Goal: Task Accomplishment & Management: Use online tool/utility

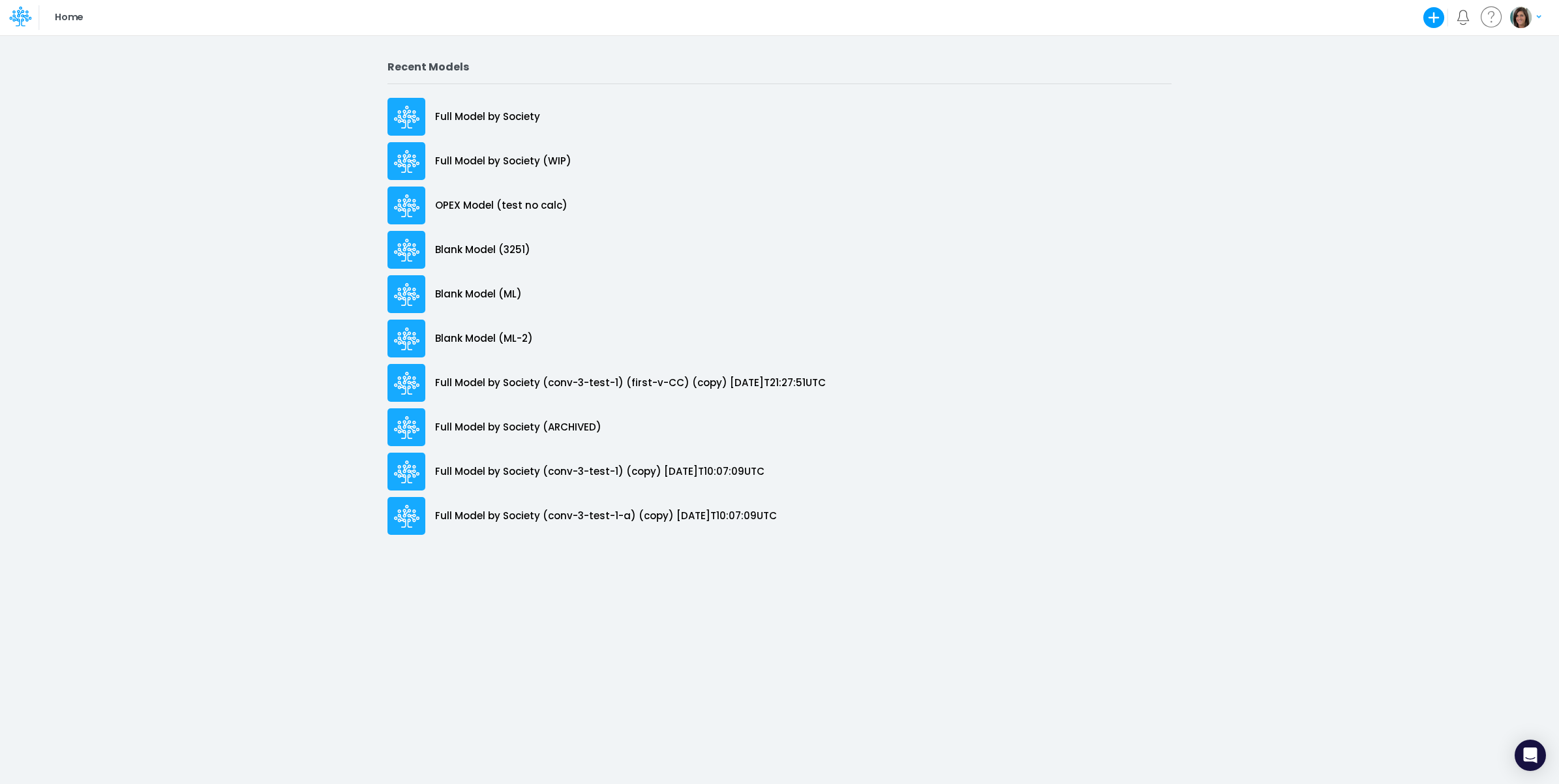
click at [1432, 14] on icon "button" at bounding box center [1434, 18] width 21 height 21
click at [1384, 69] on button "Blank Model" at bounding box center [1346, 69] width 200 height 20
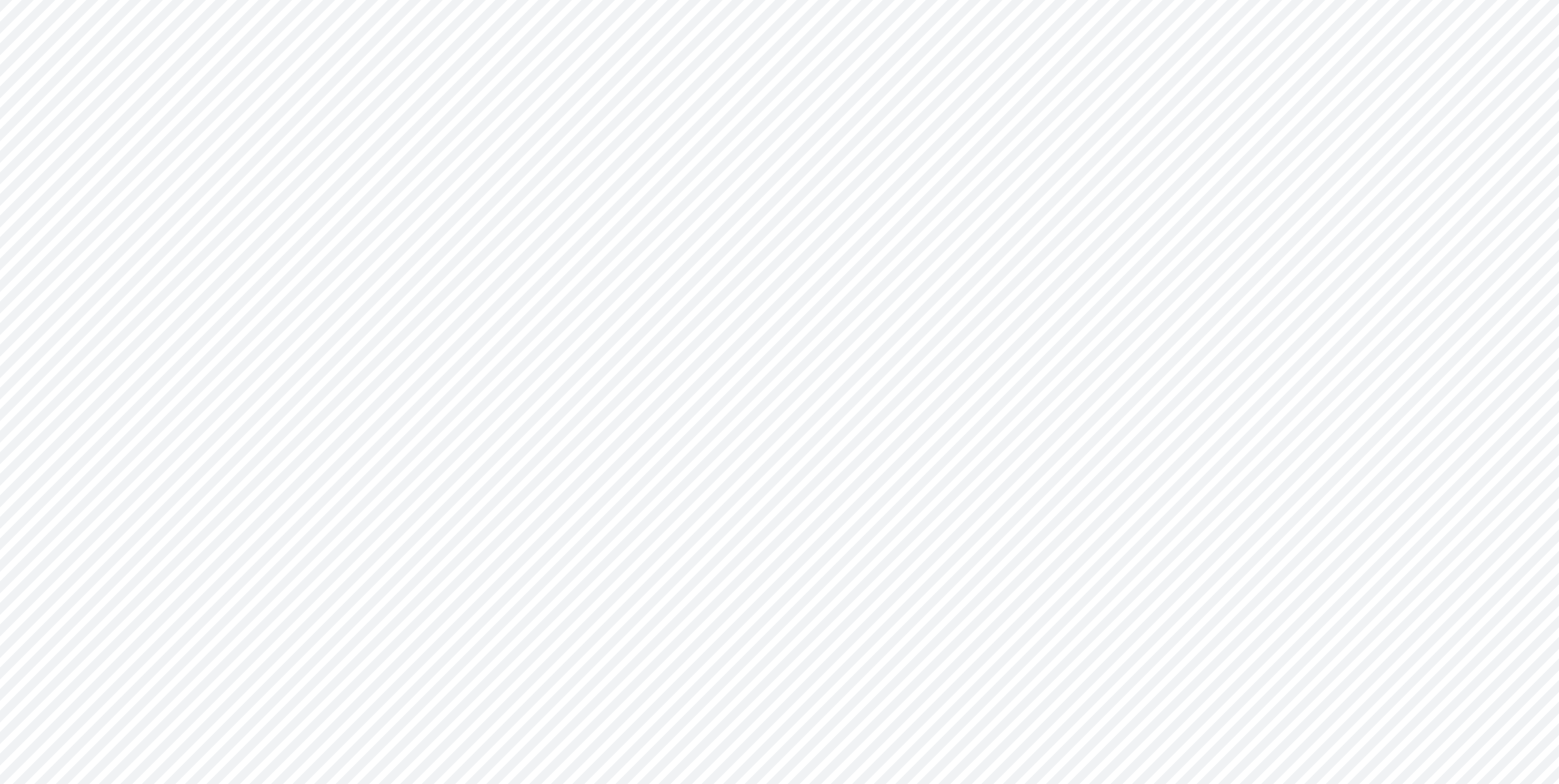
type input "0"
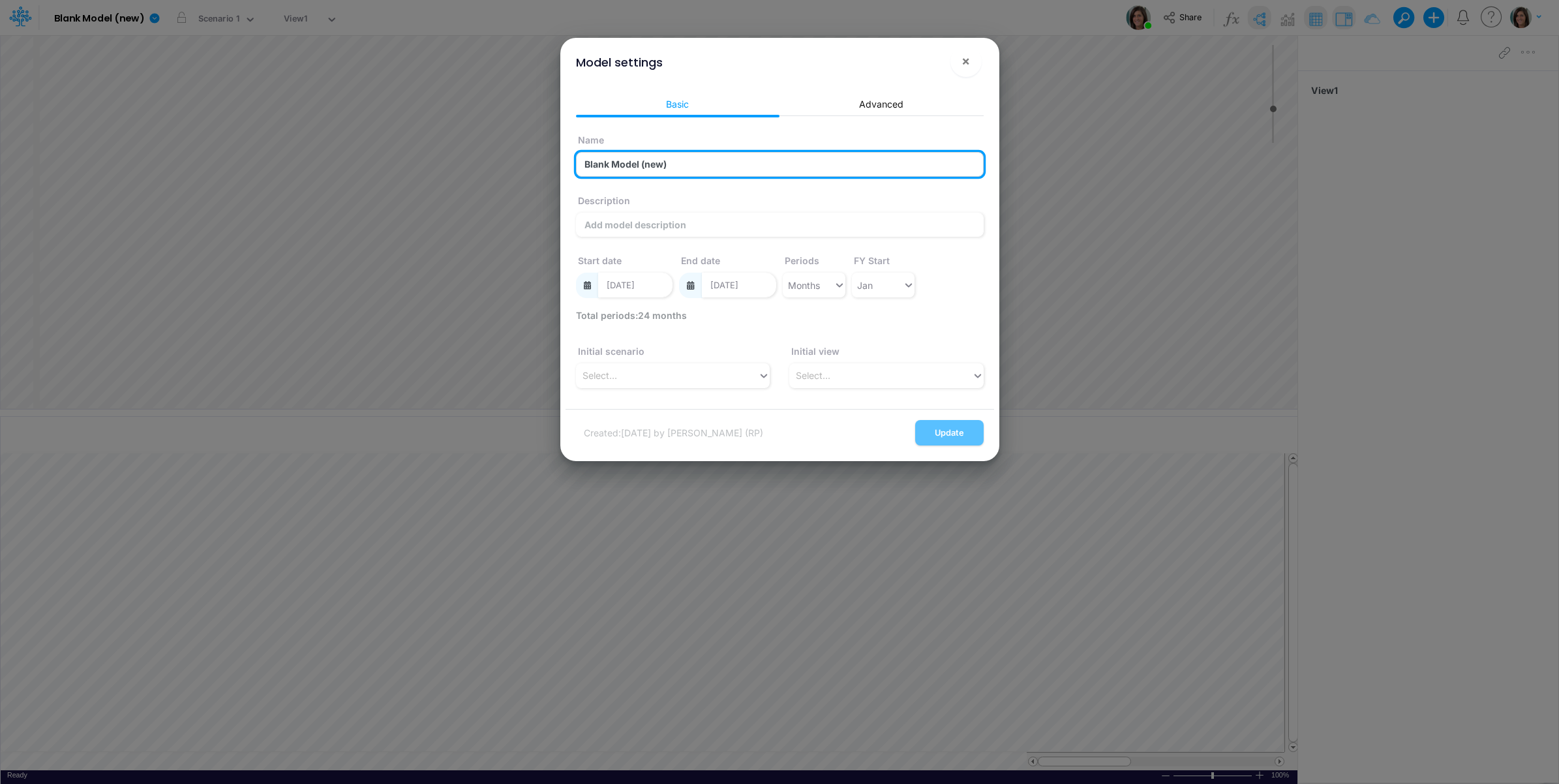
click at [631, 168] on input "Blank Model (new)" at bounding box center [779, 165] width 408 height 25
type input "Scoping Model - New Debt Component"
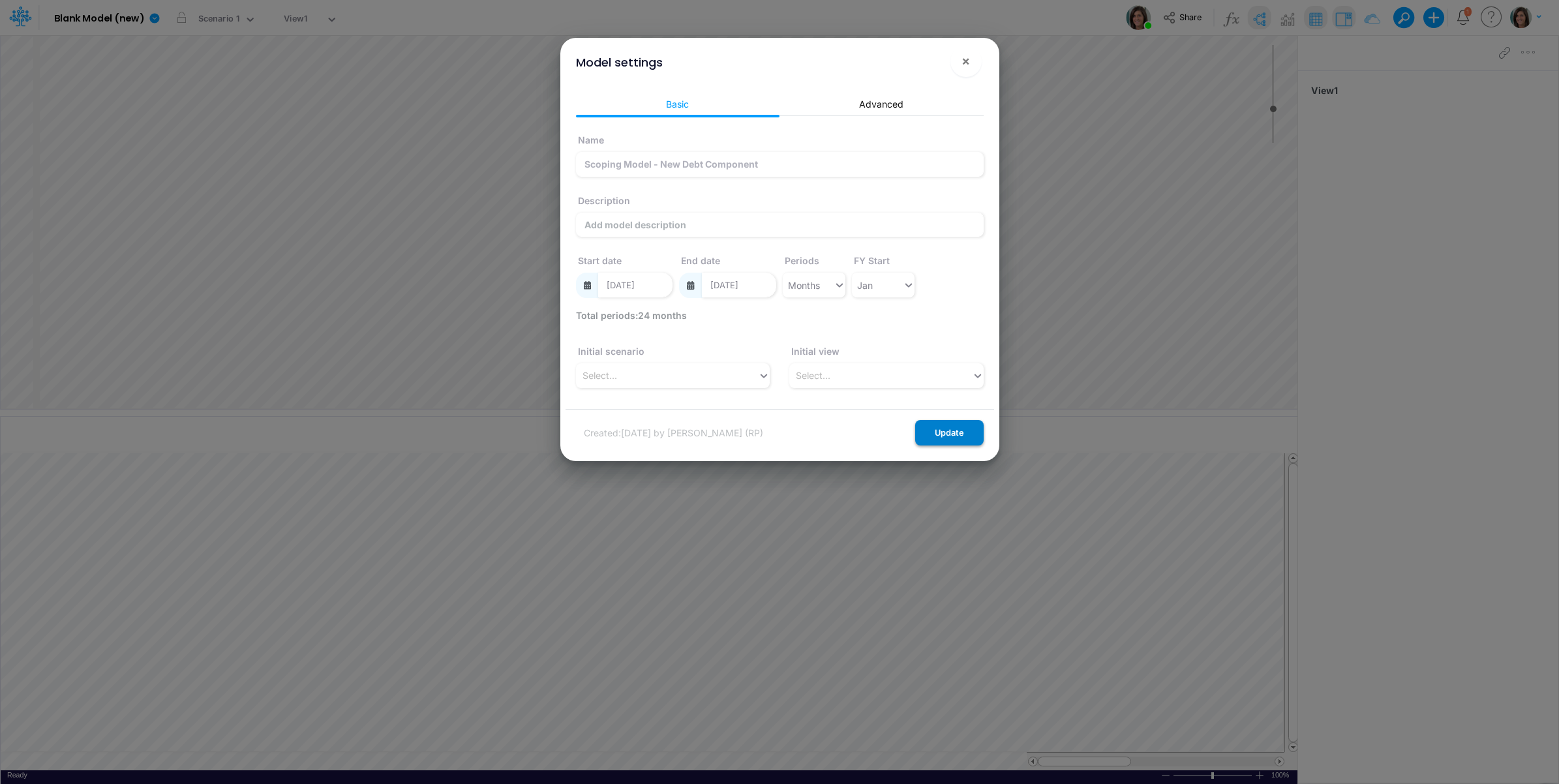
click at [960, 436] on button "Update" at bounding box center [950, 432] width 69 height 26
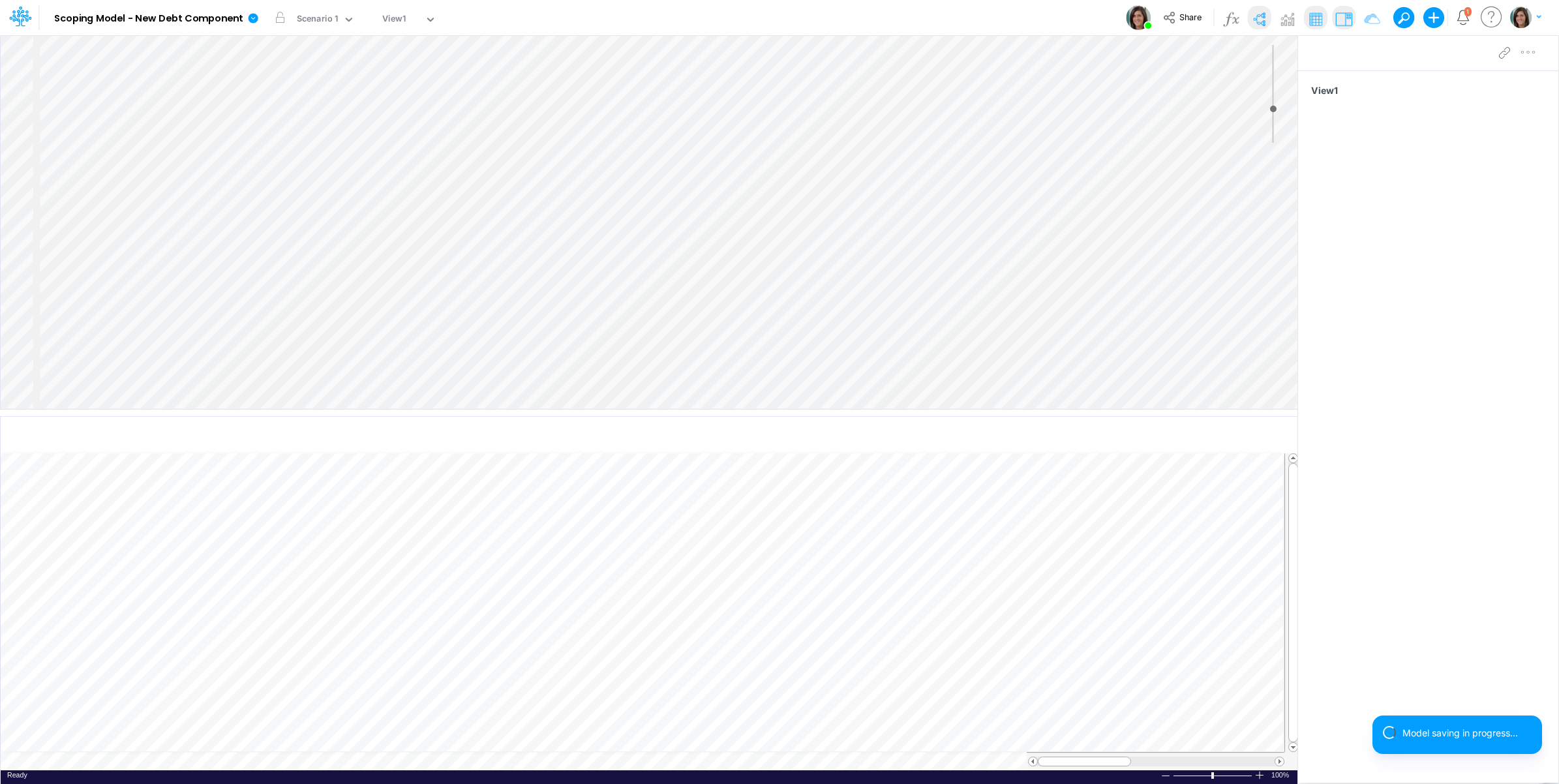
click at [98, 75] on div "Insert node Component Variable Constant Group Addition Subtraction Multiplicati…" at bounding box center [649, 222] width 1297 height 374
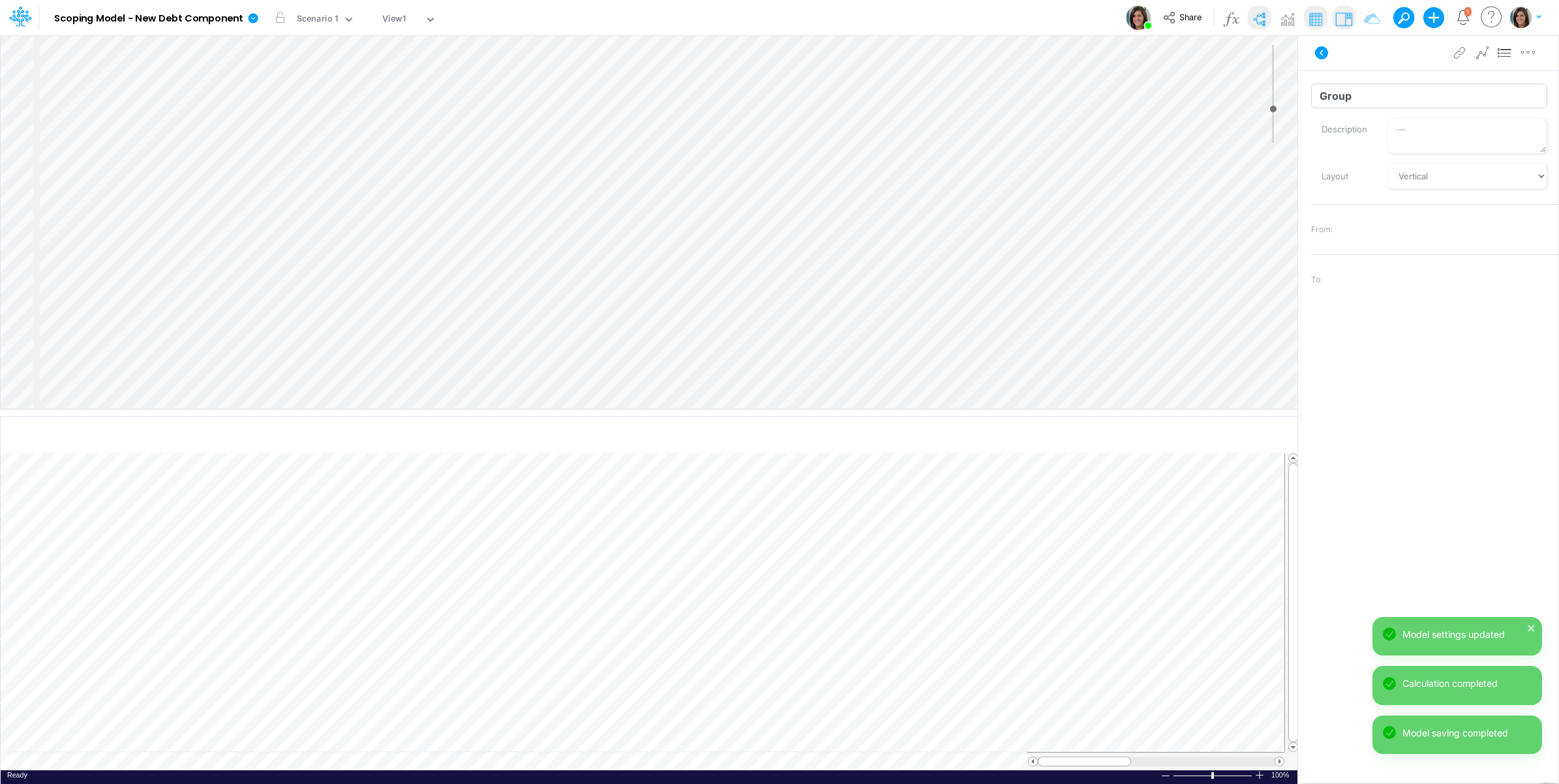
click at [1401, 105] on input "Group" at bounding box center [1429, 96] width 236 height 25
click at [1398, 103] on input "Group" at bounding box center [1429, 96] width 236 height 25
type input "Model"
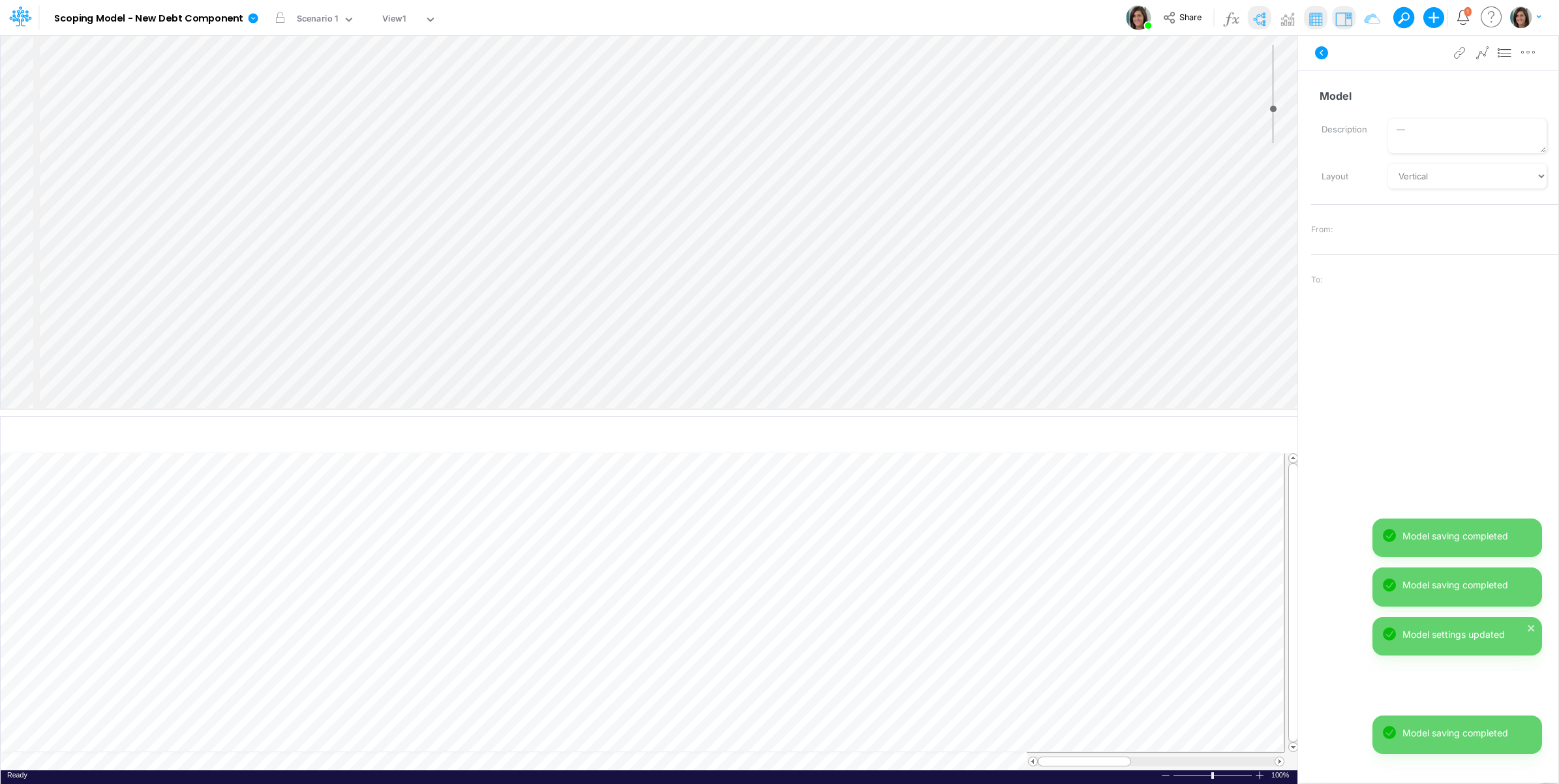
click at [122, 65] on div "Insert node Component Variable Constant Group Addition Subtraction Multiplicati…" at bounding box center [649, 222] width 1297 height 374
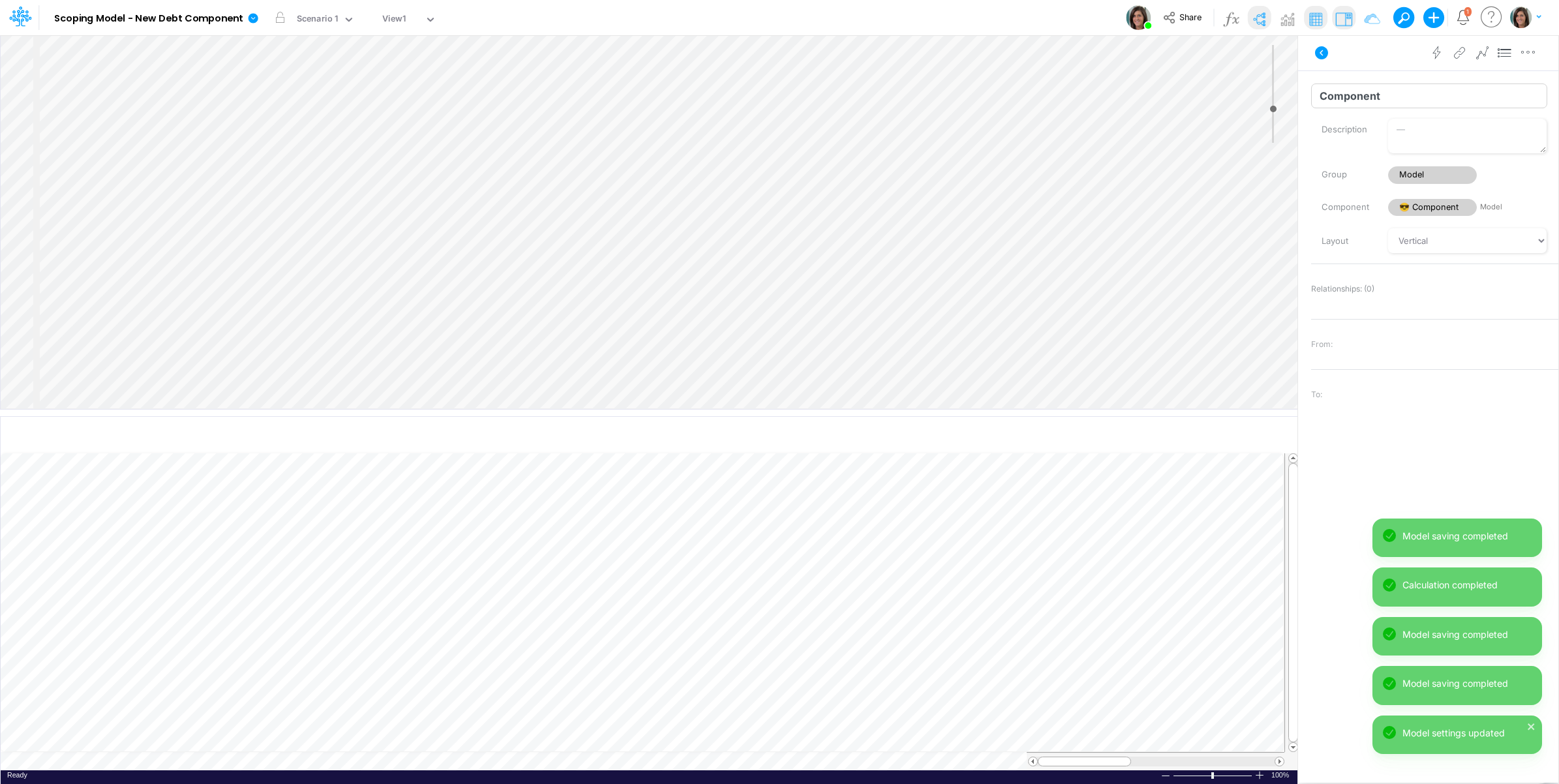
click at [1400, 98] on input "Component" at bounding box center [1429, 96] width 236 height 25
type input "Debt Schedule"
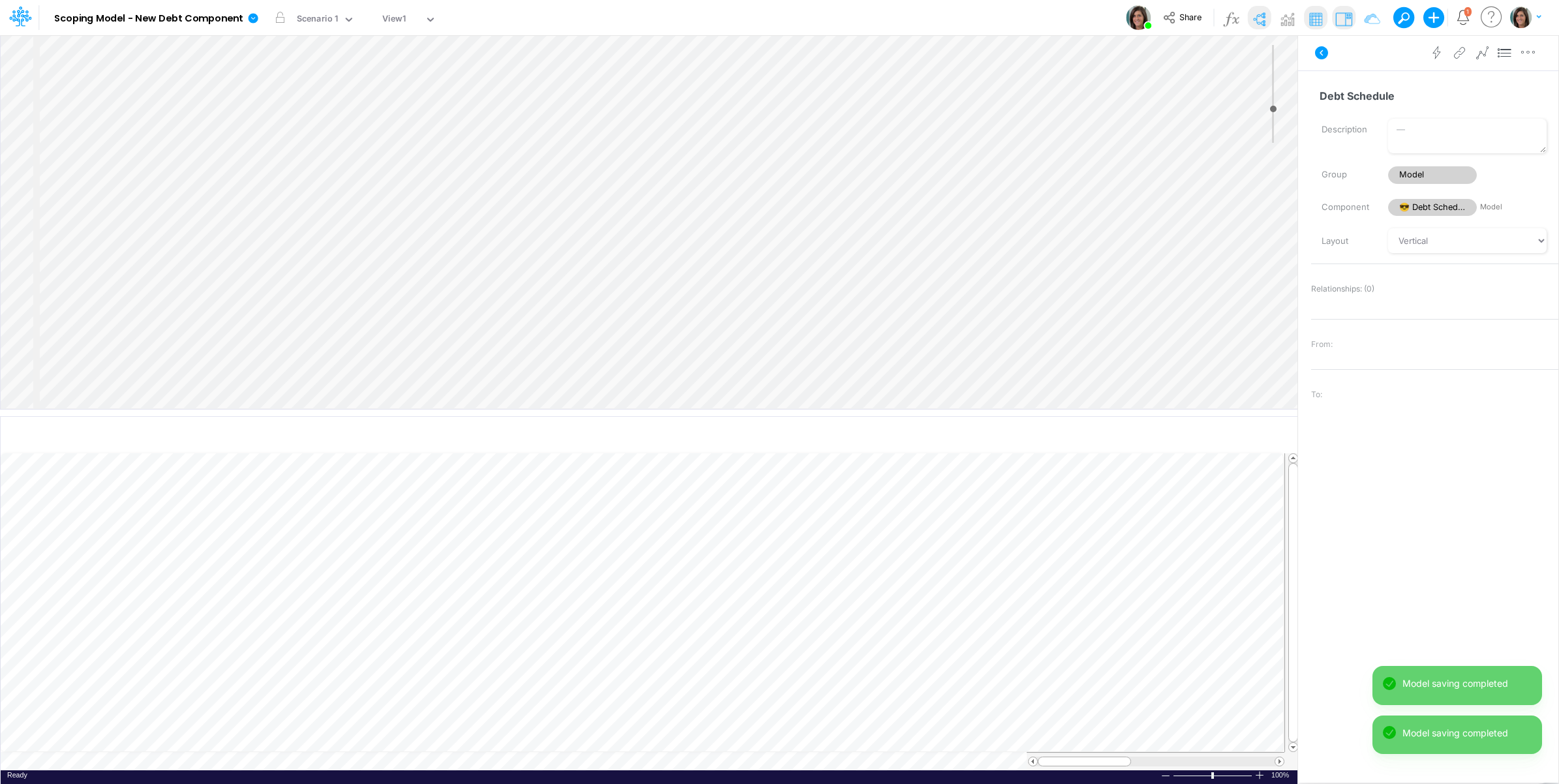
click at [129, 77] on div "Insert node Variable Constant Group Addition Subtraction Multiplication Divisio…" at bounding box center [649, 222] width 1297 height 374
click at [1440, 107] on input "Group" at bounding box center [1429, 96] width 236 height 25
click at [1439, 107] on input "Group" at bounding box center [1429, 96] width 236 height 25
type input "Interest Rates"
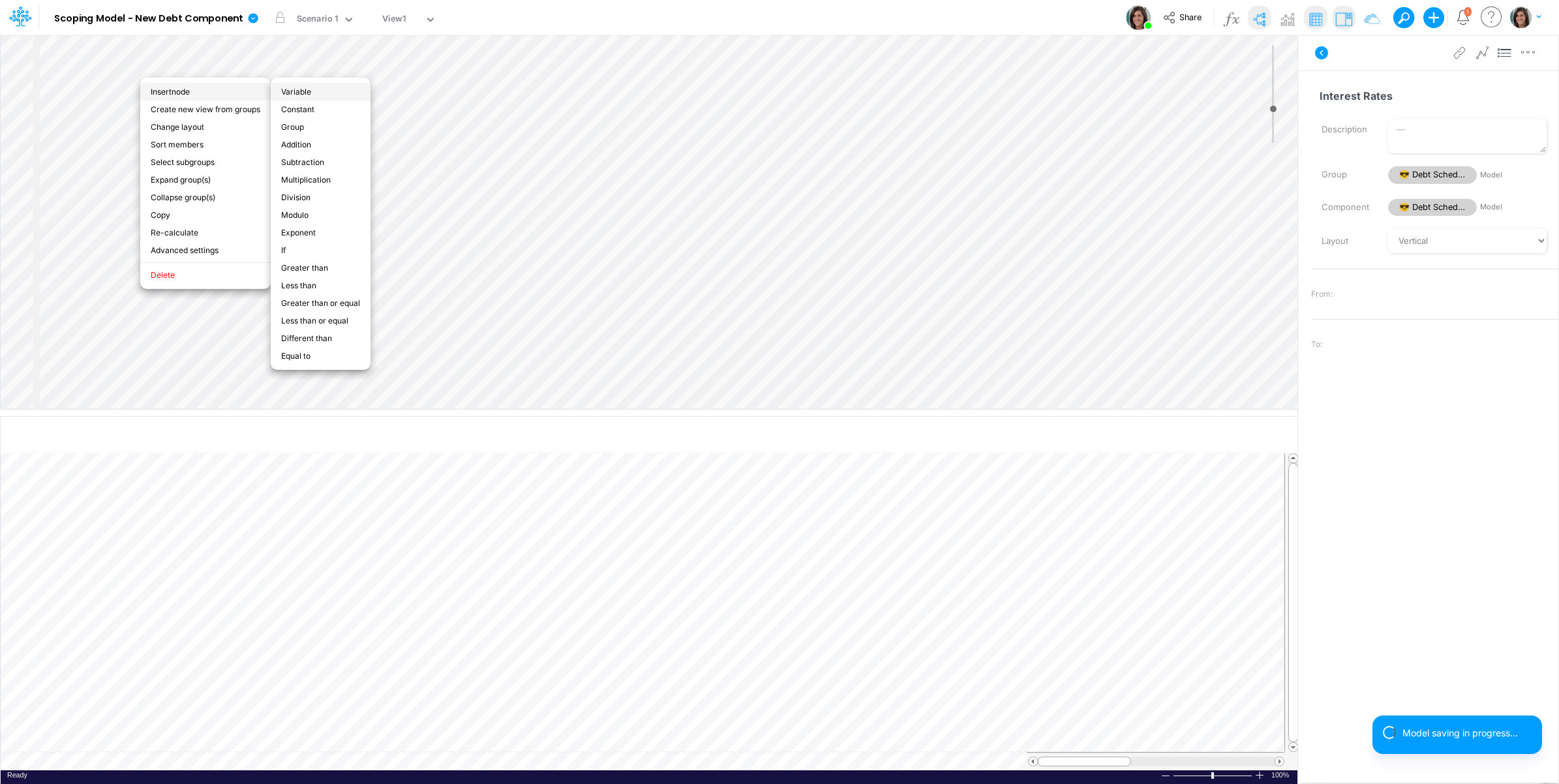
click at [313, 92] on li "Variable" at bounding box center [320, 92] width 99 height 18
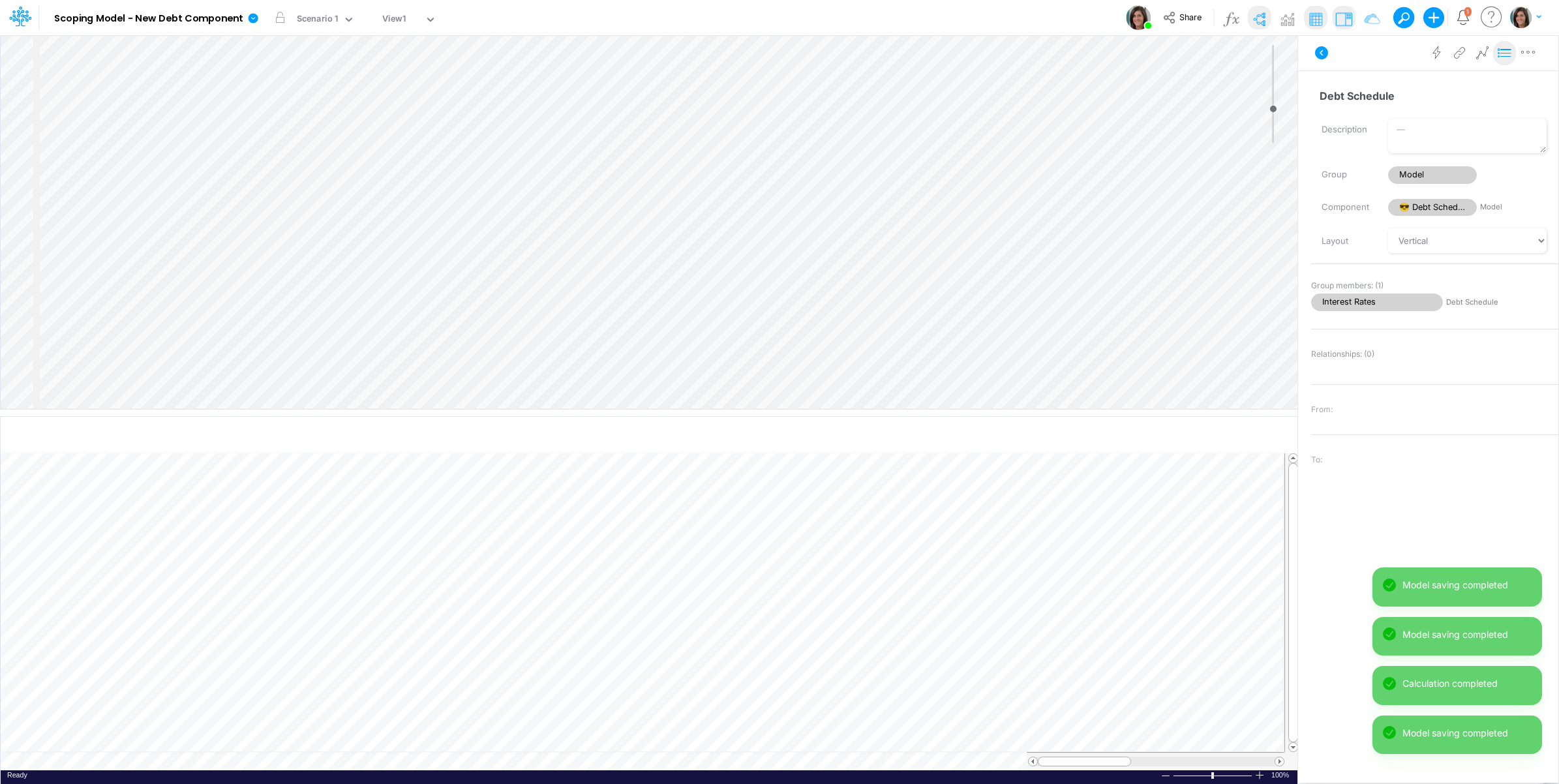
click at [1502, 50] on icon at bounding box center [1504, 54] width 19 height 14
drag, startPoint x: 379, startPoint y: 413, endPoint x: 398, endPoint y: 290, distance: 124.5
click at [398, 304] on div at bounding box center [649, 306] width 1298 height 6
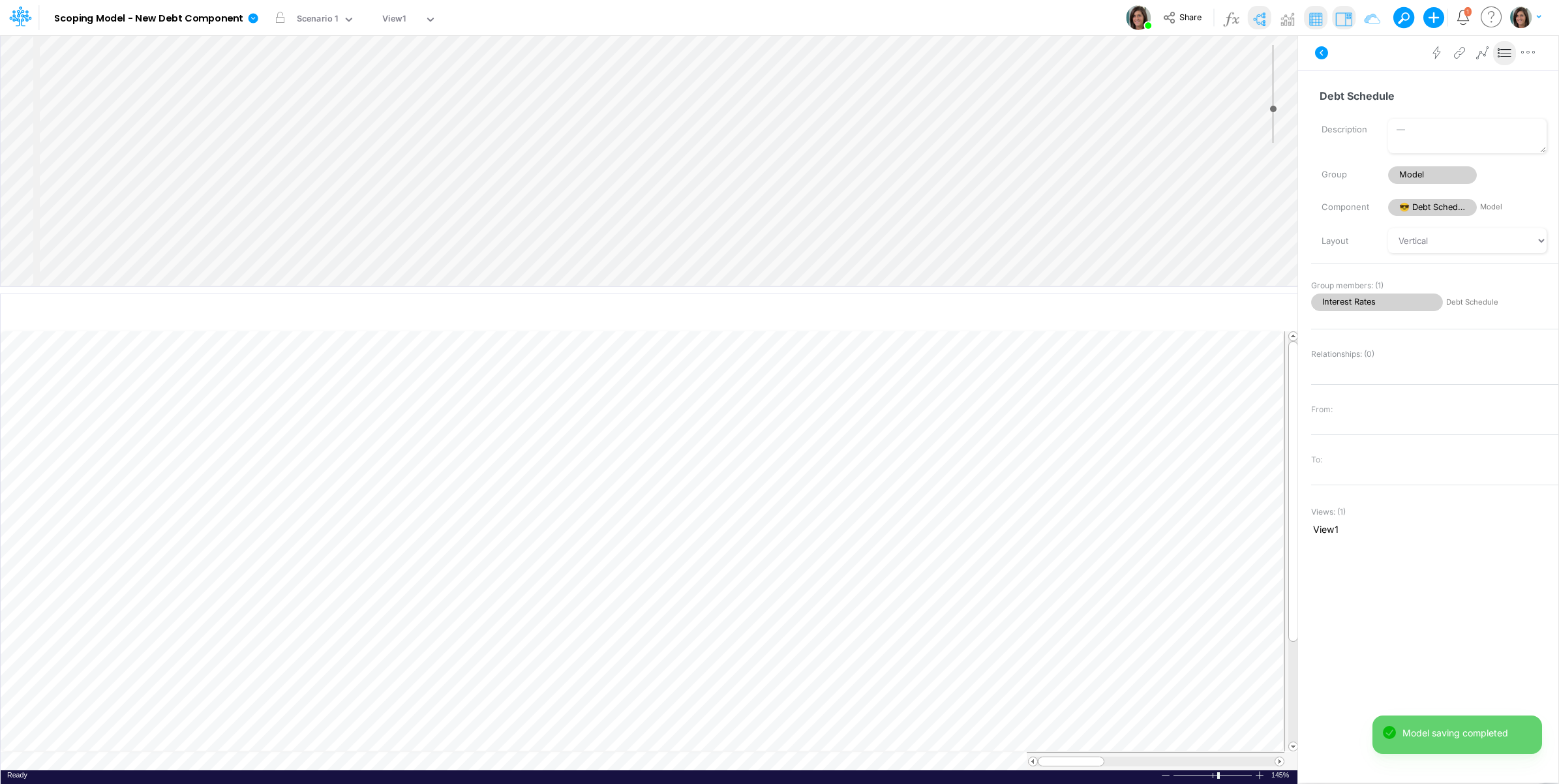
scroll to position [0, 1]
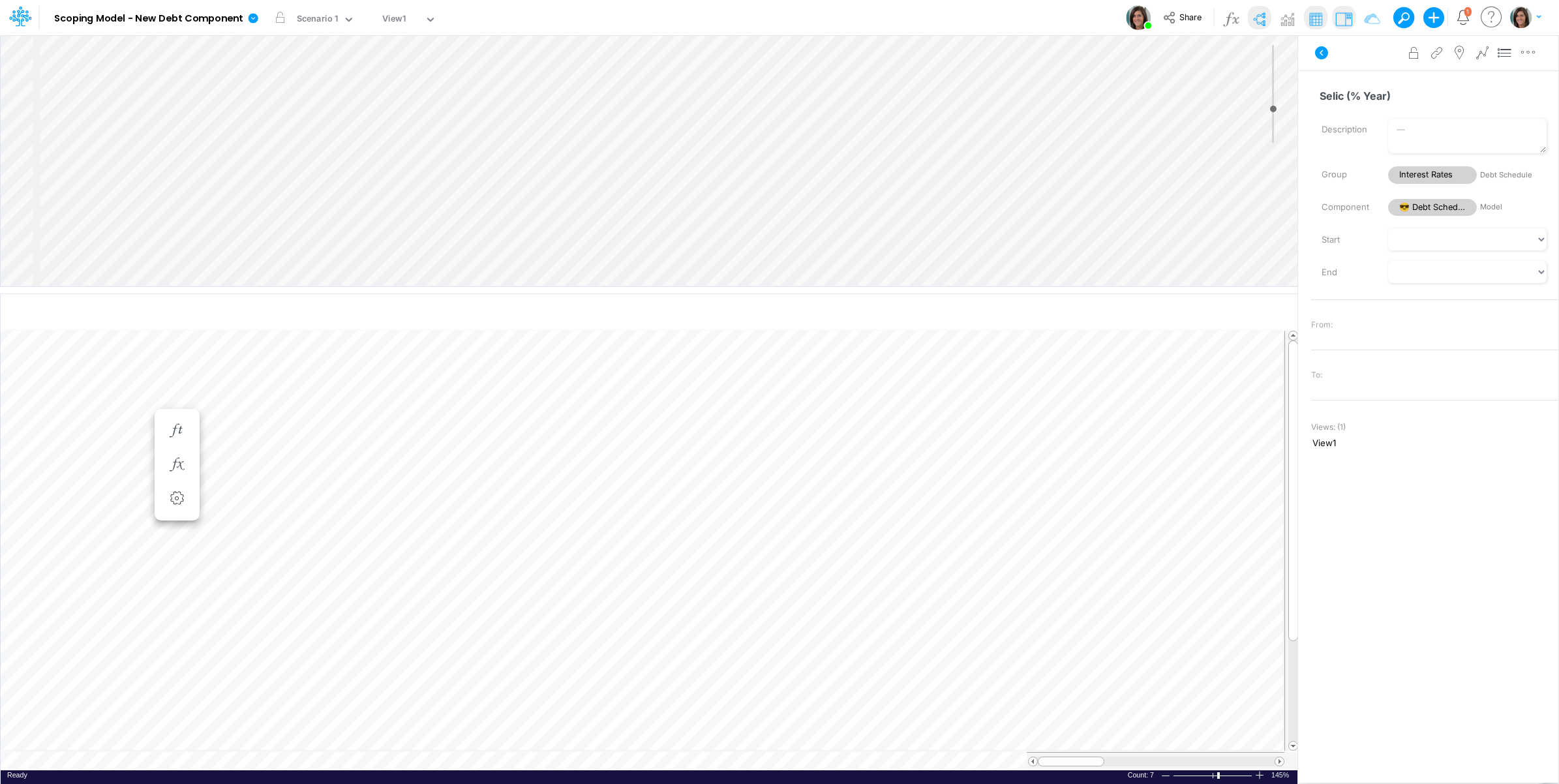
type input "Selic (% Year)"
click at [1245, 313] on icon "button" at bounding box center [1248, 313] width 19 height 14
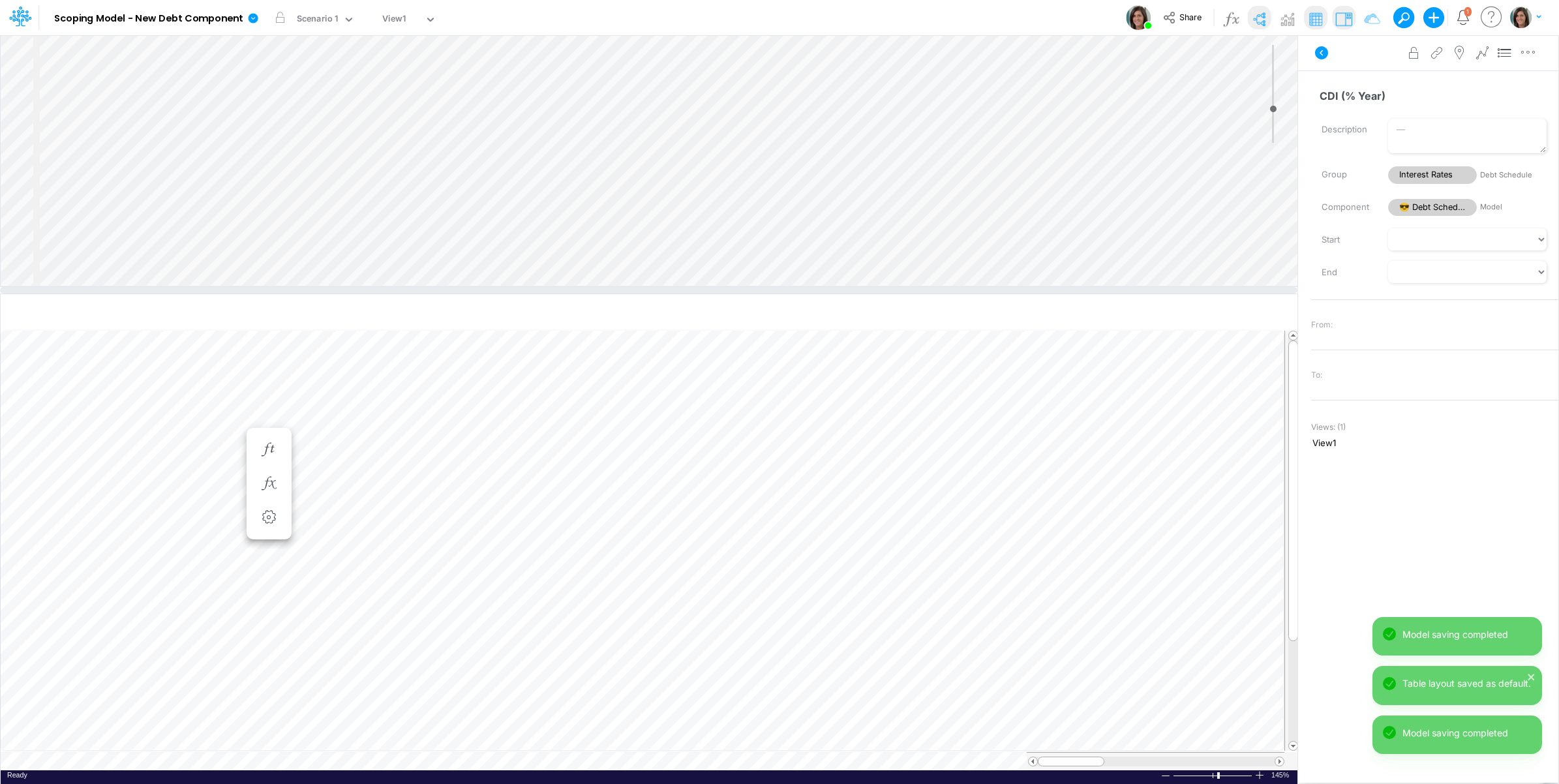
scroll to position [0, 1]
click at [1321, 99] on input "Selic (% Year)" at bounding box center [1429, 96] width 236 height 25
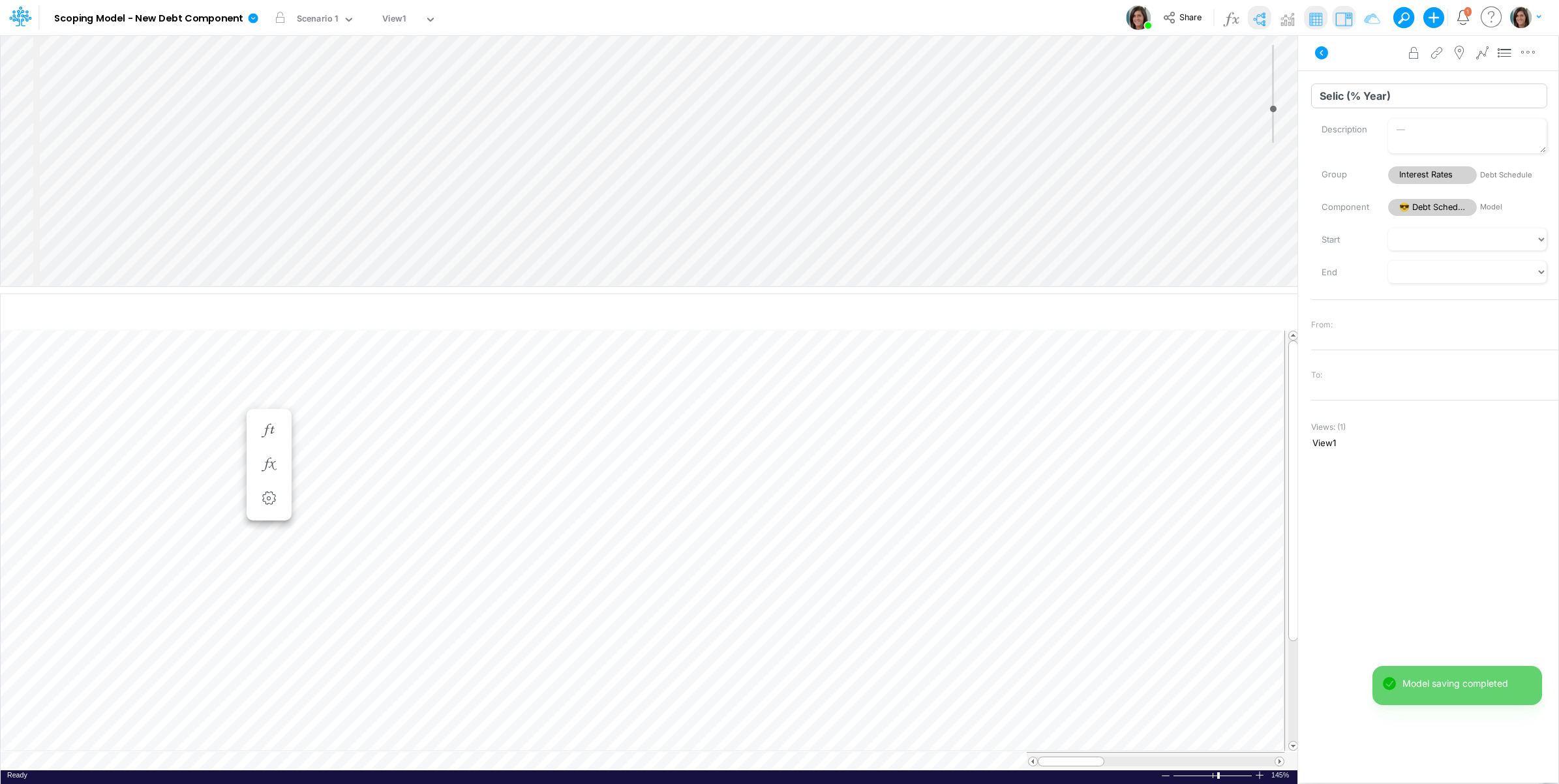
click at [1321, 97] on input "Selic (% Year)" at bounding box center [1429, 96] width 236 height 25
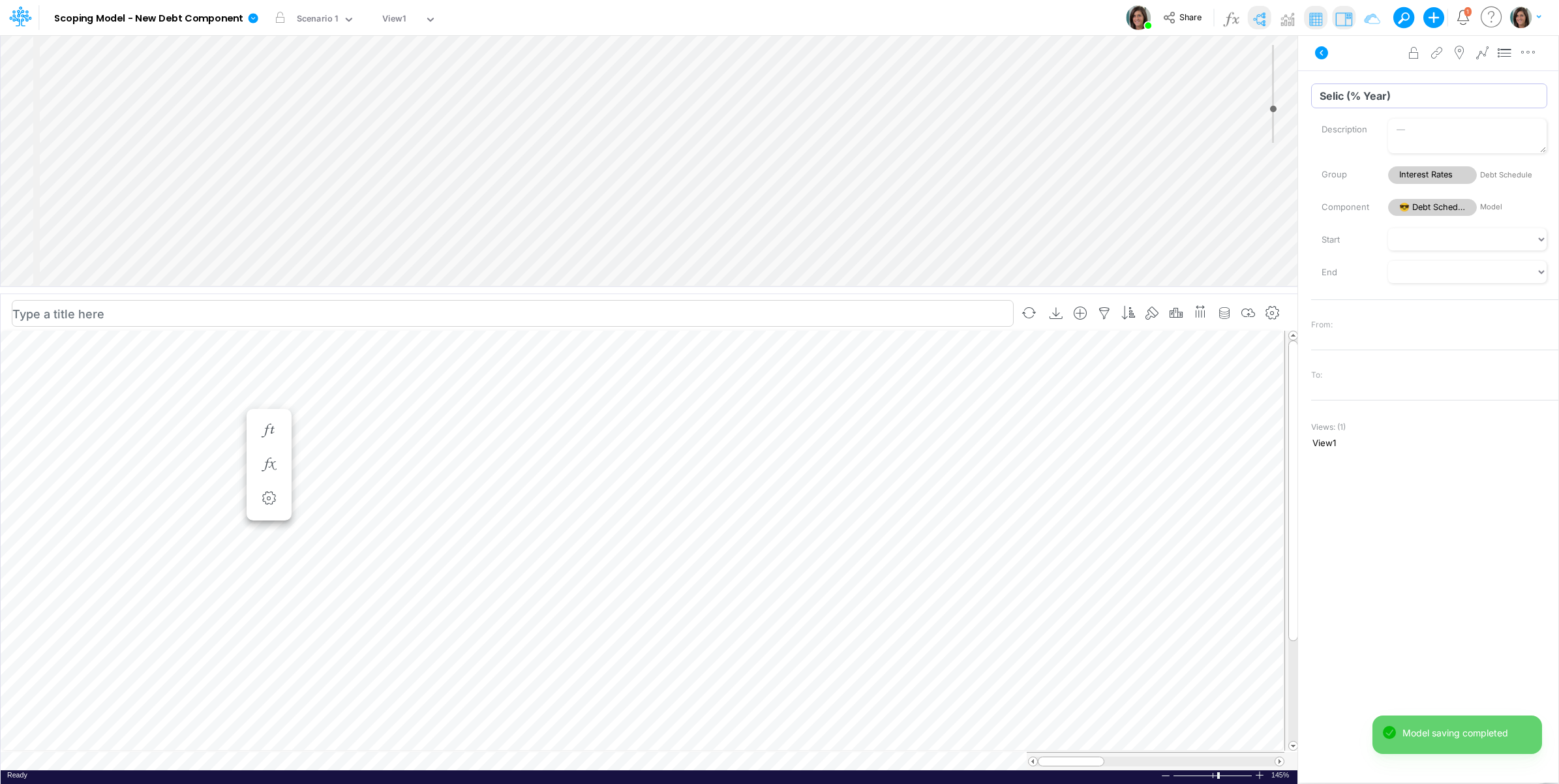
type input "Selic (% Year)"
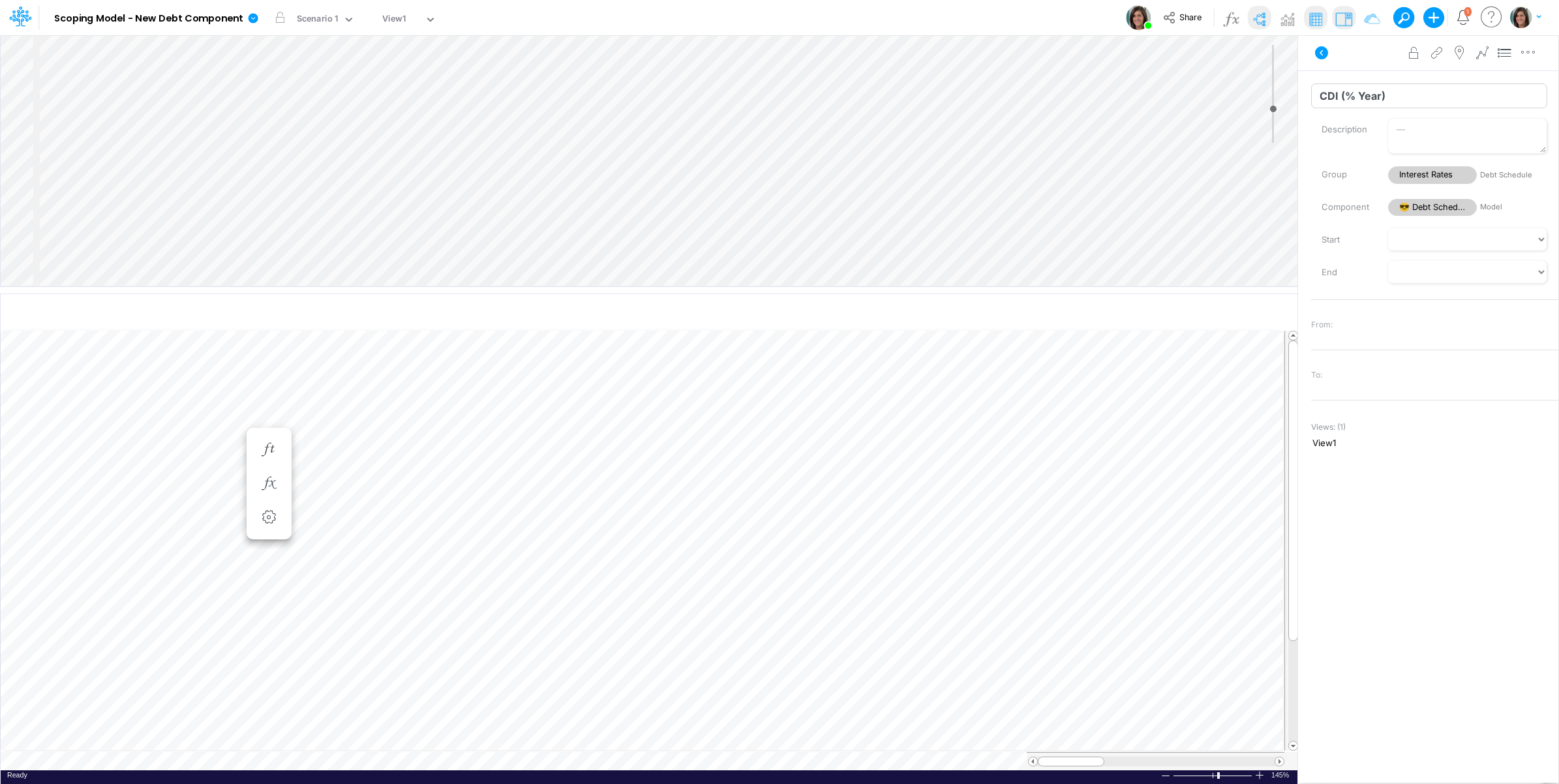
click at [1324, 97] on input "CDI (% Year)" at bounding box center [1429, 96] width 236 height 25
type input "CDI (% Year)"
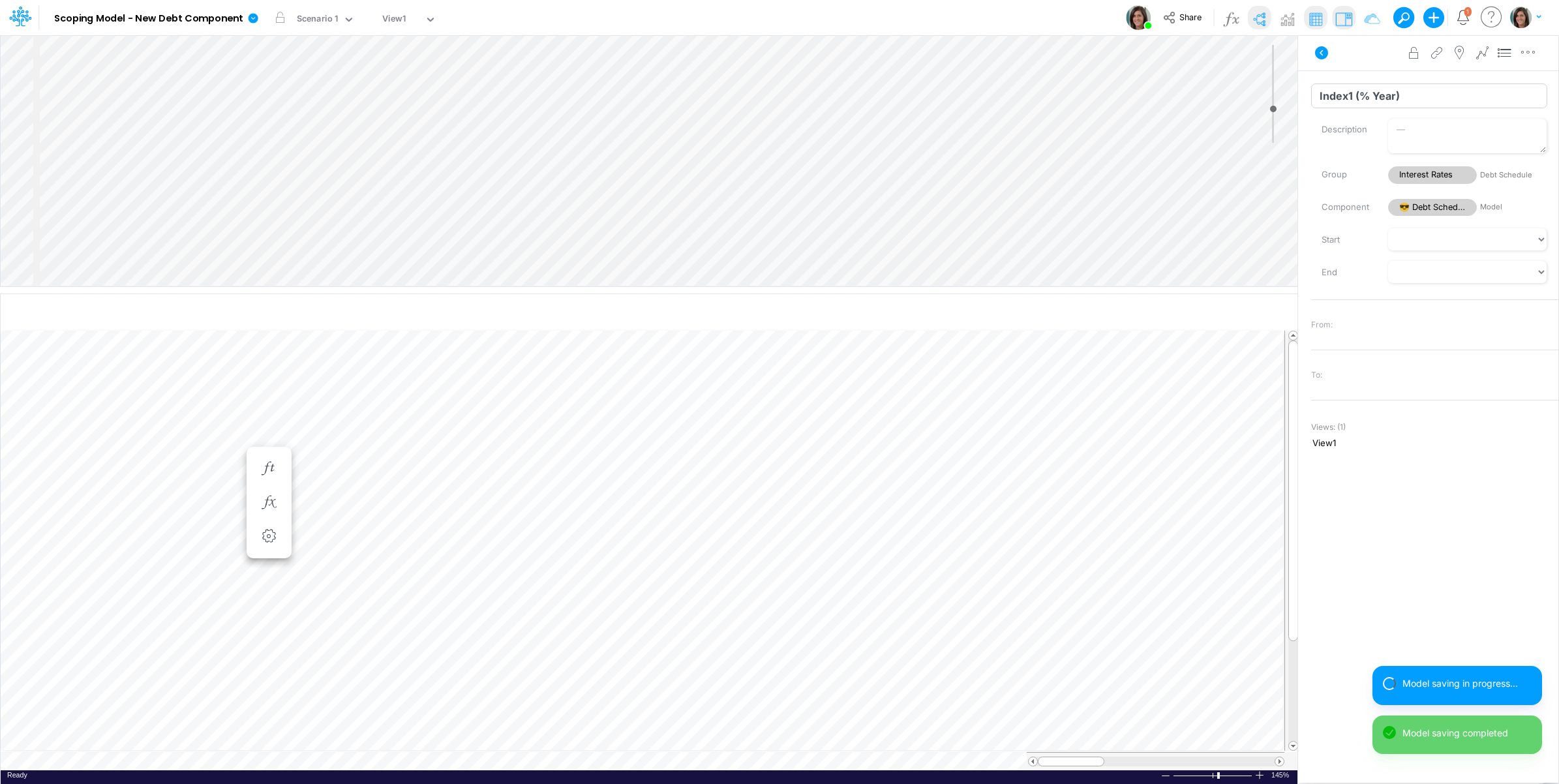
click at [1321, 96] on input "Index1 (% Year)" at bounding box center [1429, 96] width 236 height 25
type input "Index1 (% Year)"
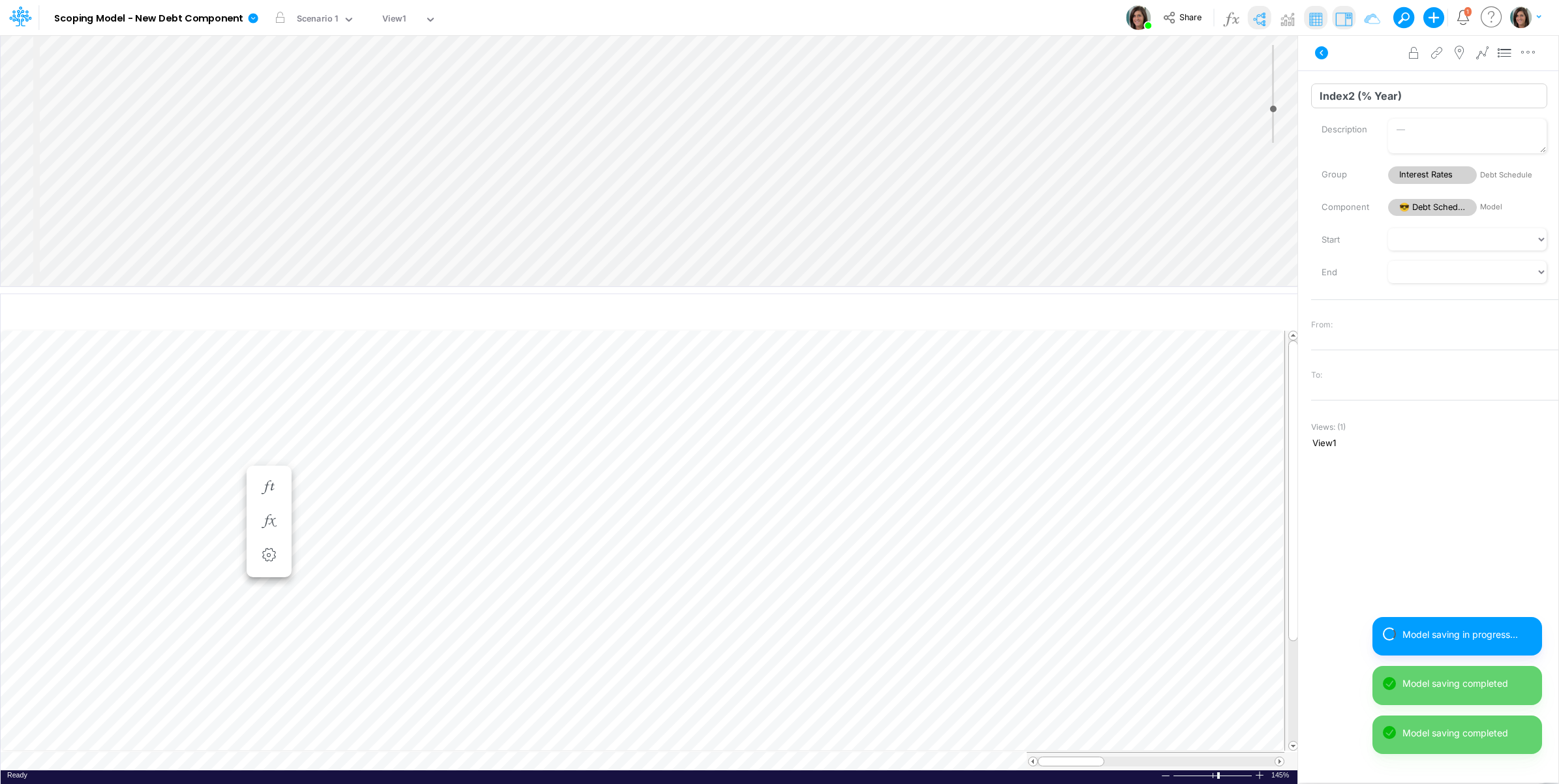
click at [1320, 98] on input "Index2 (% Year)" at bounding box center [1429, 96] width 236 height 25
type input "Index2 (% Year)"
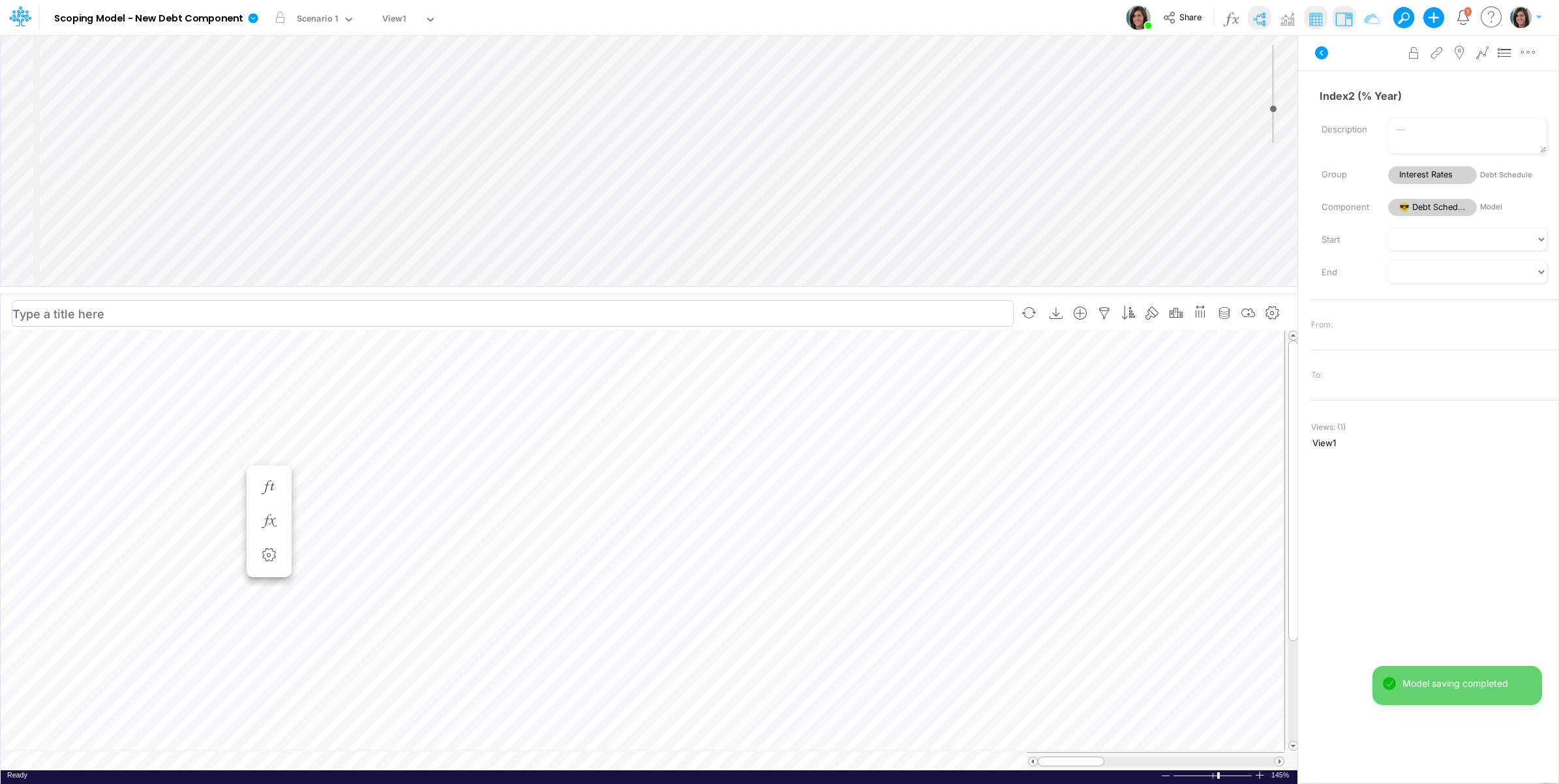
scroll to position [0, 1]
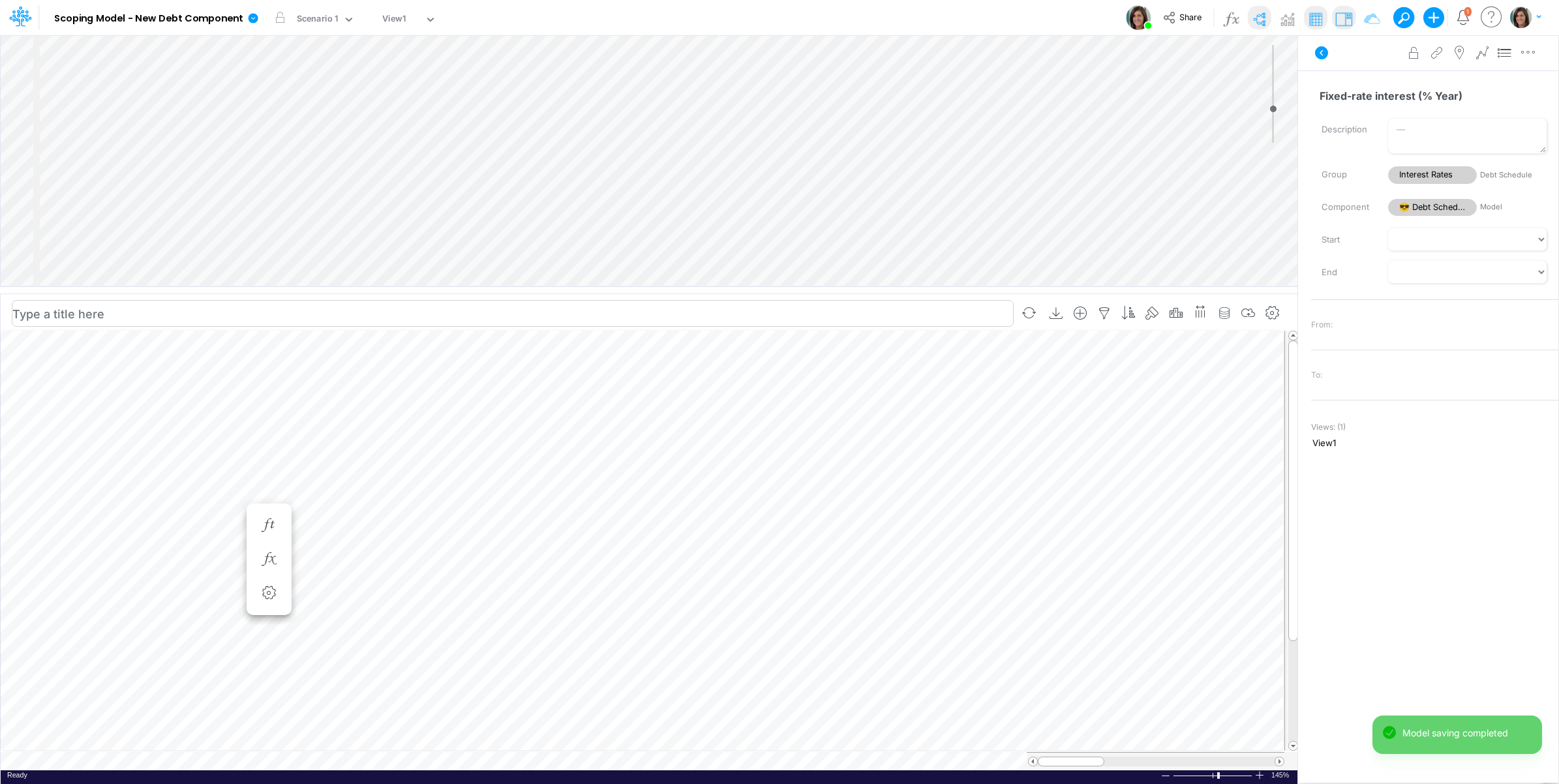
scroll to position [0, 1]
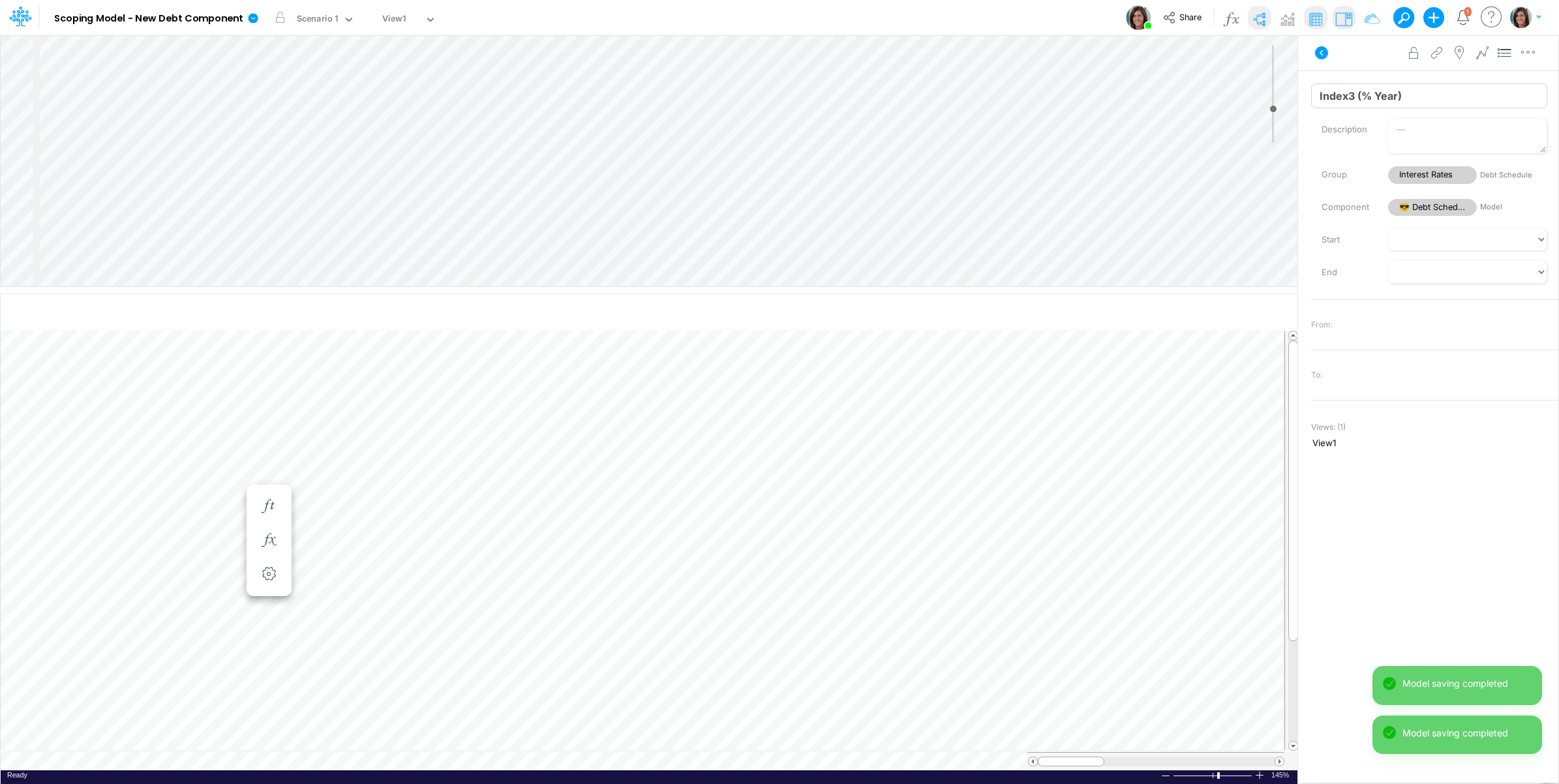
click at [1320, 99] on input "Index3 (% Year)" at bounding box center [1429, 96] width 236 height 25
type input "Index3 (% Year)"
click at [1324, 99] on input "Fixed-rate interest (% Year)" at bounding box center [1429, 96] width 236 height 25
type input "Fixed-rate interest (% Year)"
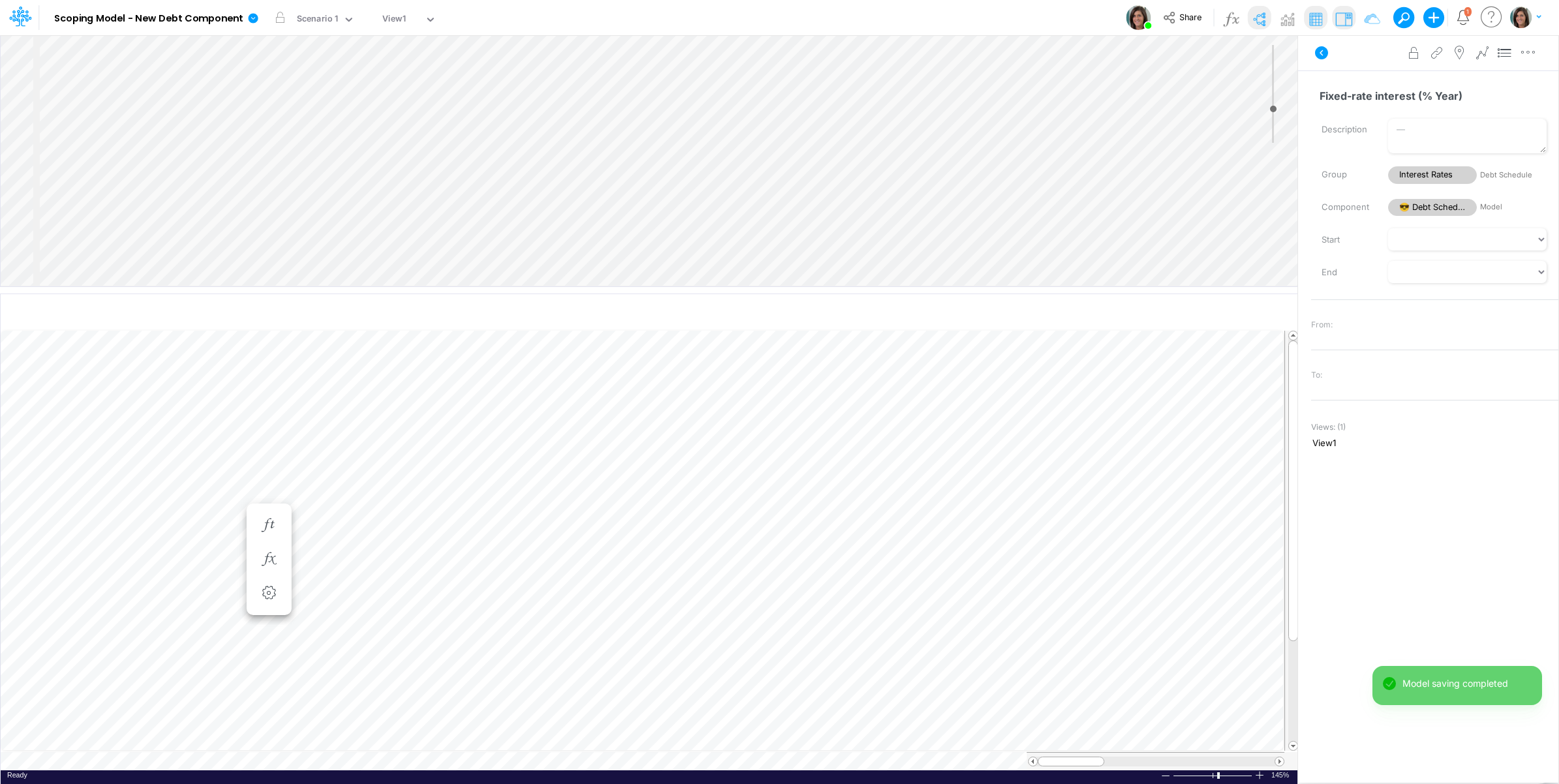
scroll to position [0, 1]
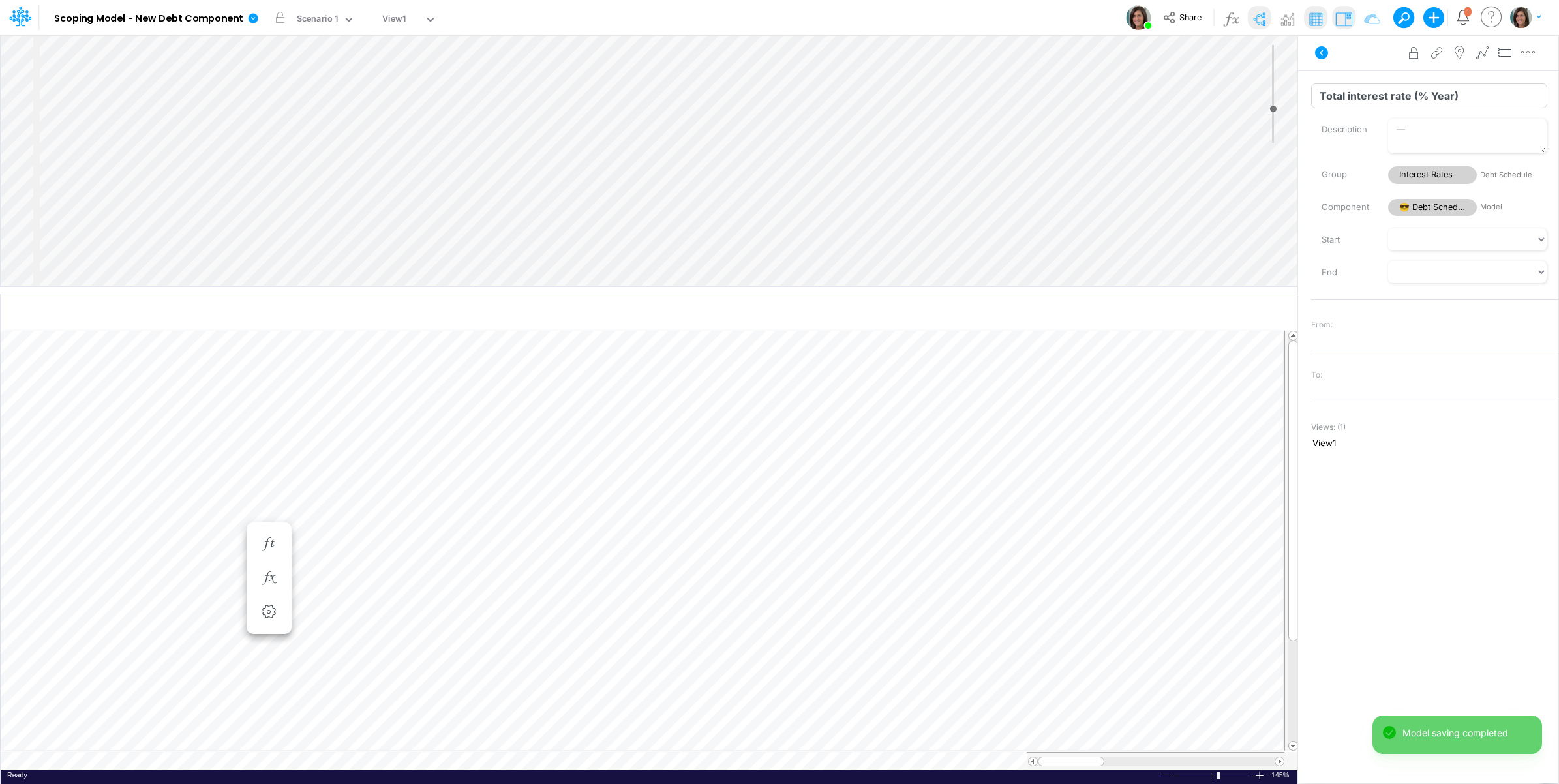
click at [1325, 98] on input "Total interest rate (% Year)" at bounding box center [1429, 96] width 236 height 25
type input "Total interest rate (% Year)"
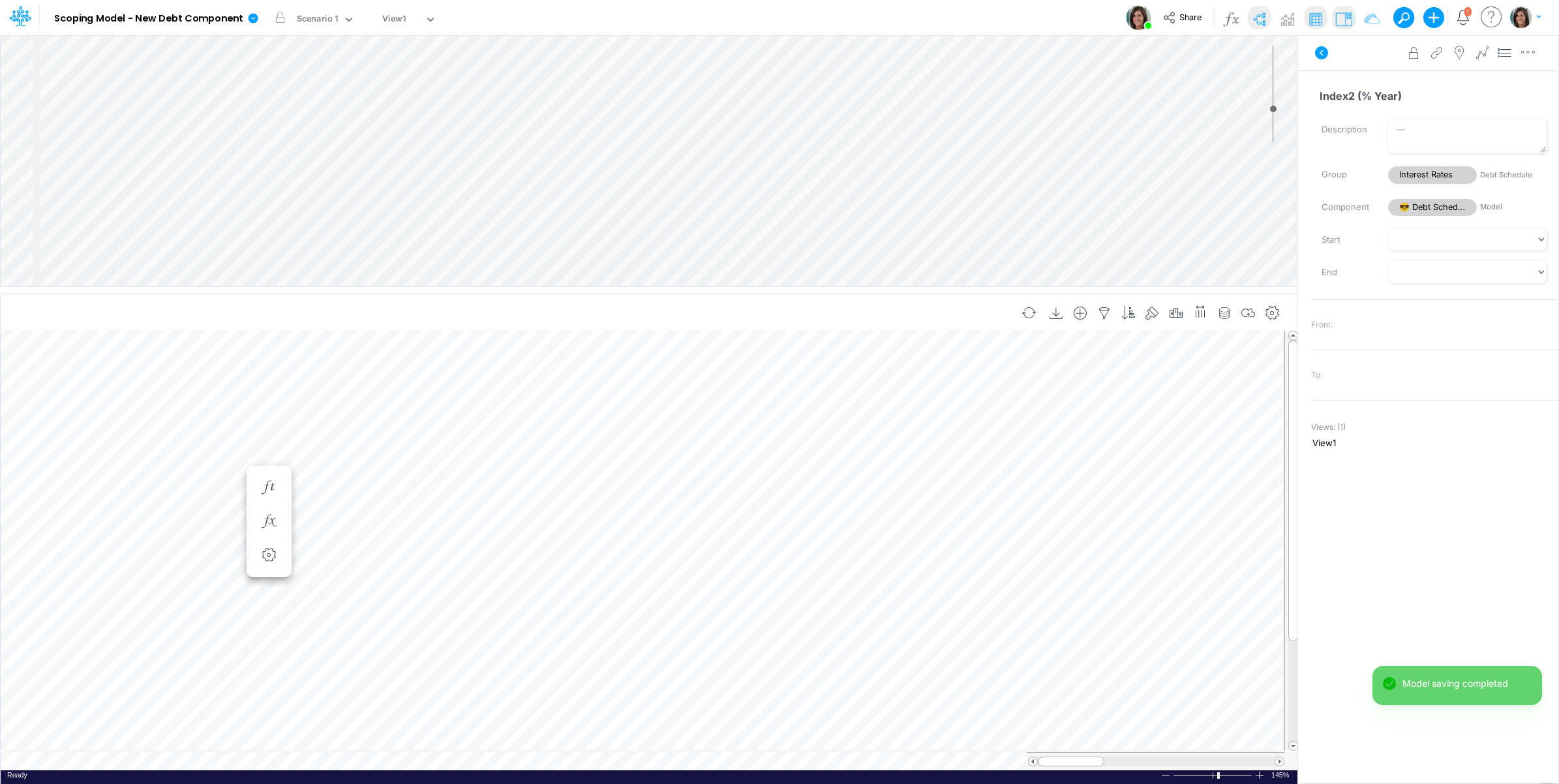
scroll to position [0, 1]
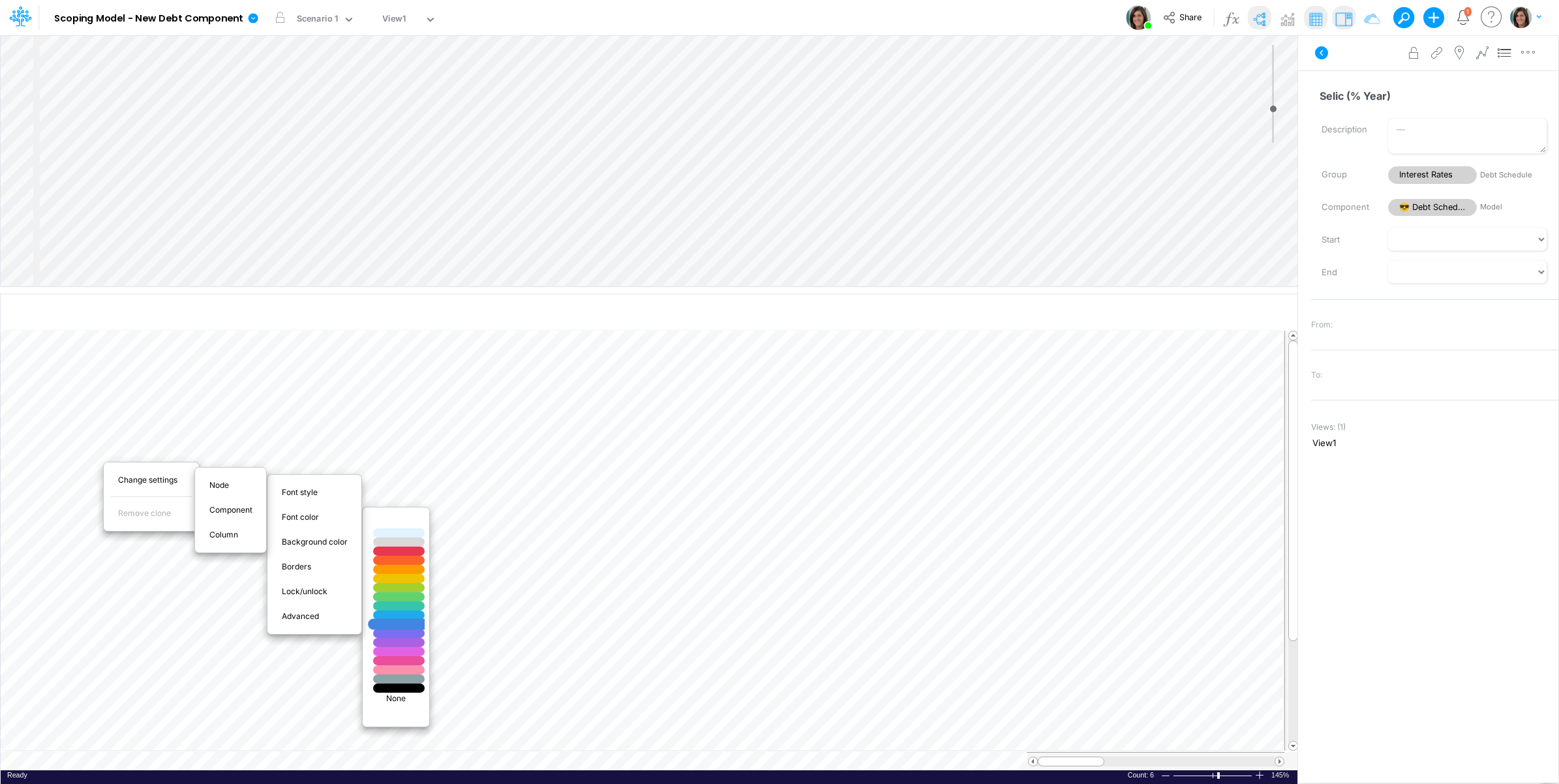
click at [409, 623] on div at bounding box center [400, 624] width 62 height 11
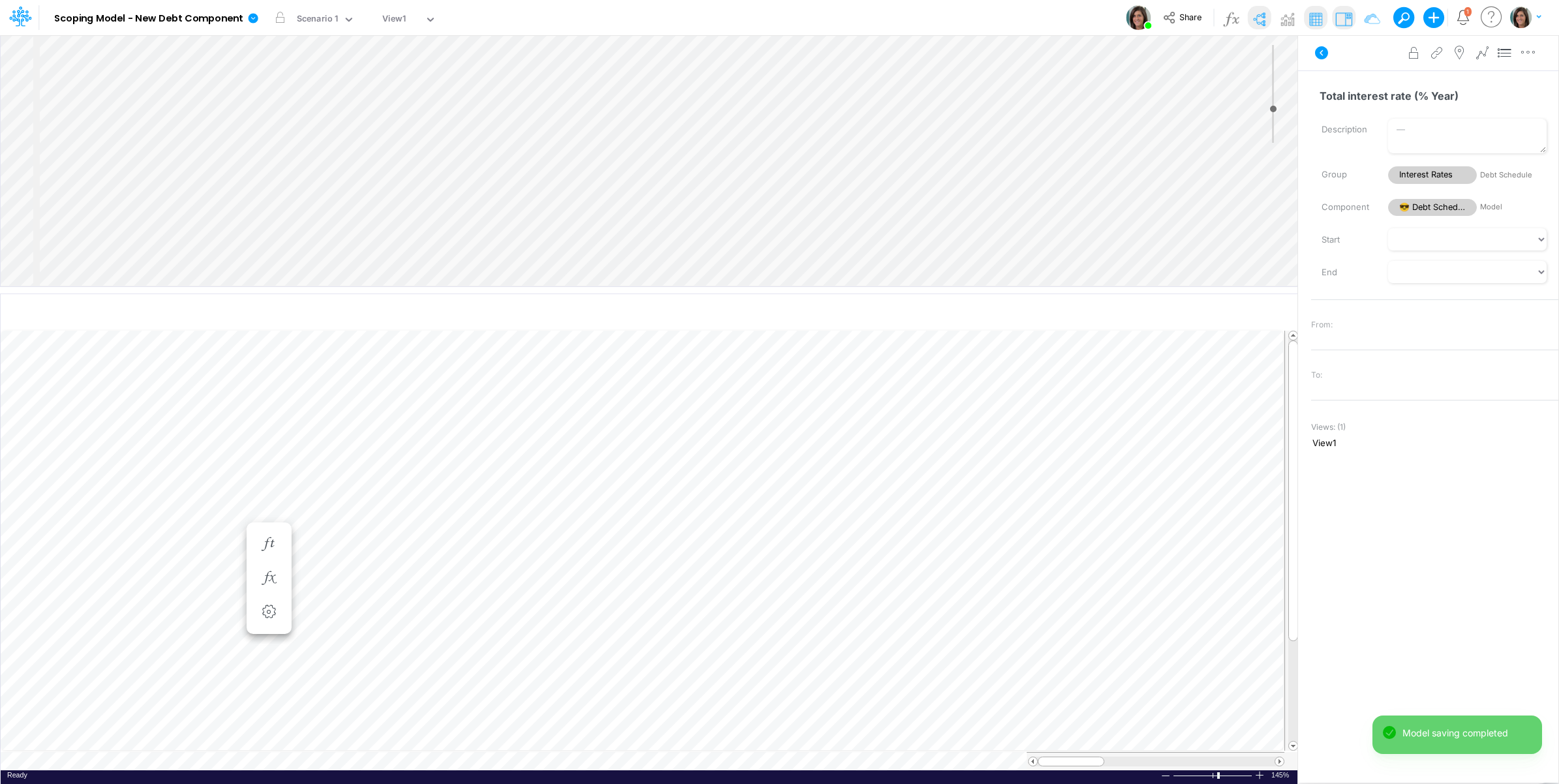
click at [180, 220] on div "Insert child node Variable Constant Group Addition Subtraction Multiplication D…" at bounding box center [649, 160] width 1297 height 251
drag, startPoint x: 1316, startPoint y: 97, endPoint x: 1407, endPoint y: 95, distance: 91.0
click at [1407, 95] on input "Total interest rate (% Year)" at bounding box center [1429, 96] width 236 height 25
click at [1333, 105] on input "Variable" at bounding box center [1429, 96] width 236 height 25
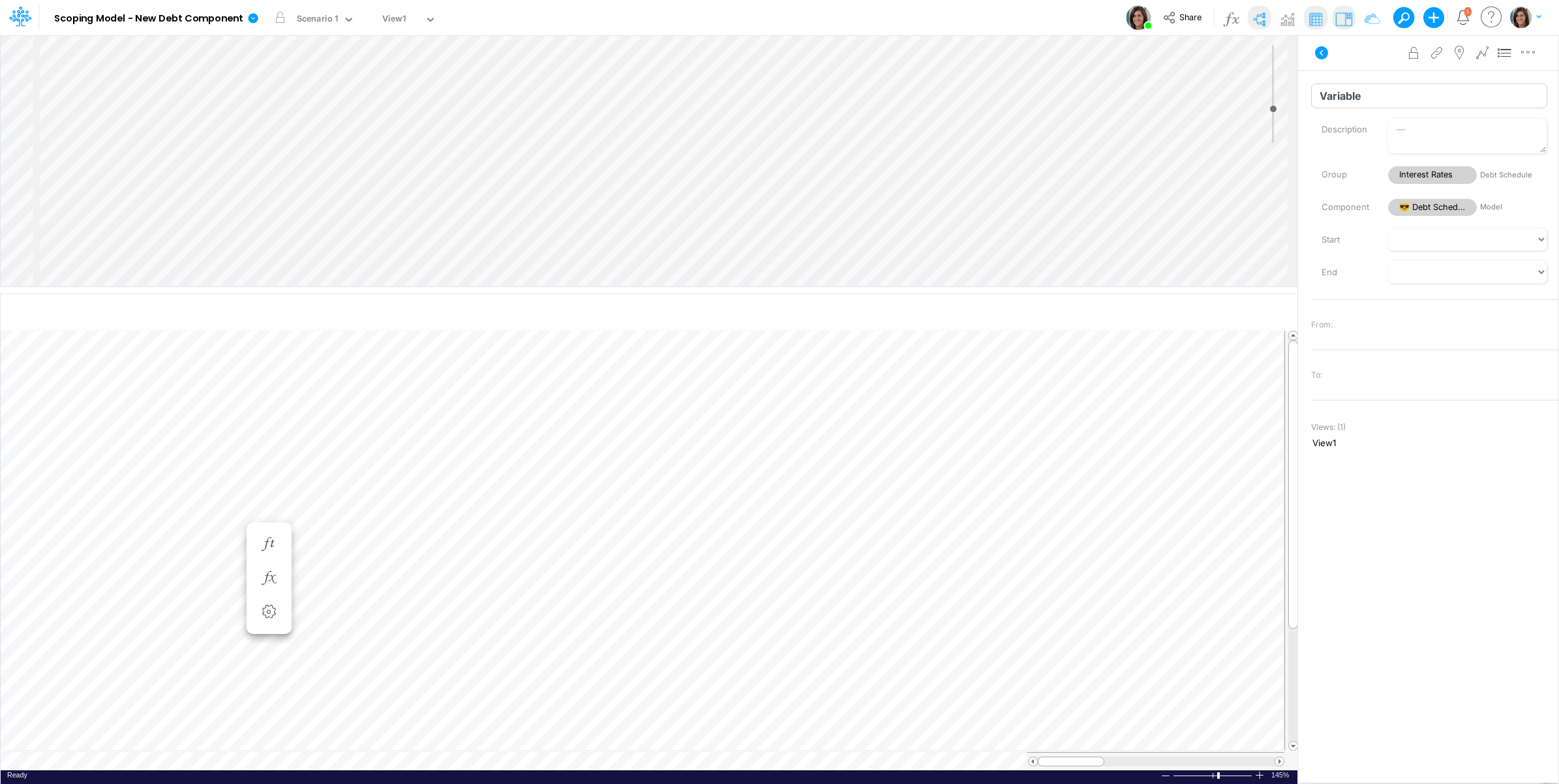
click at [1333, 105] on input "Variable" at bounding box center [1429, 96] width 236 height 25
type input "Calc Interest Rate"
click at [147, 220] on div "Insert child node Variable Constant Group Addition Subtraction Multiplication D…" at bounding box center [649, 160] width 1297 height 251
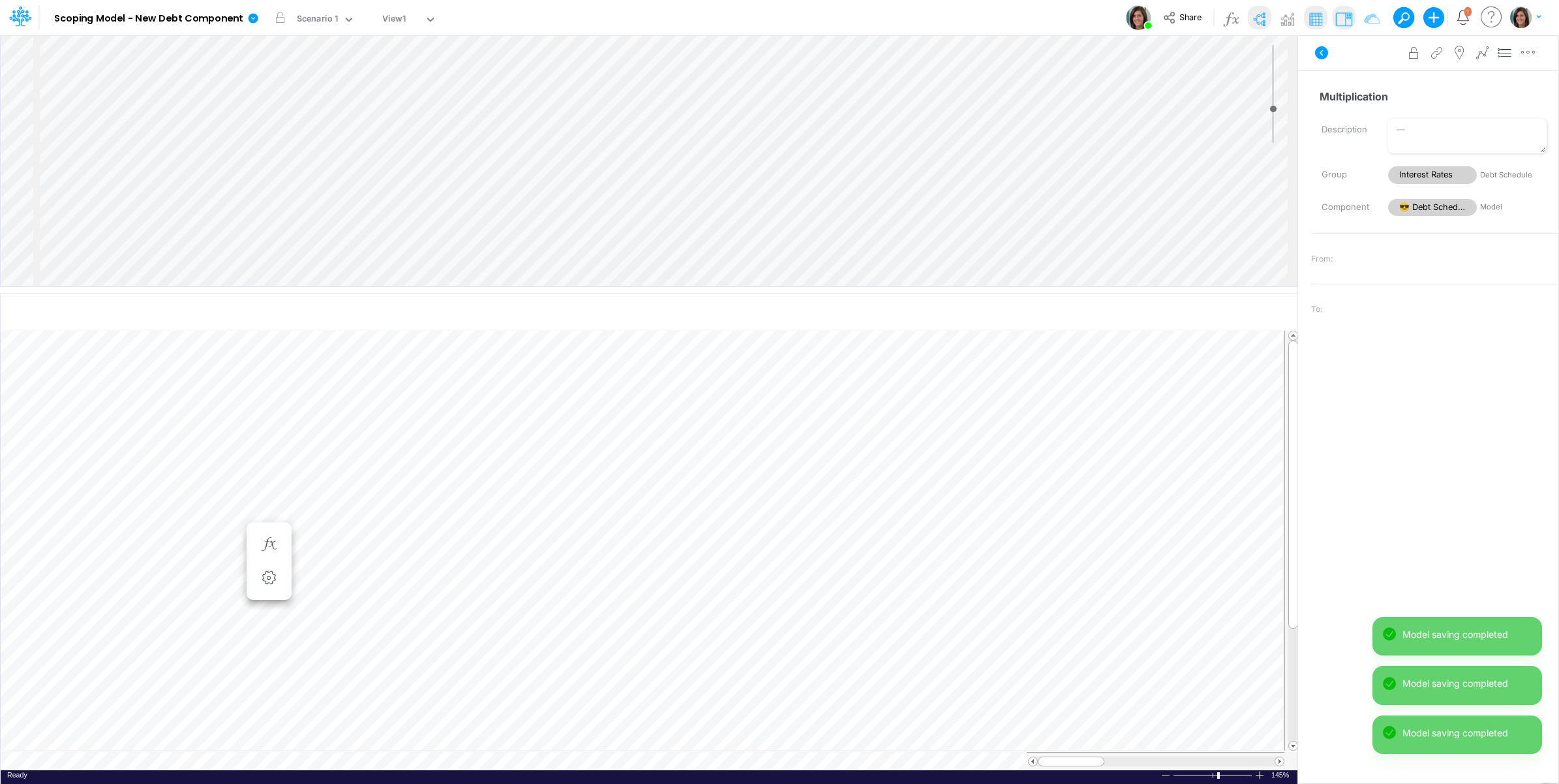
select select "1"
select select "Multiply"
select select "Add"
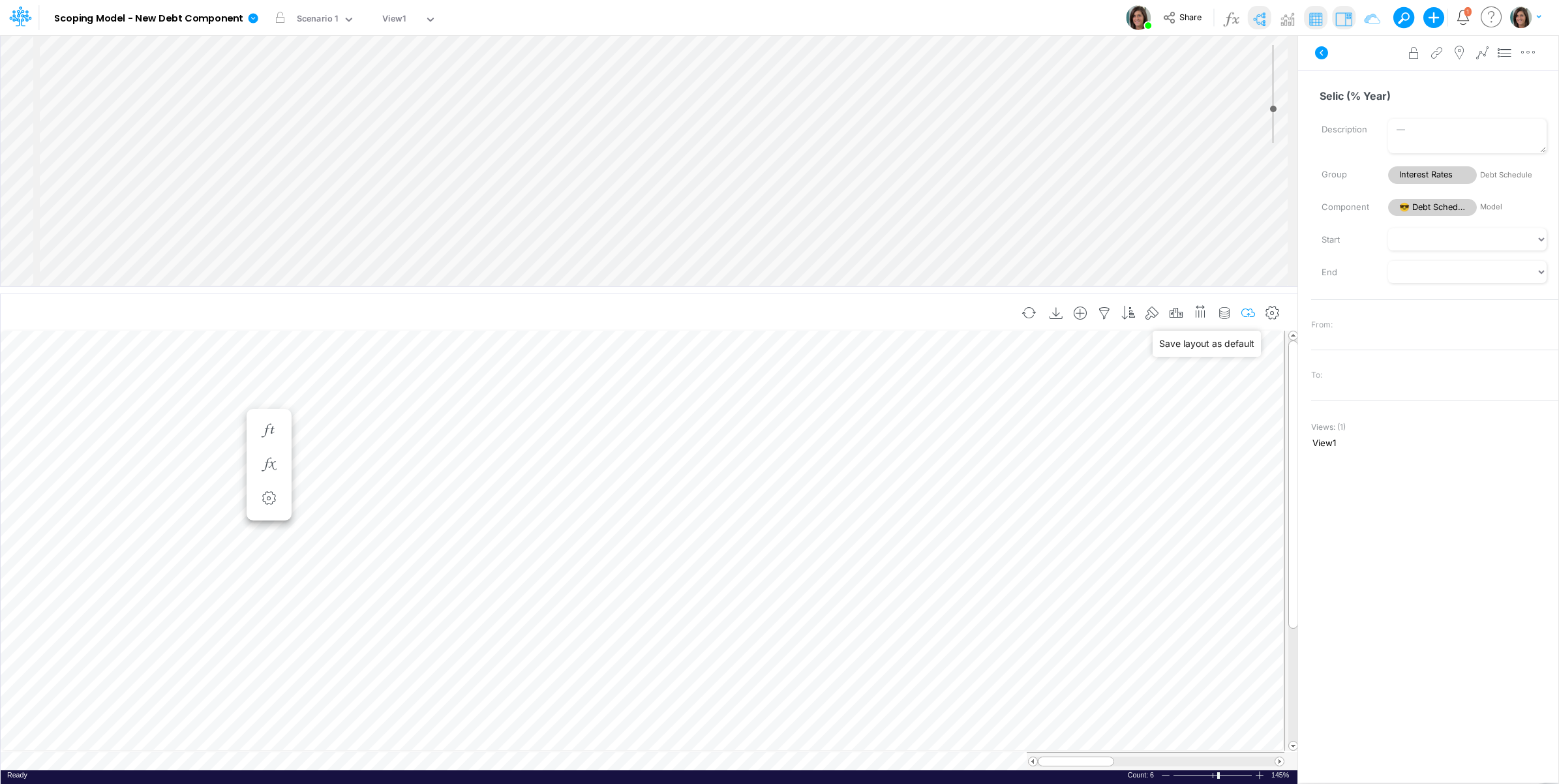
click at [1250, 310] on icon "button" at bounding box center [1248, 313] width 19 height 14
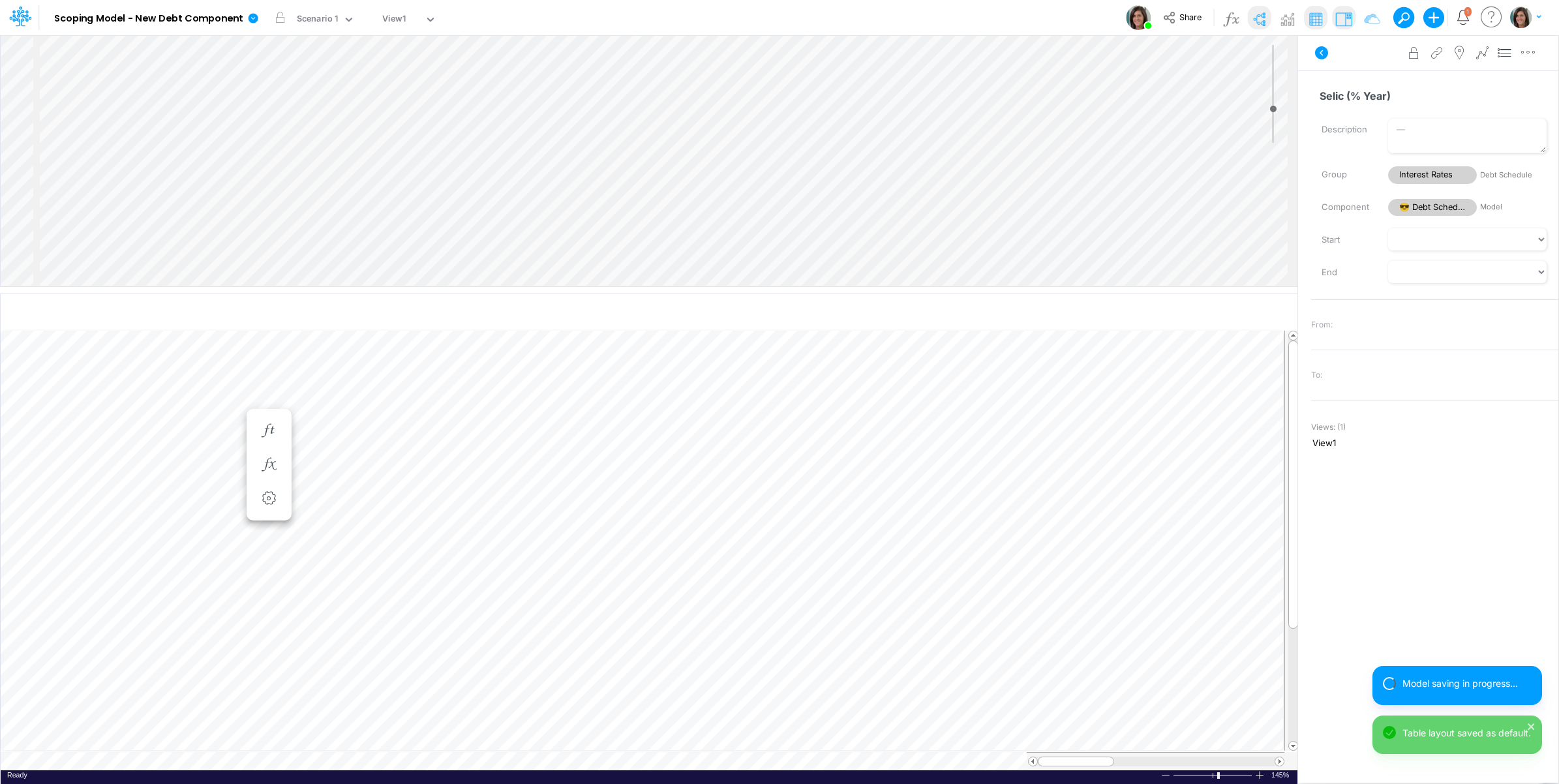
scroll to position [0, 1]
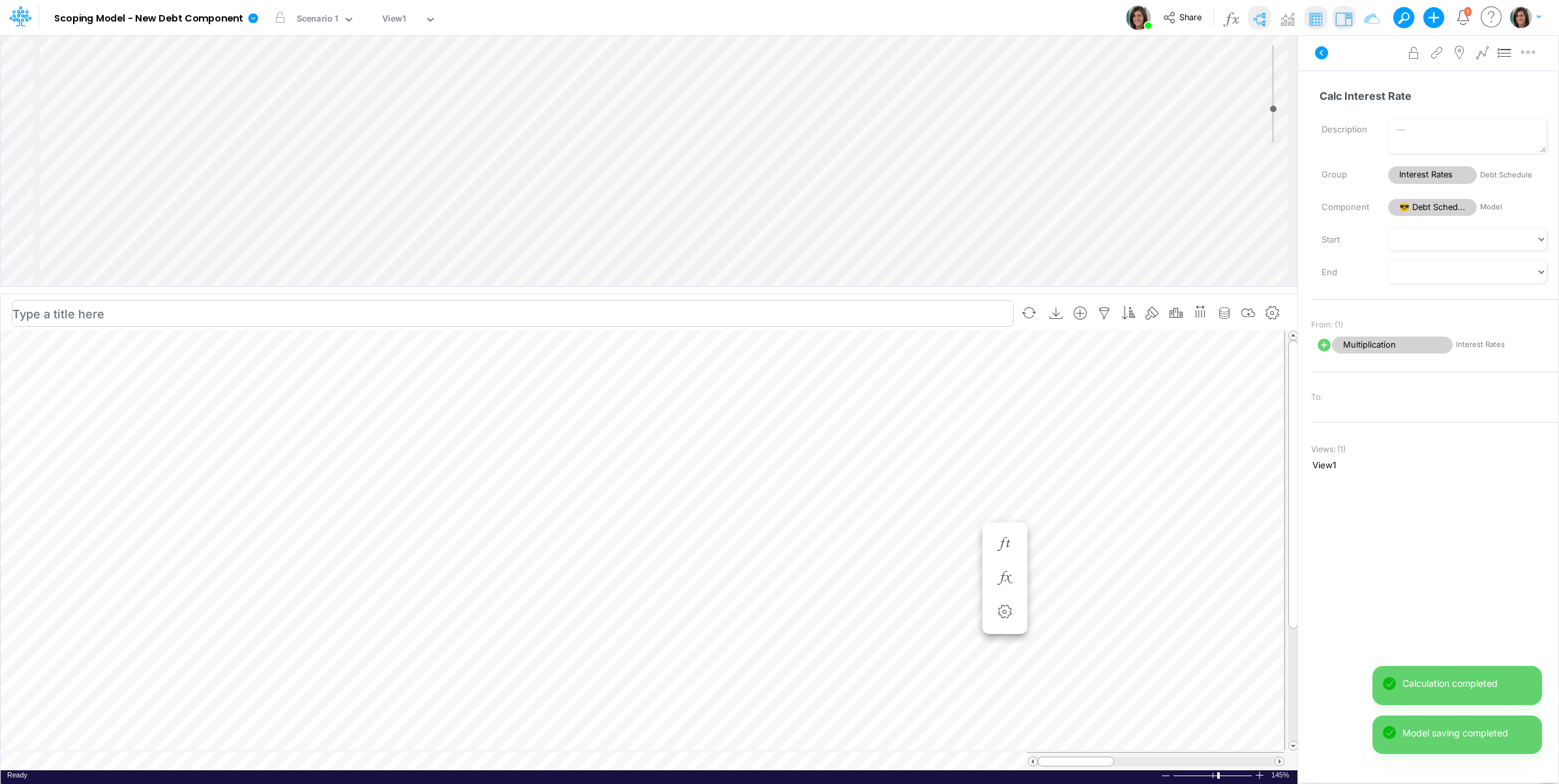
scroll to position [0, 1]
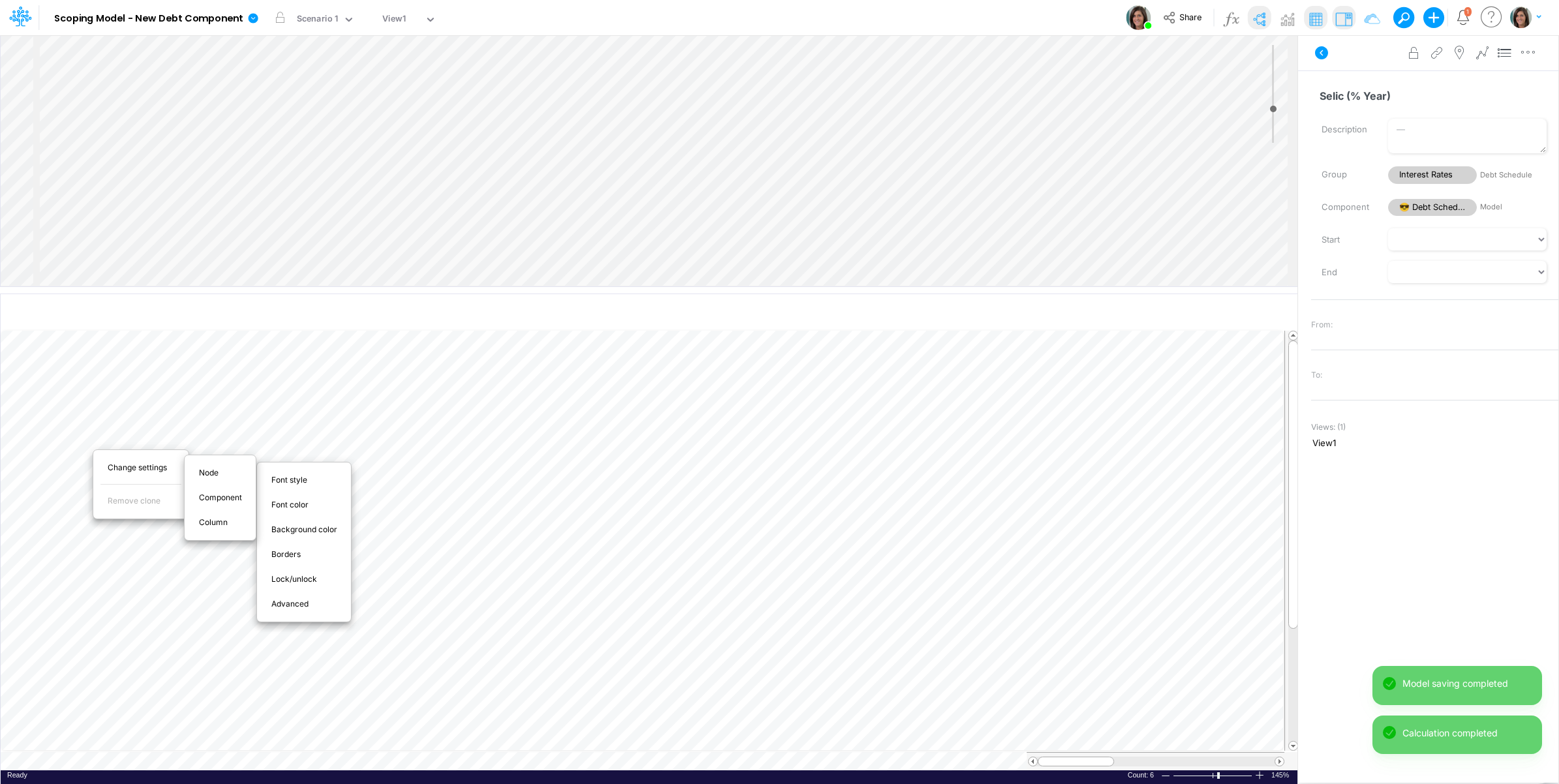
click at [283, 606] on span "Advanced" at bounding box center [297, 604] width 52 height 11
select select "sum"
select select "field"
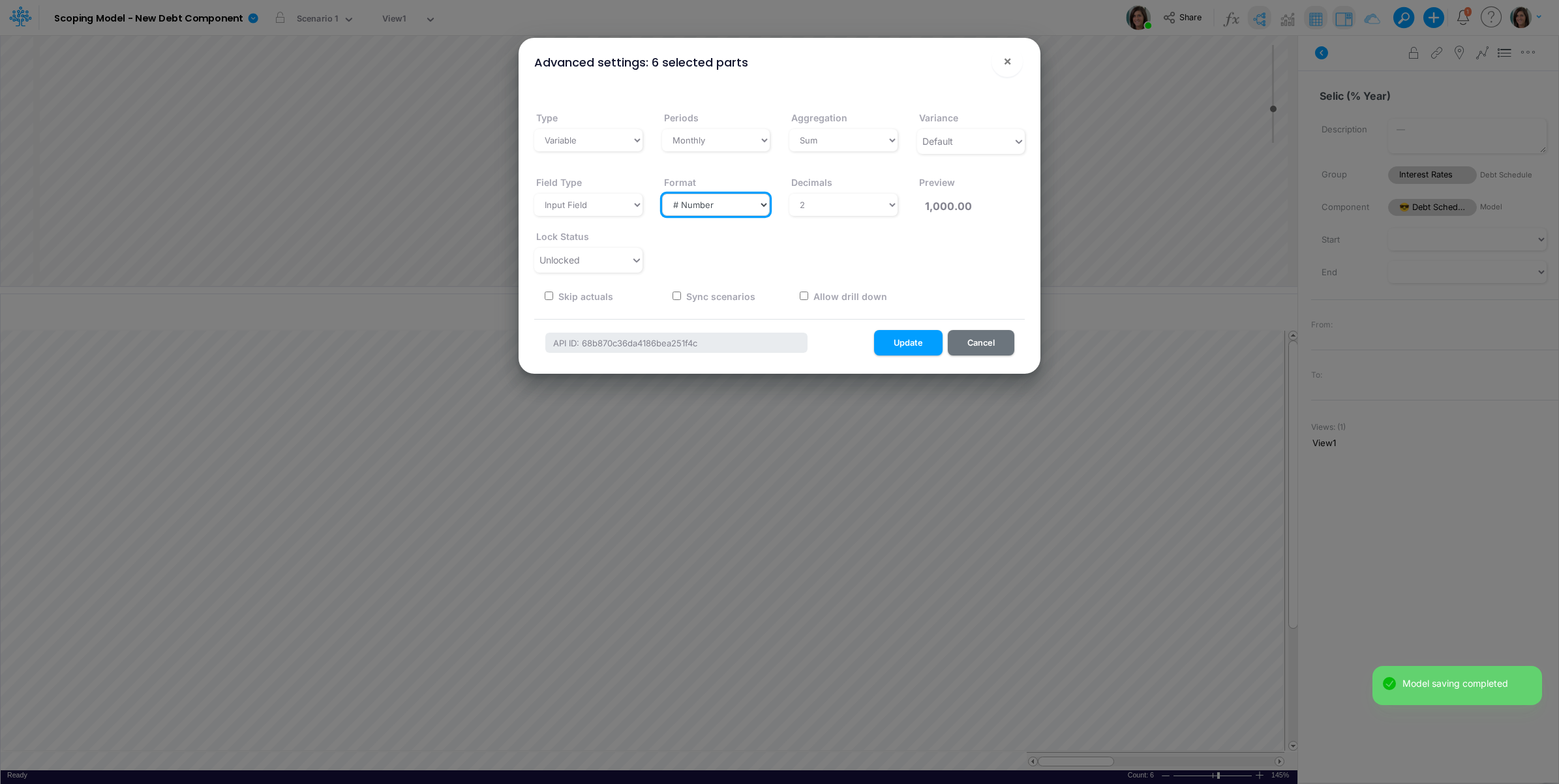
click at [744, 200] on select "Select a type # Number $ USD % Percentage Boolean Text Date Period" at bounding box center [716, 204] width 108 height 22
select select "Percentage"
click at [662, 194] on select "Select a type # Number $ USD % Percentage Boolean Text Date Period" at bounding box center [716, 204] width 108 height 22
type input "100.00%"
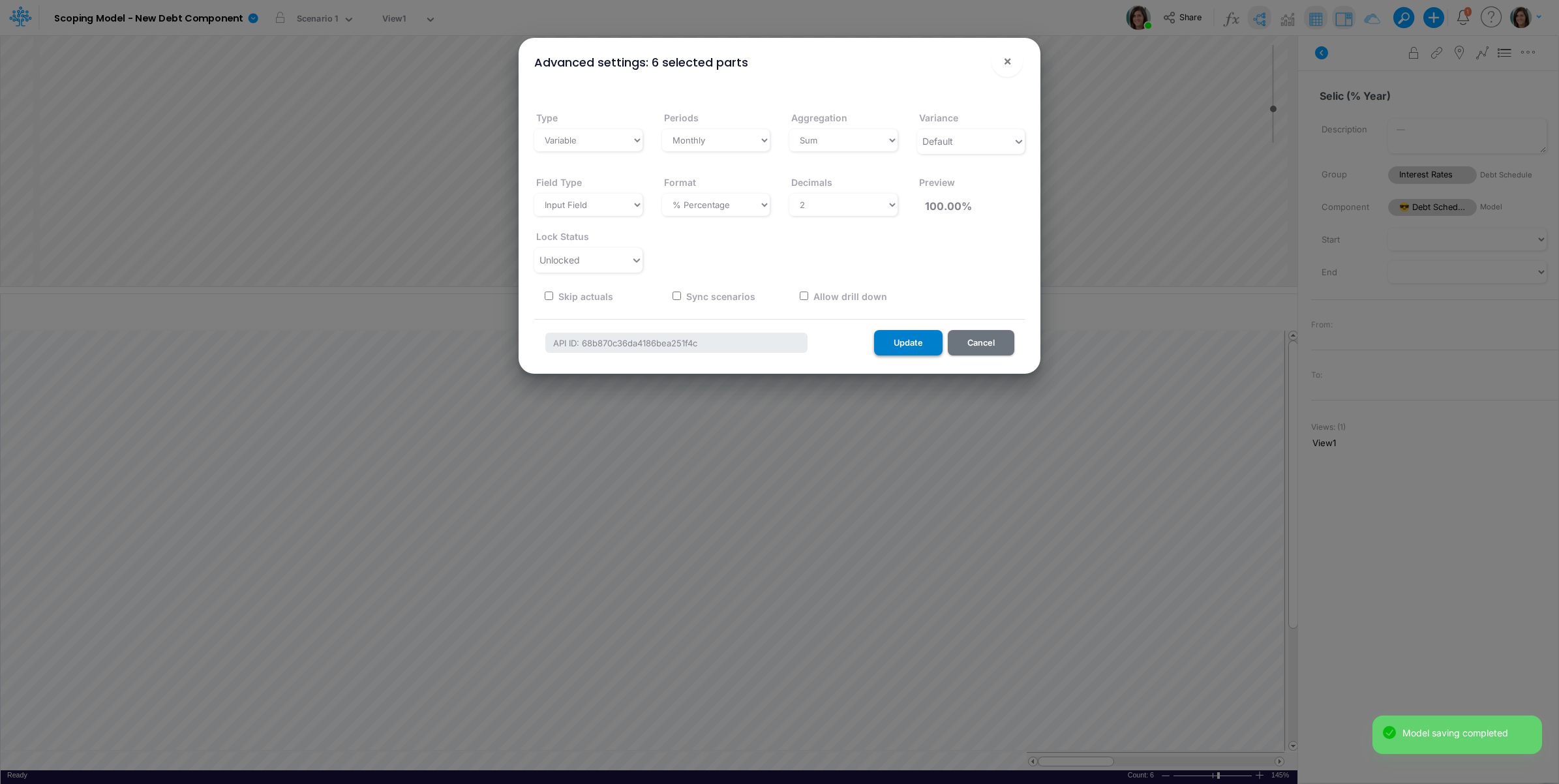
click at [908, 341] on button "Update" at bounding box center [908, 342] width 69 height 26
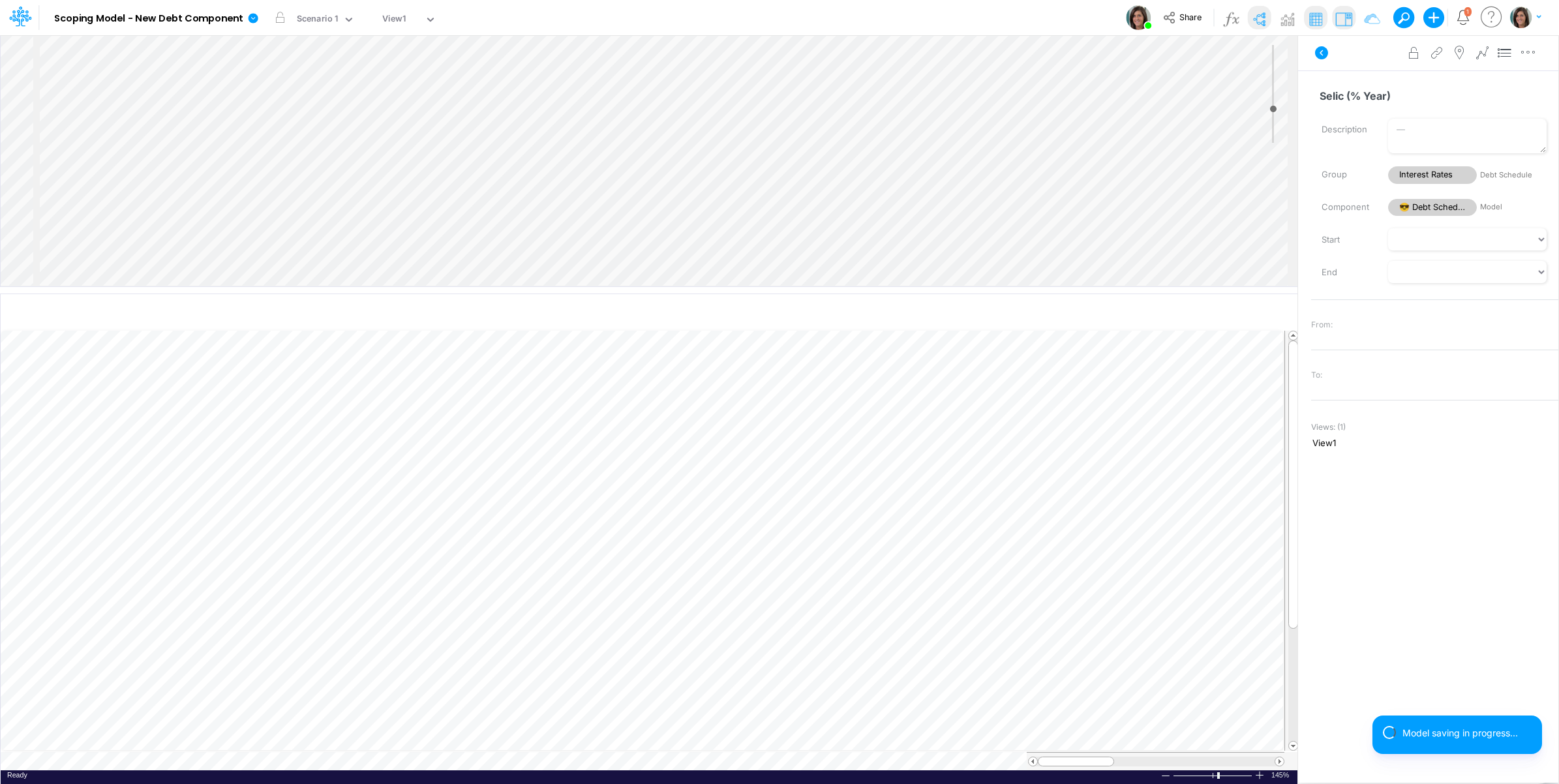
scroll to position [0, 1]
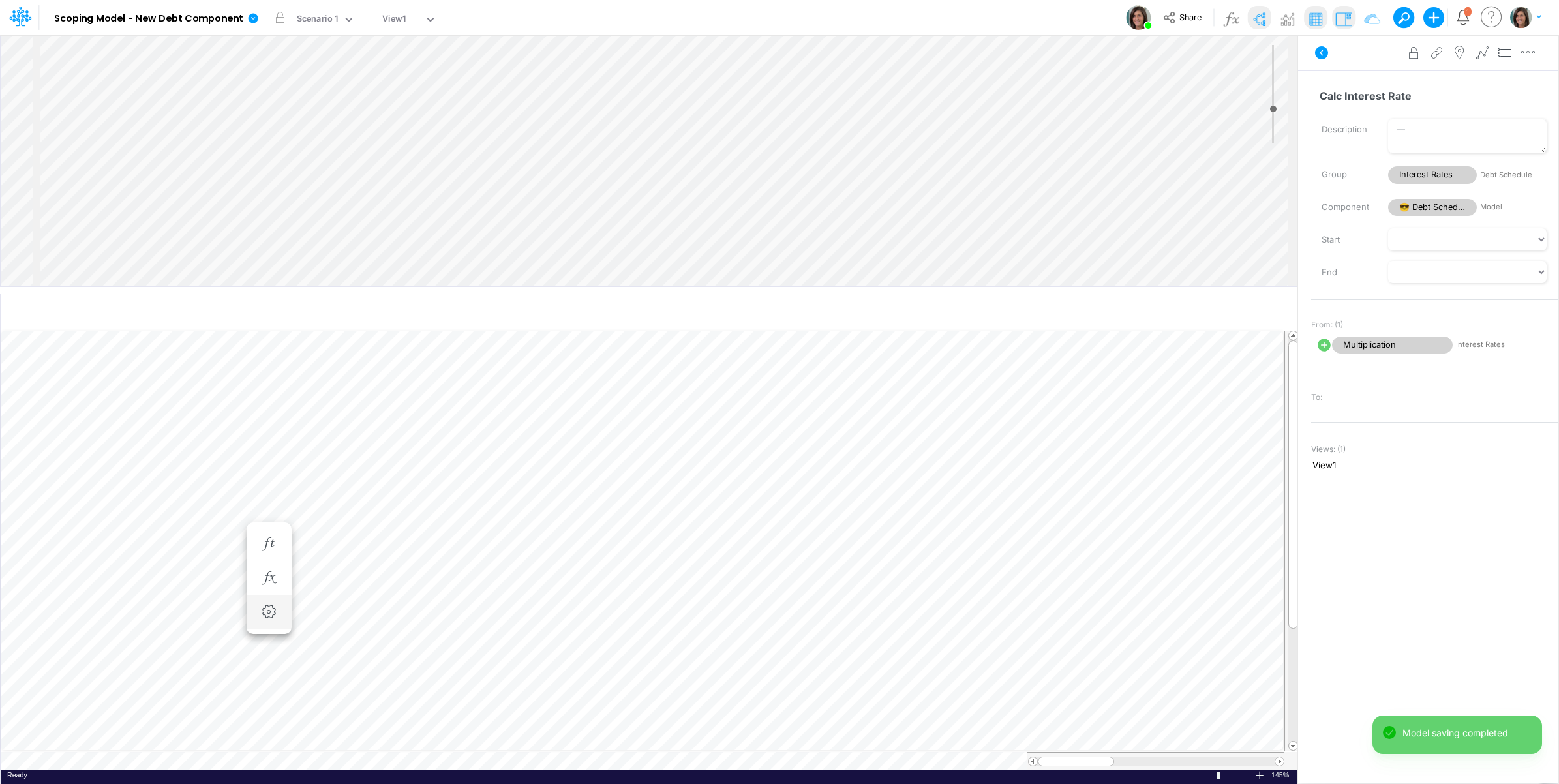
scroll to position [0, 1]
click at [271, 633] on icon "button" at bounding box center [268, 631] width 19 height 14
select select "sum"
select select "field"
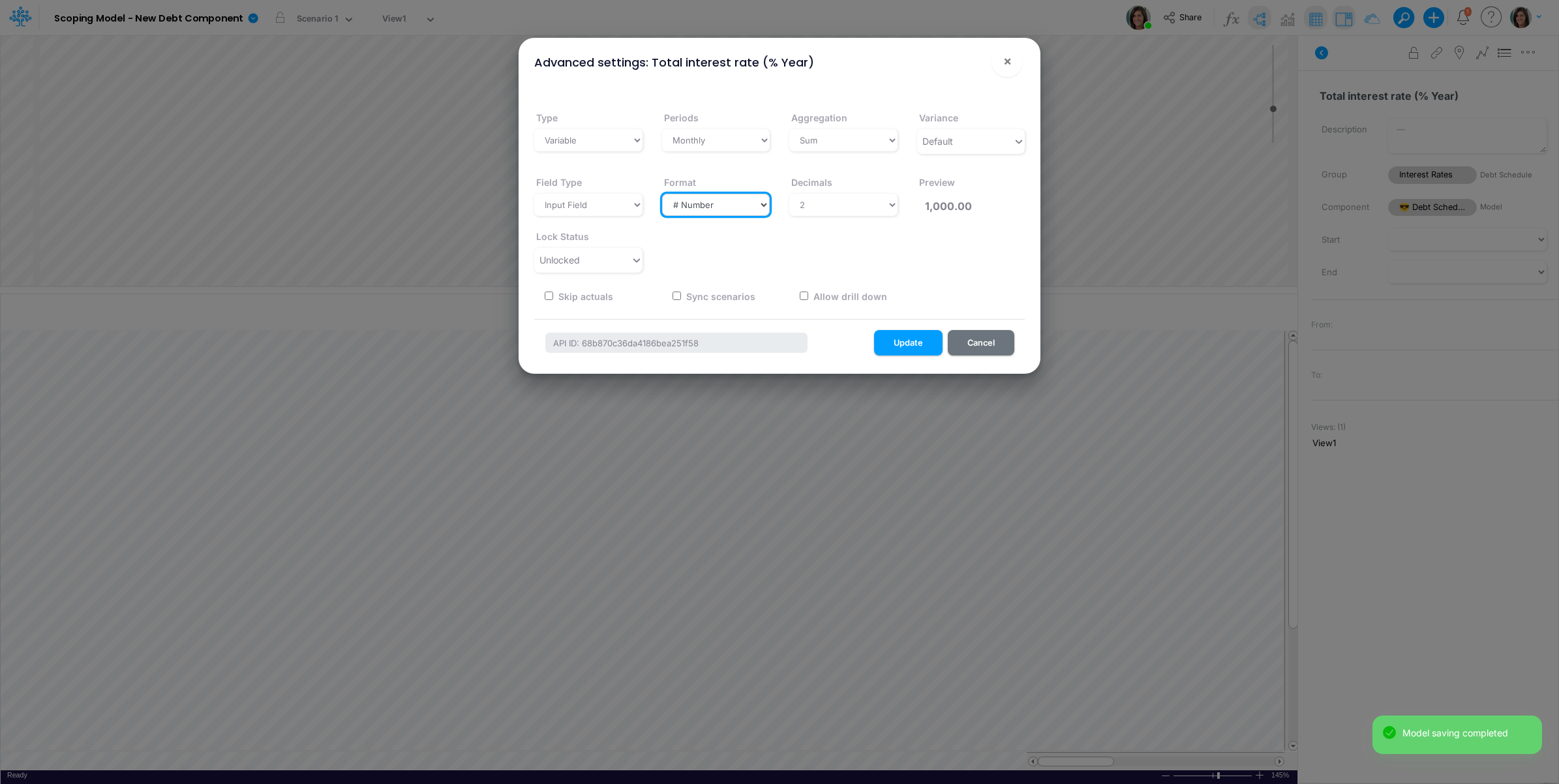
click at [744, 209] on select "Select a type # Number $ USD % Percentage Boolean Text Date Period" at bounding box center [716, 204] width 108 height 22
select select "Percentage"
click at [662, 194] on select "Select a type # Number $ USD % Percentage Boolean Text Date Period" at bounding box center [716, 204] width 108 height 22
type input "100.00%"
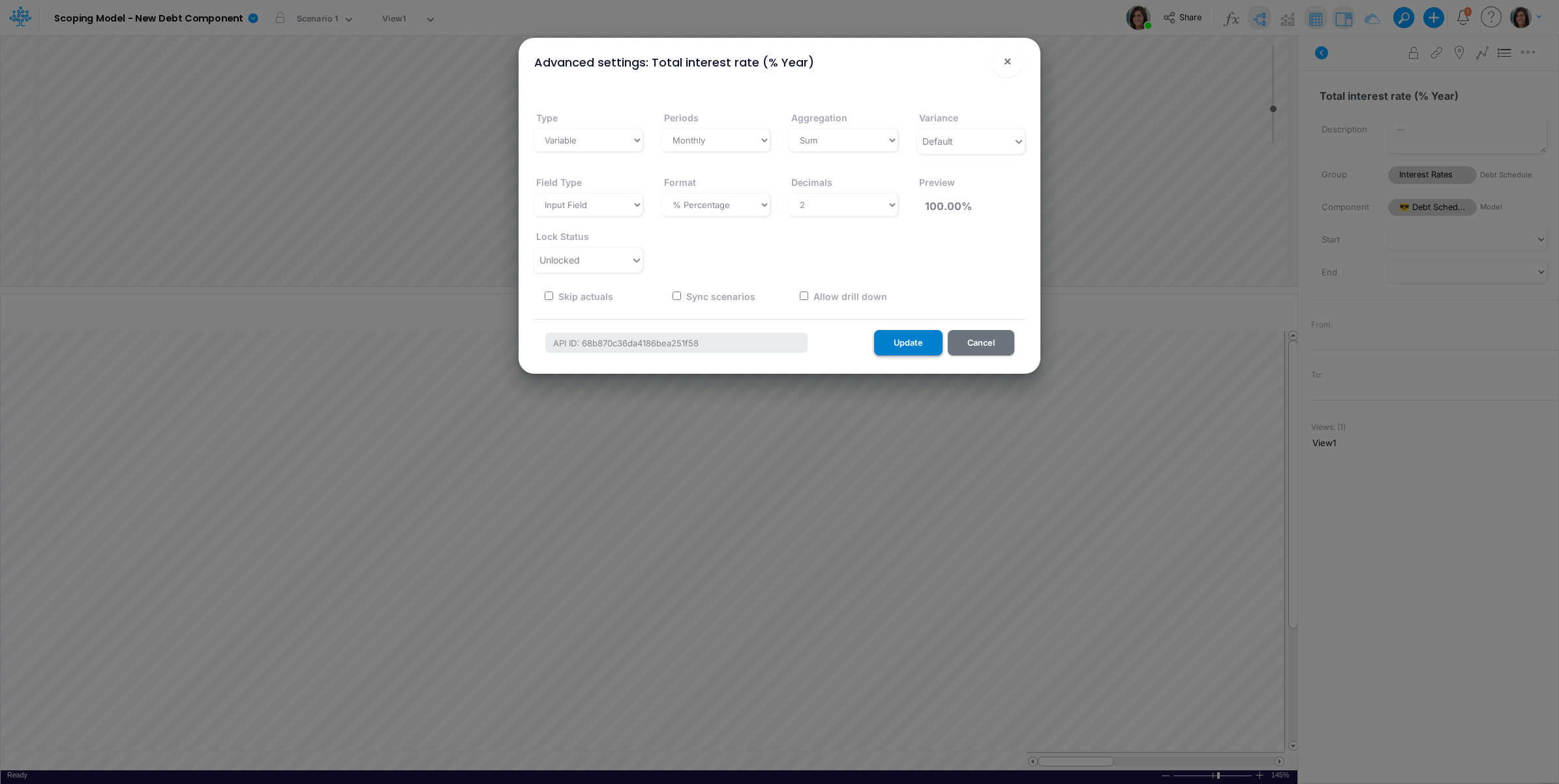
click at [899, 349] on button "Update" at bounding box center [908, 342] width 69 height 26
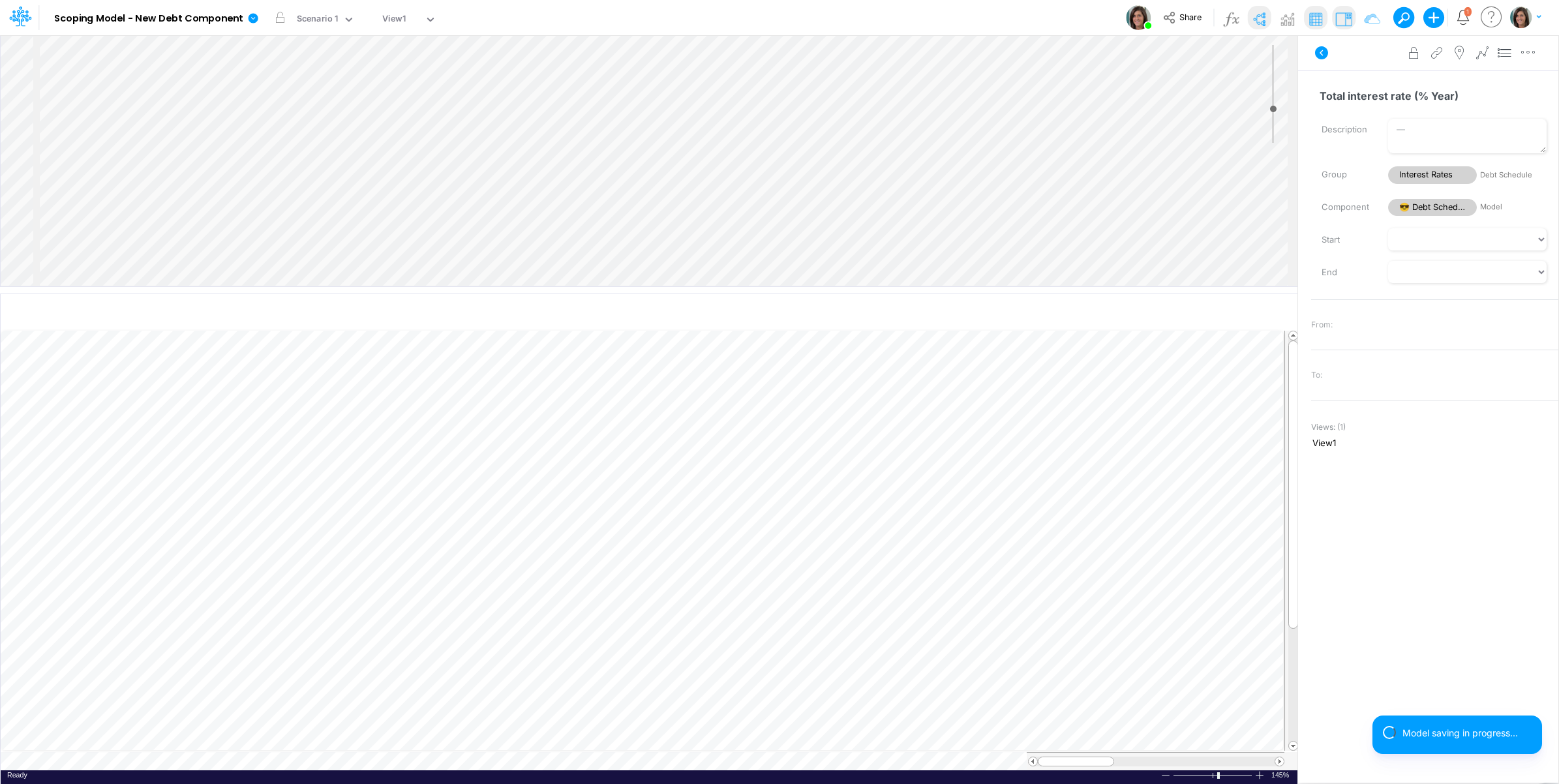
scroll to position [0, 1]
click at [268, 611] on icon "button" at bounding box center [268, 612] width 19 height 14
select select "sum"
select select "field"
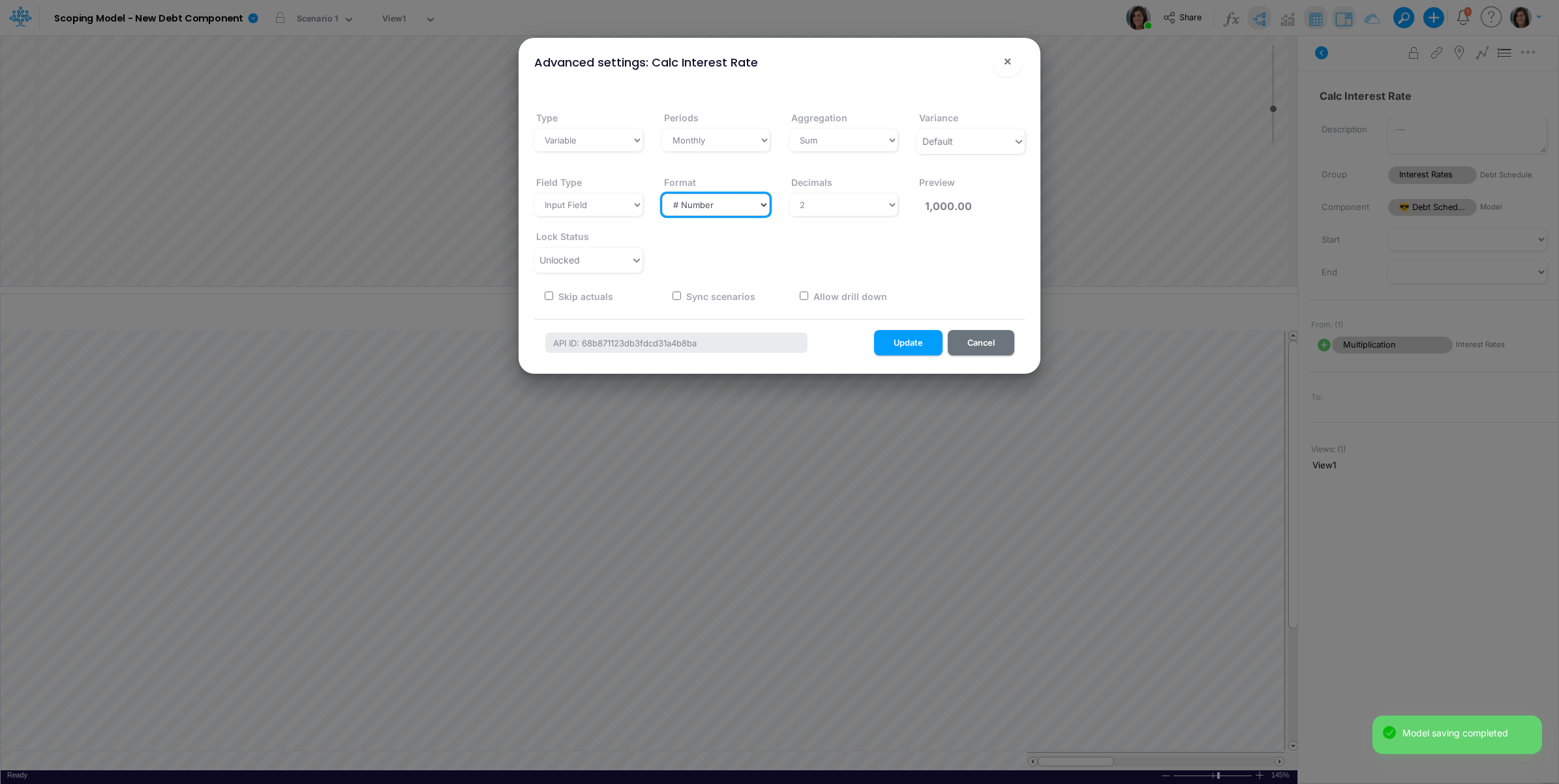
click at [712, 210] on select "Select a type # Number $ USD % Percentage Boolean Text Date Period" at bounding box center [716, 204] width 108 height 22
select select "Percentage"
click at [662, 194] on select "Select a type # Number $ USD % Percentage Boolean Text Date Period" at bounding box center [716, 204] width 108 height 22
type input "100.00%"
click at [910, 342] on button "Update" at bounding box center [908, 342] width 69 height 26
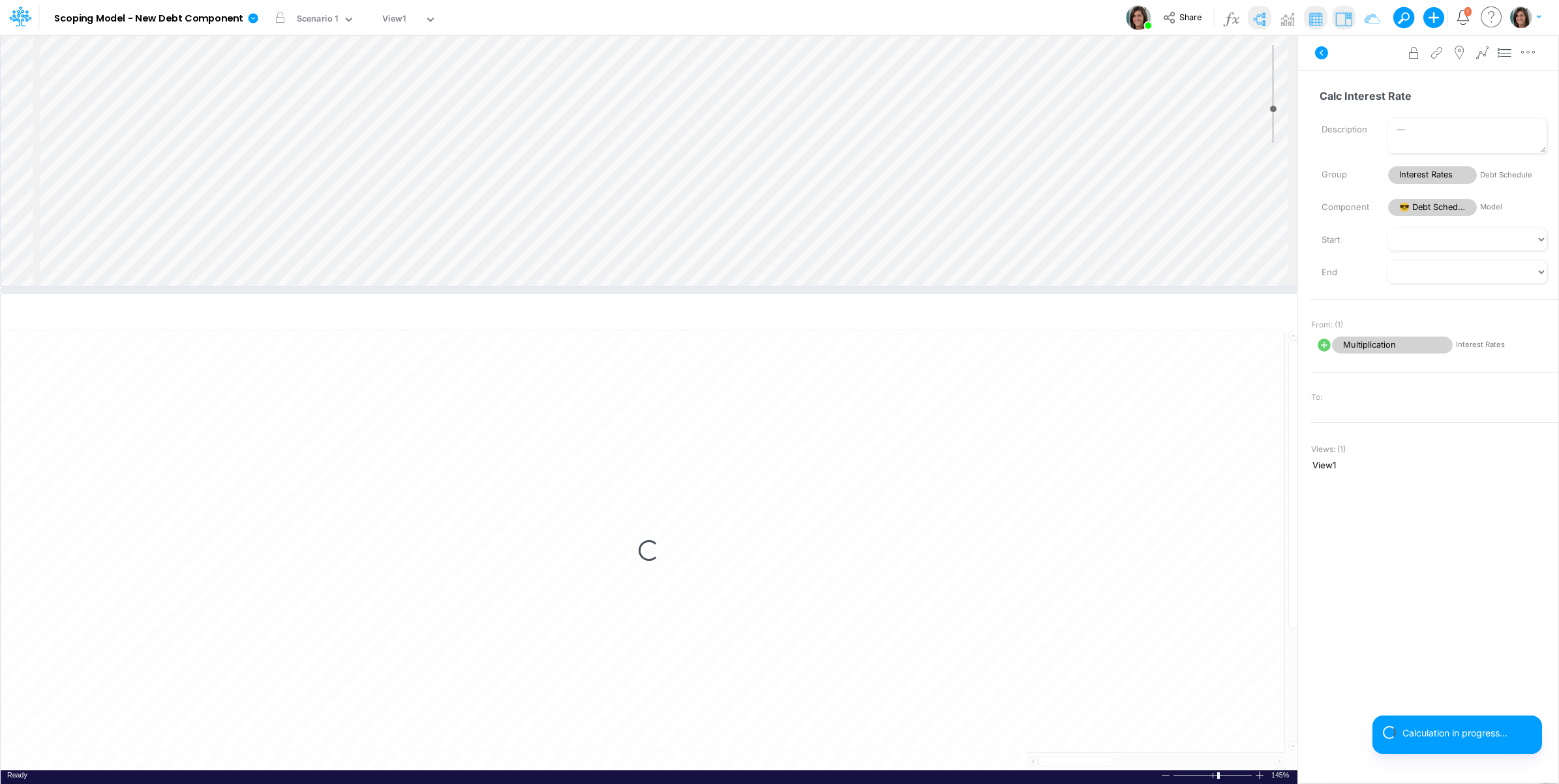
select select "1"
select select "Multiply"
select select "Add"
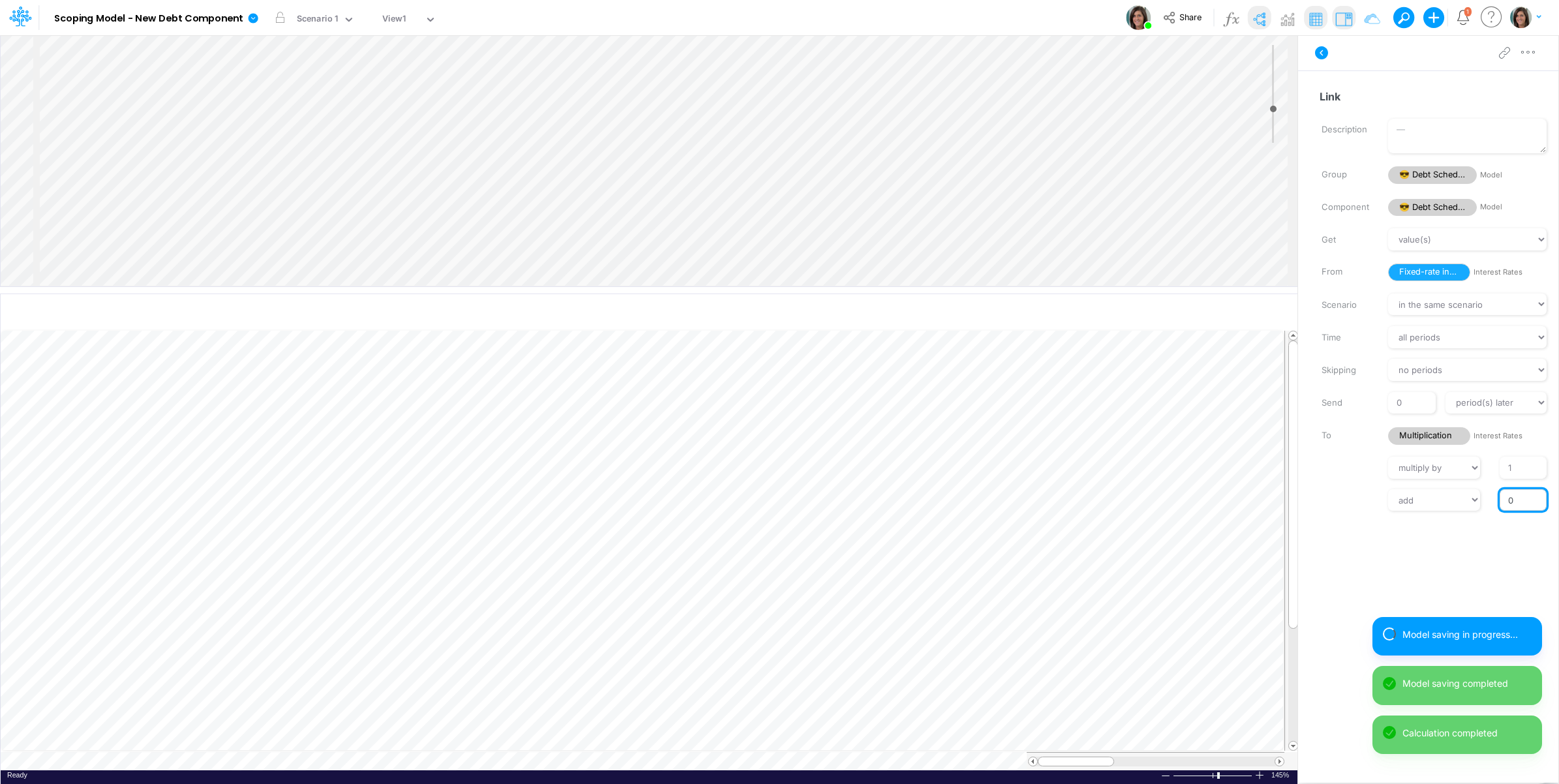
drag, startPoint x: 1511, startPoint y: 502, endPoint x: 1500, endPoint y: 502, distance: 11.0
click at [1500, 502] on input "0" at bounding box center [1523, 500] width 47 height 22
type input "1"
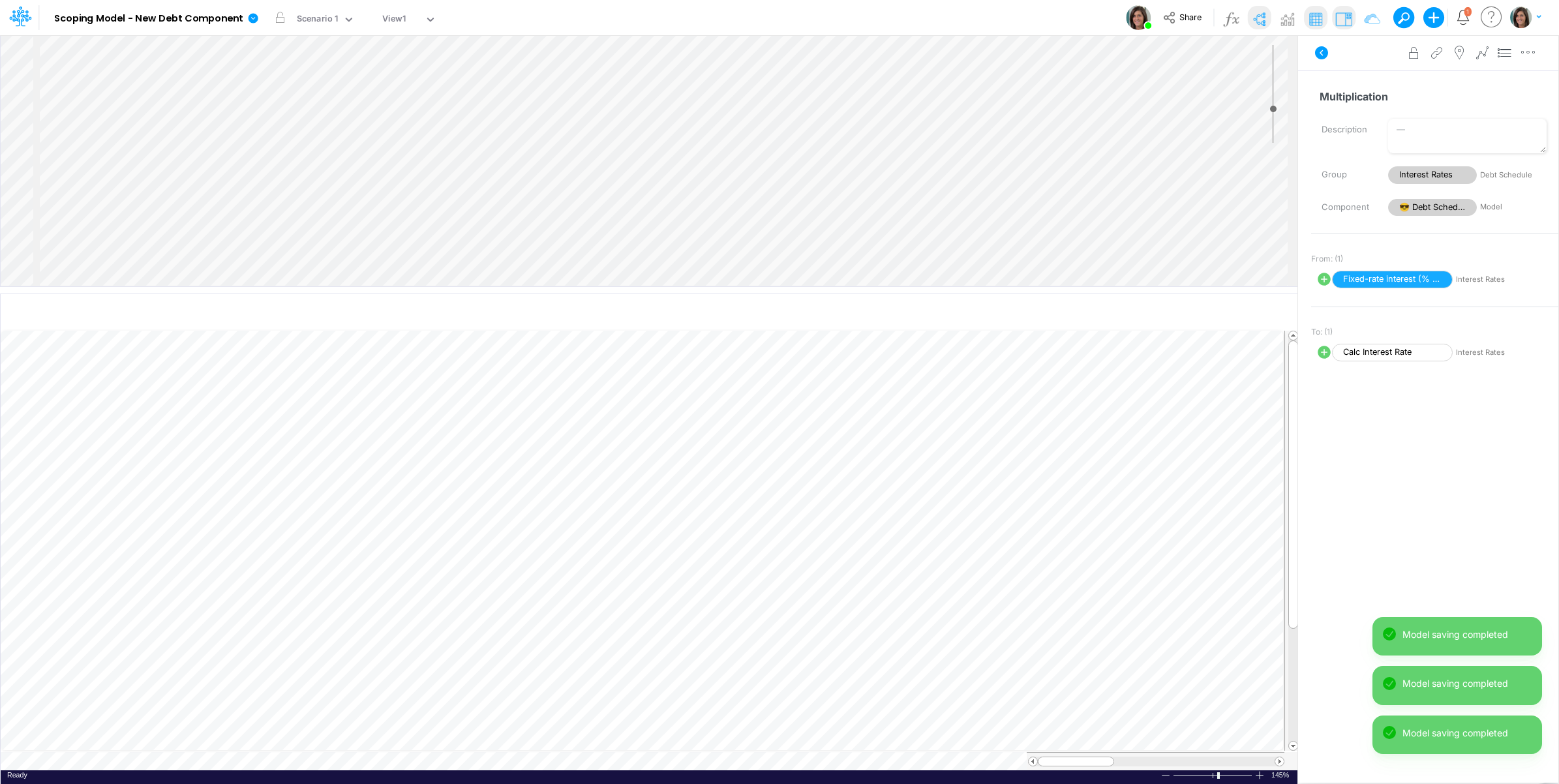
select select "Multiply"
select select "Add"
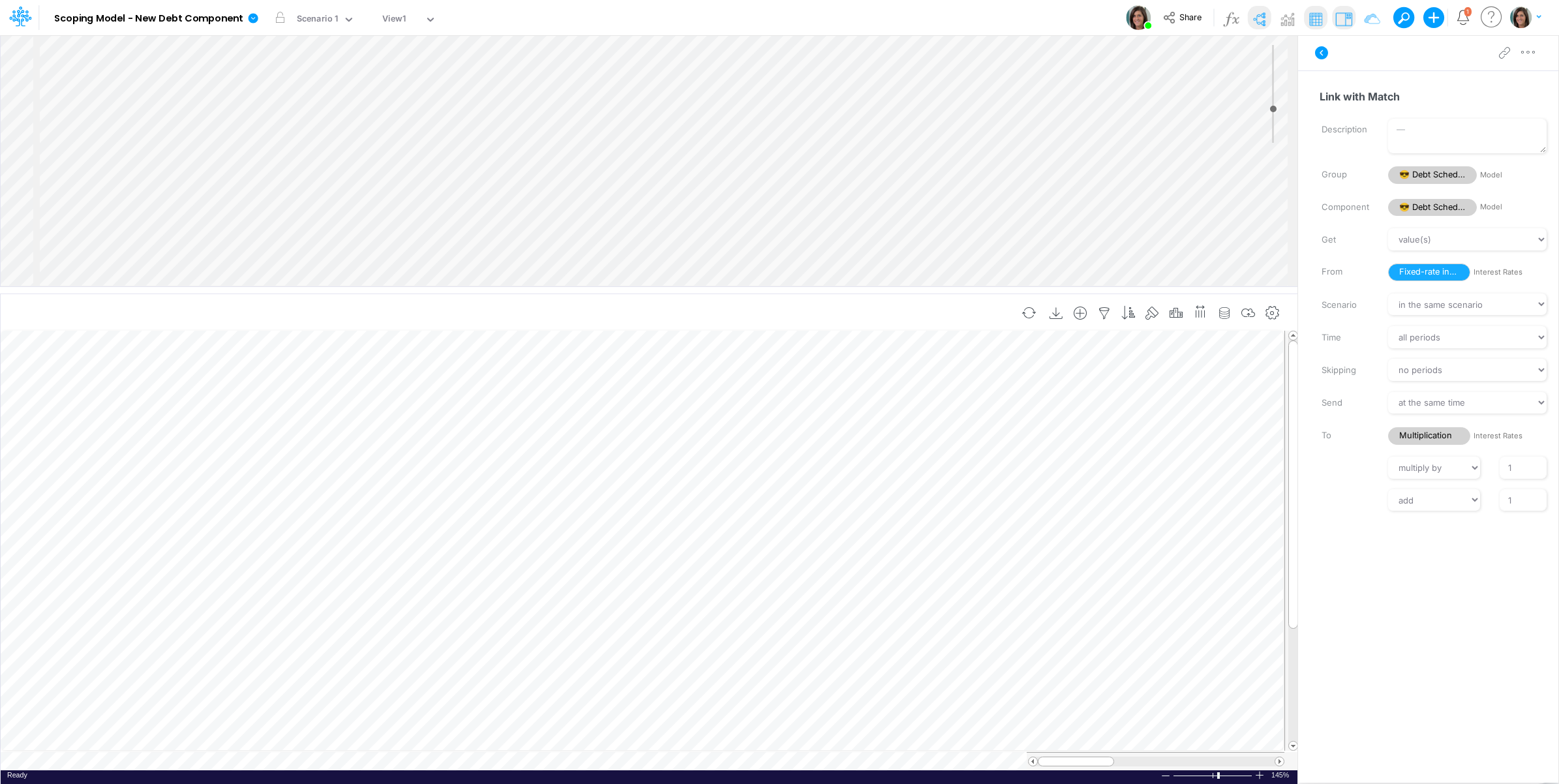
scroll to position [0, 1]
click at [1245, 311] on icon "button" at bounding box center [1248, 313] width 19 height 14
click at [1152, 313] on icon "button" at bounding box center [1152, 313] width 19 height 14
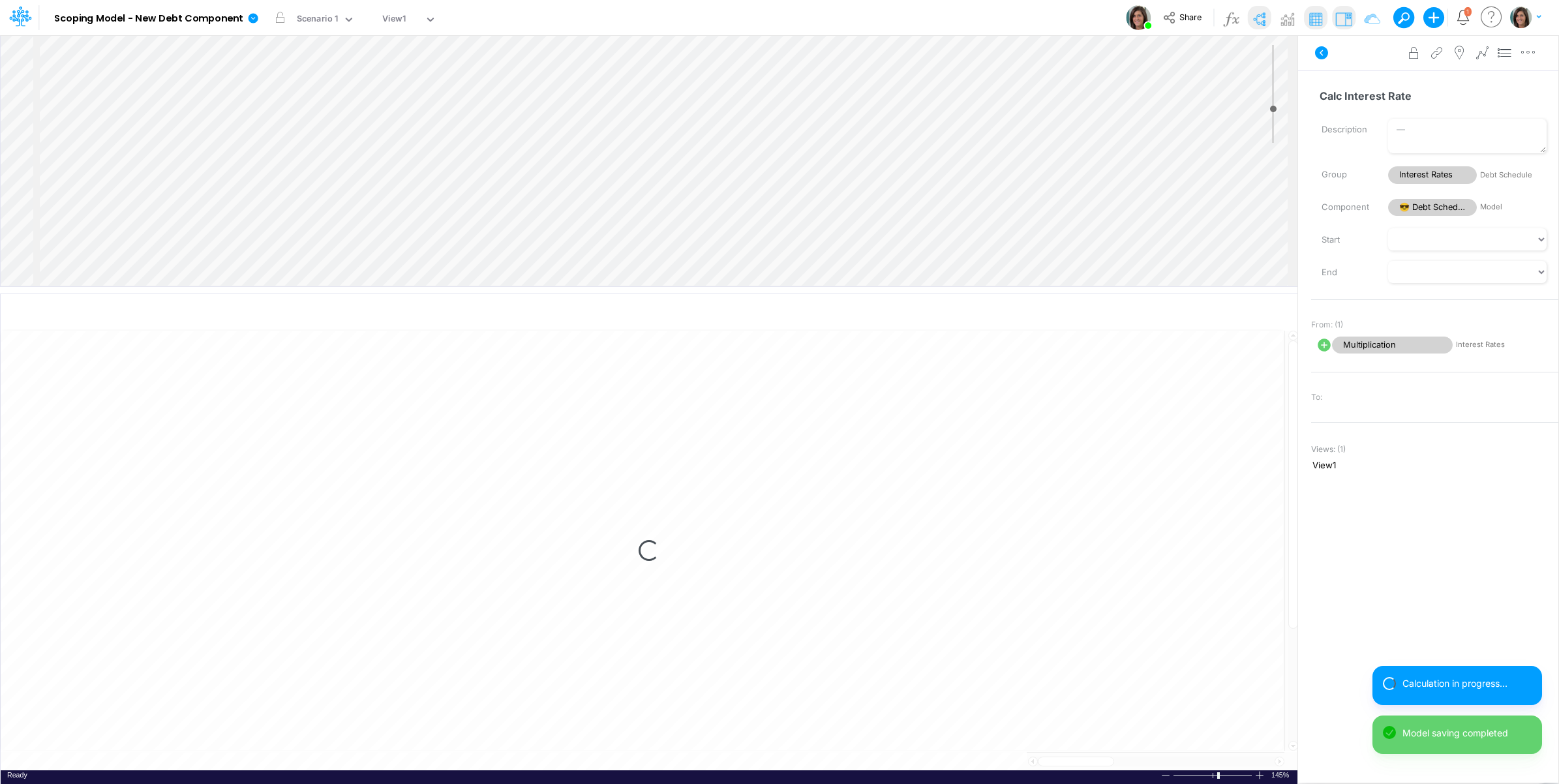
select select "1"
select select "Multiply"
select select "Add"
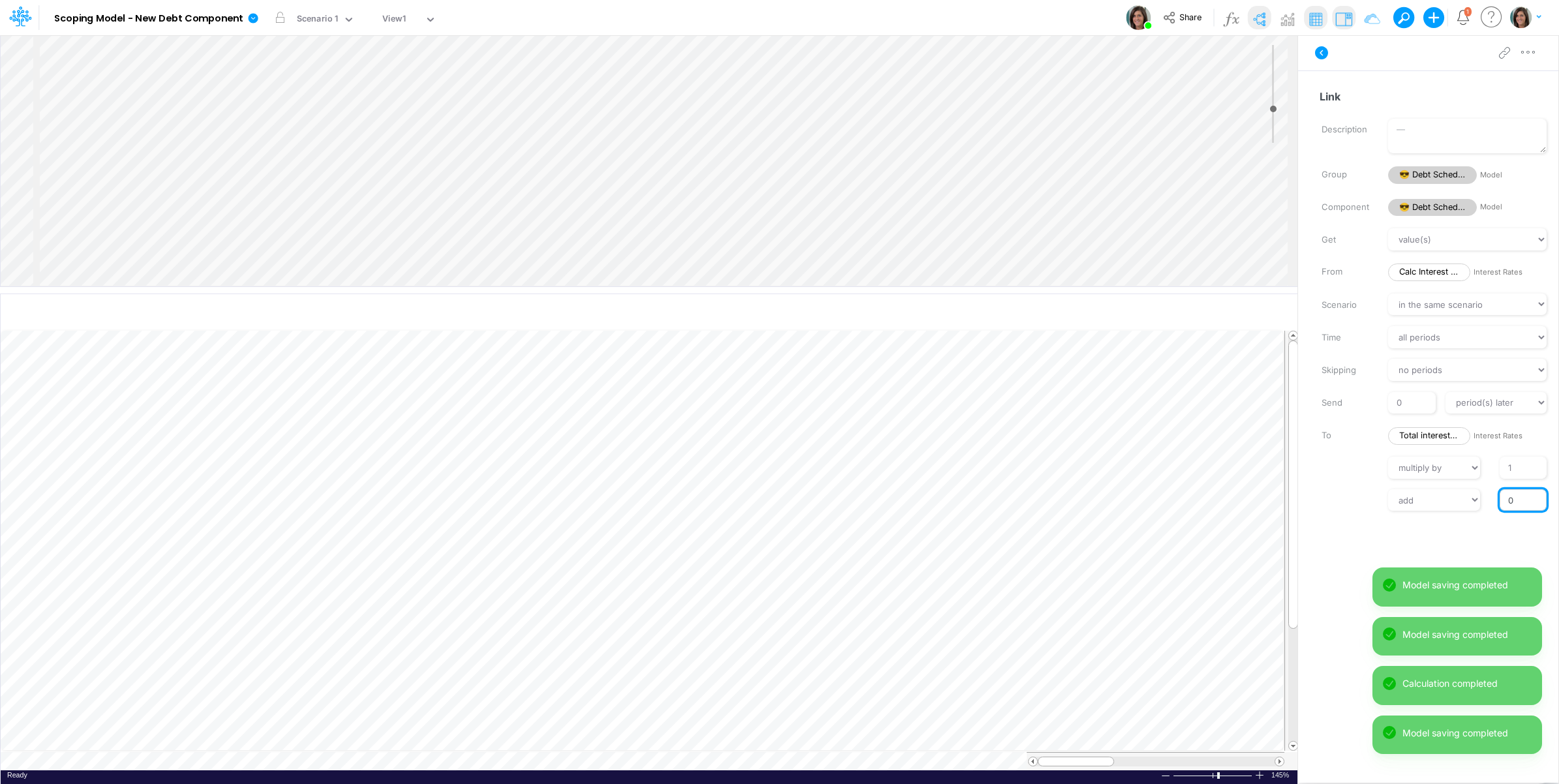
drag, startPoint x: 1505, startPoint y: 500, endPoint x: 1521, endPoint y: 501, distance: 16.0
click at [1521, 501] on input "0" at bounding box center [1523, 500] width 47 height 22
type input "-1"
click at [1337, 495] on label at bounding box center [1345, 499] width 67 height 9
click at [1500, 492] on input "-1" at bounding box center [1523, 500] width 47 height 22
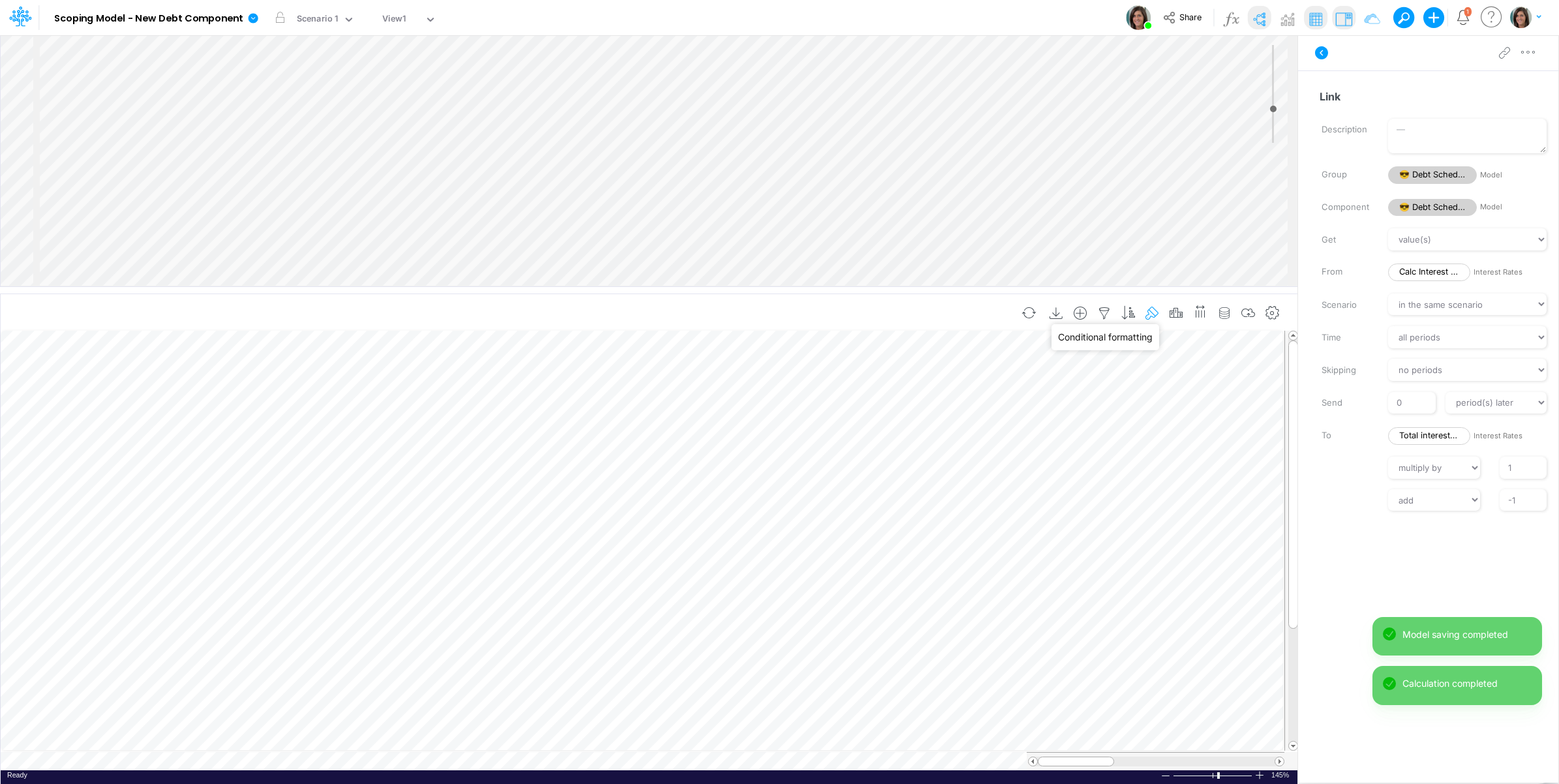
click at [1152, 311] on icon "button" at bounding box center [1152, 313] width 19 height 14
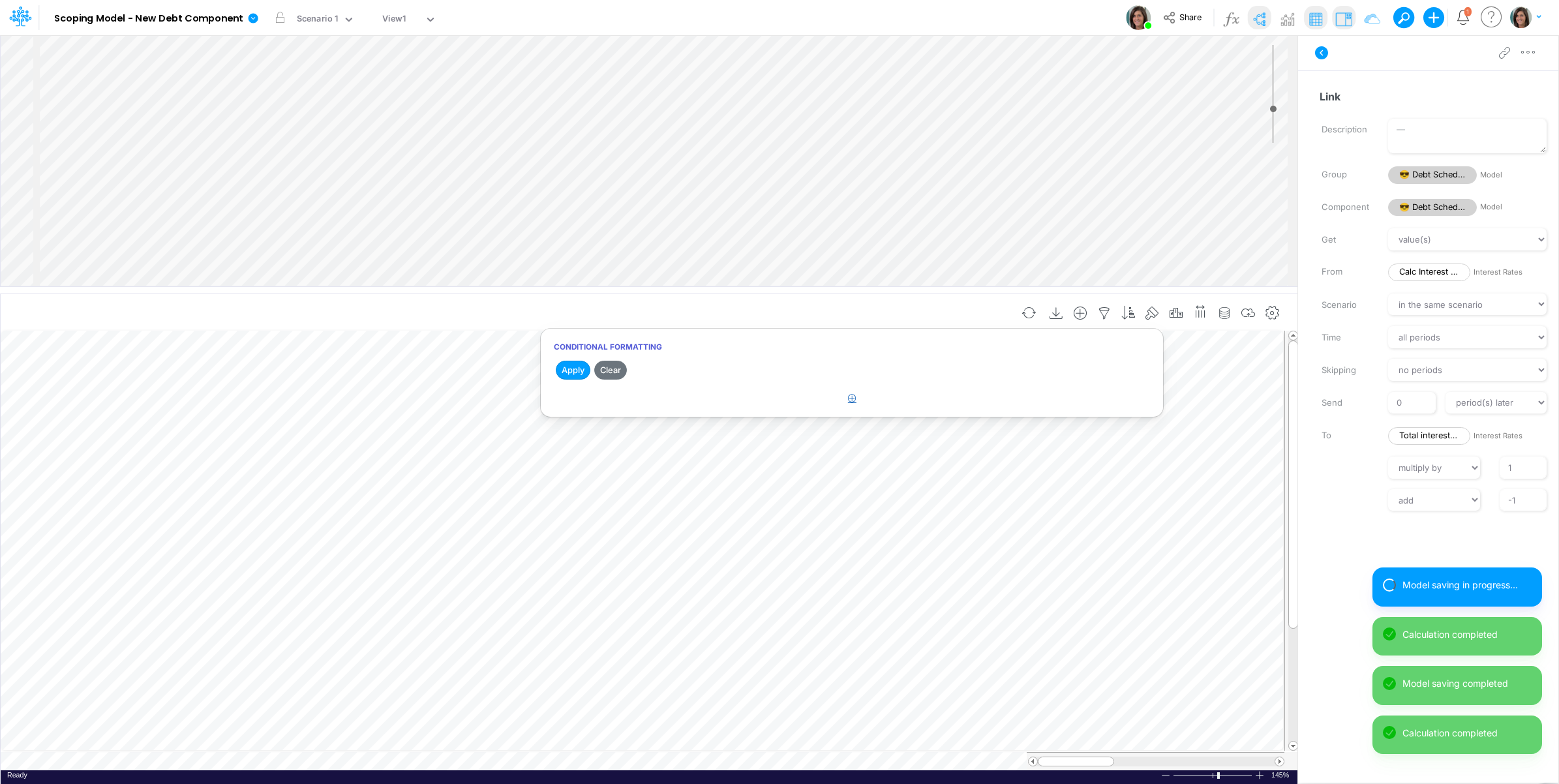
click at [849, 399] on icon "button" at bounding box center [852, 399] width 9 height 9
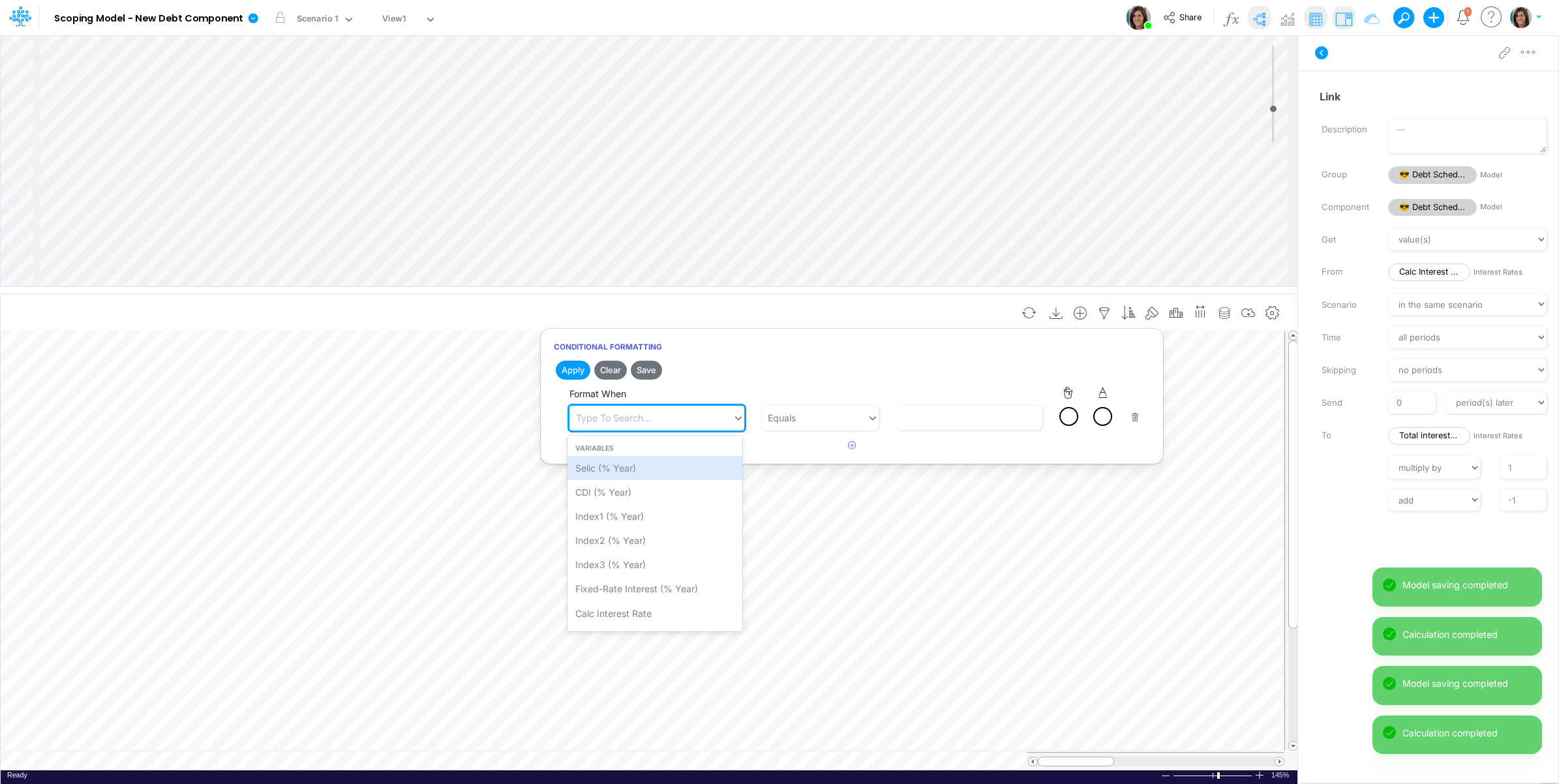
click at [601, 416] on div "Type to search..." at bounding box center [613, 418] width 75 height 14
type input "t"
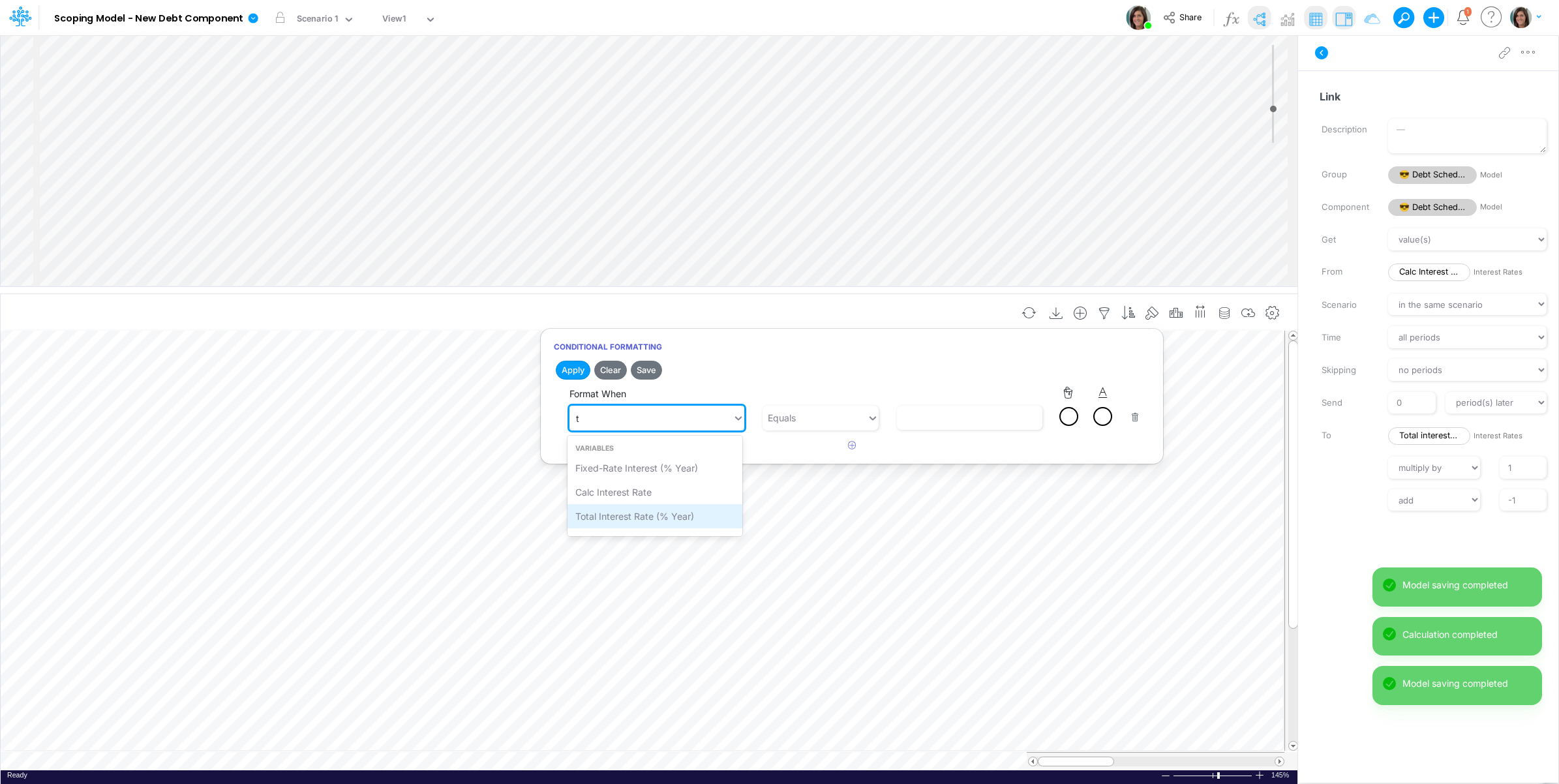
click at [653, 519] on div "Total interest rate (% Year)" at bounding box center [655, 516] width 175 height 24
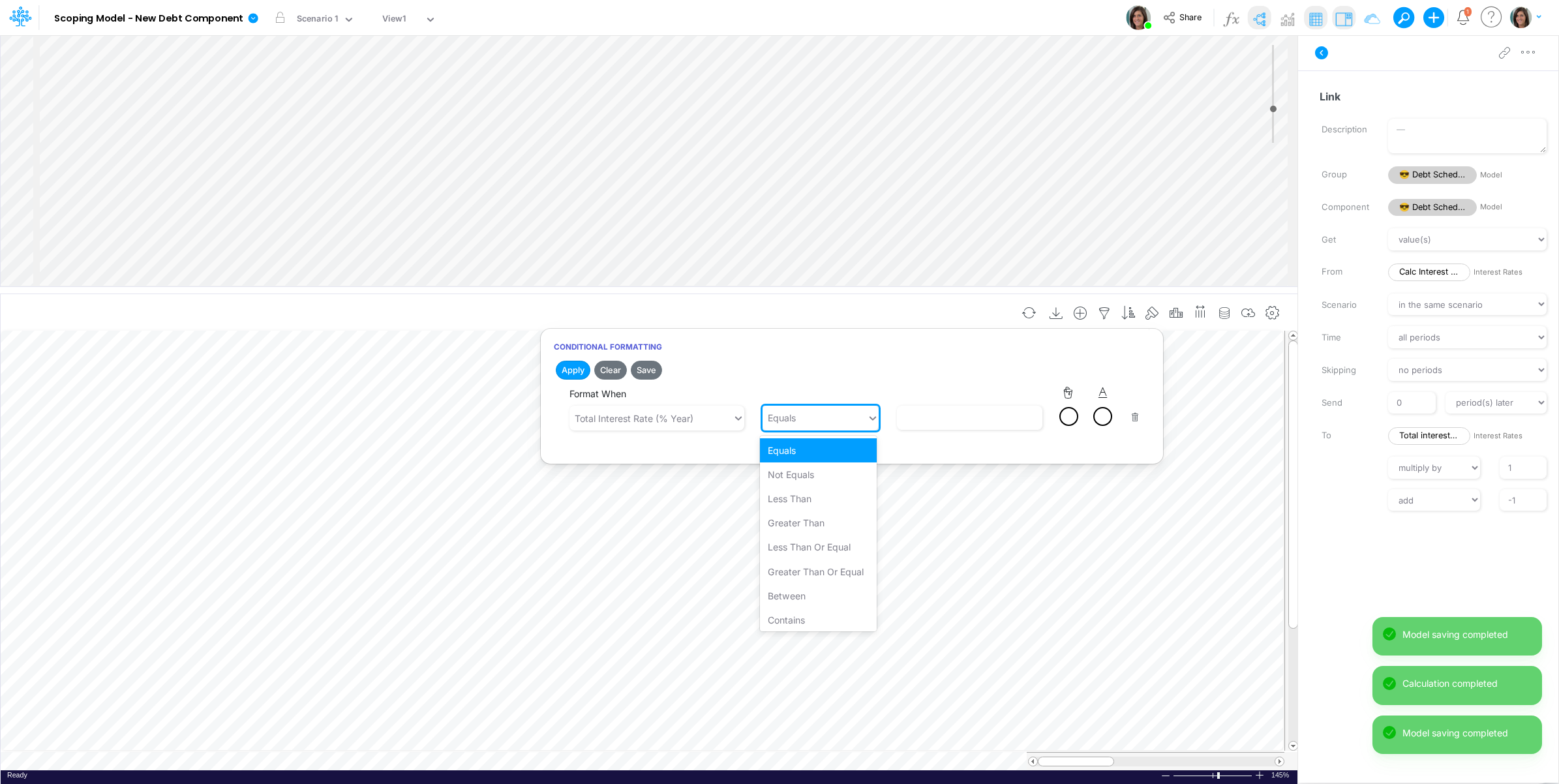
click at [837, 419] on div "Equals" at bounding box center [814, 417] width 105 height 21
click at [825, 467] on div "Not Equals" at bounding box center [818, 473] width 117 height 24
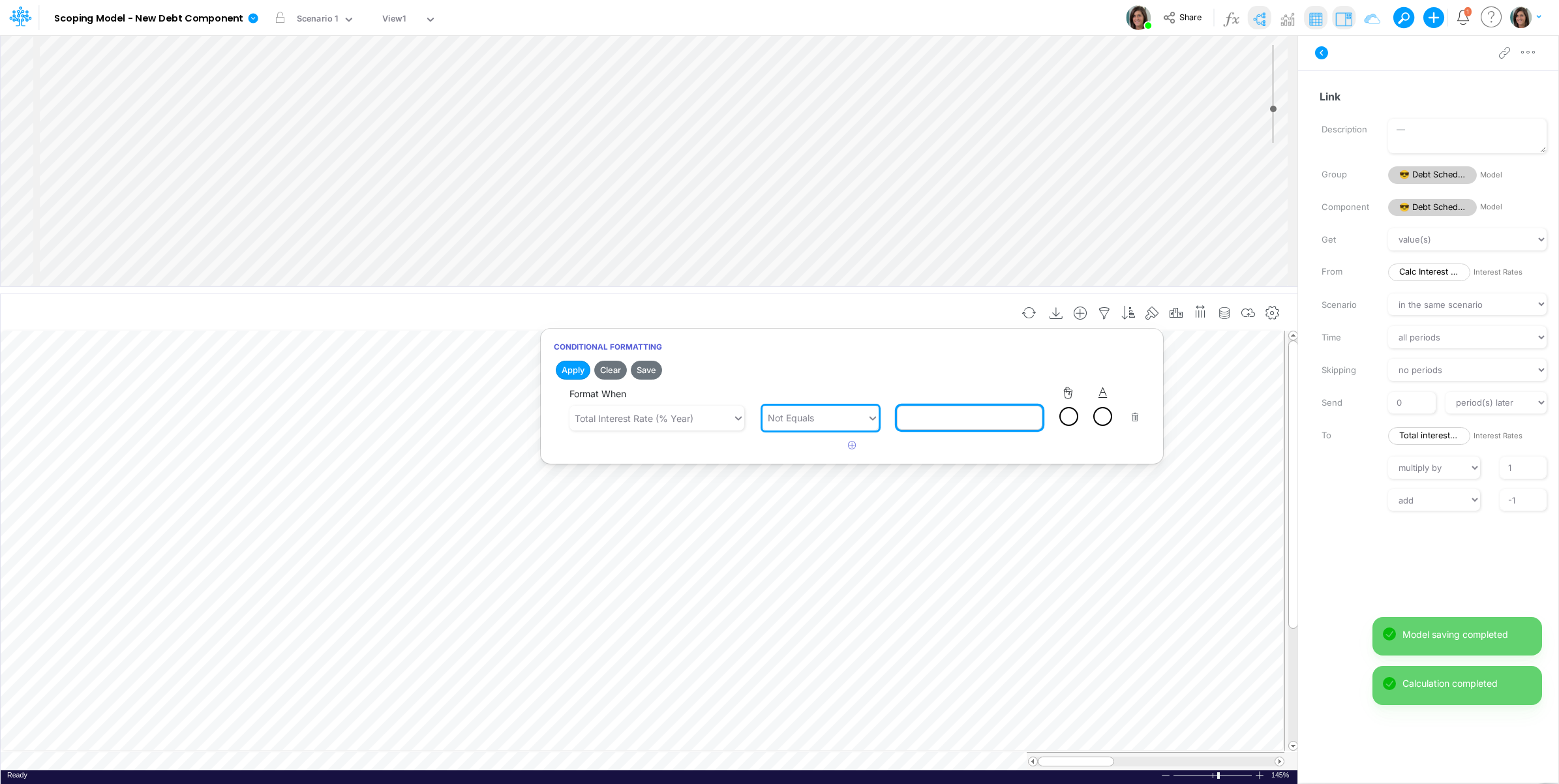
click at [928, 424] on input "text" at bounding box center [970, 417] width 146 height 24
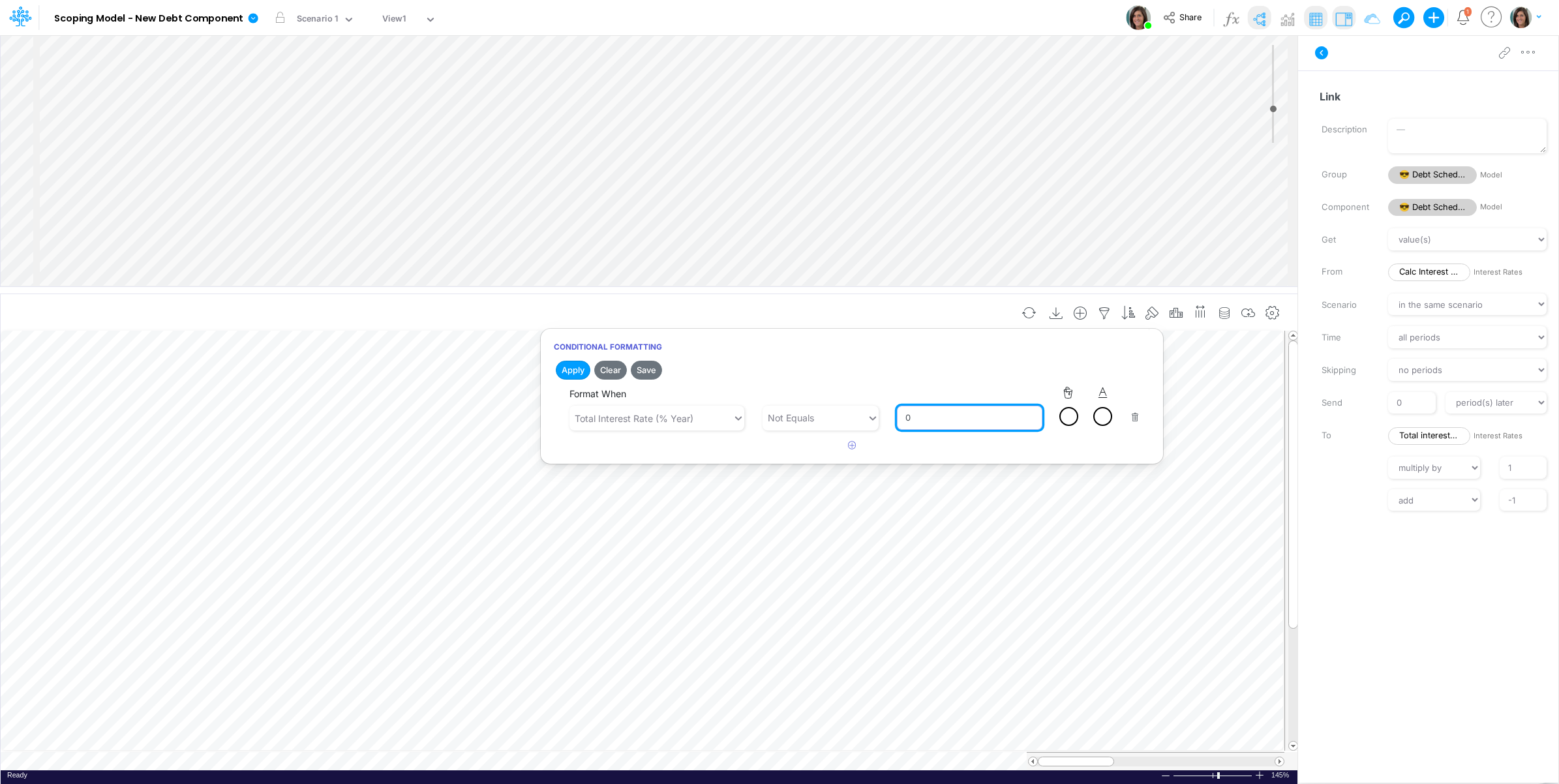
type input "0"
click at [1067, 417] on div at bounding box center [1069, 416] width 17 height 17
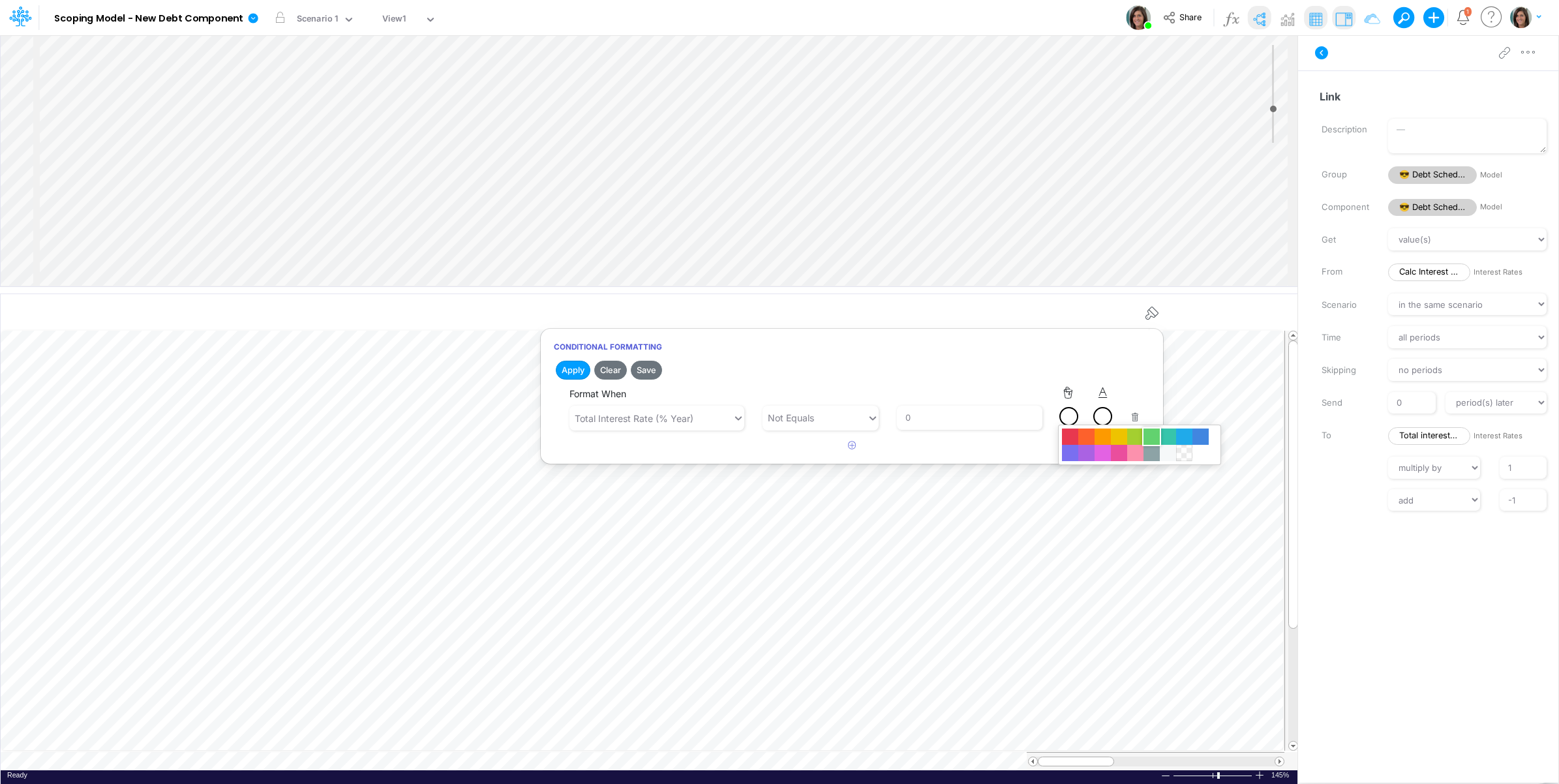
click at [1149, 438] on div at bounding box center [1151, 436] width 17 height 17
click at [646, 373] on button "Save" at bounding box center [647, 370] width 32 height 18
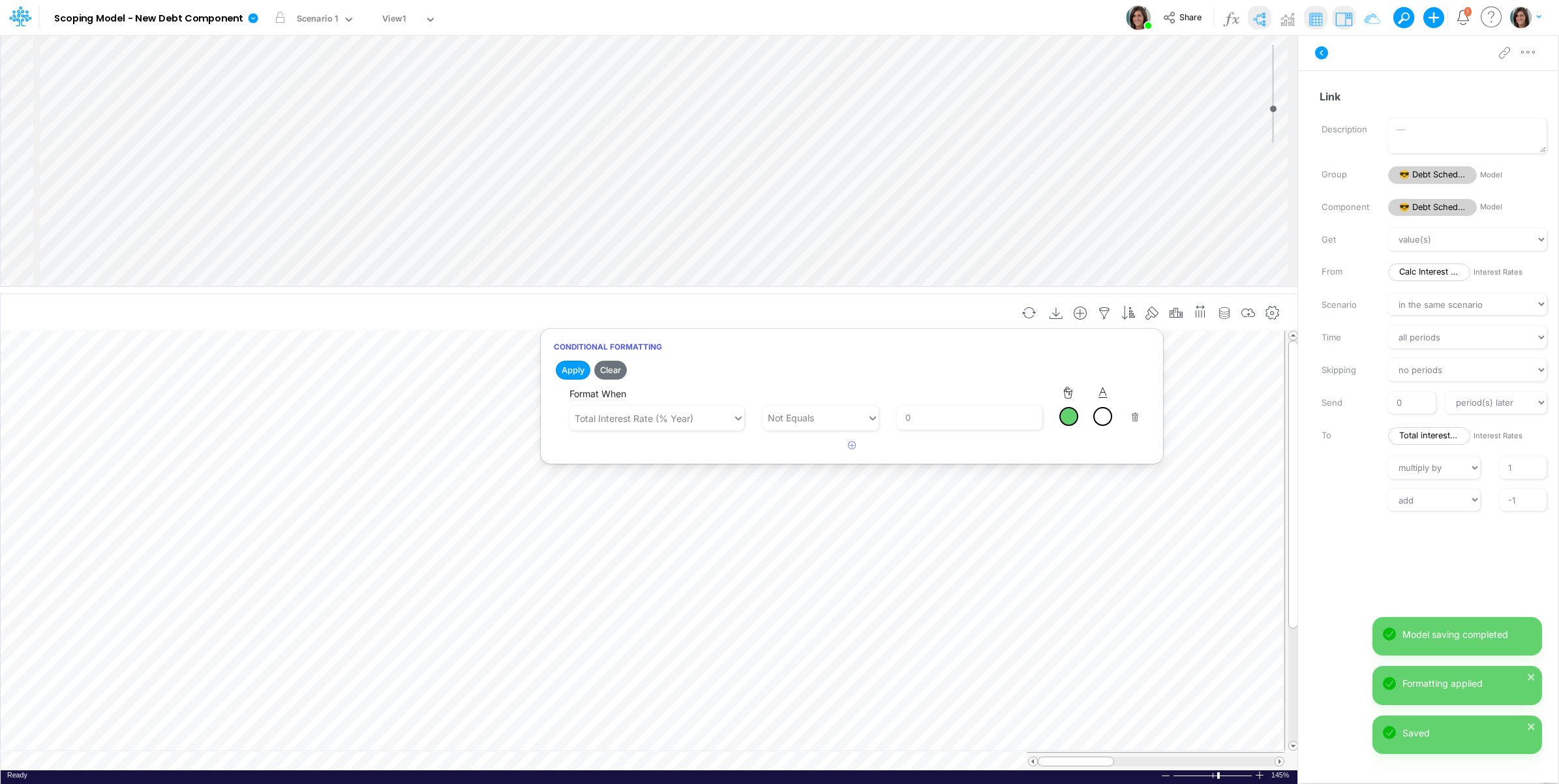
drag, startPoint x: 1349, startPoint y: 77, endPoint x: 1322, endPoint y: 67, distance: 28.8
click at [1348, 77] on div "Link Description Group 😎 Debt Schedule Model Component 😎 Debt Schedule Model Ge…" at bounding box center [1429, 408] width 261 height 676
drag, startPoint x: 1315, startPoint y: 54, endPoint x: 1308, endPoint y: 56, distance: 7.3
click at [1316, 54] on icon at bounding box center [1321, 53] width 13 height 13
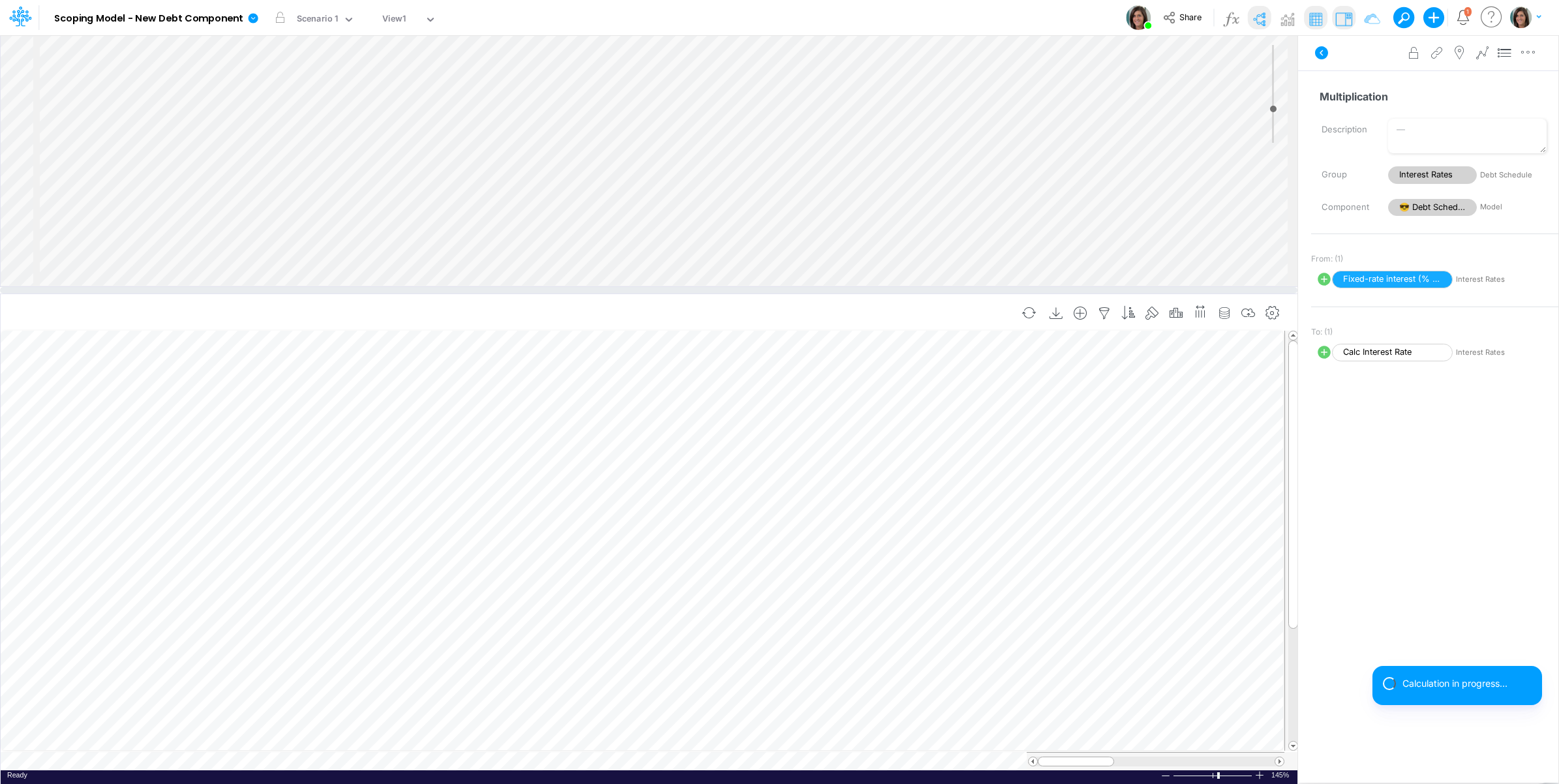
select select "1"
select select "Multiply"
select select "Add"
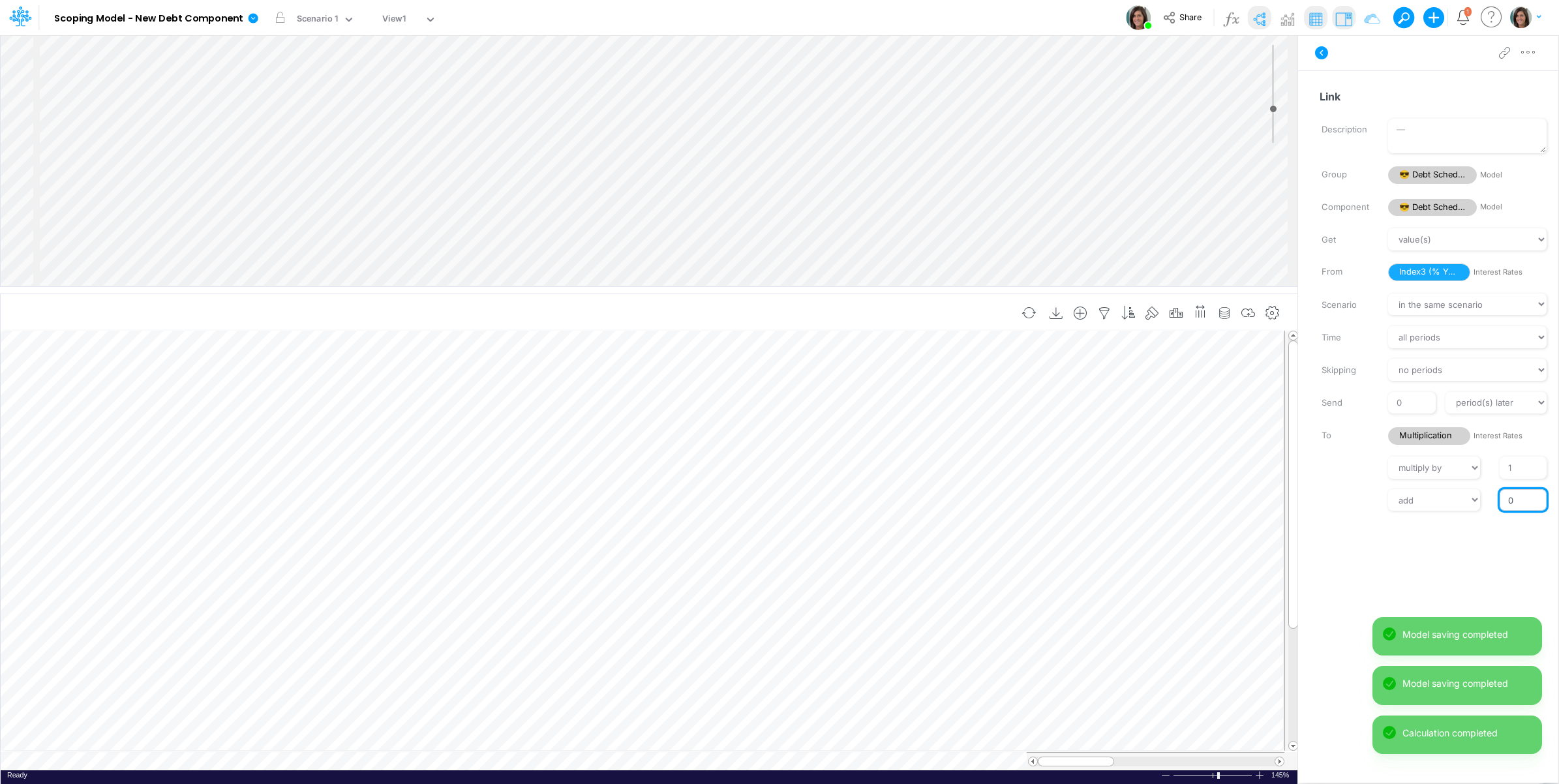
drag, startPoint x: 1513, startPoint y: 502, endPoint x: 1505, endPoint y: 502, distance: 8.0
click at [1505, 502] on input "0" at bounding box center [1523, 500] width 47 height 22
type input "1"
click at [1358, 500] on label at bounding box center [1345, 499] width 67 height 9
click at [1500, 500] on input "1" at bounding box center [1523, 500] width 47 height 22
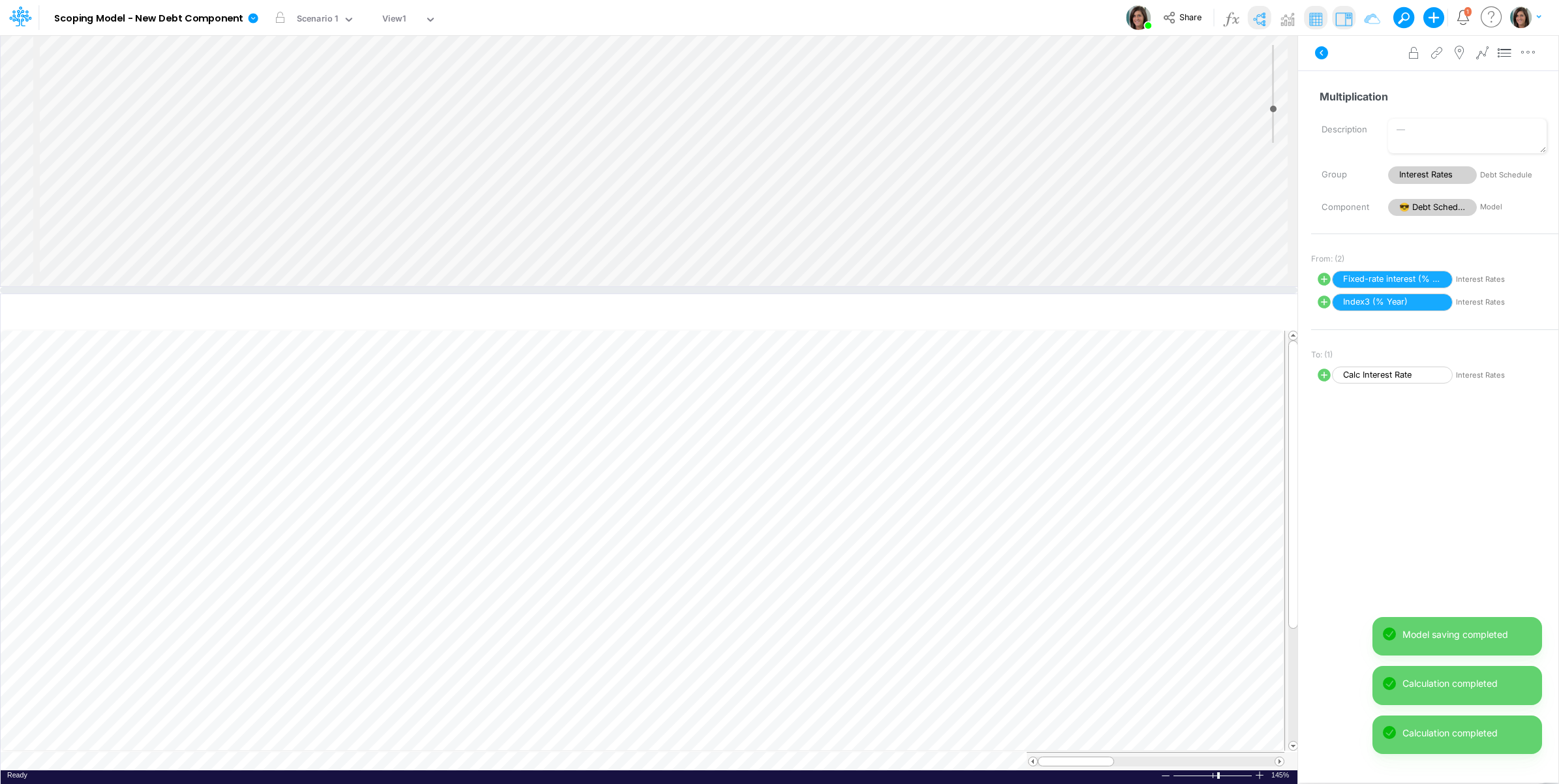
scroll to position [0, 1]
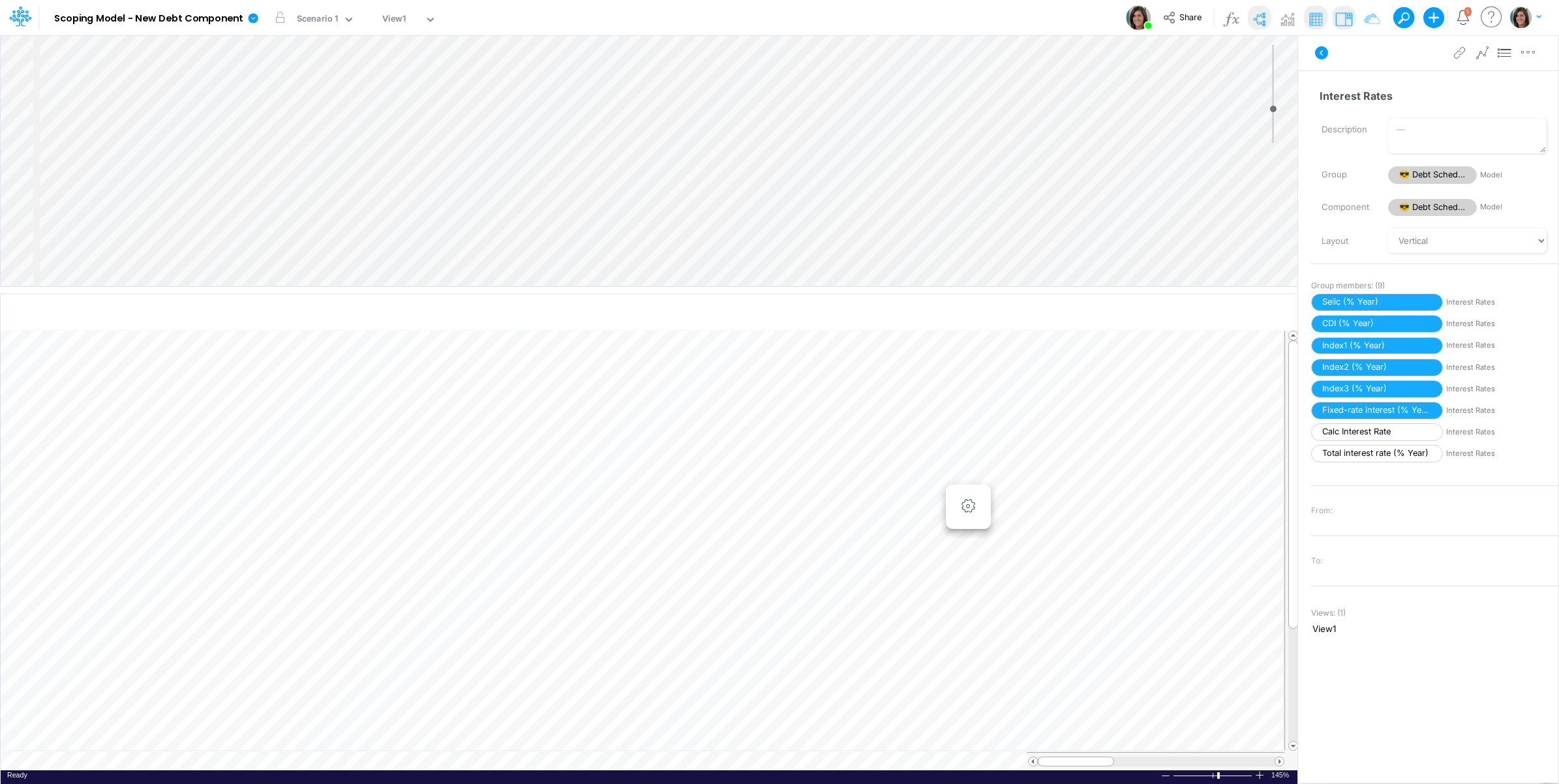
click at [126, 102] on div "Insert node Variable Constant Group Addition Subtraction Multiplication Divisio…" at bounding box center [649, 160] width 1297 height 251
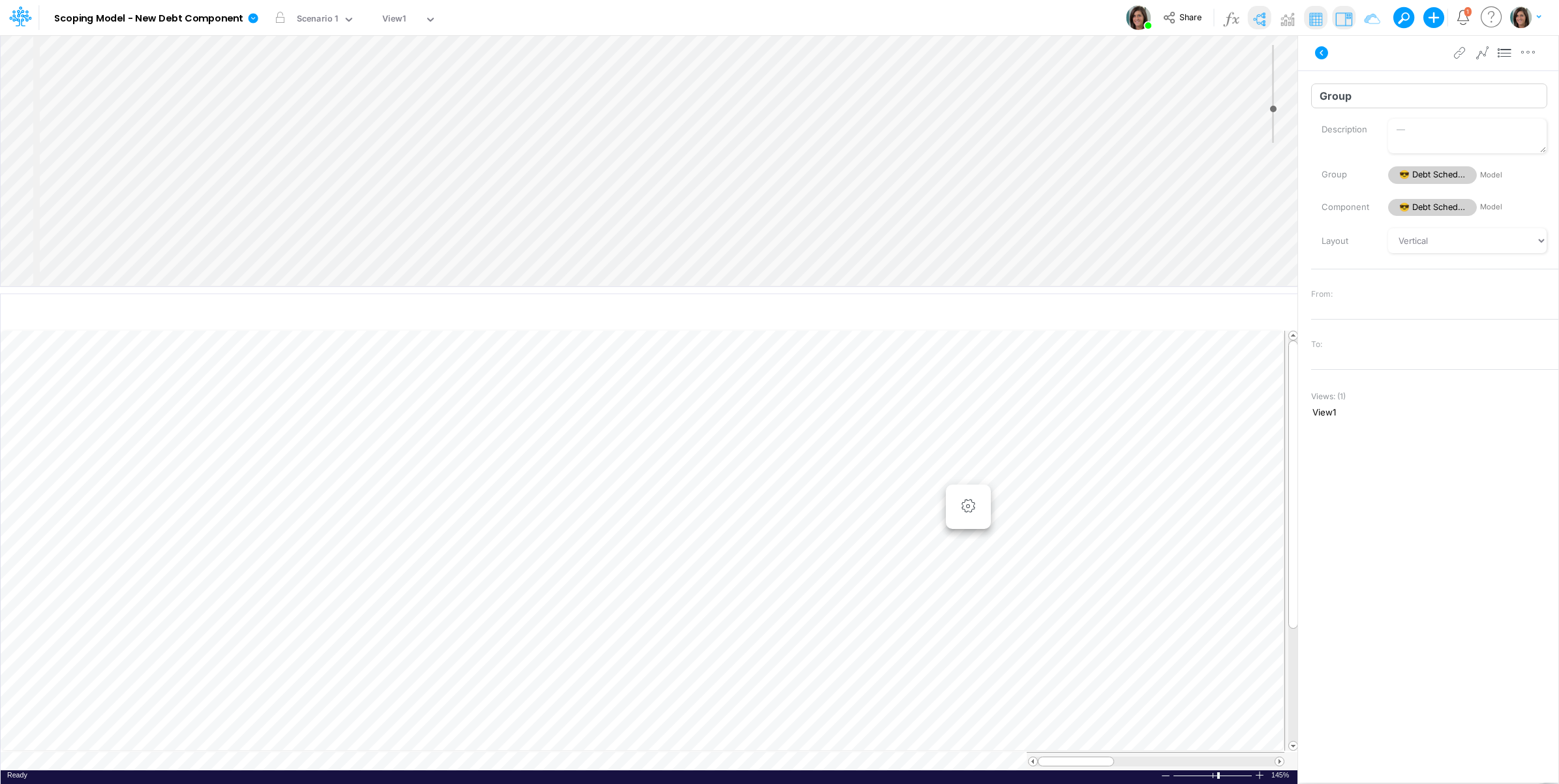
click at [1371, 99] on input "Group" at bounding box center [1429, 96] width 236 height 25
type input "Monthy Schedule"
click at [155, 109] on div "Insert node Variable Constant Group Addition Subtraction Multiplication Divisio…" at bounding box center [649, 160] width 1297 height 251
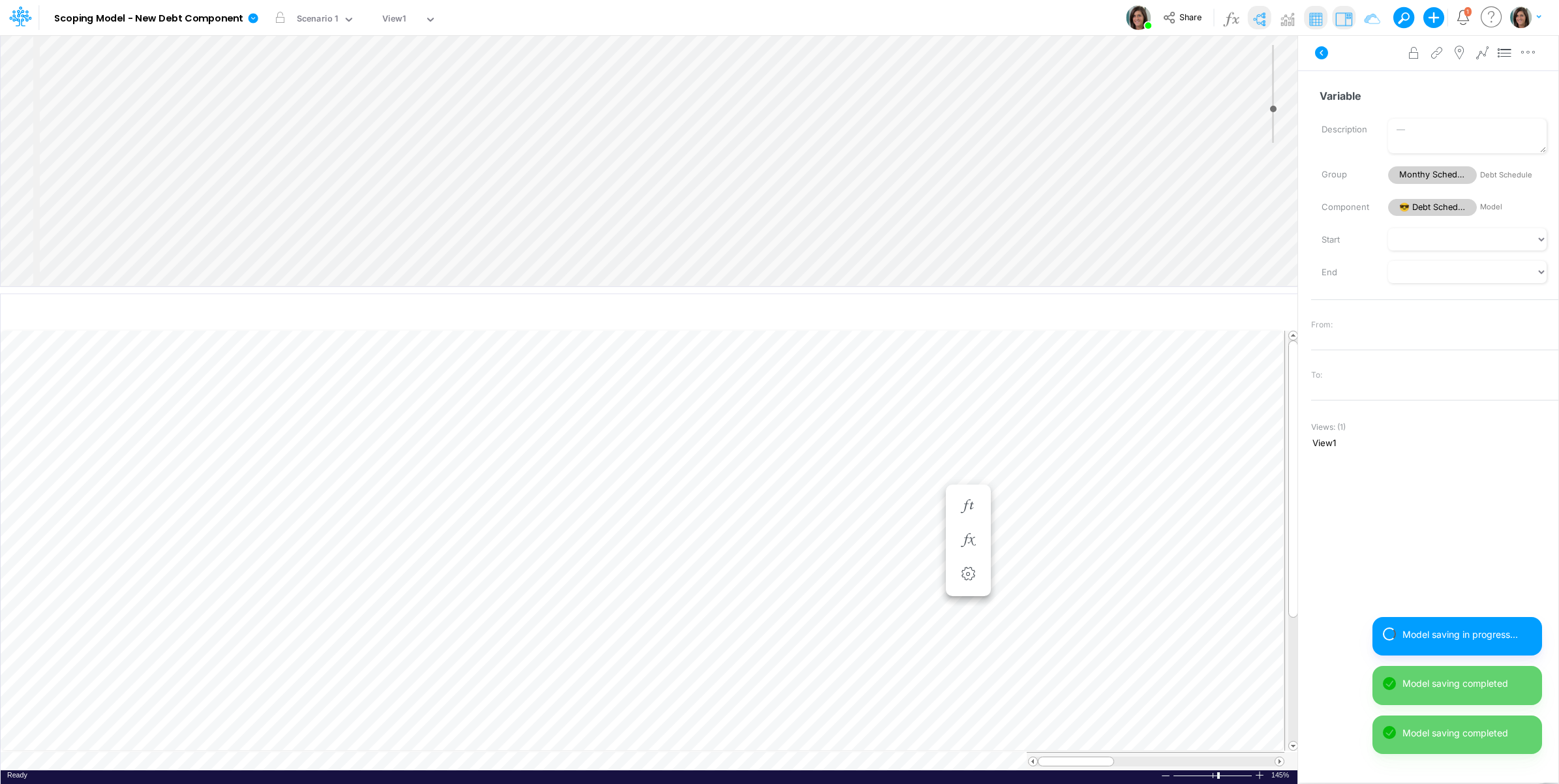
click at [171, 116] on div "Insert child node Variable Constant Group Addition Subtraction Multiplication D…" at bounding box center [649, 160] width 1297 height 251
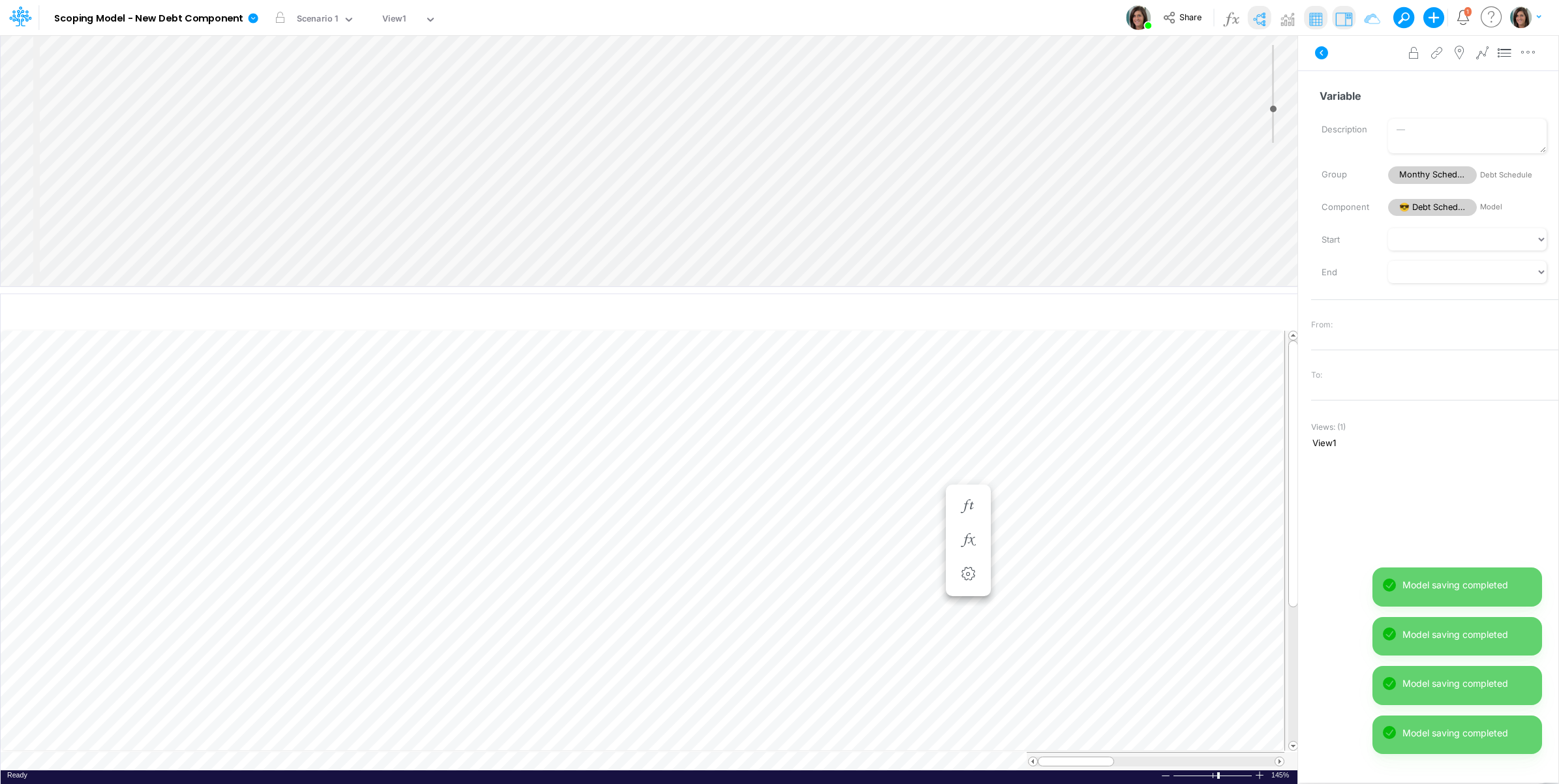
scroll to position [0, 1]
click at [1321, 99] on input "Cashflow schedule" at bounding box center [1429, 96] width 236 height 25
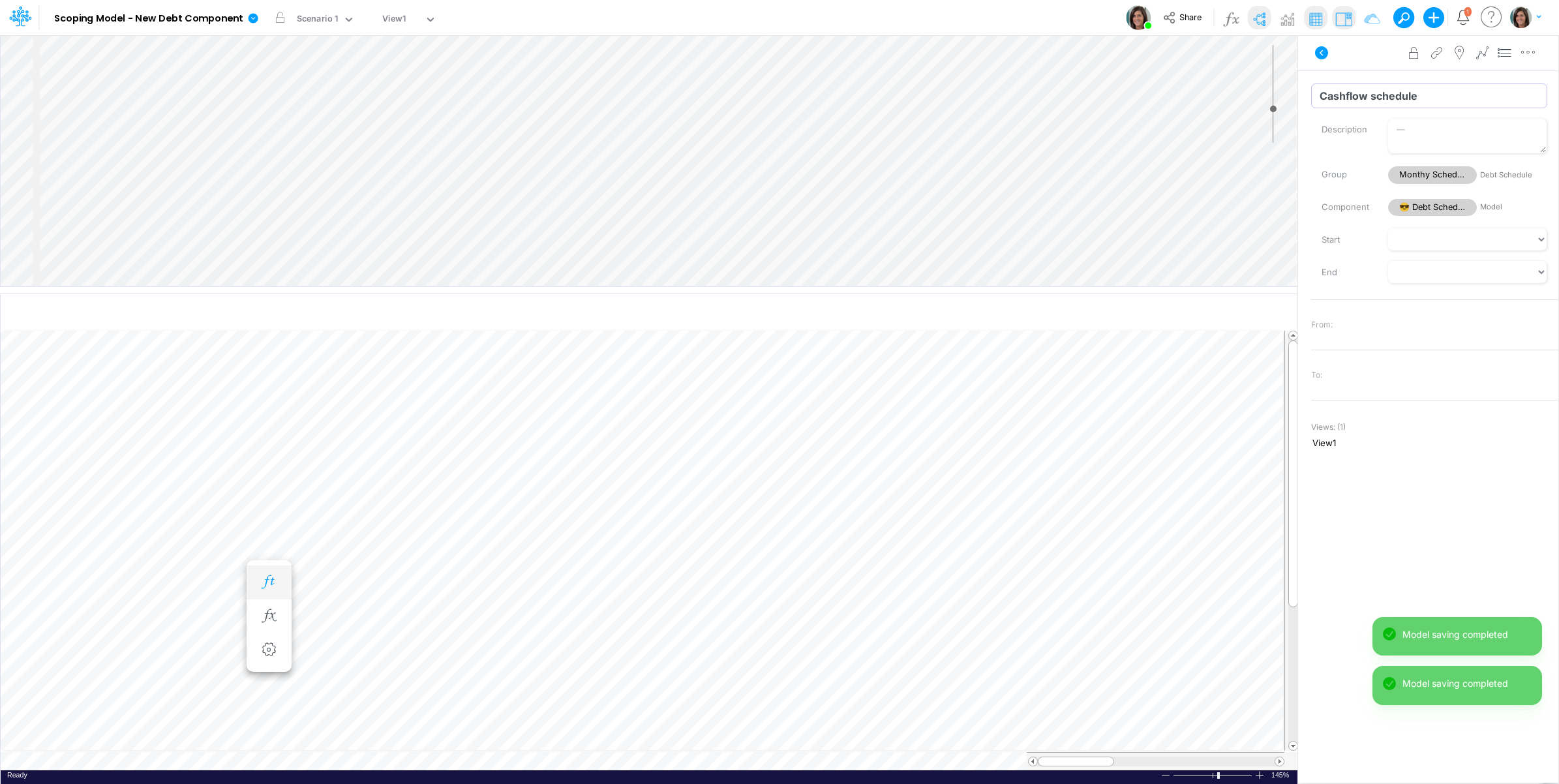
type input "Cashflow schedule"
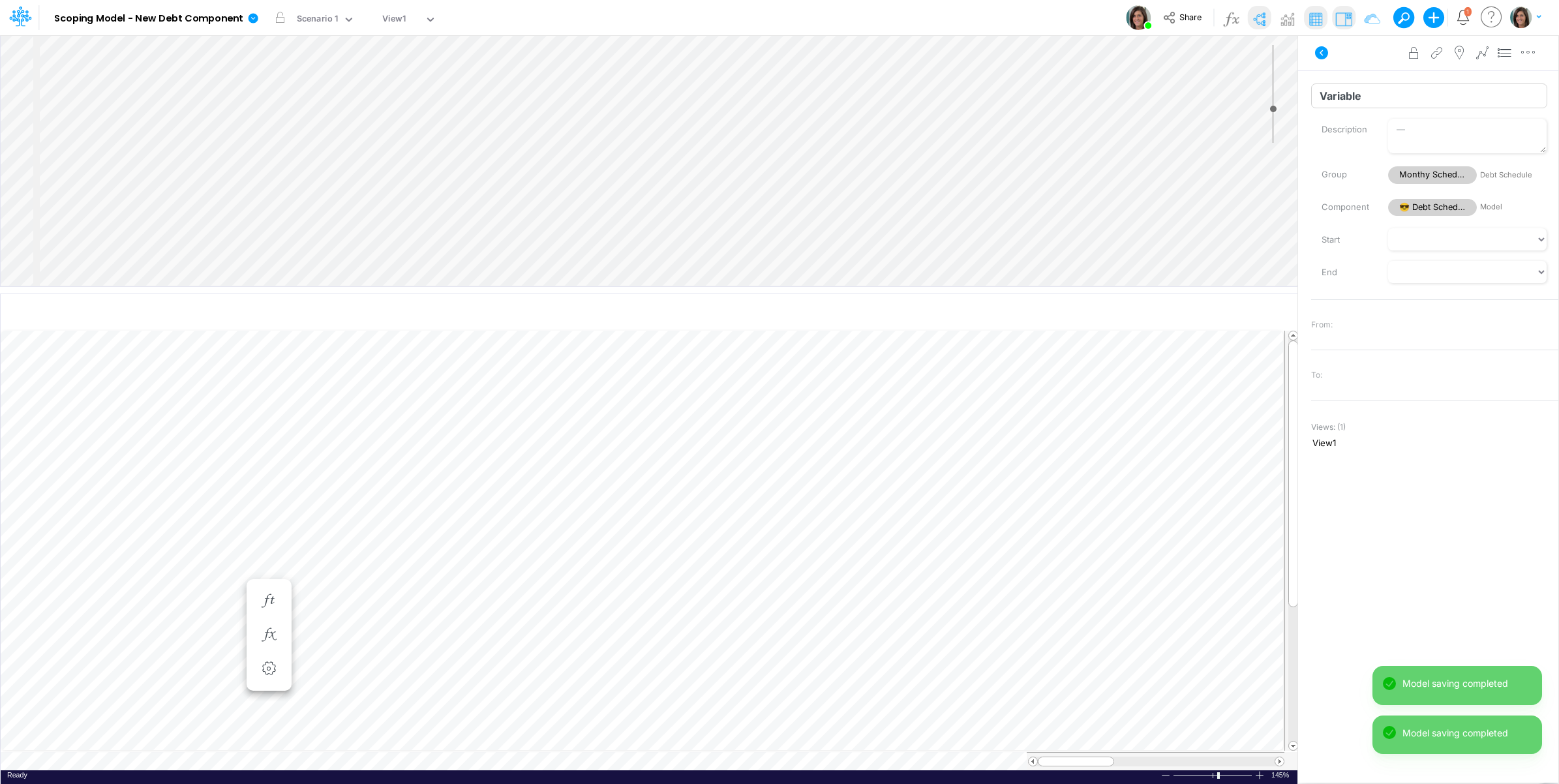
click at [1331, 94] on input "Variable" at bounding box center [1429, 96] width 236 height 25
paste input "Principal repayment"
type input "Principal repayment"
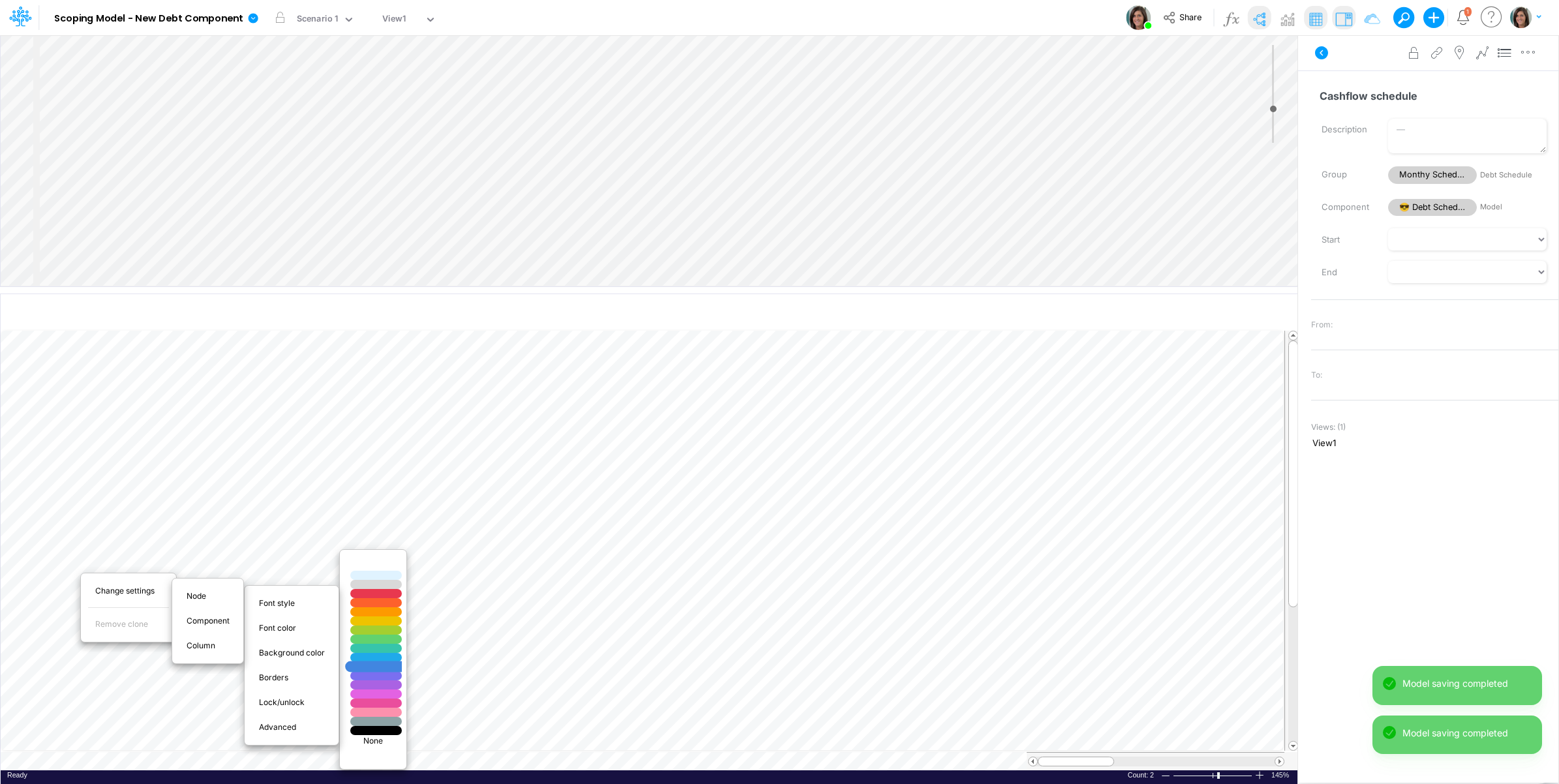
click at [381, 669] on div at bounding box center [377, 666] width 62 height 11
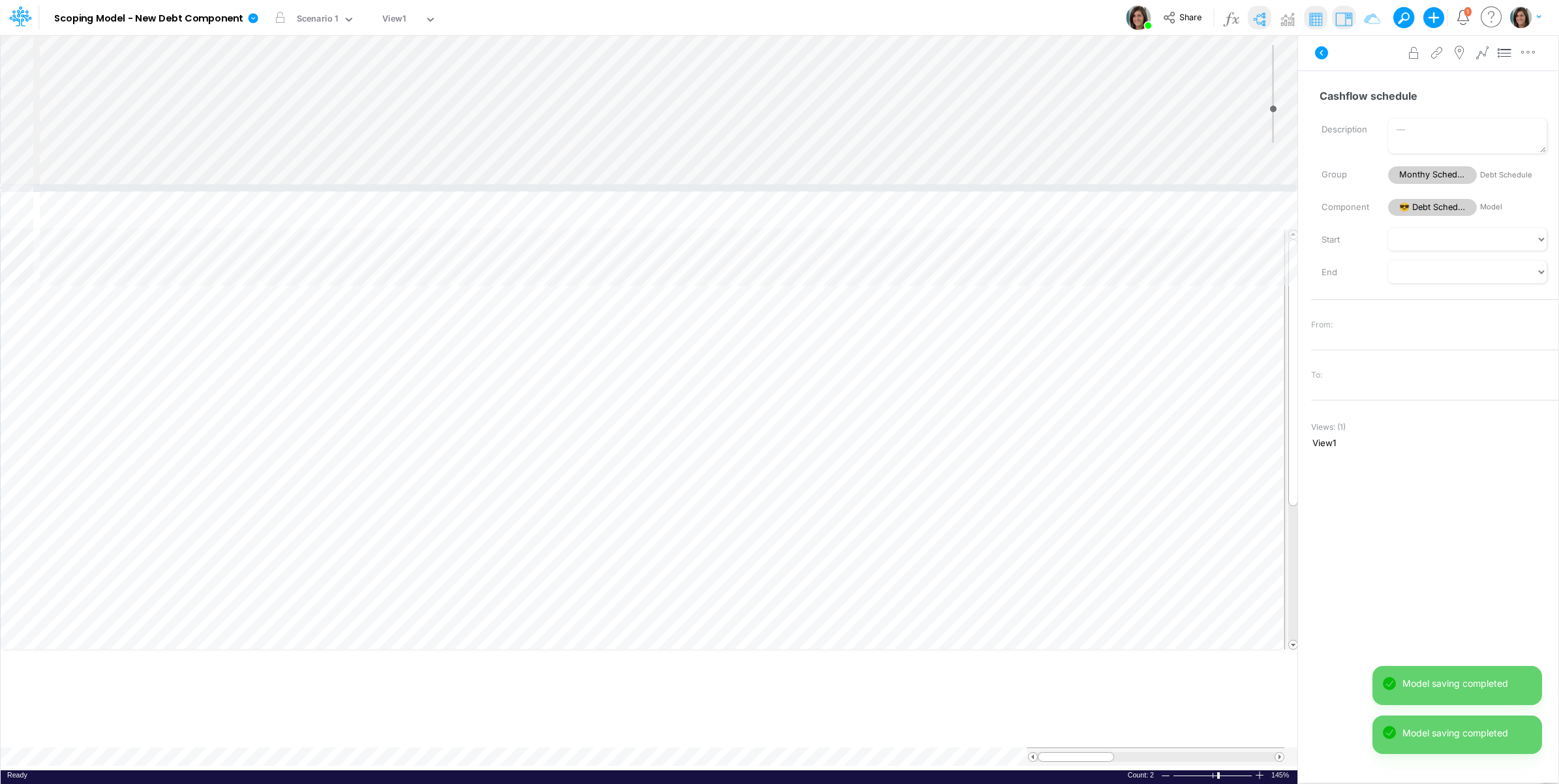
drag, startPoint x: 298, startPoint y: 290, endPoint x: 292, endPoint y: 187, distance: 103.2
click at [292, 187] on div at bounding box center [649, 187] width 1298 height 6
click at [271, 547] on icon "button" at bounding box center [268, 547] width 19 height 14
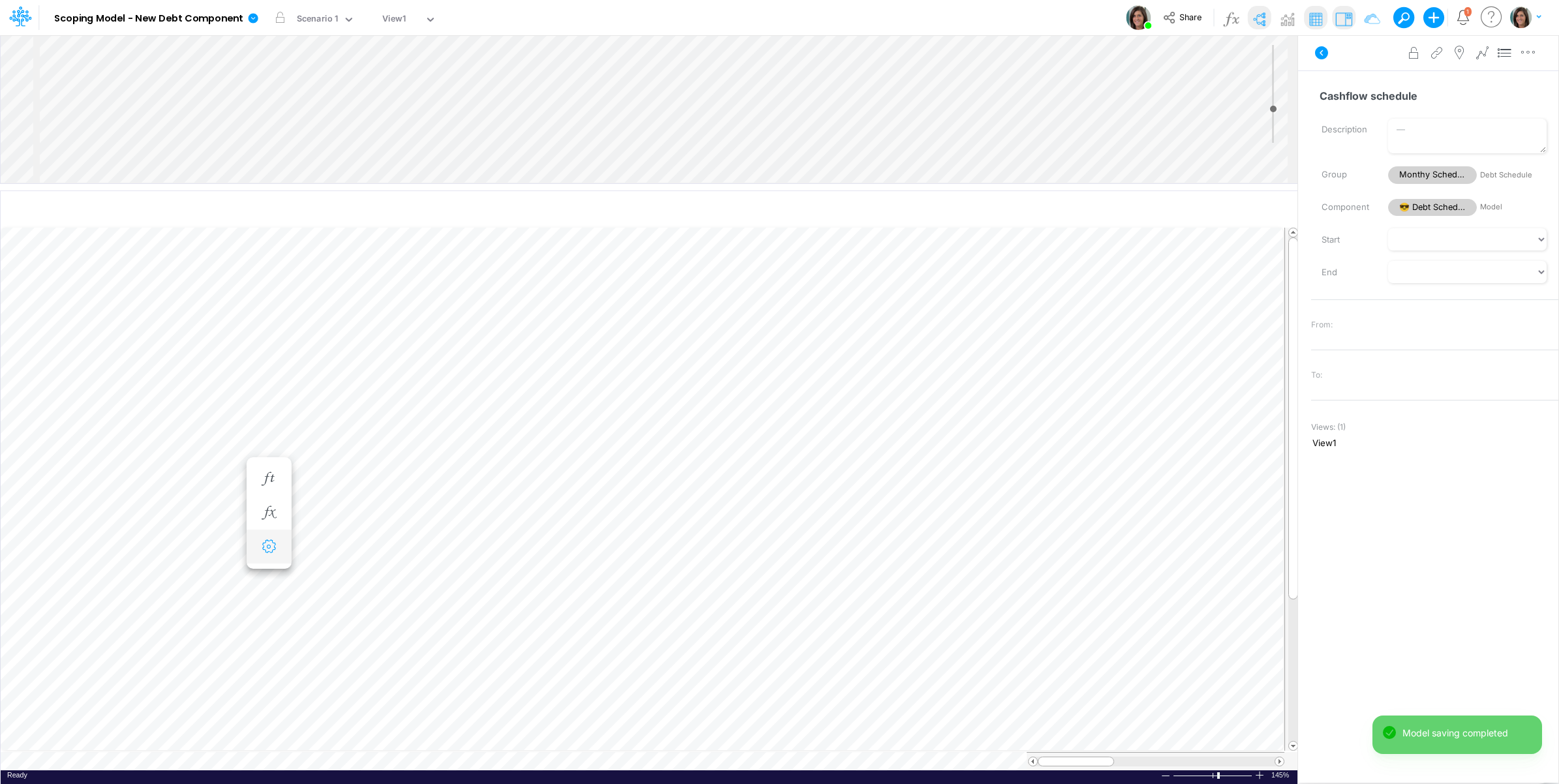
select select "sum"
select select "field"
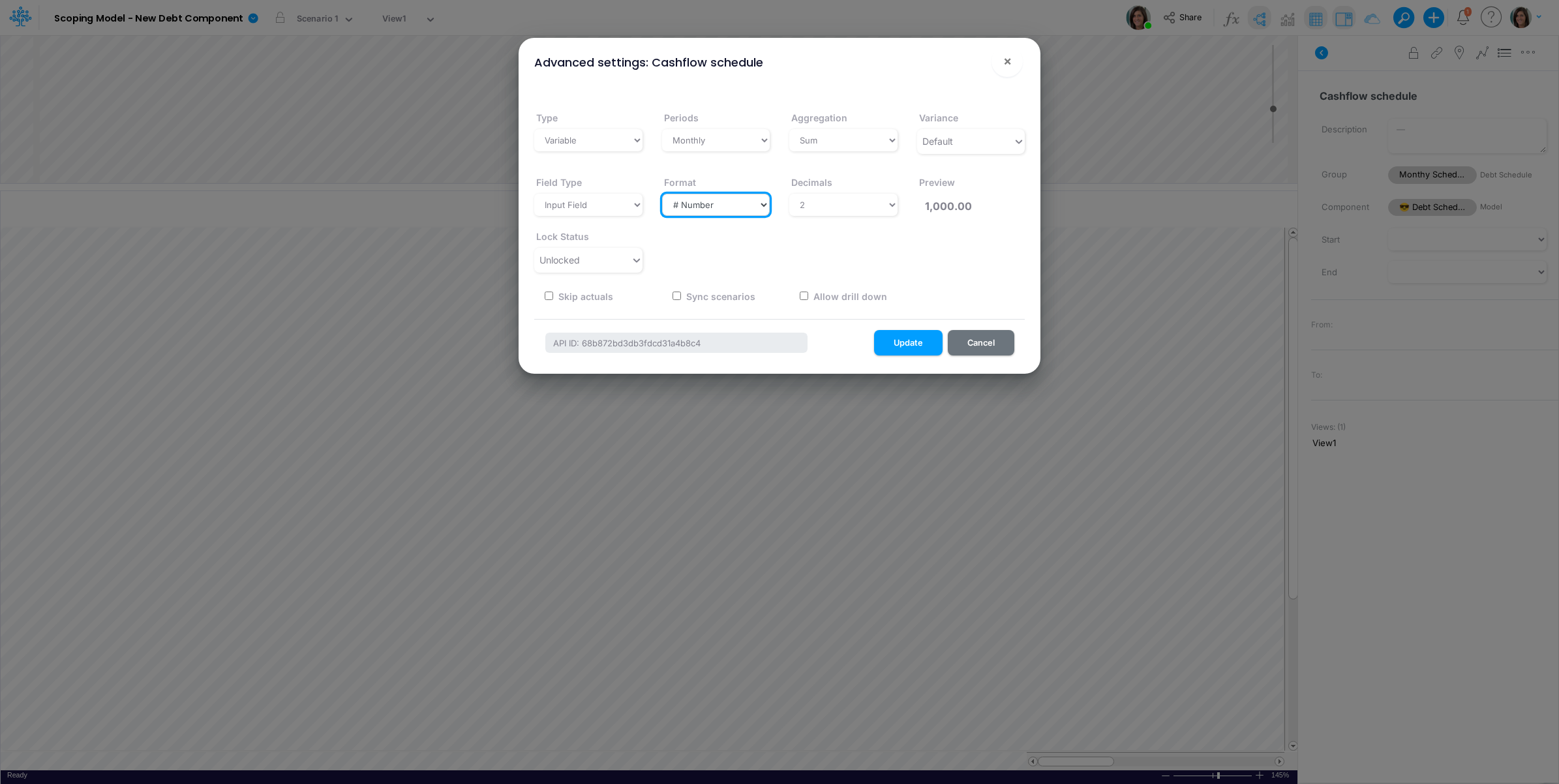
click at [709, 208] on select "Select a type # Number $ USD % Percentage Boolean Text Date Period" at bounding box center [716, 204] width 108 height 22
select select "Date"
click at [662, 194] on select "Select a type # Number $ USD % Percentage Boolean Text Date Period" at bounding box center [716, 204] width 108 height 22
type input "[DATE]"
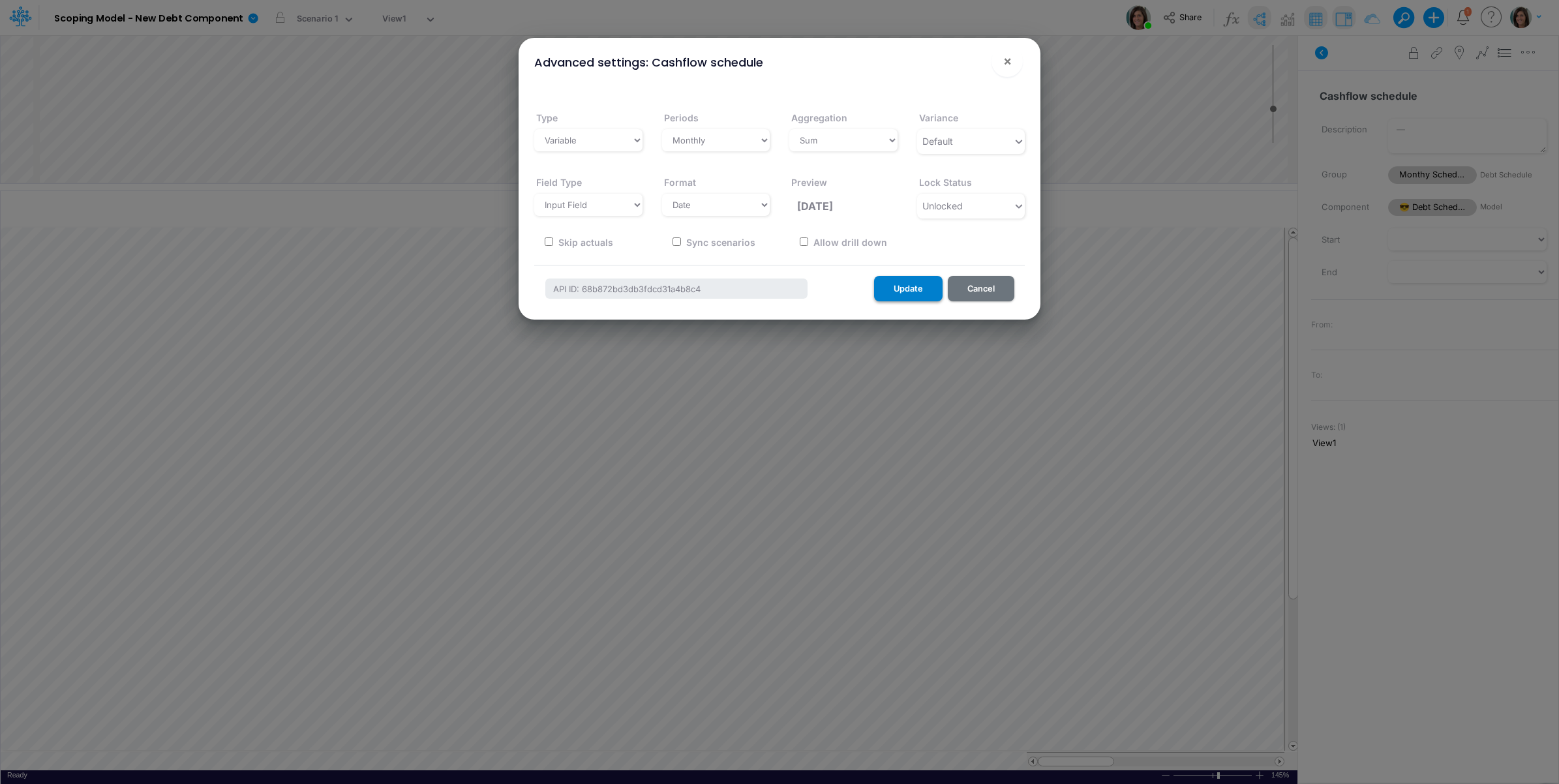
click at [910, 286] on button "Update" at bounding box center [908, 288] width 69 height 26
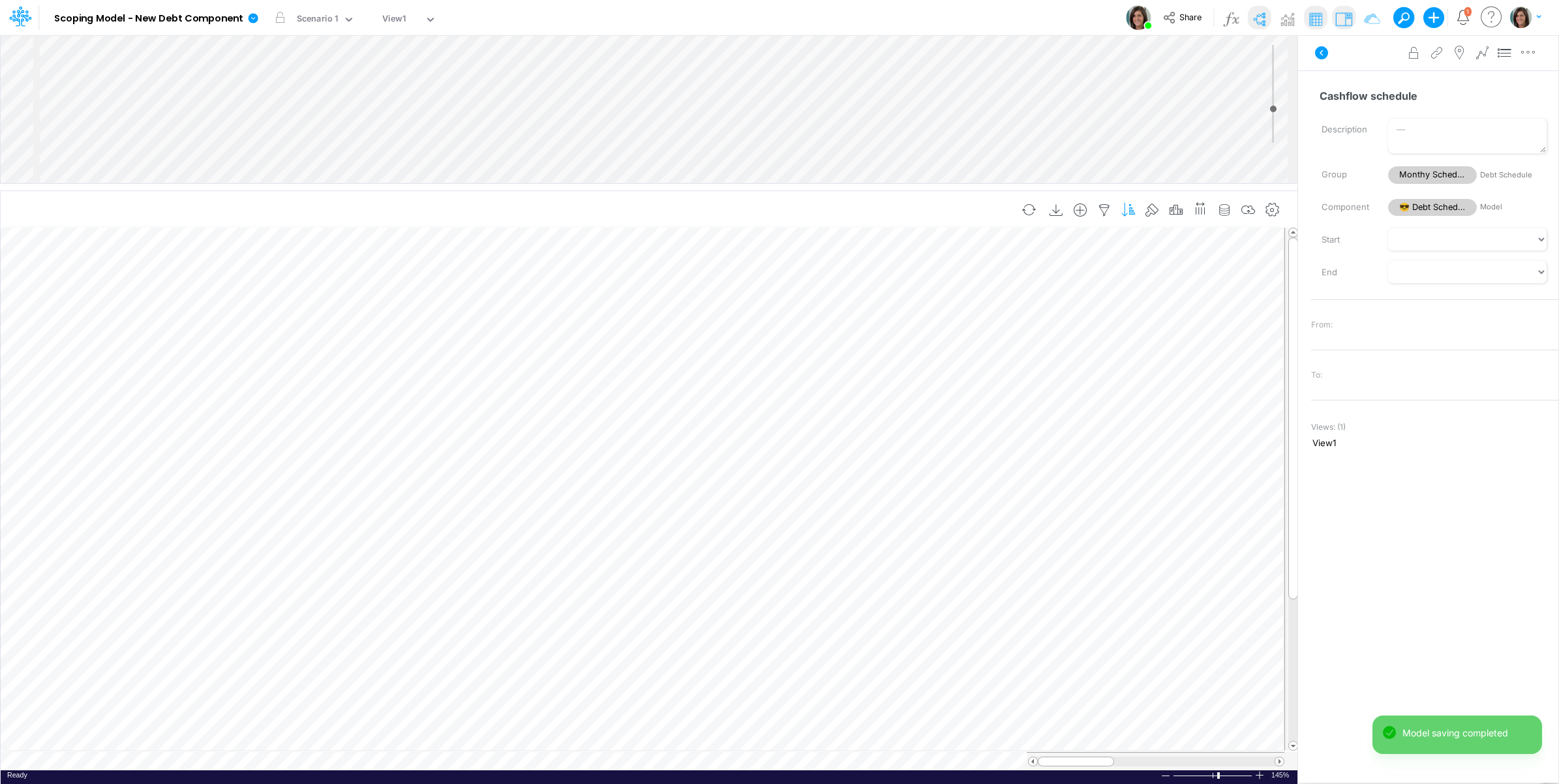
scroll to position [0, 1]
click at [271, 565] on icon "button" at bounding box center [268, 566] width 19 height 14
select select "sum"
select select "field"
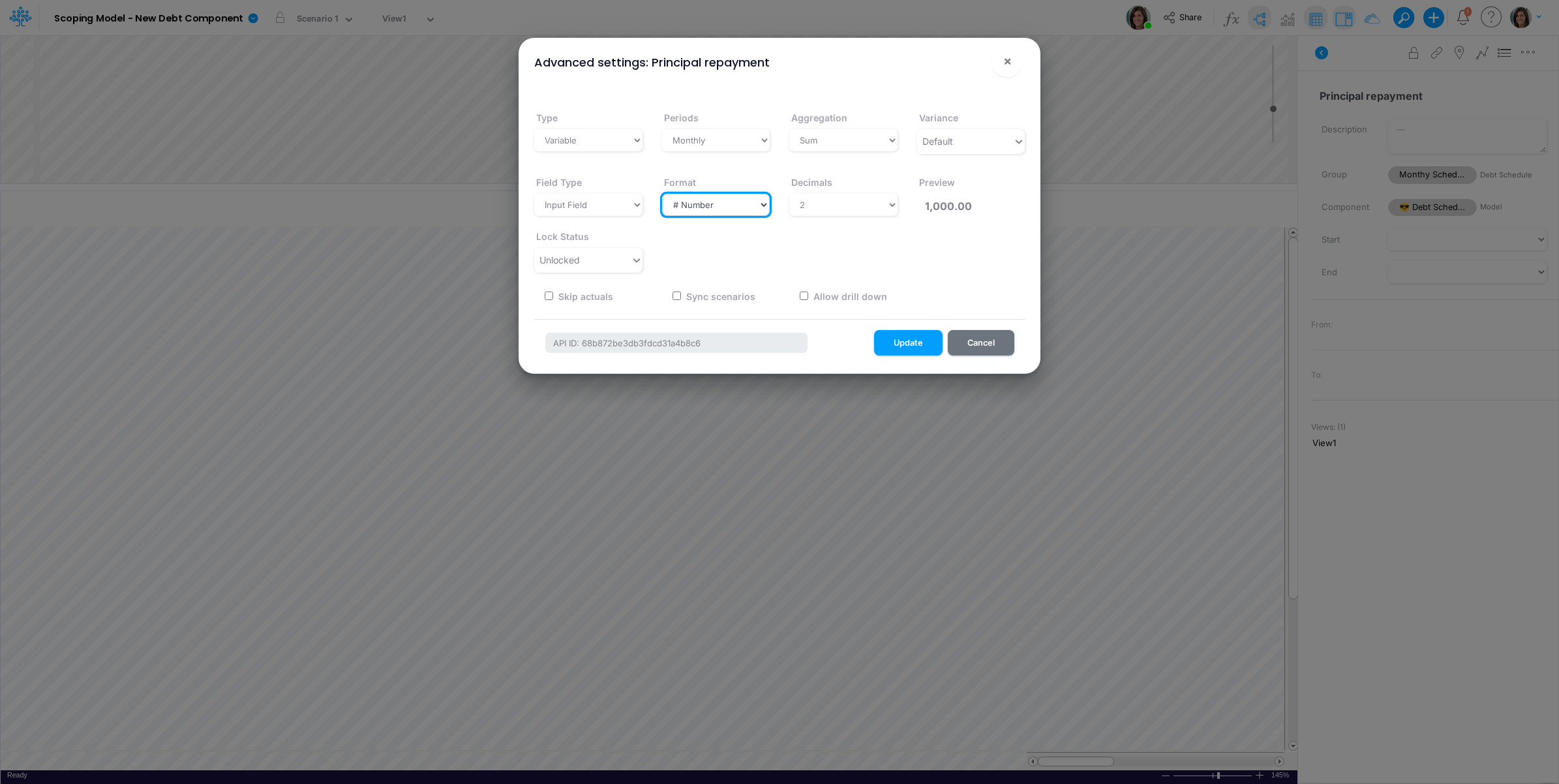
click at [729, 207] on select "Select a type # Number $ USD % Percentage Boolean Text Date Period" at bounding box center [716, 204] width 108 height 22
select select "Percentage"
click at [662, 194] on select "Select a type # Number $ USD % Percentage Boolean Text Date Period" at bounding box center [716, 204] width 108 height 22
type input "100.00%"
drag, startPoint x: 861, startPoint y: 205, endPoint x: 859, endPoint y: 213, distance: 8.2
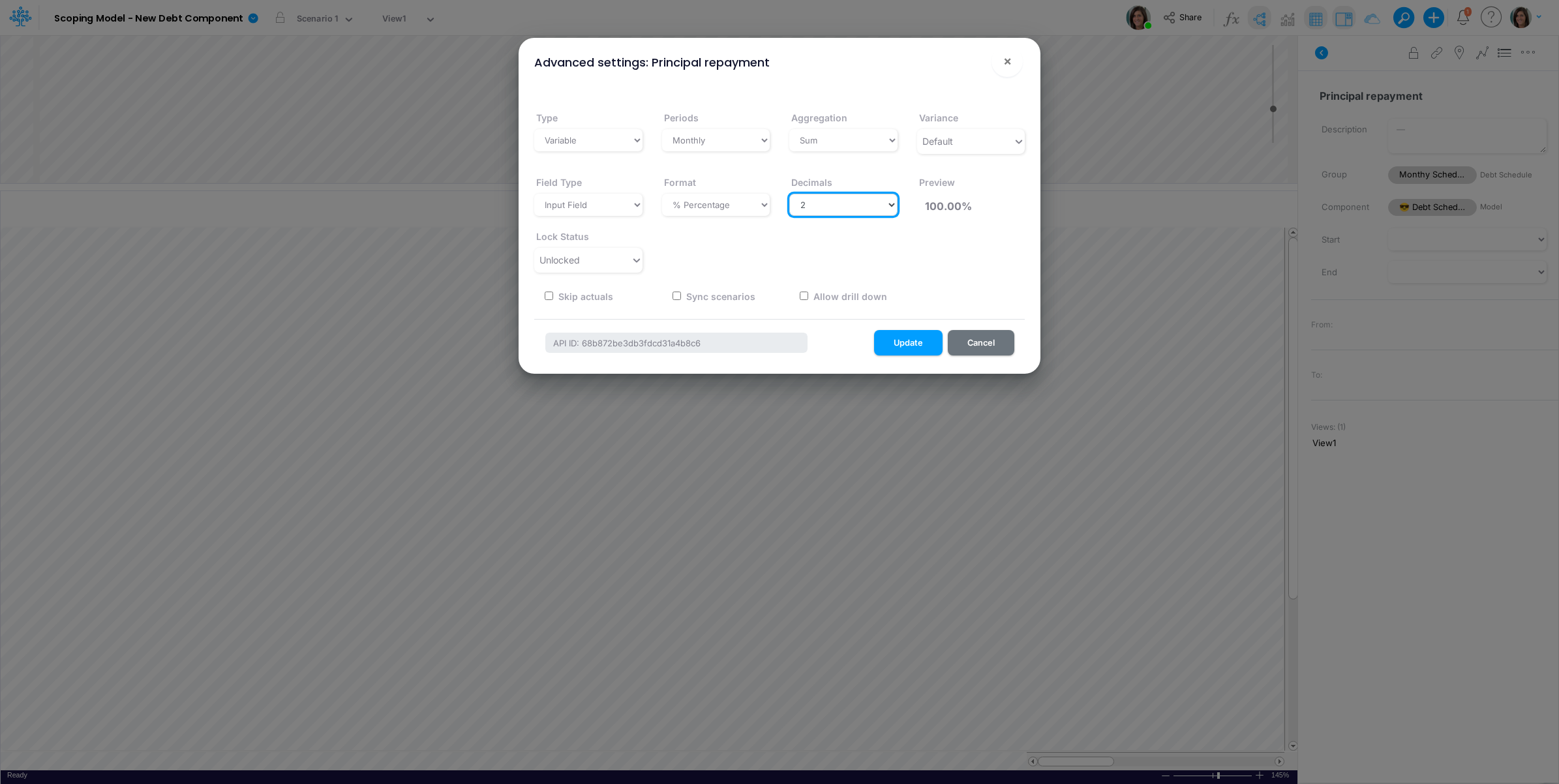
click at [861, 205] on select "Select decimals places 0 1 2 3 4 5 6 7 8 9 10" at bounding box center [843, 204] width 108 height 22
click at [691, 246] on div "Field Type Select a structure Input Field Single-select Format Select a type # …" at bounding box center [779, 218] width 510 height 108
click at [904, 337] on button "Update" at bounding box center [908, 342] width 69 height 26
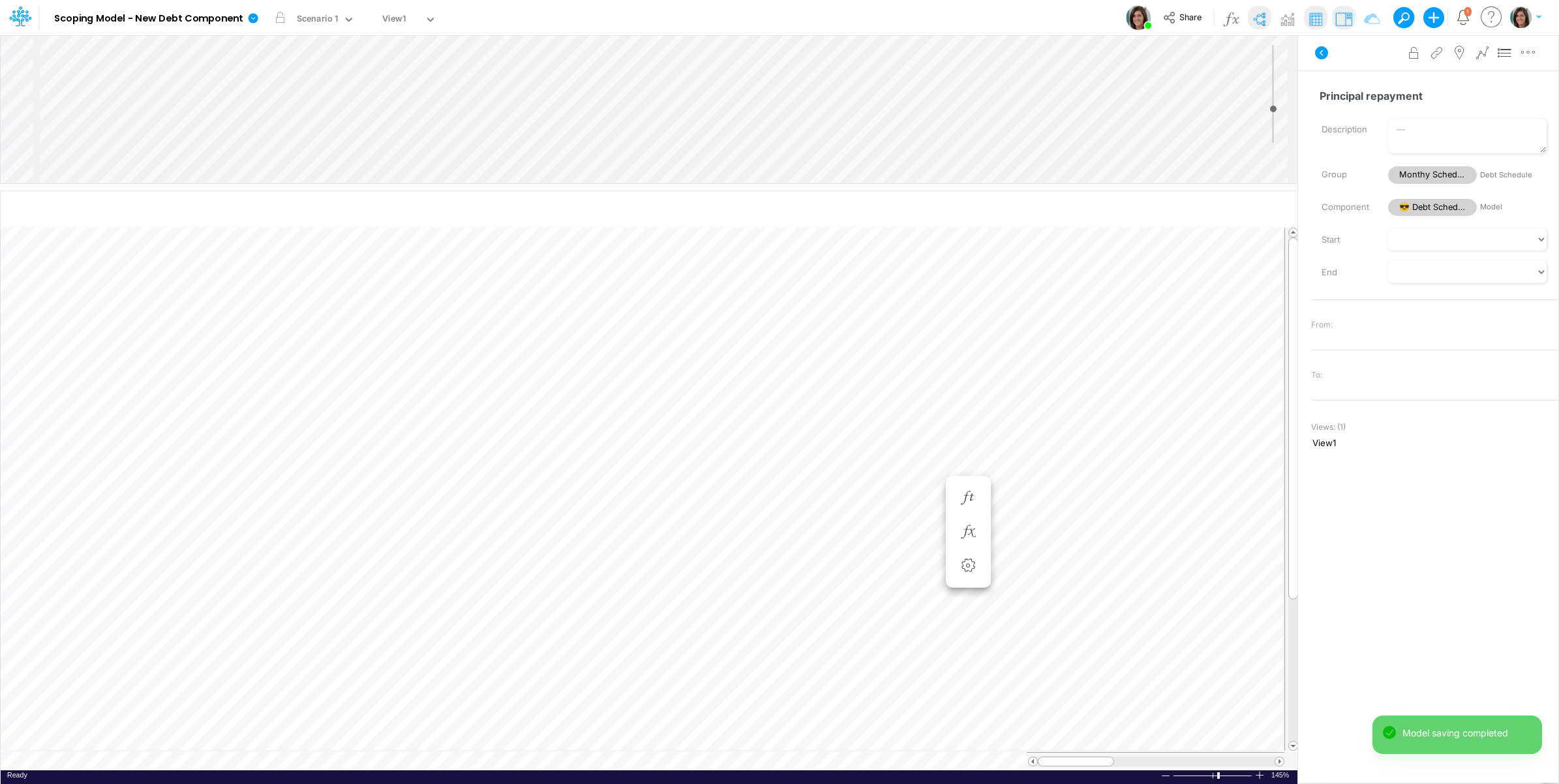
scroll to position [0, 1]
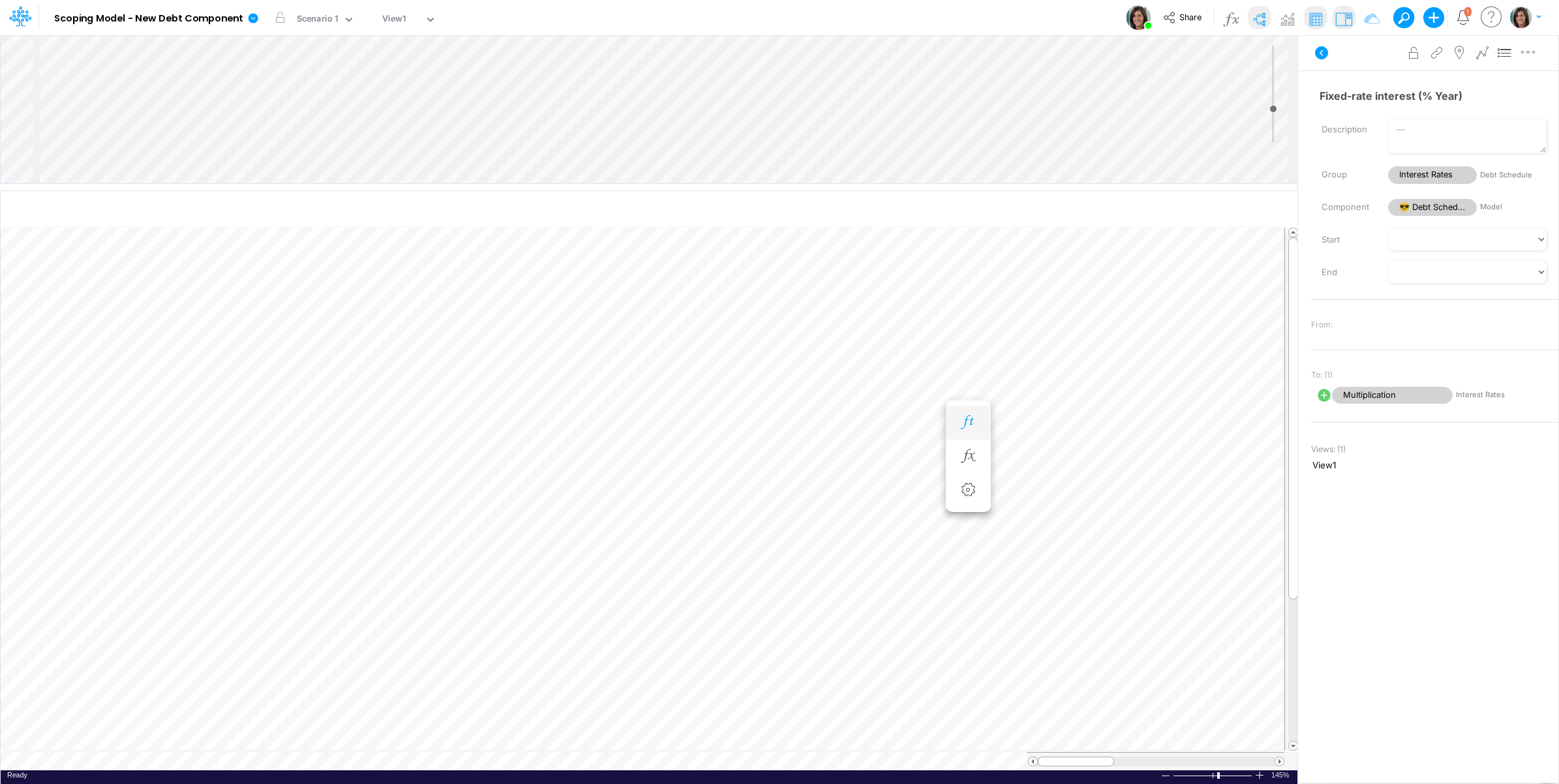
click at [966, 416] on icon "button" at bounding box center [968, 422] width 19 height 14
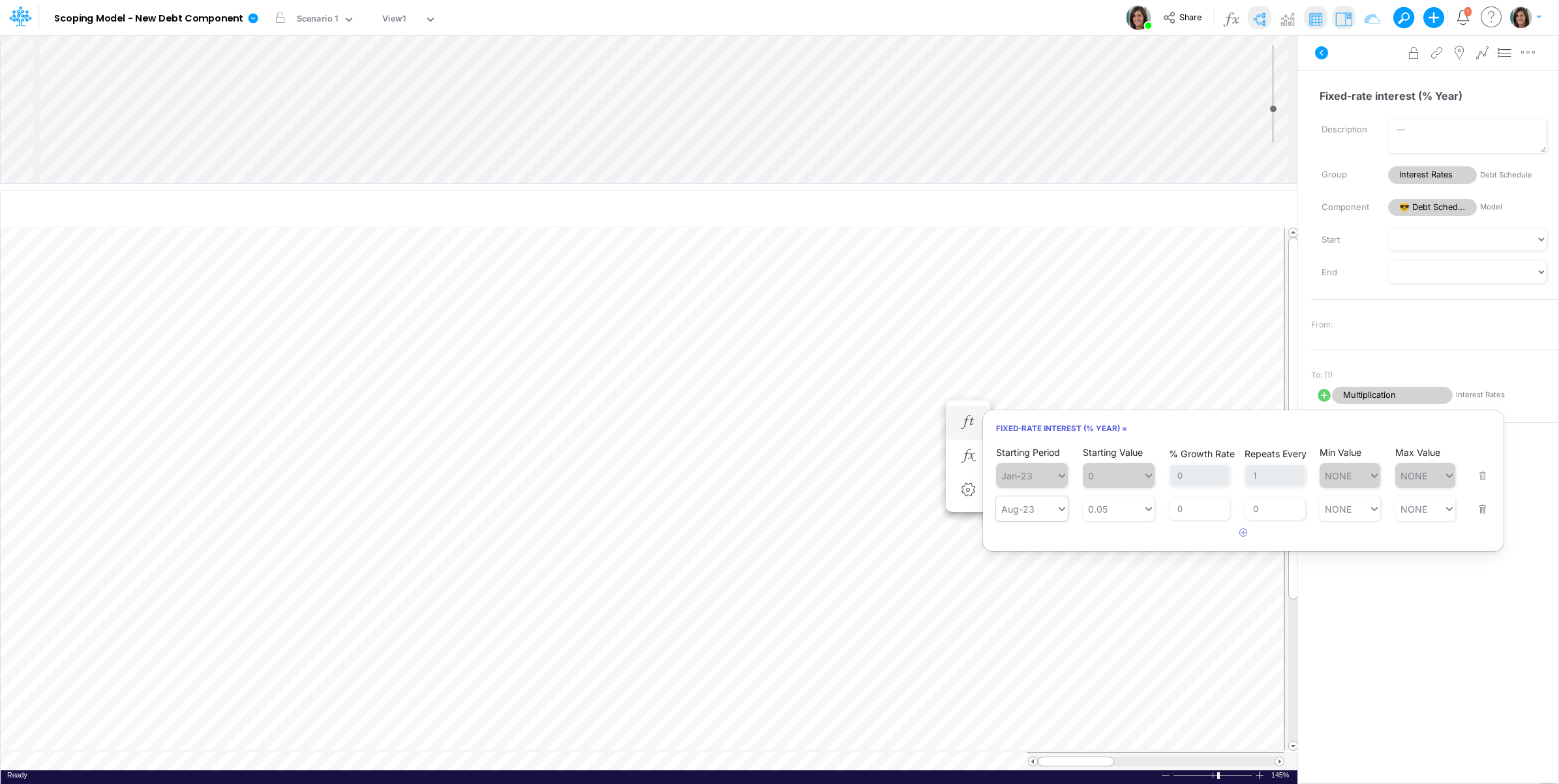
click at [1041, 503] on div "Aug-23" at bounding box center [1026, 509] width 60 height 18
click at [1041, 553] on div "Jan-23" at bounding box center [1033, 551] width 72 height 21
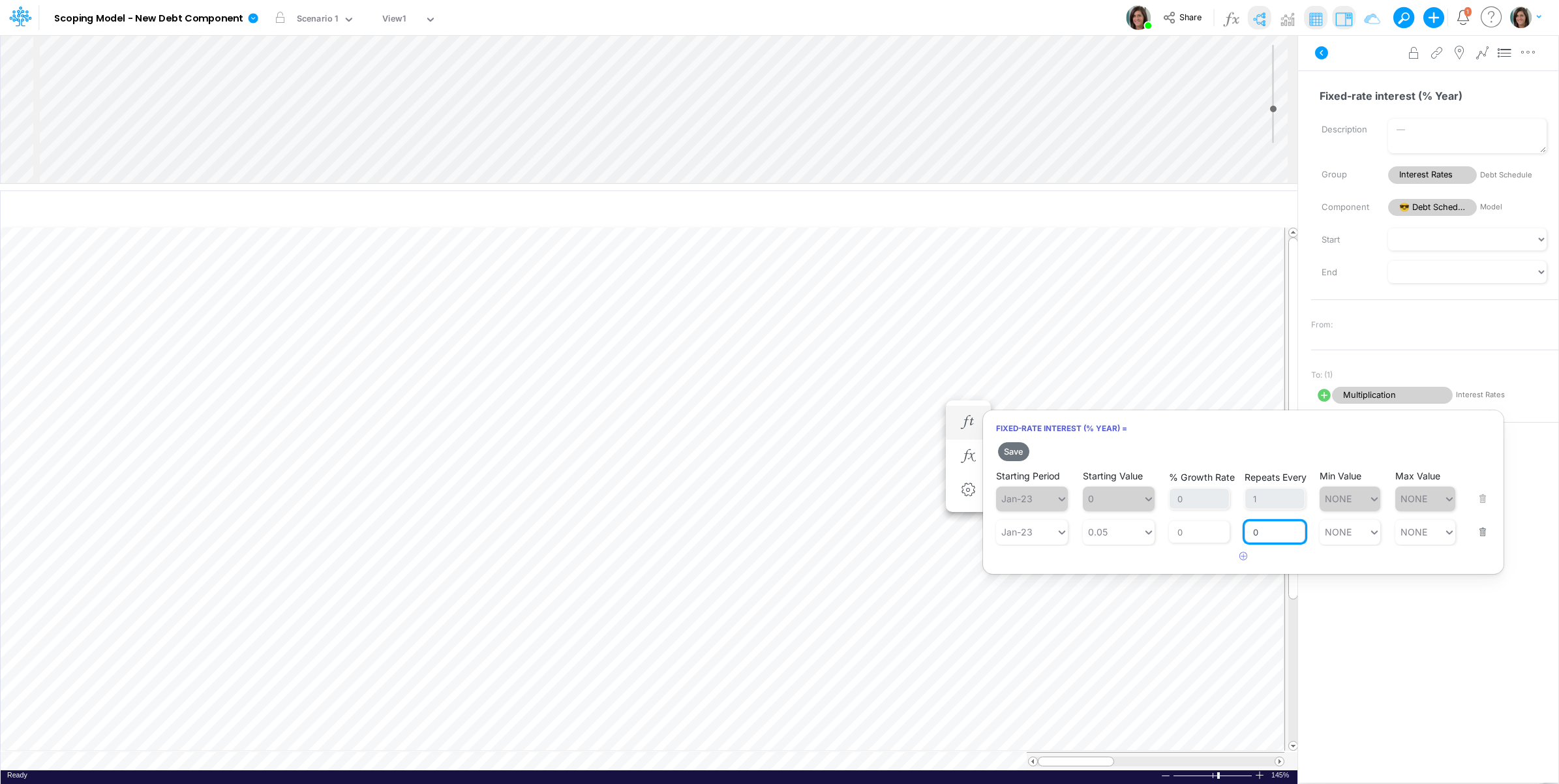
drag, startPoint x: 1274, startPoint y: 536, endPoint x: 1250, endPoint y: 536, distance: 24.0
click at [1250, 536] on input "0" at bounding box center [1275, 531] width 61 height 22
type input "1"
click at [1114, 532] on div "0.05 0.05" at bounding box center [1113, 531] width 60 height 18
click at [1109, 562] on div "Set value 5" at bounding box center [1119, 563] width 72 height 21
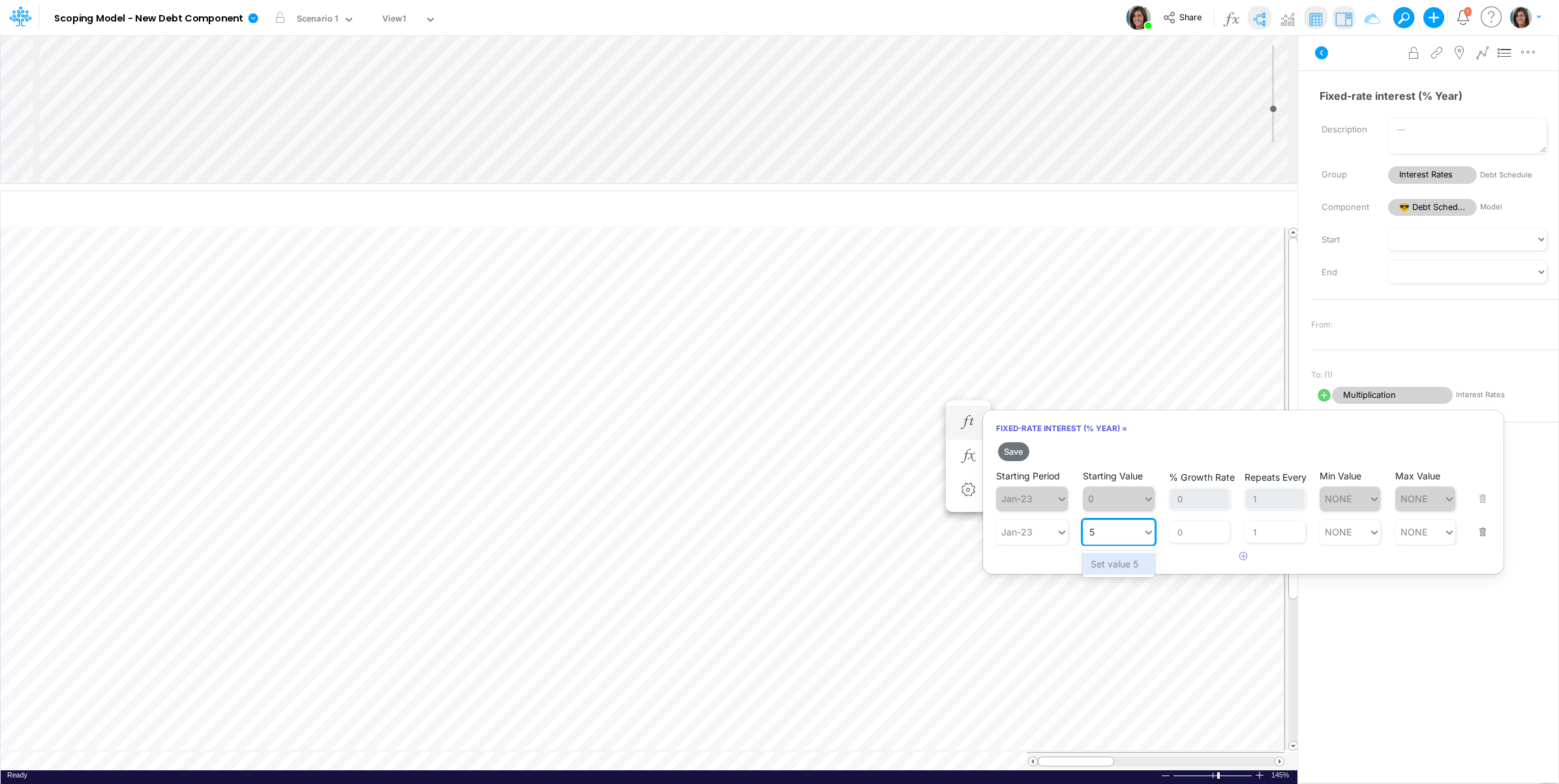
type input "5"
click at [1014, 445] on button "Save" at bounding box center [1014, 451] width 32 height 18
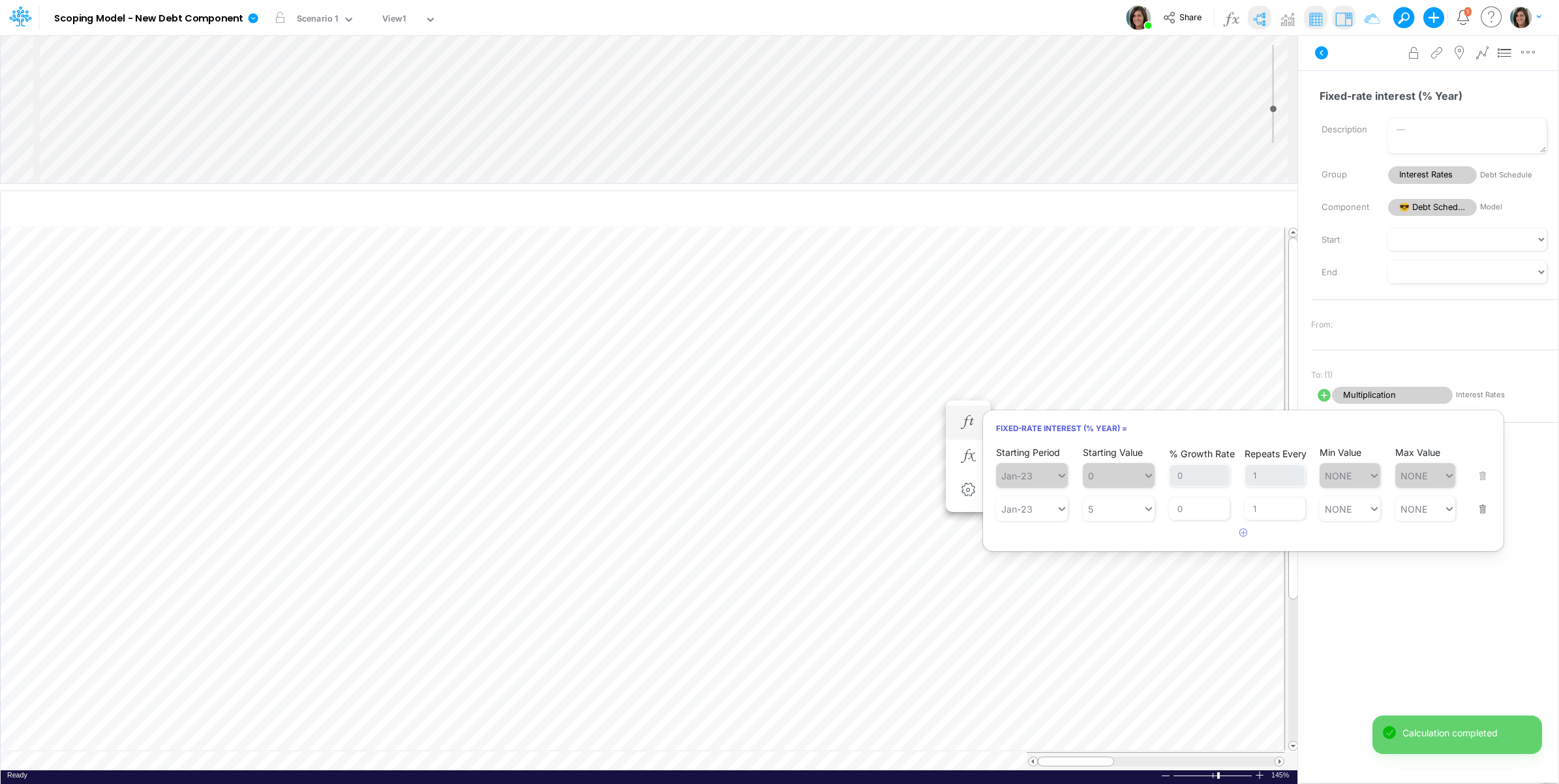
click at [1361, 80] on div "Fixed-rate interest (% Year) Name already in use Description Group Interest Rat…" at bounding box center [1429, 408] width 261 height 676
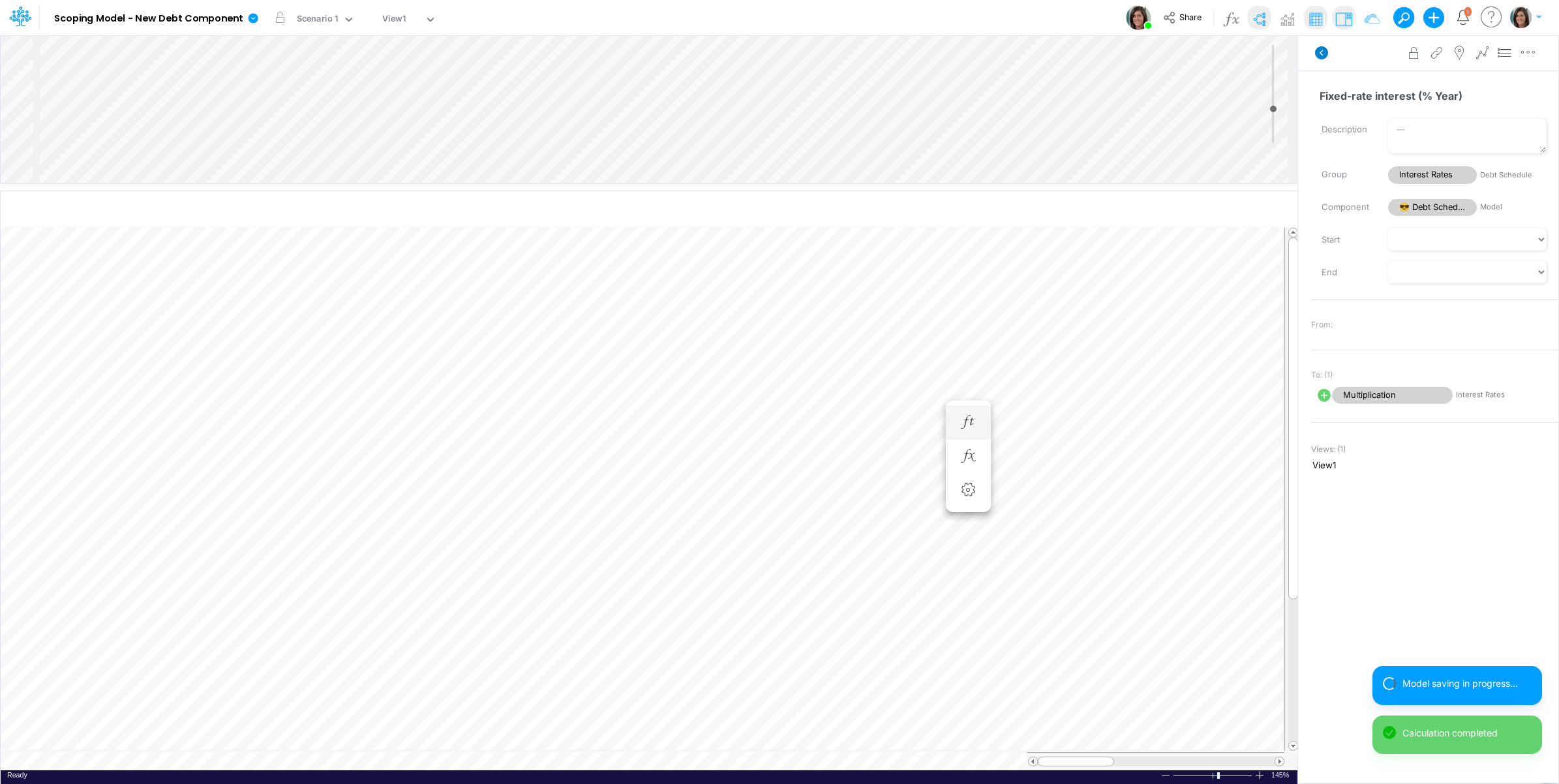
click at [1321, 55] on icon at bounding box center [1321, 53] width 13 height 13
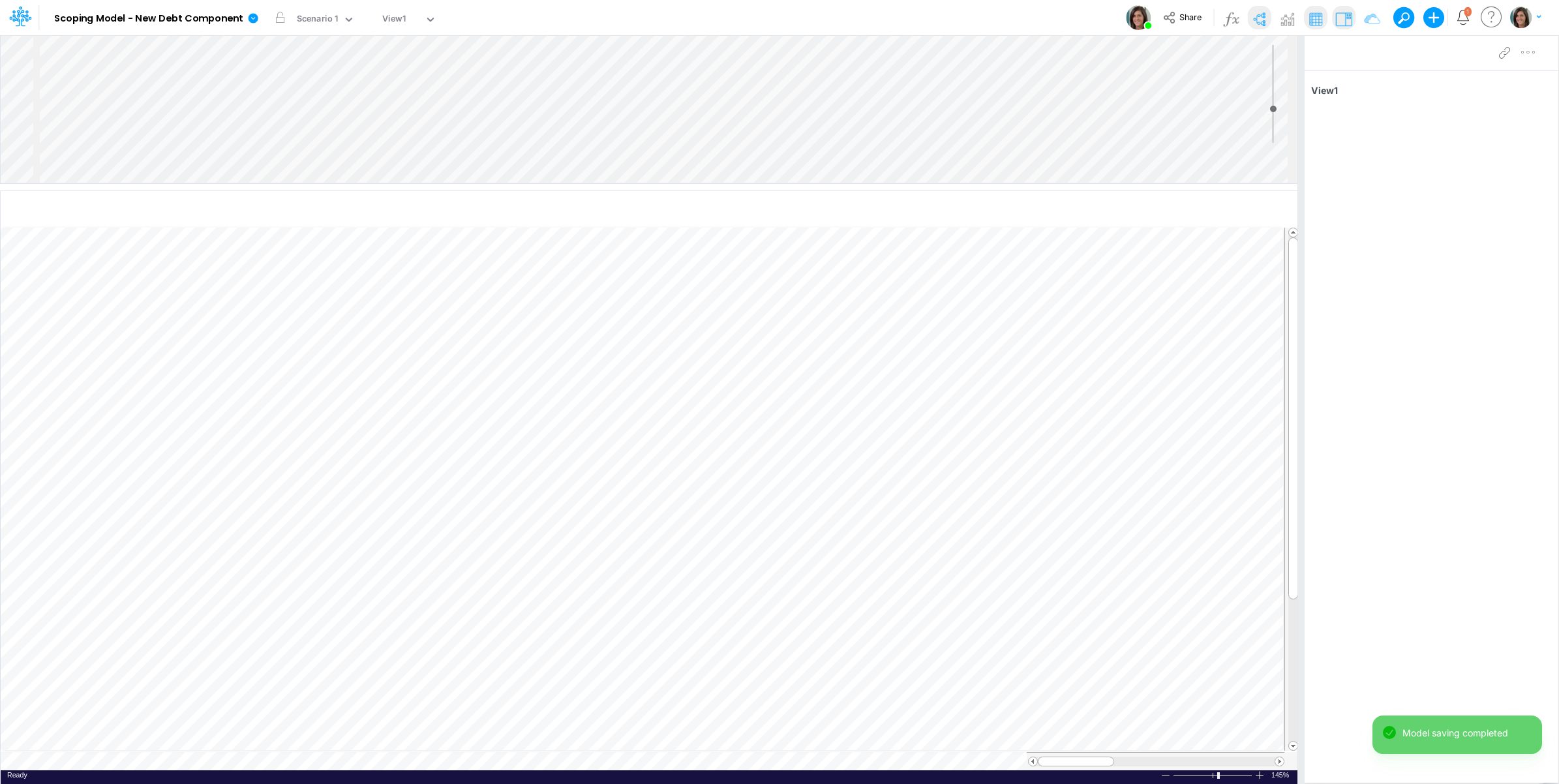
scroll to position [0, 1]
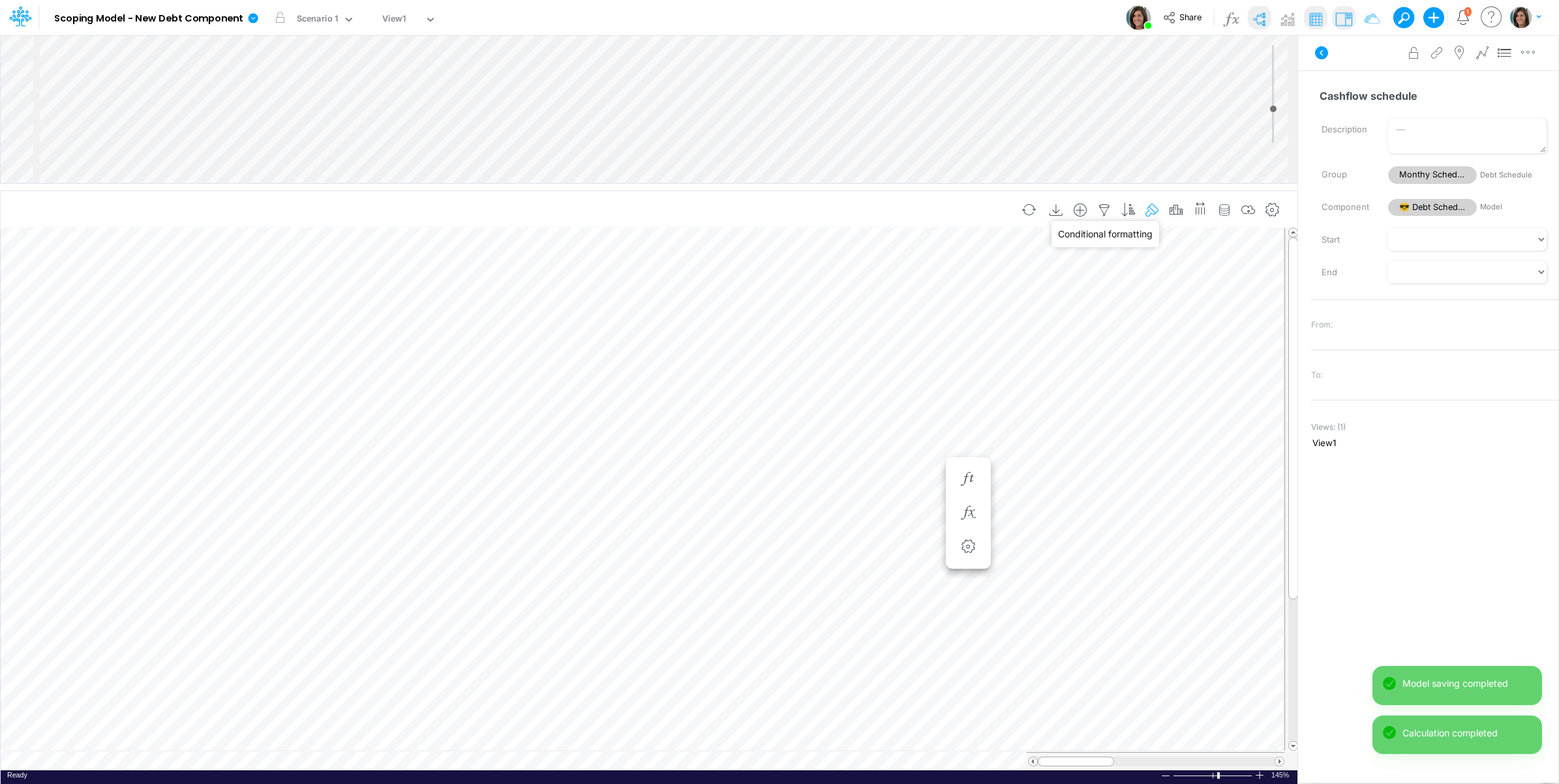
click at [1152, 209] on icon "button" at bounding box center [1152, 210] width 19 height 14
click at [637, 313] on div "Total interest rate (% Year)" at bounding box center [634, 315] width 119 height 14
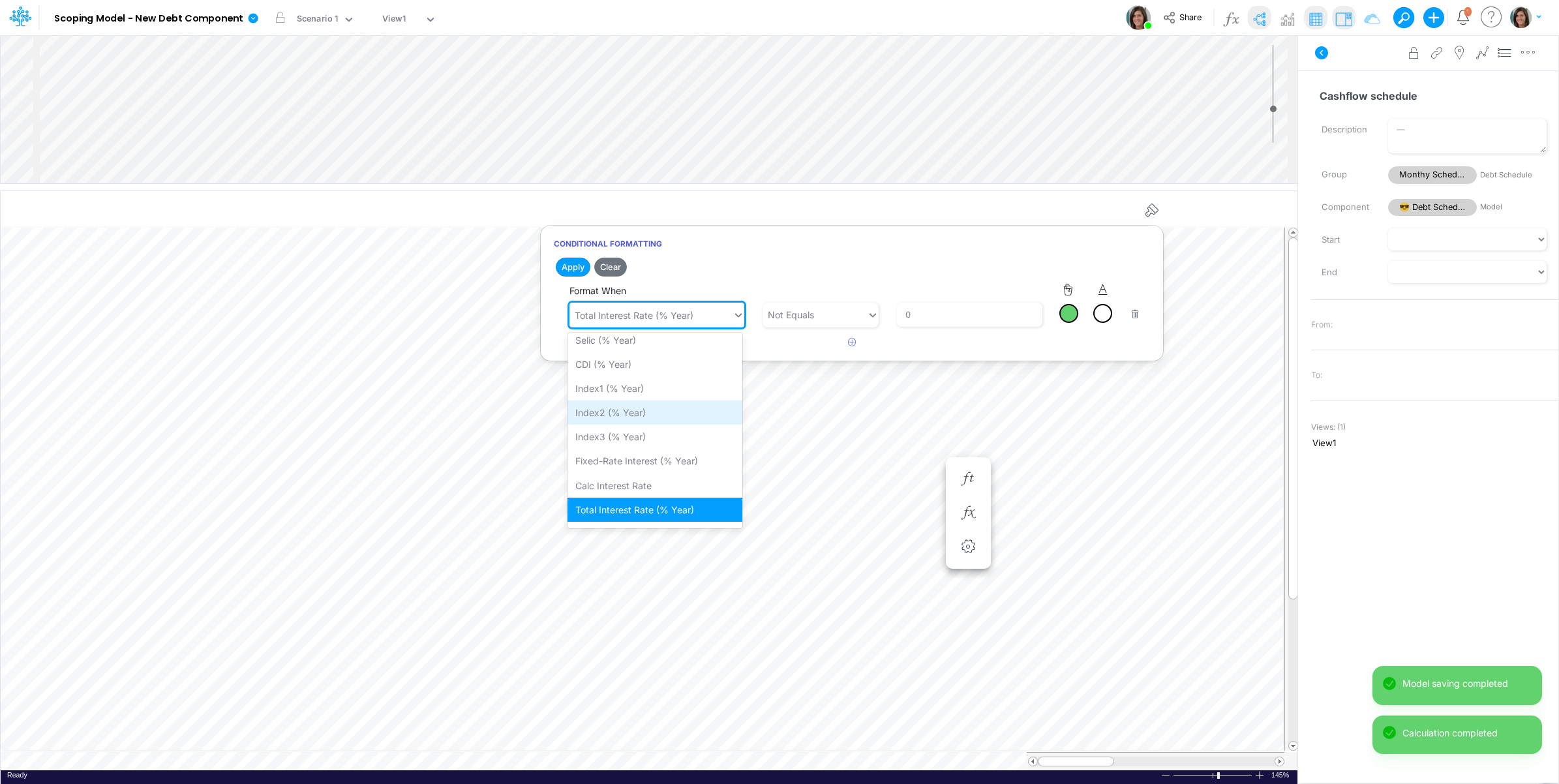
scroll to position [74, 0]
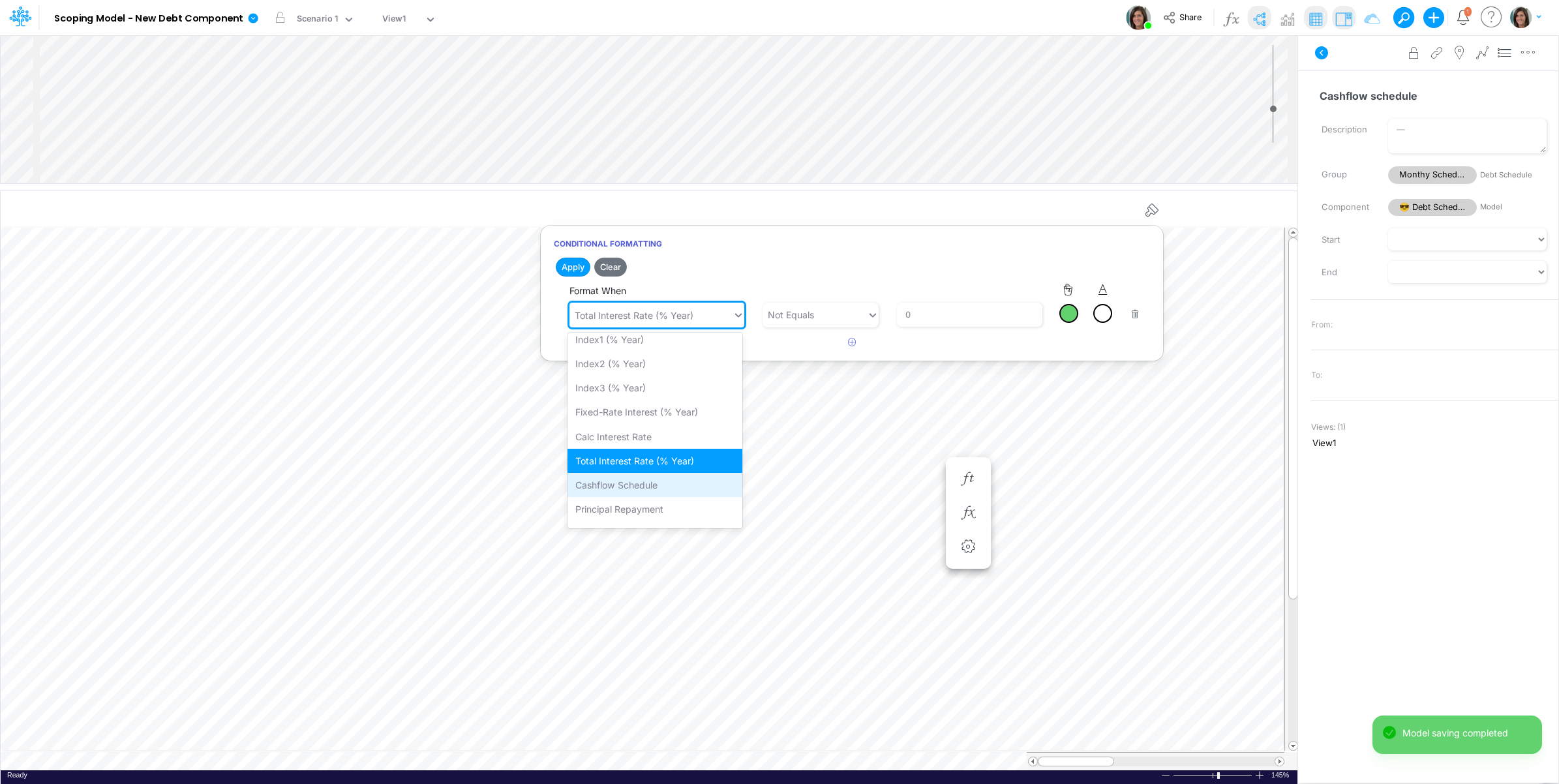
click at [640, 487] on div "Cashflow schedule" at bounding box center [655, 484] width 175 height 24
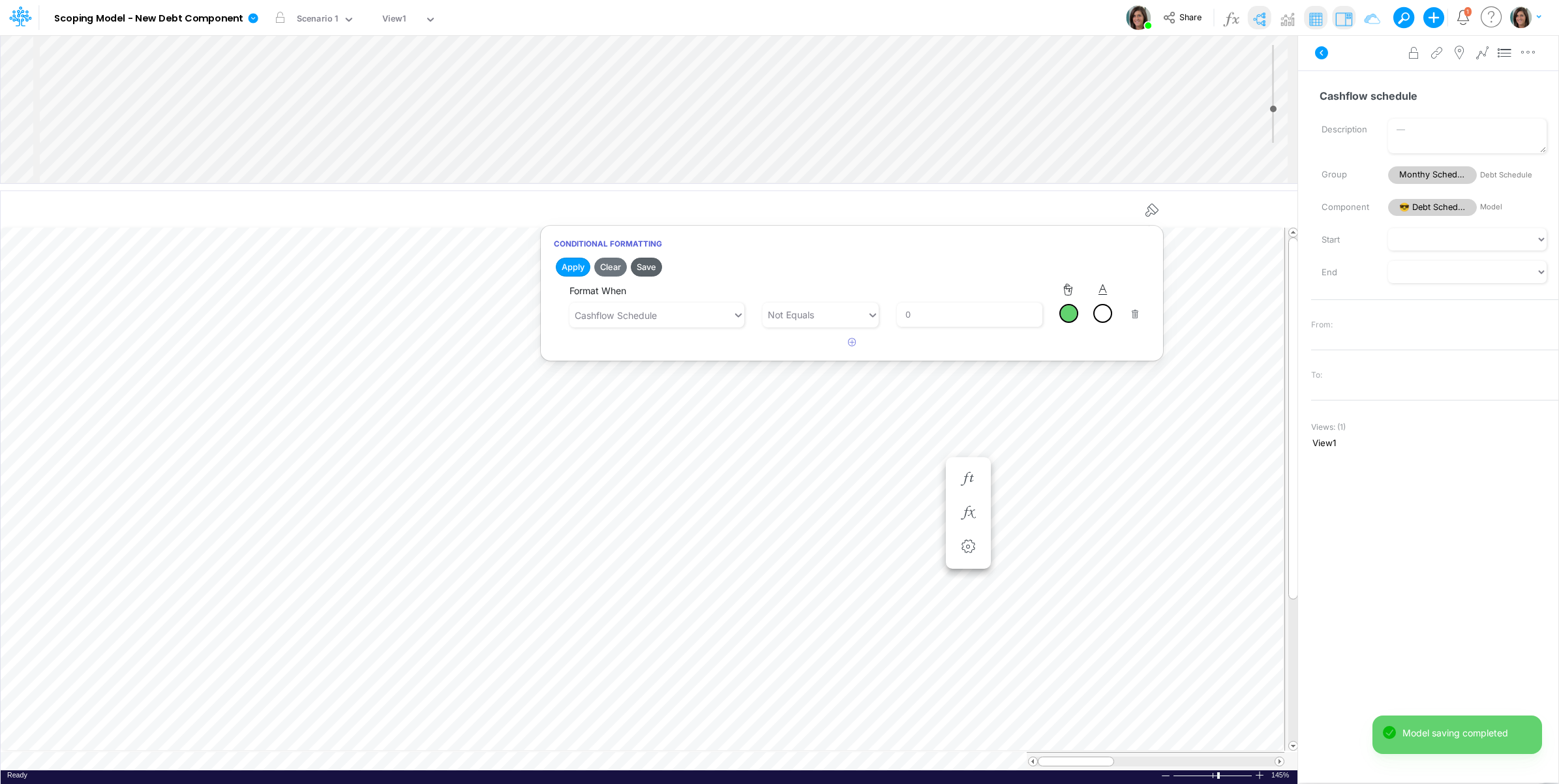
click at [644, 261] on button "Save" at bounding box center [647, 267] width 32 height 18
click at [1359, 63] on div "Advanced settings Delete" at bounding box center [1429, 52] width 261 height 36
click at [1321, 54] on icon at bounding box center [1321, 53] width 16 height 16
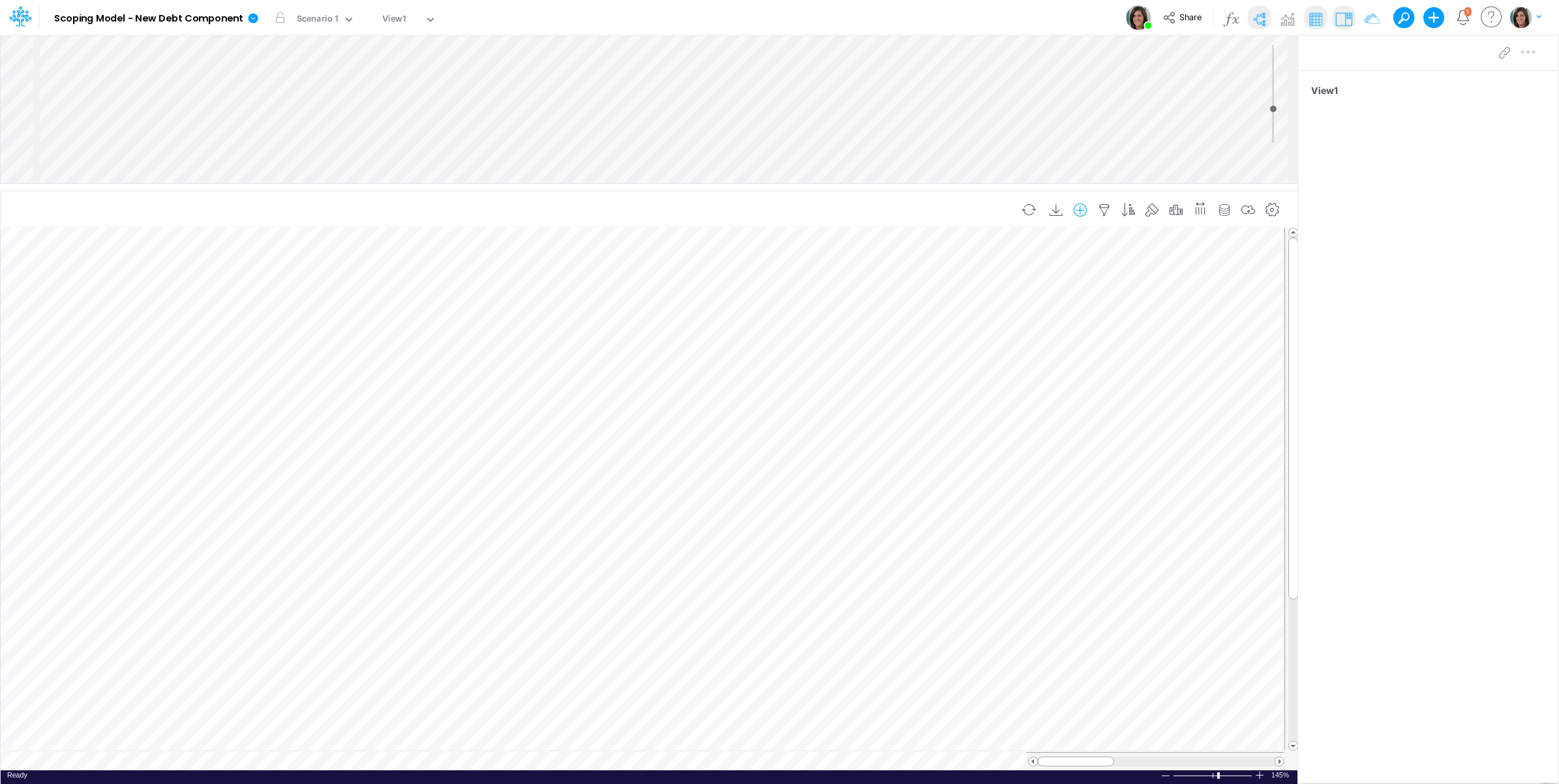
scroll to position [0, 1]
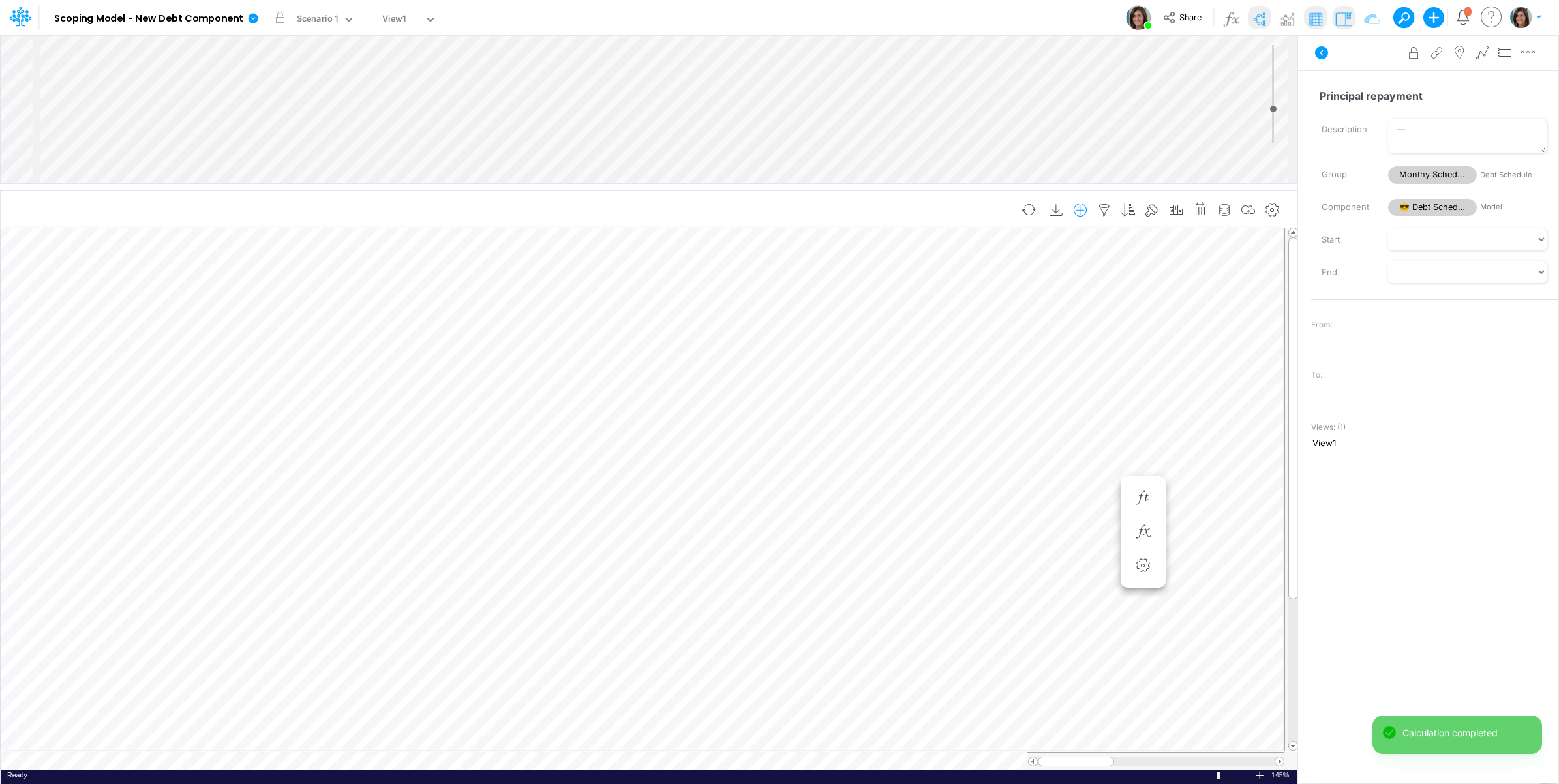
scroll to position [0, 1]
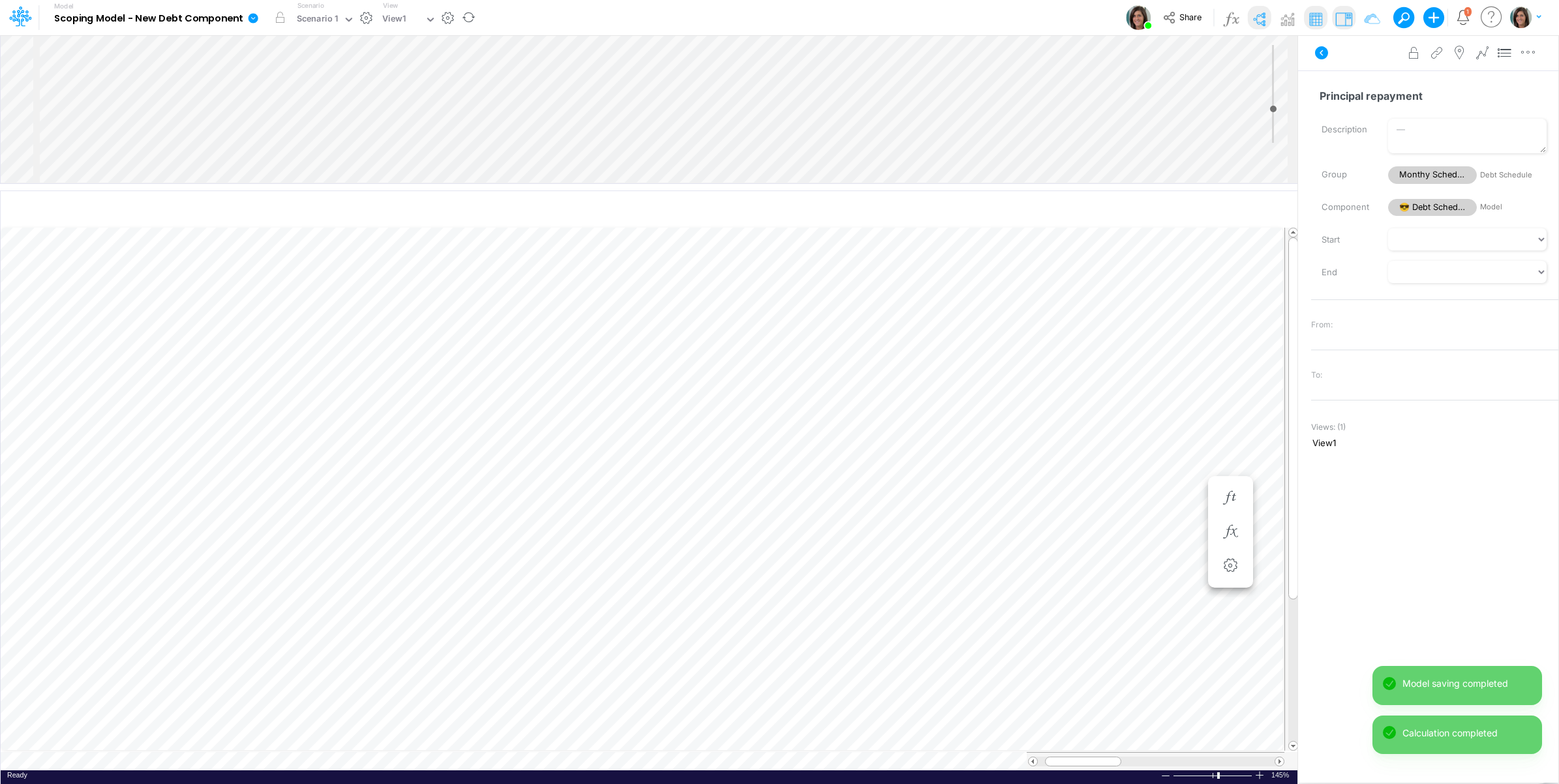
click at [254, 17] on icon at bounding box center [253, 18] width 10 height 10
click at [287, 53] on button "Edit model settings" at bounding box center [319, 52] width 140 height 20
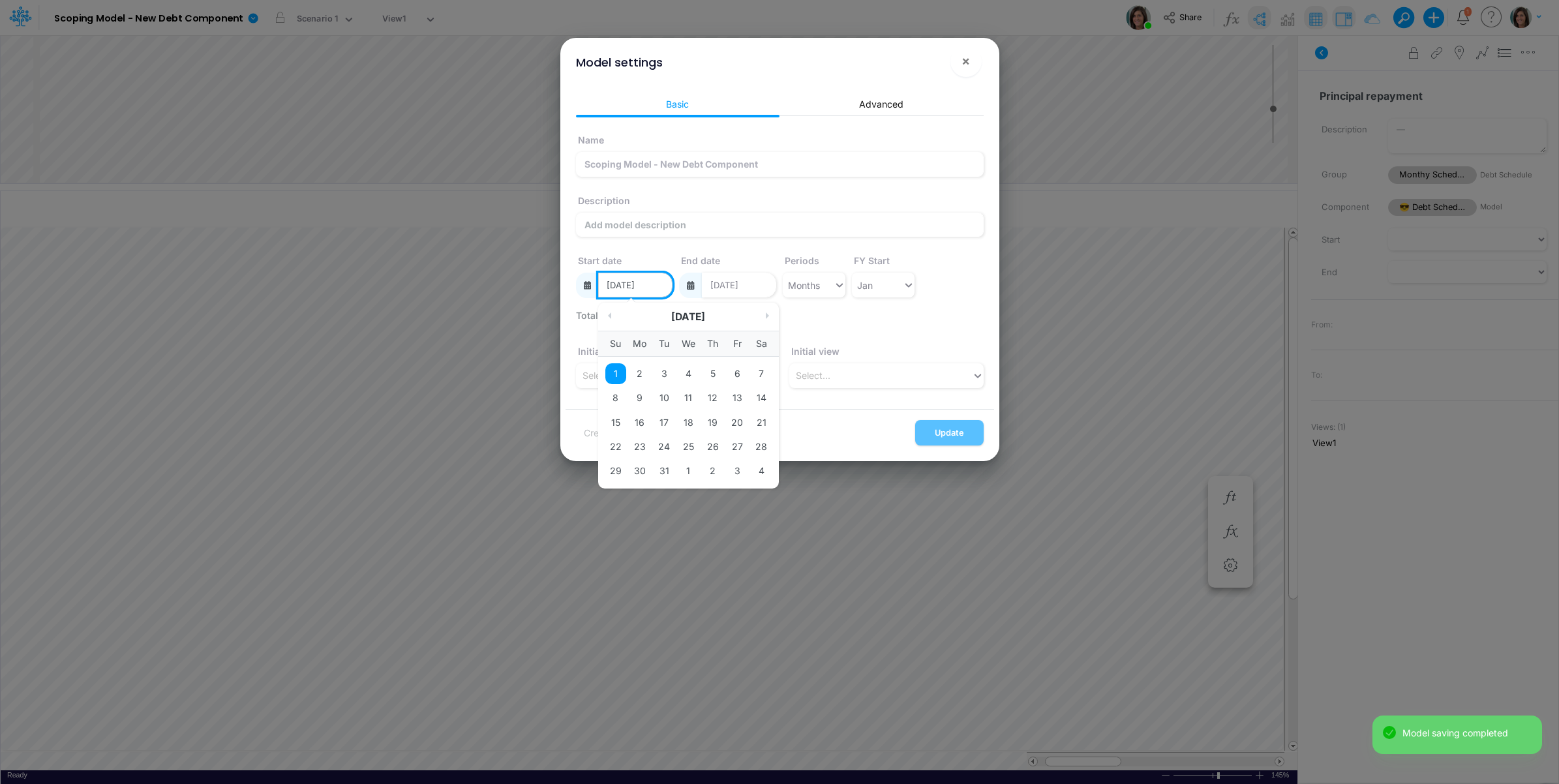
click at [648, 286] on input "[DATE]" at bounding box center [636, 285] width 74 height 25
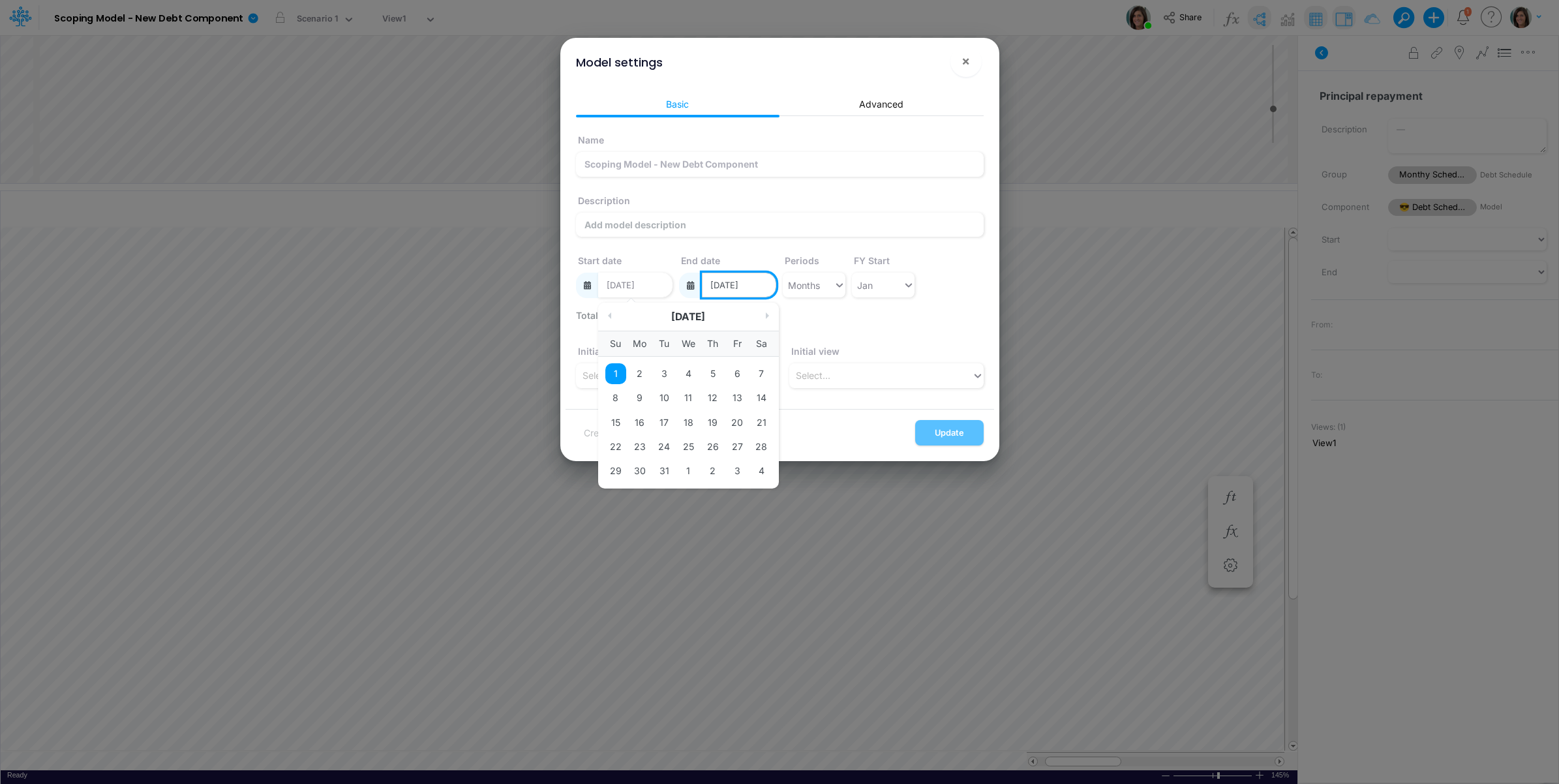
click at [760, 283] on input "[DATE]" at bounding box center [739, 285] width 74 height 25
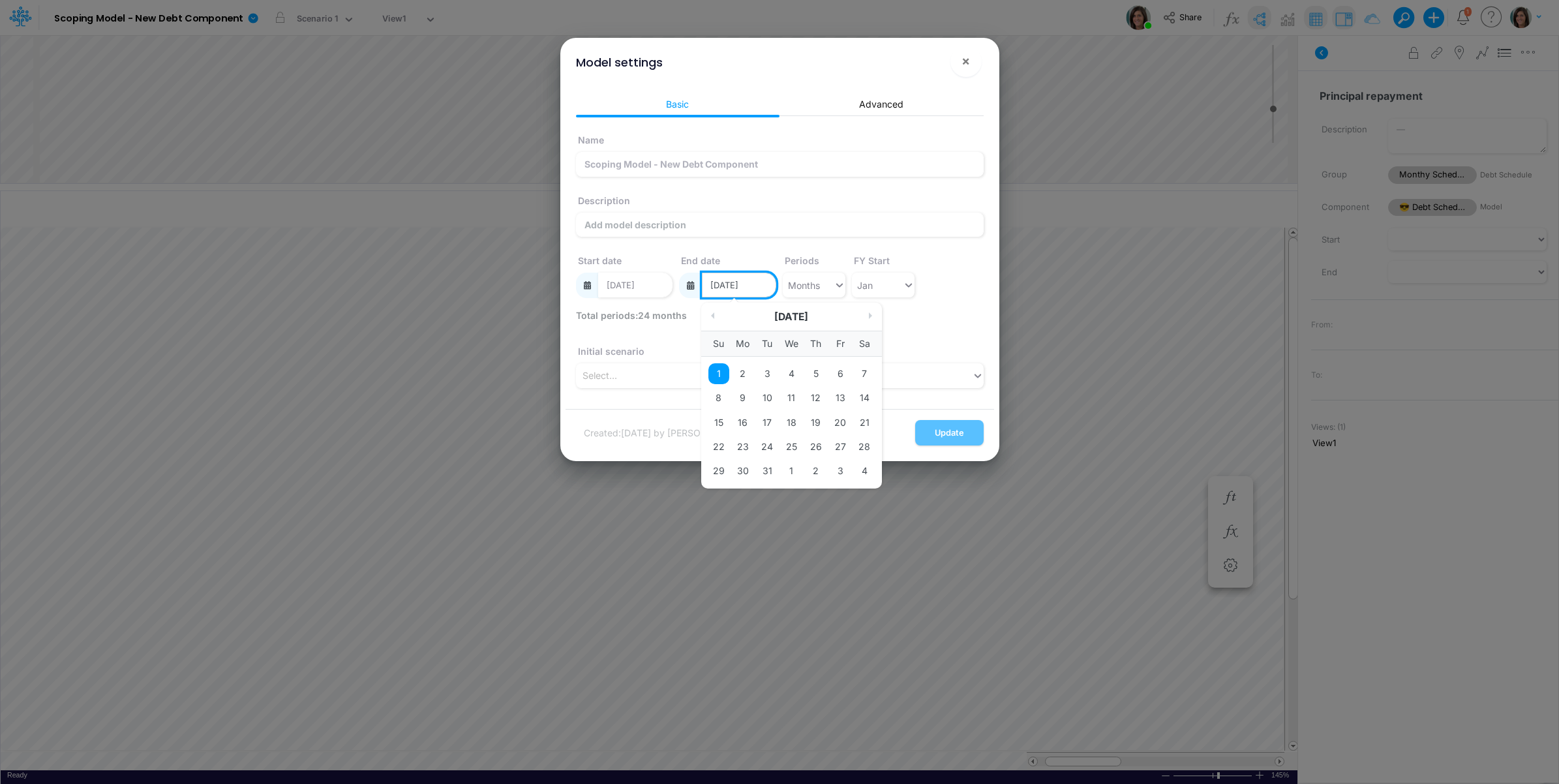
drag, startPoint x: 750, startPoint y: 282, endPoint x: 762, endPoint y: 282, distance: 12.0
click at [762, 282] on input "[DATE]" at bounding box center [739, 285] width 74 height 25
type input "[DATE]"
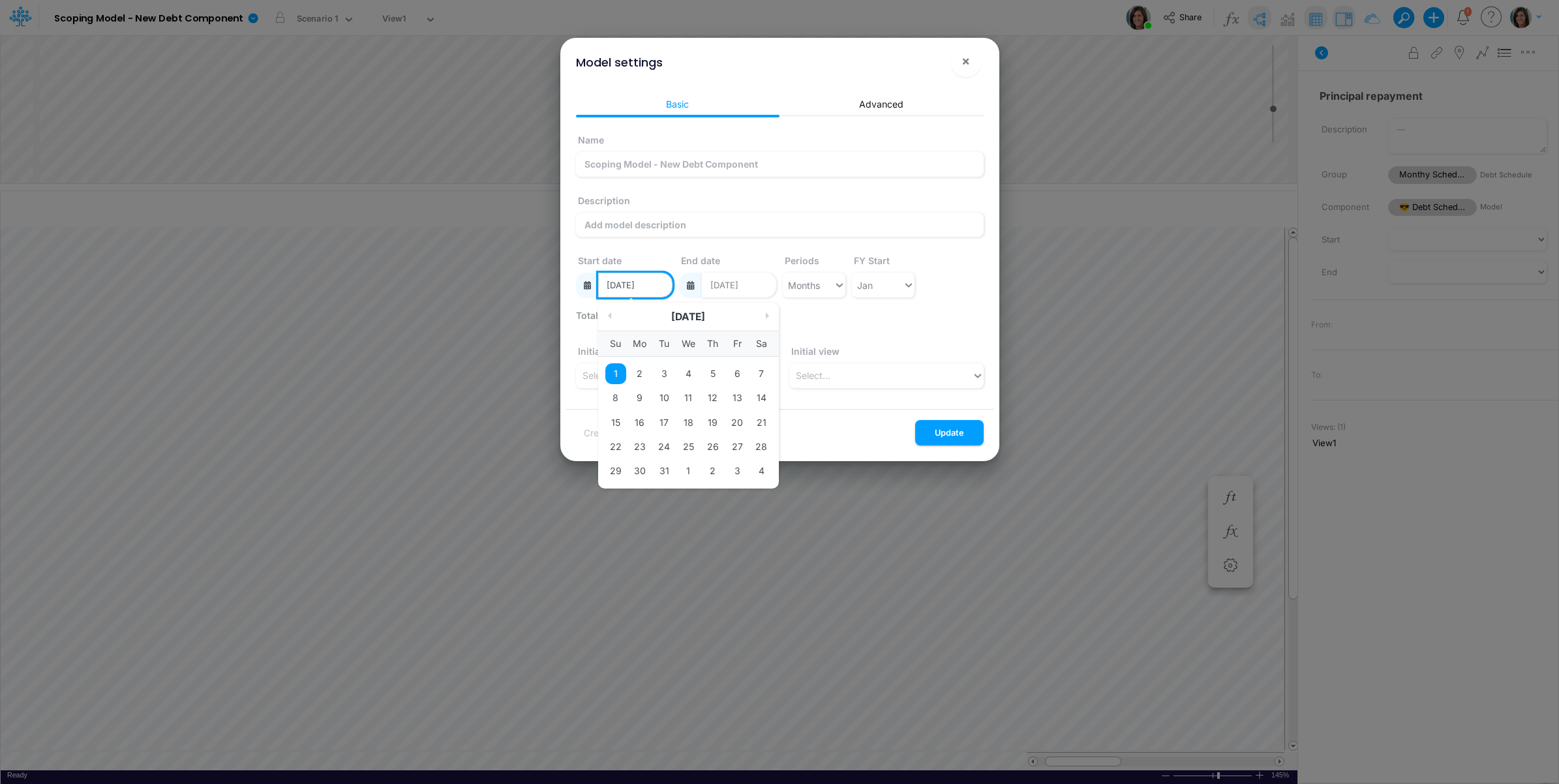
drag, startPoint x: 648, startPoint y: 289, endPoint x: 656, endPoint y: 290, distance: 8.1
click at [656, 290] on input "[DATE]" at bounding box center [636, 285] width 74 height 25
type input "[DATE]"
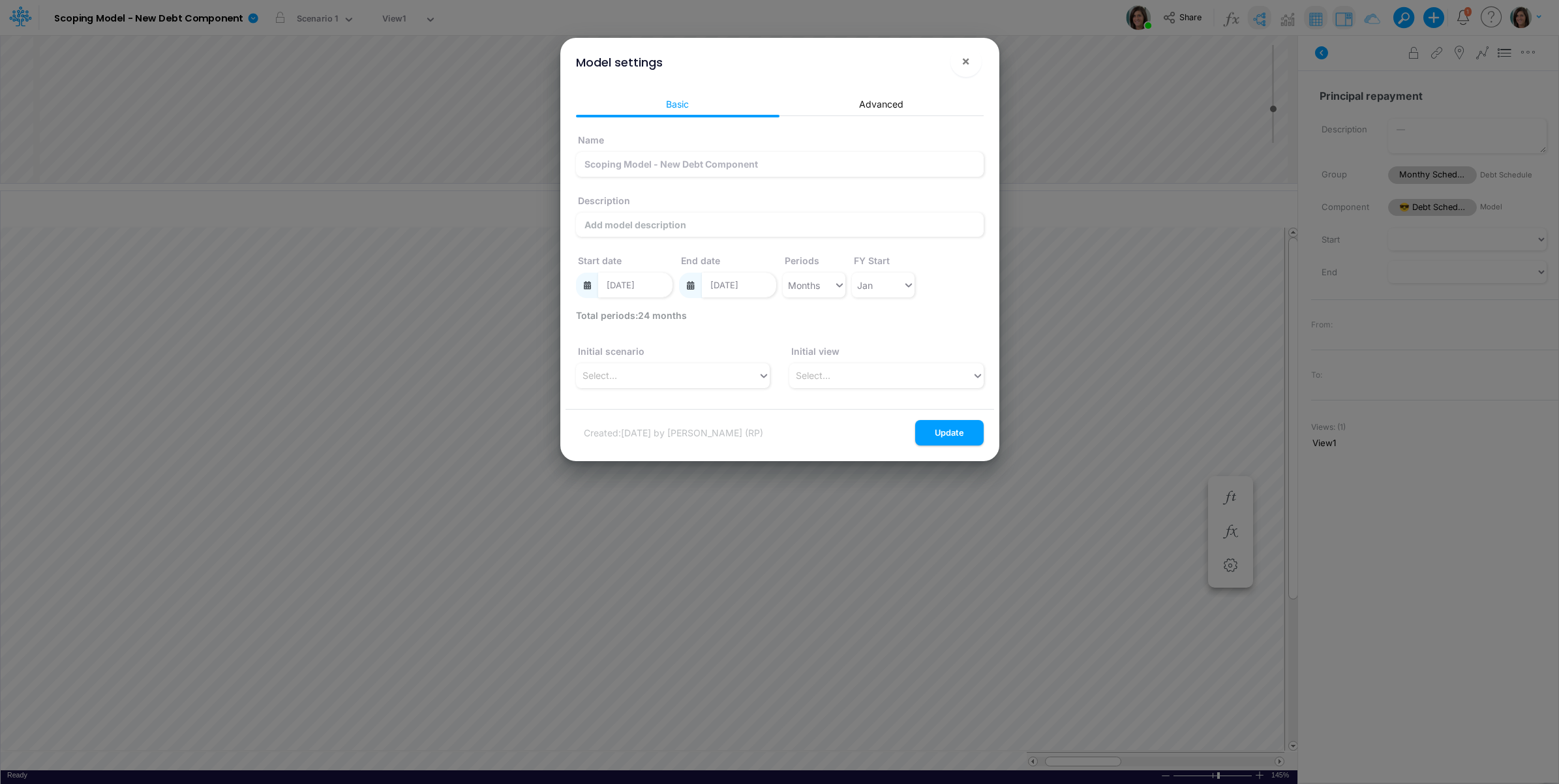
click at [953, 256] on div "Name Scoping Model - New Debt Component Description Start date [DATE] End date …" at bounding box center [780, 217] width 415 height 182
click at [951, 432] on button "Update" at bounding box center [950, 432] width 69 height 26
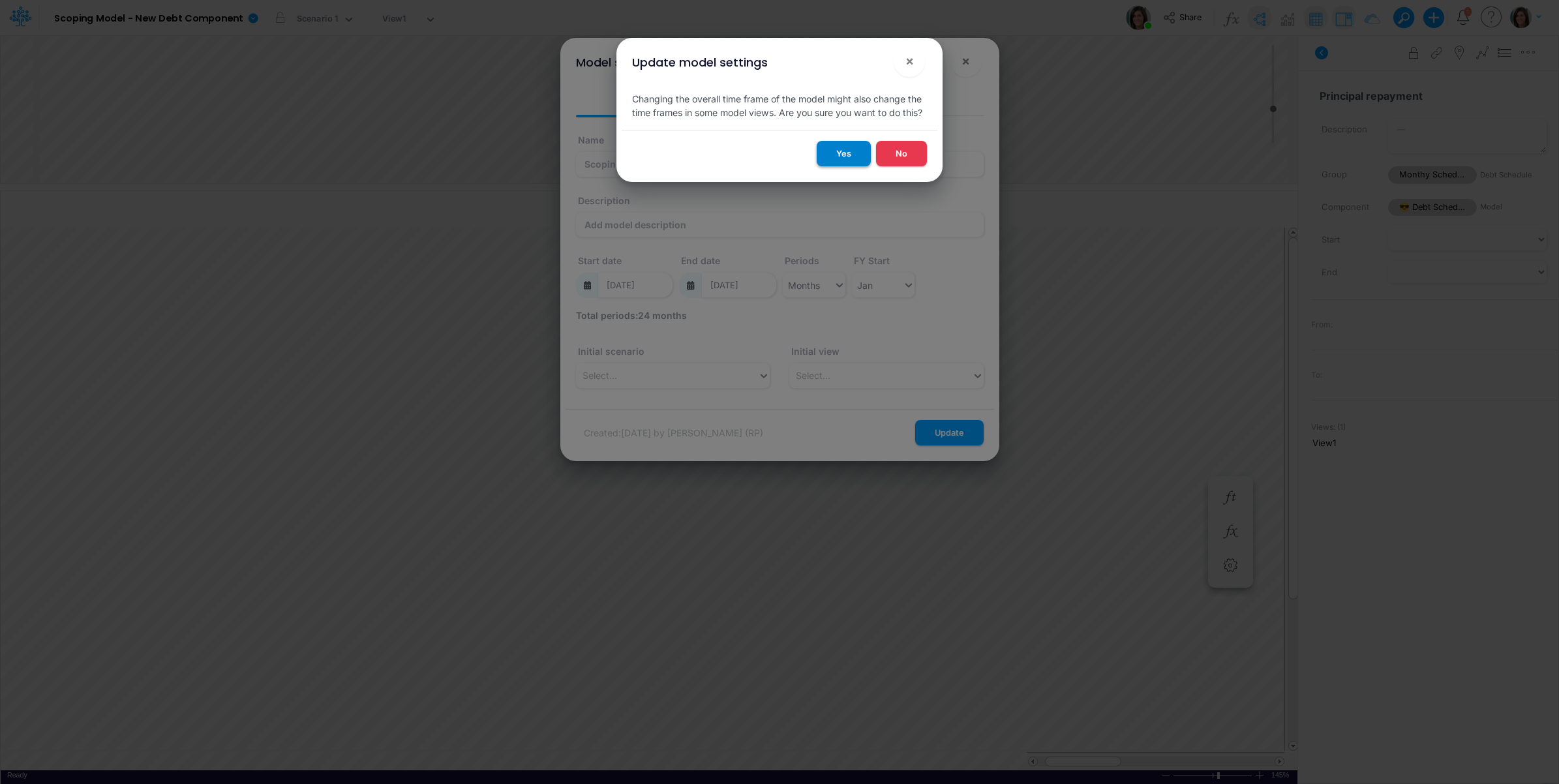
click at [853, 158] on button "Yes" at bounding box center [844, 153] width 55 height 26
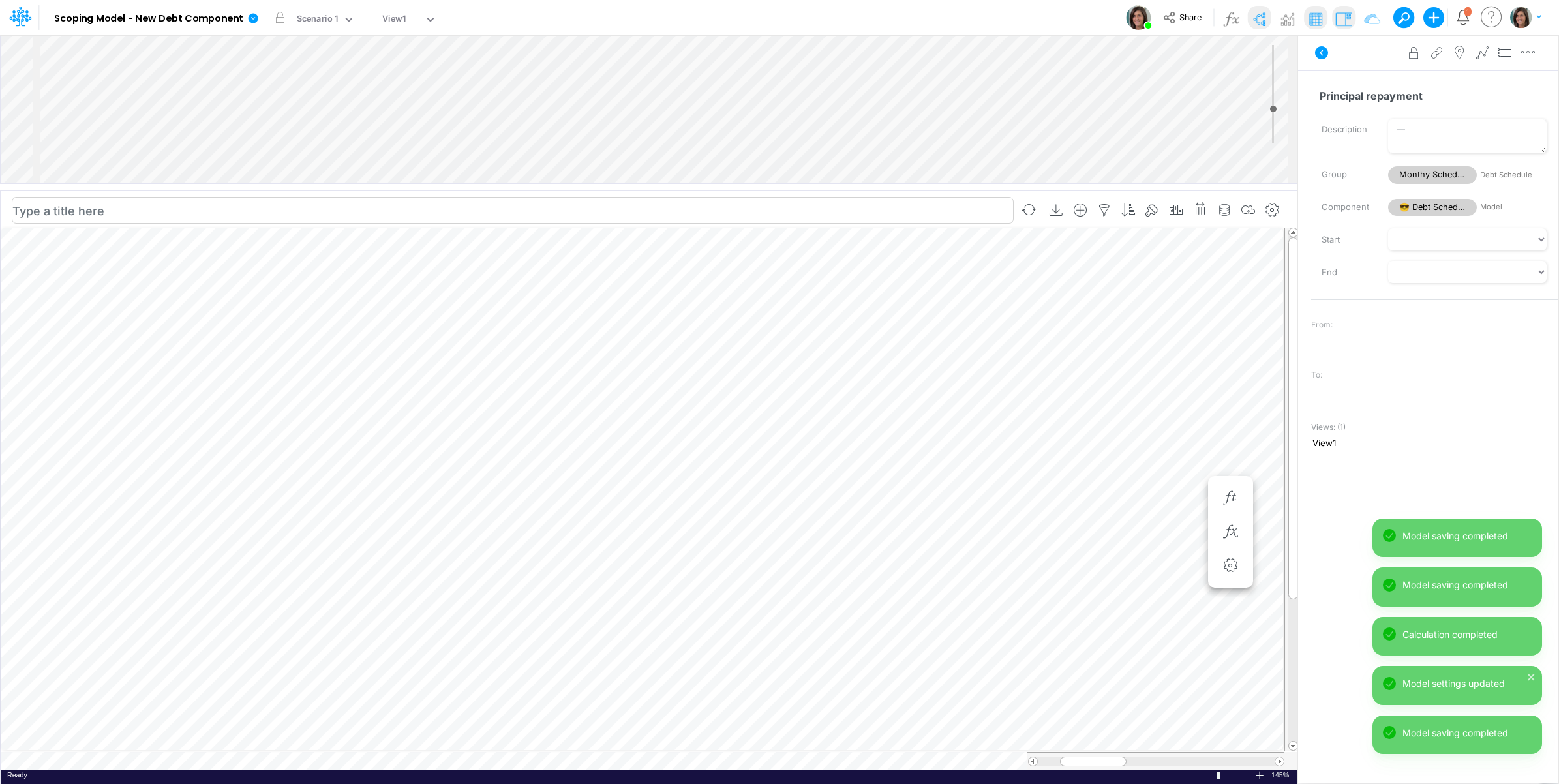
scroll to position [0, 1]
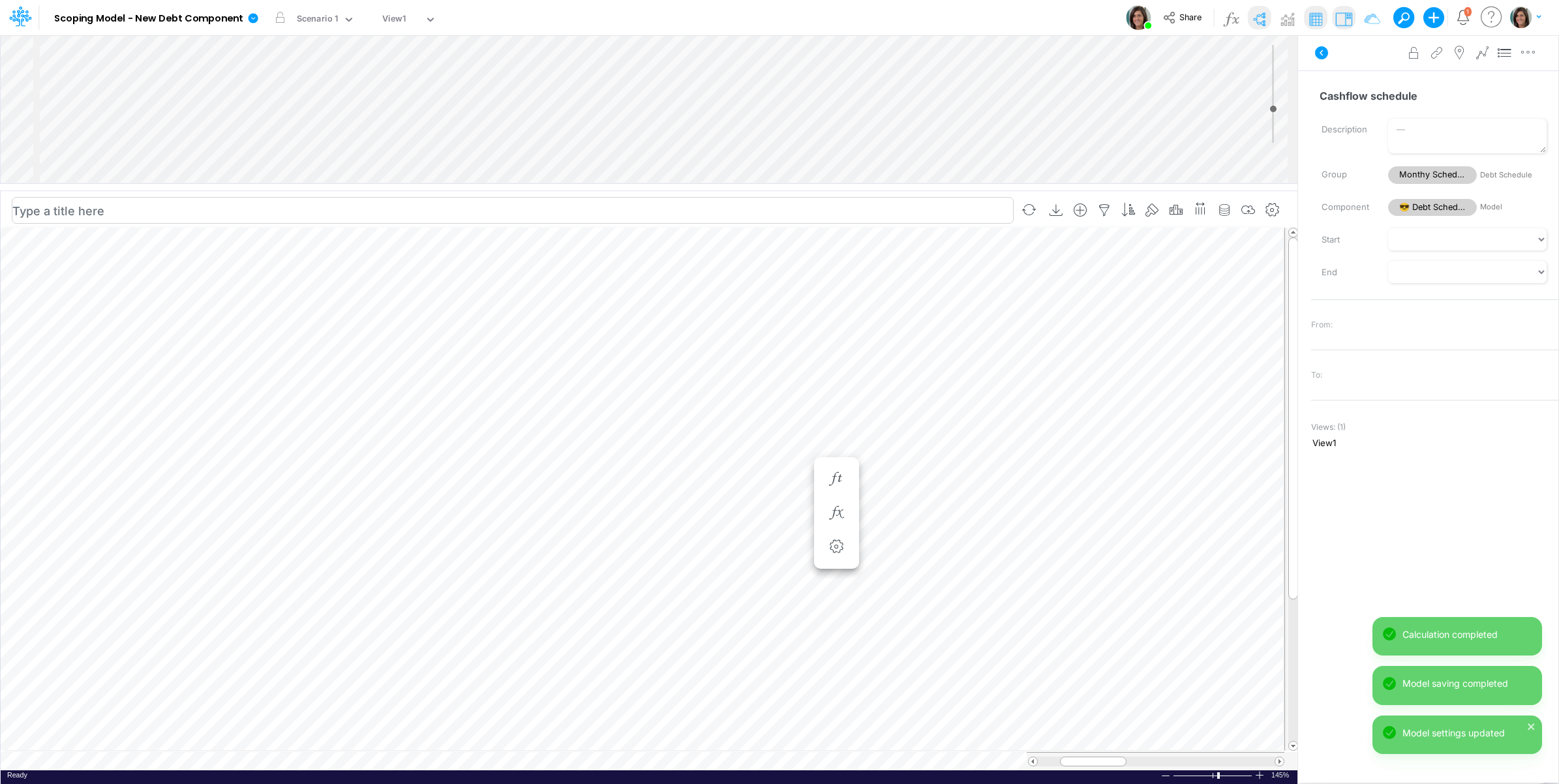
scroll to position [0, 1]
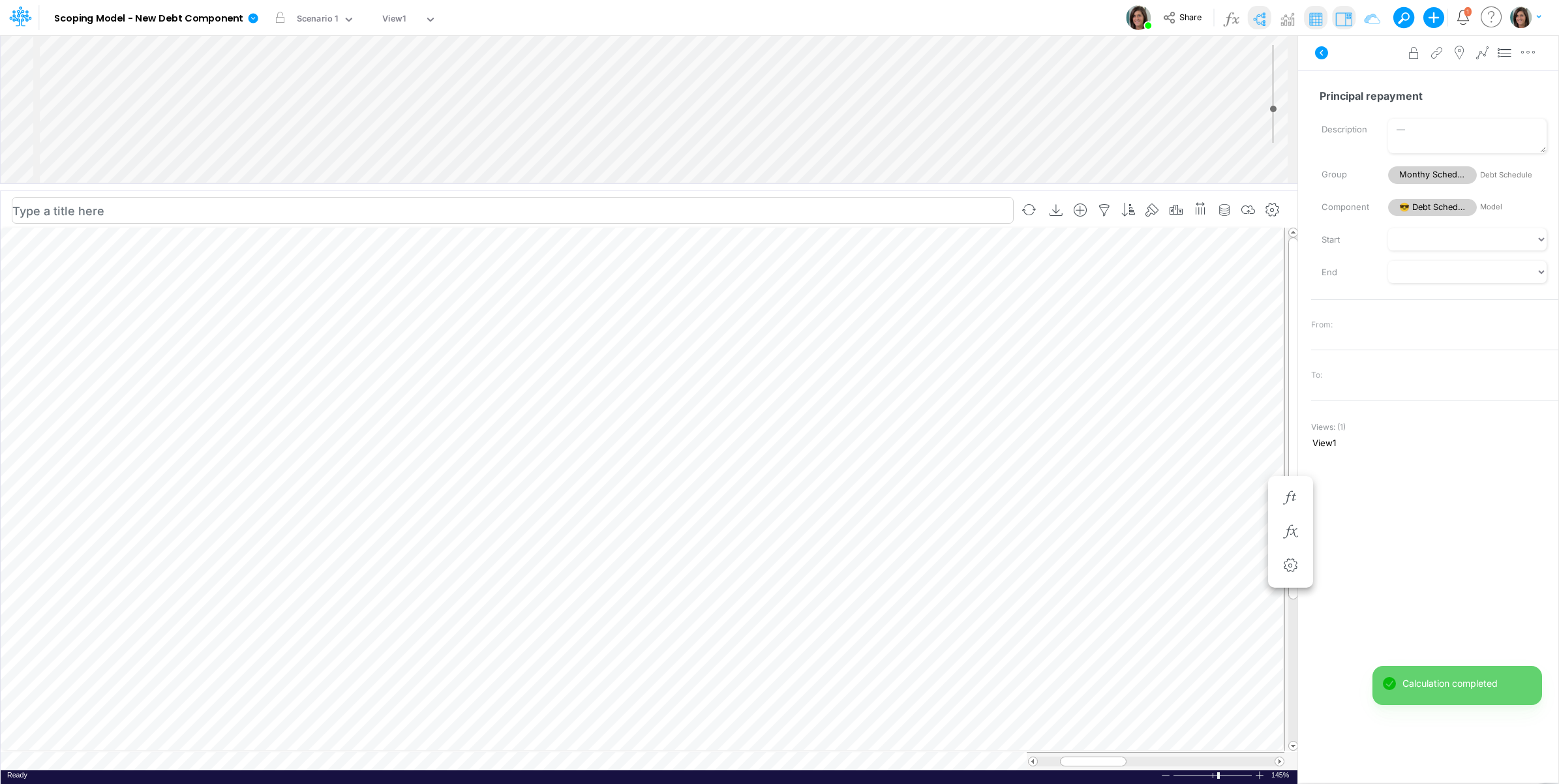
scroll to position [0, 1]
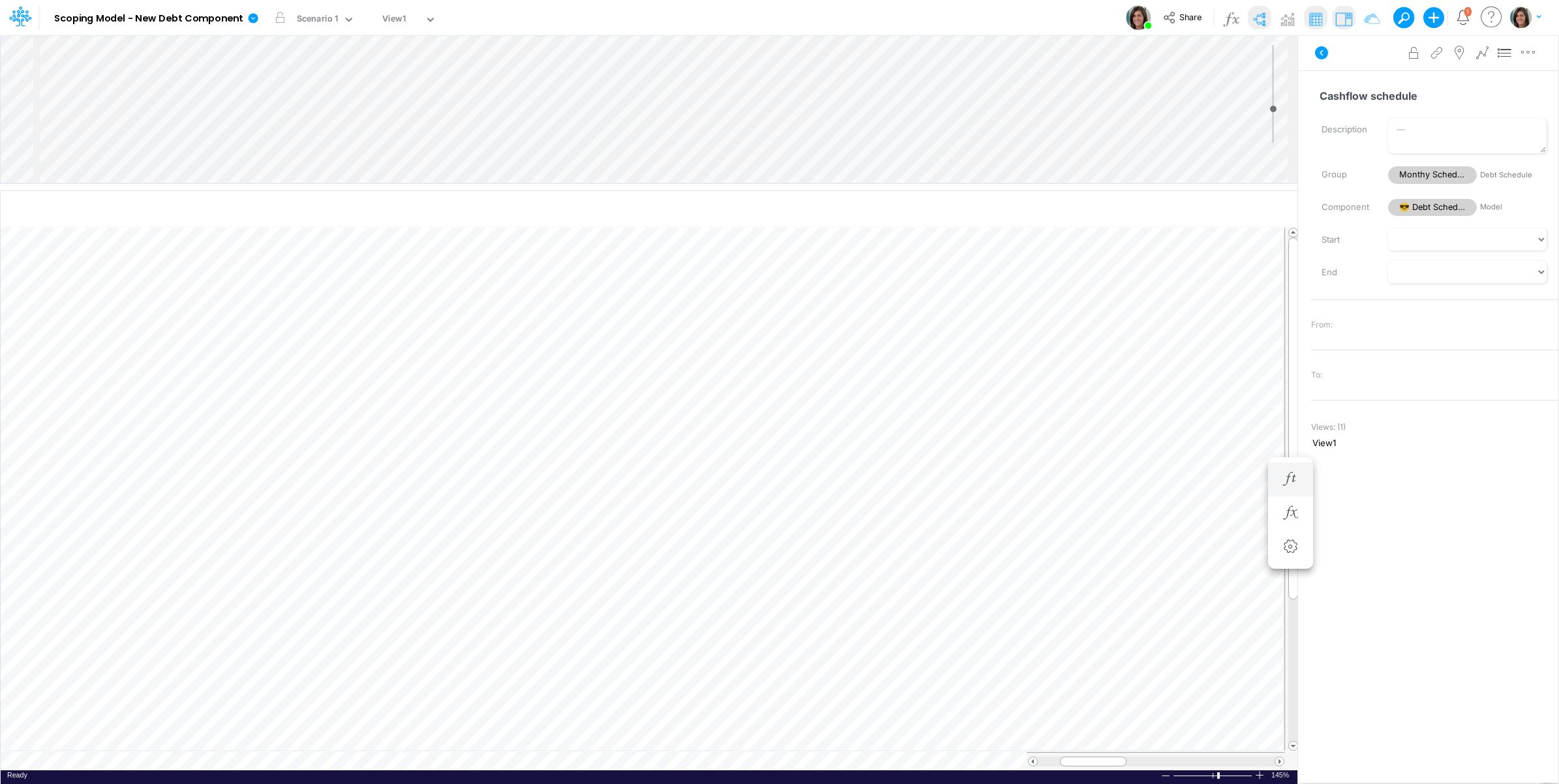
scroll to position [0, 1]
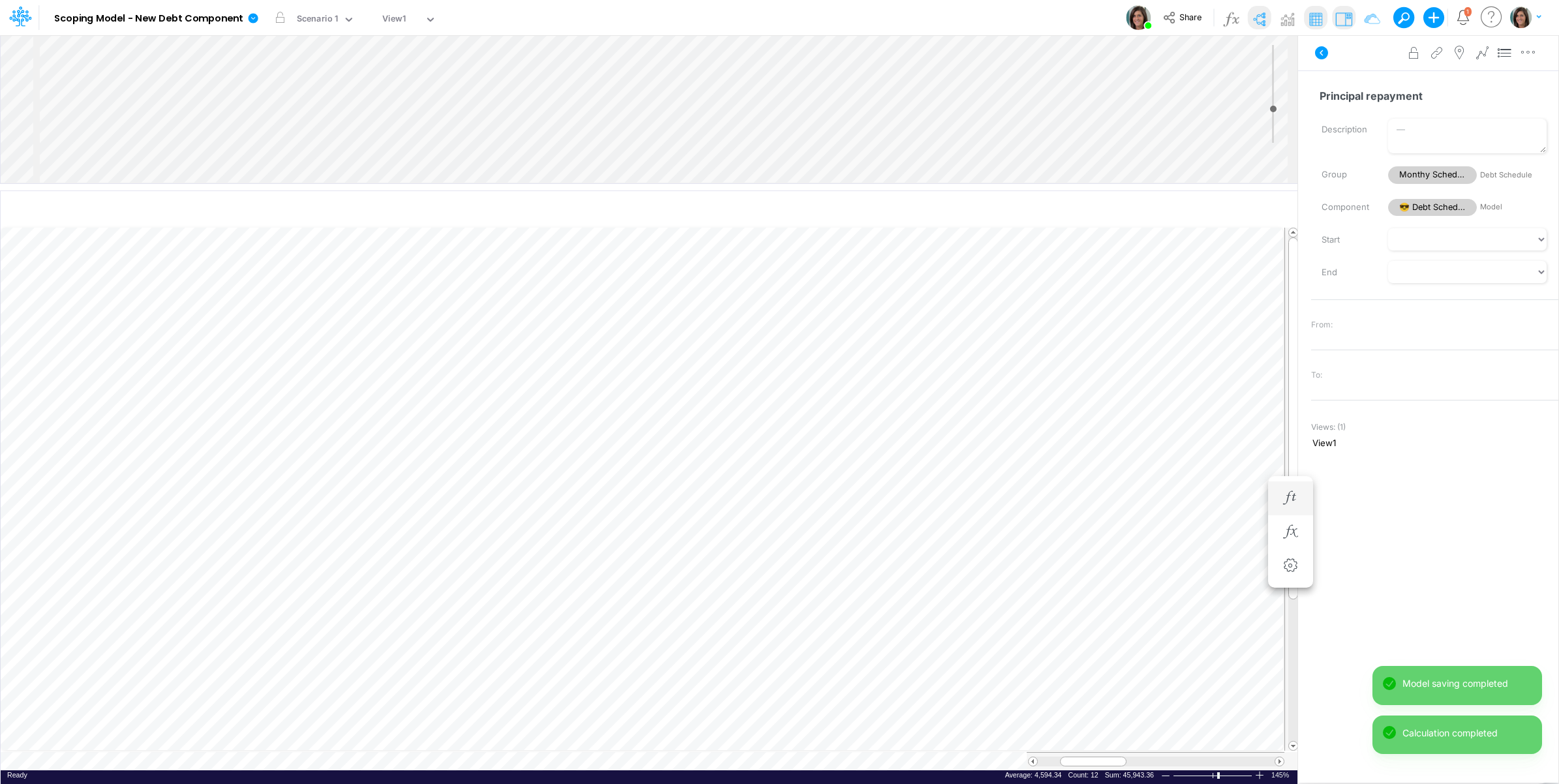
scroll to position [0, 1]
drag, startPoint x: 1248, startPoint y: 207, endPoint x: 1064, endPoint y: 219, distance: 184.4
click at [1247, 207] on icon "button" at bounding box center [1248, 210] width 19 height 14
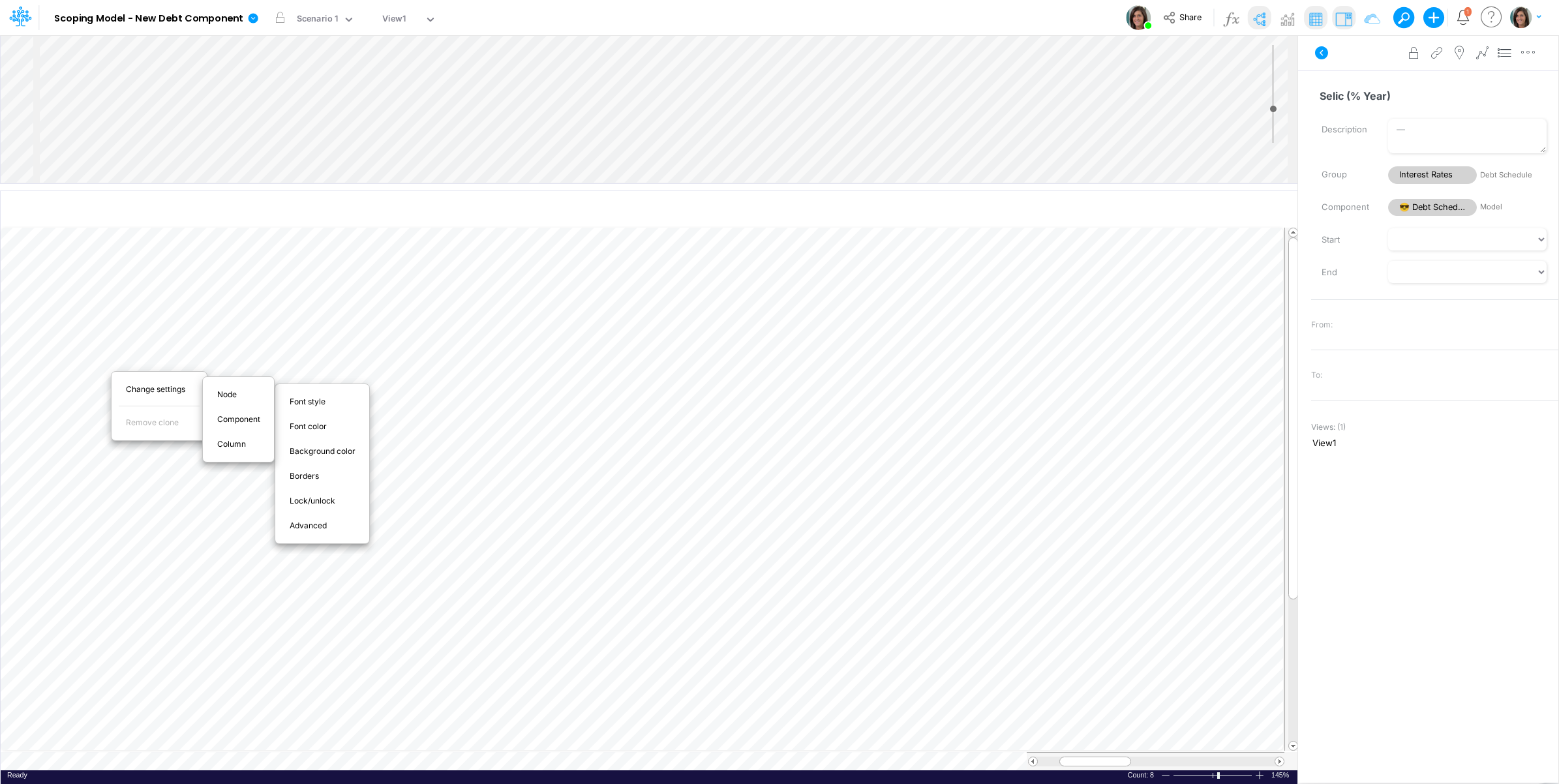
click at [308, 535] on div "Advanced" at bounding box center [322, 525] width 94 height 25
select select "sum"
select select "field"
select select "Percentage"
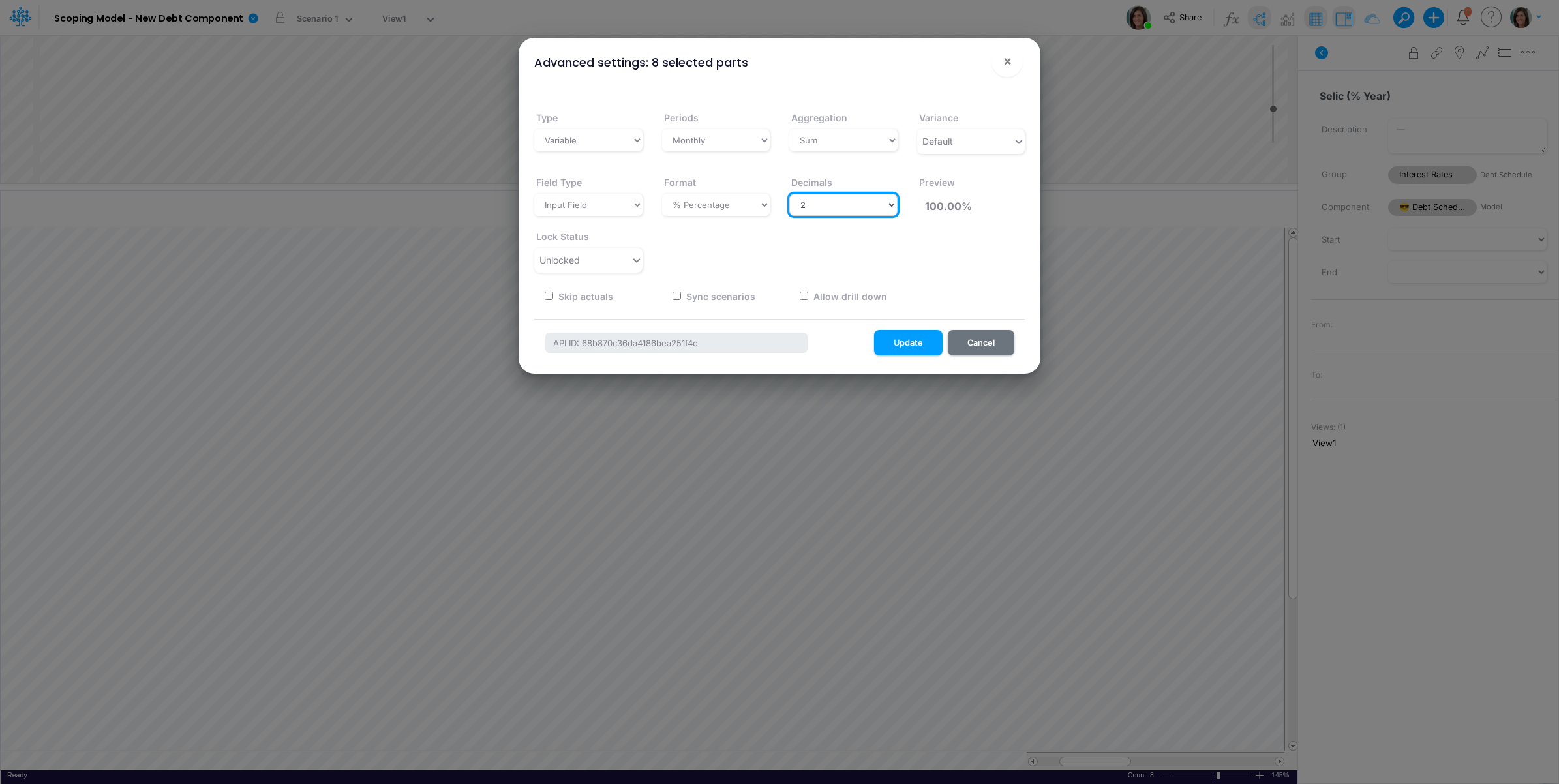
click at [813, 205] on select "Select decimals places 0 1 2 3 4 5 6 7 8 9 10" at bounding box center [843, 204] width 108 height 22
select select "0"
click at [790, 194] on select "Select decimals places 0 1 2 3 4 5 6 7 8 9 10" at bounding box center [843, 204] width 108 height 22
type input "100%"
click at [901, 344] on button "Update" at bounding box center [908, 342] width 69 height 26
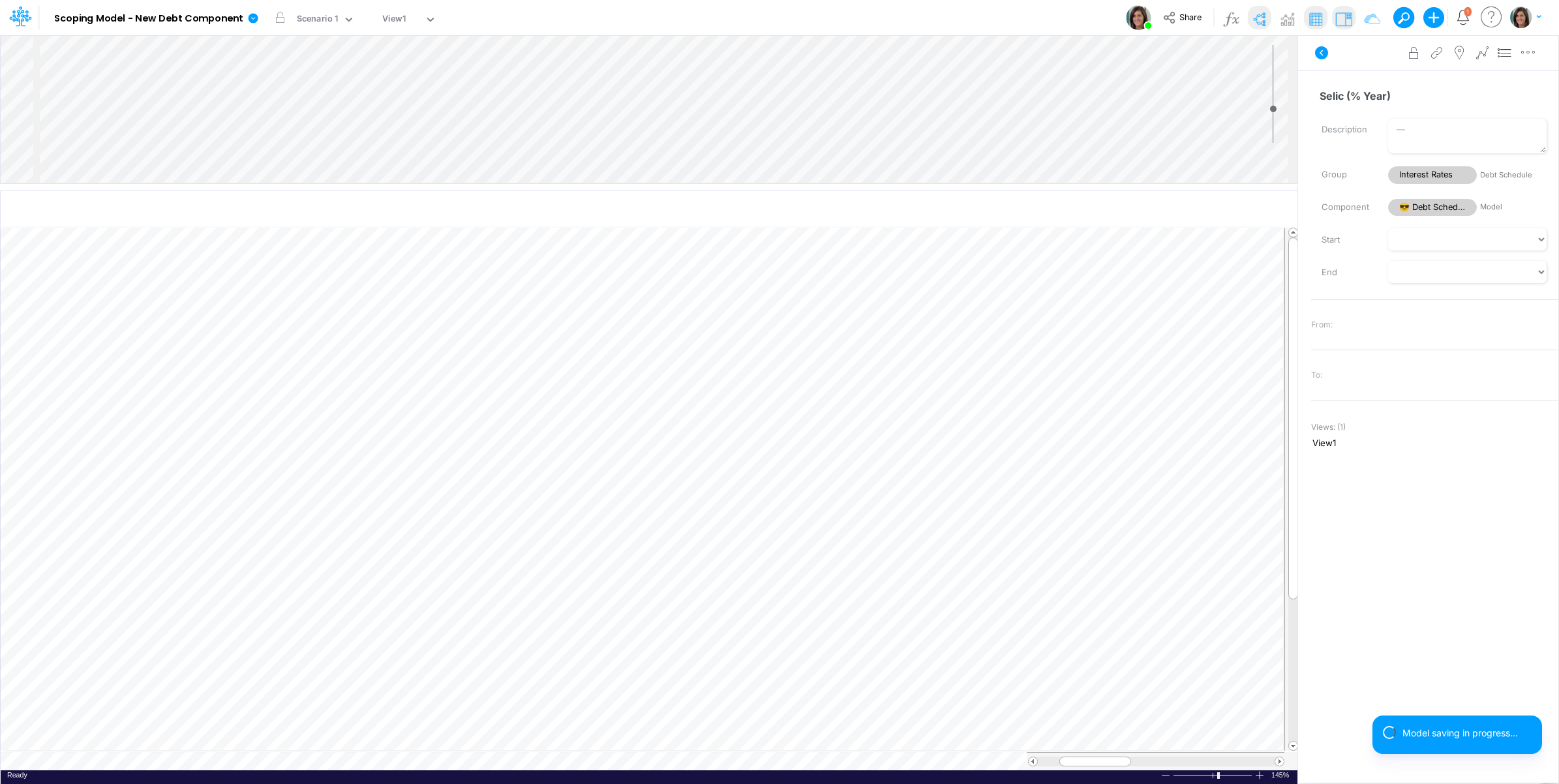
scroll to position [0, 1]
click at [275, 566] on icon "button" at bounding box center [268, 566] width 19 height 14
select select "sum"
select select "field"
select select "Percentage"
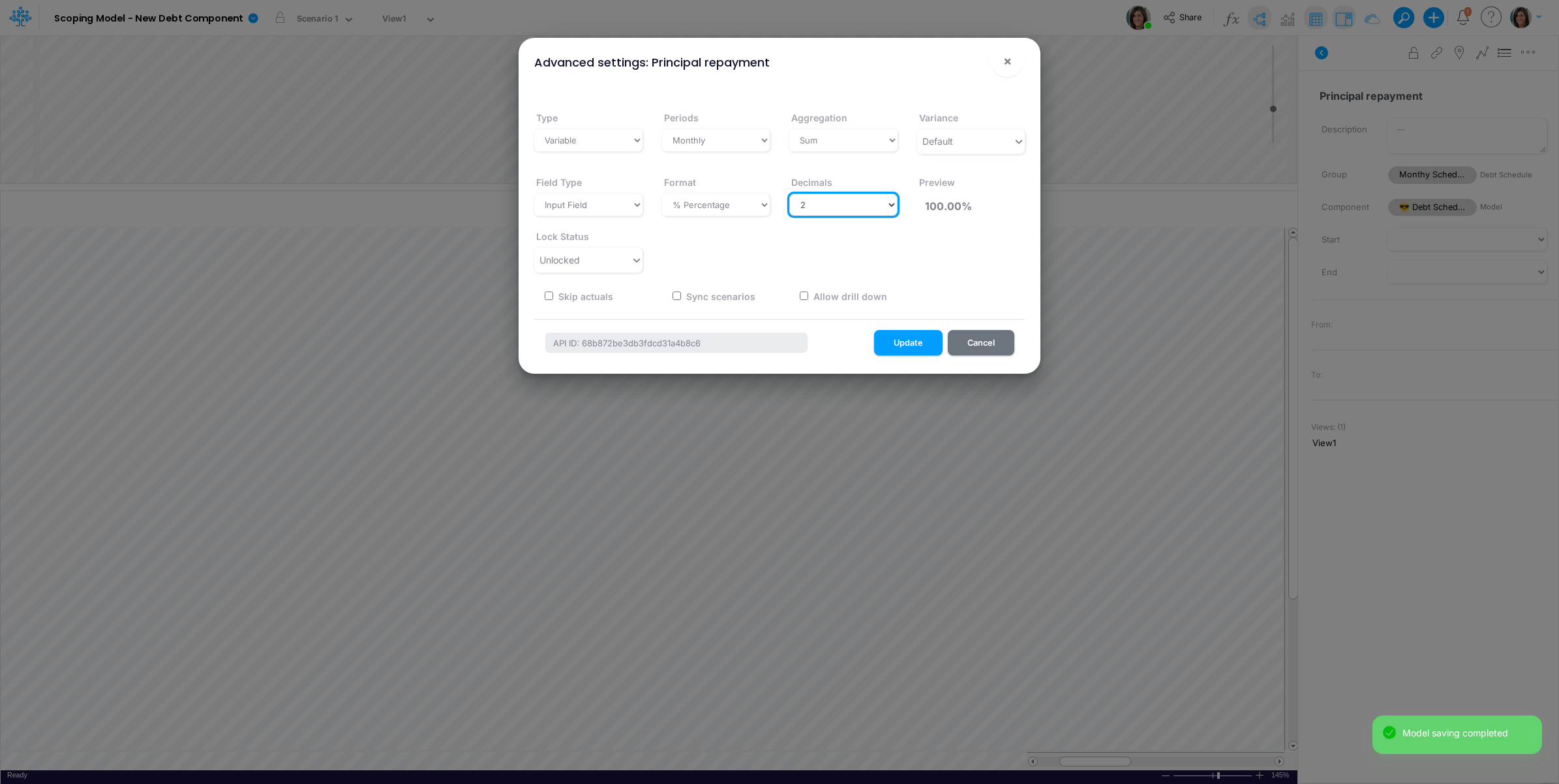
click at [820, 199] on select "Select decimals places 0 1 2 3 4 5 6 7 8 9 10" at bounding box center [843, 204] width 108 height 22
select select "0"
click at [790, 194] on select "Select decimals places 0 1 2 3 4 5 6 7 8 9 10" at bounding box center [843, 204] width 108 height 22
type input "100%"
click at [917, 346] on button "Update" at bounding box center [908, 342] width 69 height 26
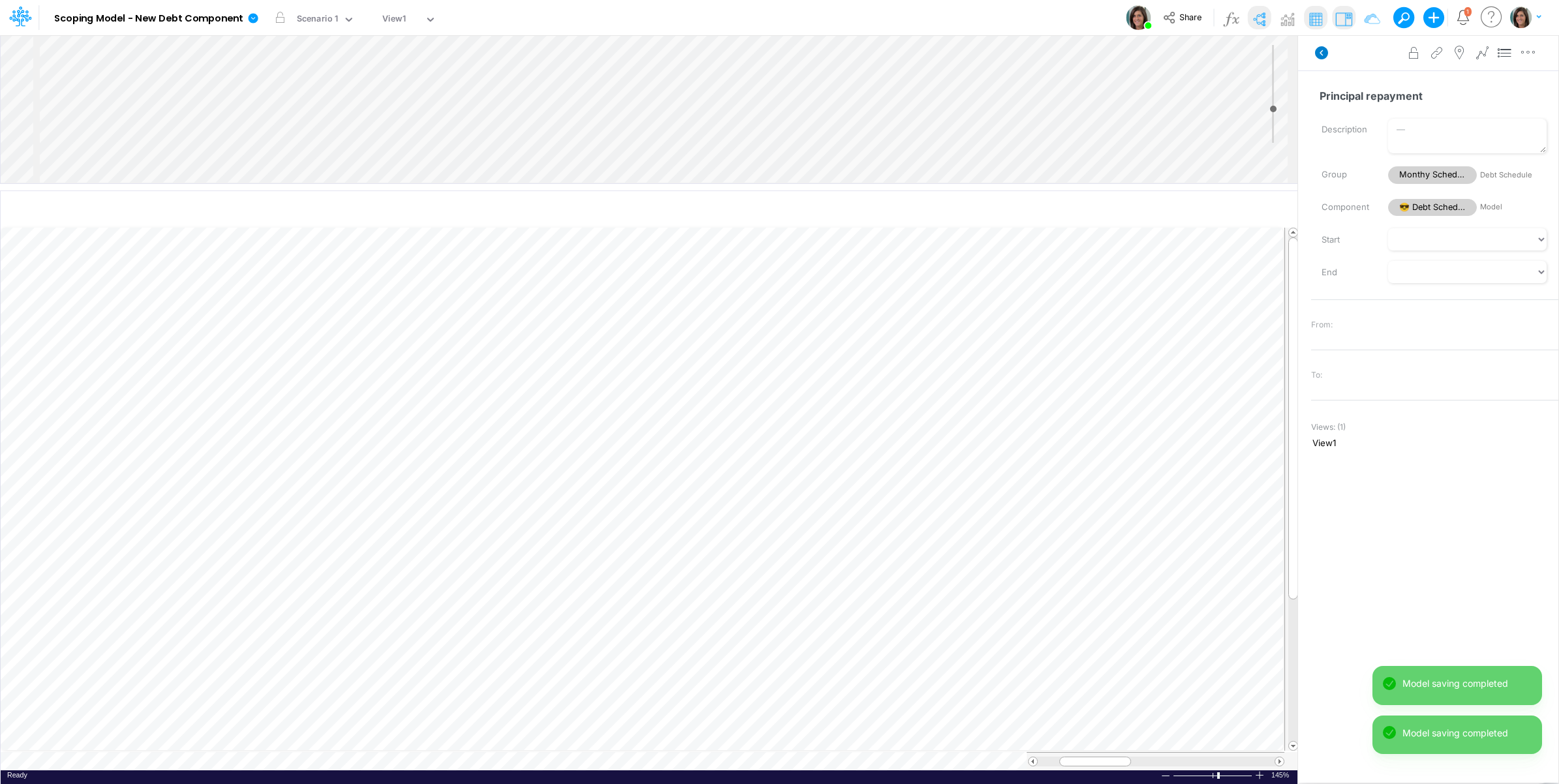
click at [1325, 50] on icon at bounding box center [1321, 53] width 13 height 13
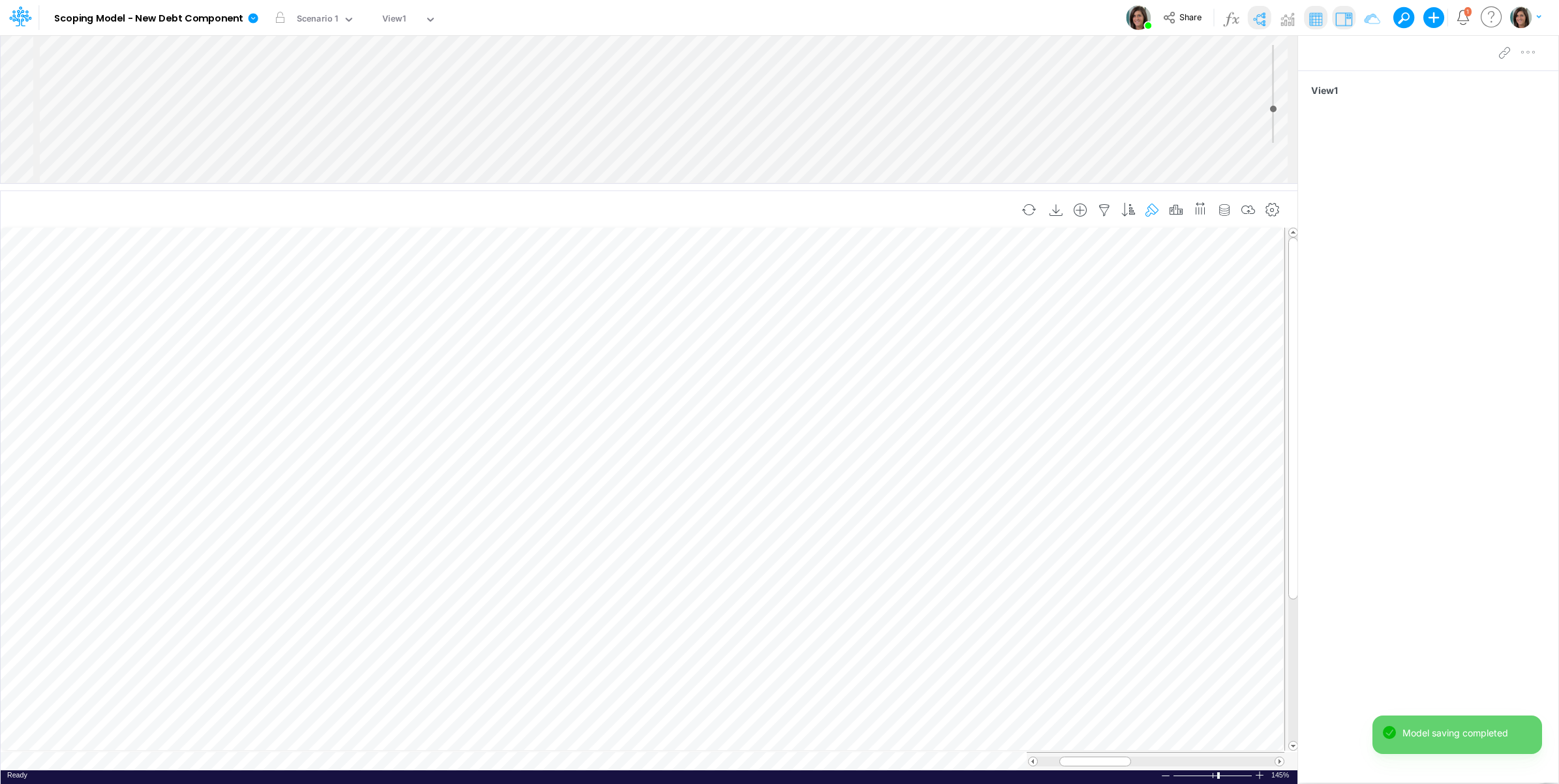
click at [1150, 208] on icon "button" at bounding box center [1152, 210] width 19 height 14
click at [849, 349] on button "button" at bounding box center [852, 342] width 26 height 21
drag, startPoint x: 662, startPoint y: 357, endPoint x: 661, endPoint y: 370, distance: 13.0
click at [662, 359] on div "Type to search..." at bounding box center [651, 362] width 163 height 21
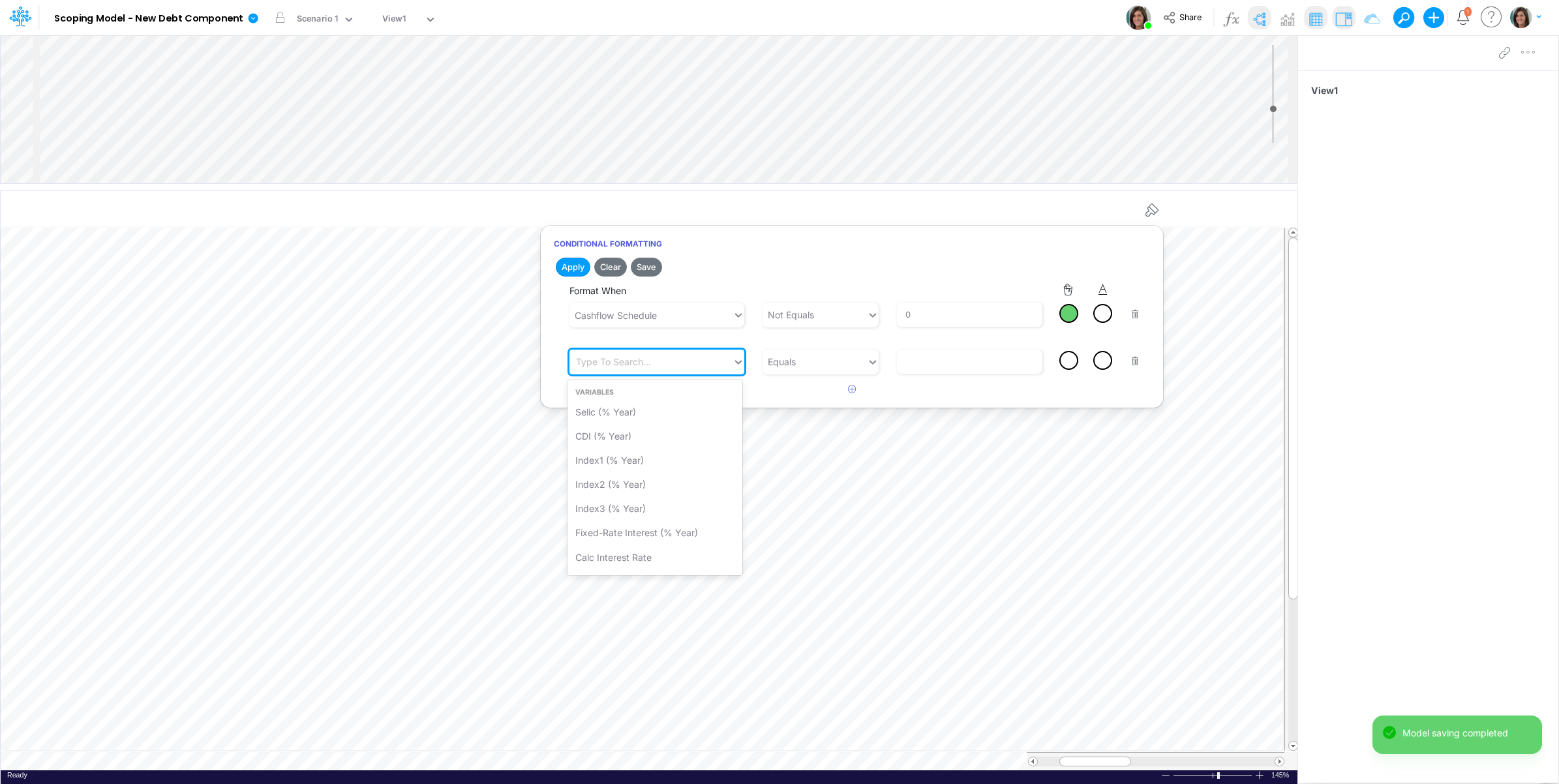
scroll to position [74, 0]
click at [658, 558] on div "Principal repayment" at bounding box center [655, 555] width 175 height 24
click at [815, 355] on div "Equals" at bounding box center [814, 362] width 105 height 21
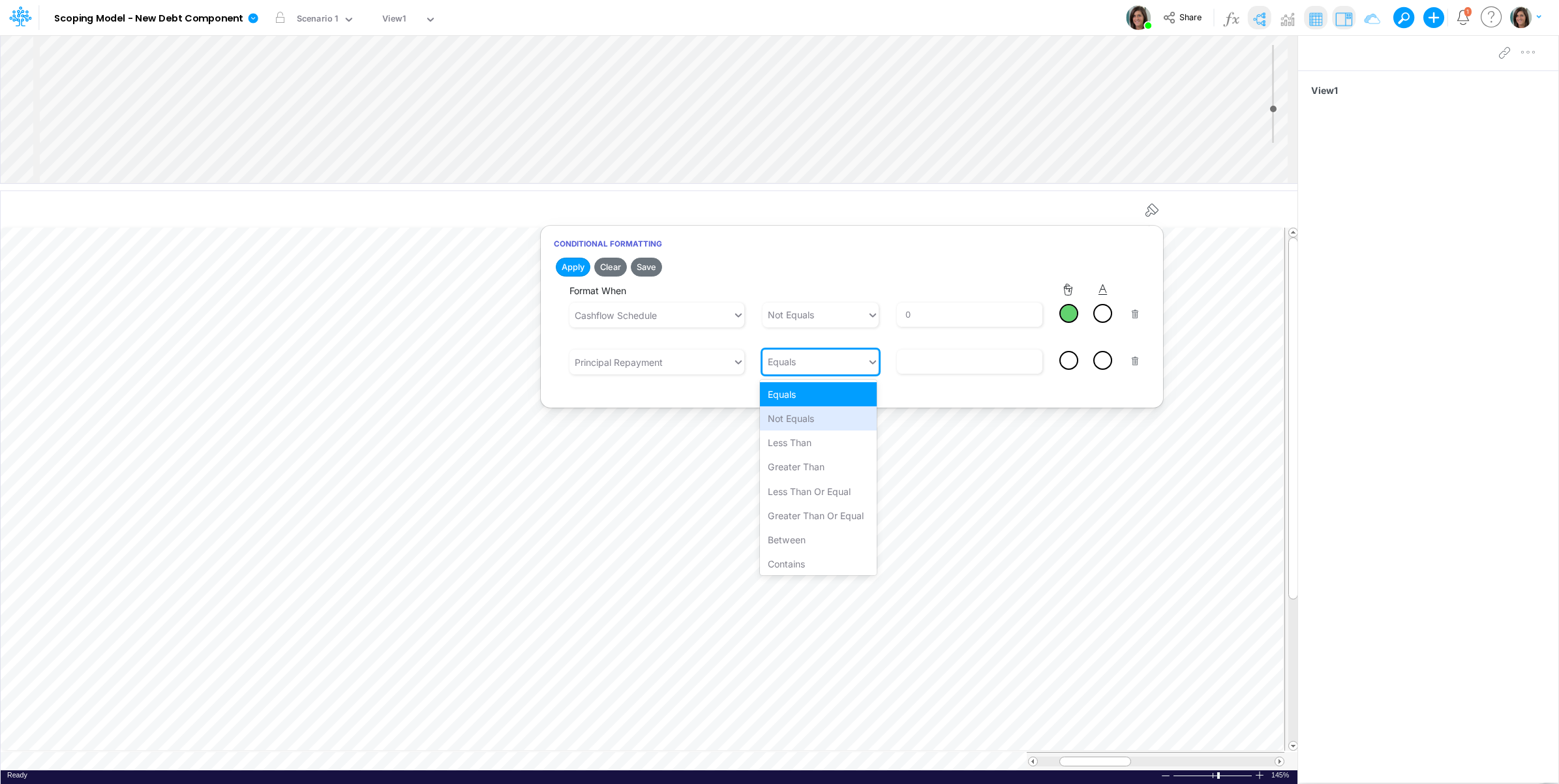
click at [799, 415] on div "Not Equals" at bounding box center [818, 418] width 117 height 24
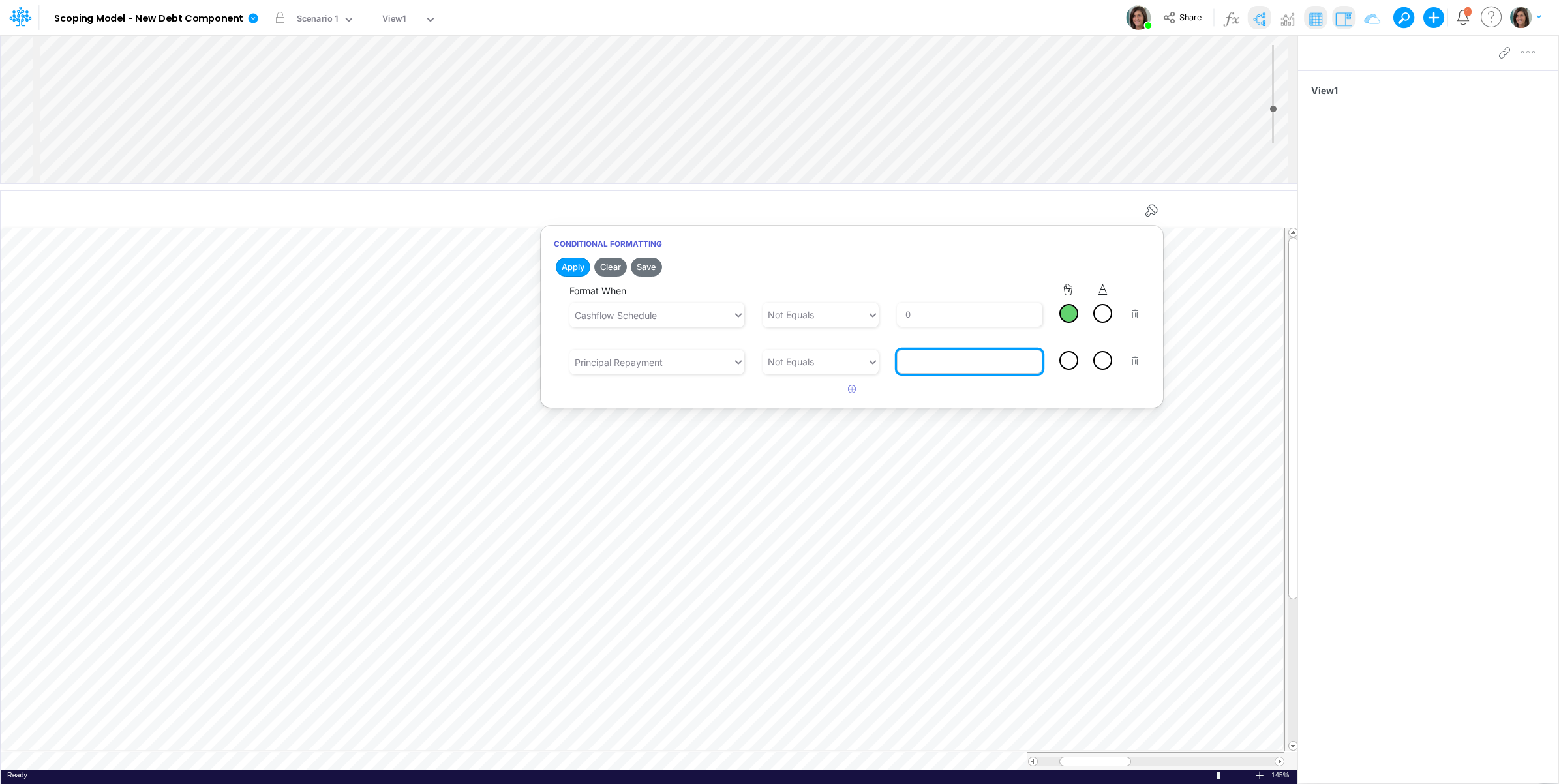
click at [928, 363] on input "text" at bounding box center [970, 361] width 146 height 24
type input "0"
click at [1065, 357] on div at bounding box center [1069, 360] width 17 height 17
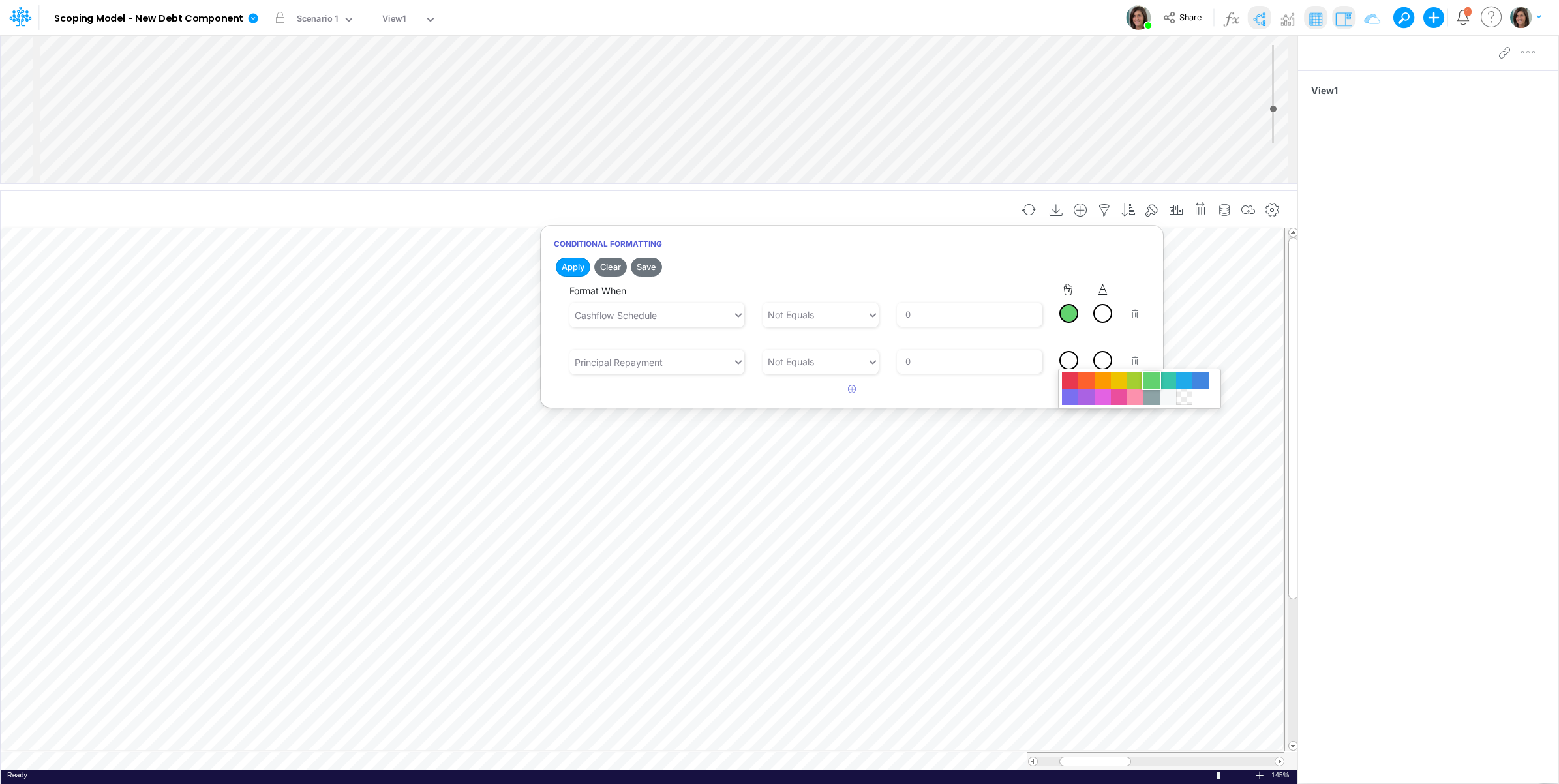
click at [1150, 378] on div at bounding box center [1151, 380] width 17 height 17
click at [641, 267] on button "Save" at bounding box center [647, 267] width 32 height 18
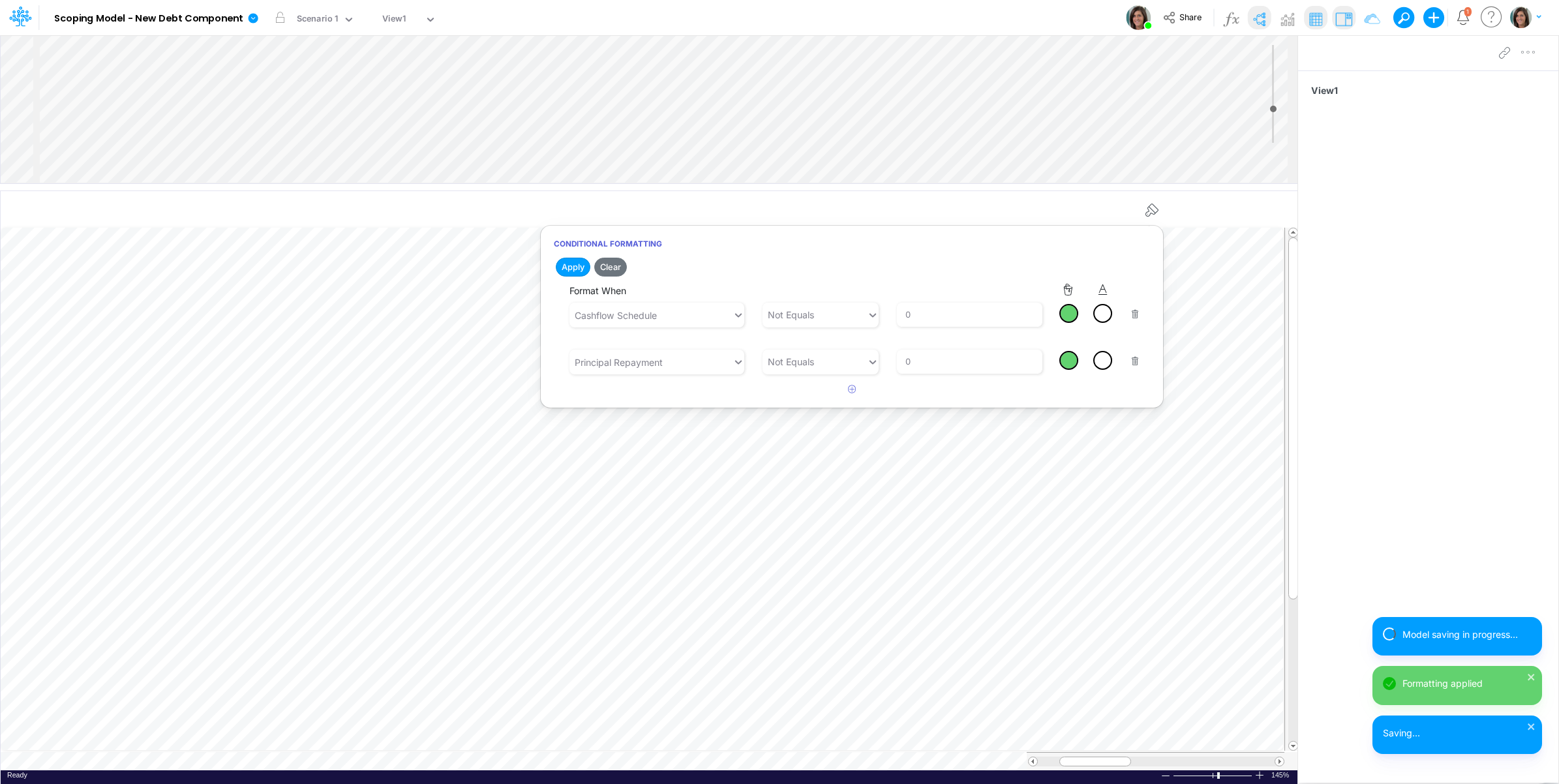
click at [1347, 47] on div at bounding box center [1429, 52] width 261 height 36
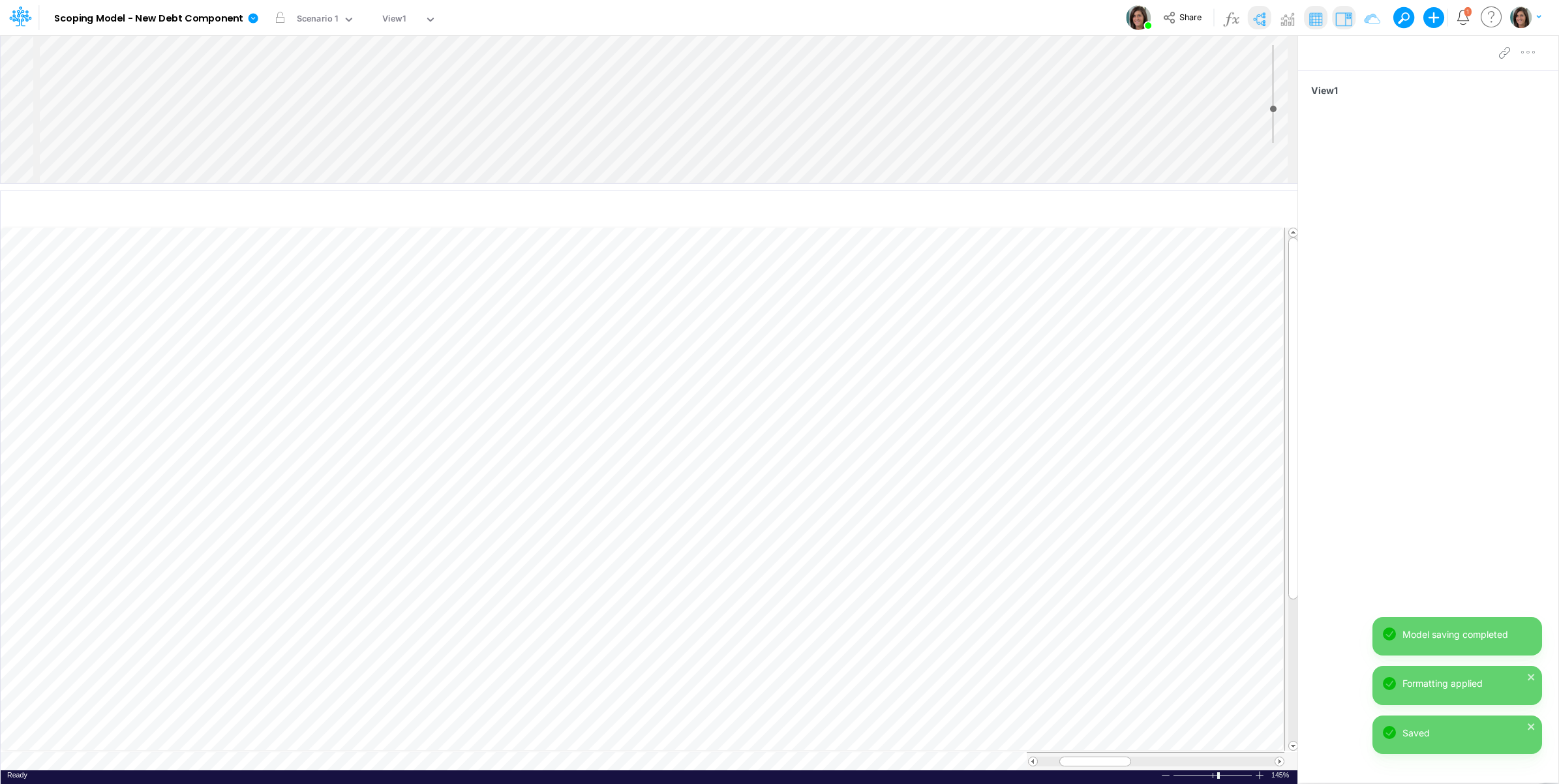
click at [1458, 17] on icon "Notifications" at bounding box center [1463, 17] width 15 height 15
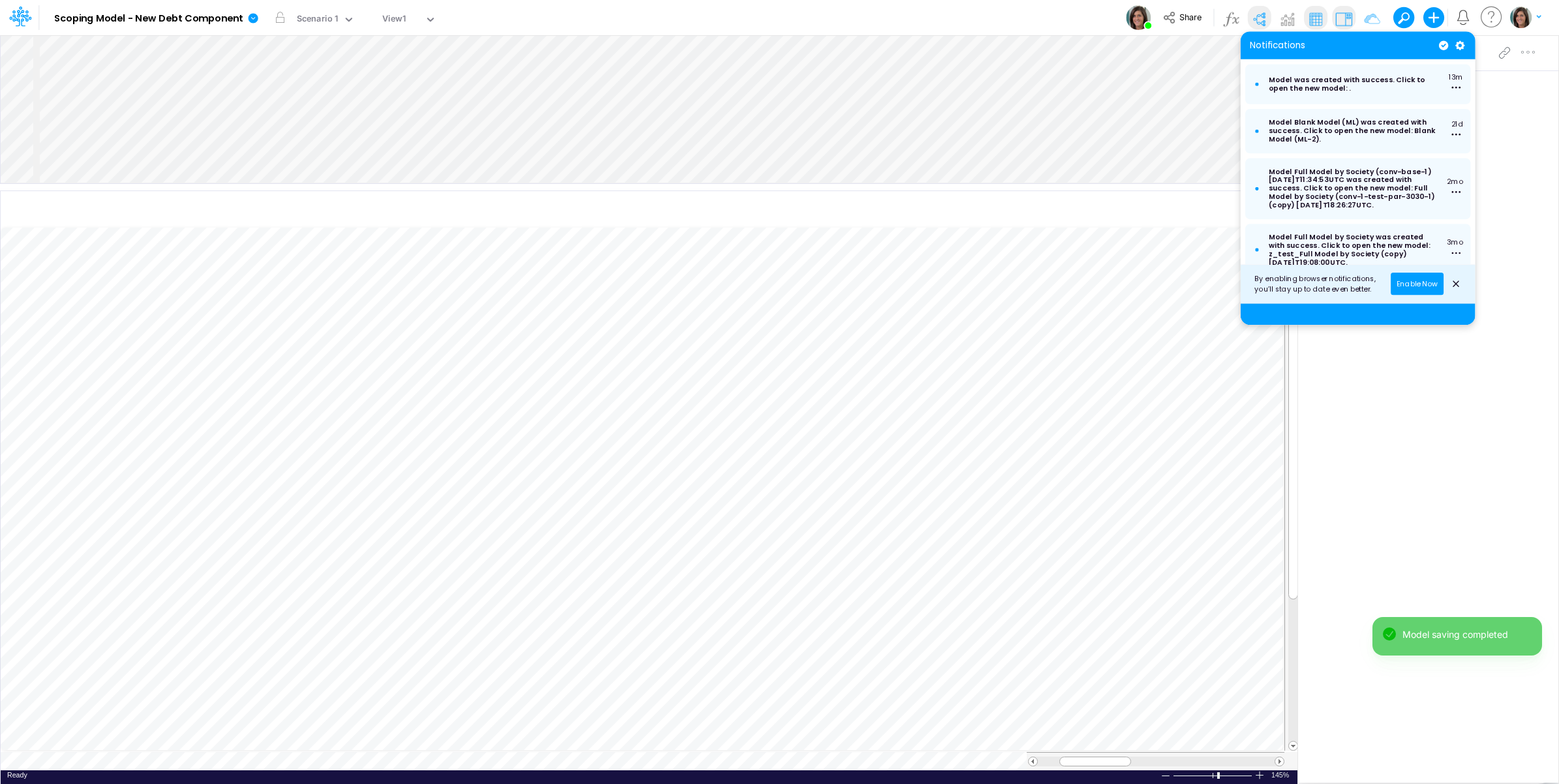
drag, startPoint x: 1455, startPoint y: 21, endPoint x: 1387, endPoint y: 29, distance: 68.5
click at [1454, 23] on div "Notifications Model was created with success. Click to open the new model: . 13…" at bounding box center [1463, 17] width 21 height 21
click at [1054, 19] on div "Model Scoping Model - New Debt Component Edit model settings Duplicate Import Q…" at bounding box center [780, 18] width 1403 height 35
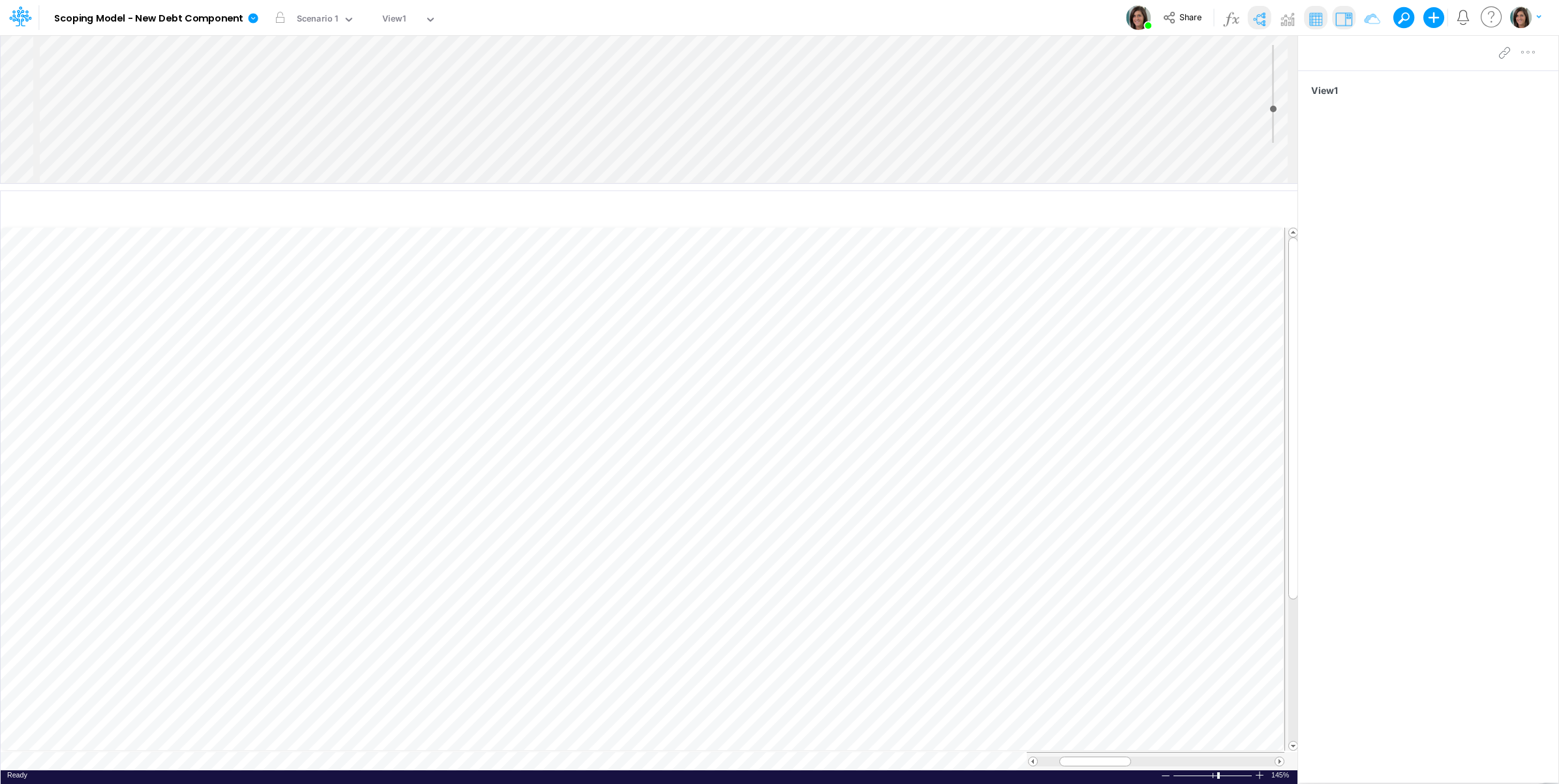
click at [178, 136] on div "Insert node Component Variable Constant Group Addition Subtraction Multiplicati…" at bounding box center [649, 109] width 1297 height 148
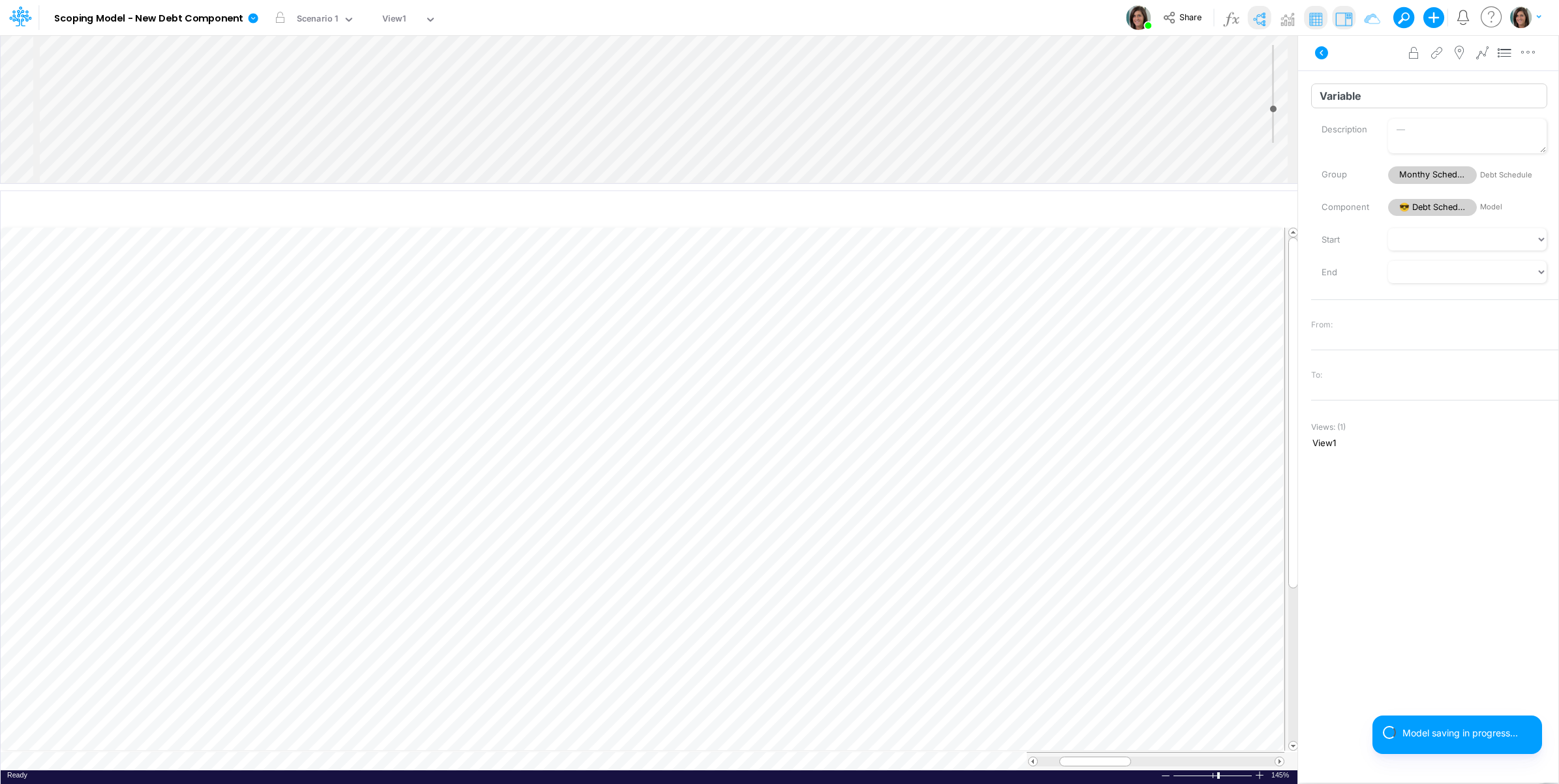
click at [1364, 107] on input "Variable" at bounding box center [1429, 96] width 236 height 25
click at [1364, 102] on input "Variable" at bounding box center [1429, 96] width 236 height 25
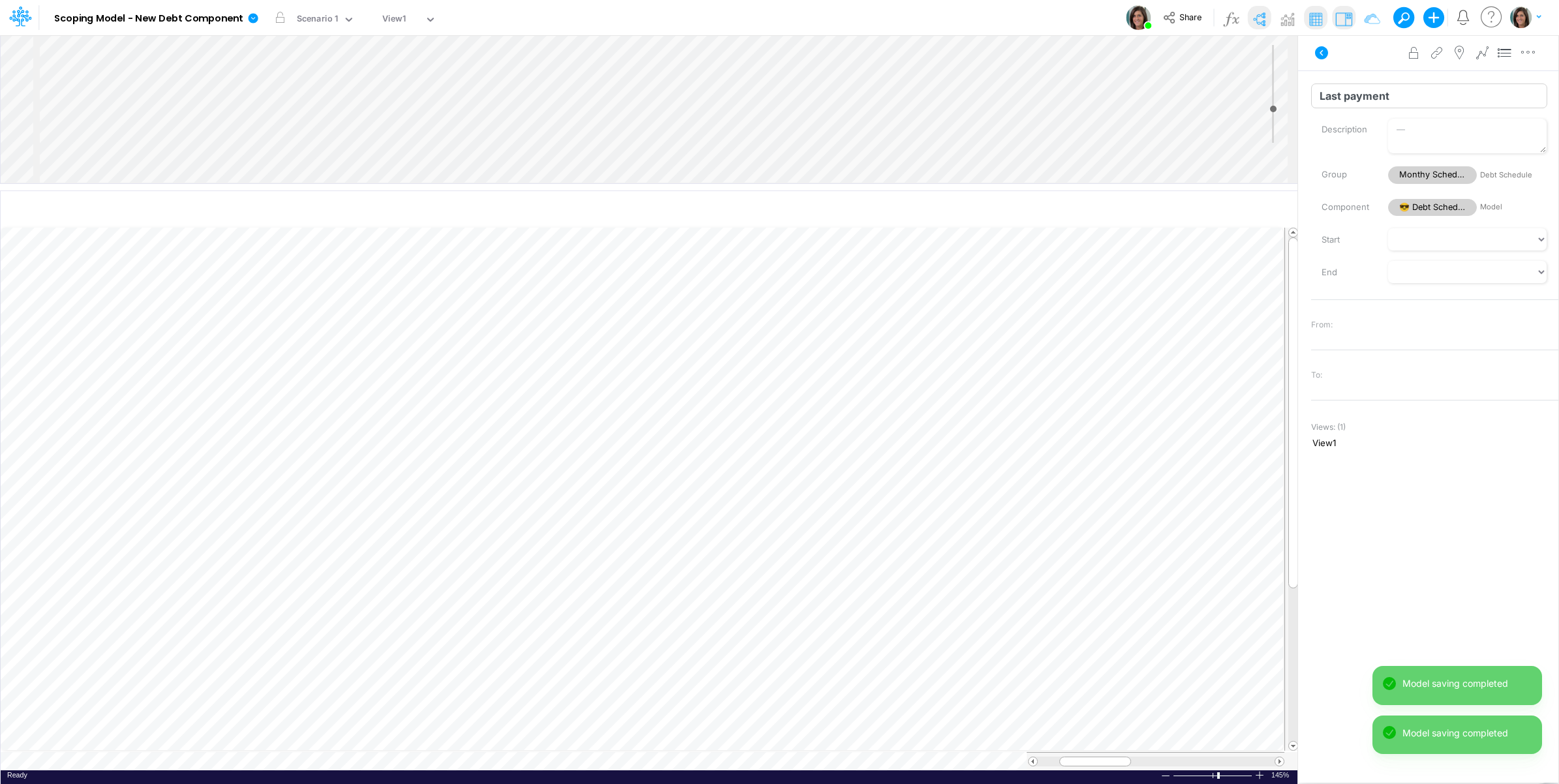
type input "Last payment"
click at [207, 150] on div "Insert child node Variable Constant Group Addition Subtraction Multiplication D…" at bounding box center [649, 109] width 1297 height 148
click at [1334, 102] on input "Variable" at bounding box center [1429, 96] width 236 height 25
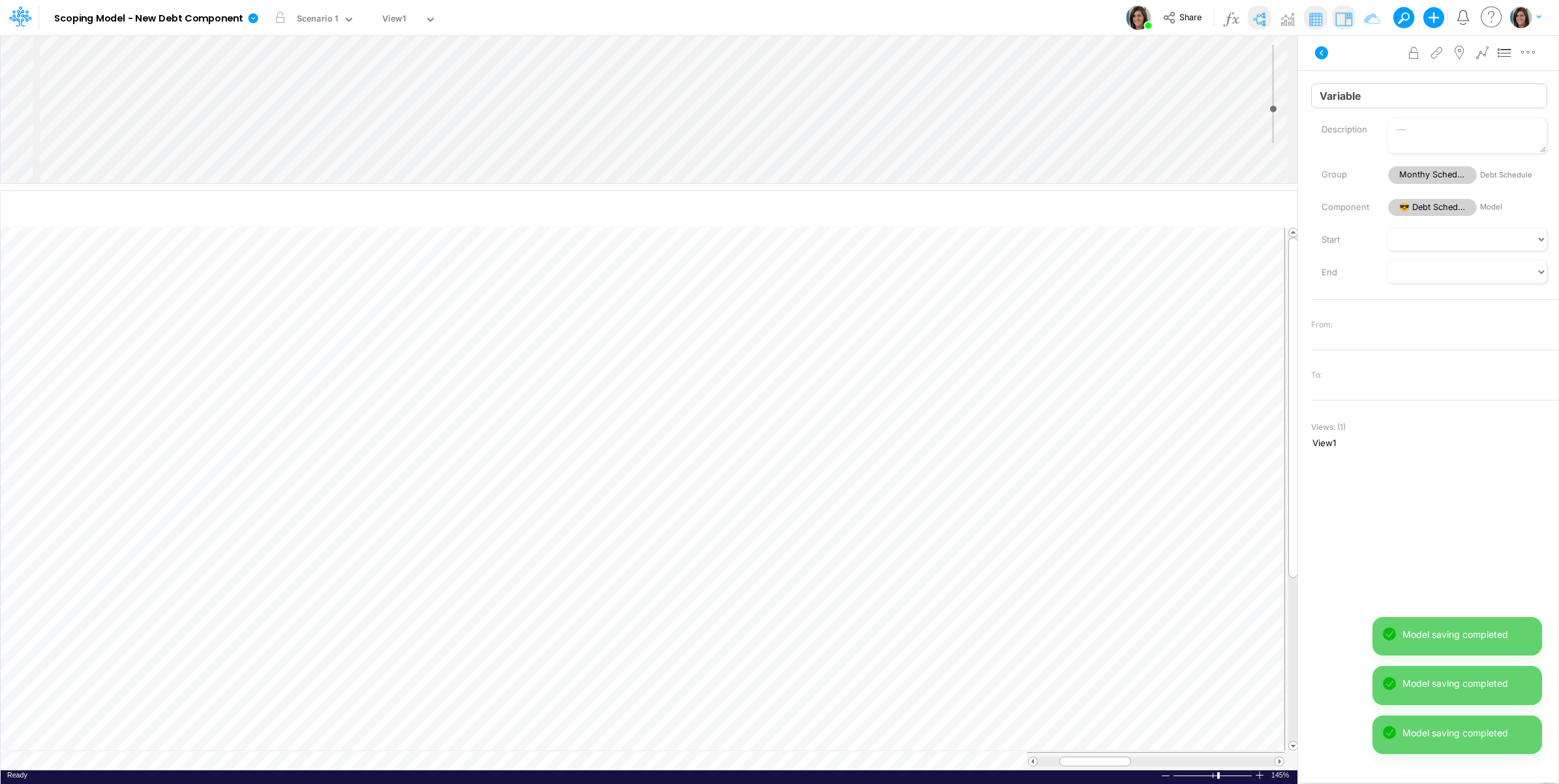
click at [1334, 102] on input "Variable" at bounding box center [1429, 96] width 236 height 25
paste input "EoM Last Payment"
type input "EoM Last Payment"
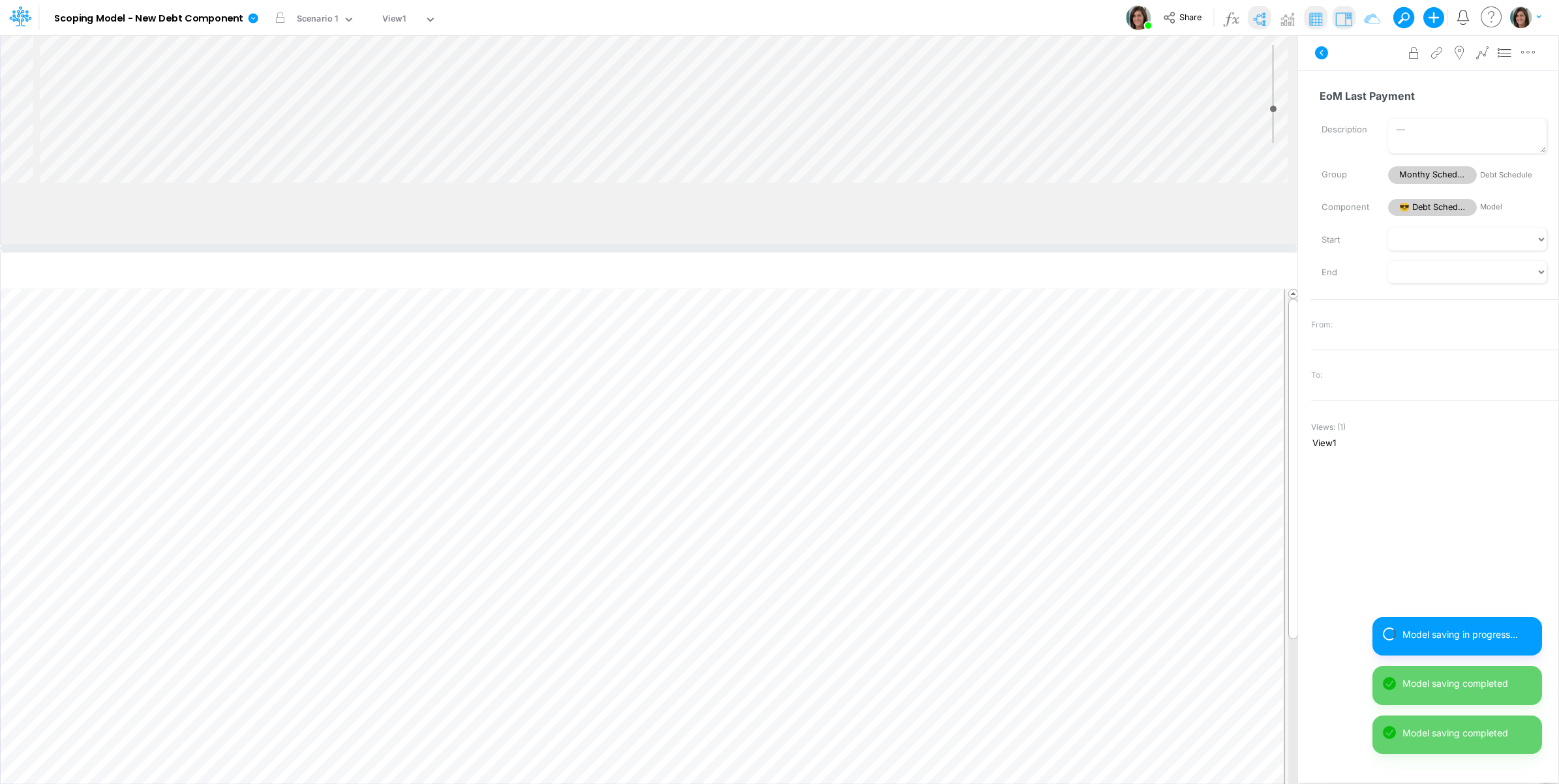
drag, startPoint x: 298, startPoint y: 187, endPoint x: 298, endPoint y: 260, distance: 73.0
click at [298, 252] on div at bounding box center [649, 248] width 1298 height 6
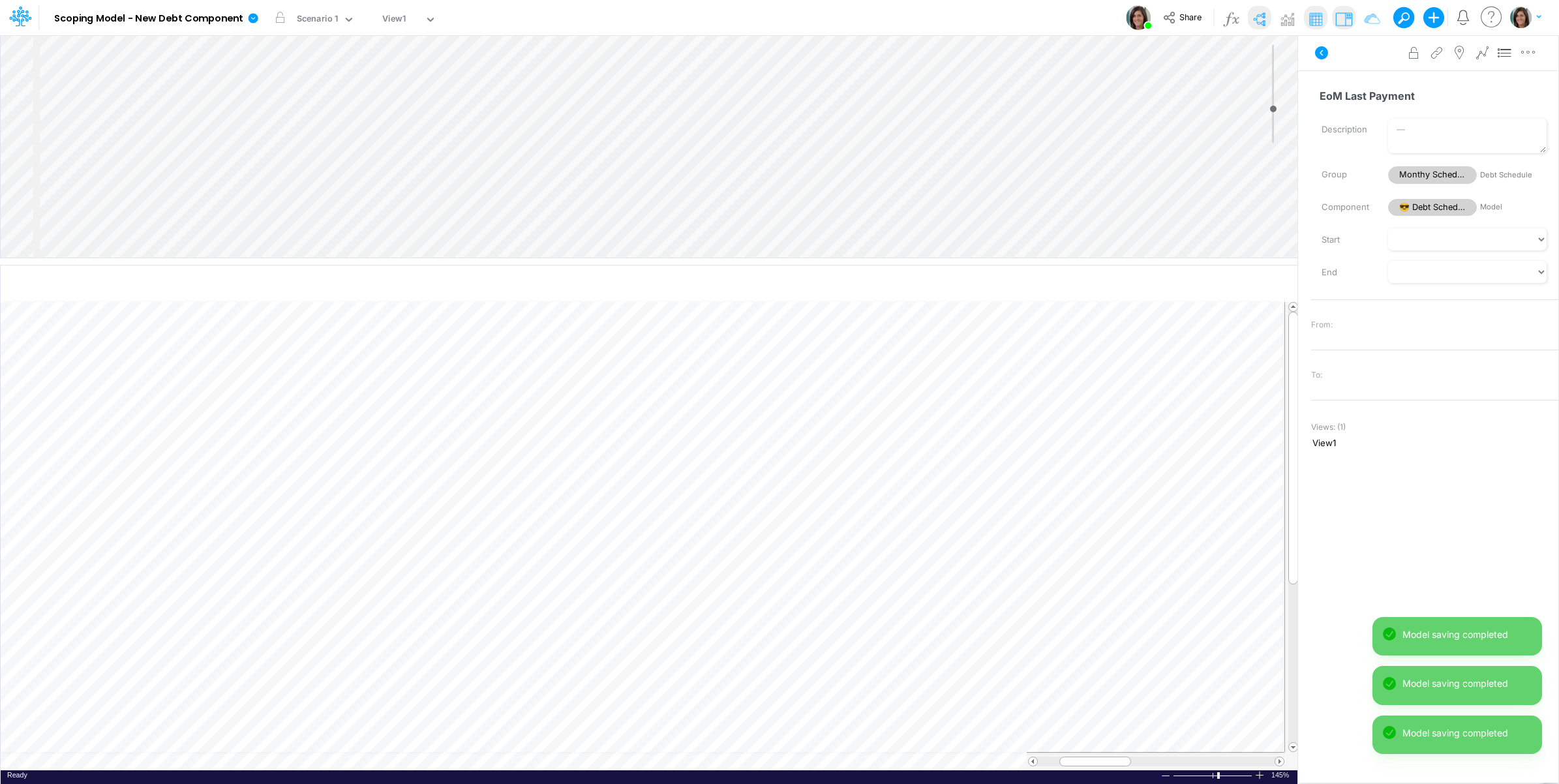
click at [190, 187] on div "Insert child node Variable Constant Group Addition Subtraction Multiplication D…" at bounding box center [649, 146] width 1297 height 223
click at [1359, 98] on input "Variable" at bounding box center [1429, 96] width 236 height 25
paste input "Days Month to Month"
type input "Days Month to Month"
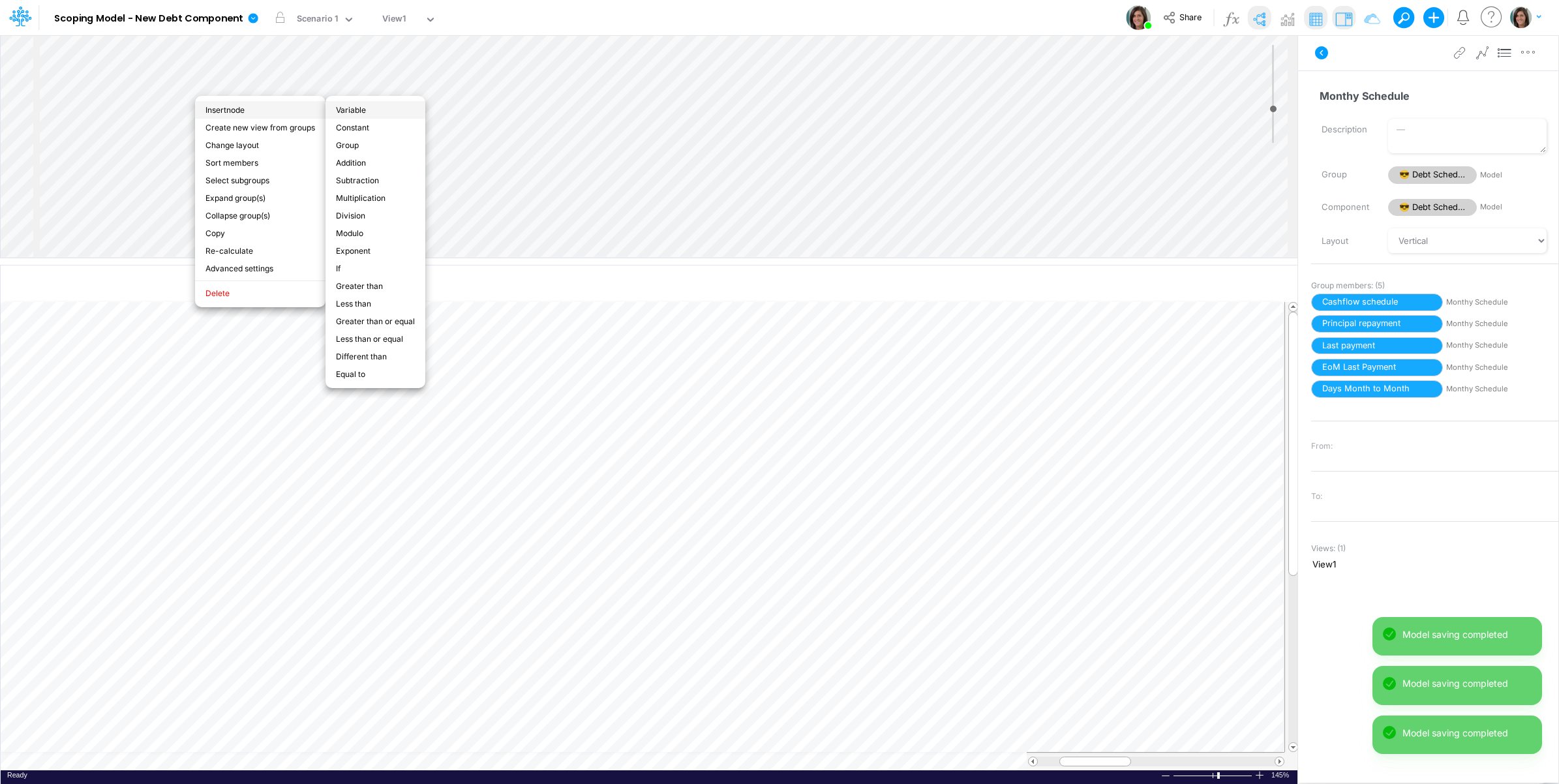
click at [357, 109] on li "Variable" at bounding box center [375, 110] width 99 height 18
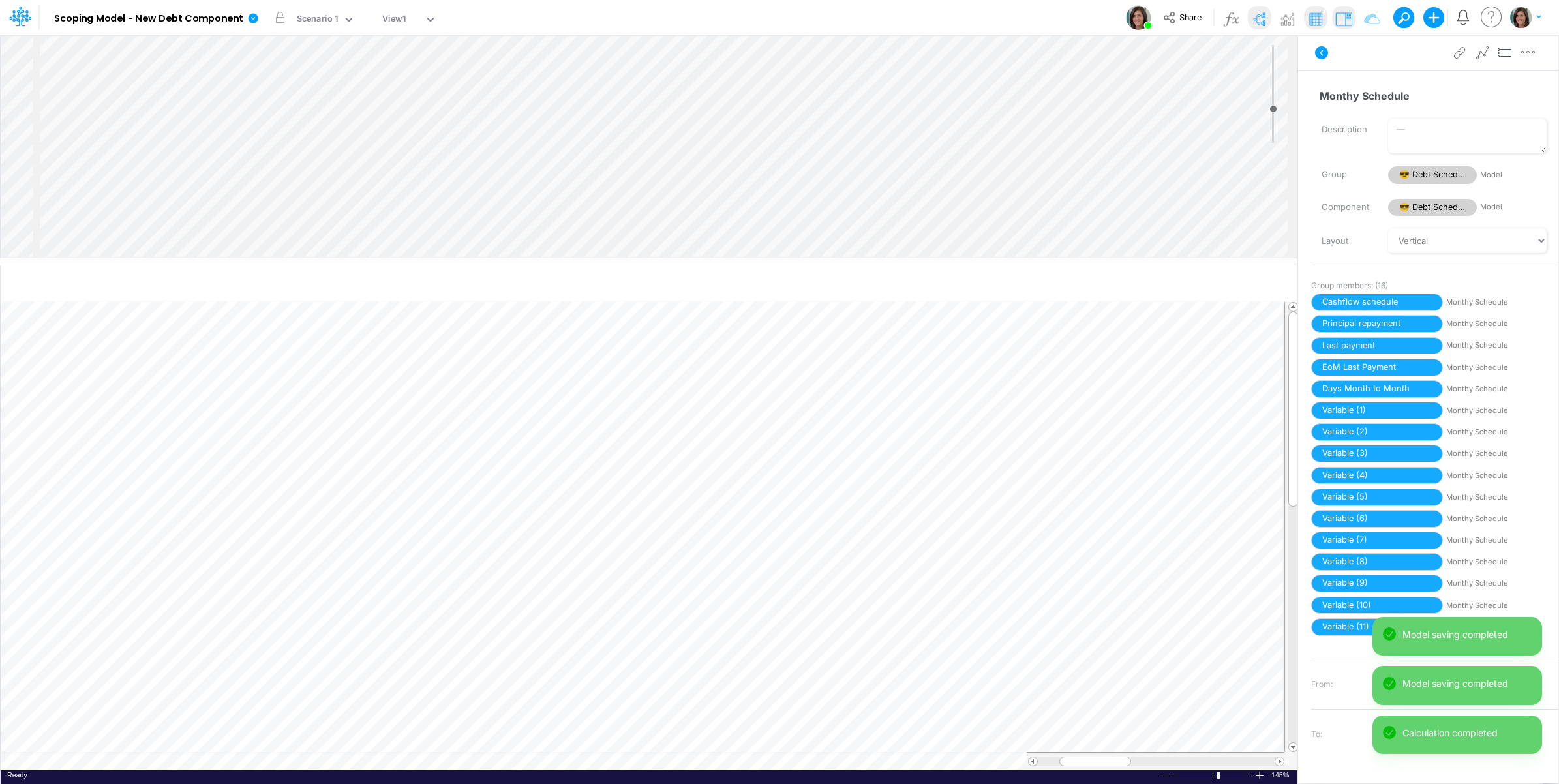
scroll to position [0, 1]
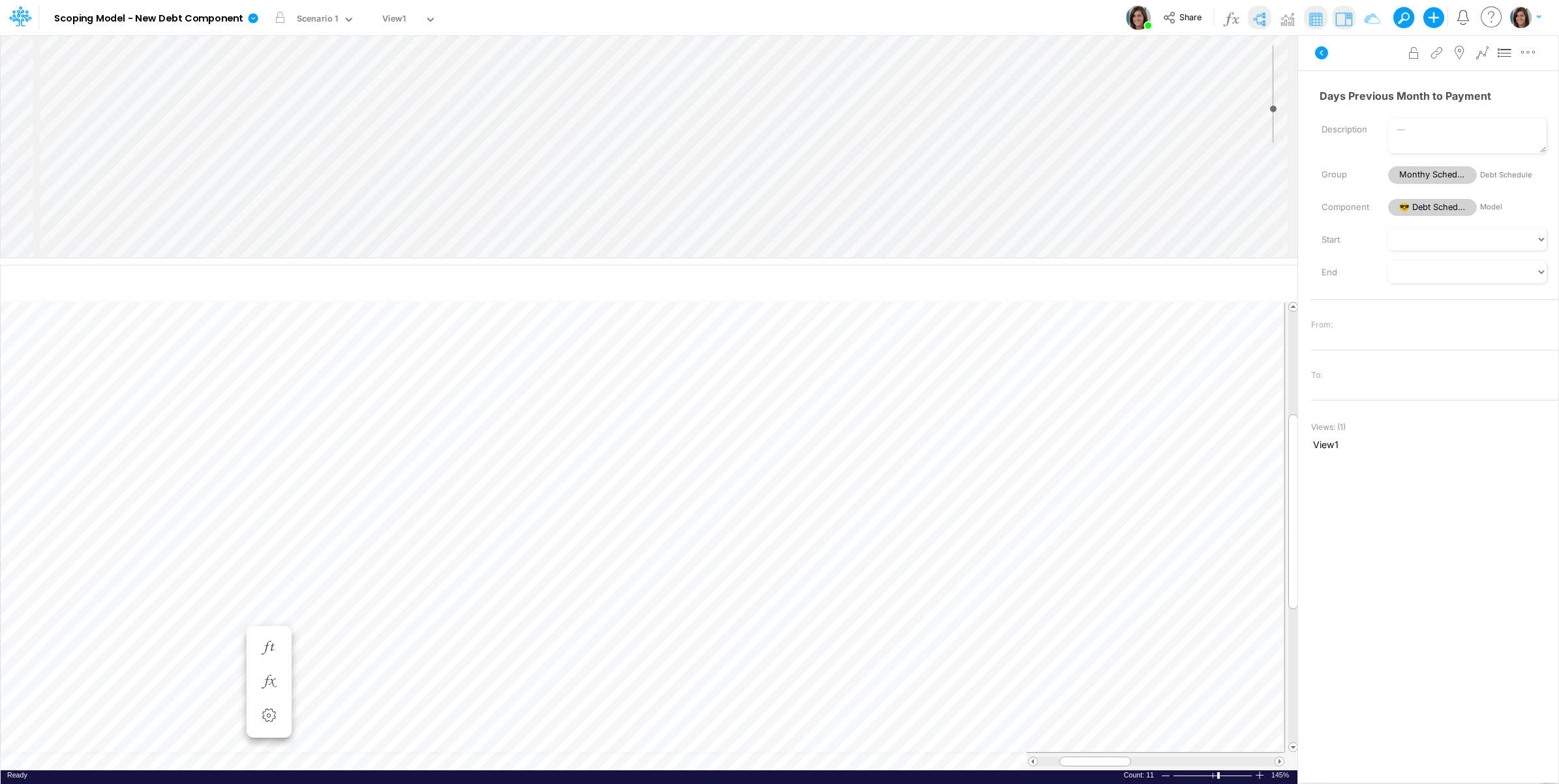
type input "Days Previous Month to Payment"
click at [1328, 49] on button at bounding box center [1322, 53] width 32 height 24
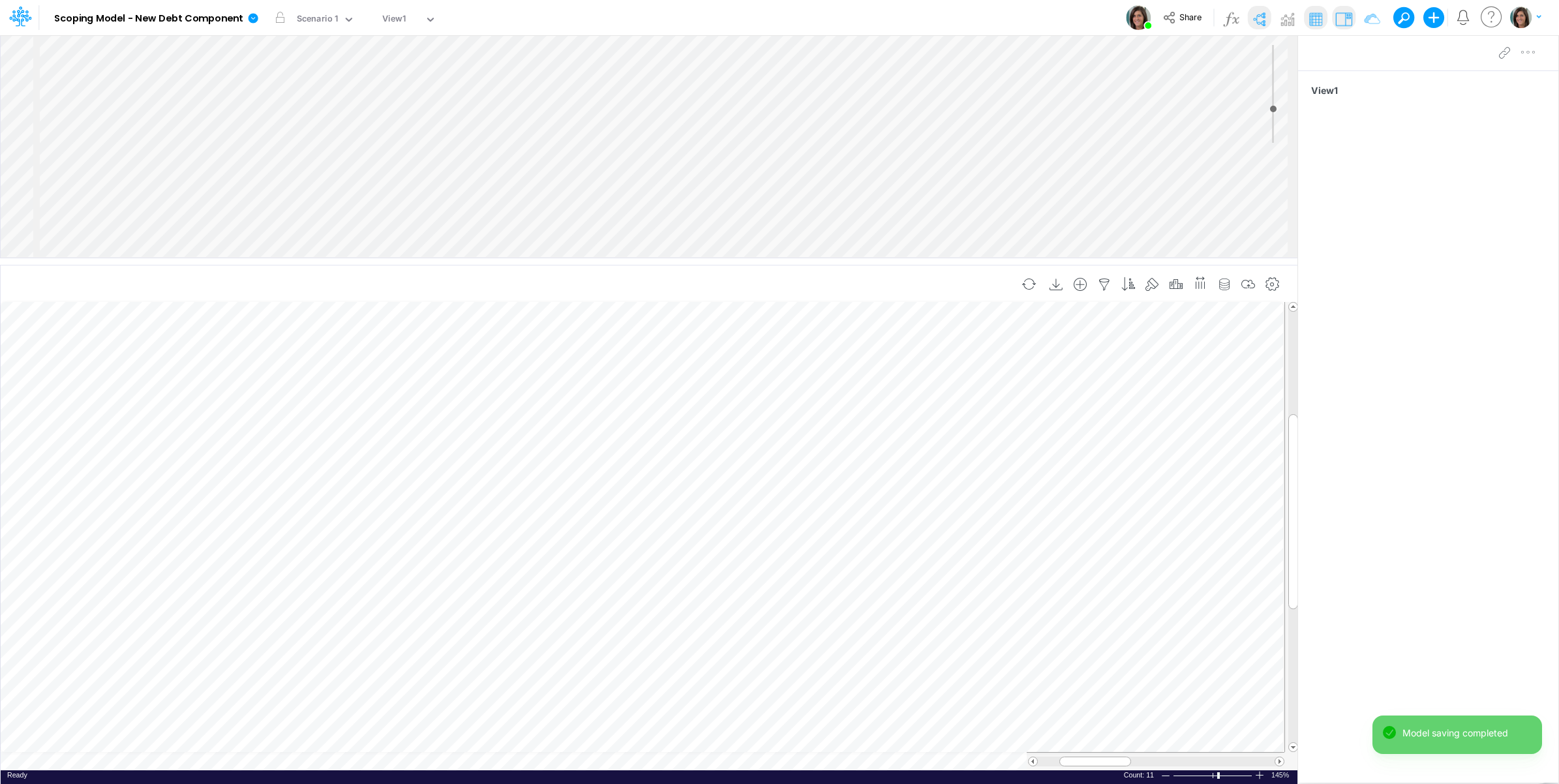
scroll to position [0, 1]
click at [1243, 287] on icon "button" at bounding box center [1248, 285] width 19 height 14
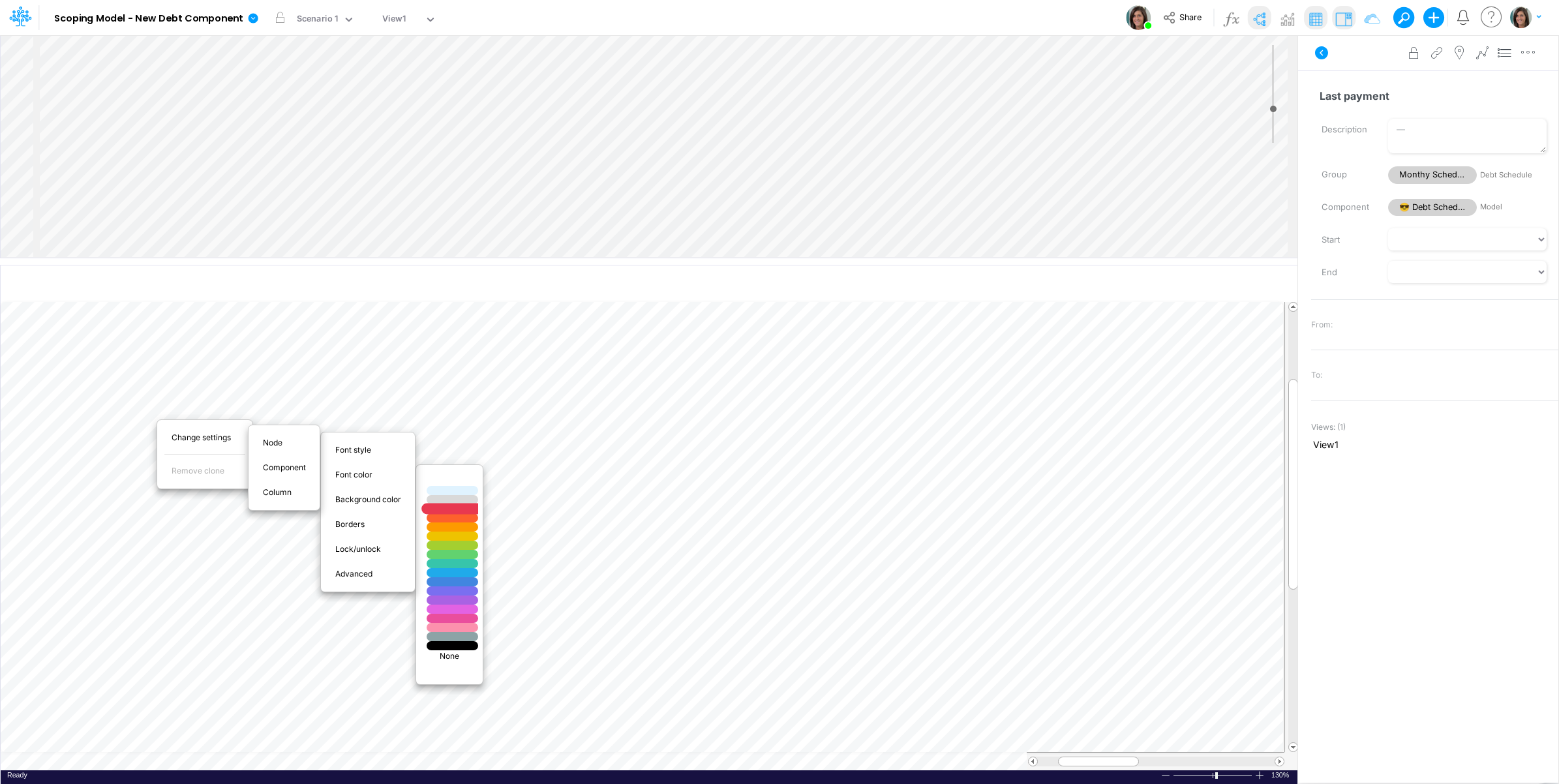
click at [467, 509] on div at bounding box center [452, 509] width 62 height 11
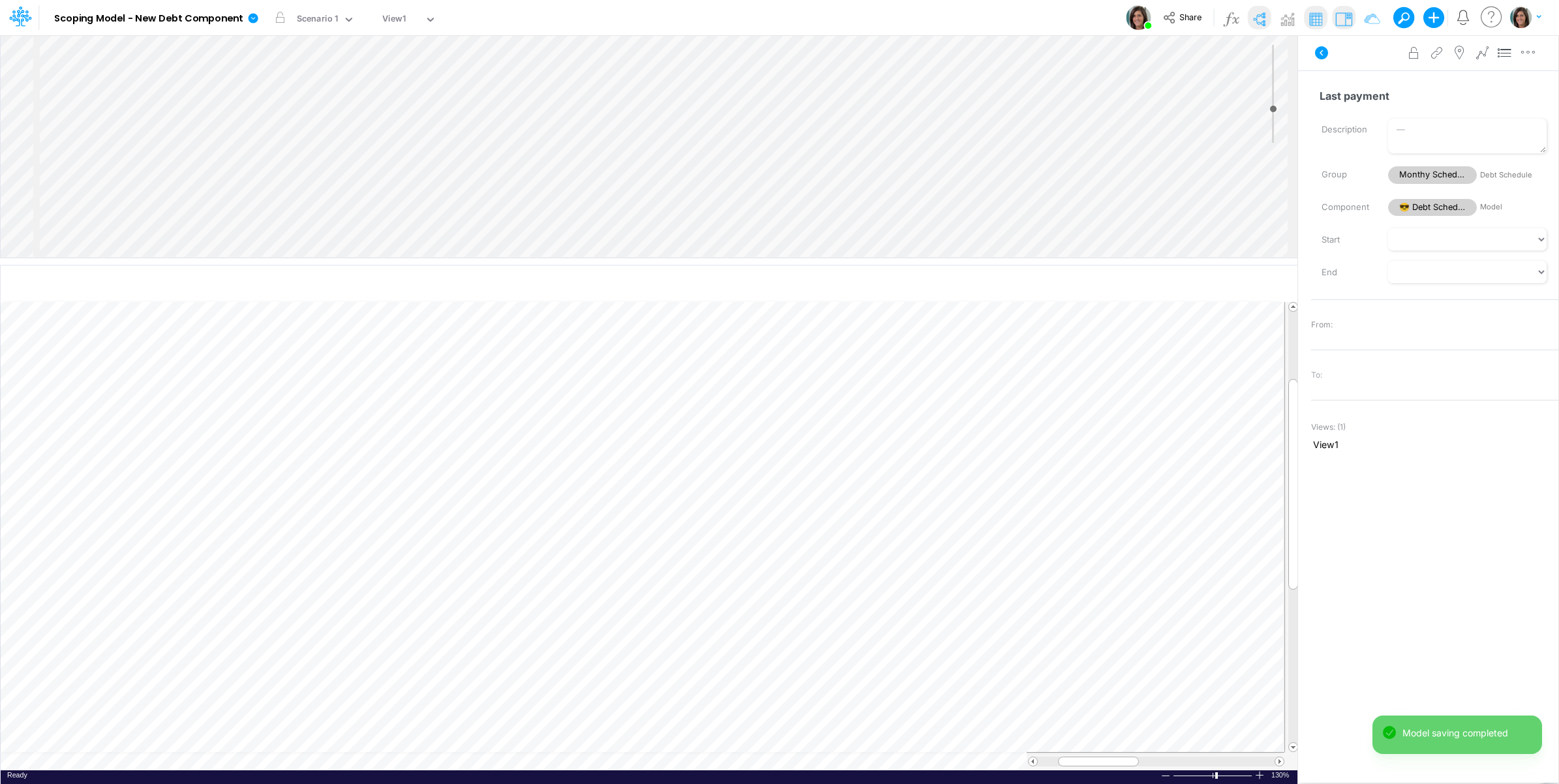
scroll to position [0, 1]
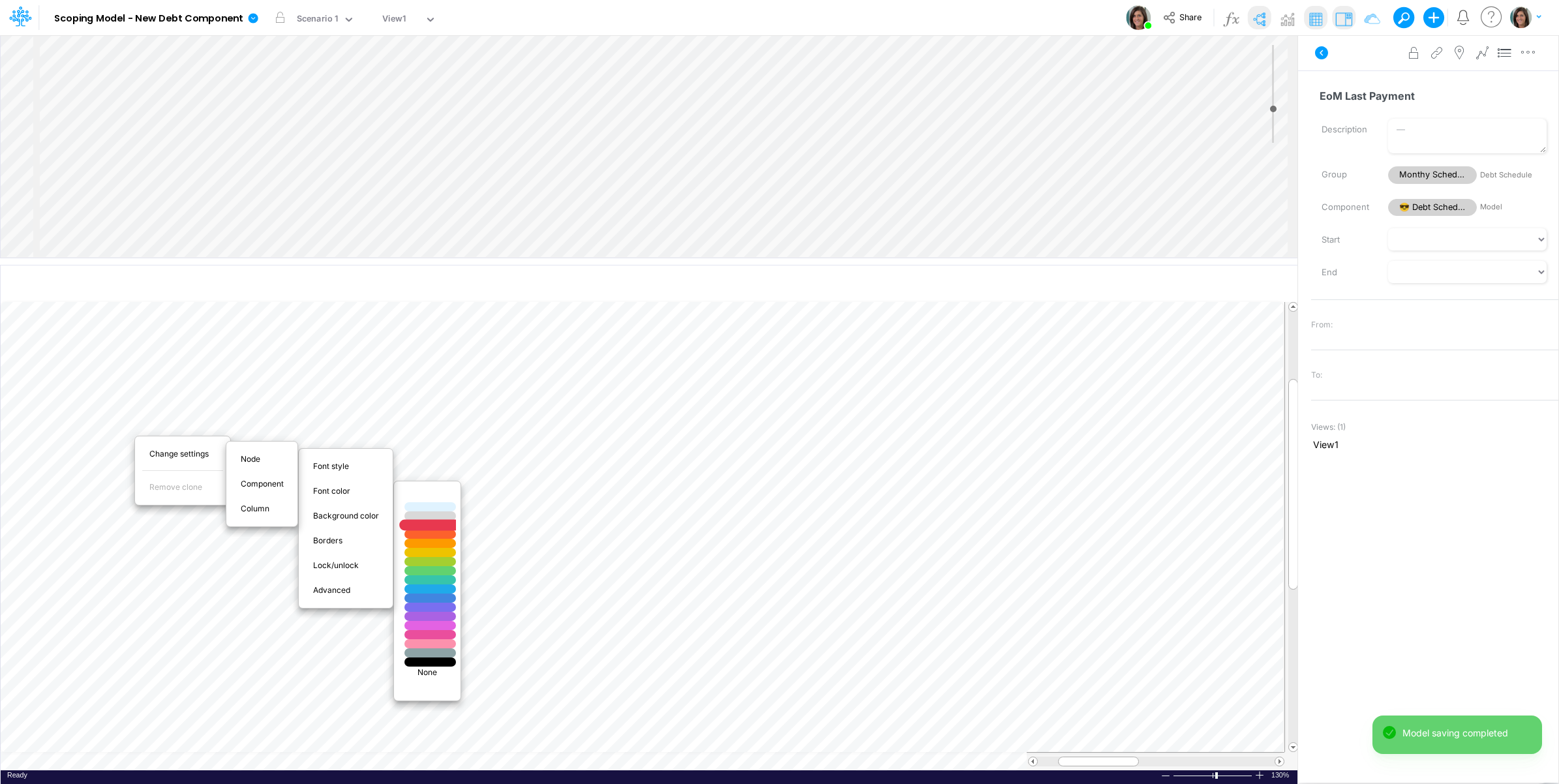
click at [430, 529] on div at bounding box center [430, 525] width 62 height 11
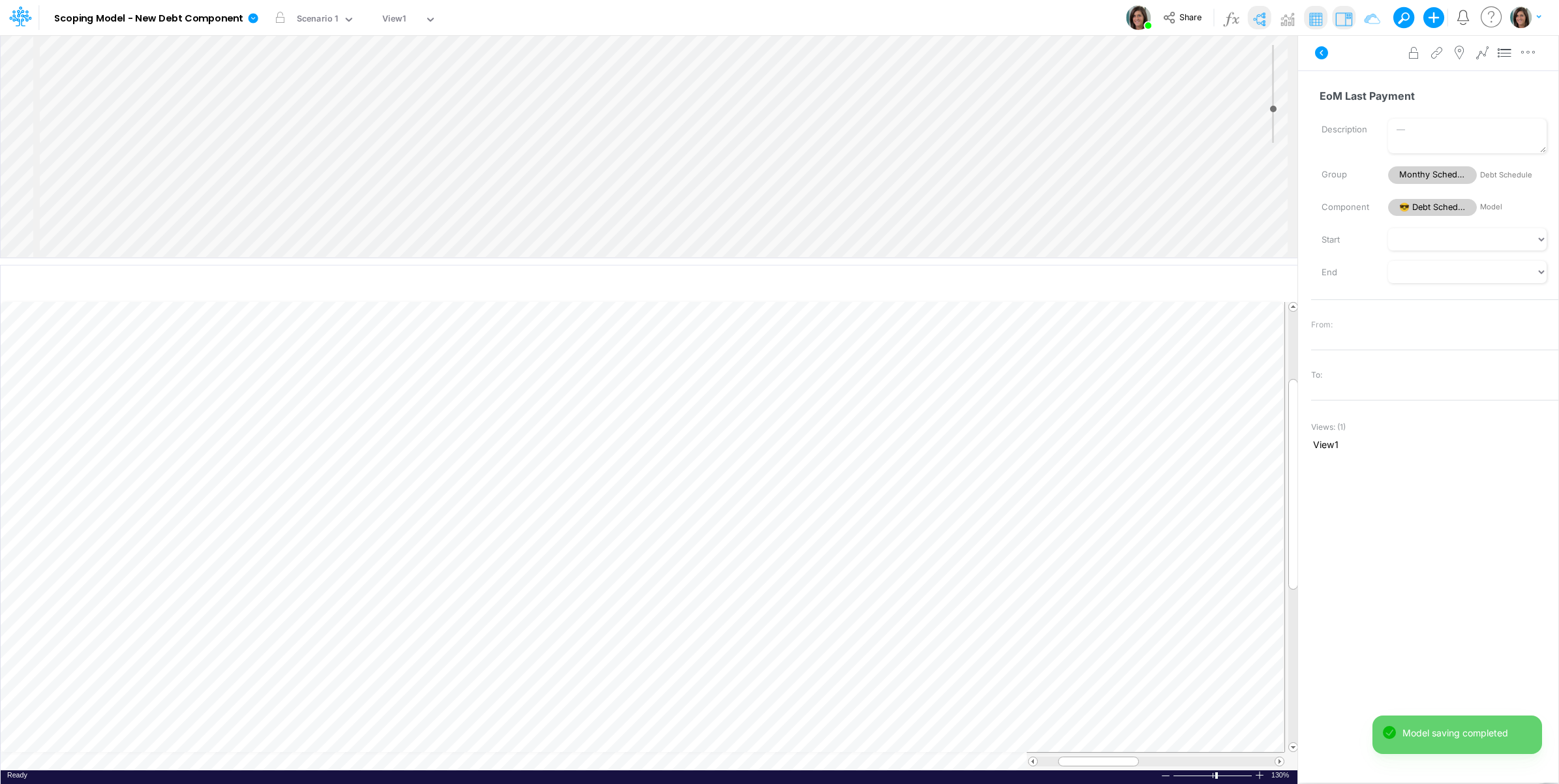
scroll to position [0, 1]
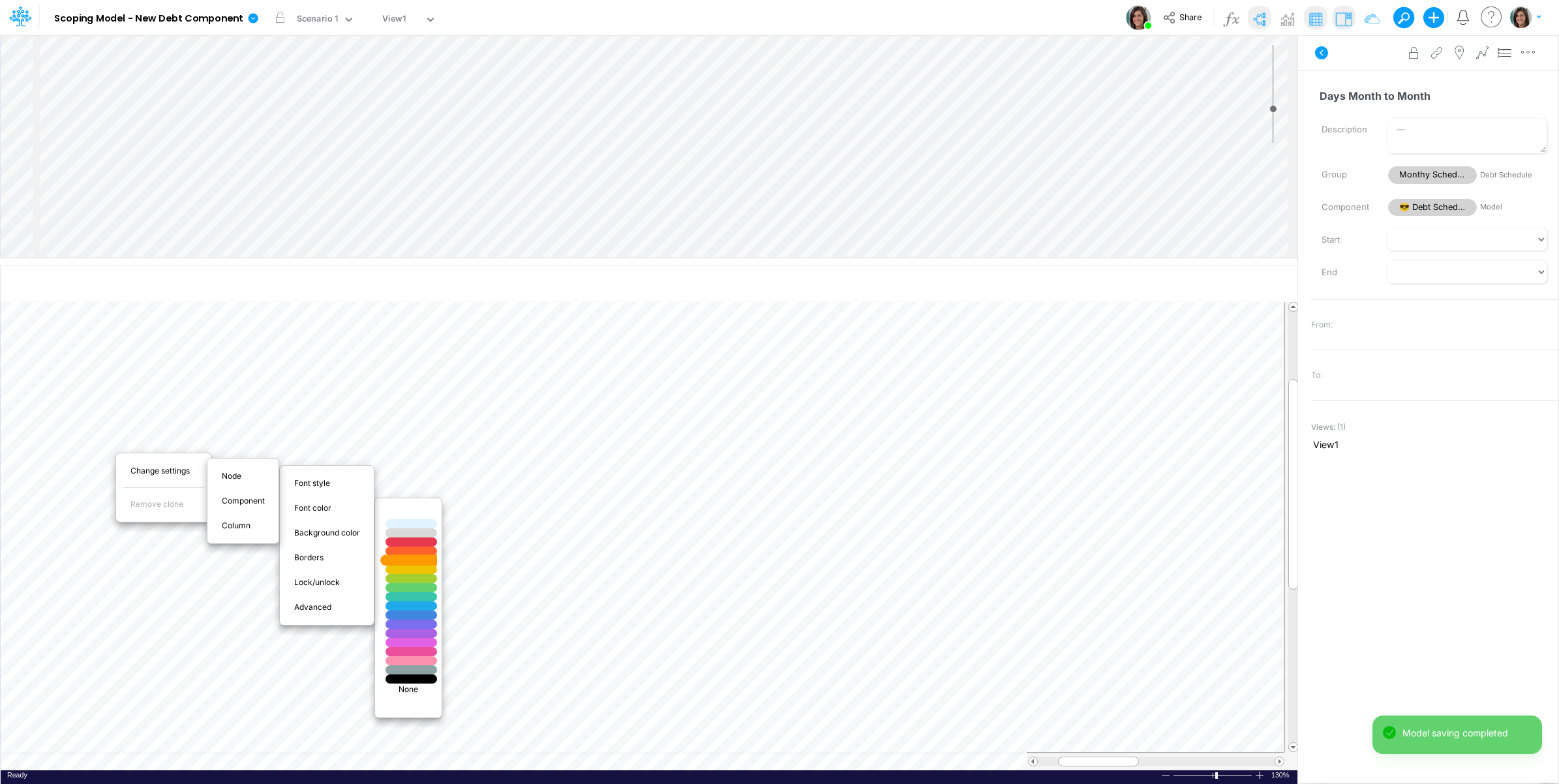
click at [415, 561] on div at bounding box center [412, 561] width 62 height 11
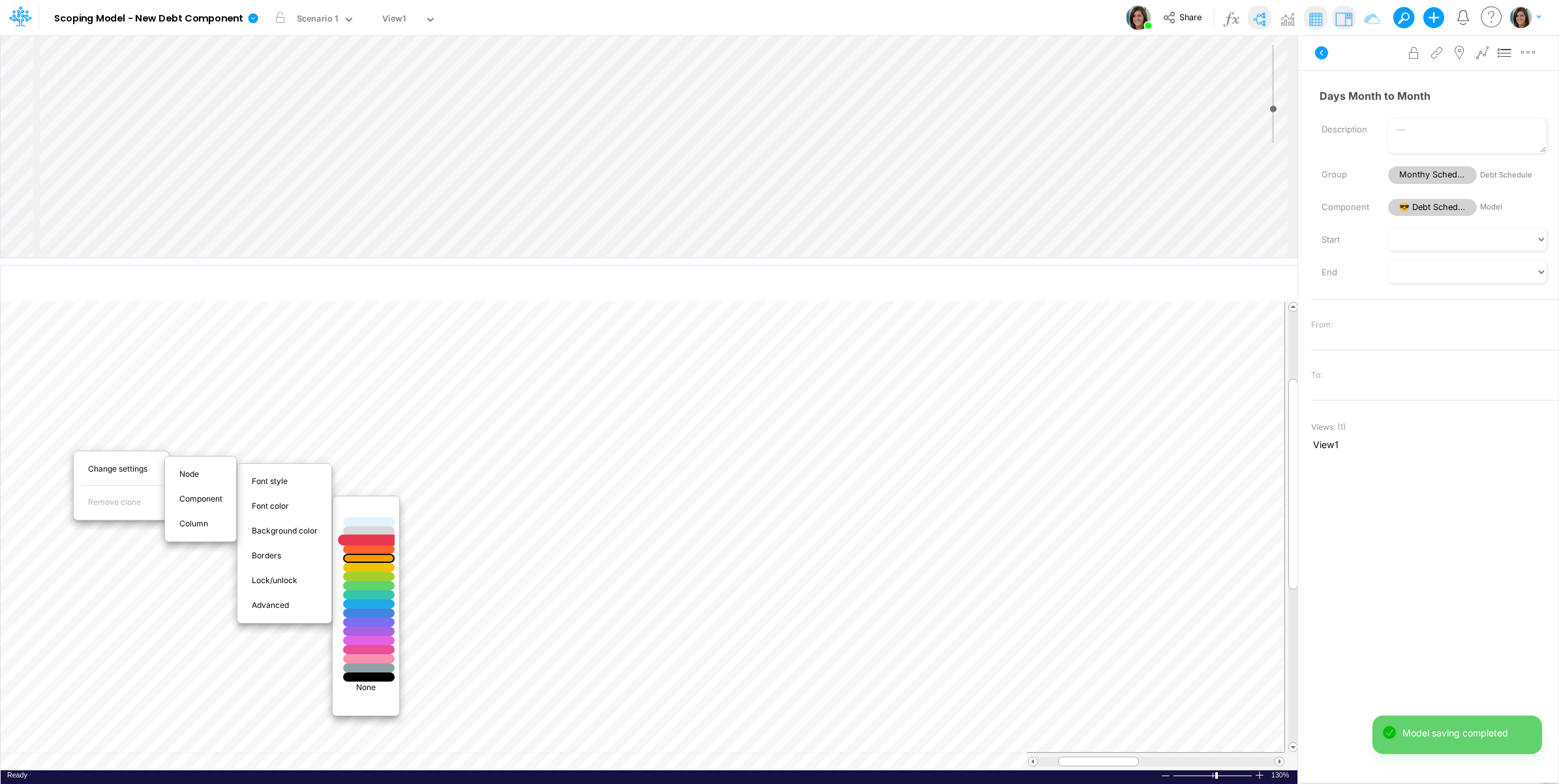
click at [380, 543] on div at bounding box center [370, 540] width 62 height 11
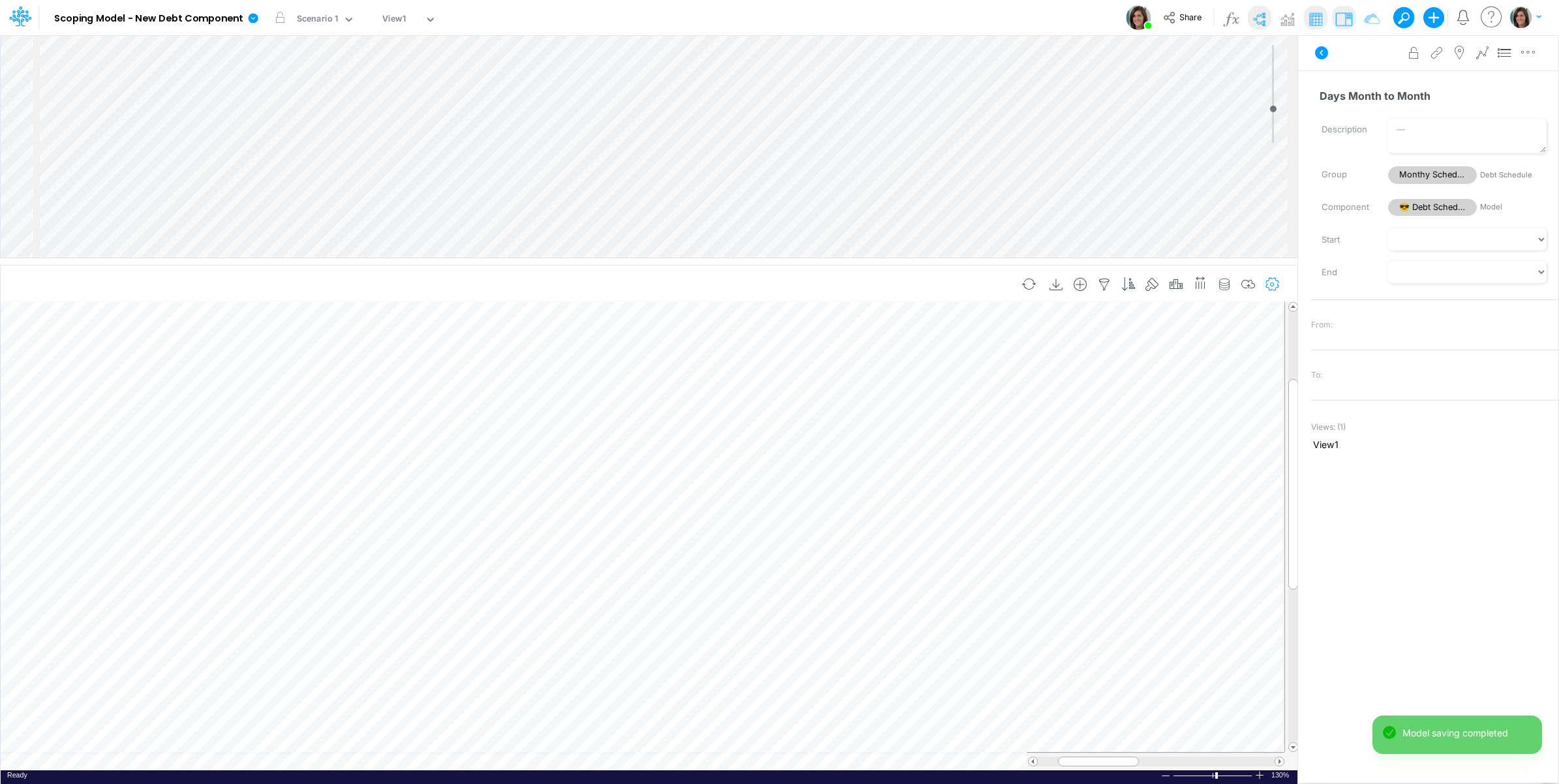
click at [1263, 278] on icon "button" at bounding box center [1273, 285] width 19 height 14
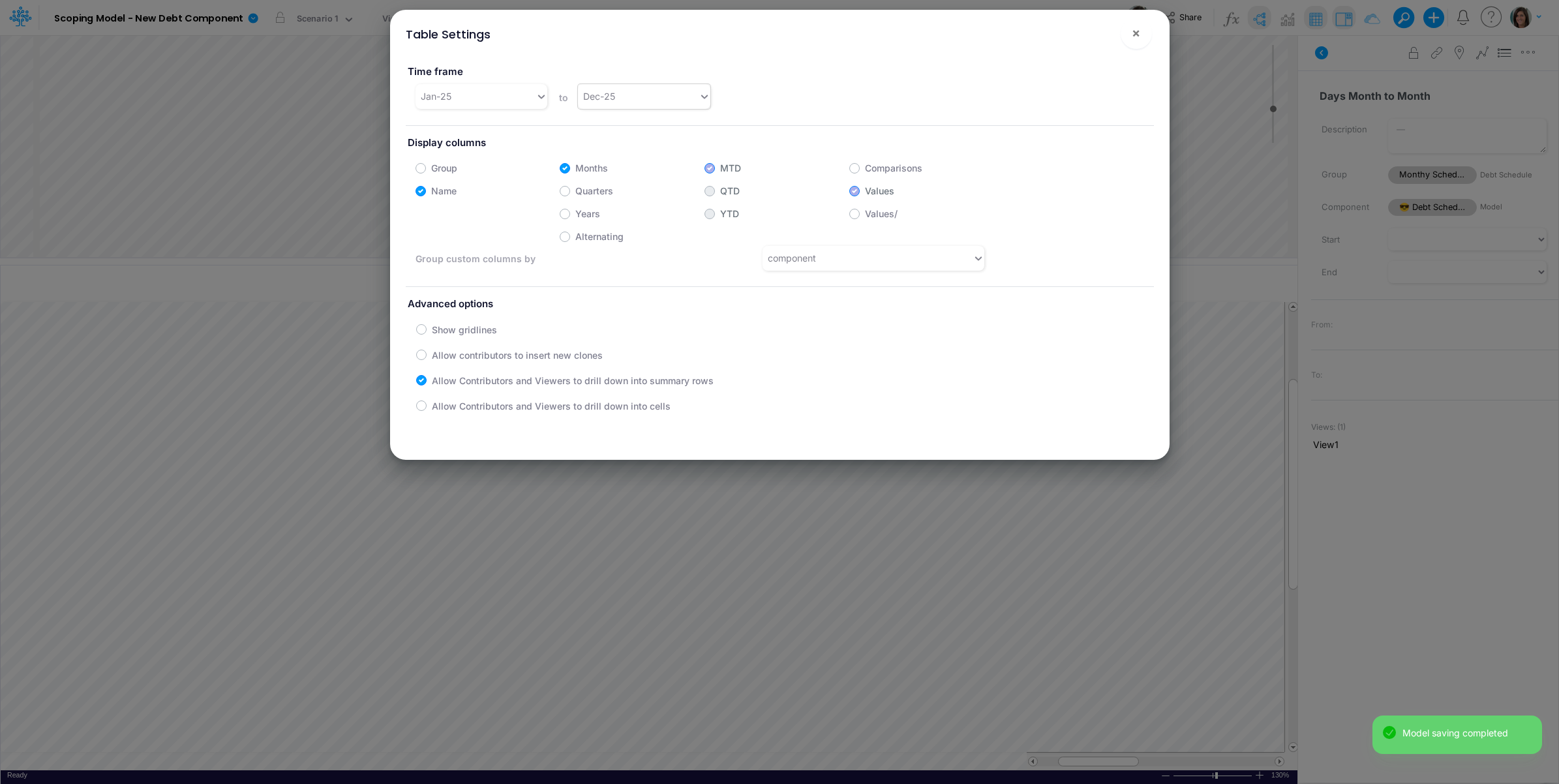
click at [659, 99] on div "Dec-25" at bounding box center [638, 96] width 121 height 21
click at [611, 290] on div "Dec-26" at bounding box center [642, 295] width 131 height 24
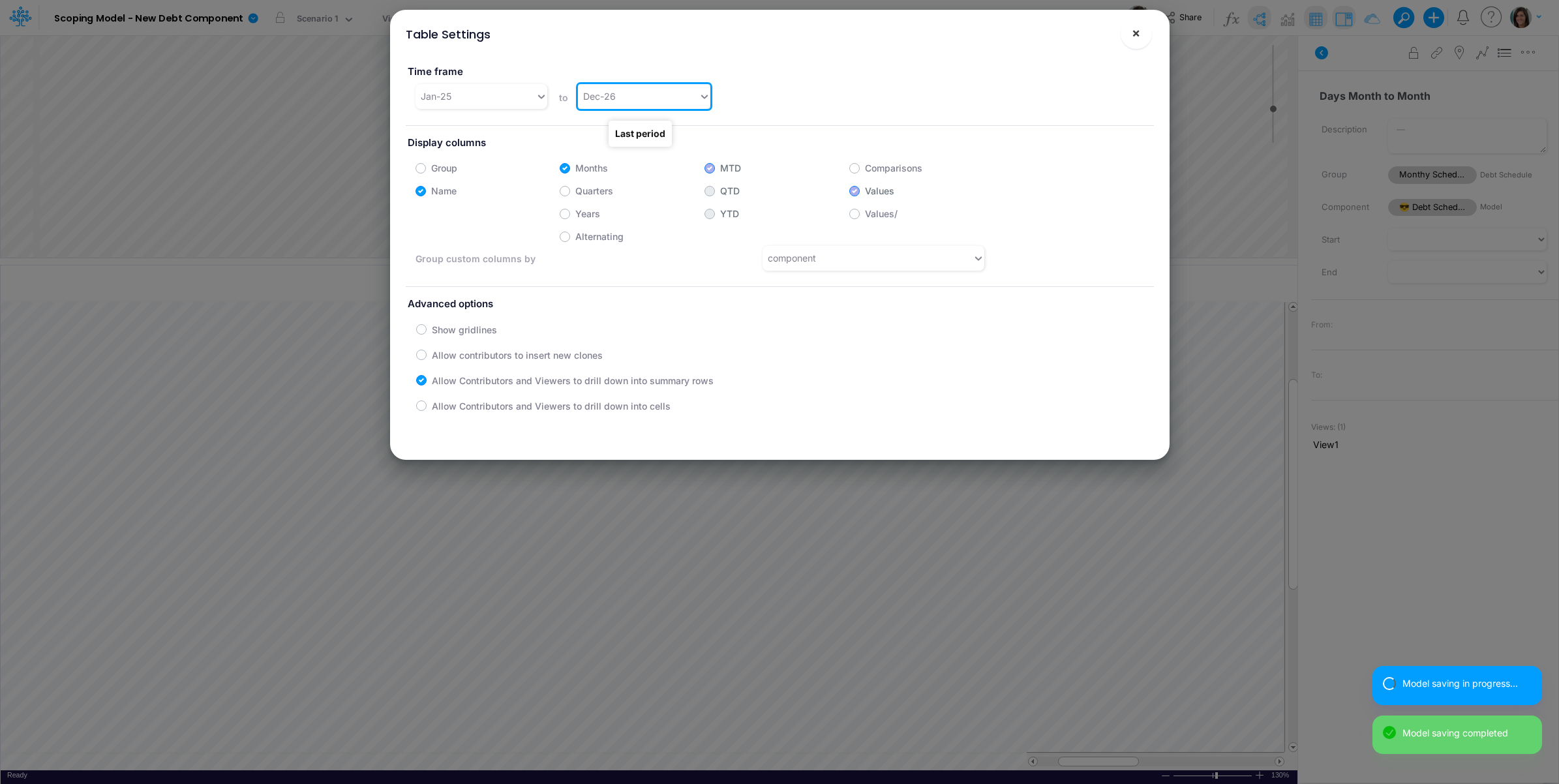
click at [1132, 31] on span "×" at bounding box center [1136, 33] width 9 height 16
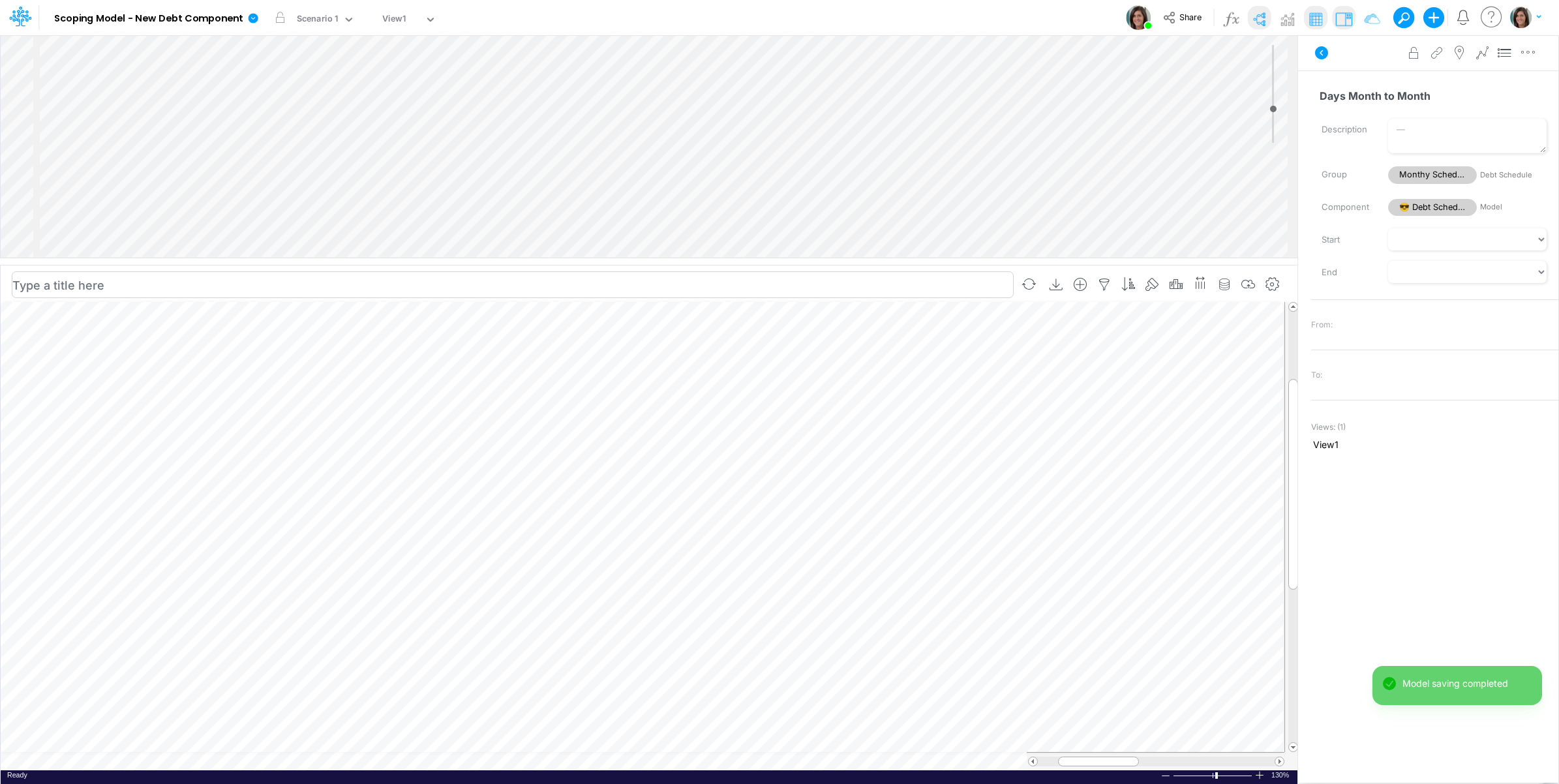
scroll to position [0, 1]
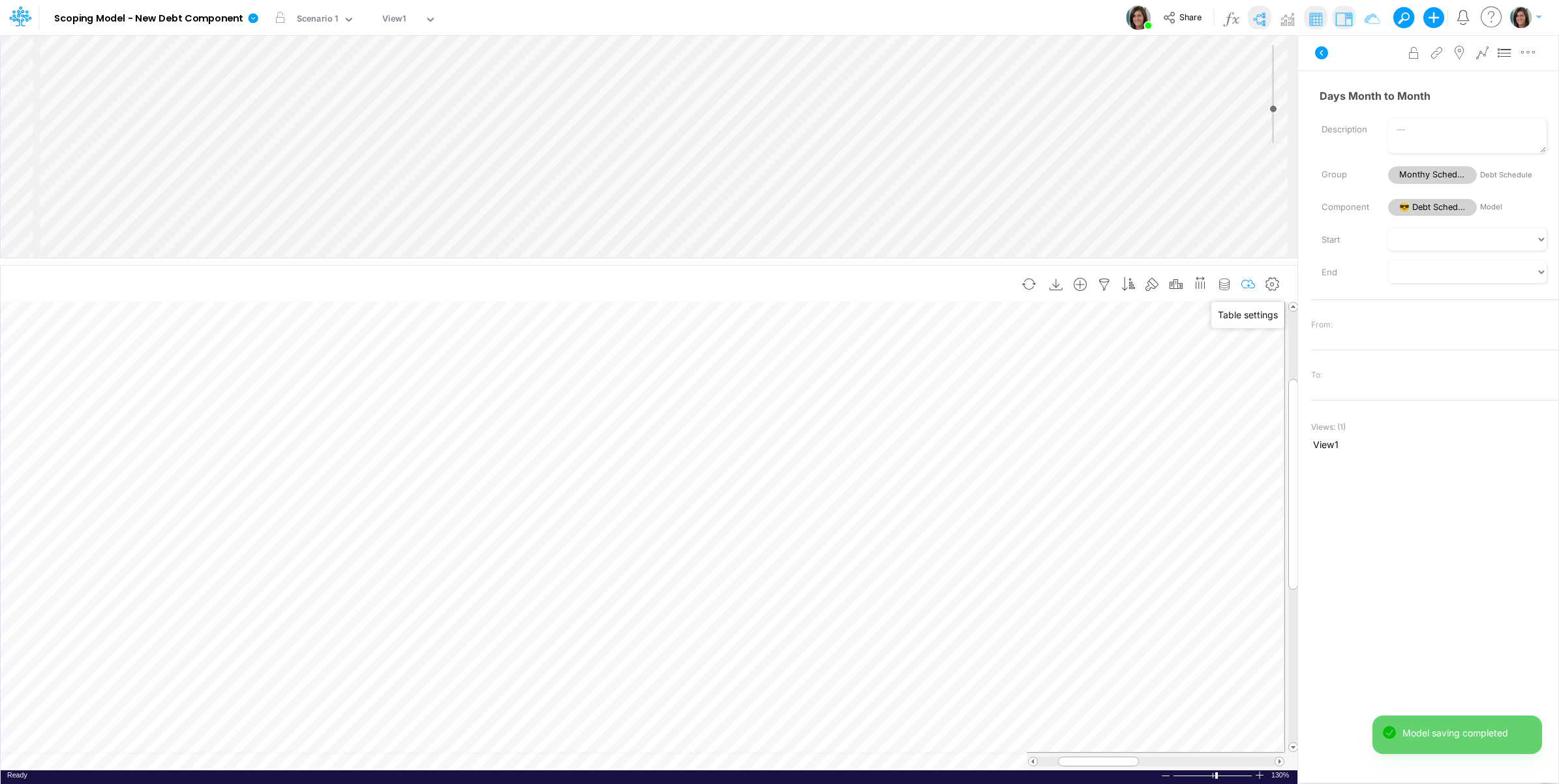
click at [1251, 279] on icon "button" at bounding box center [1248, 285] width 19 height 14
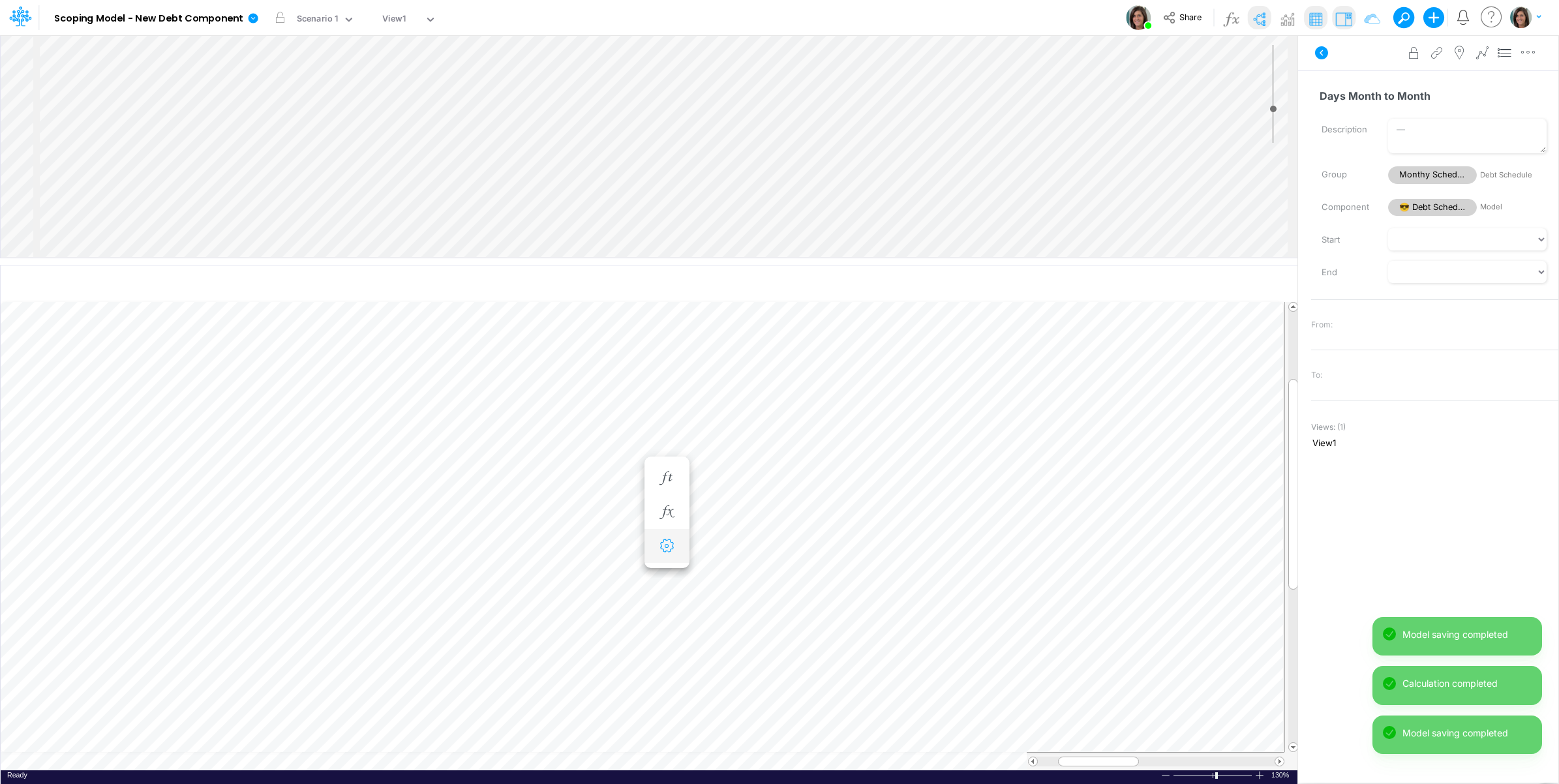
click at [670, 548] on icon "button" at bounding box center [666, 546] width 19 height 14
select select "sum"
select select "field"
select select "Number"
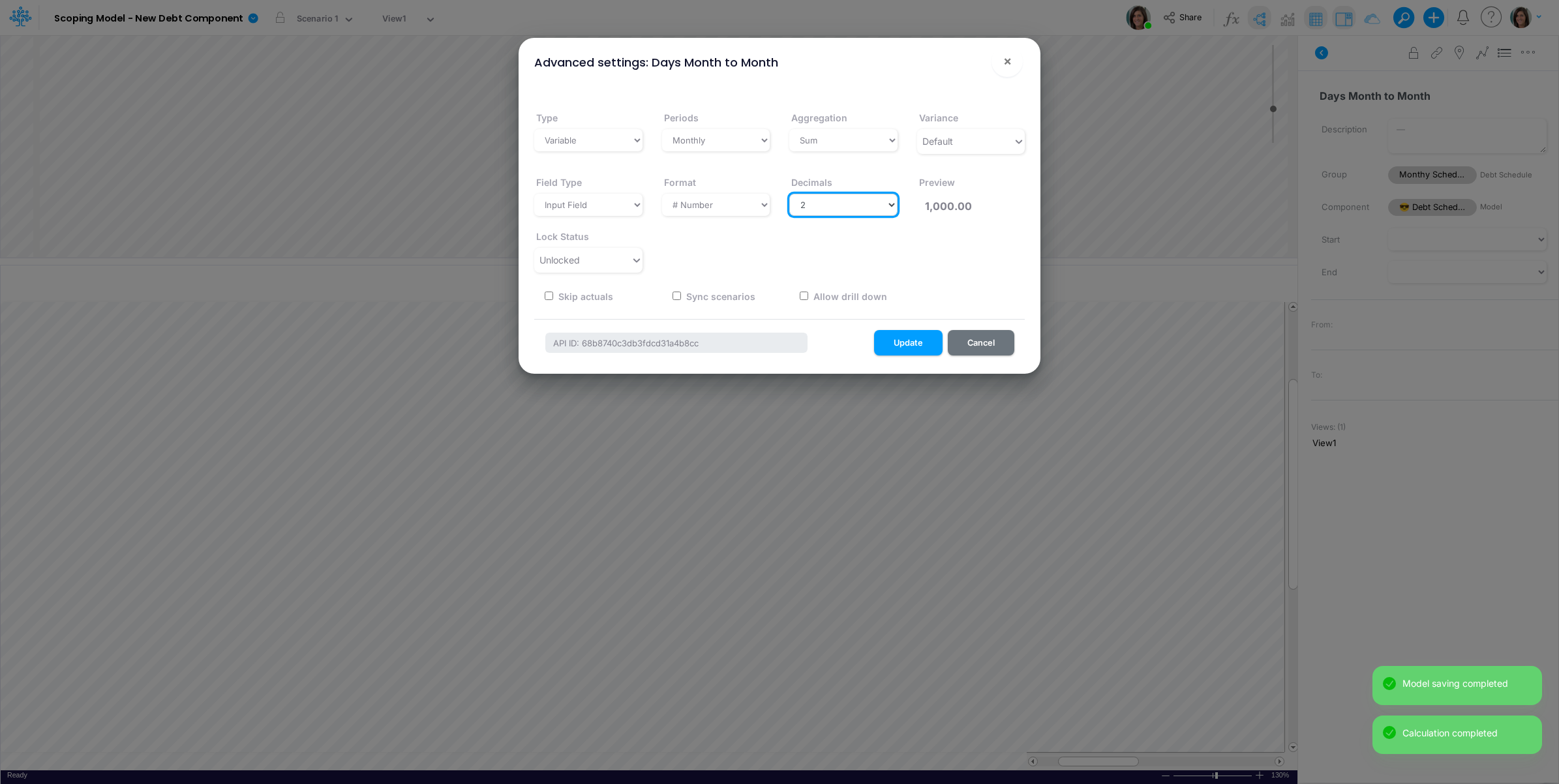
click at [848, 204] on select "Select decimals places 0 1 2 3 4 5 6 7 8 9 10" at bounding box center [843, 204] width 108 height 22
select select "0"
click at [790, 194] on select "Select decimals places 0 1 2 3 4 5 6 7 8 9 10" at bounding box center [843, 204] width 108 height 22
type input "1,000"
click at [910, 341] on button "Update" at bounding box center [908, 342] width 69 height 26
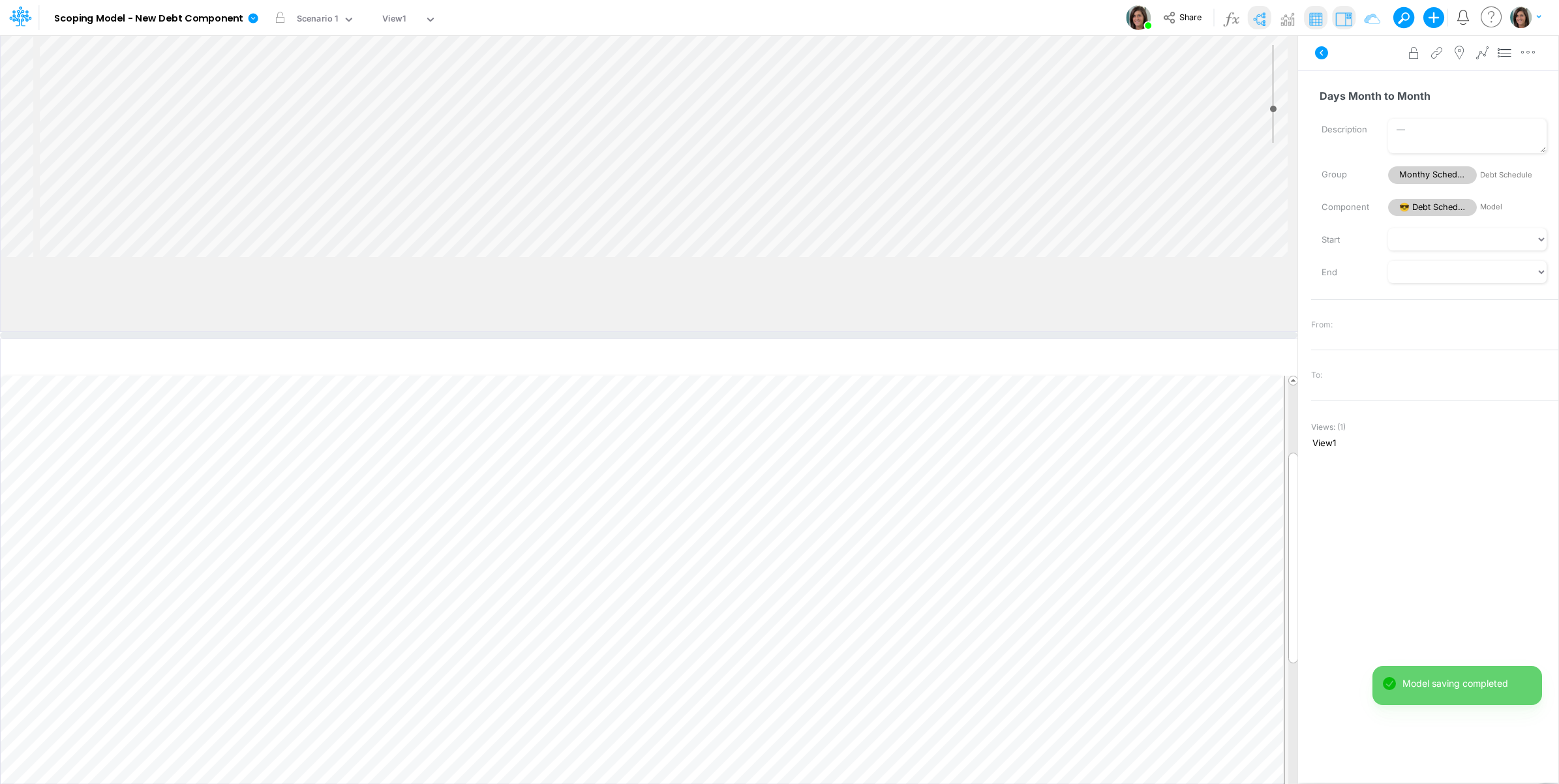
drag, startPoint x: 233, startPoint y: 260, endPoint x: 241, endPoint y: 334, distance: 74.4
click at [241, 334] on div at bounding box center [649, 334] width 1298 height 6
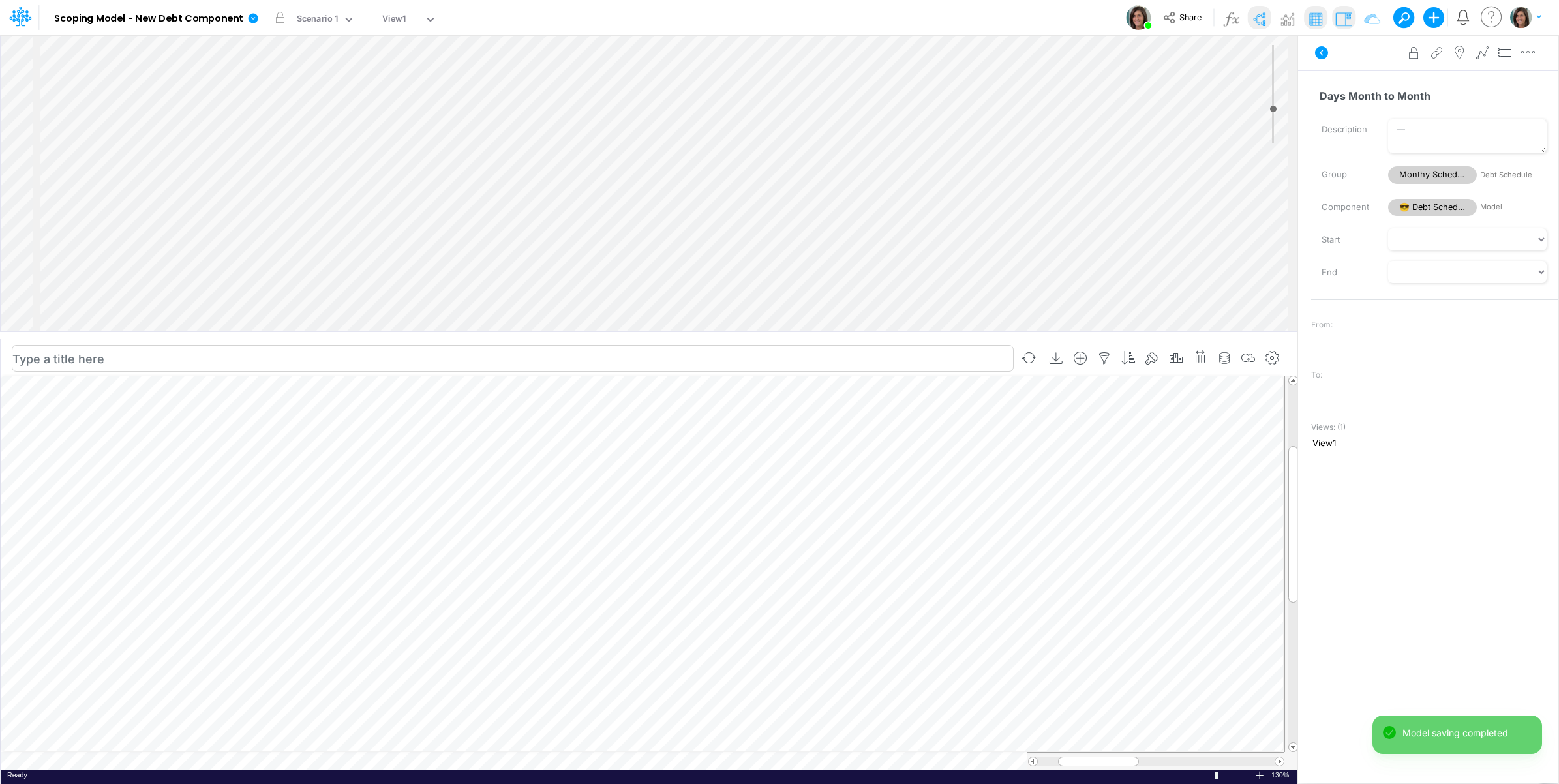
scroll to position [145, 0]
click at [189, 259] on div "Insert child node Variable Constant Group Addition Subtraction Multiplication D…" at bounding box center [649, 183] width 1297 height 296
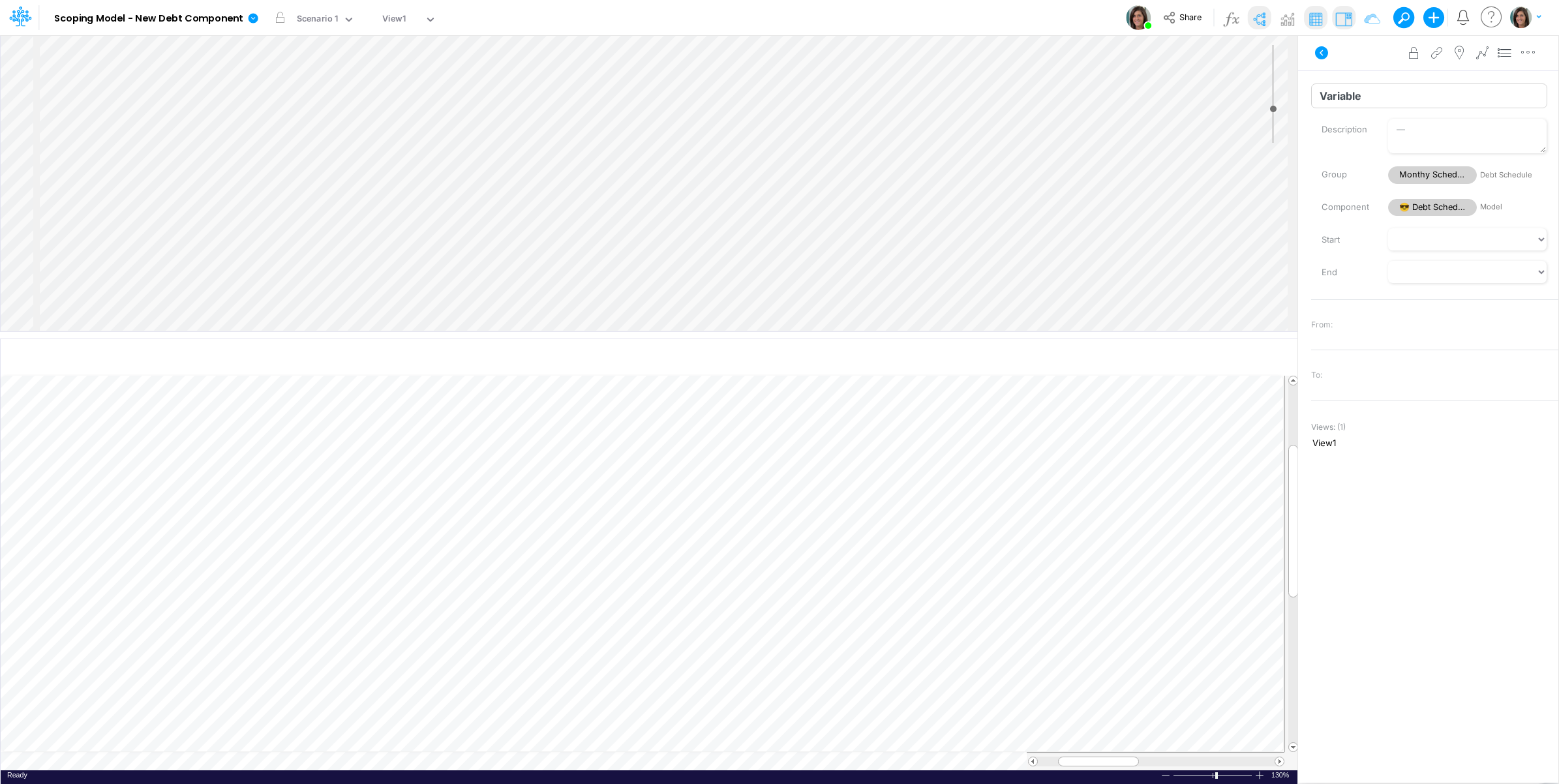
click at [1407, 90] on input "Variable" at bounding box center [1429, 96] width 236 height 25
type input "EoM Date"
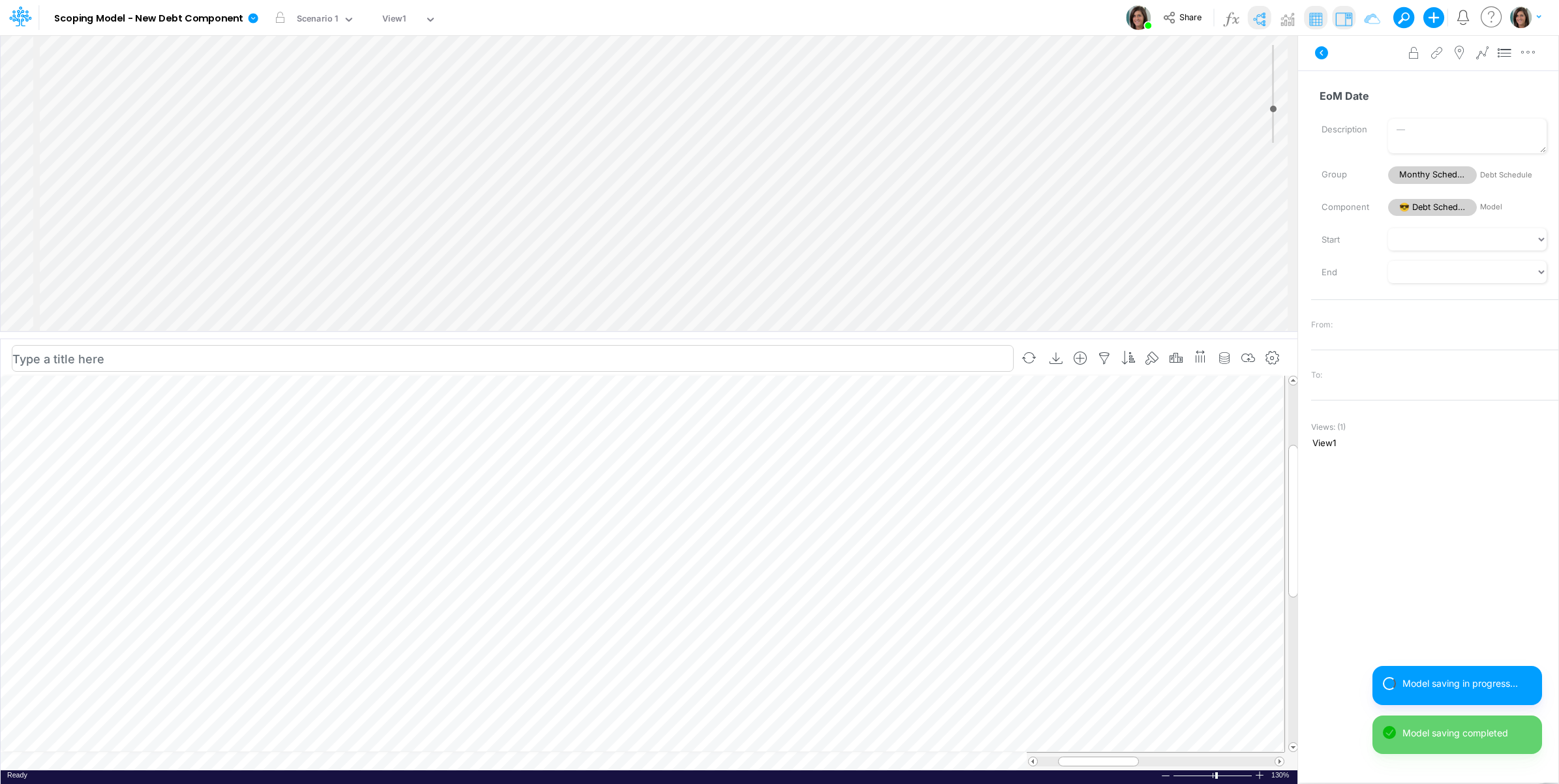
scroll to position [0, 1]
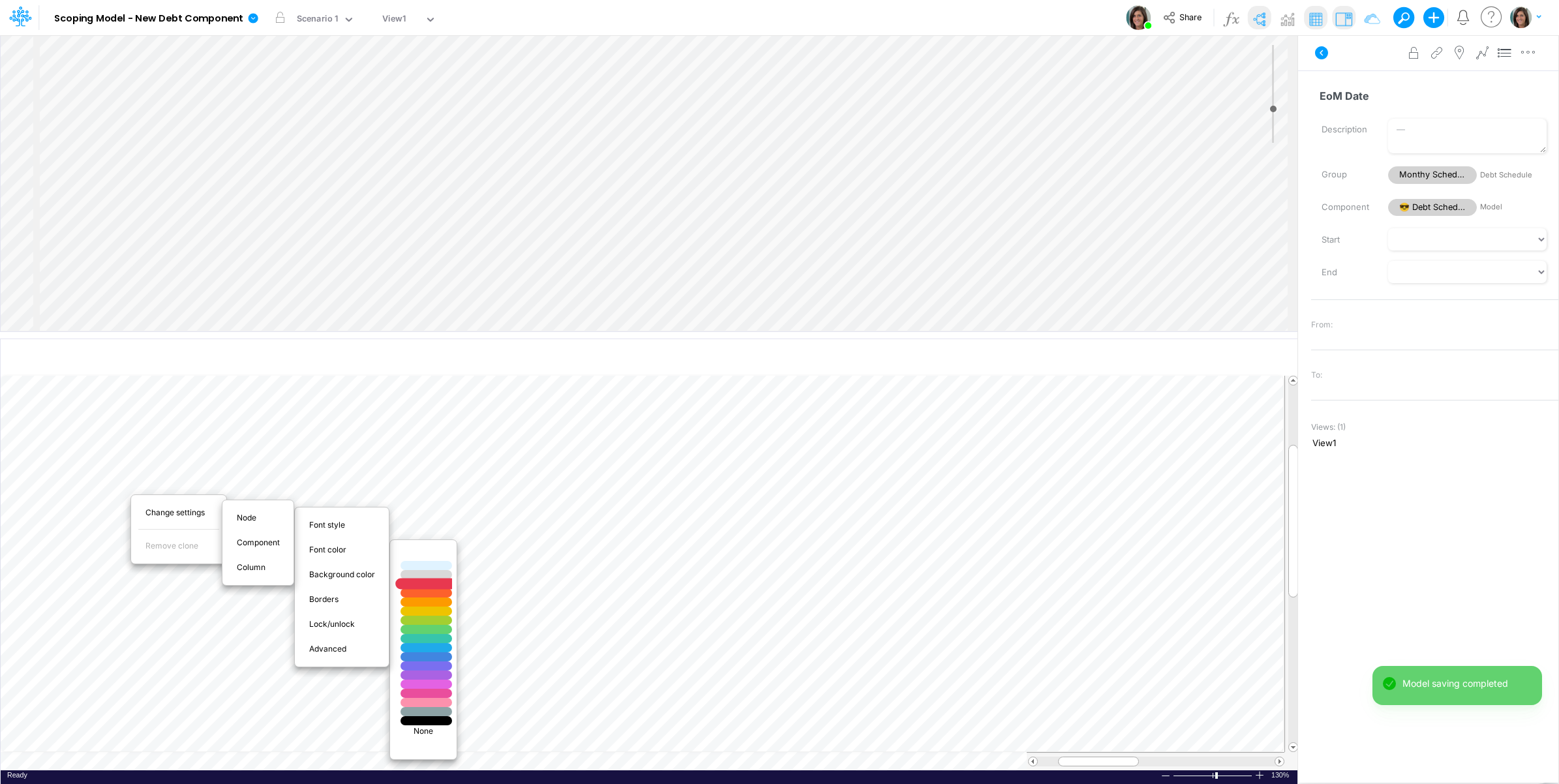
click at [445, 585] on div at bounding box center [427, 583] width 62 height 11
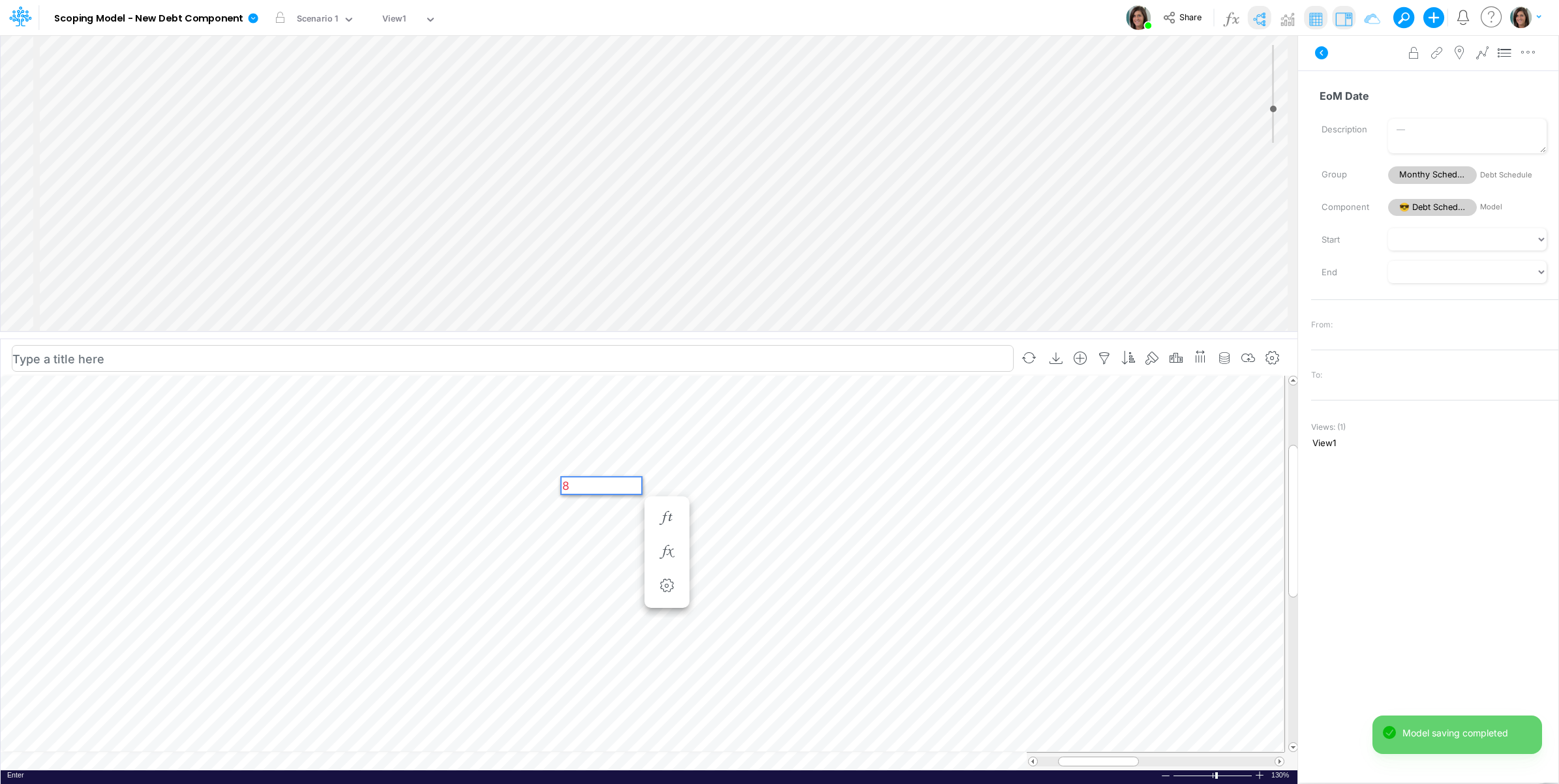
scroll to position [0, 0]
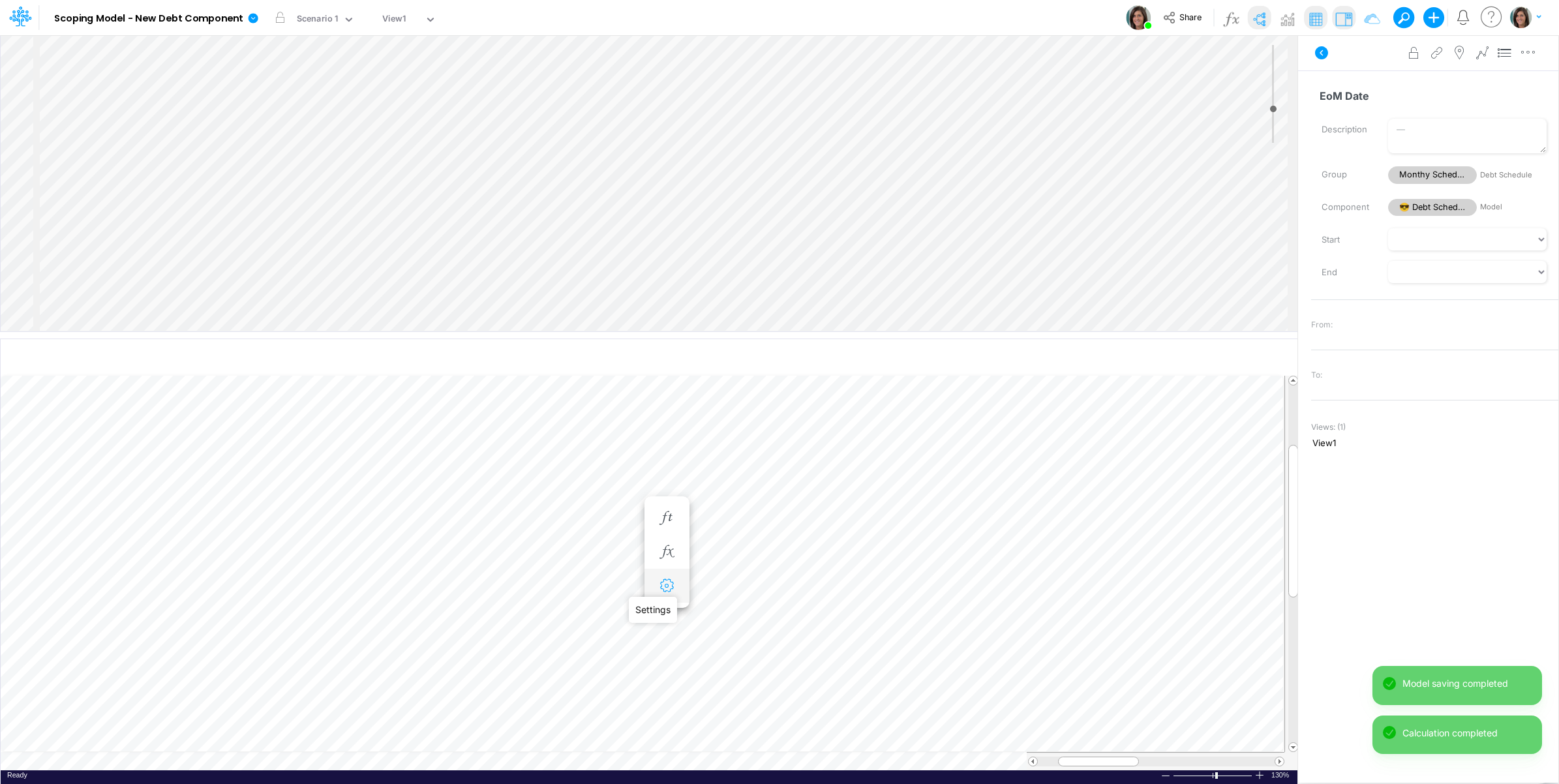
click at [664, 584] on icon "button" at bounding box center [666, 586] width 19 height 14
select select "sum"
select select "field"
select select "Number"
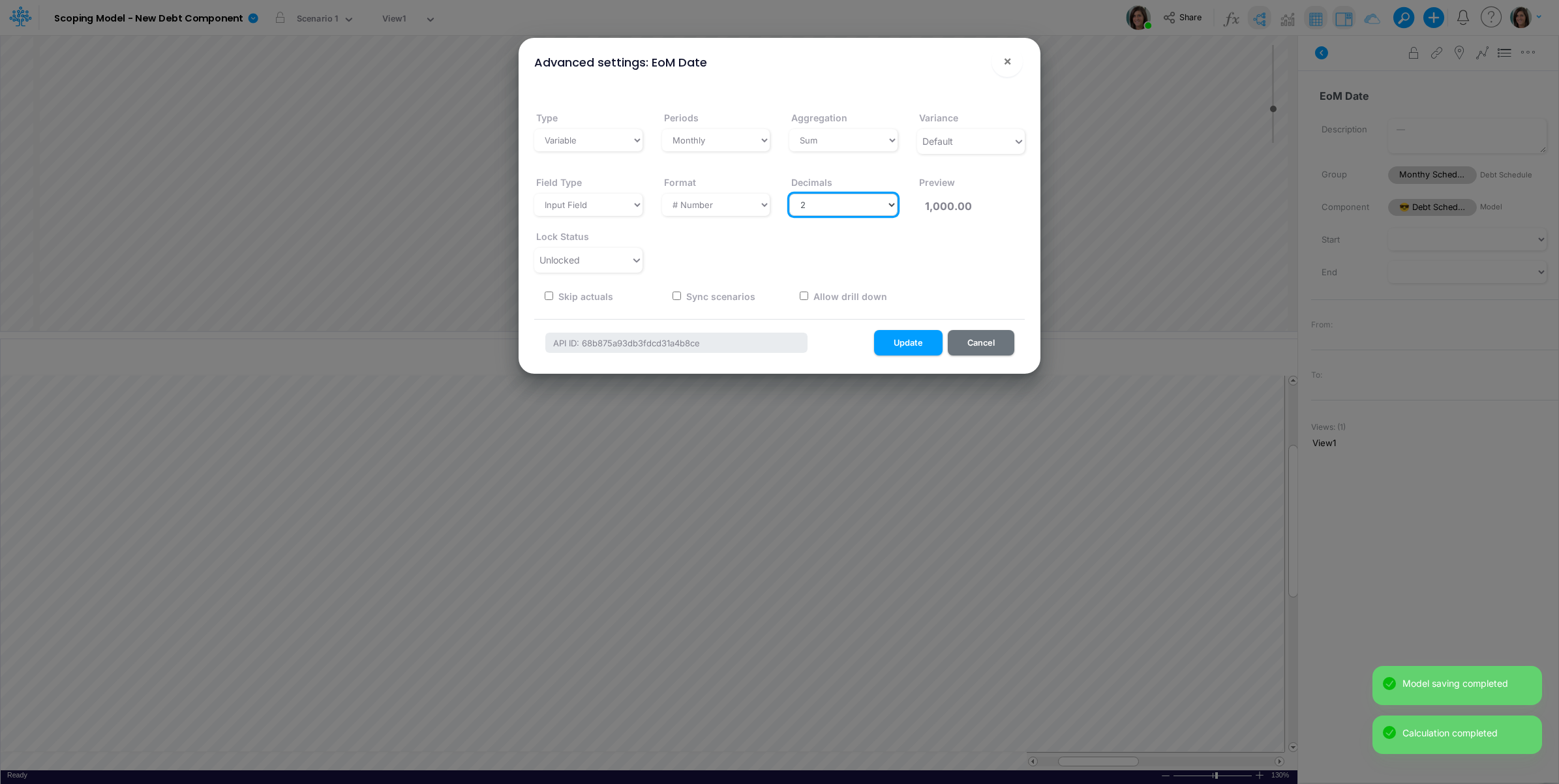
click at [864, 205] on select "Select decimals places 0 1 2 3 4 5 6 7 8 9 10" at bounding box center [843, 204] width 108 height 22
select select "0"
click at [790, 194] on select "Select decimals places 0 1 2 3 4 5 6 7 8 9 10" at bounding box center [843, 204] width 108 height 22
type input "1,000"
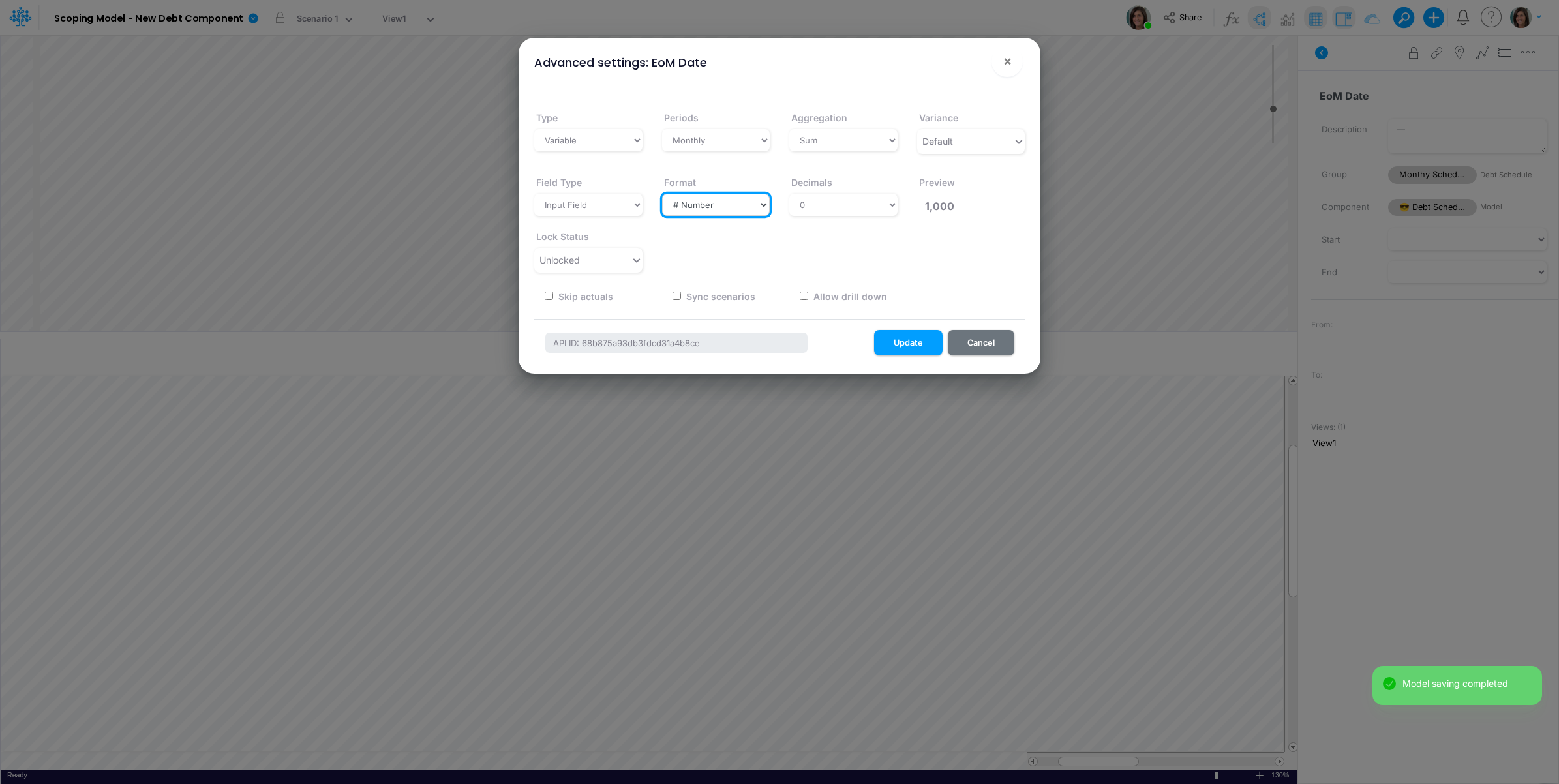
click at [718, 203] on select "Select a type # Number $ USD % Percentage Boolean Text Date Period" at bounding box center [716, 204] width 108 height 22
select select "Date"
click at [662, 194] on select "Select a type # Number $ USD % Percentage Boolean Text Date Period" at bounding box center [716, 204] width 108 height 22
type input "[DATE]"
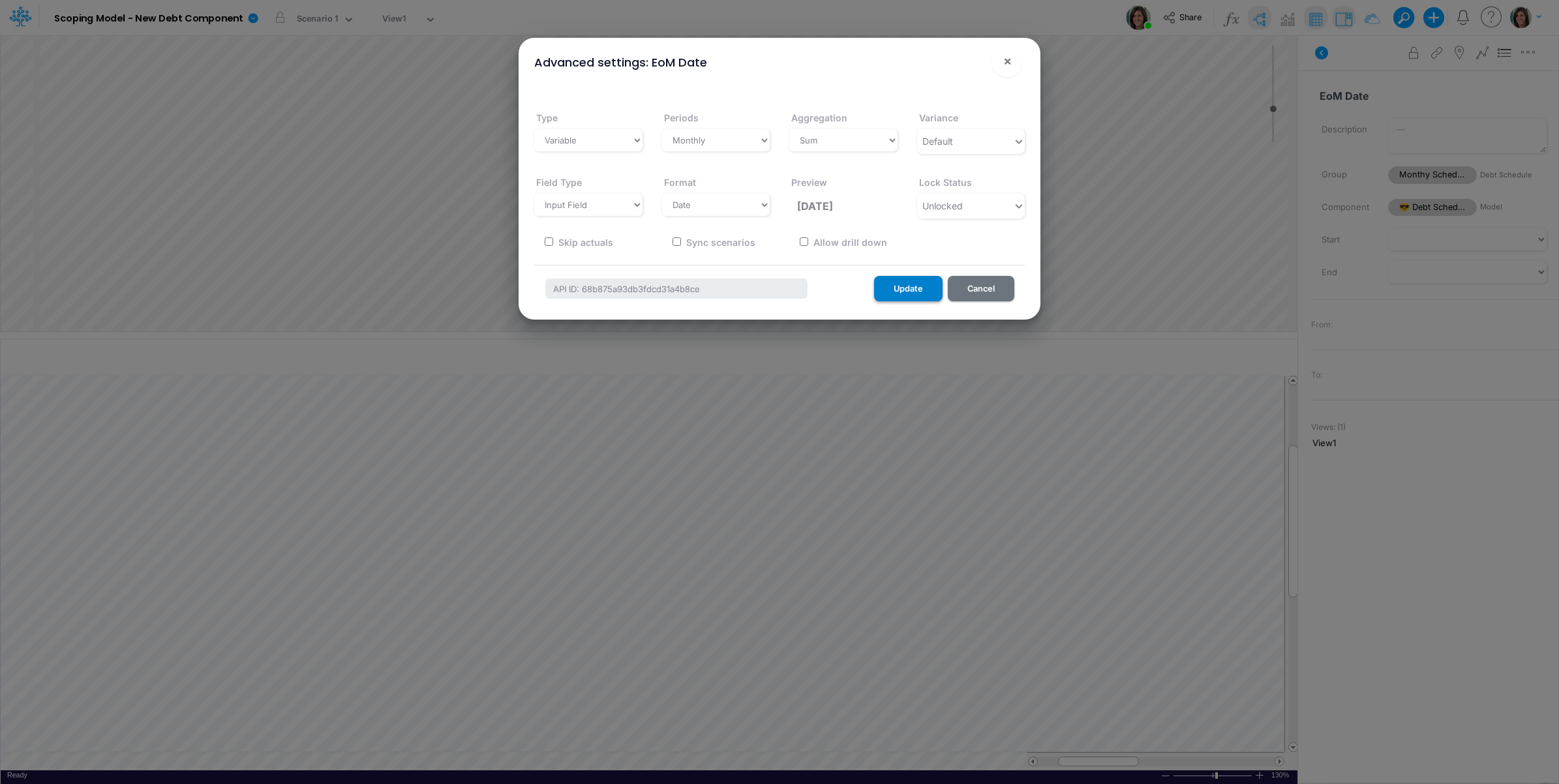
click at [918, 287] on button "Update" at bounding box center [908, 288] width 69 height 26
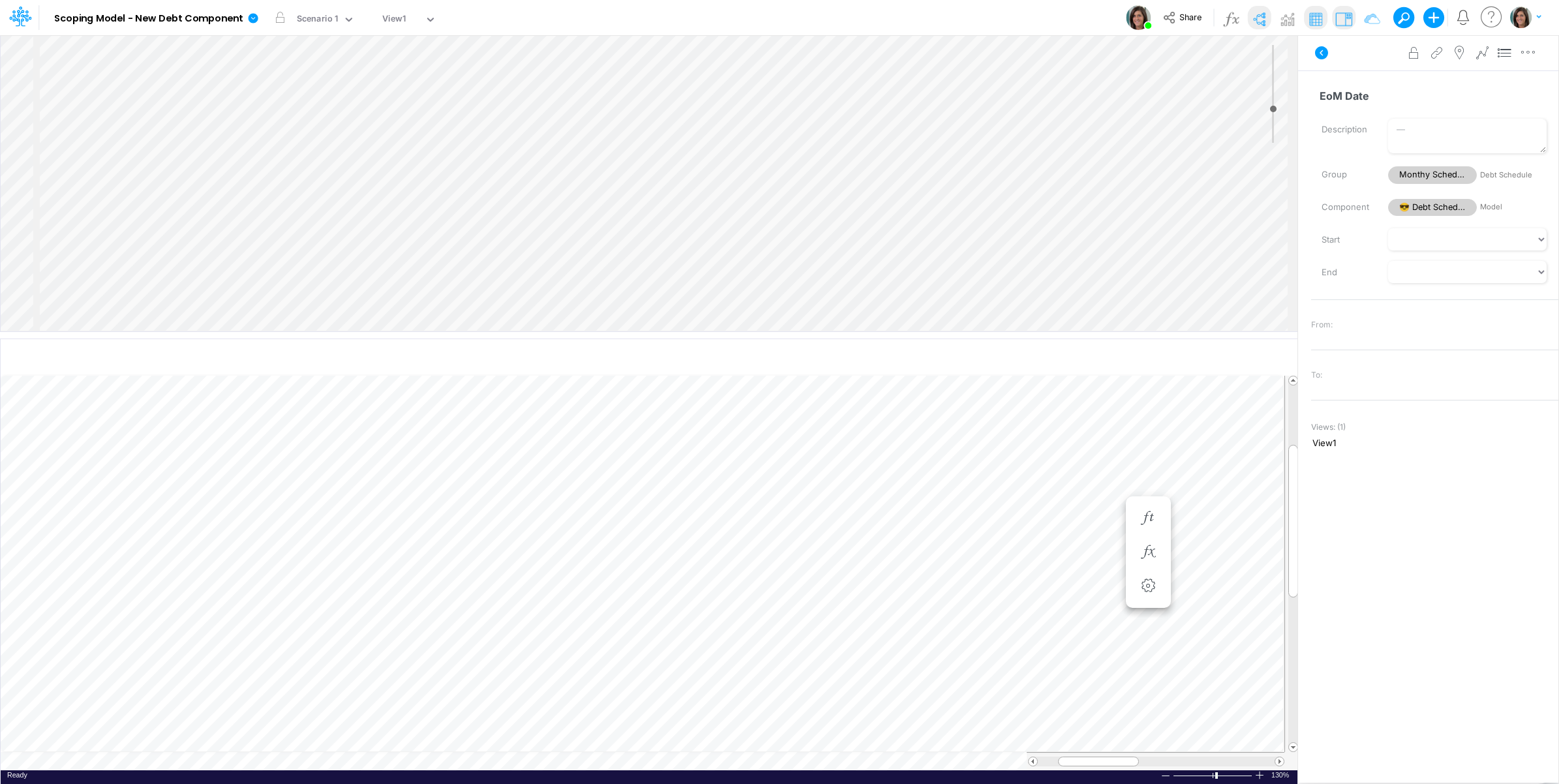
scroll to position [108, 0]
click at [147, 263] on div "Insert child node Variable Constant Group Addition Subtraction Multiplication D…" at bounding box center [649, 183] width 1297 height 296
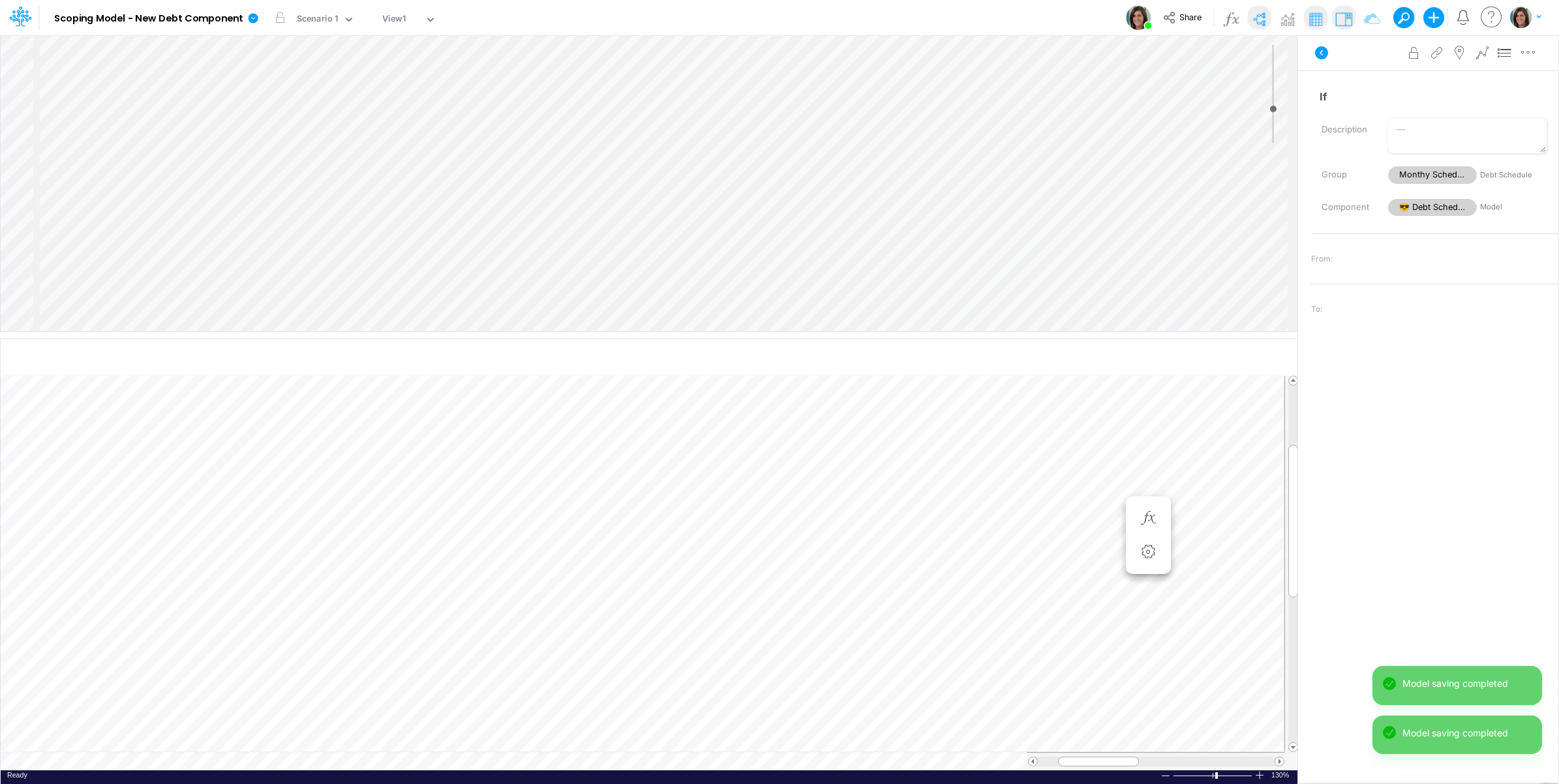
scroll to position [102, 0]
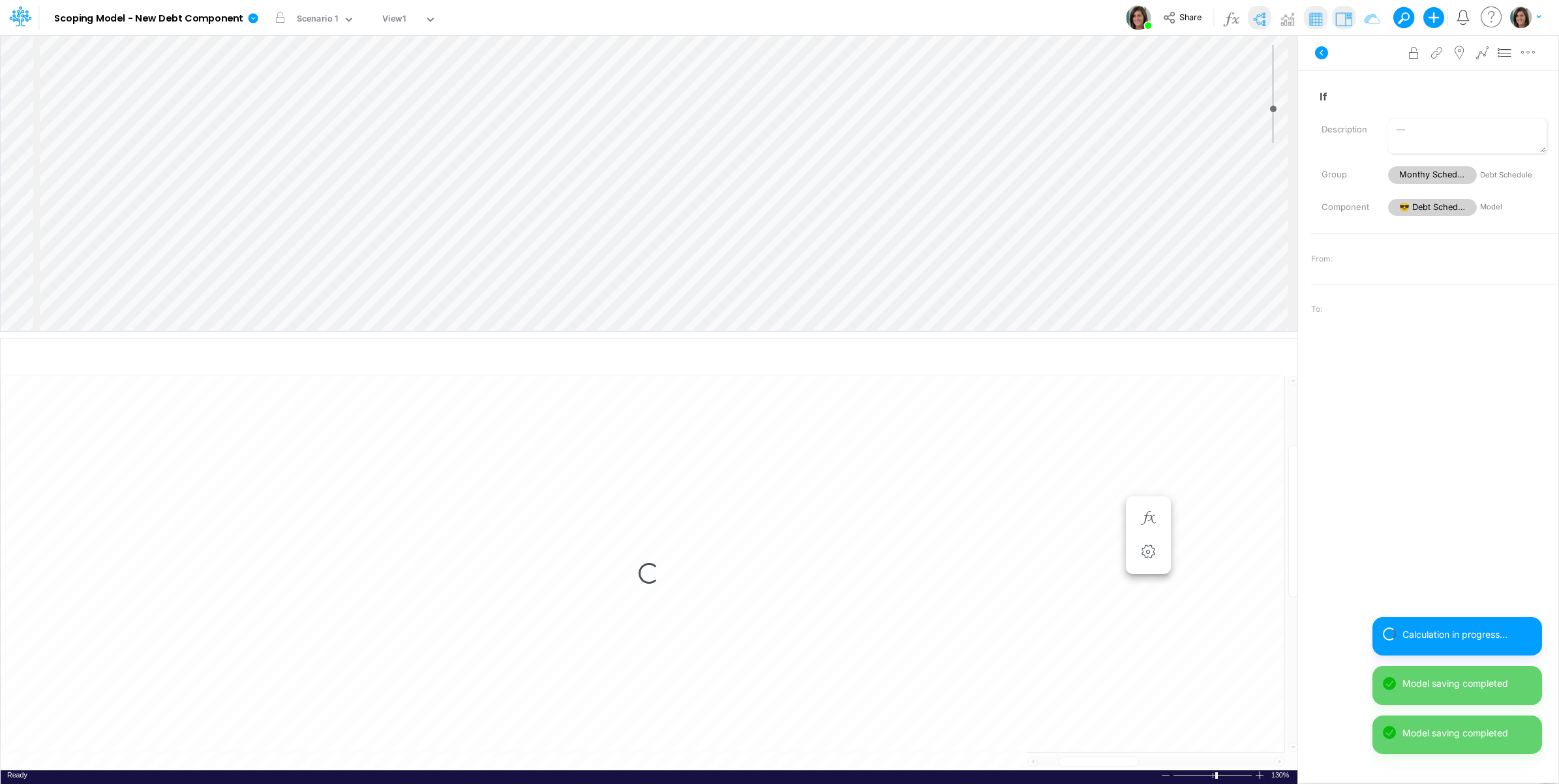
select select "1"
select select "Multiply"
select select "Add"
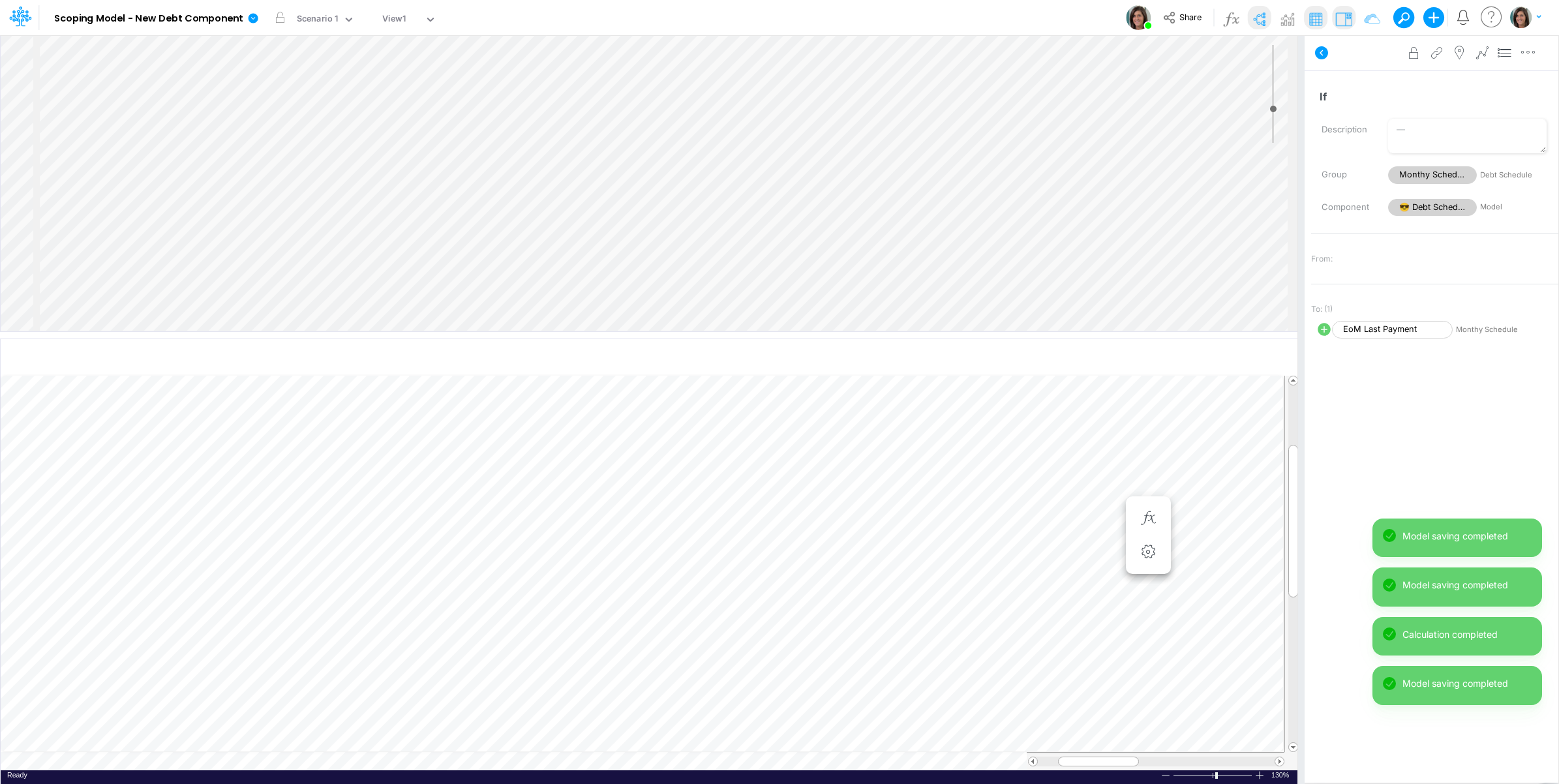
select select "1"
select select "Multiply"
select select "Add"
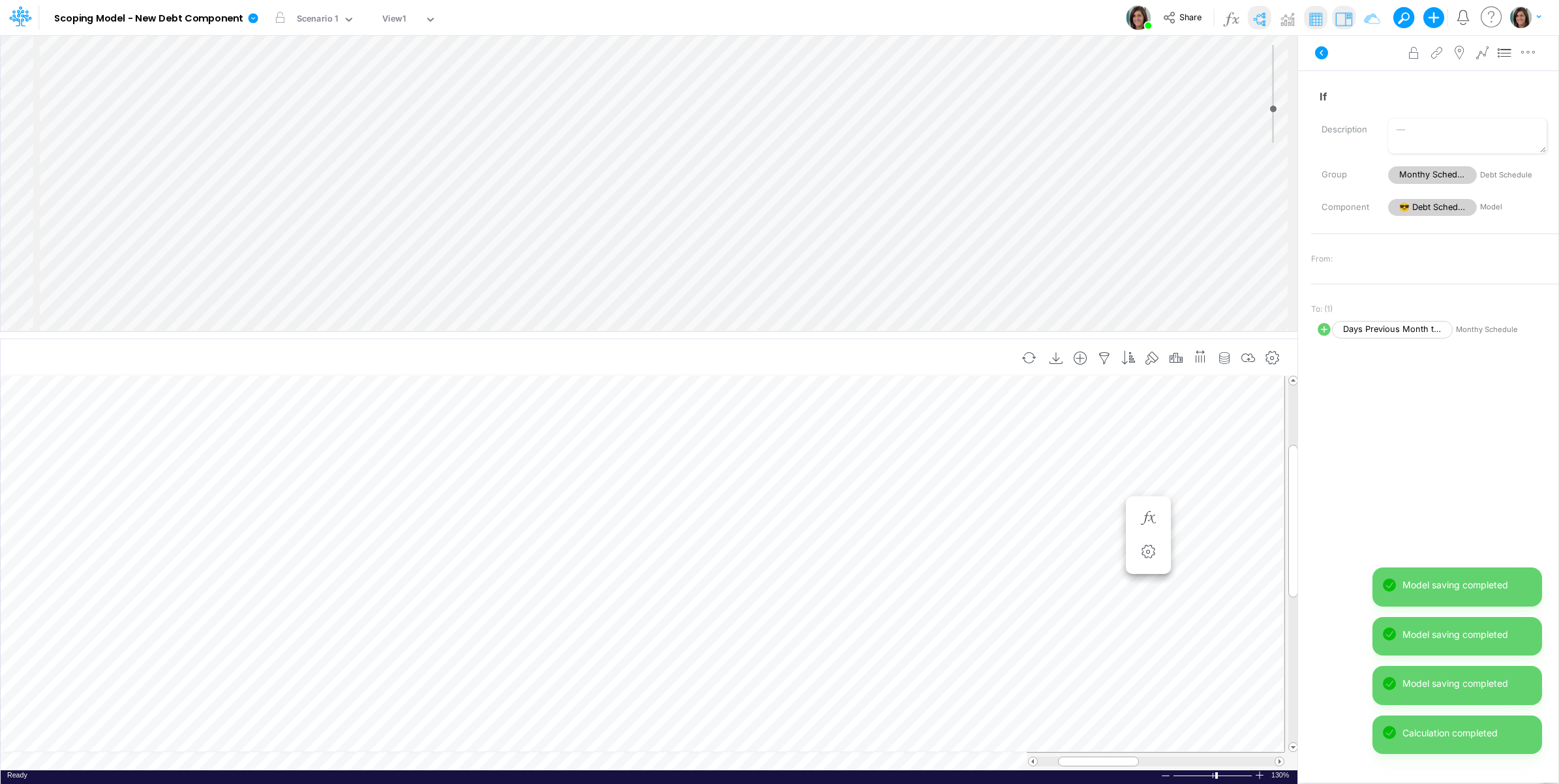
scroll to position [145, 0]
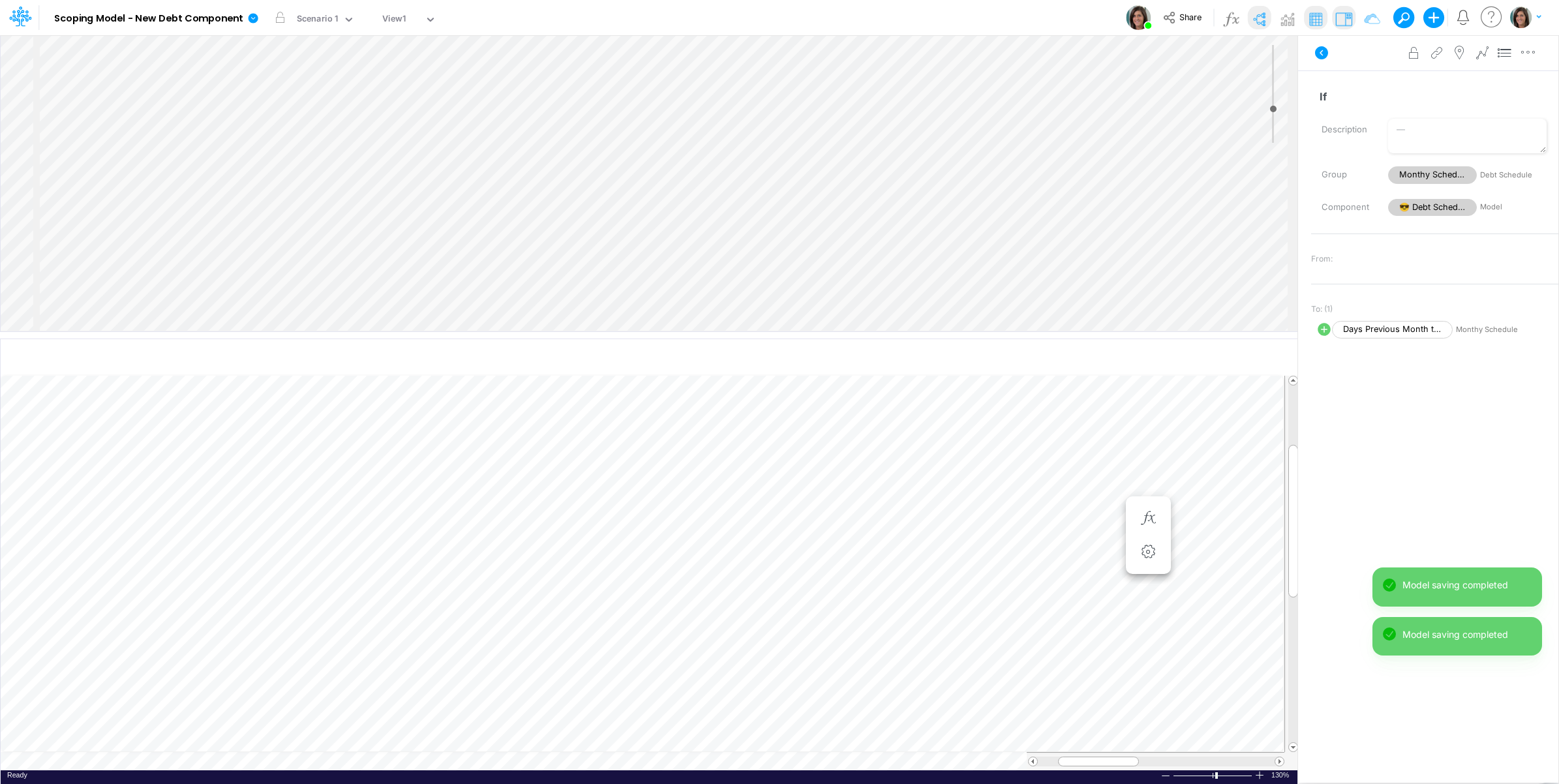
click at [151, 294] on div "Insert child node Variable Constant Group Addition Subtraction Multiplication D…" at bounding box center [649, 183] width 1297 height 296
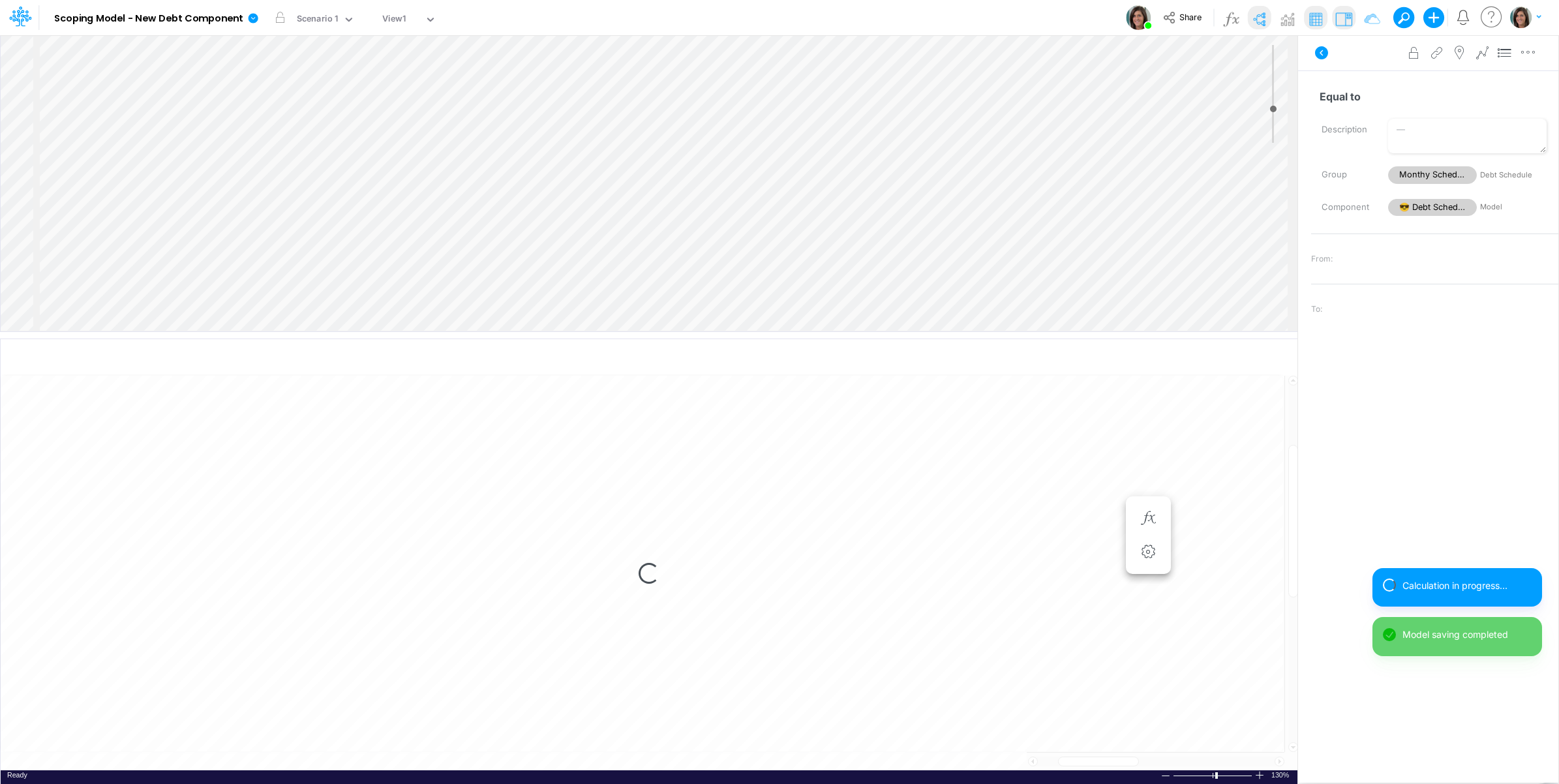
select select "1"
select select "Multiply"
select select "Add"
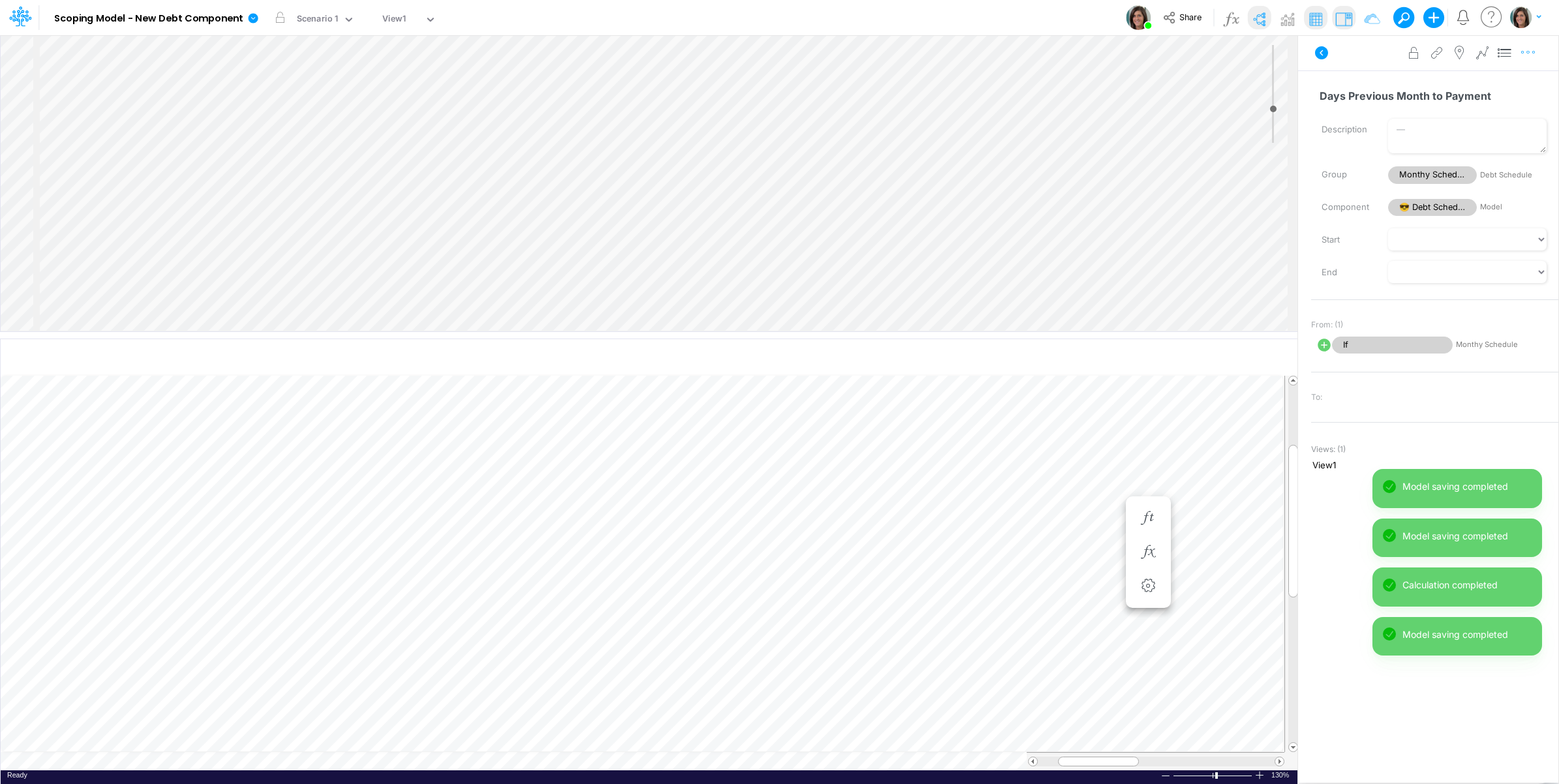
click at [1533, 55] on icon "button" at bounding box center [1528, 53] width 19 height 14
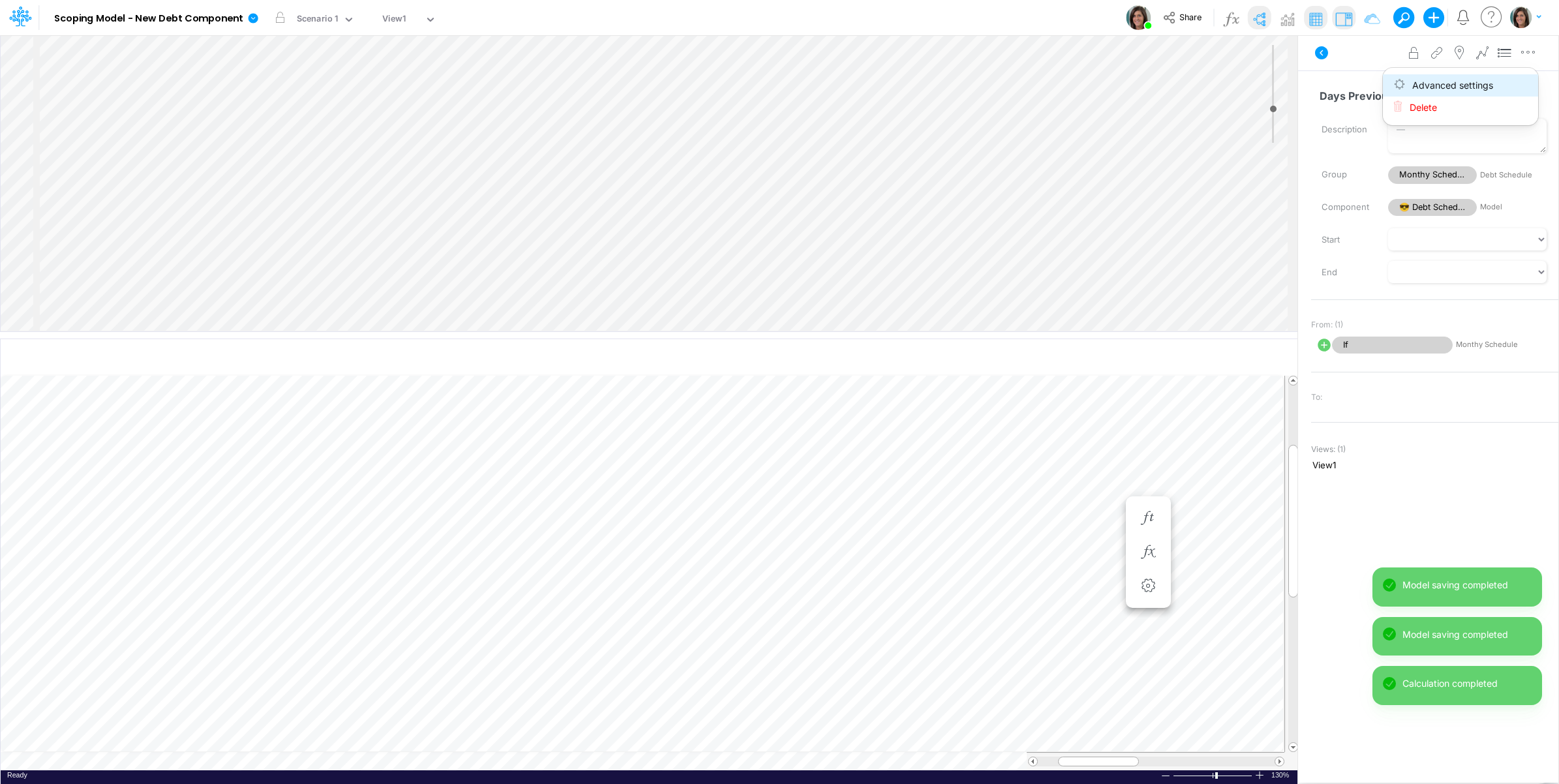
click at [1505, 83] on button "Advanced settings" at bounding box center [1460, 84] width 155 height 22
select select "sum"
select select "field"
select select "Number"
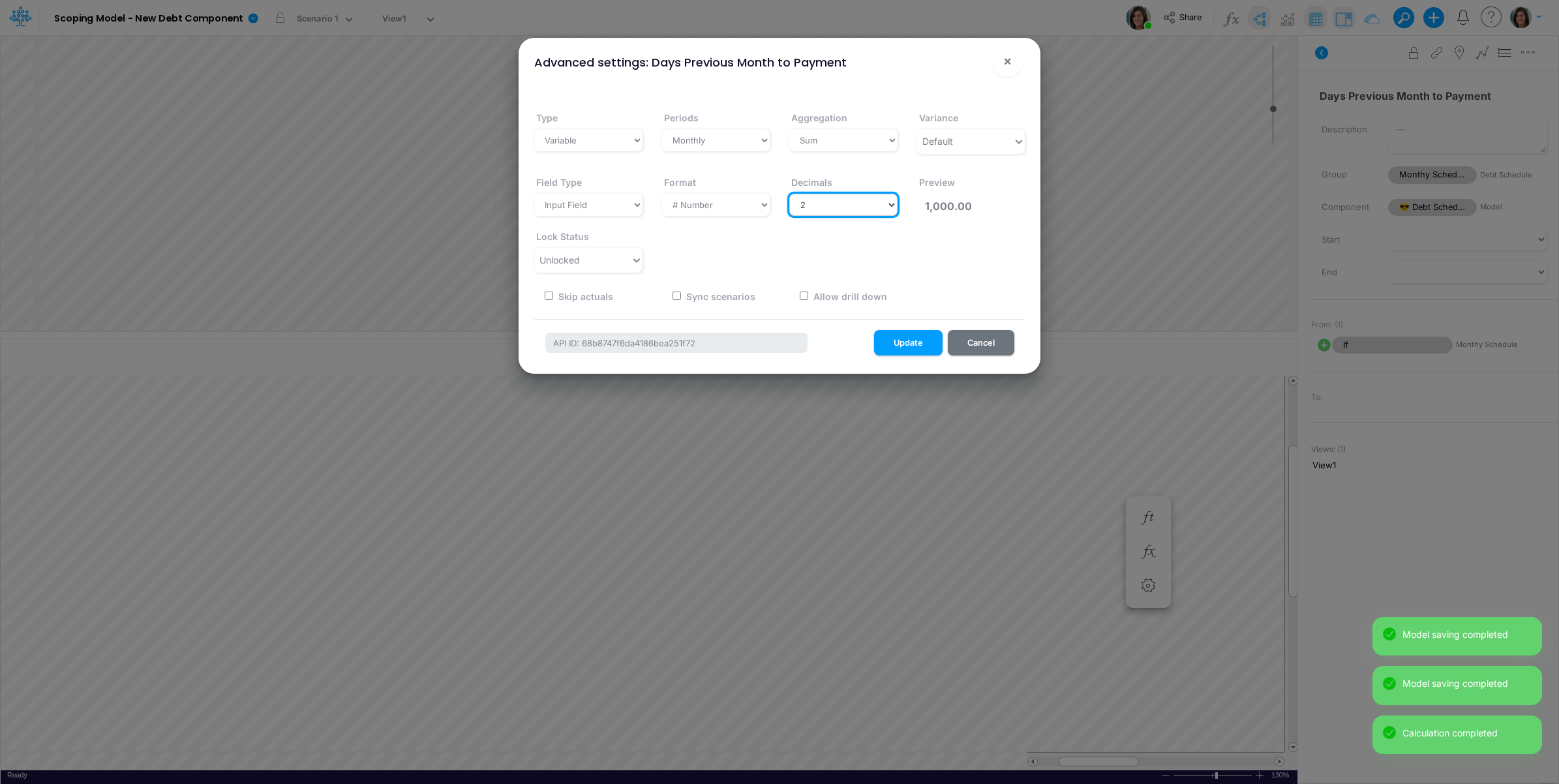
click at [853, 201] on select "Select decimals places 0 1 2 3 4 5 6 7 8 9 10" at bounding box center [843, 204] width 108 height 22
select select "0"
click at [790, 194] on select "Select decimals places 0 1 2 3 4 5 6 7 8 9 10" at bounding box center [843, 204] width 108 height 22
type input "1,000"
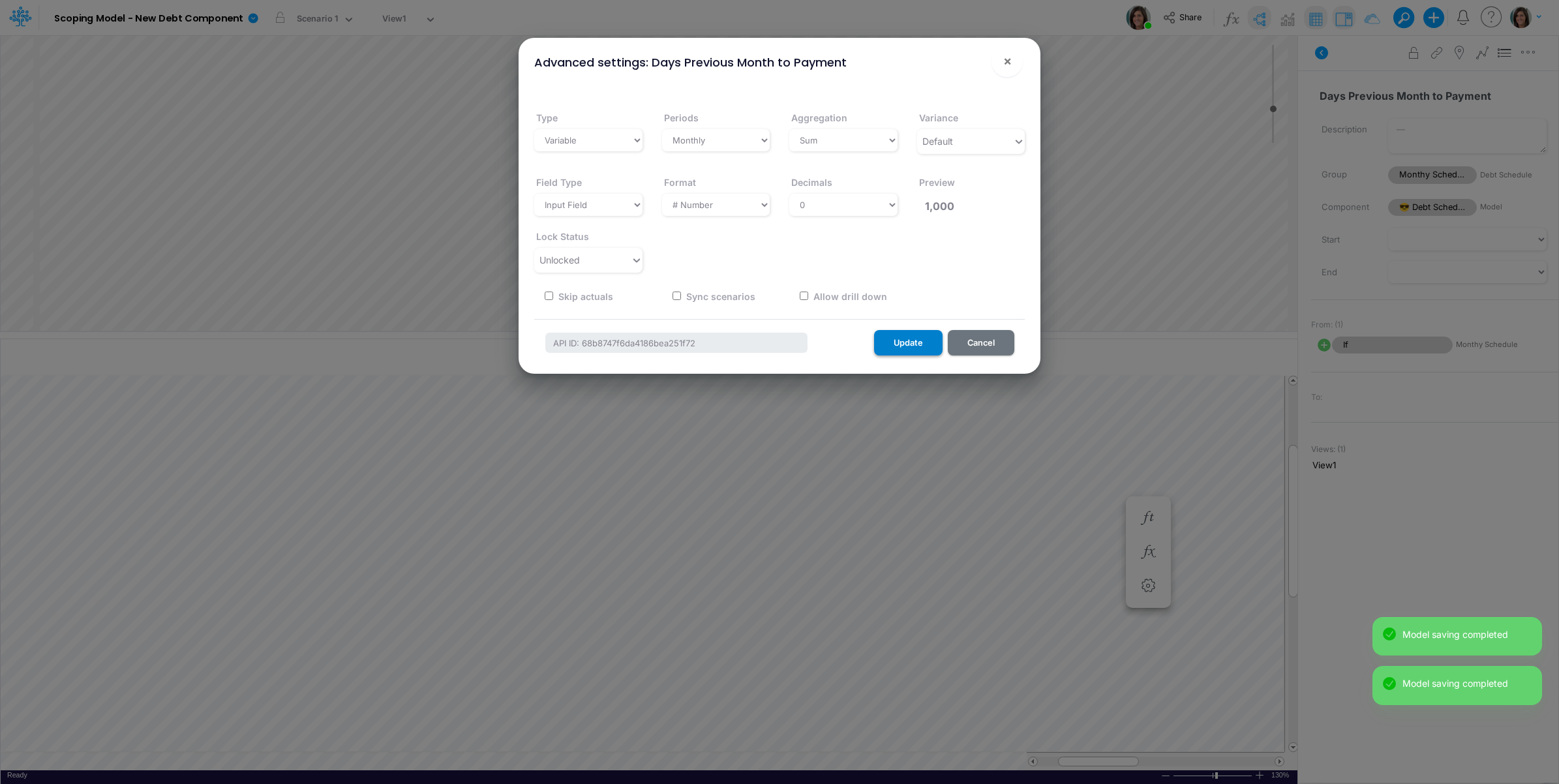
click at [898, 339] on button "Update" at bounding box center [908, 342] width 69 height 26
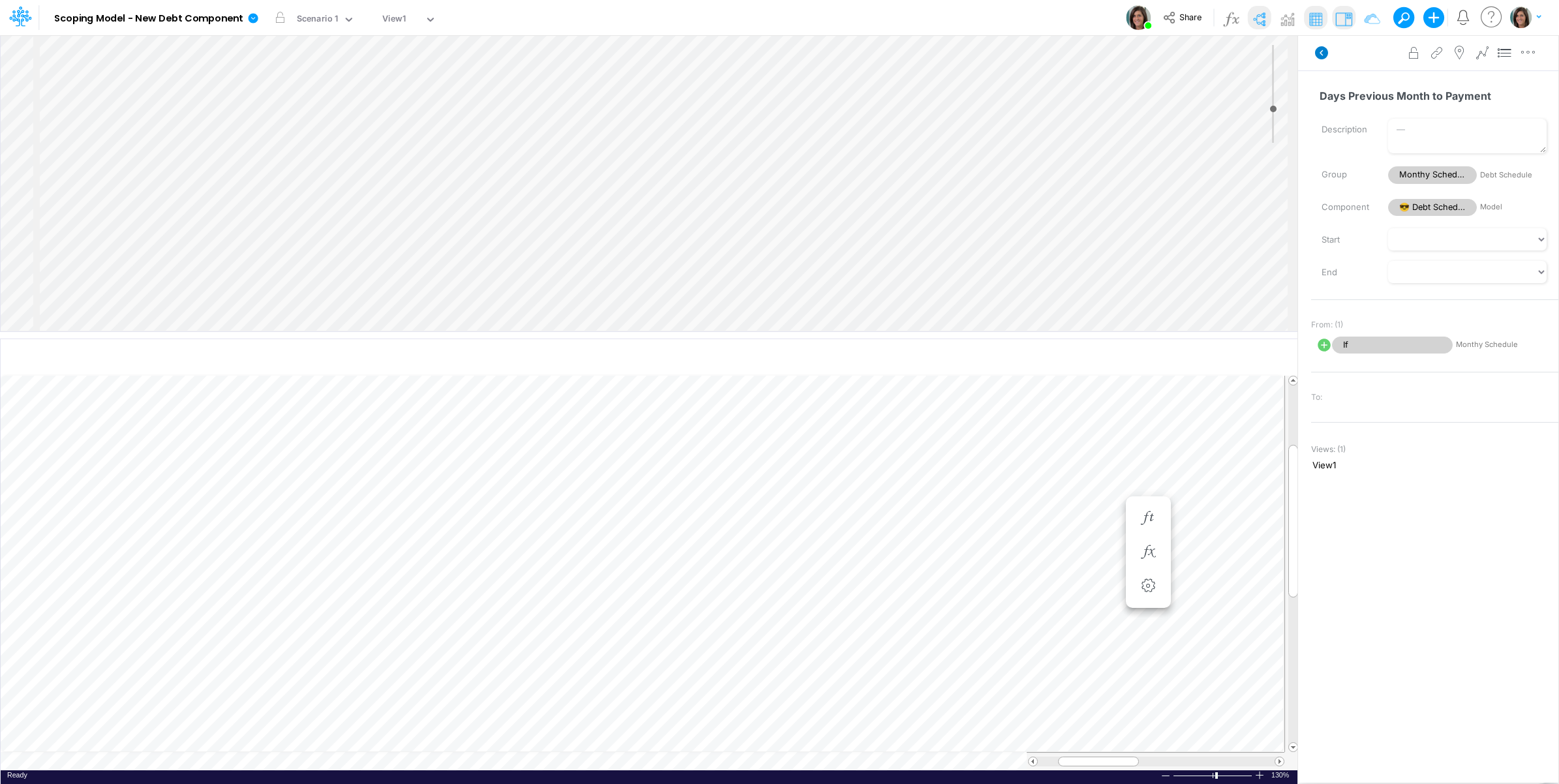
click at [1324, 52] on icon at bounding box center [1321, 53] width 13 height 13
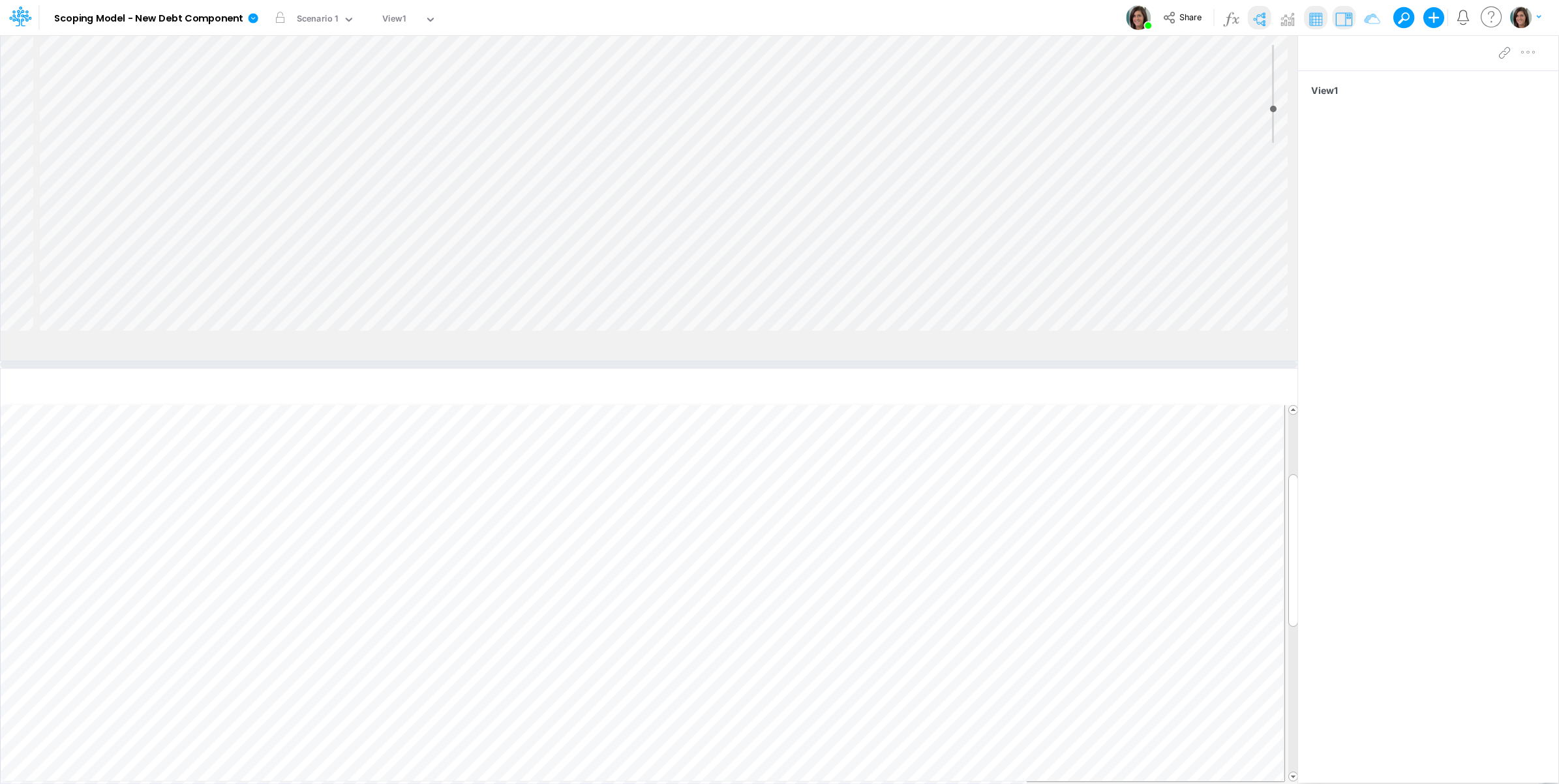
drag, startPoint x: 536, startPoint y: 336, endPoint x: 535, endPoint y: 373, distance: 37.0
click at [535, 368] on div at bounding box center [649, 364] width 1298 height 6
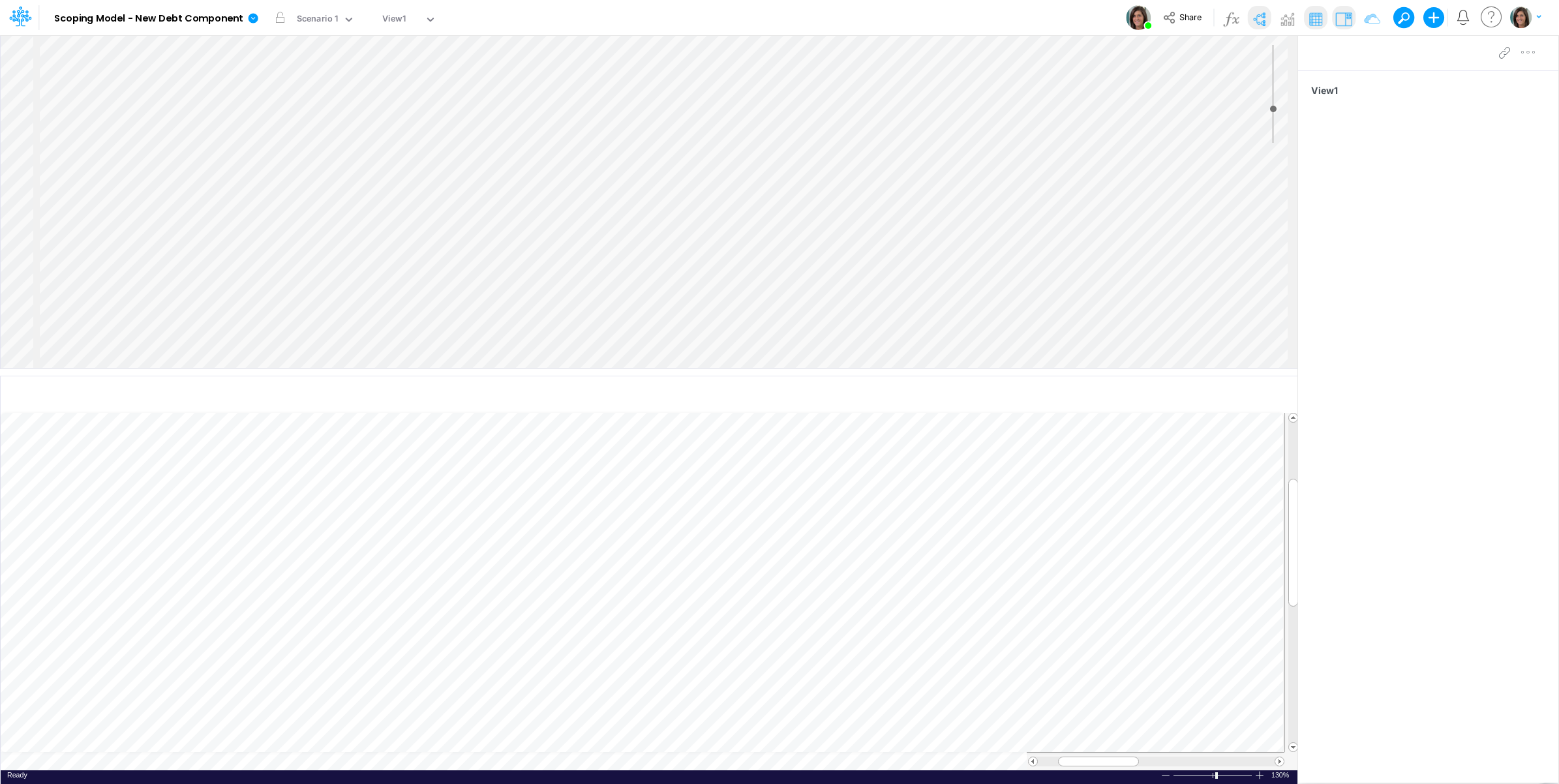
click at [198, 277] on div "Insert node Component Variable Constant Group Addition Subtraction Multiplicati…" at bounding box center [649, 201] width 1297 height 333
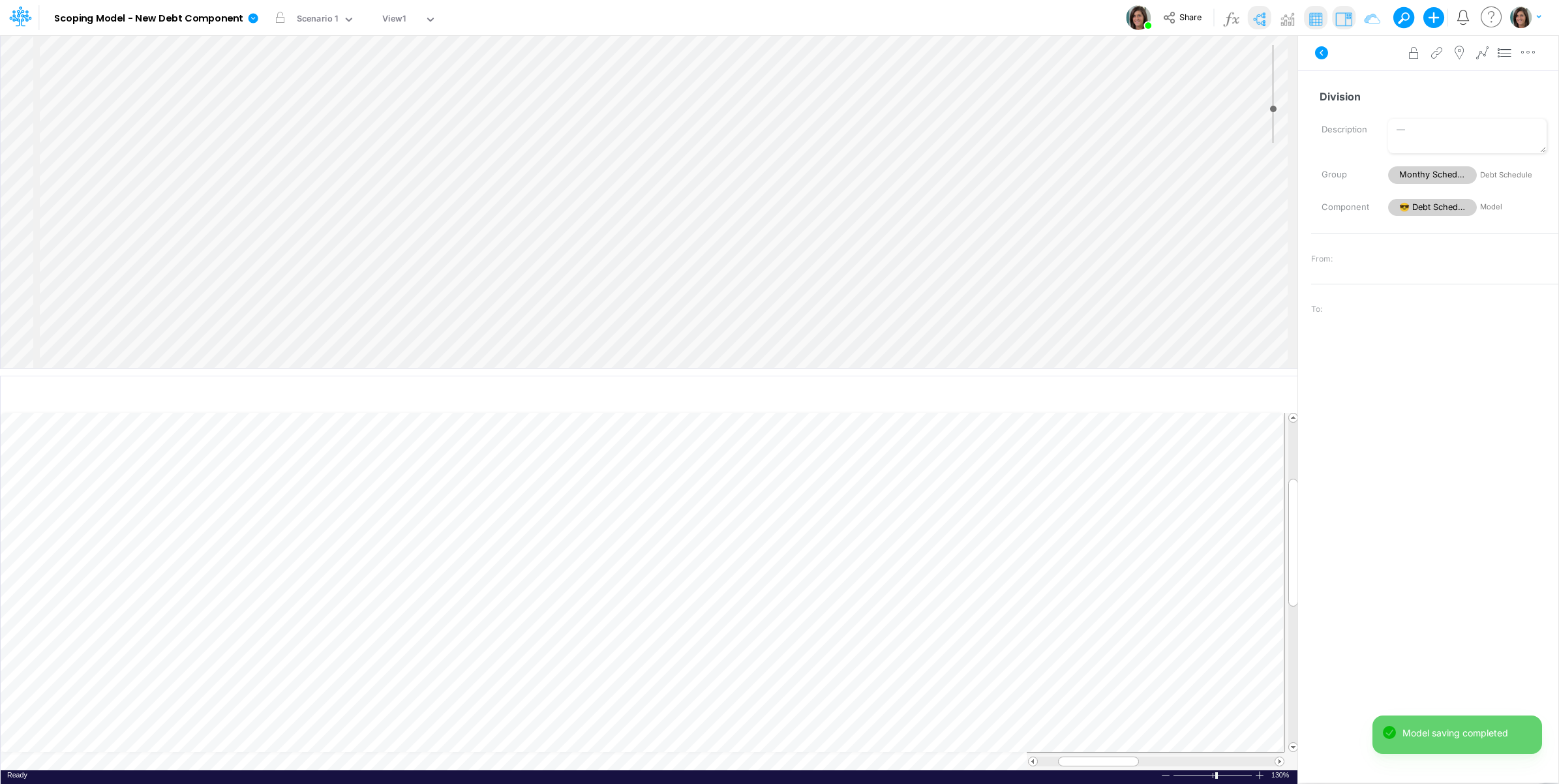
scroll to position [186, 0]
click at [158, 297] on div "Insert child node Variable Constant Group Addition Subtraction Multiplication D…" at bounding box center [649, 201] width 1297 height 333
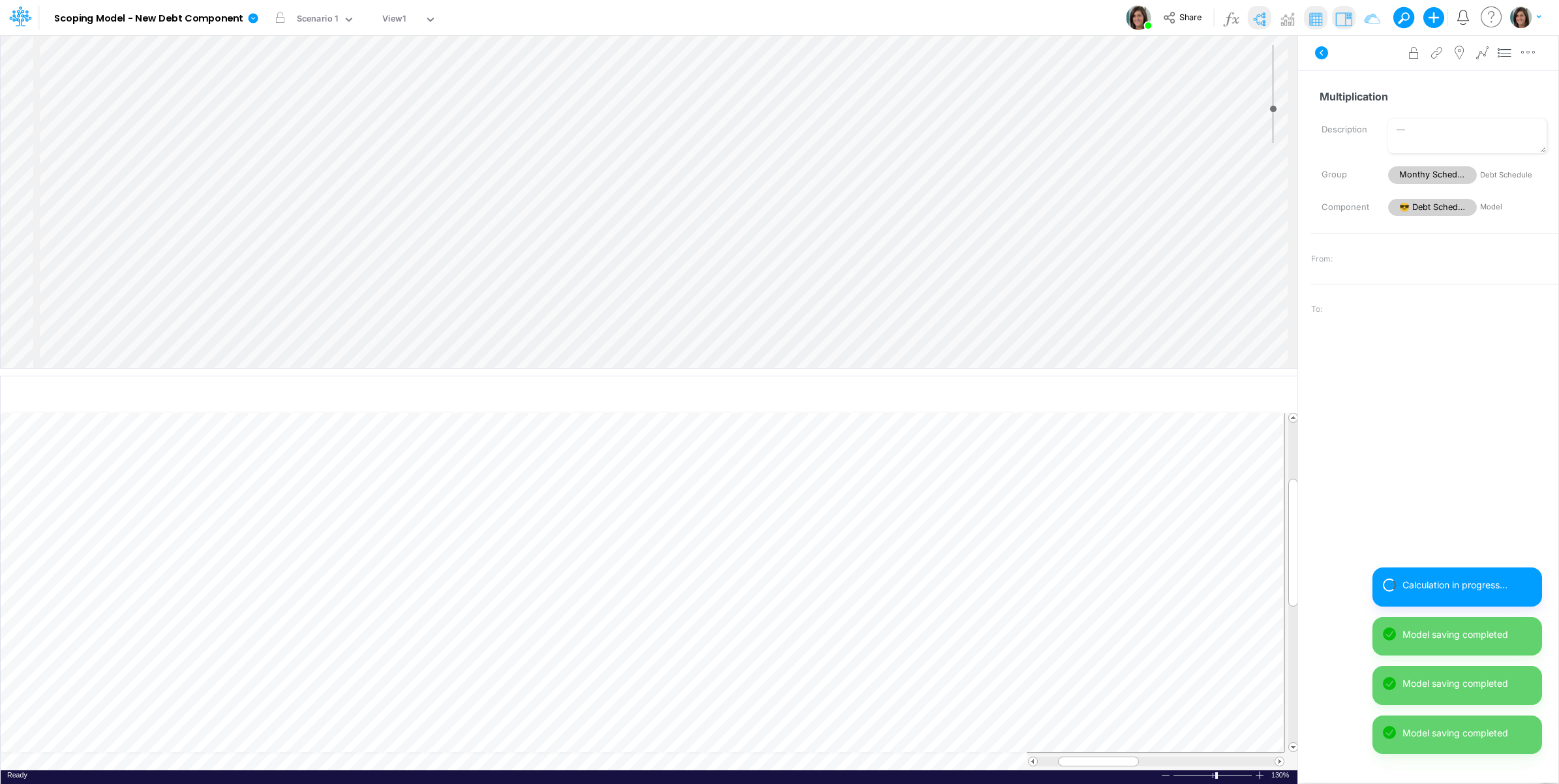
select select "1"
select select "Multiply"
select select "Add"
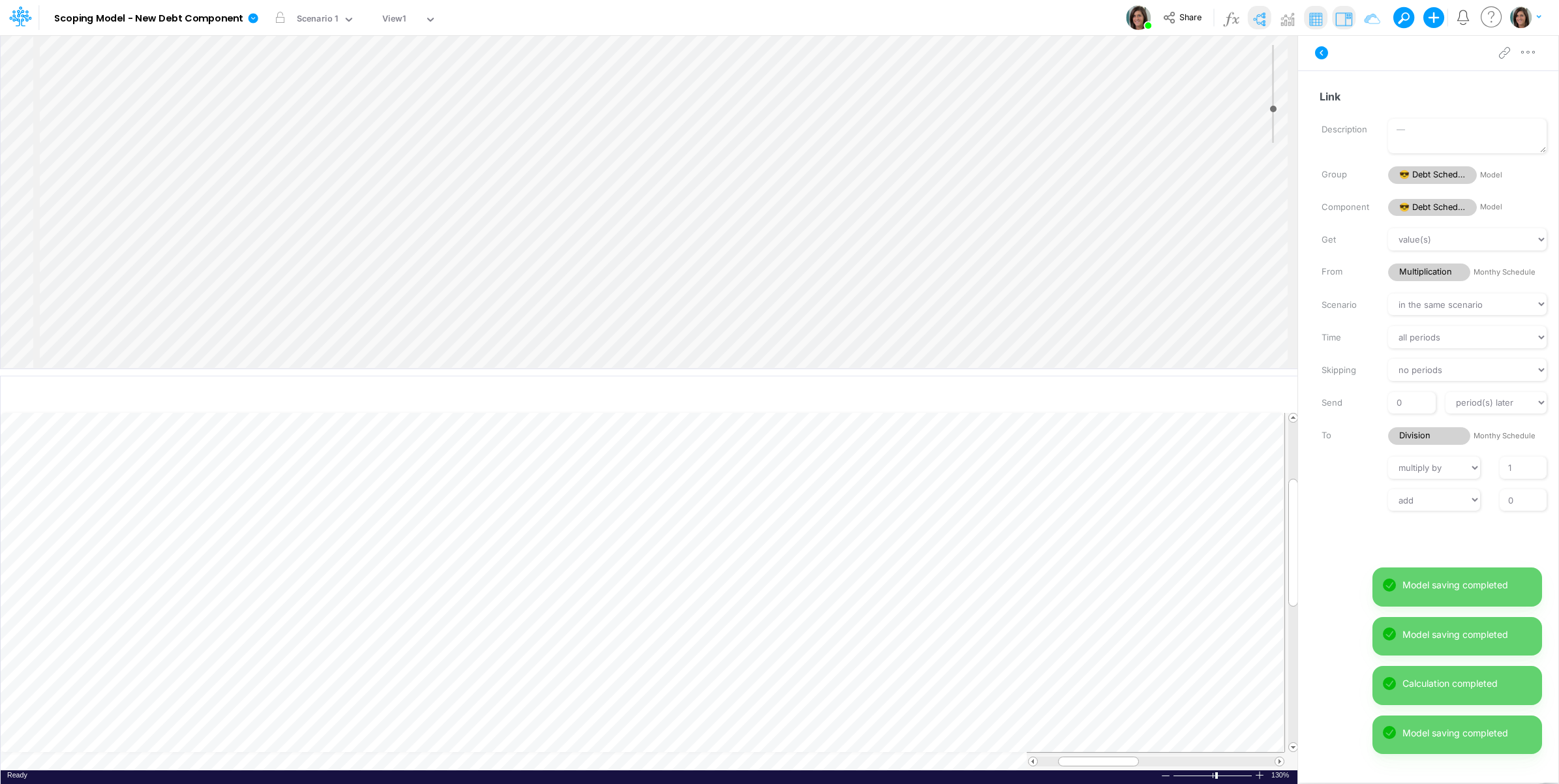
click at [138, 331] on div "Insert node Variable Constant Group Addition Subtraction Multiplication Divisio…" at bounding box center [649, 201] width 1297 height 333
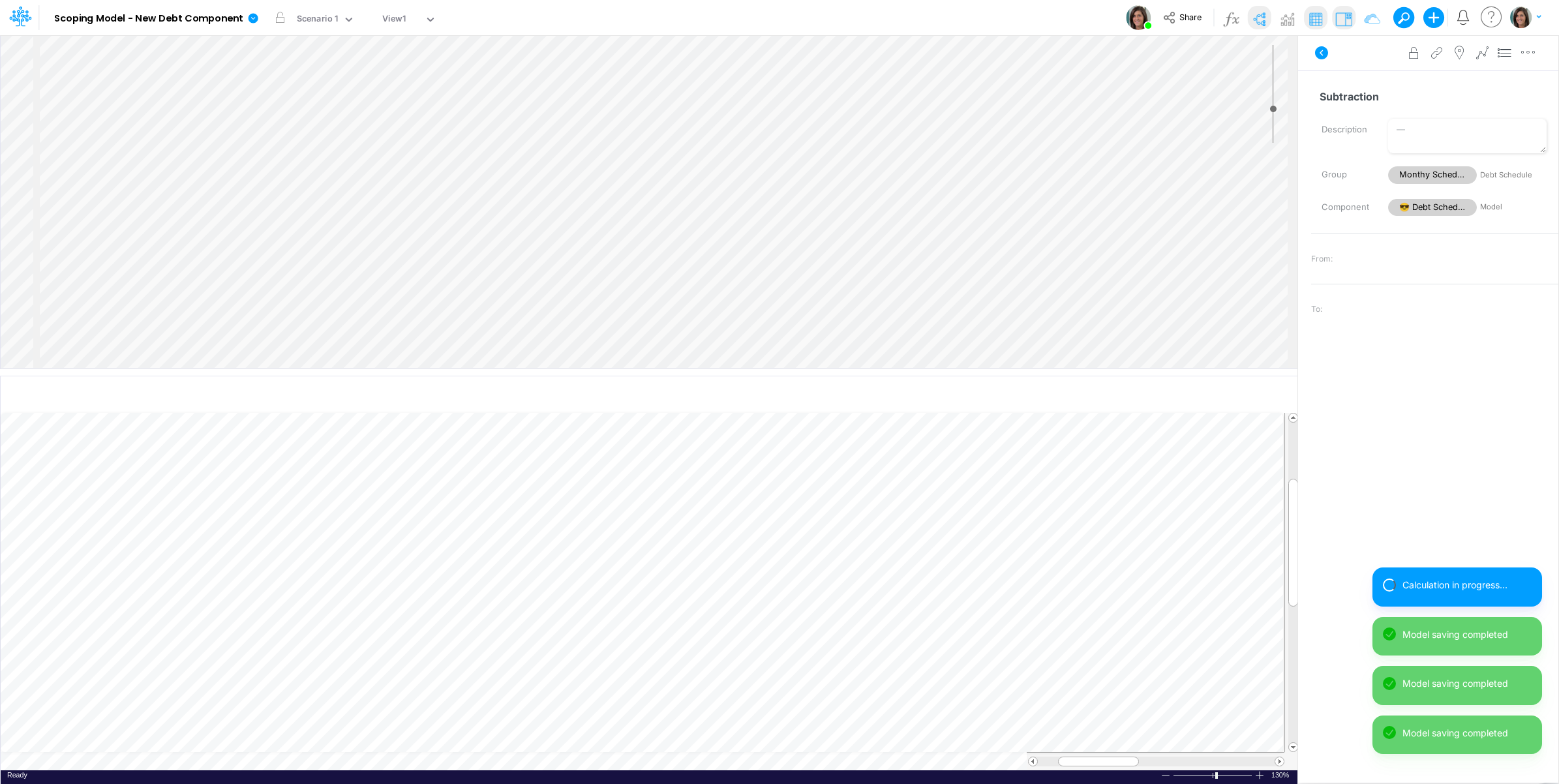
select select "1"
select select "Multiply"
select select "Add"
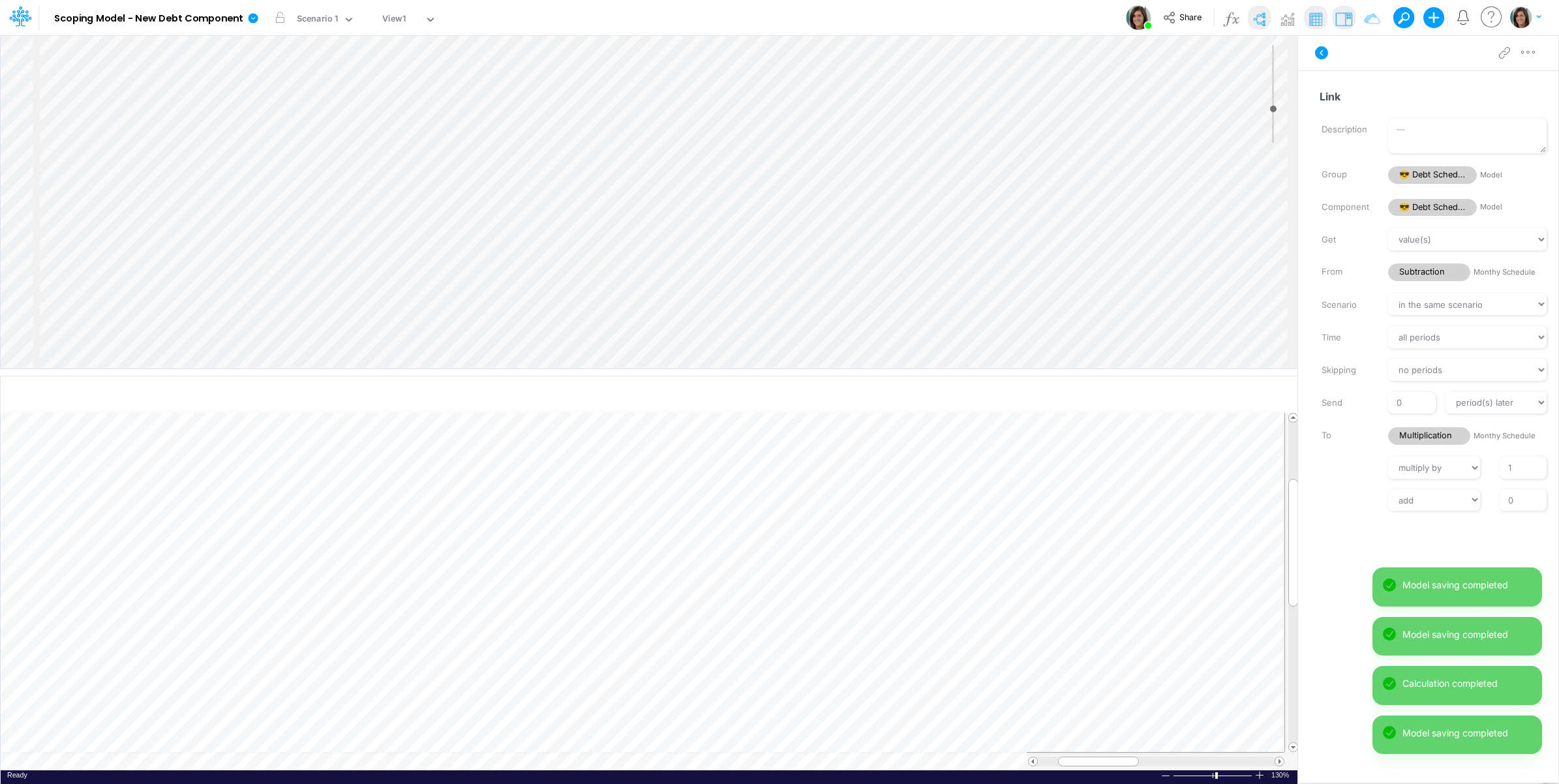
scroll to position [77, 0]
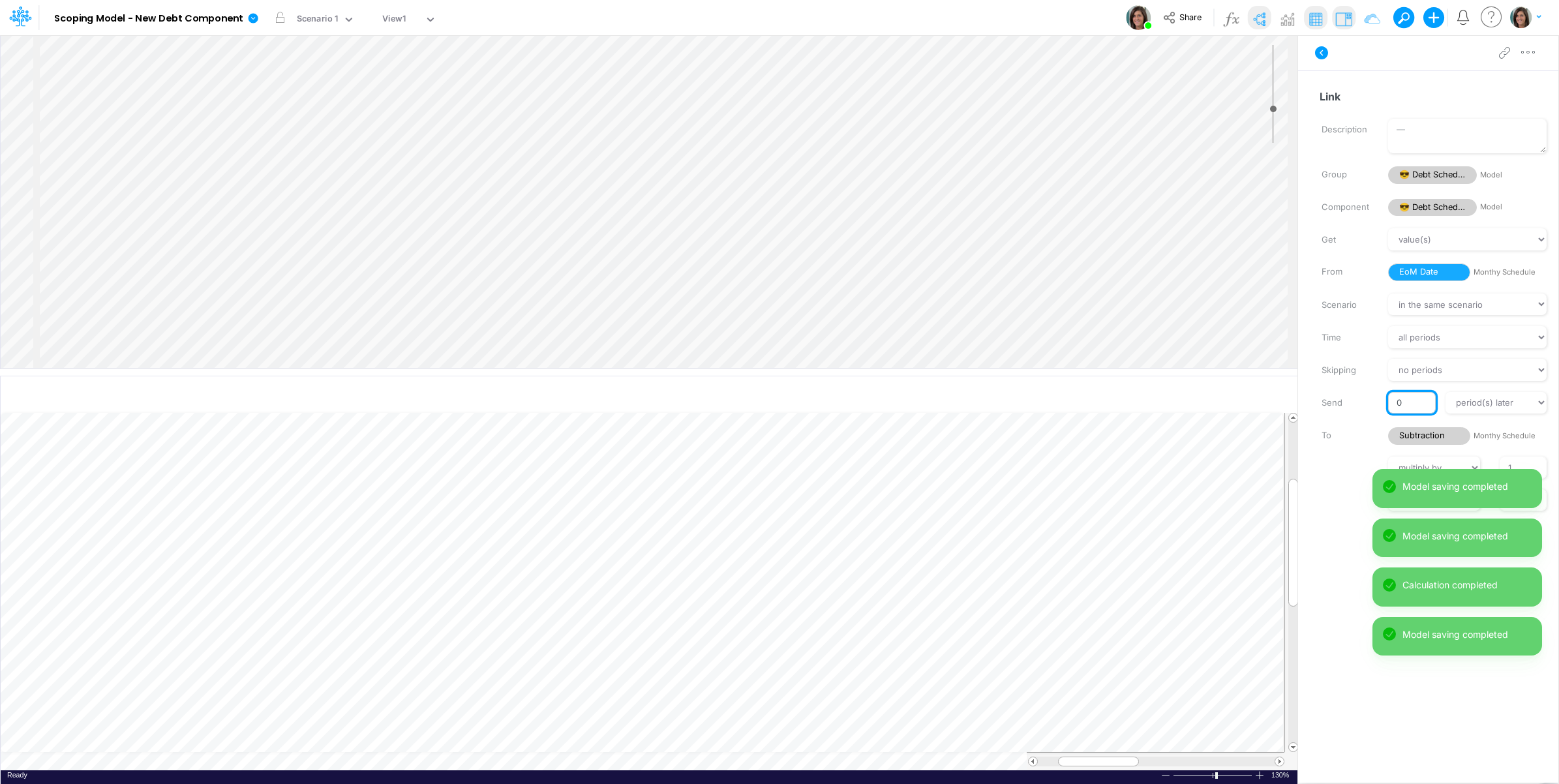
drag, startPoint x: 1407, startPoint y: 401, endPoint x: 1393, endPoint y: 399, distance: 14.1
click at [1393, 399] on input "0" at bounding box center [1411, 402] width 47 height 22
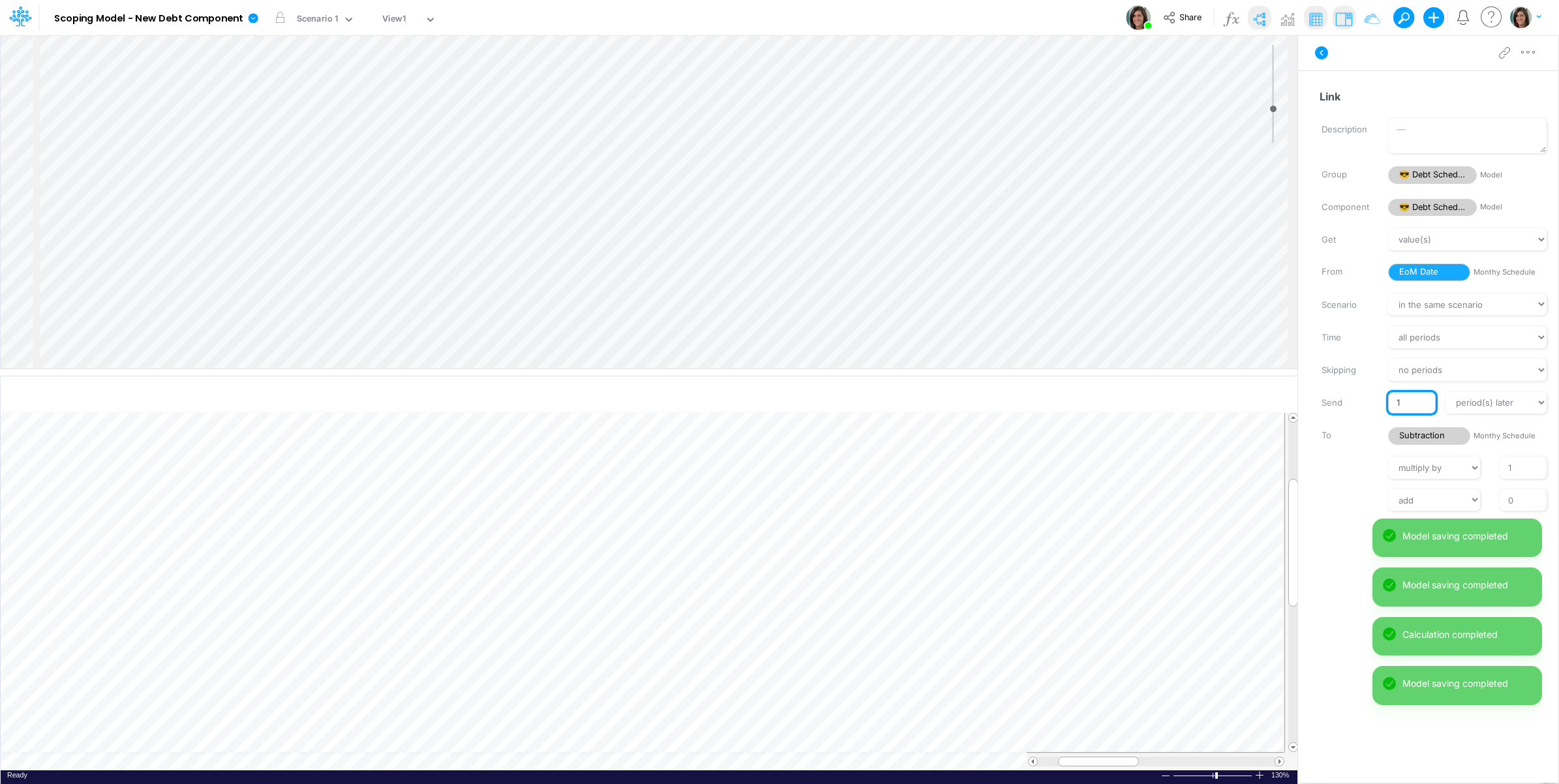
type input "1"
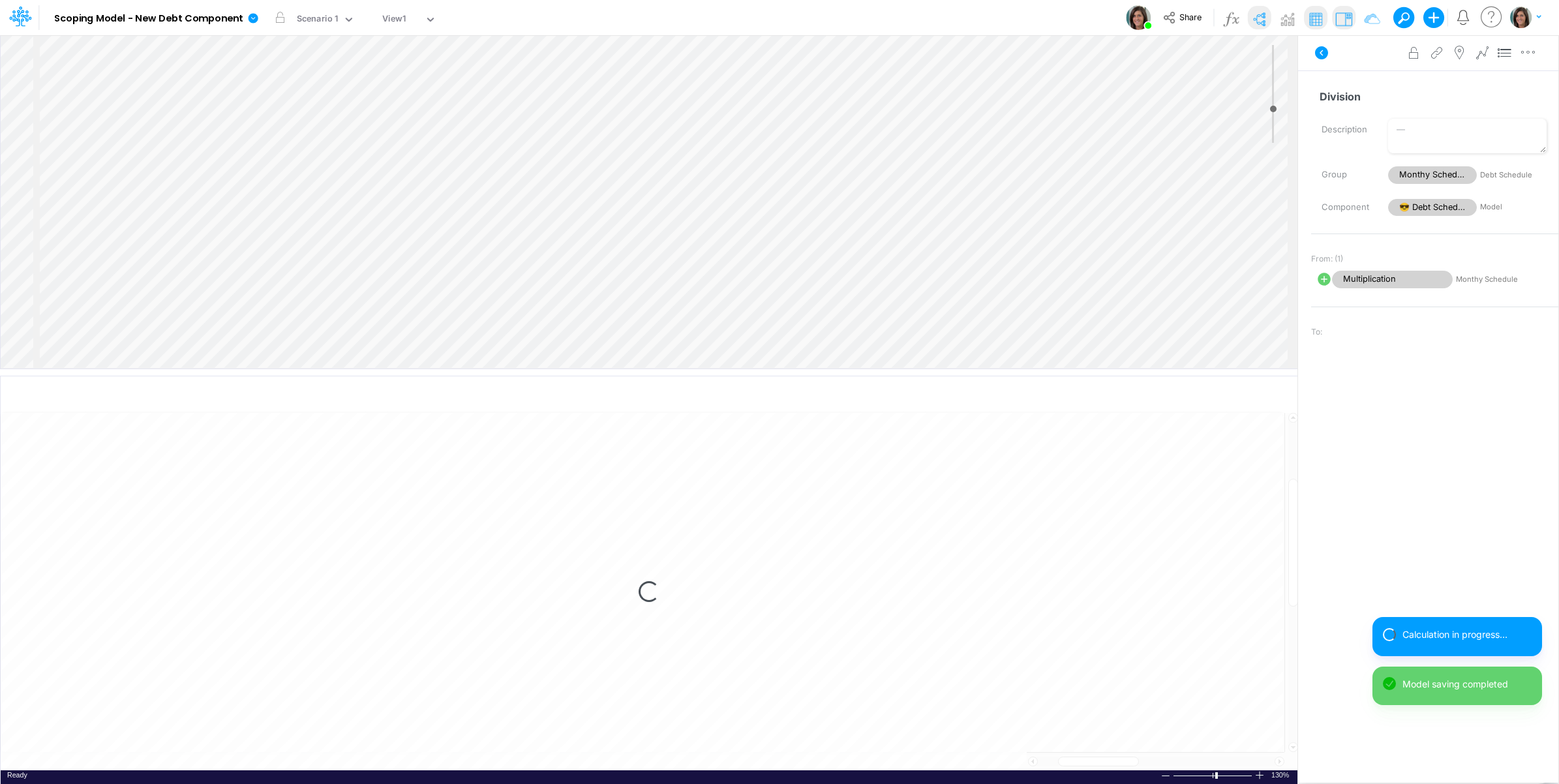
select select "1"
select select "Multiply"
select select "Add"
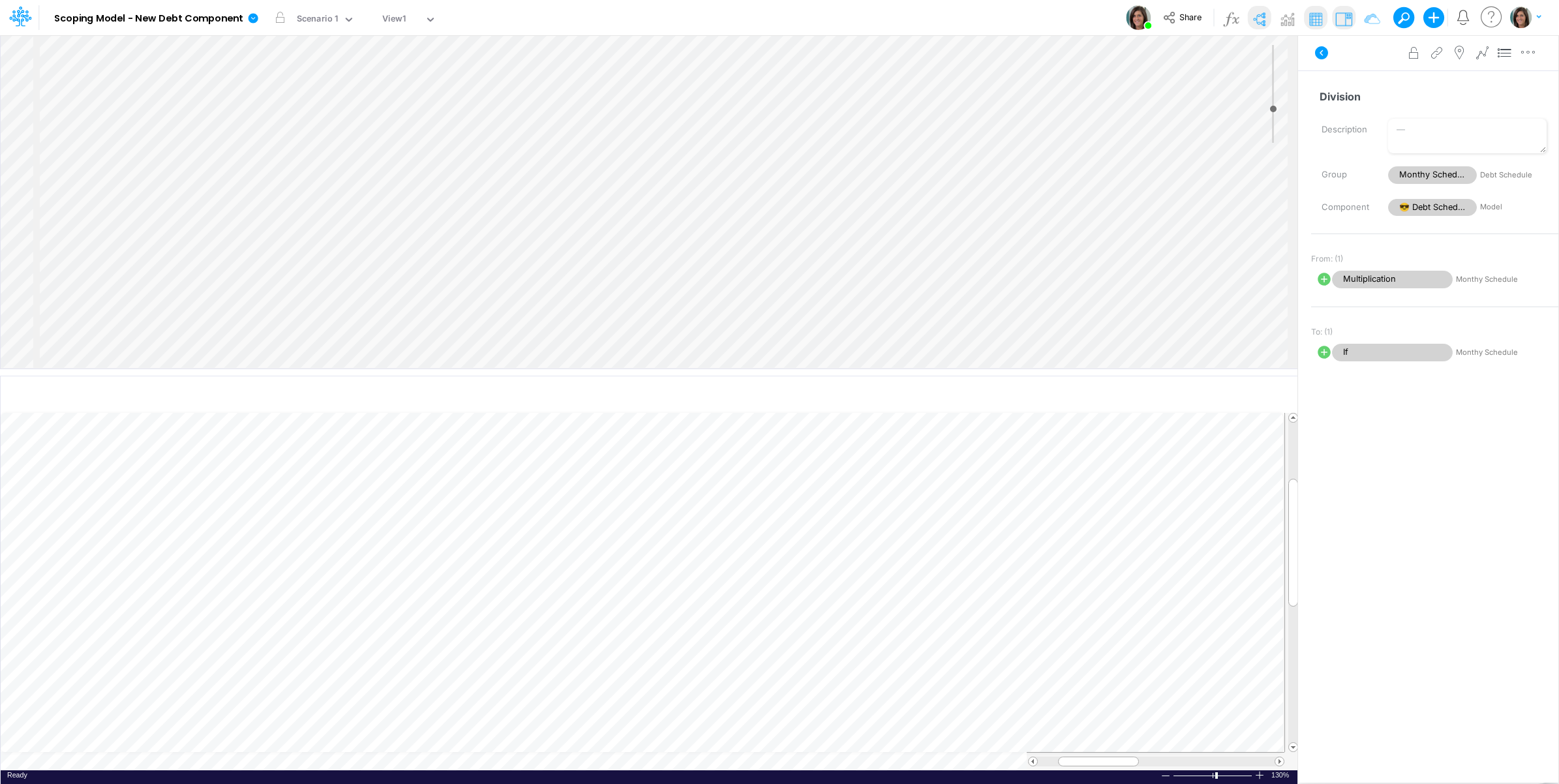
click at [165, 281] on div "Insert child node Variable Constant Group Addition Subtraction Multiplication D…" at bounding box center [649, 201] width 1297 height 333
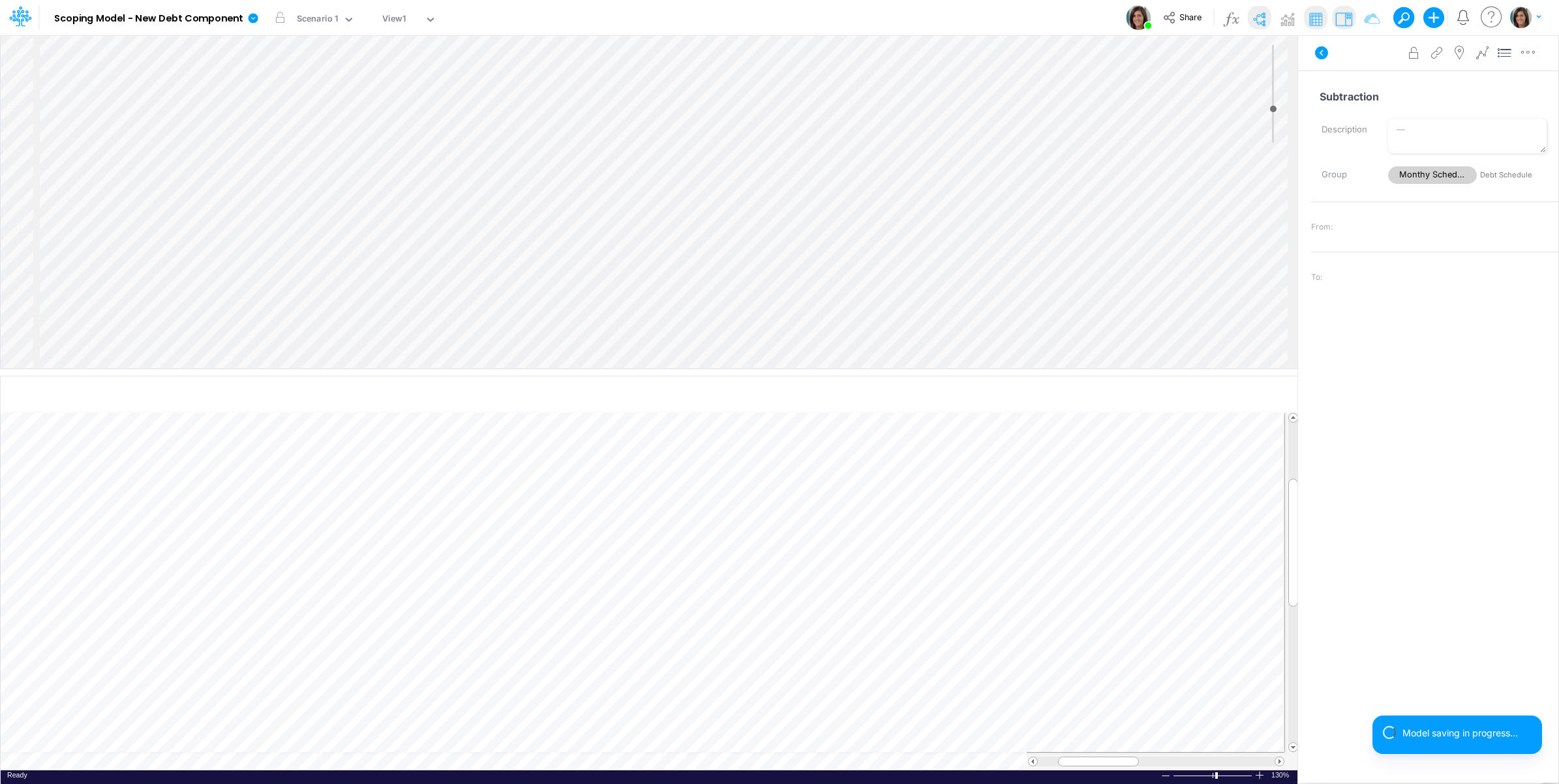
scroll to position [245, 0]
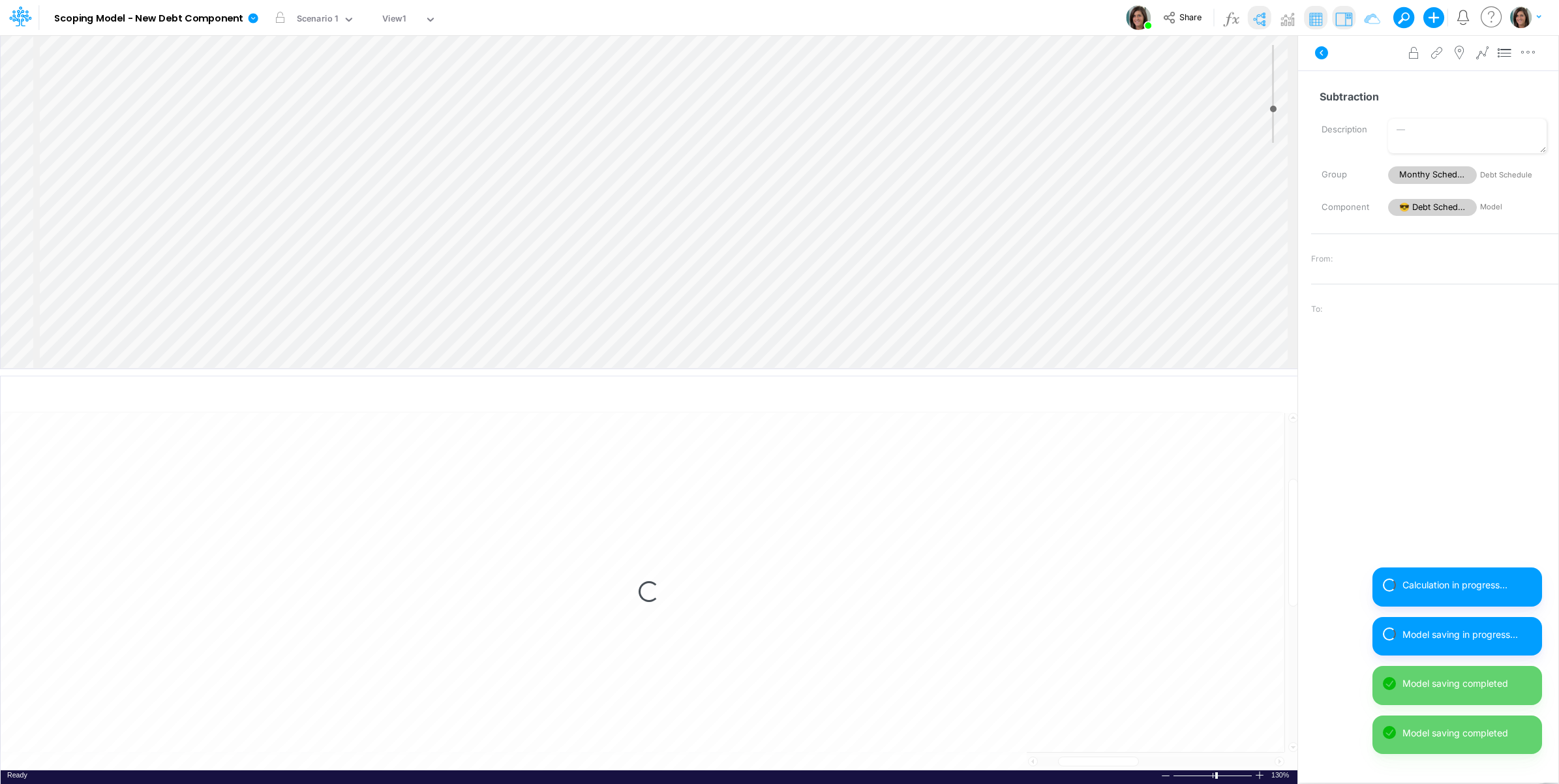
select select "1"
select select "Multiply"
select select "Add"
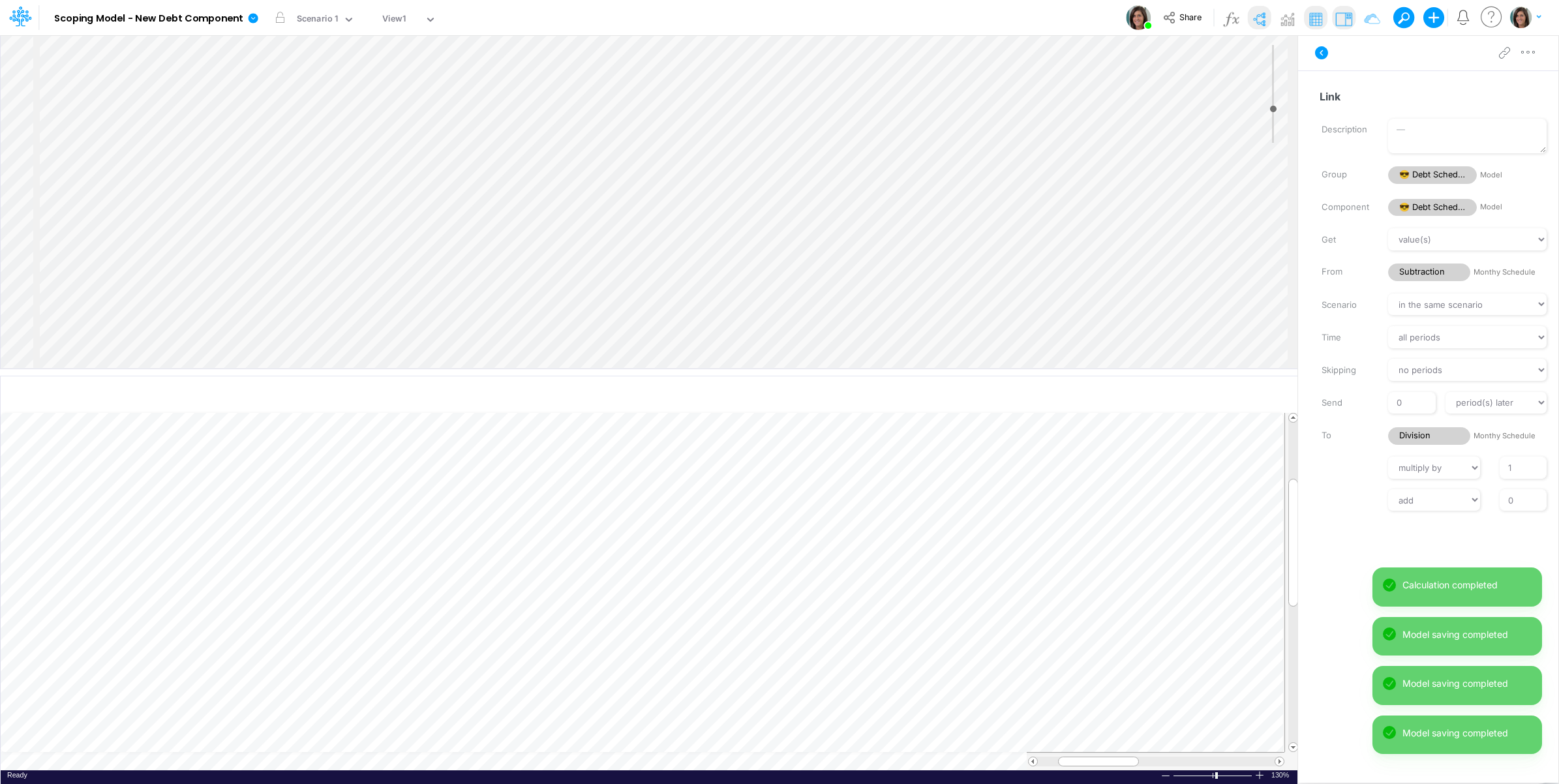
scroll to position [136, 0]
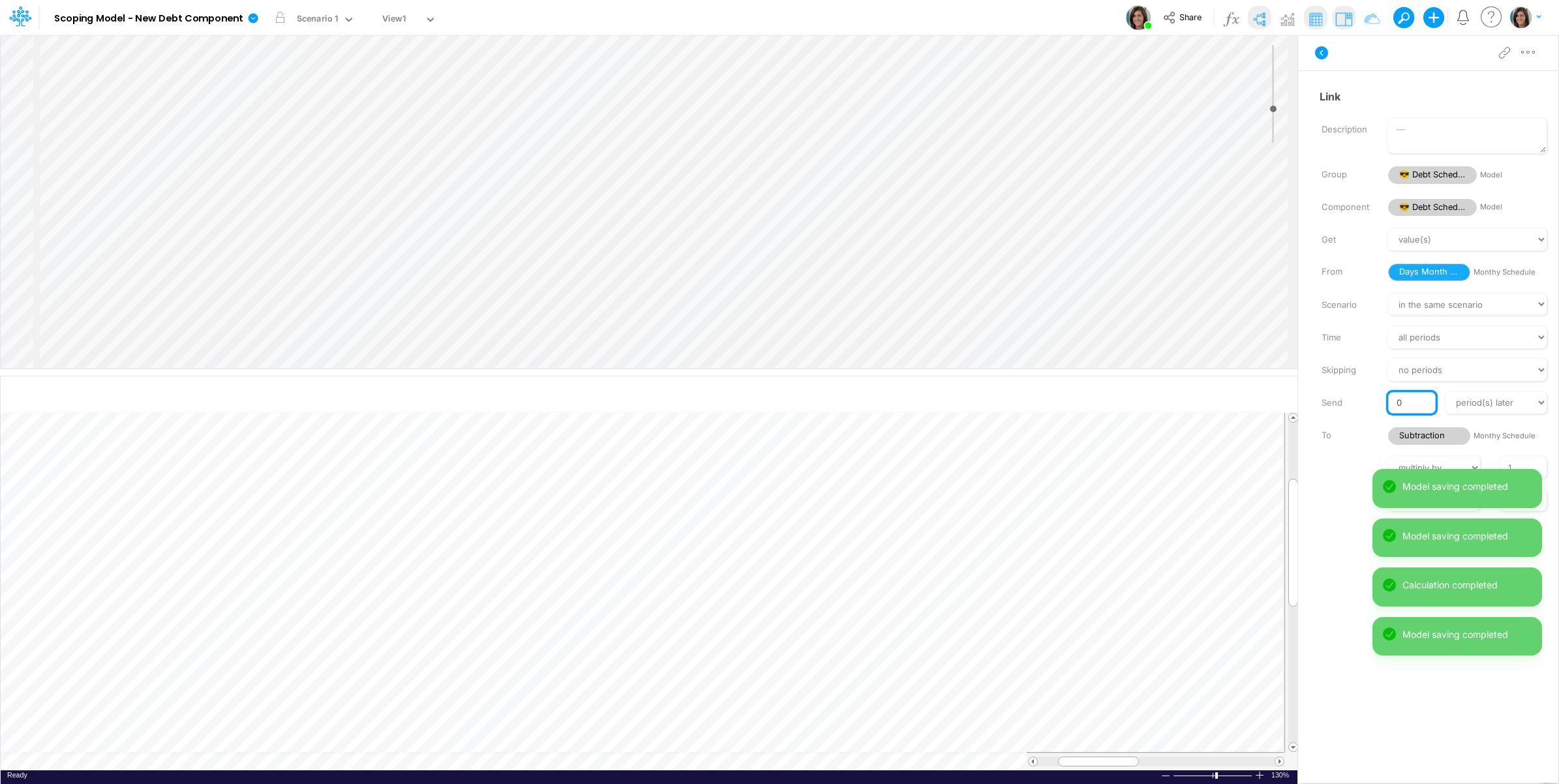
drag, startPoint x: 1397, startPoint y: 401, endPoint x: 1386, endPoint y: 401, distance: 11.0
click at [1386, 401] on div "0" at bounding box center [1412, 402] width 67 height 22
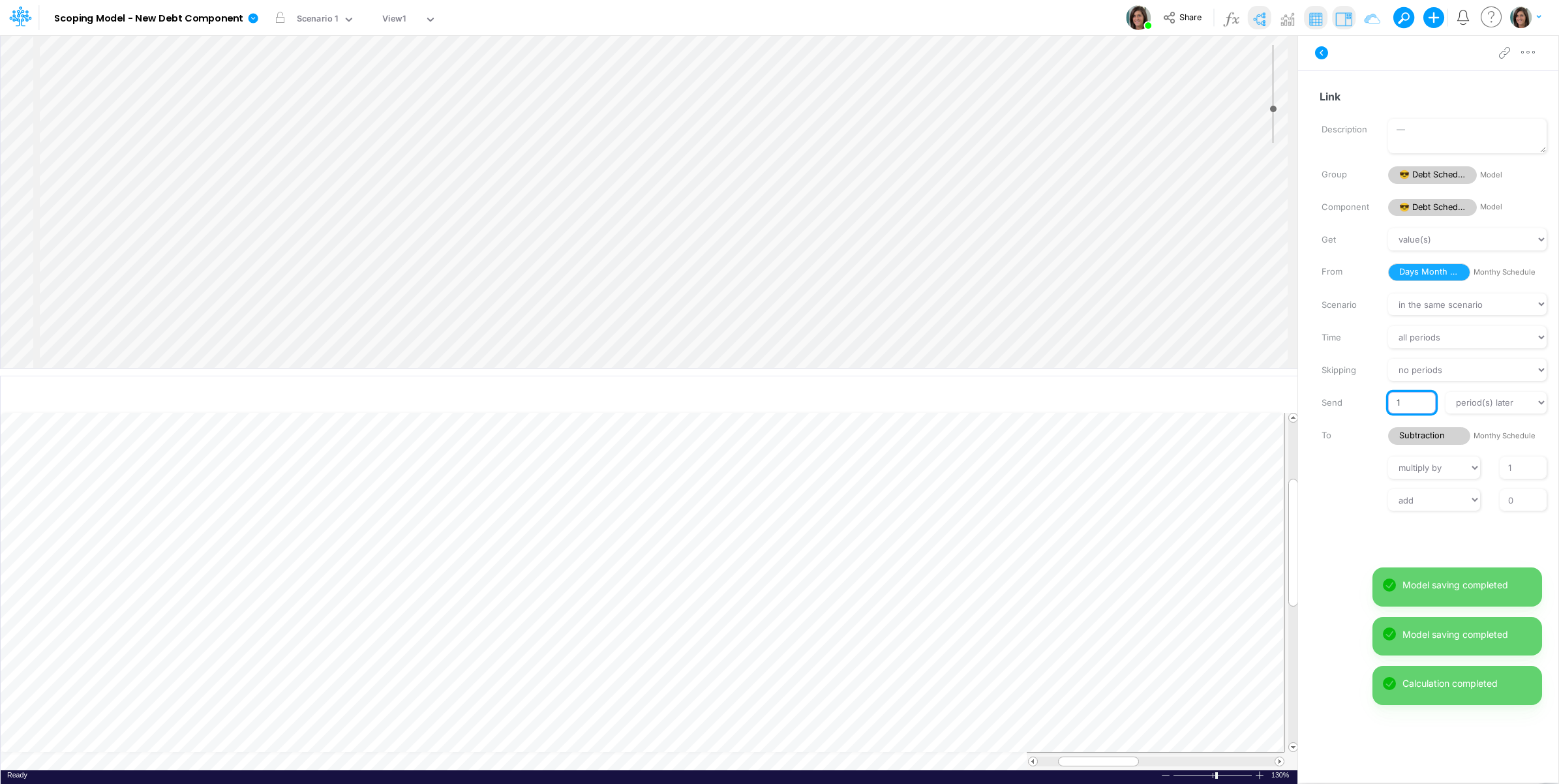
type input "1"
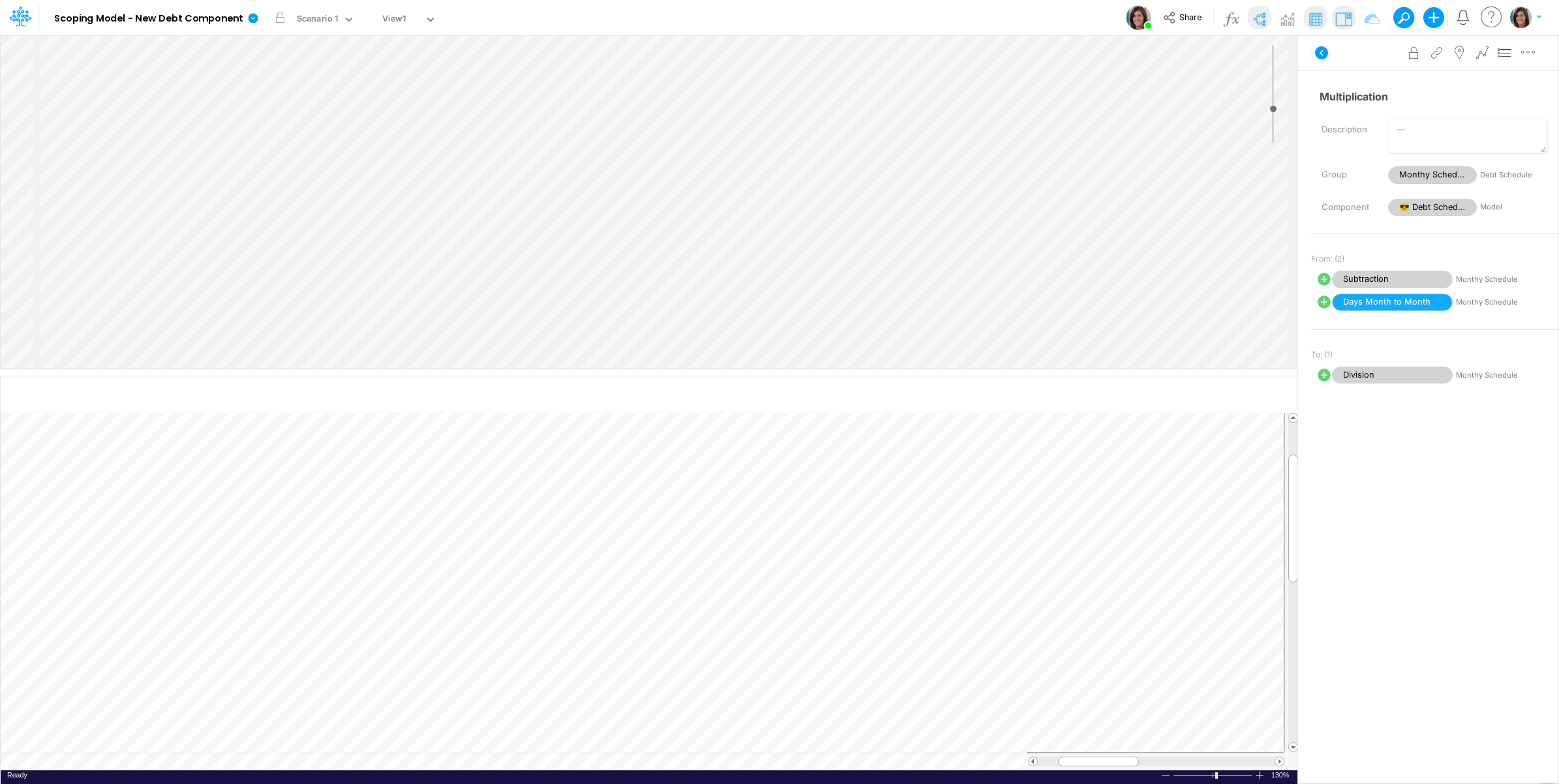
scroll to position [27, 0]
select select "1"
select select "Multiply"
select select "Add"
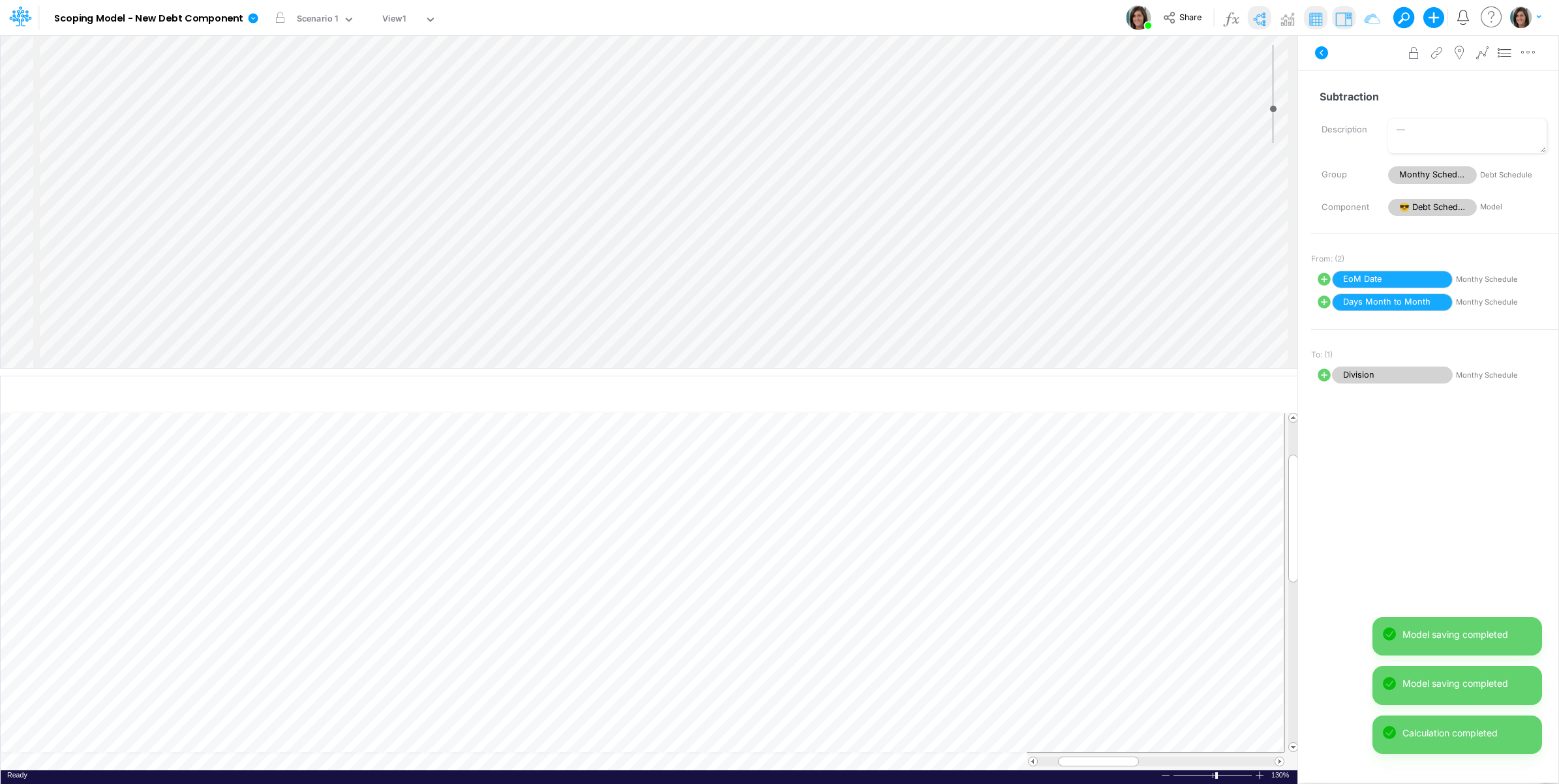
select select "1"
select select "Multiply"
select select "Add"
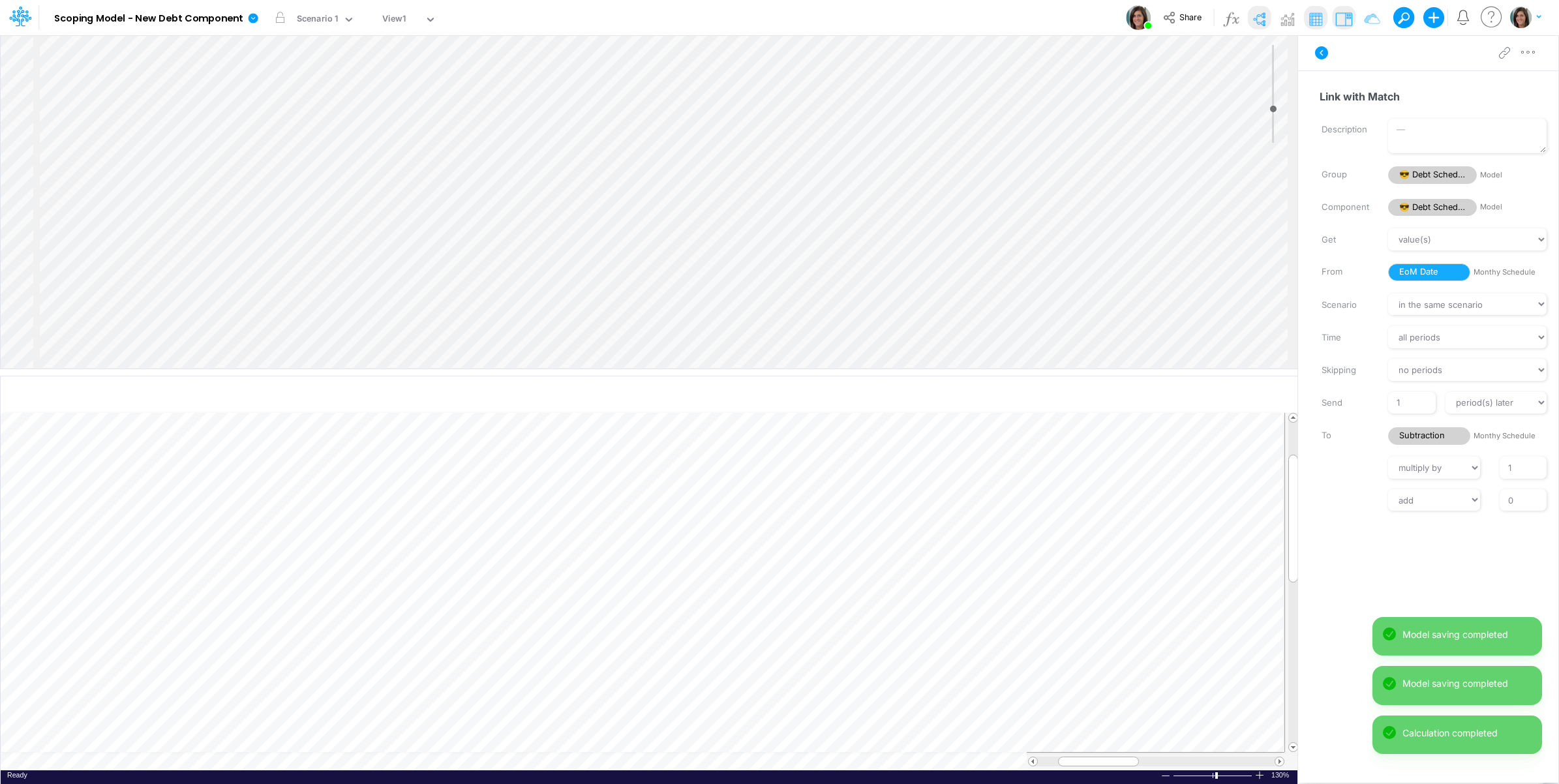
scroll to position [0, 1]
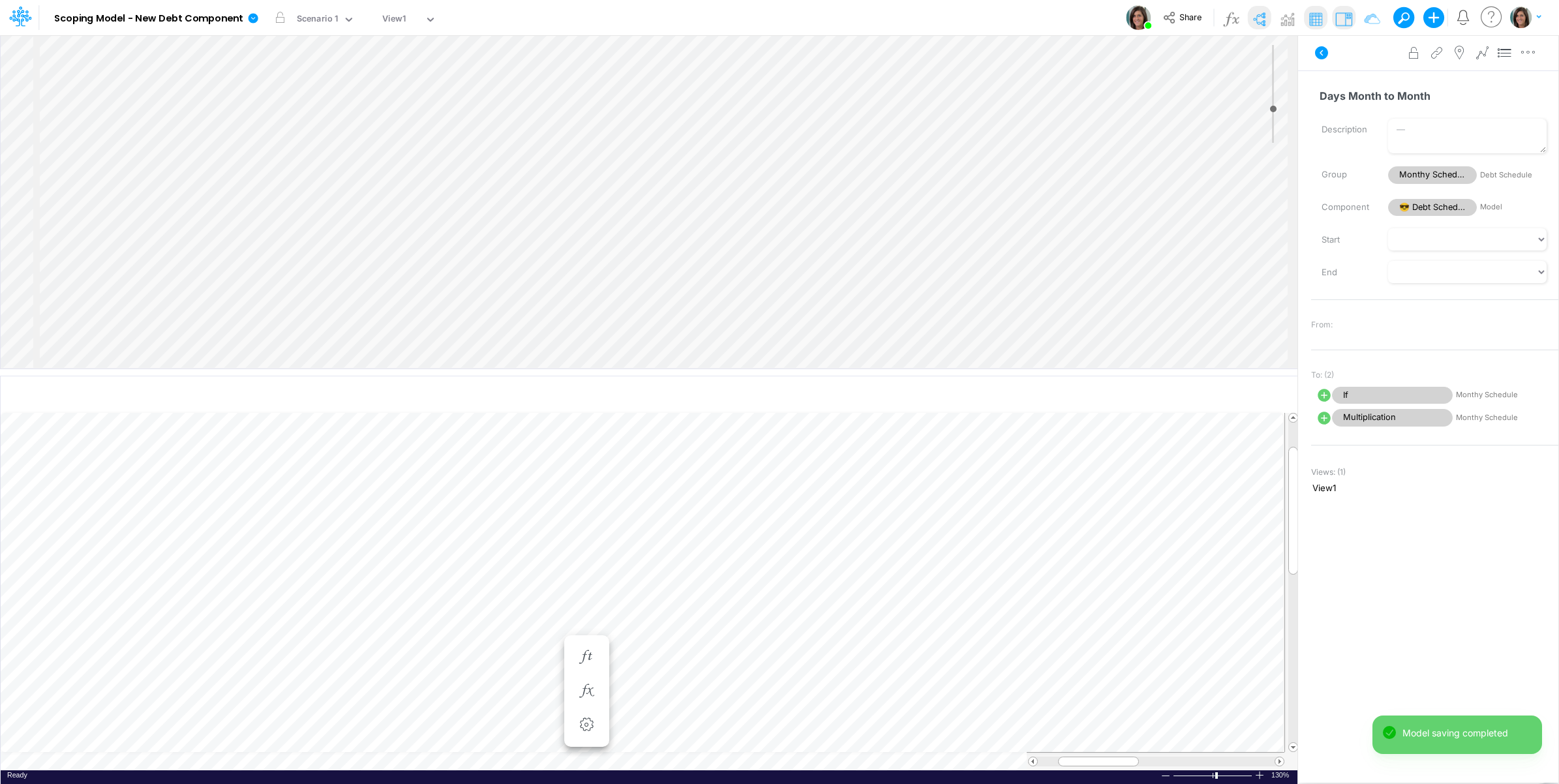
scroll to position [0, 1]
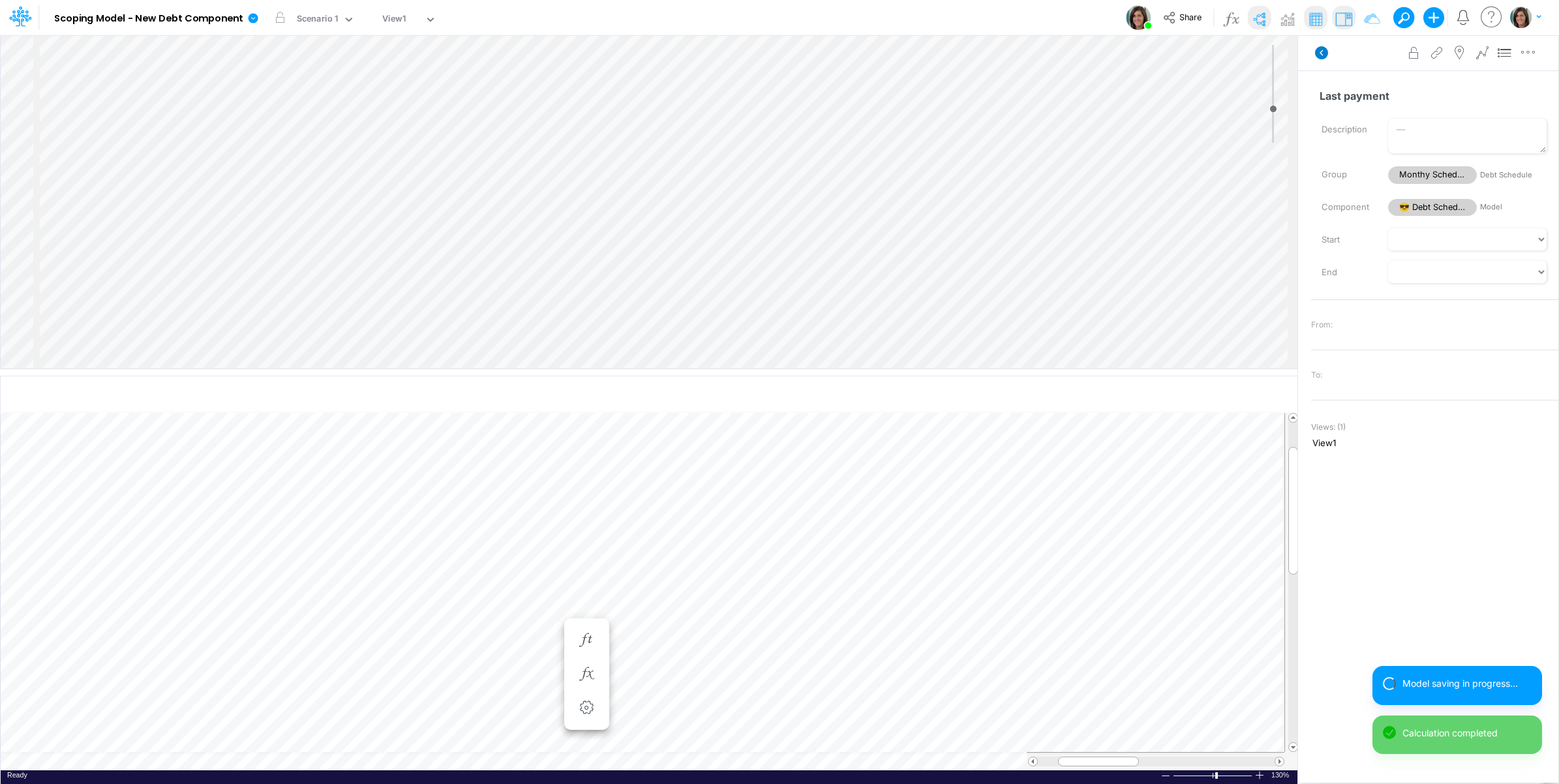
click at [1321, 55] on icon at bounding box center [1321, 53] width 13 height 13
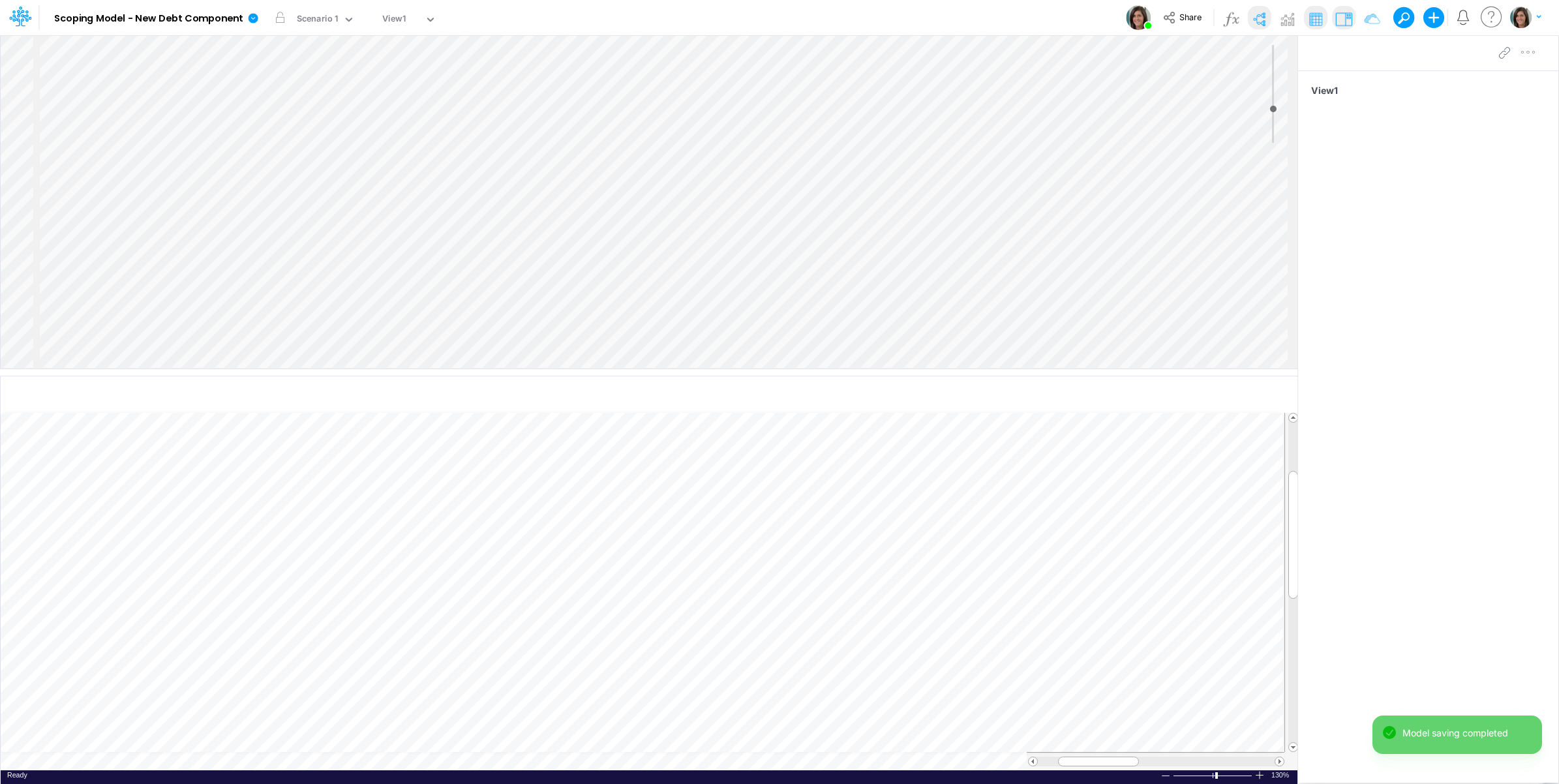
scroll to position [0, 1]
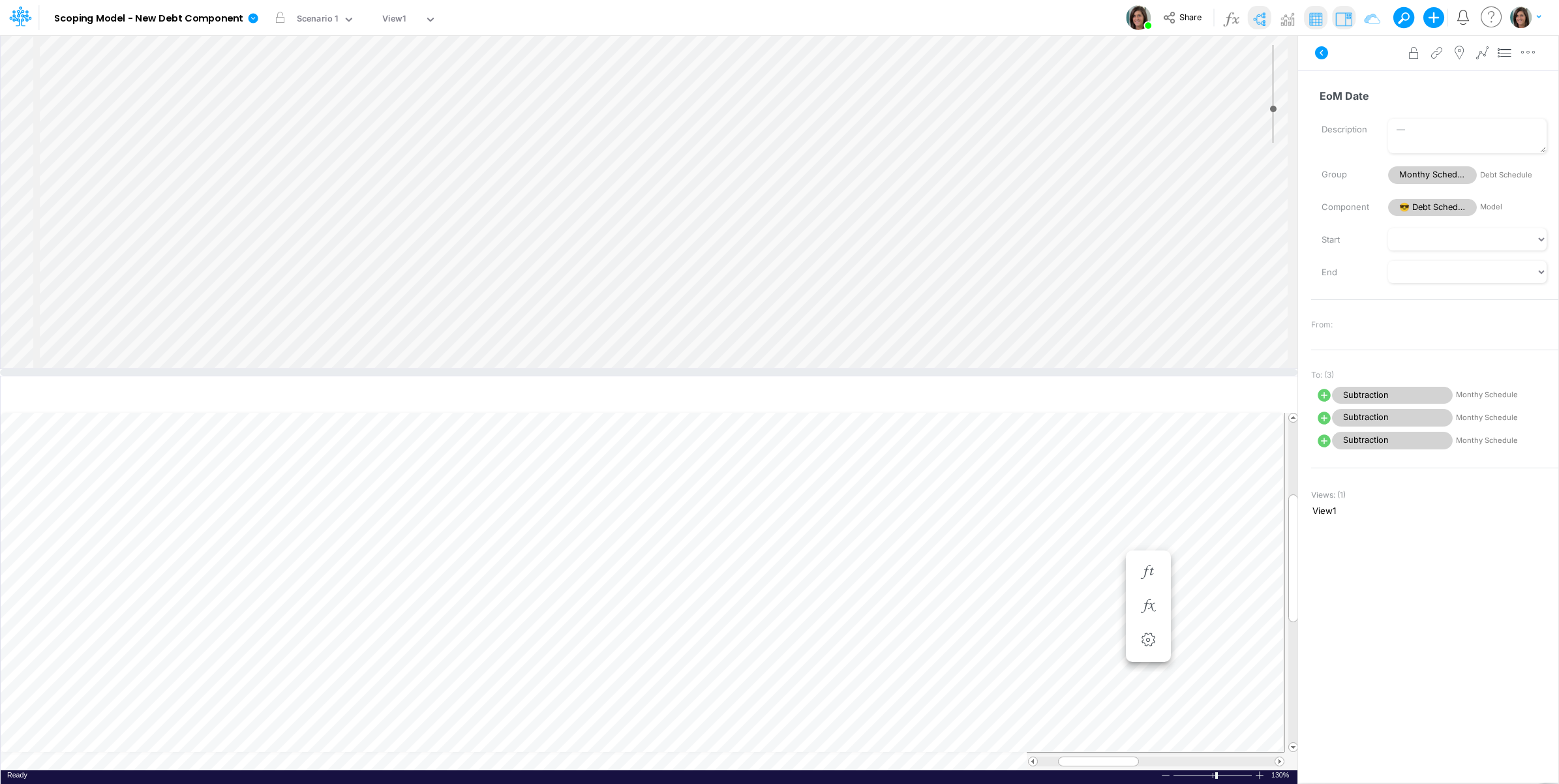
scroll to position [245, 0]
click at [142, 304] on div "Insert child node Variable Constant Group Addition Subtraction Multiplication D…" at bounding box center [649, 201] width 1297 height 333
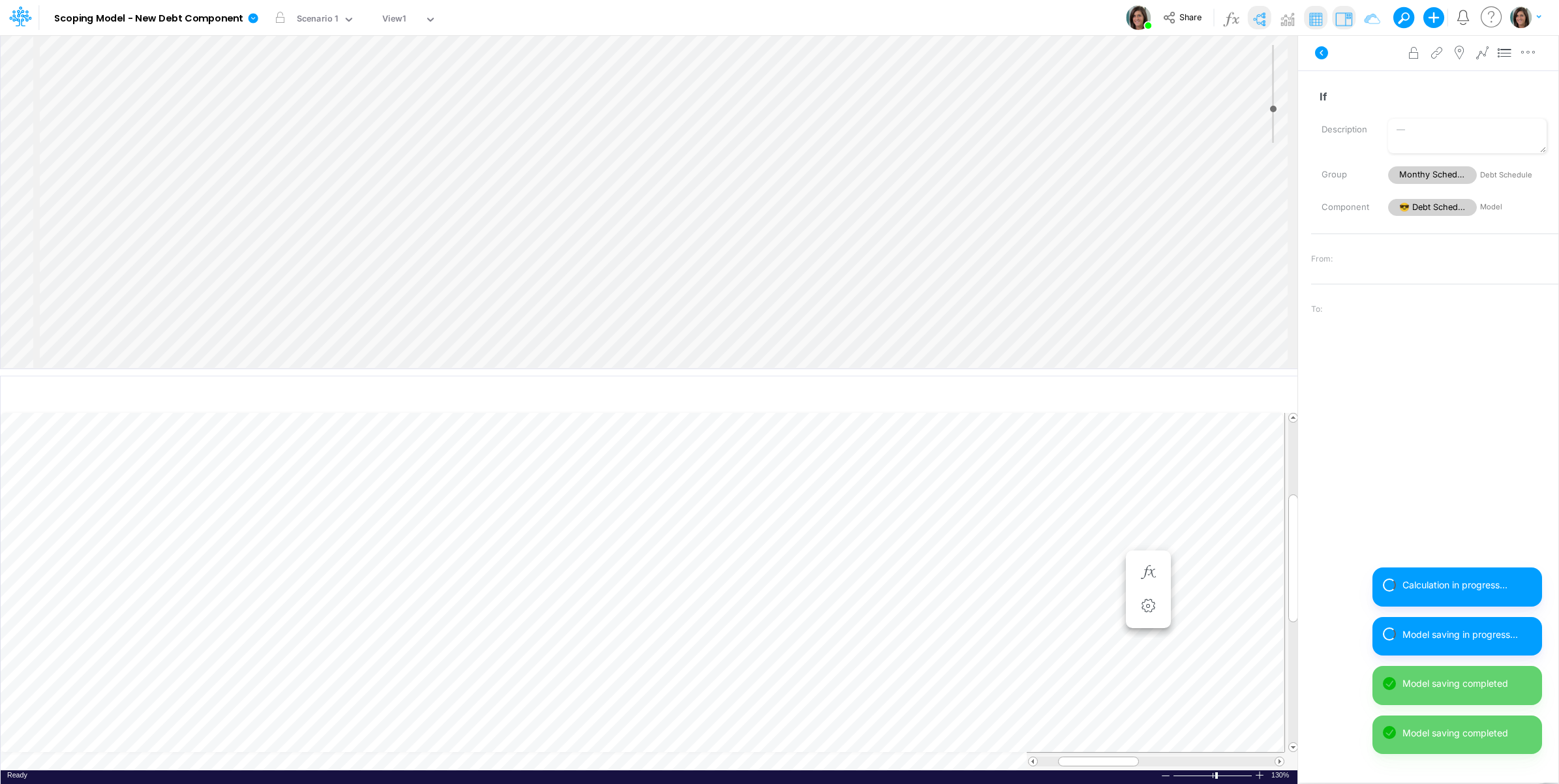
select select "1"
select select "Multiply"
select select "Add"
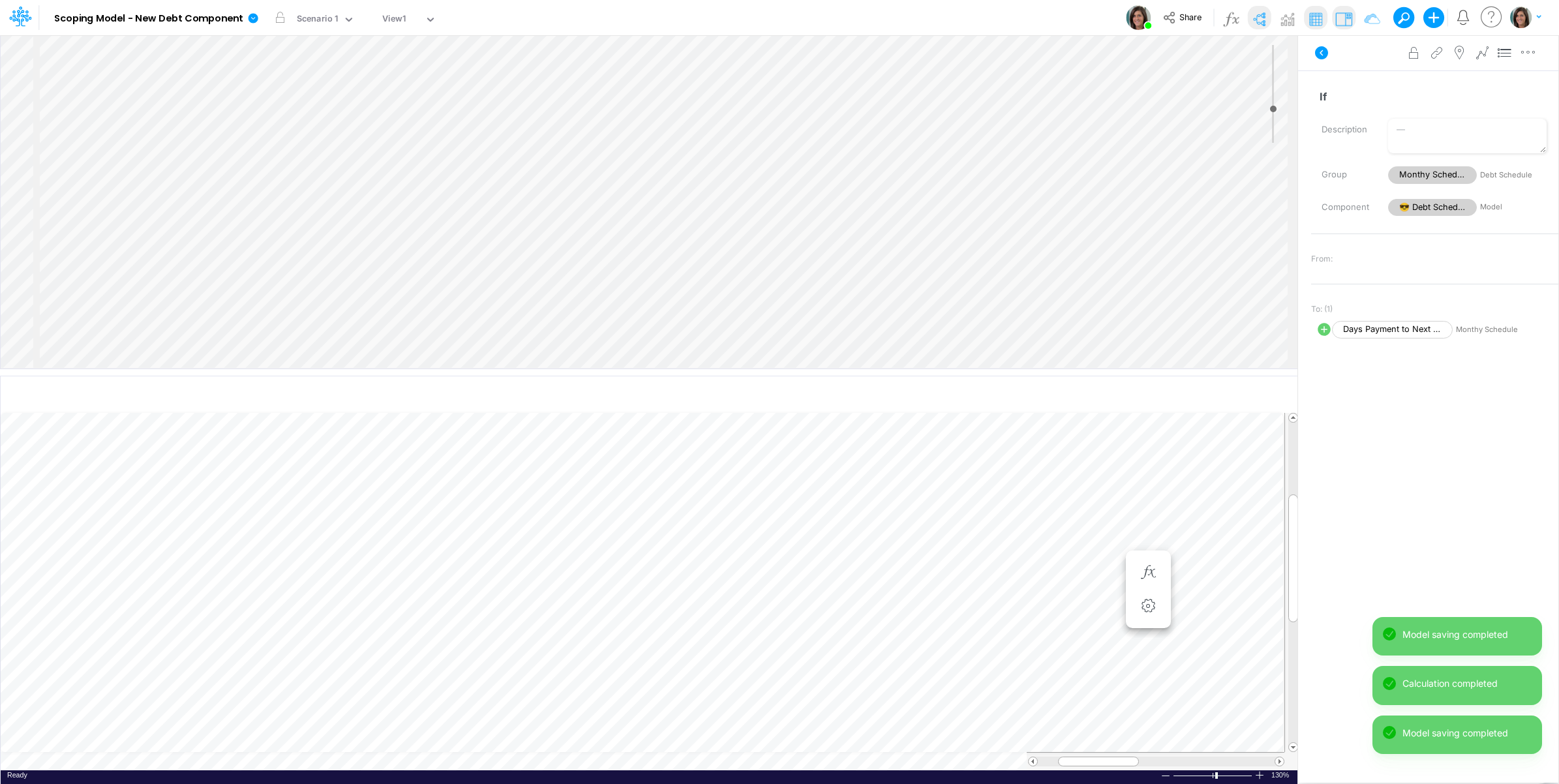
select select "1"
select select "Multiply"
select select "Add"
click at [1526, 54] on icon "button" at bounding box center [1528, 53] width 19 height 14
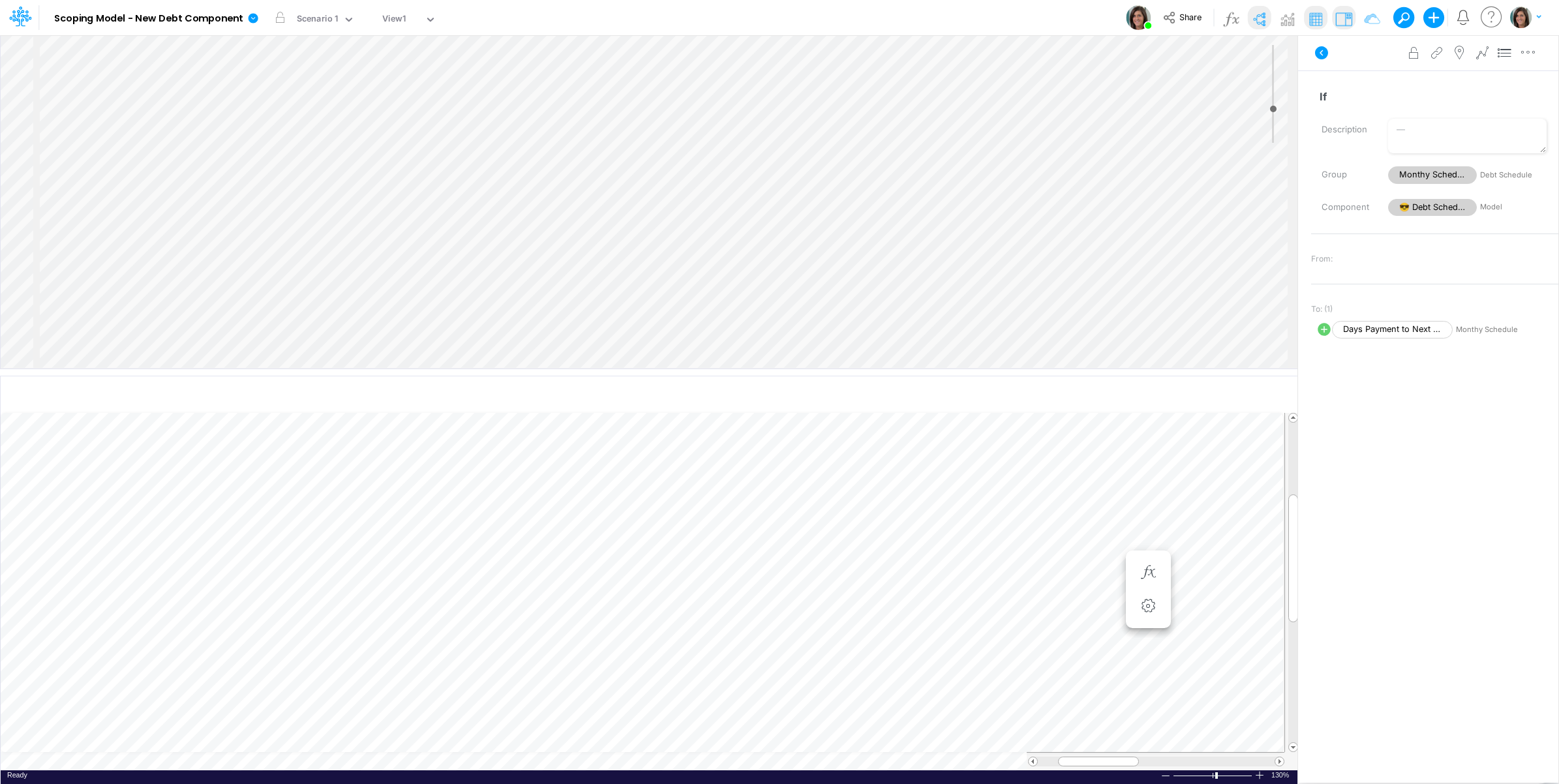
scroll to position [136, 0]
select select "1"
select select "Multiply"
select select "Add"
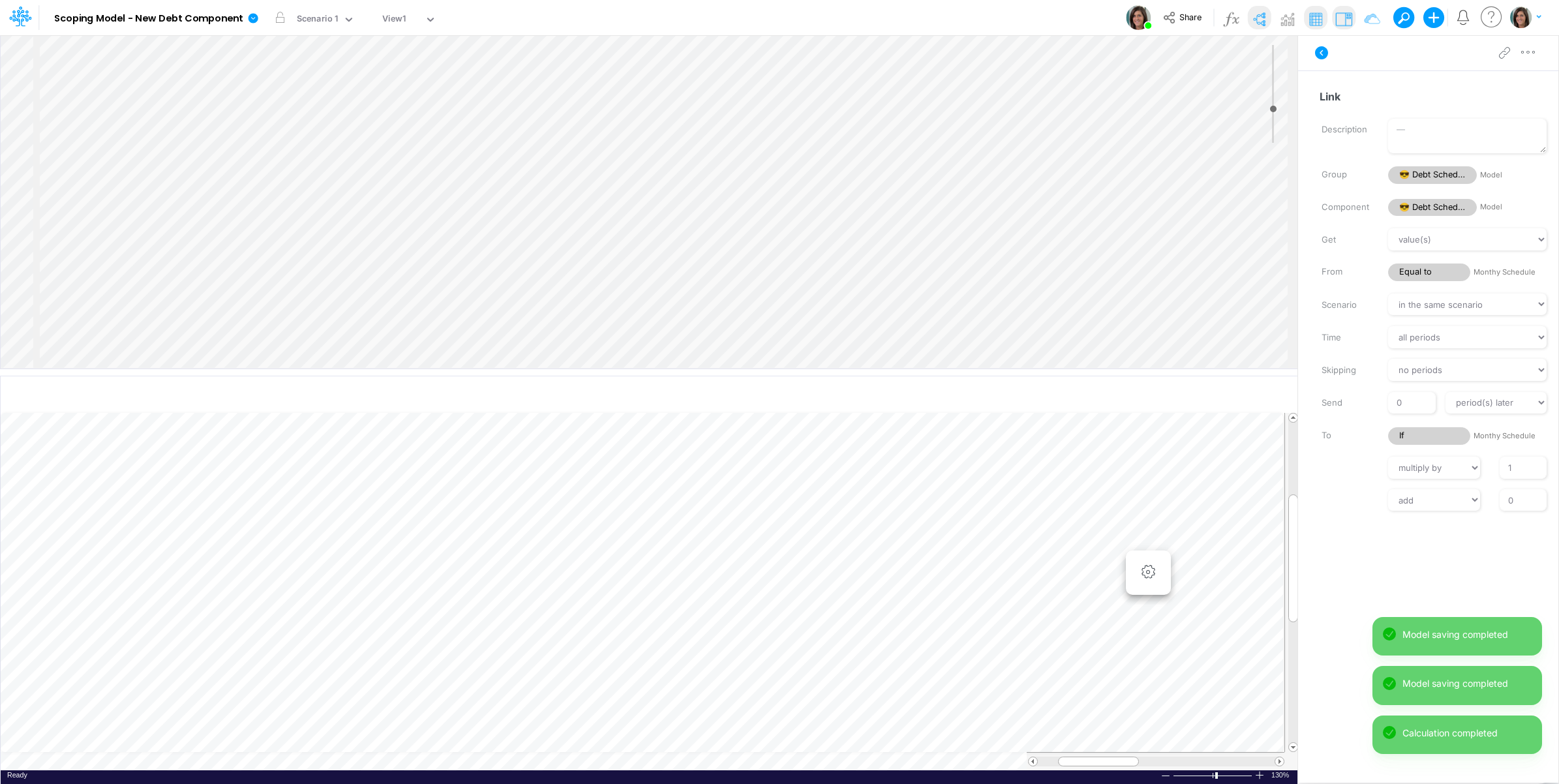
scroll to position [48, 0]
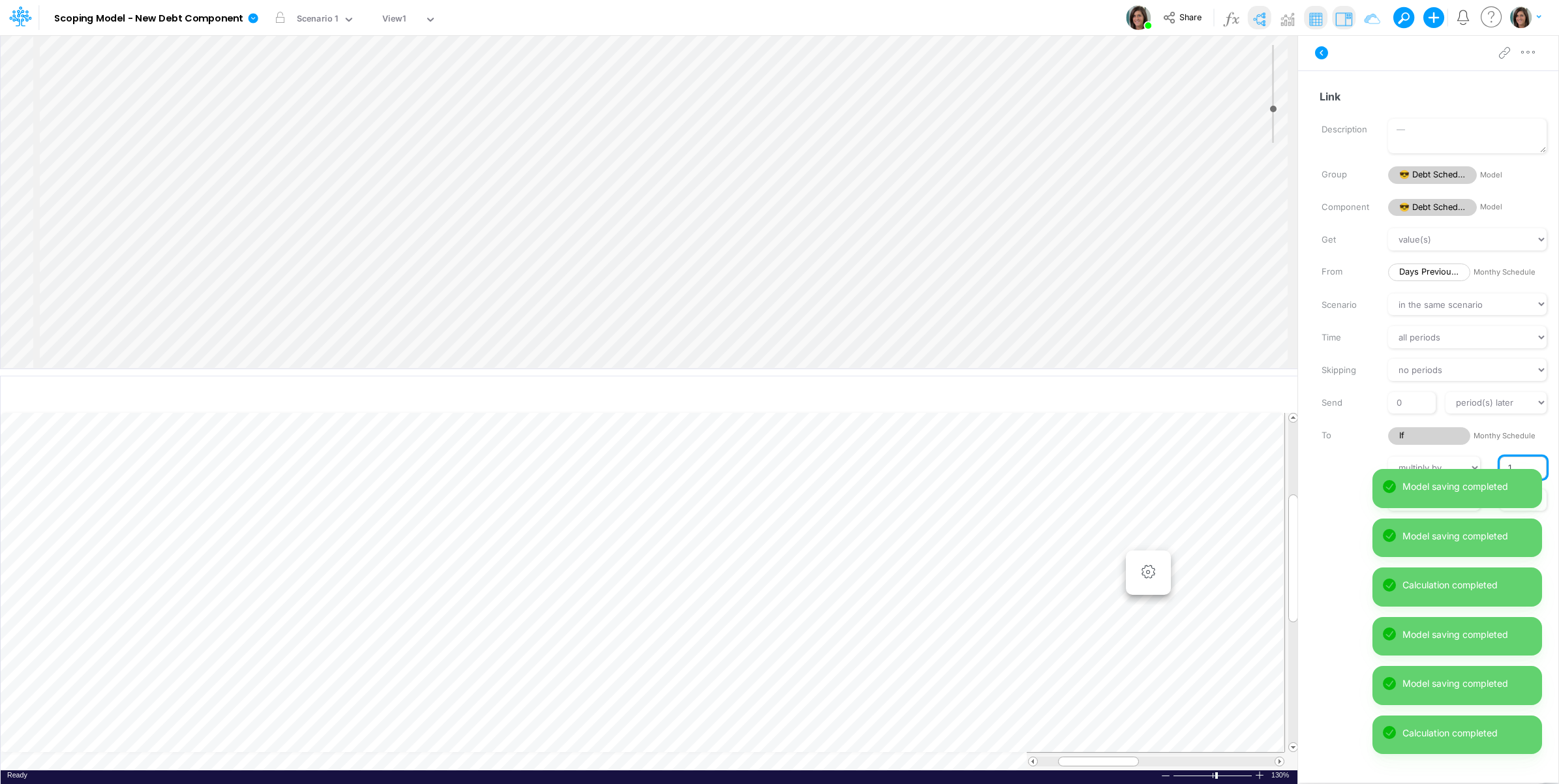
click at [1501, 457] on input "1" at bounding box center [1523, 467] width 47 height 22
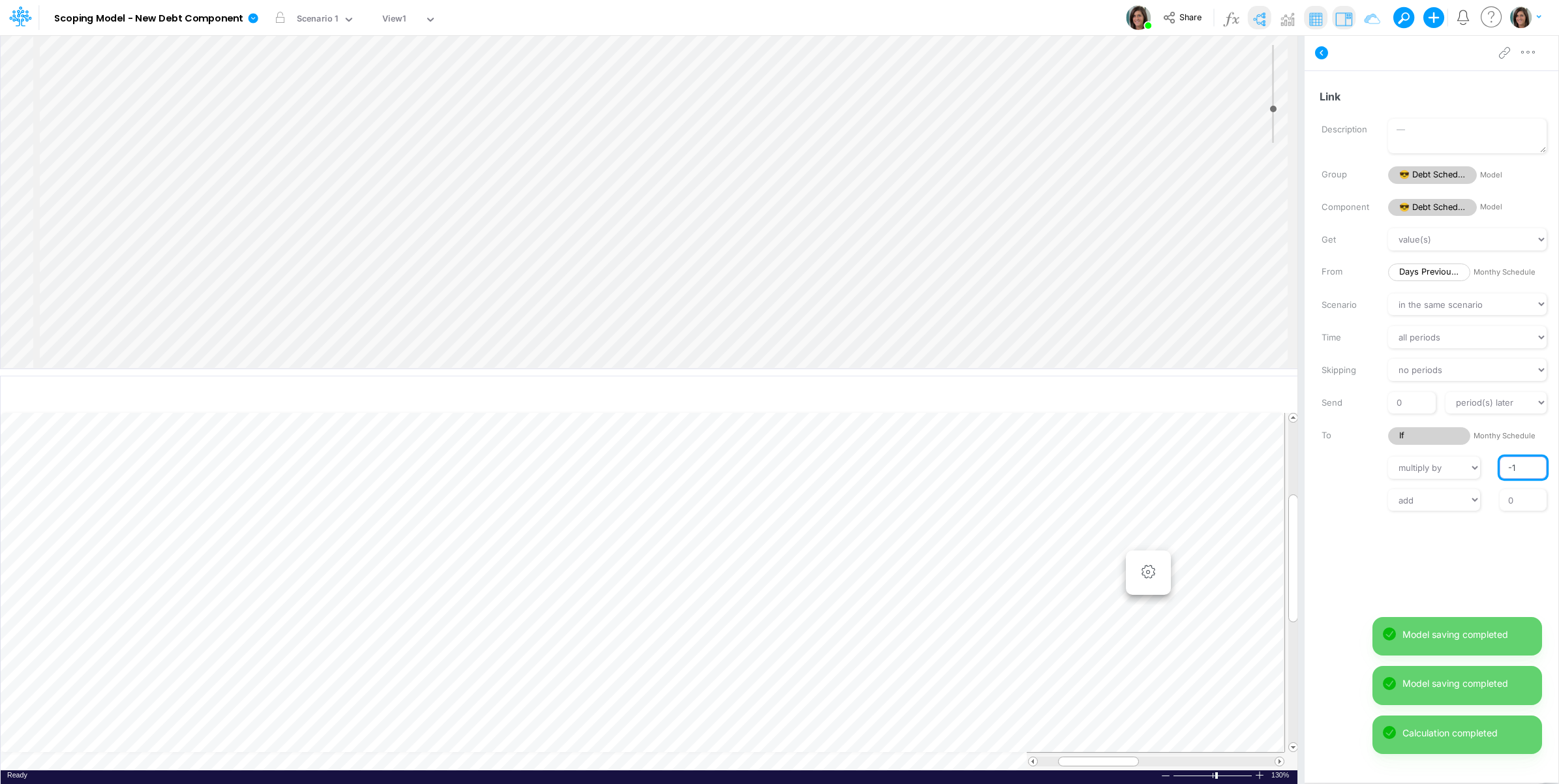
type input "-1"
click at [1370, 470] on div "// multiply by divide by -1" at bounding box center [1434, 467] width 267 height 22
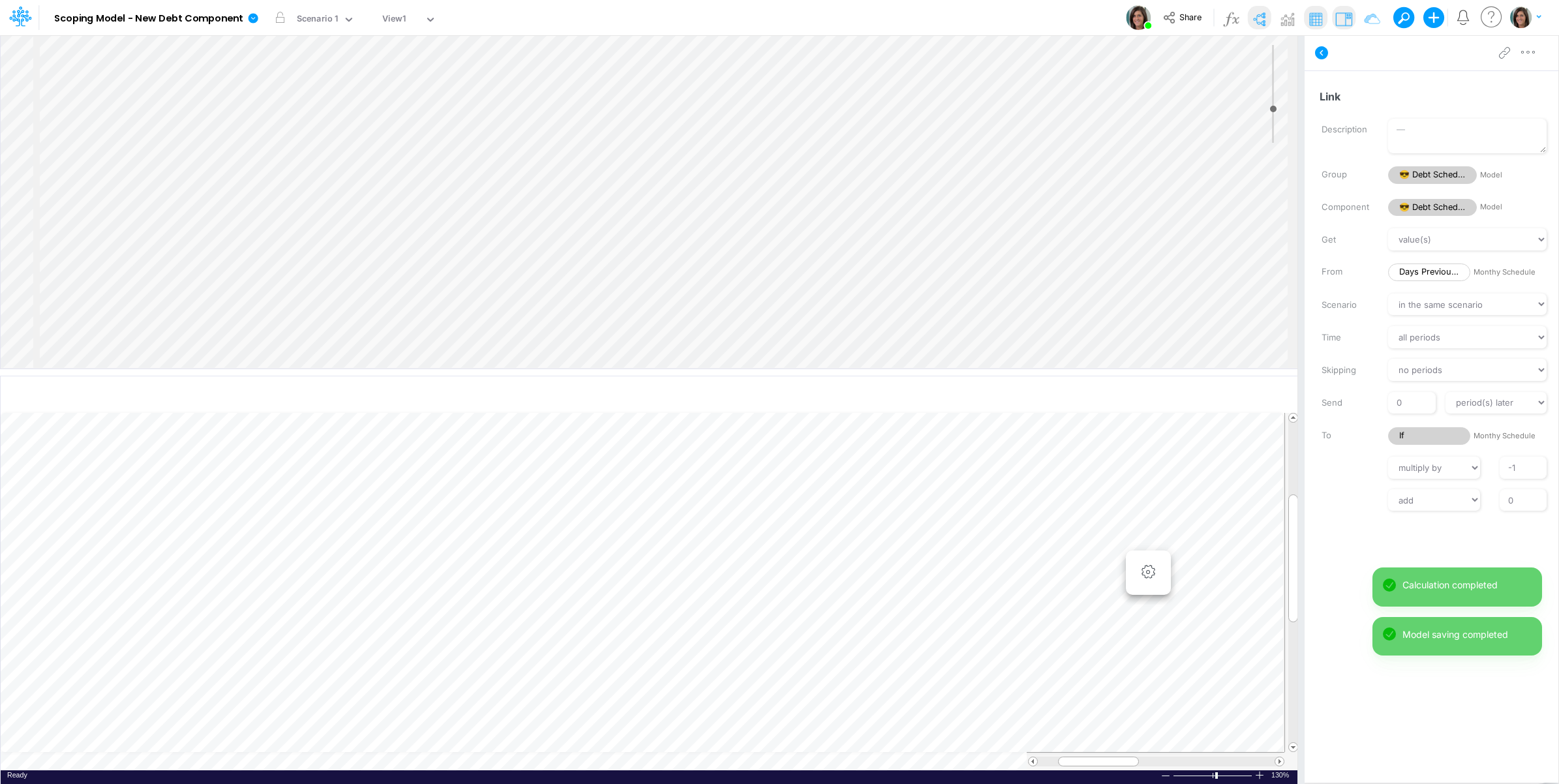
scroll to position [0, 1]
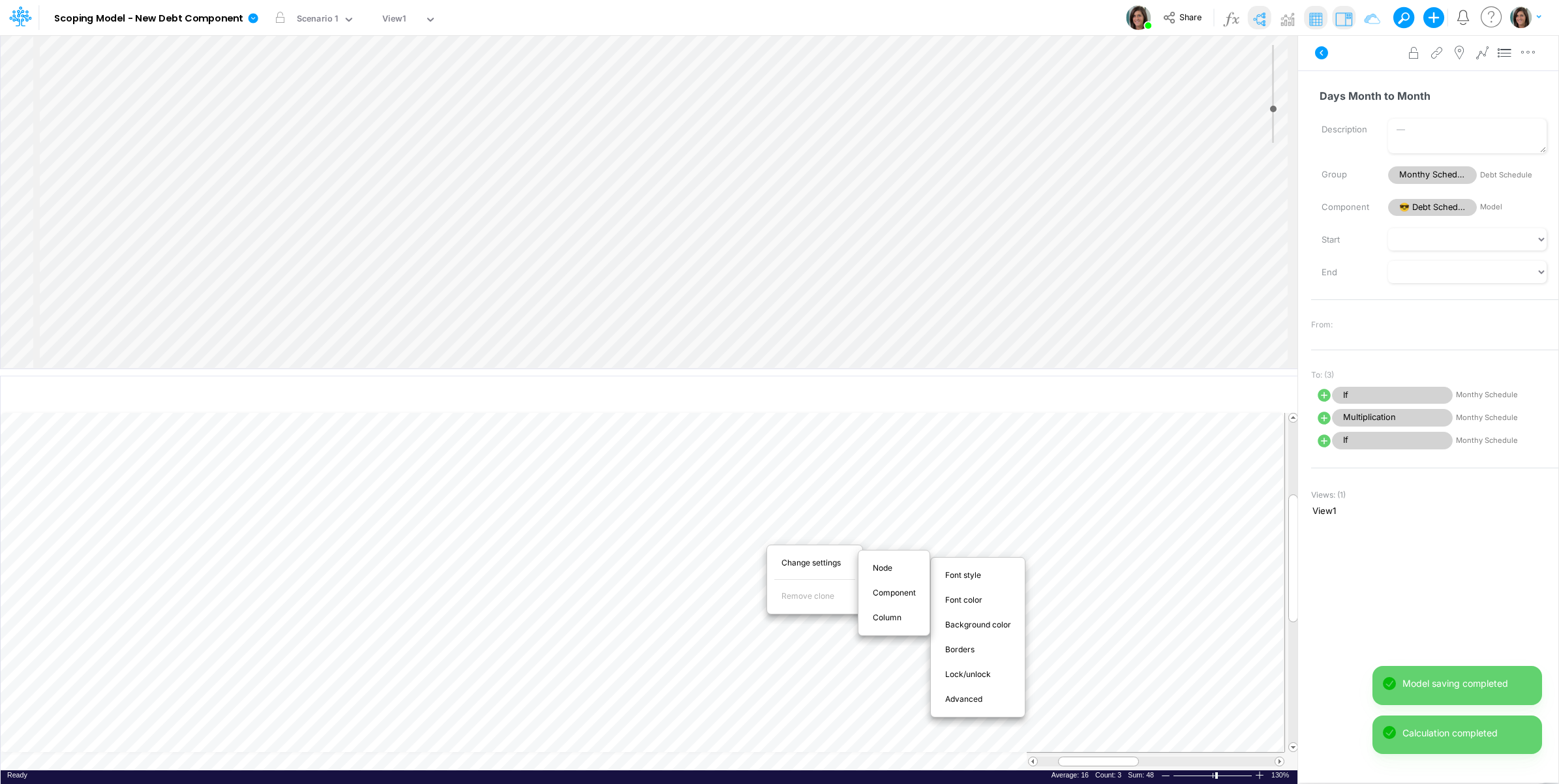
click at [970, 700] on span "Advanced" at bounding box center [971, 699] width 52 height 11
select select "sum"
select select "field"
select select "Number"
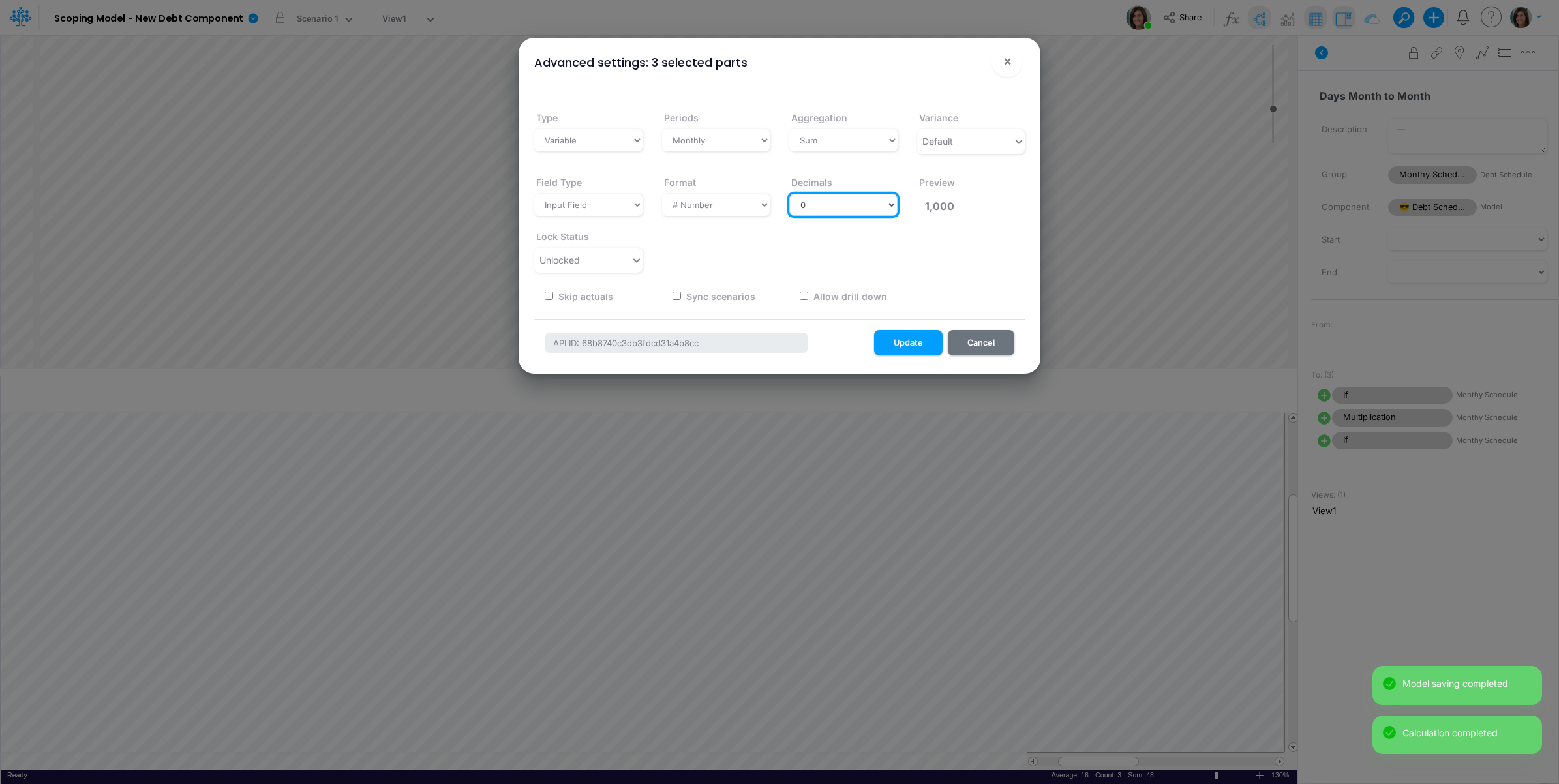
click at [833, 204] on select "Select decimals places 0 1 2 3 4 5 6 7 8 9 10" at bounding box center [843, 204] width 108 height 22
select select "4"
click at [790, 194] on select "Select decimals places 0 1 2 3 4 5 6 7 8 9 10" at bounding box center [843, 204] width 108 height 22
type input "1,000.0000"
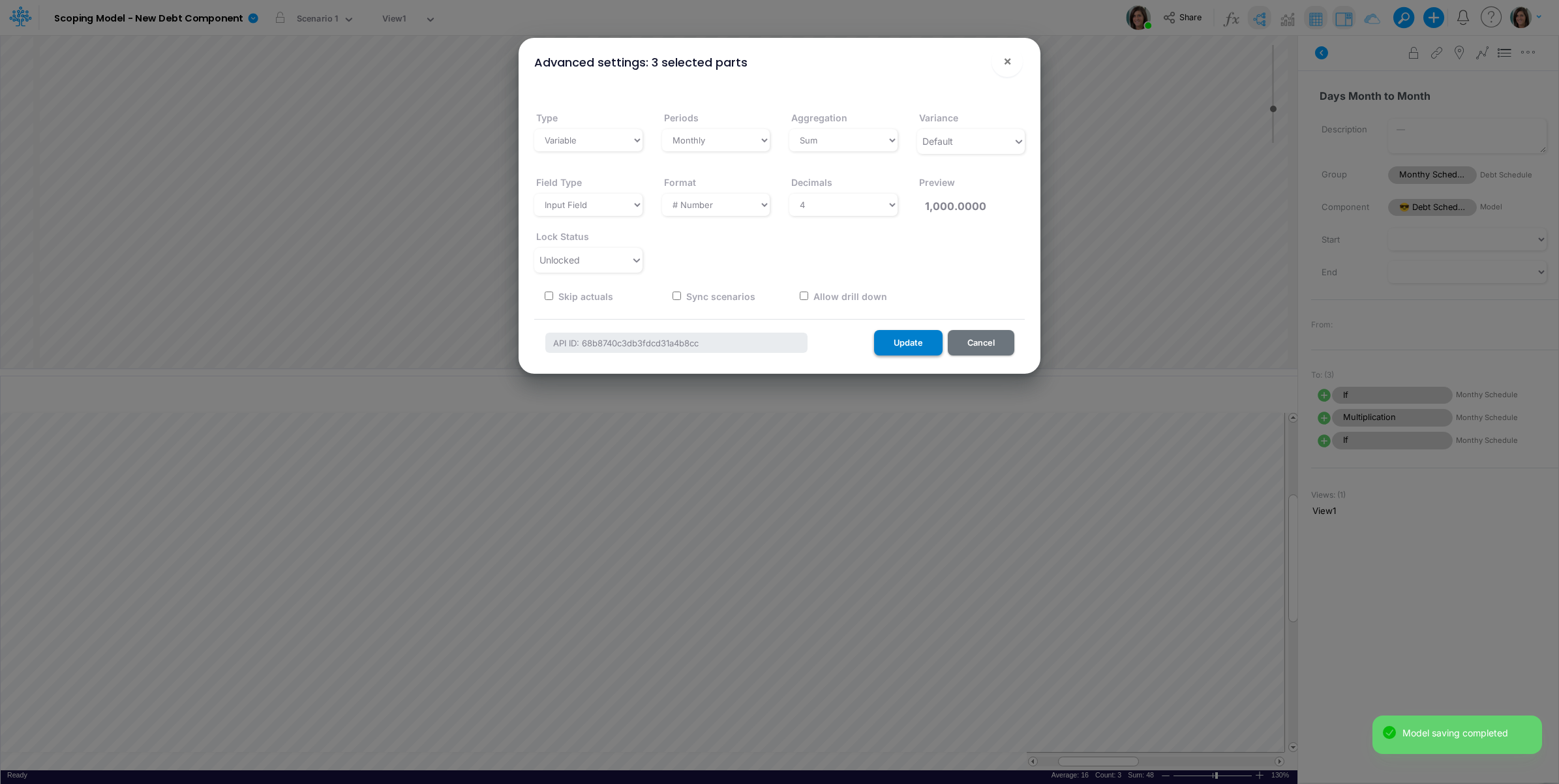
click at [910, 339] on button "Update" at bounding box center [908, 342] width 69 height 26
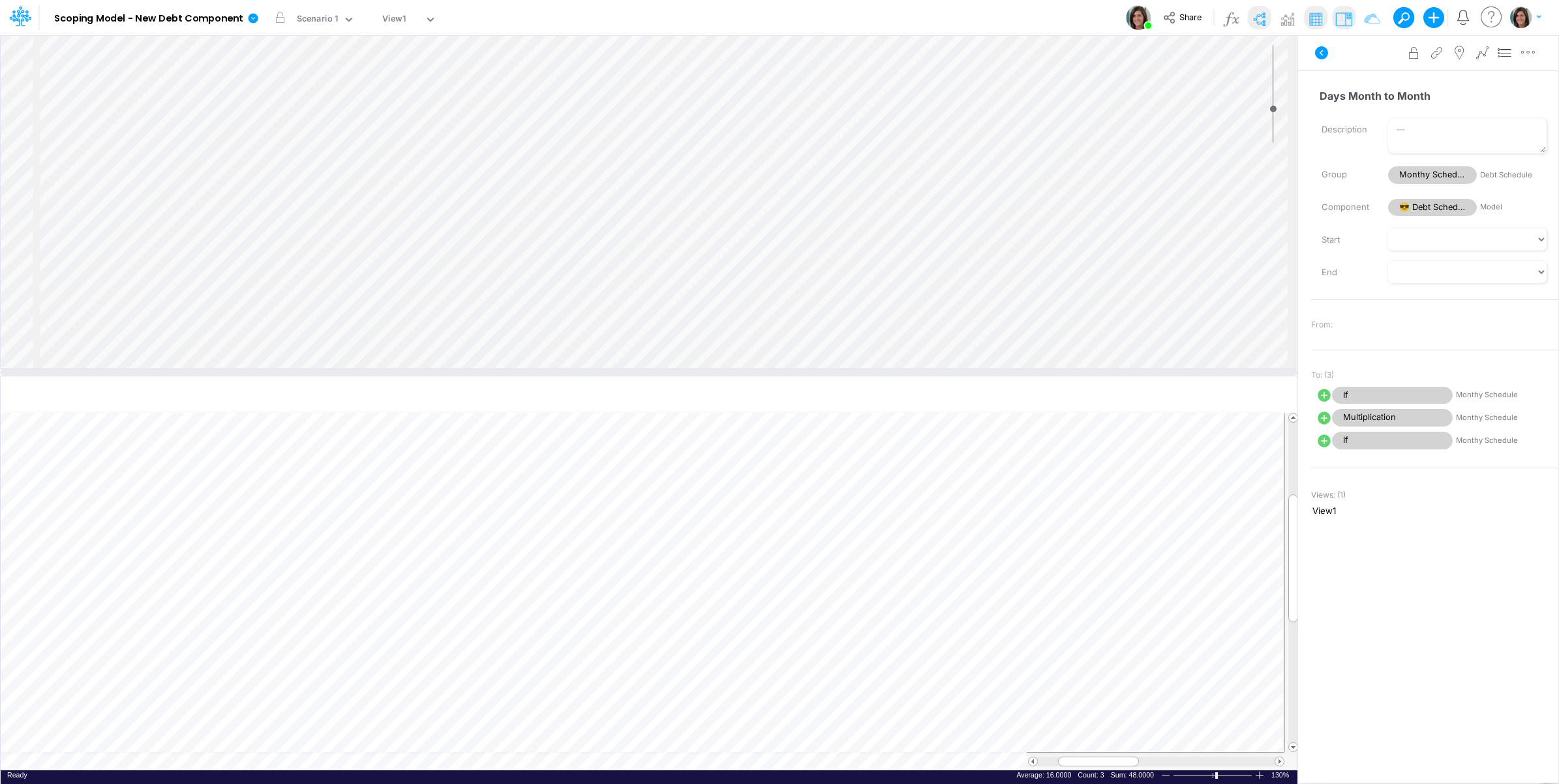
scroll to position [264, 0]
click at [173, 304] on div "Insert child node Variable Constant Group Addition Subtraction Multiplication D…" at bounding box center [649, 201] width 1297 height 333
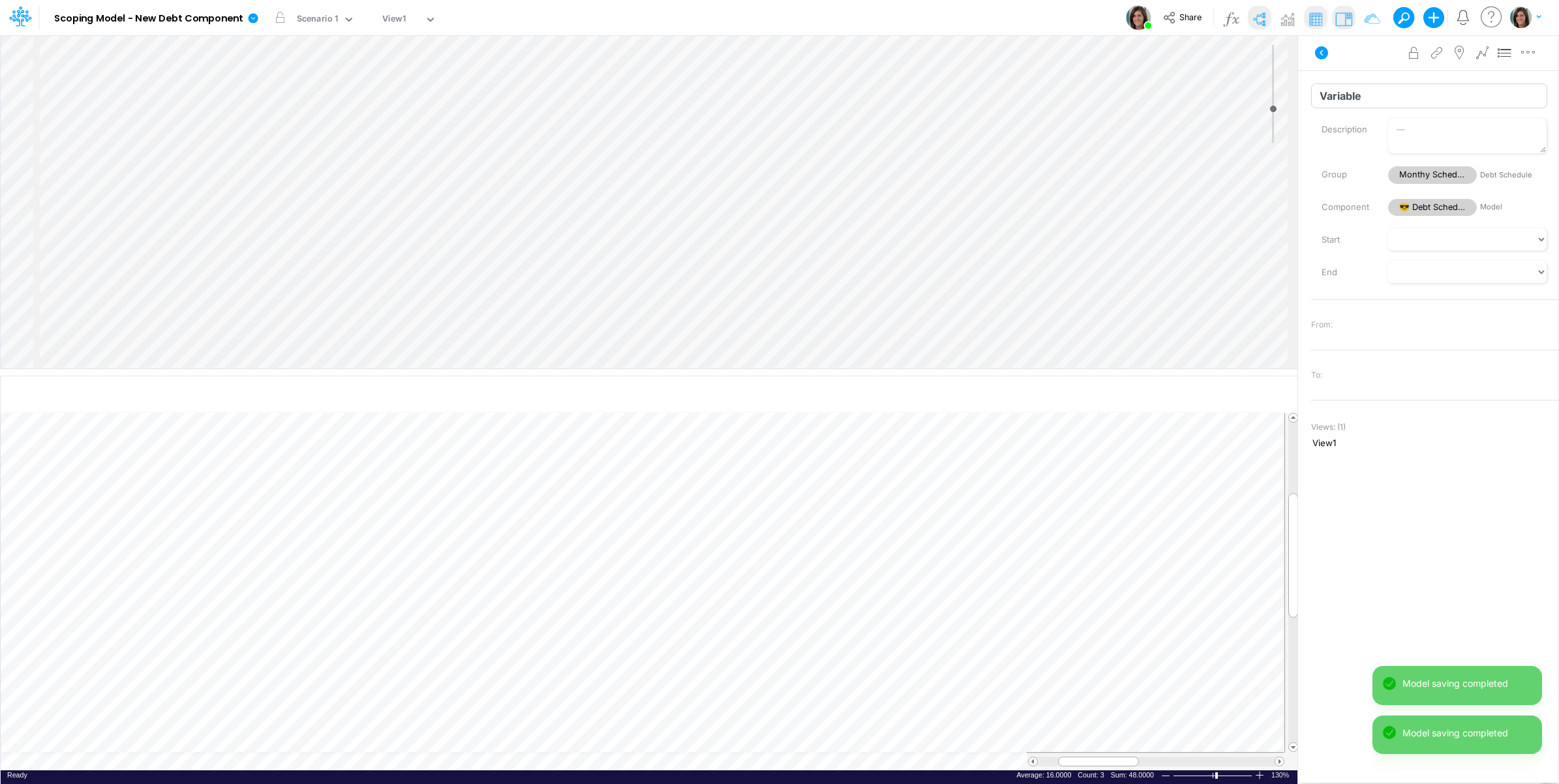
scroll to position [0, 1]
click at [1367, 102] on input "Variable" at bounding box center [1429, 96] width 236 height 25
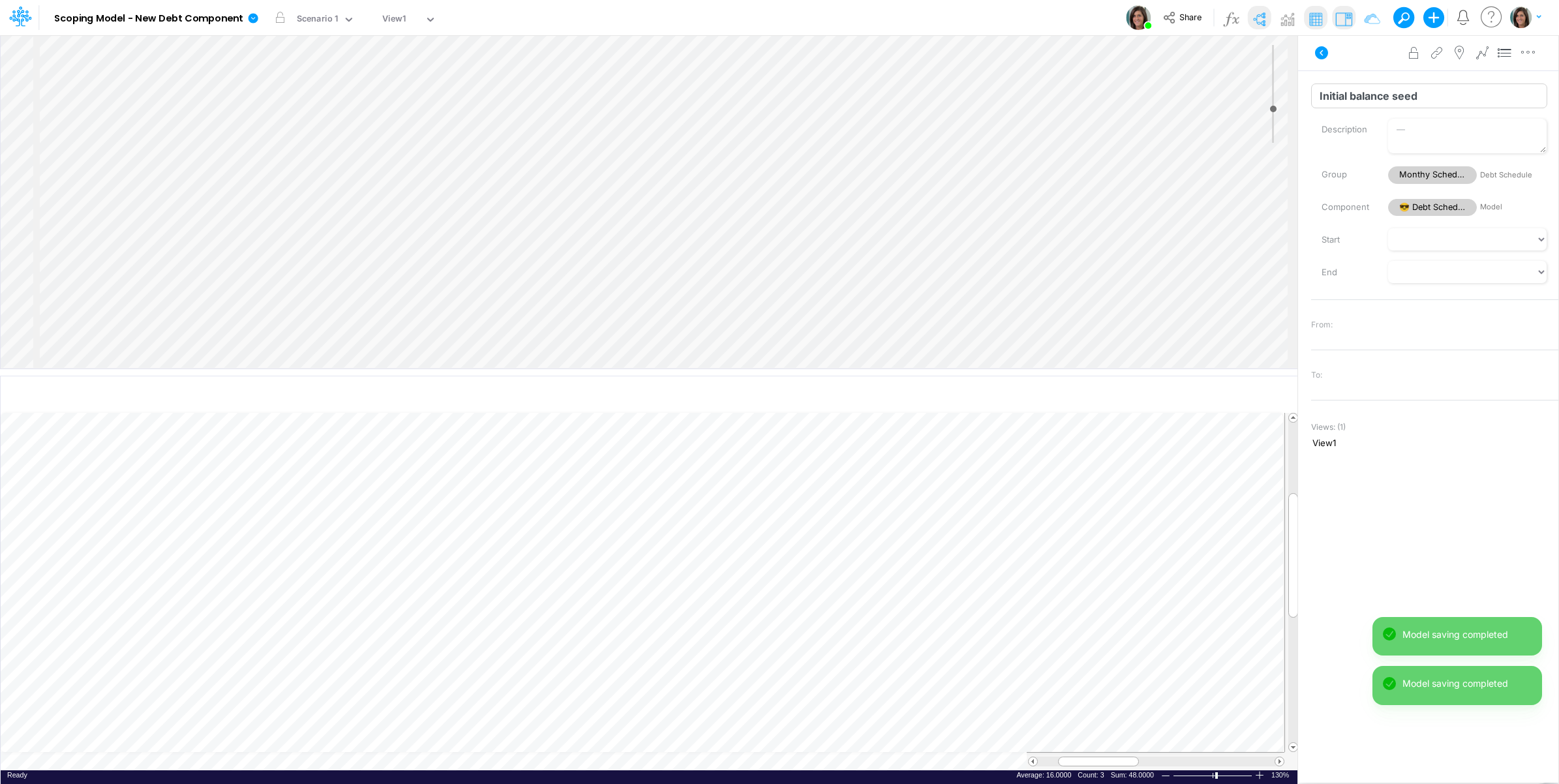
type input "Initial balance seed"
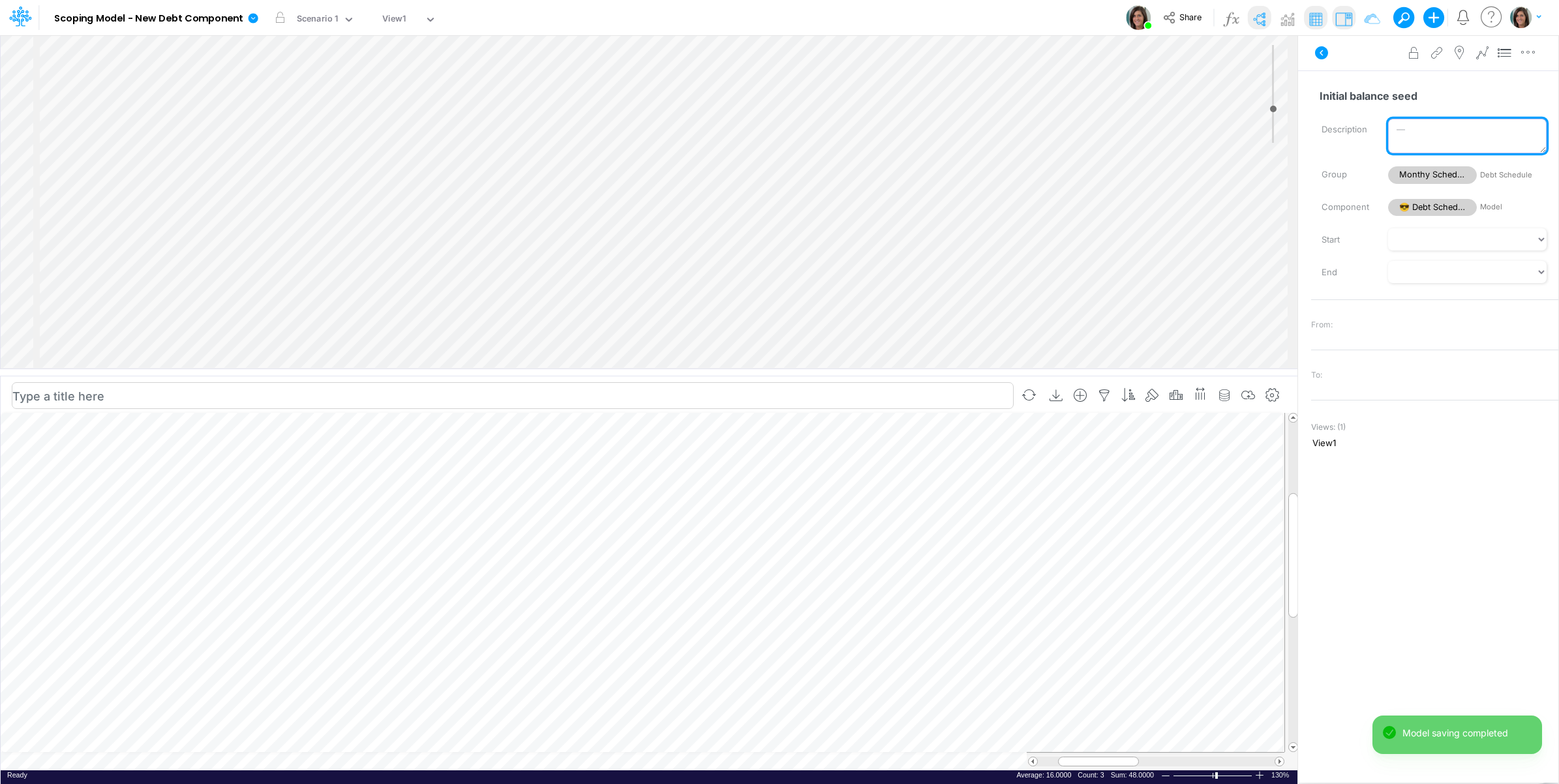
scroll to position [0, 0]
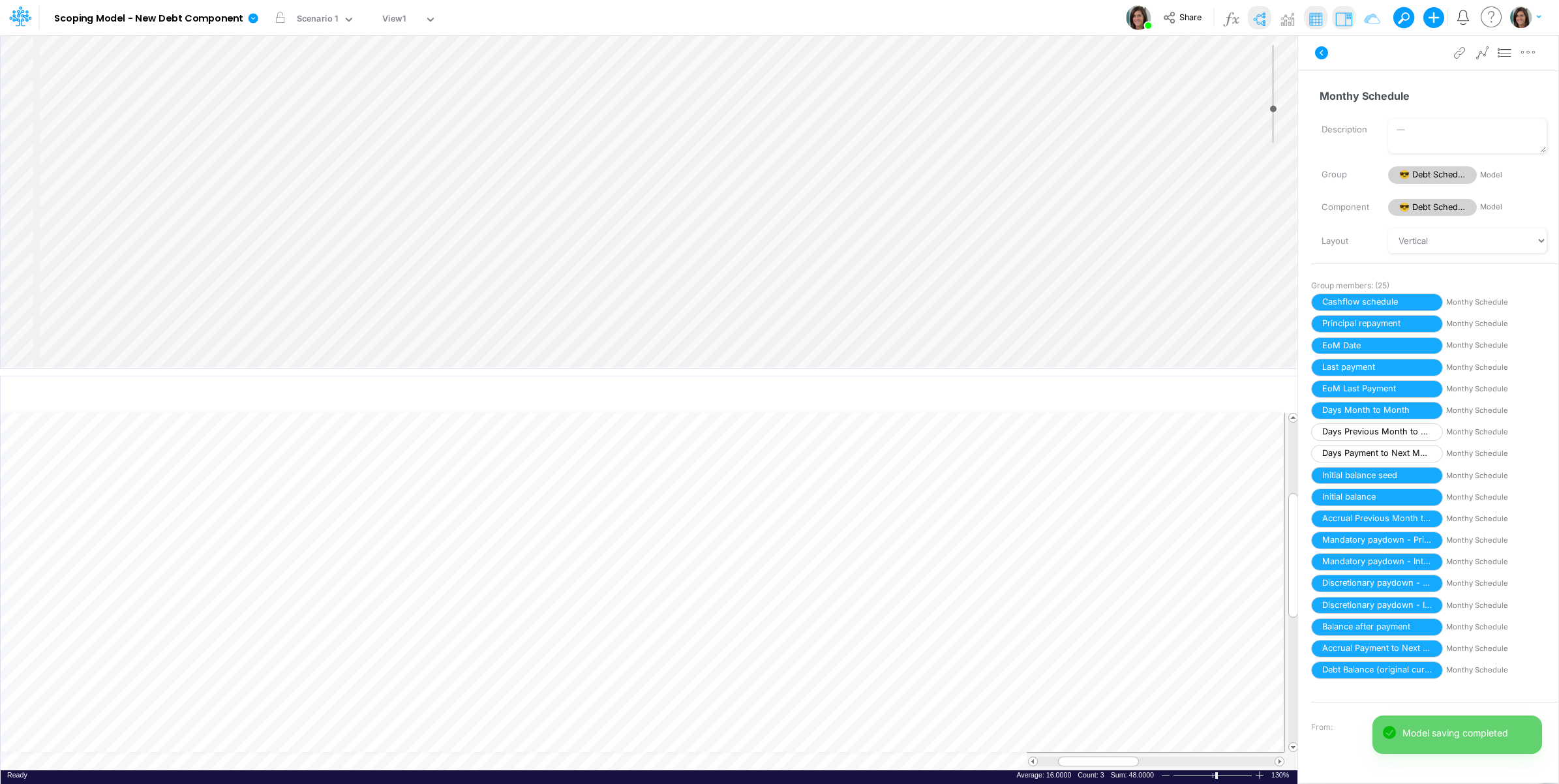
click at [151, 118] on div "Insert node Variable Constant Group Addition Subtraction Multiplication Divisio…" at bounding box center [649, 201] width 1297 height 333
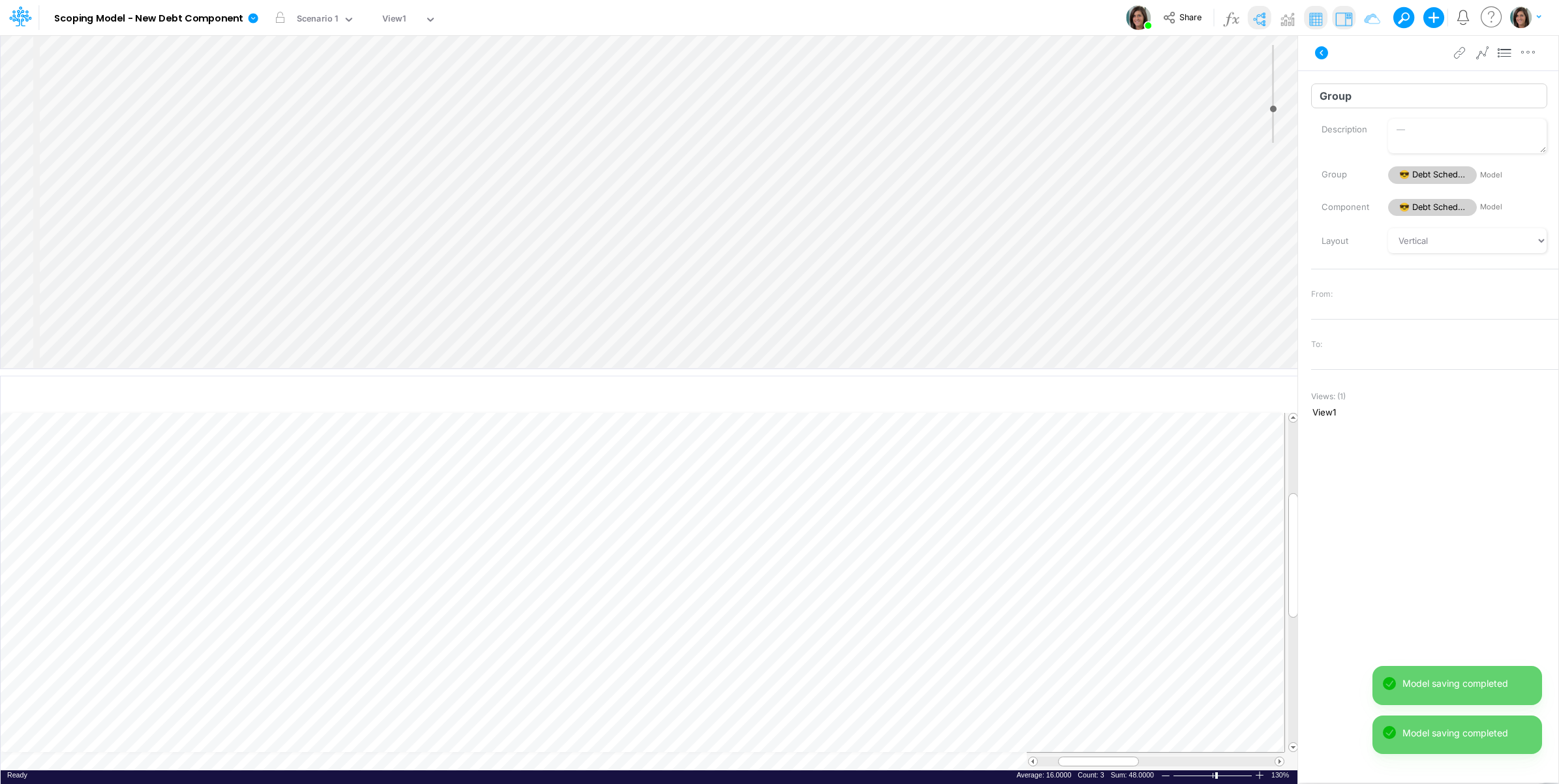
click at [1391, 102] on input "Group" at bounding box center [1429, 96] width 236 height 25
type input "C"
type input "I"
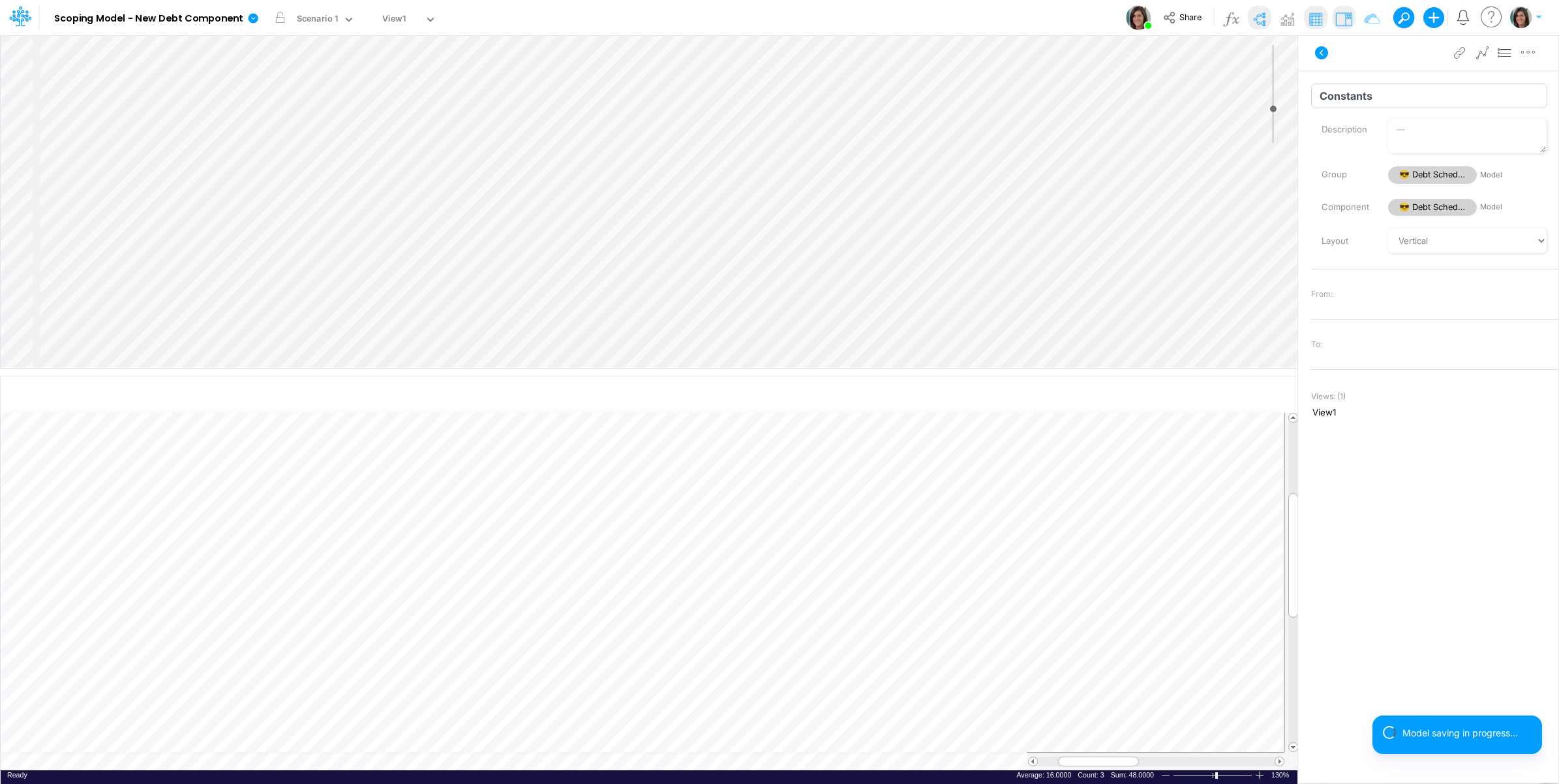
click at [1411, 94] on input "Constants" at bounding box center [1429, 96] width 236 height 25
type input "Constant Inputs"
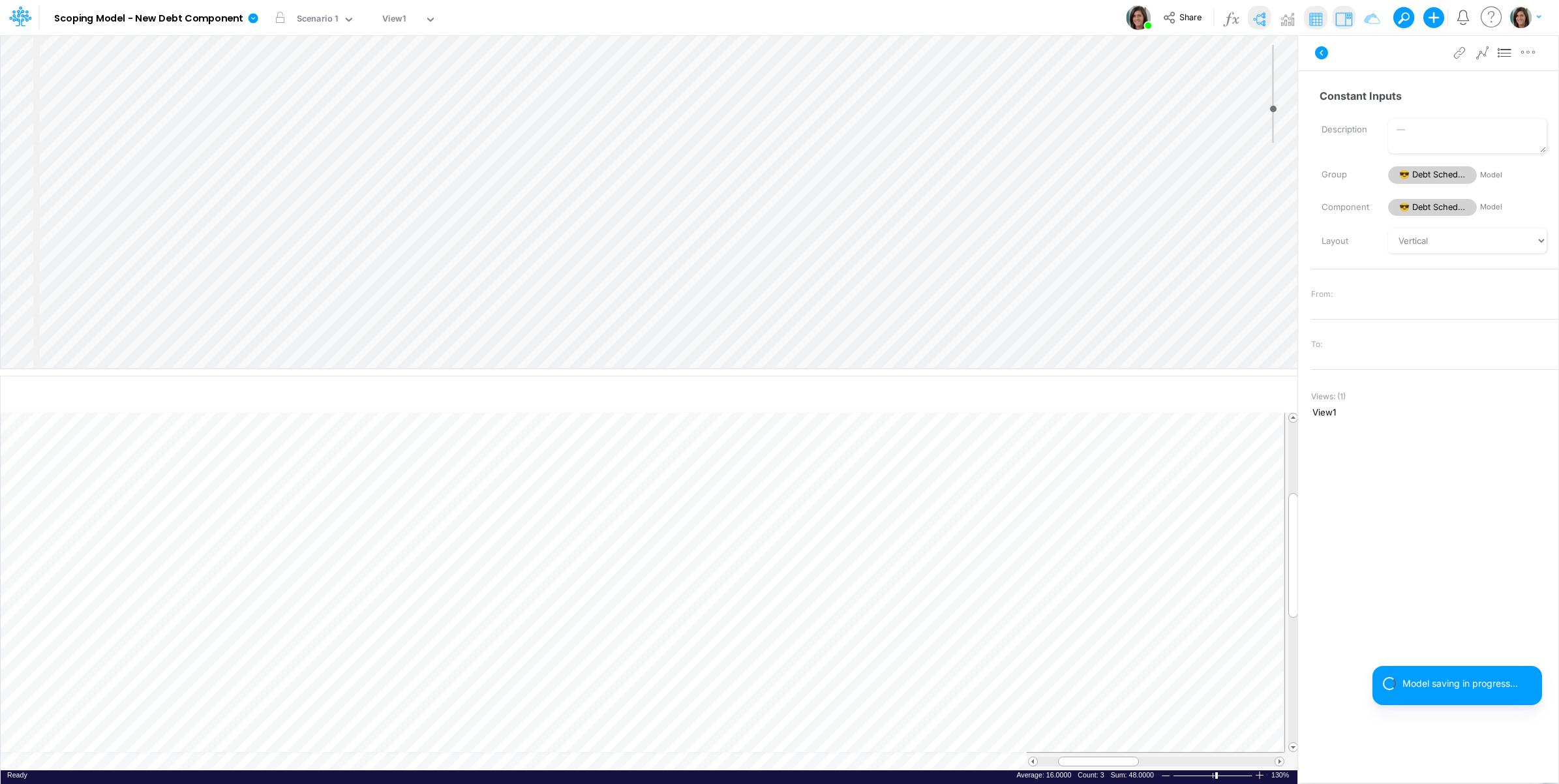
click at [145, 86] on div "Insert node Variable Constant Group Addition Subtraction Multiplication Divisio…" at bounding box center [649, 201] width 1297 height 333
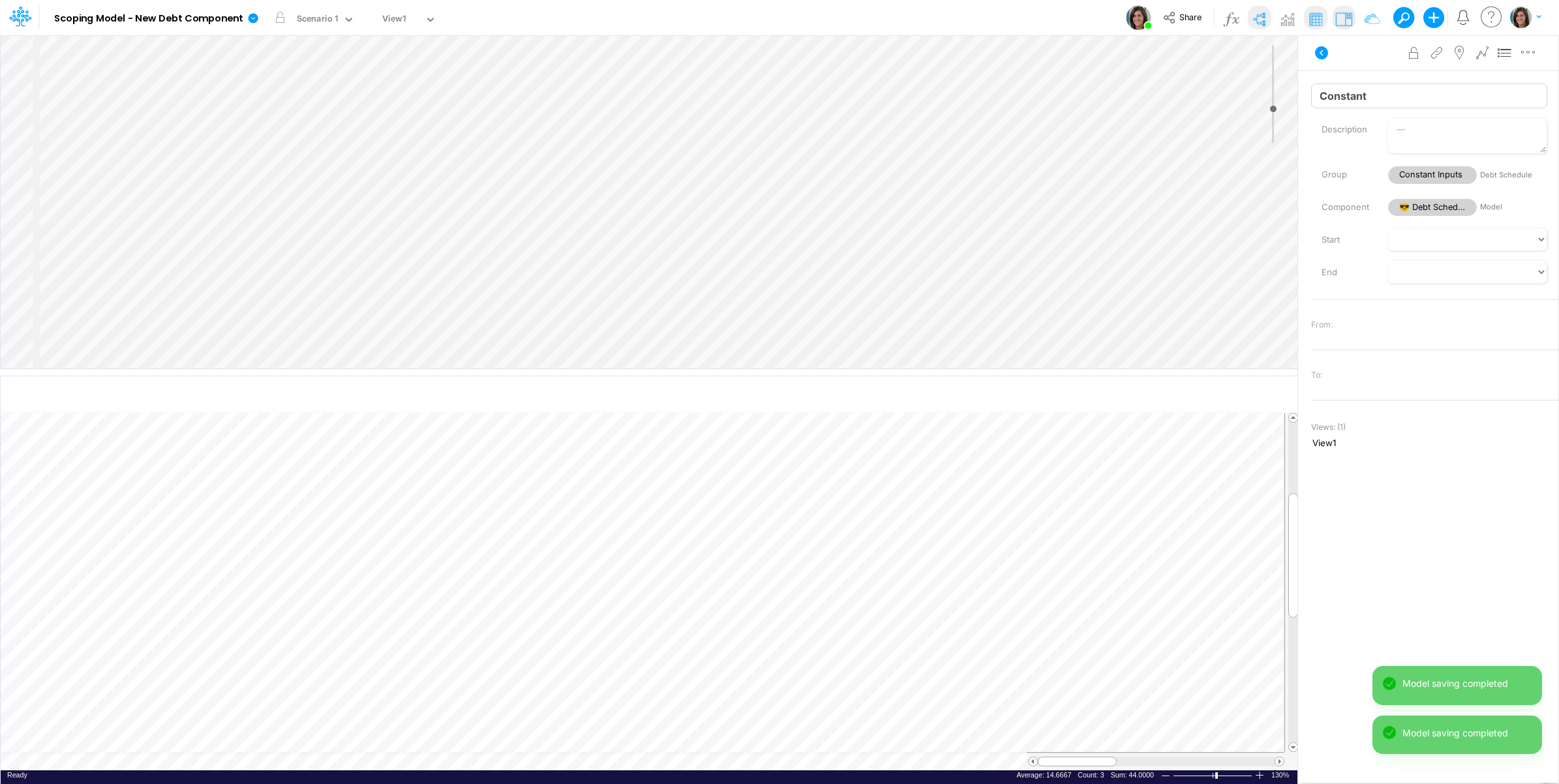
click at [1401, 101] on input "Constant" at bounding box center [1429, 96] width 236 height 25
type input "Principal"
click at [188, 108] on div "Insert child node Variable Constant Group Addition Subtraction Multiplication D…" at bounding box center [649, 201] width 1297 height 333
click at [1416, 92] on input "Constant" at bounding box center [1429, 96] width 236 height 25
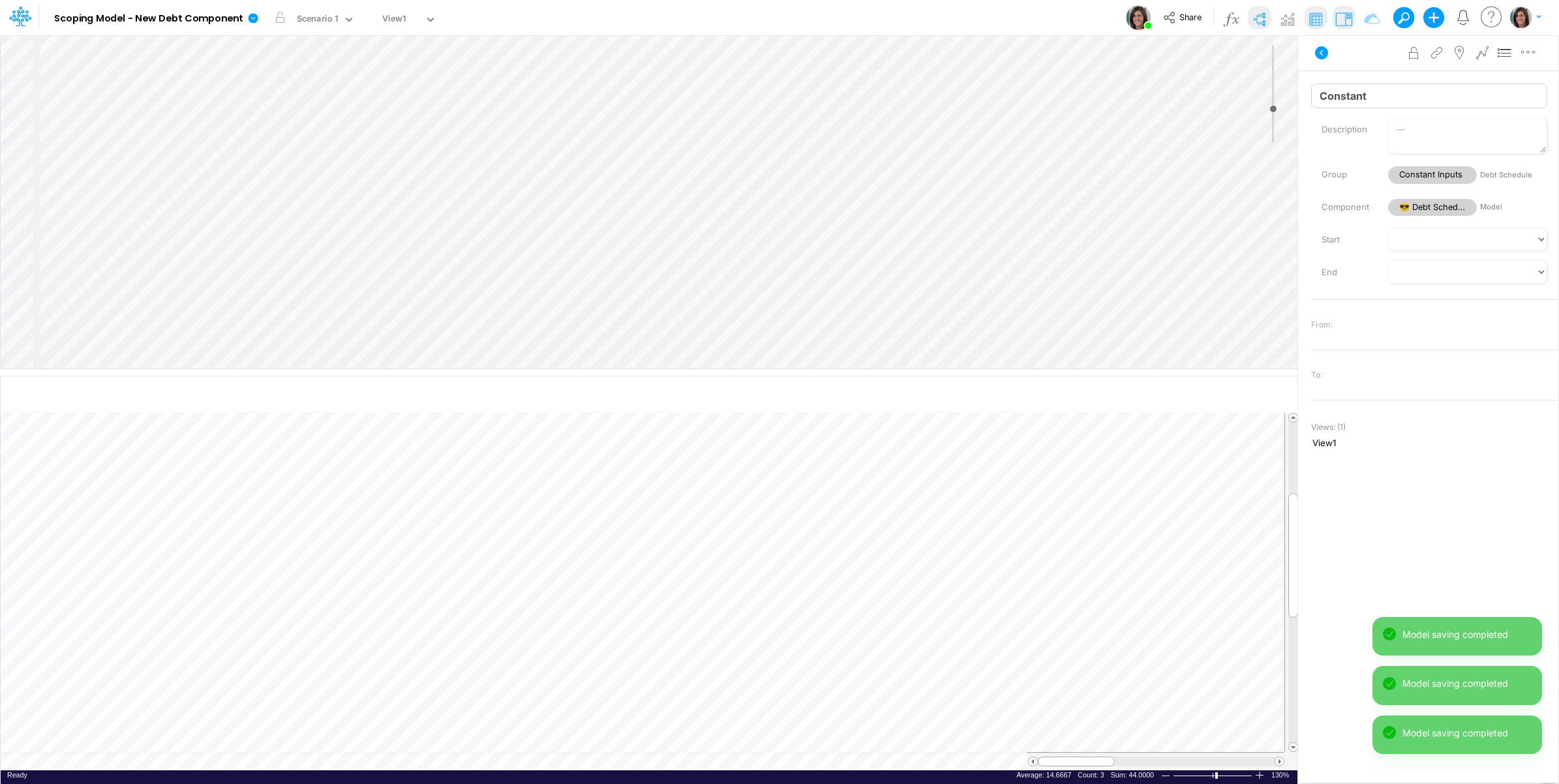
click at [1416, 92] on input "Constant" at bounding box center [1429, 96] width 236 height 25
type input "Start Date"
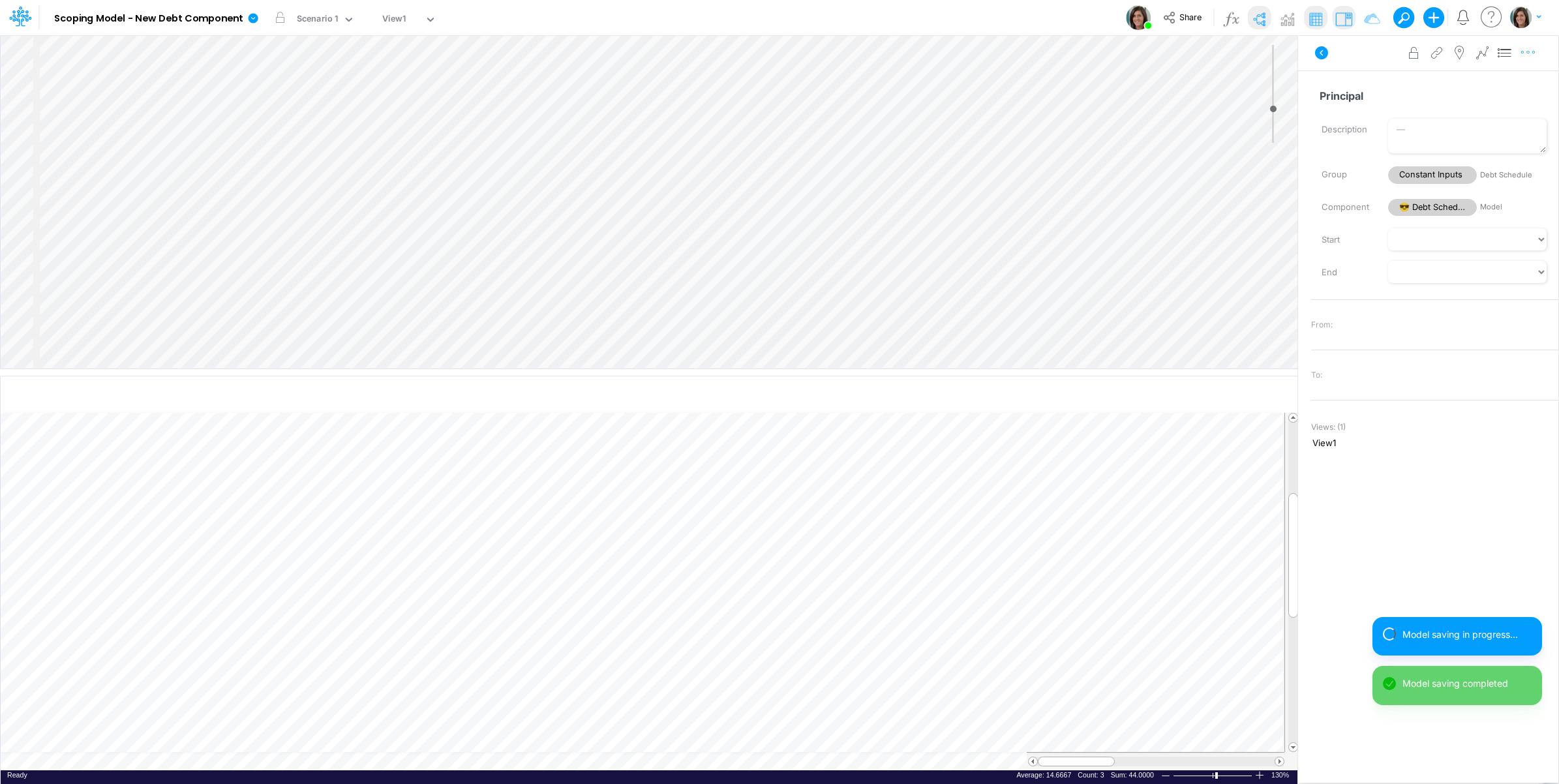
click at [1535, 52] on button "button" at bounding box center [1527, 53] width 24 height 26
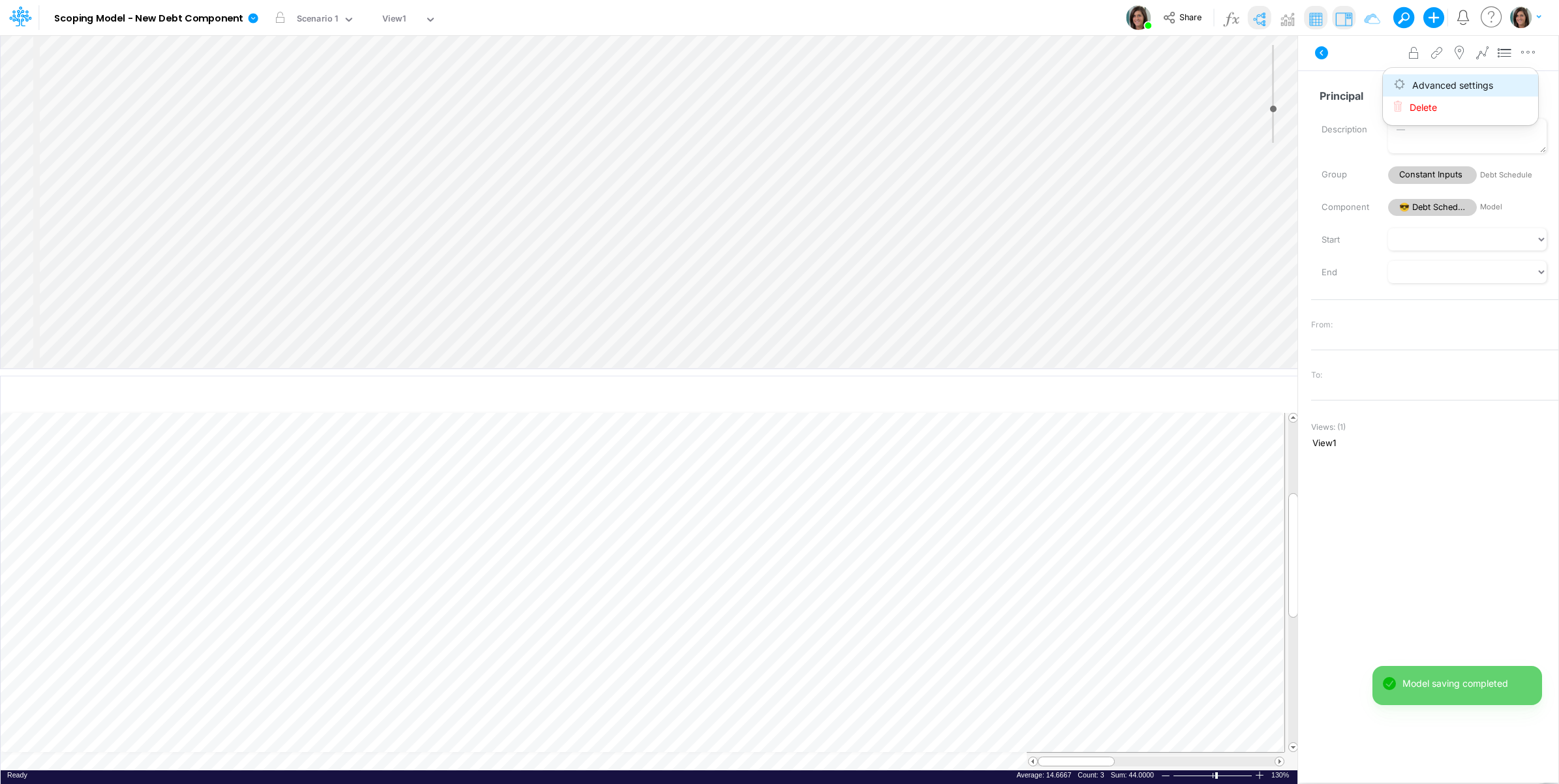
click at [1517, 83] on button "Advanced settings" at bounding box center [1460, 84] width 155 height 22
select select "field"
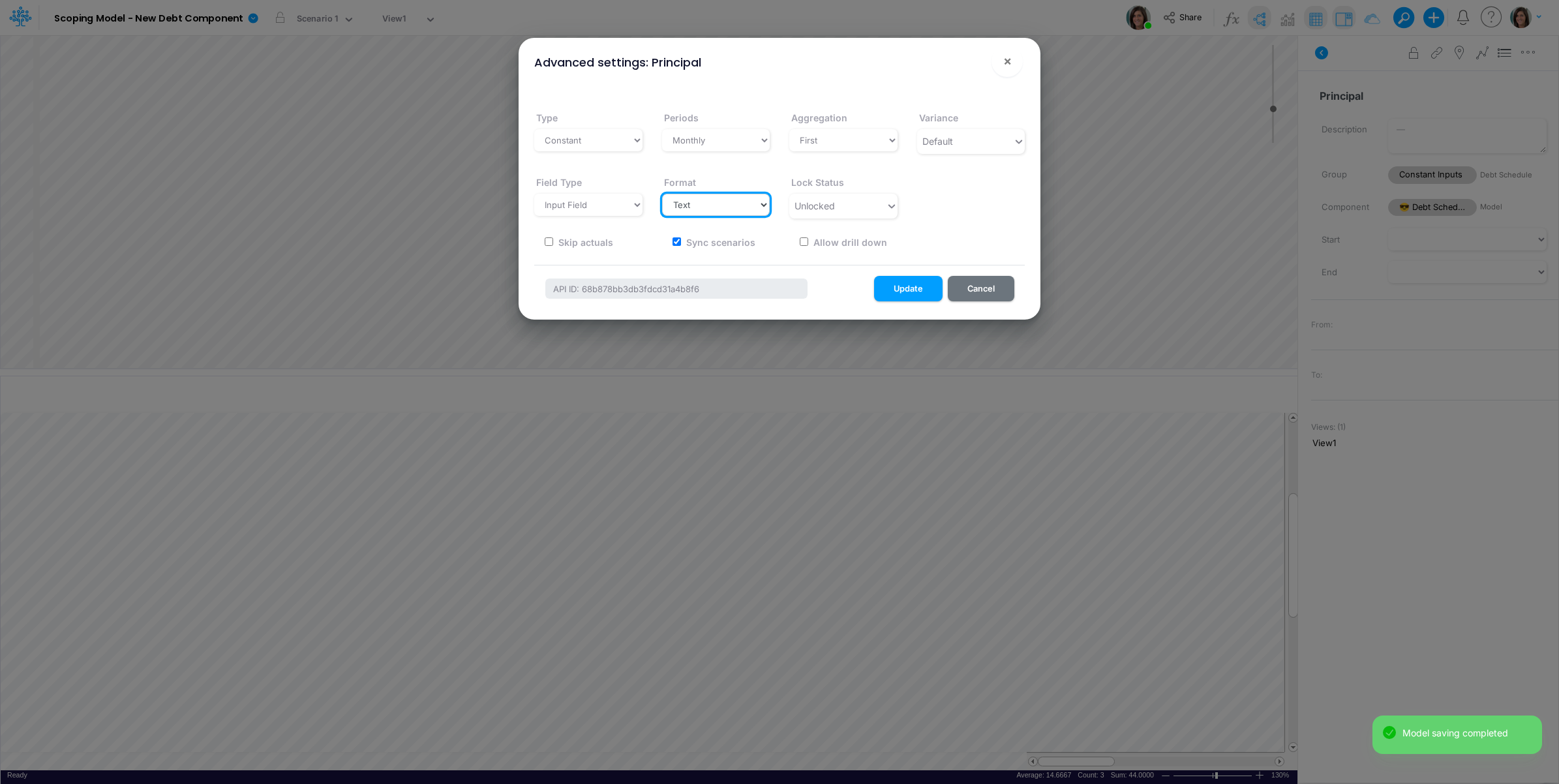
click at [738, 203] on select "Select a type # Number $ USD % Percentage Boolean Text Date Period" at bounding box center [716, 204] width 108 height 22
select select "Currency-USD"
click at [662, 194] on select "Select a type # Number $ USD % Percentage Boolean Text Date Period" at bounding box center [716, 204] width 108 height 22
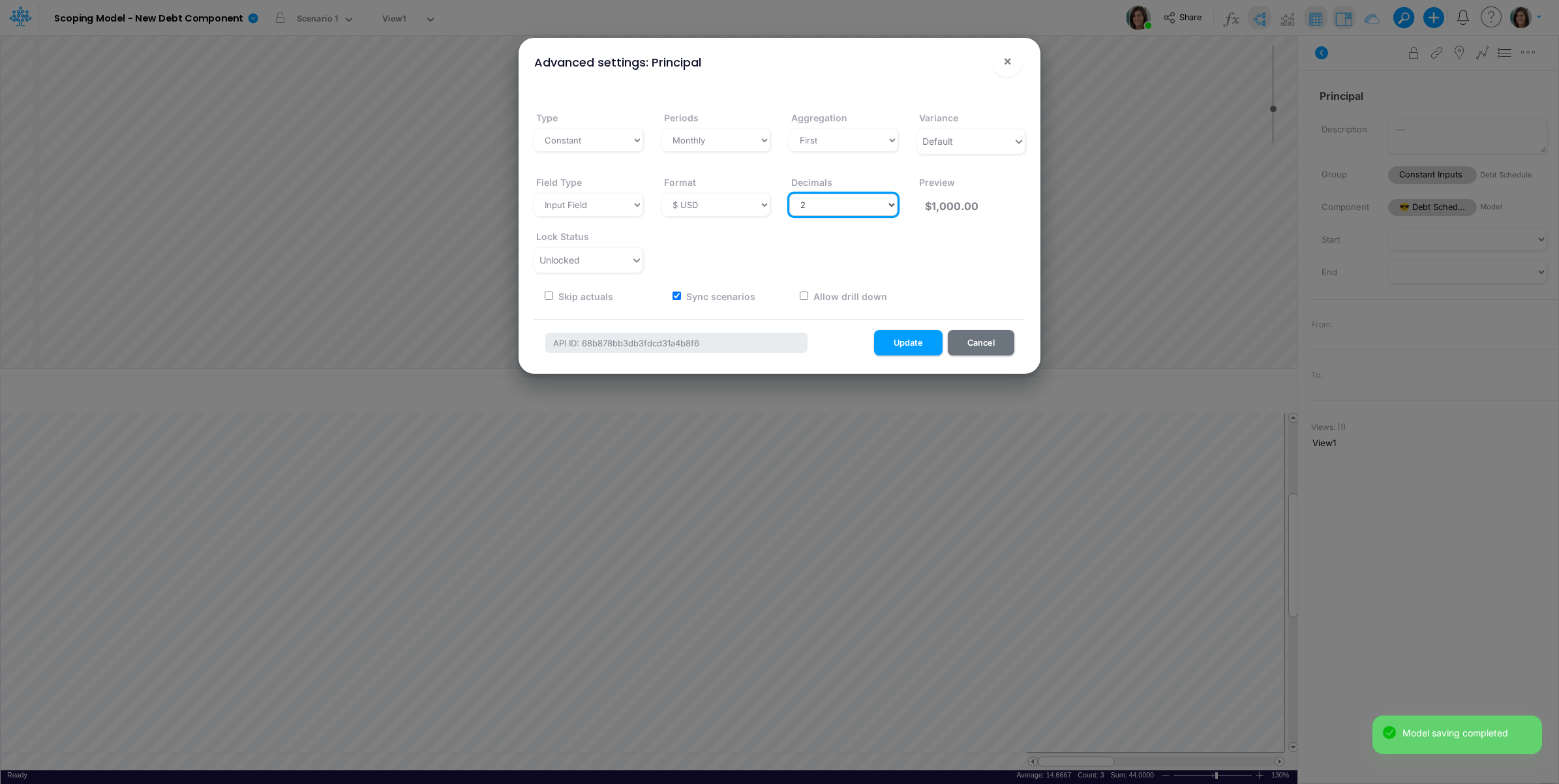
click at [874, 206] on select "Select decimals places 0 1 2 3 4 5 6 7 8 9 10" at bounding box center [843, 204] width 108 height 22
select select "0"
click at [790, 194] on select "Select decimals places 0 1 2 3 4 5 6 7 8 9 10" at bounding box center [843, 204] width 108 height 22
type input "$1,000"
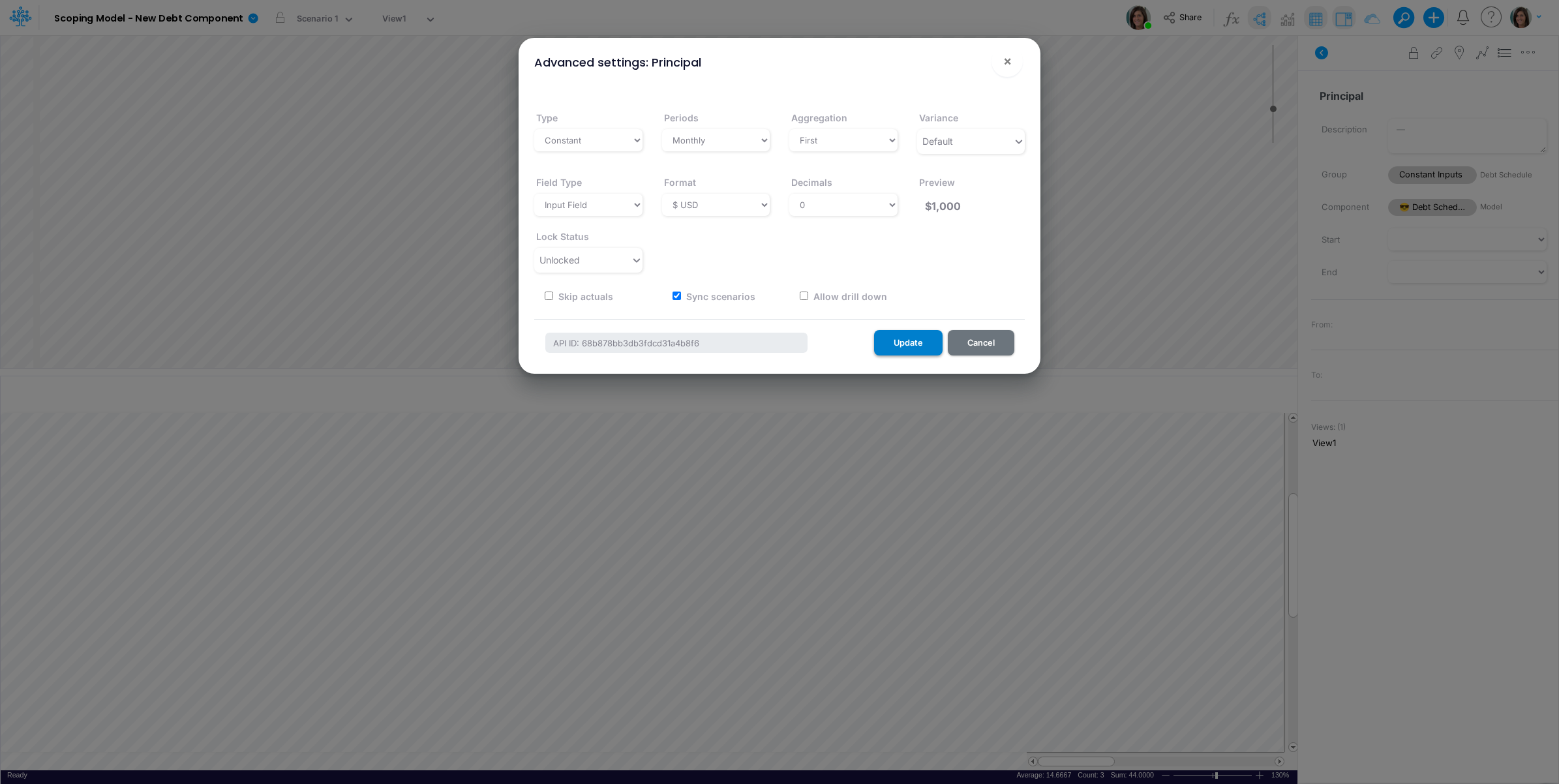
click at [908, 344] on button "Update" at bounding box center [908, 342] width 69 height 26
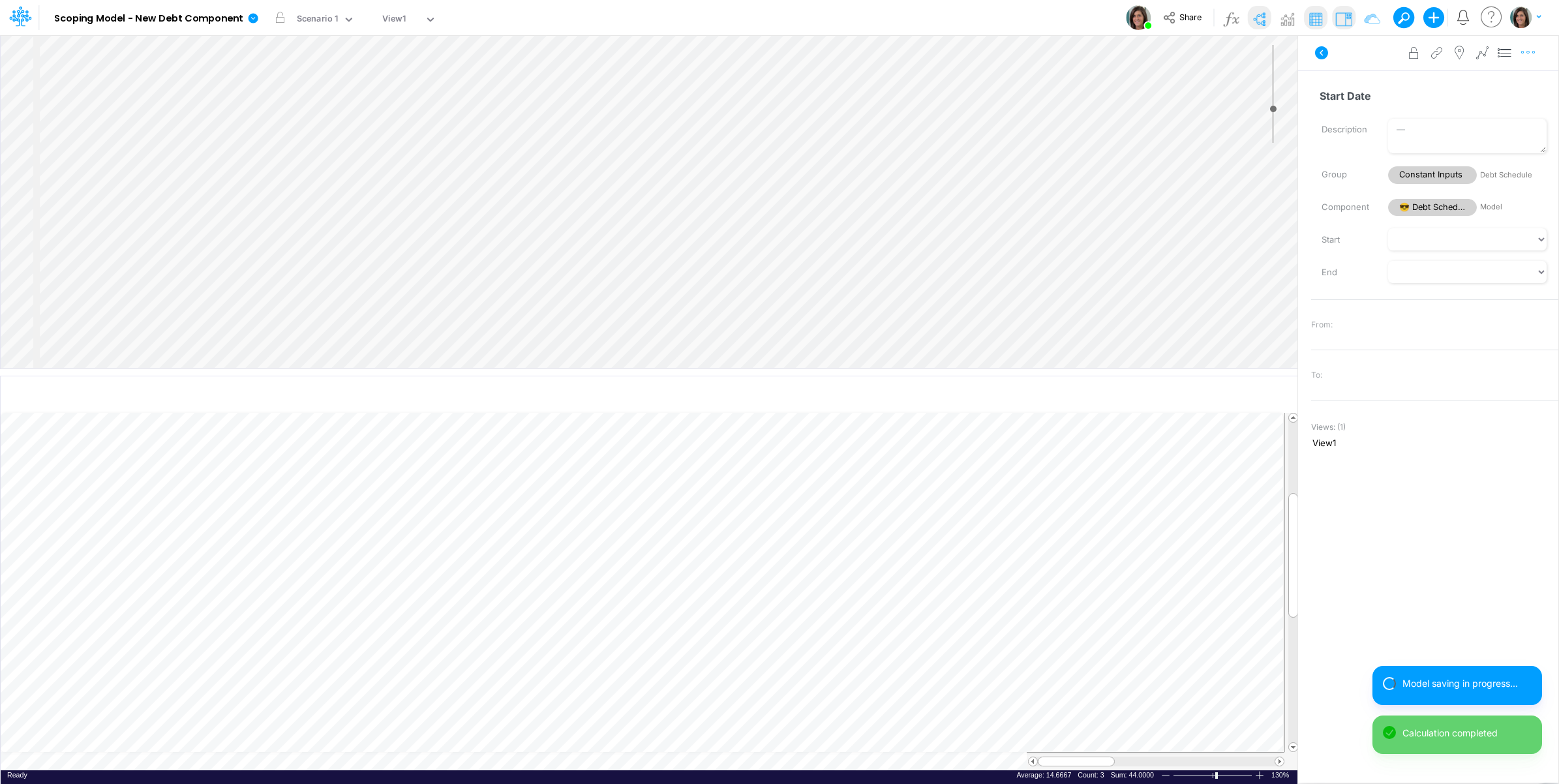
click at [1533, 57] on icon "button" at bounding box center [1528, 53] width 19 height 14
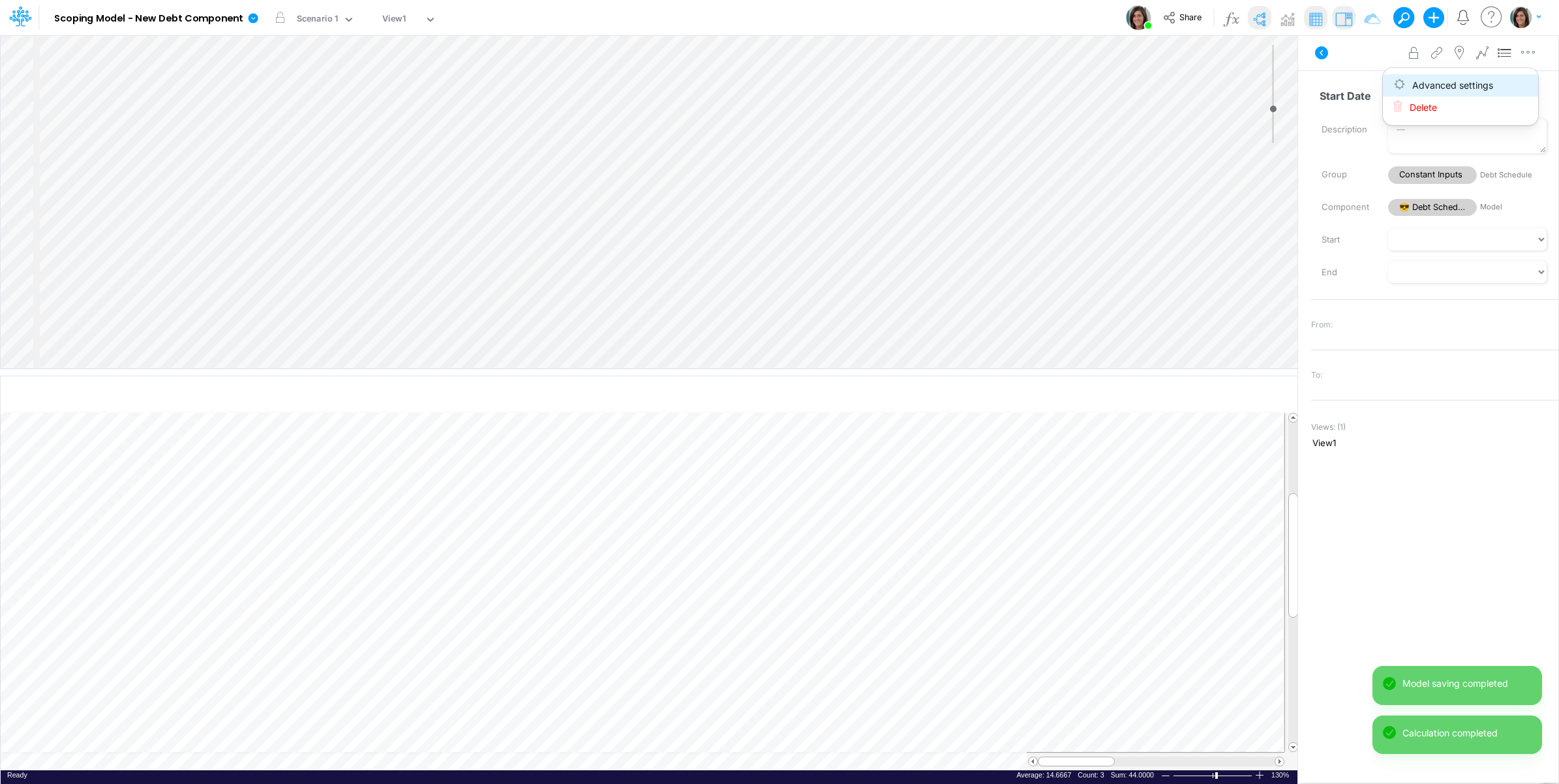
click at [1513, 84] on button "Advanced settings" at bounding box center [1460, 84] width 155 height 22
select select "field"
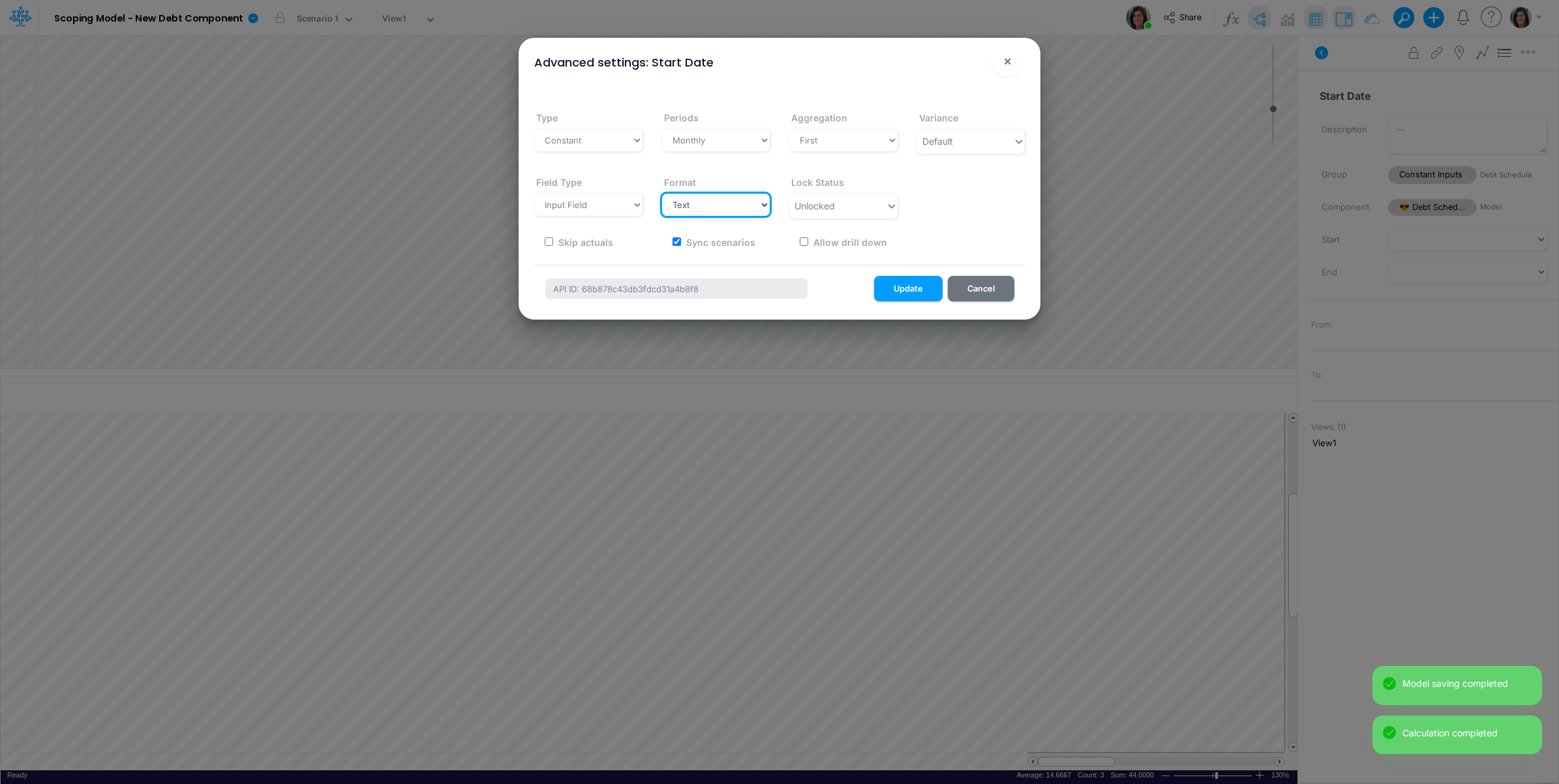
drag, startPoint x: 716, startPoint y: 197, endPoint x: 711, endPoint y: 216, distance: 19.6
click at [716, 198] on select "Select a type # Number $ USD % Percentage Boolean Text Date Period" at bounding box center [716, 204] width 108 height 22
select select "Date"
click at [662, 194] on select "Select a type # Number $ USD % Percentage Boolean Text Date Period" at bounding box center [716, 204] width 108 height 22
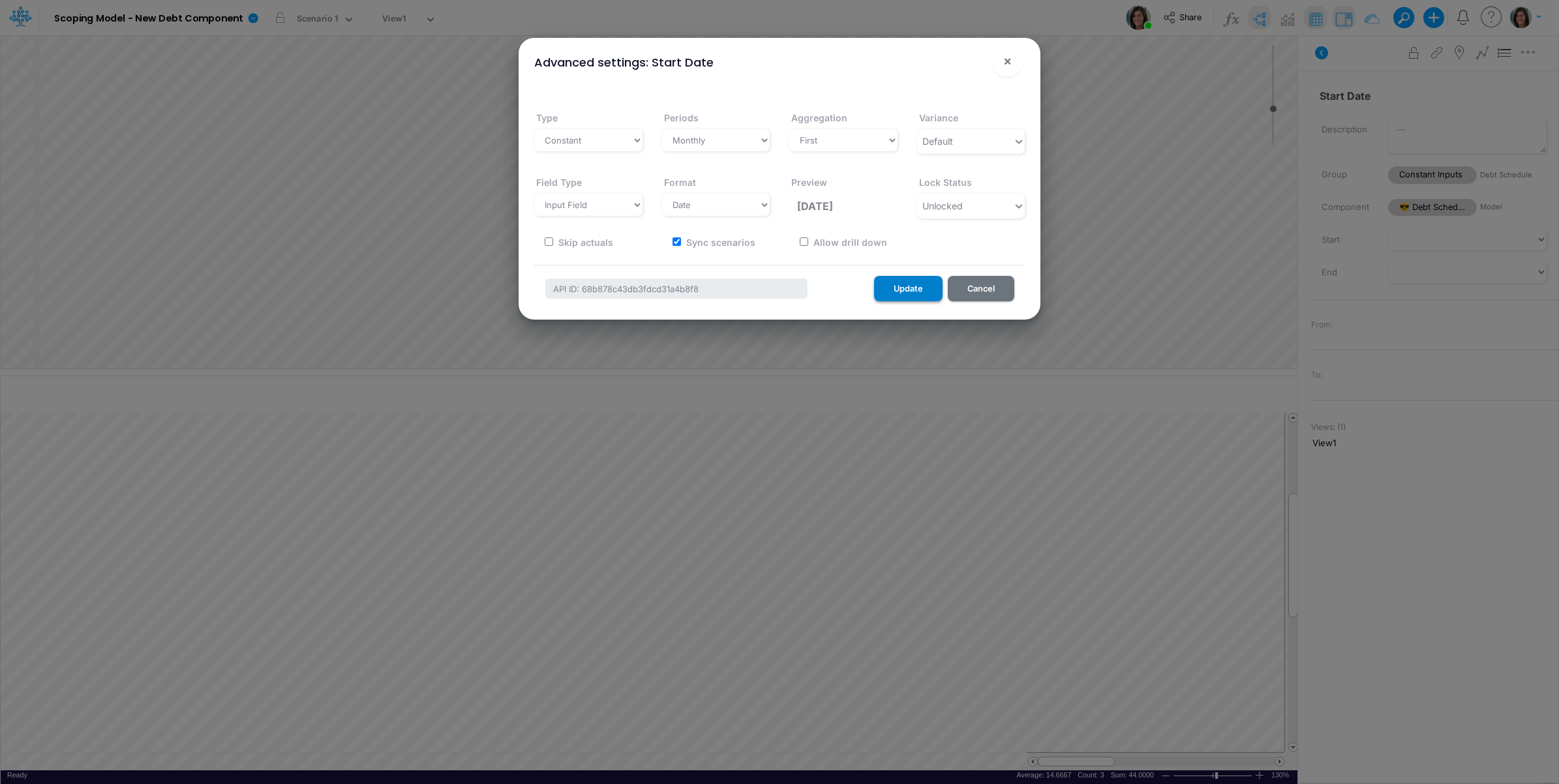
click at [918, 288] on button "Update" at bounding box center [908, 288] width 69 height 26
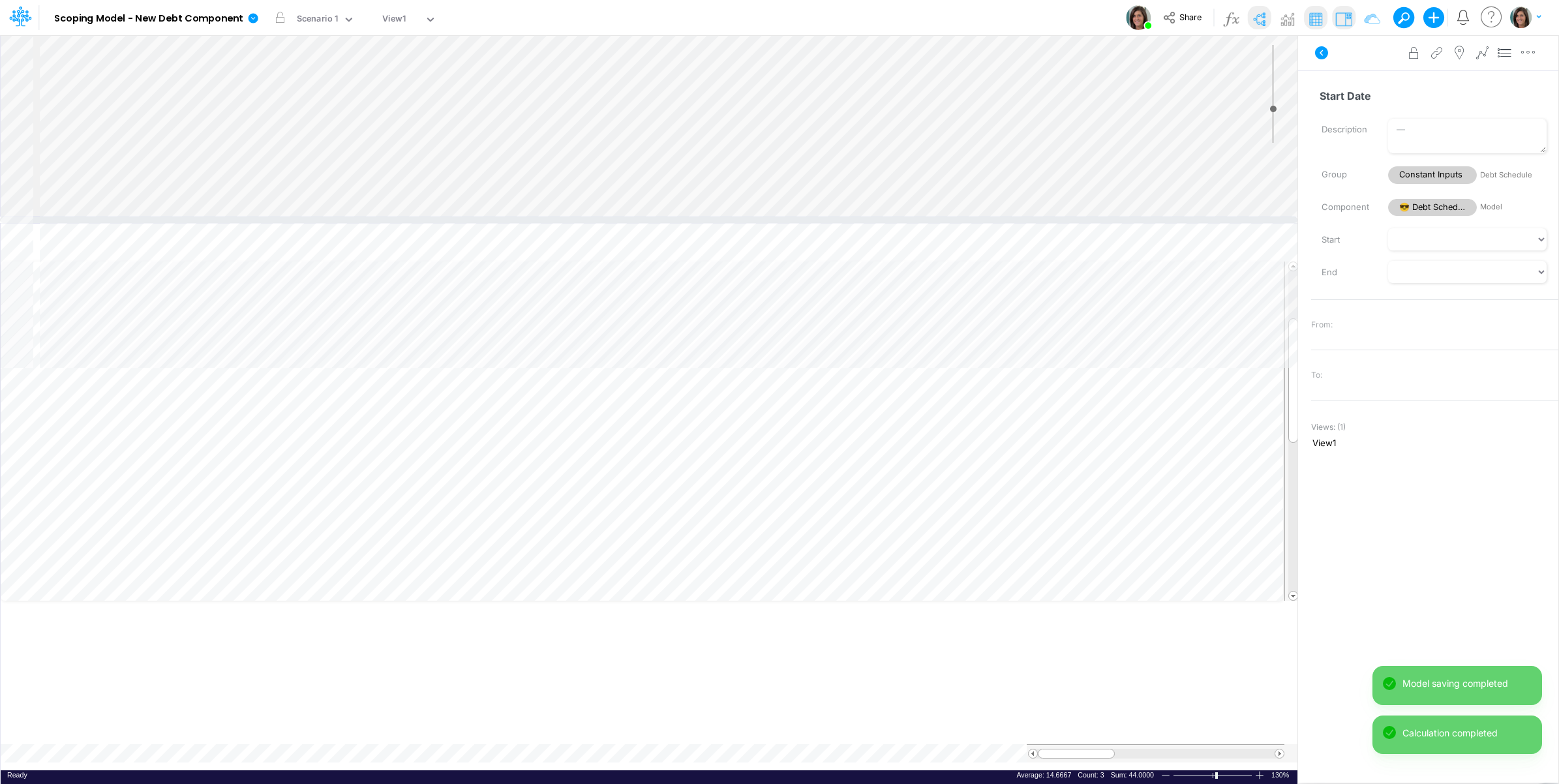
drag, startPoint x: 389, startPoint y: 372, endPoint x: 389, endPoint y: 220, distance: 152.0
click at [389, 220] on div at bounding box center [649, 219] width 1298 height 6
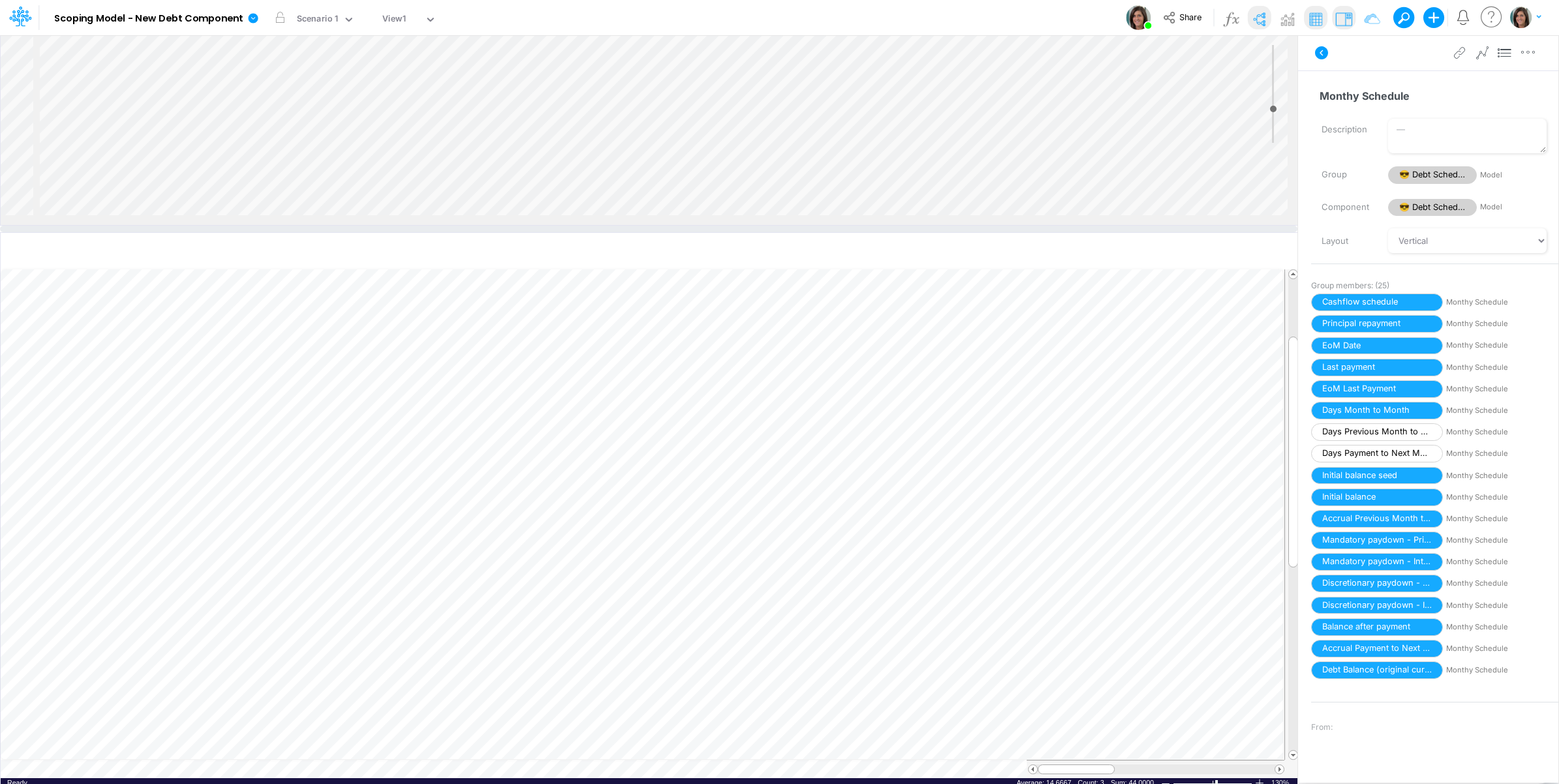
drag, startPoint x: 182, startPoint y: 219, endPoint x: 184, endPoint y: 293, distance: 74.0
click at [184, 232] on div at bounding box center [649, 228] width 1298 height 6
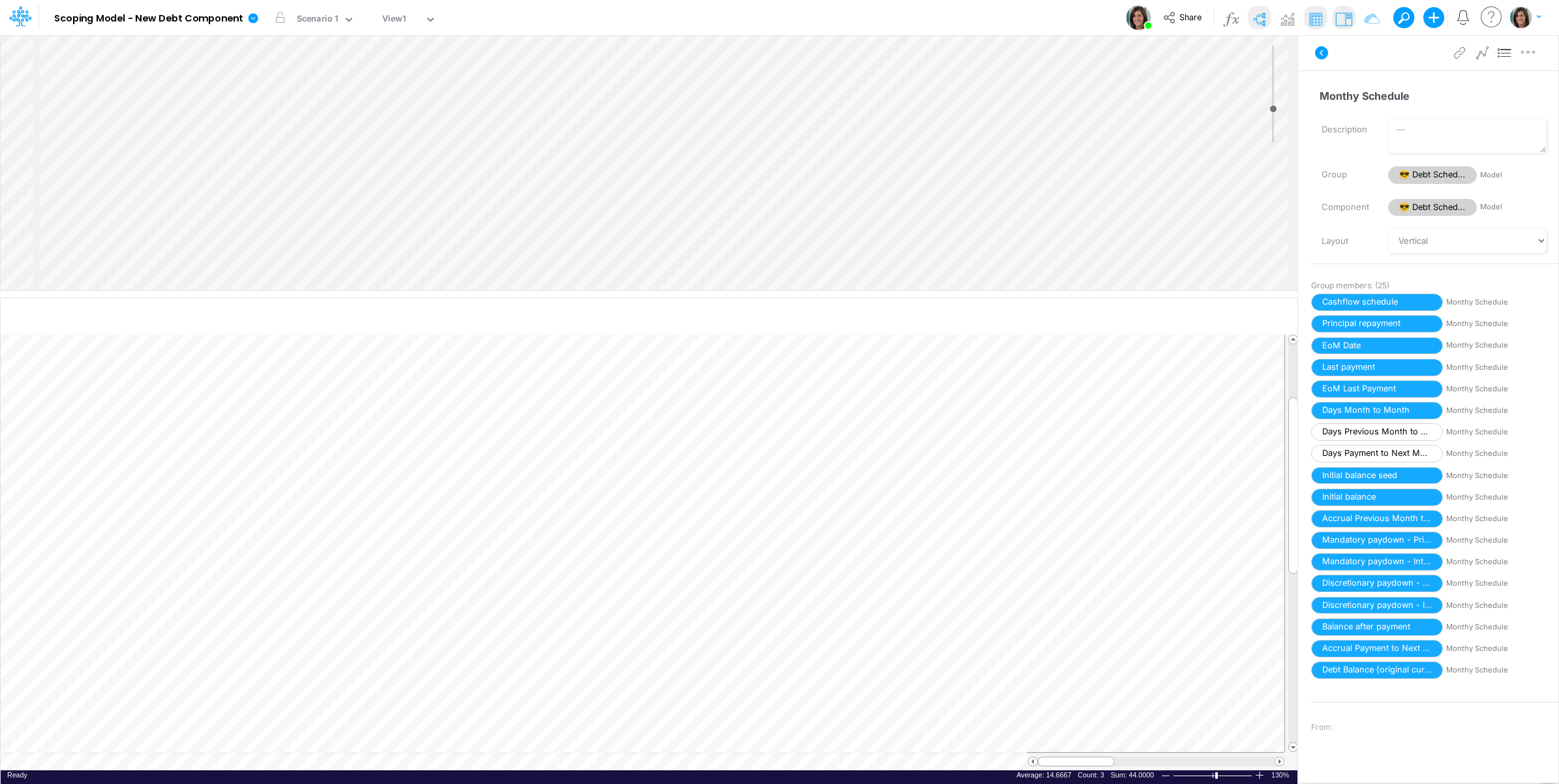
scroll to position [282, 0]
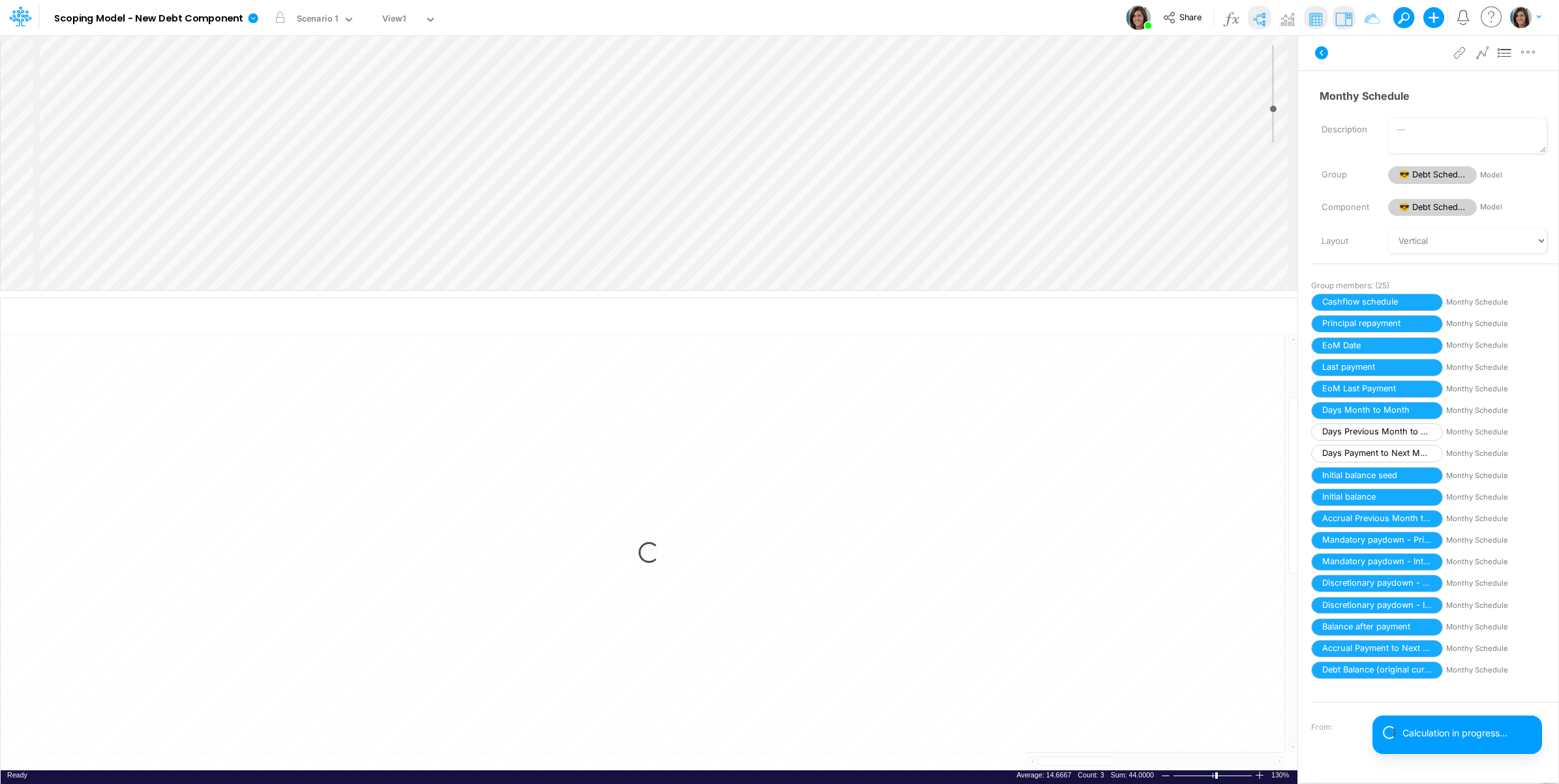
select select "1"
select select "Multiply"
select select "Add"
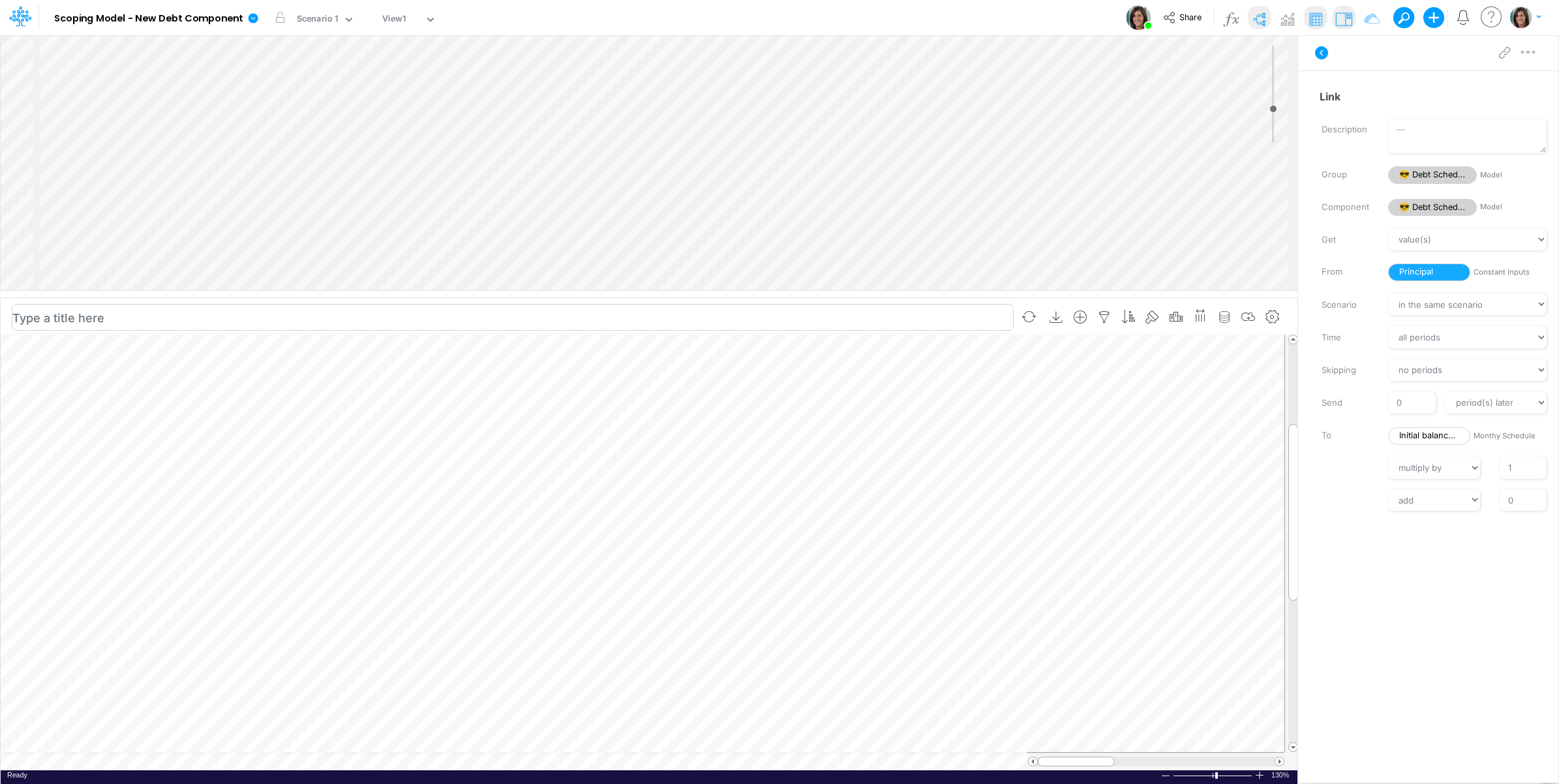
scroll to position [0, 1]
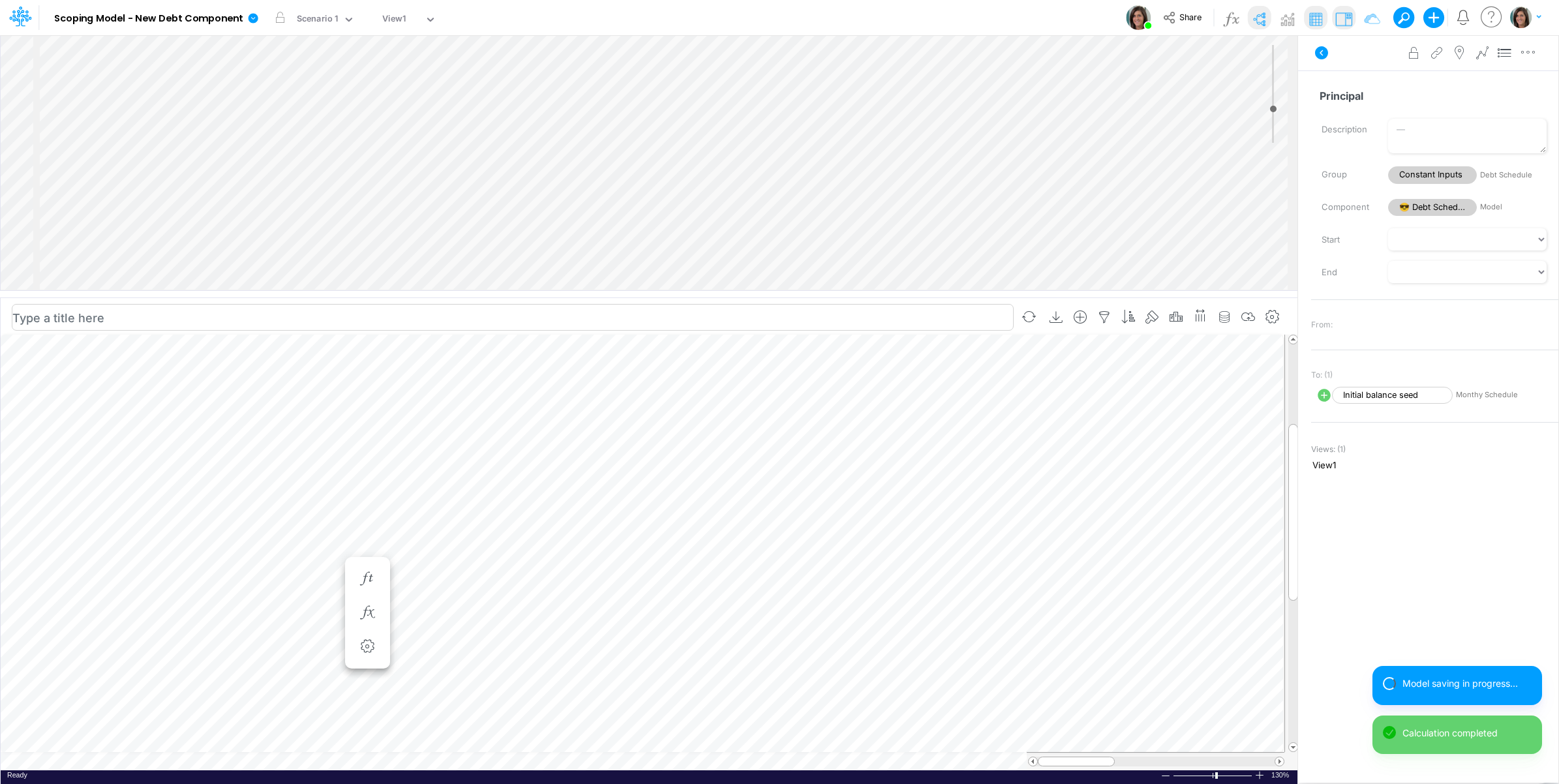
scroll to position [0, 1]
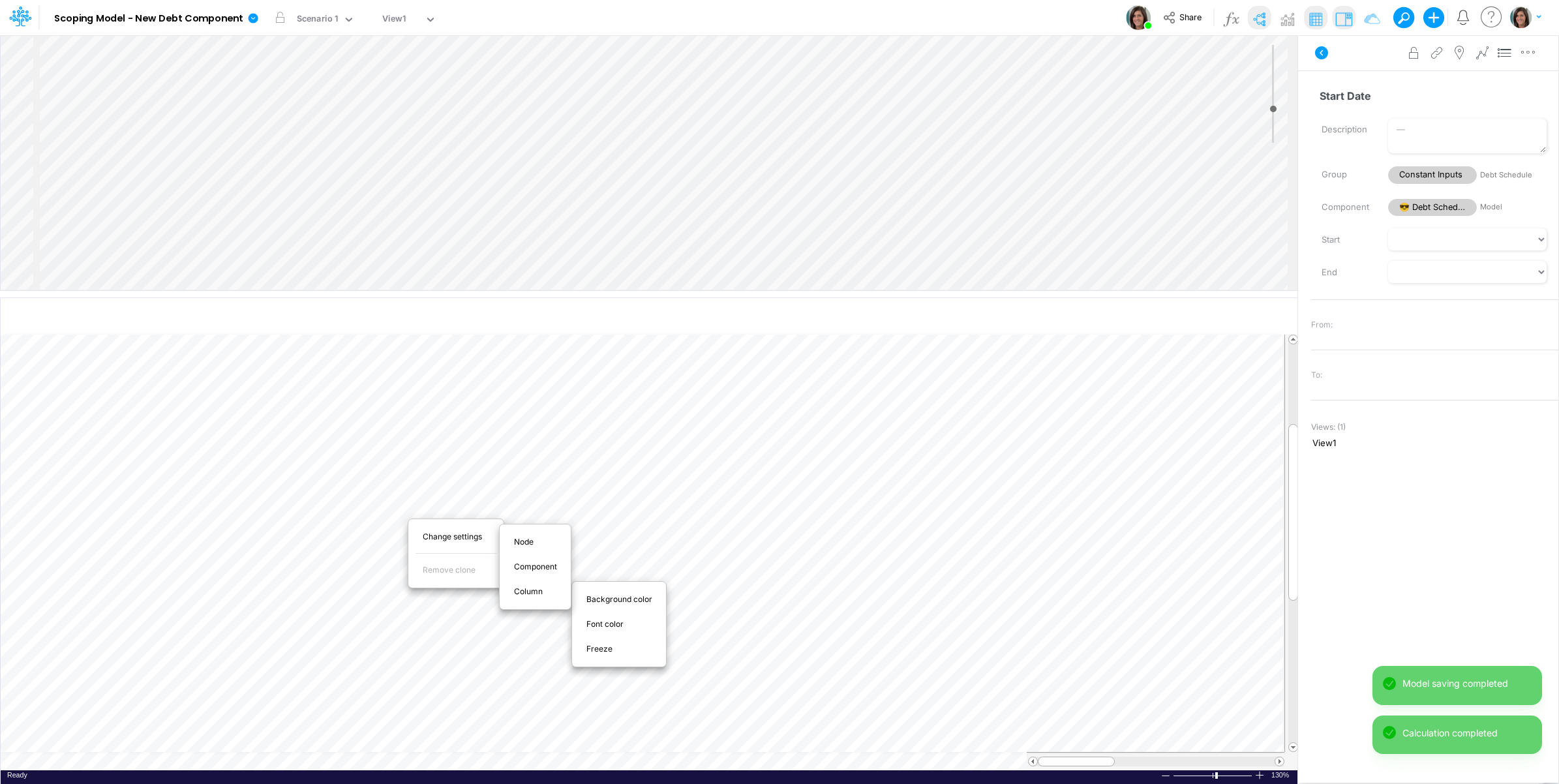
click at [597, 647] on span "Freeze" at bounding box center [607, 648] width 41 height 11
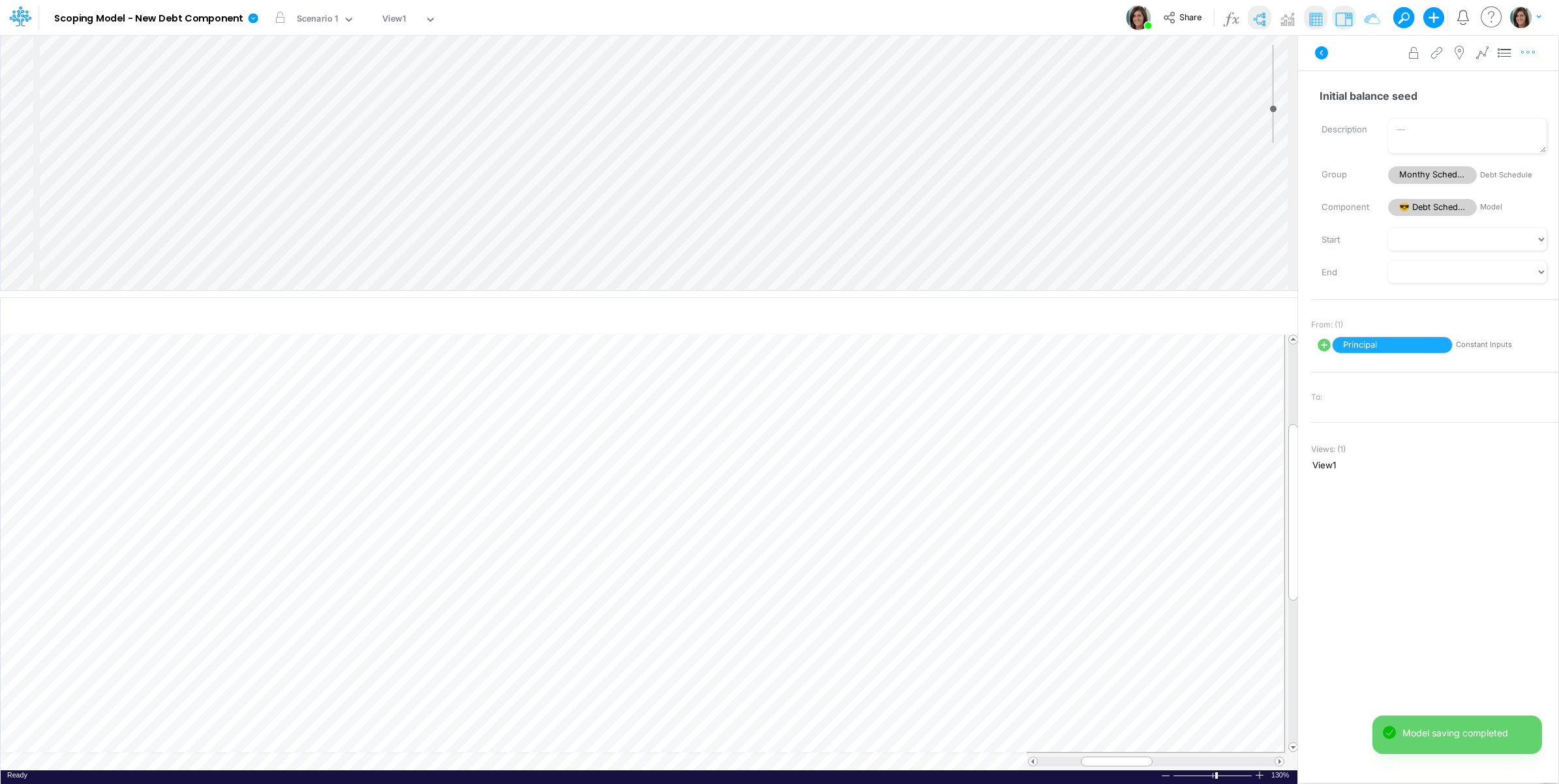
click at [1533, 53] on icon "button" at bounding box center [1528, 53] width 19 height 14
click at [1513, 89] on button "Advanced settings" at bounding box center [1460, 84] width 155 height 22
select select "sum"
select select "field"
select select "Number"
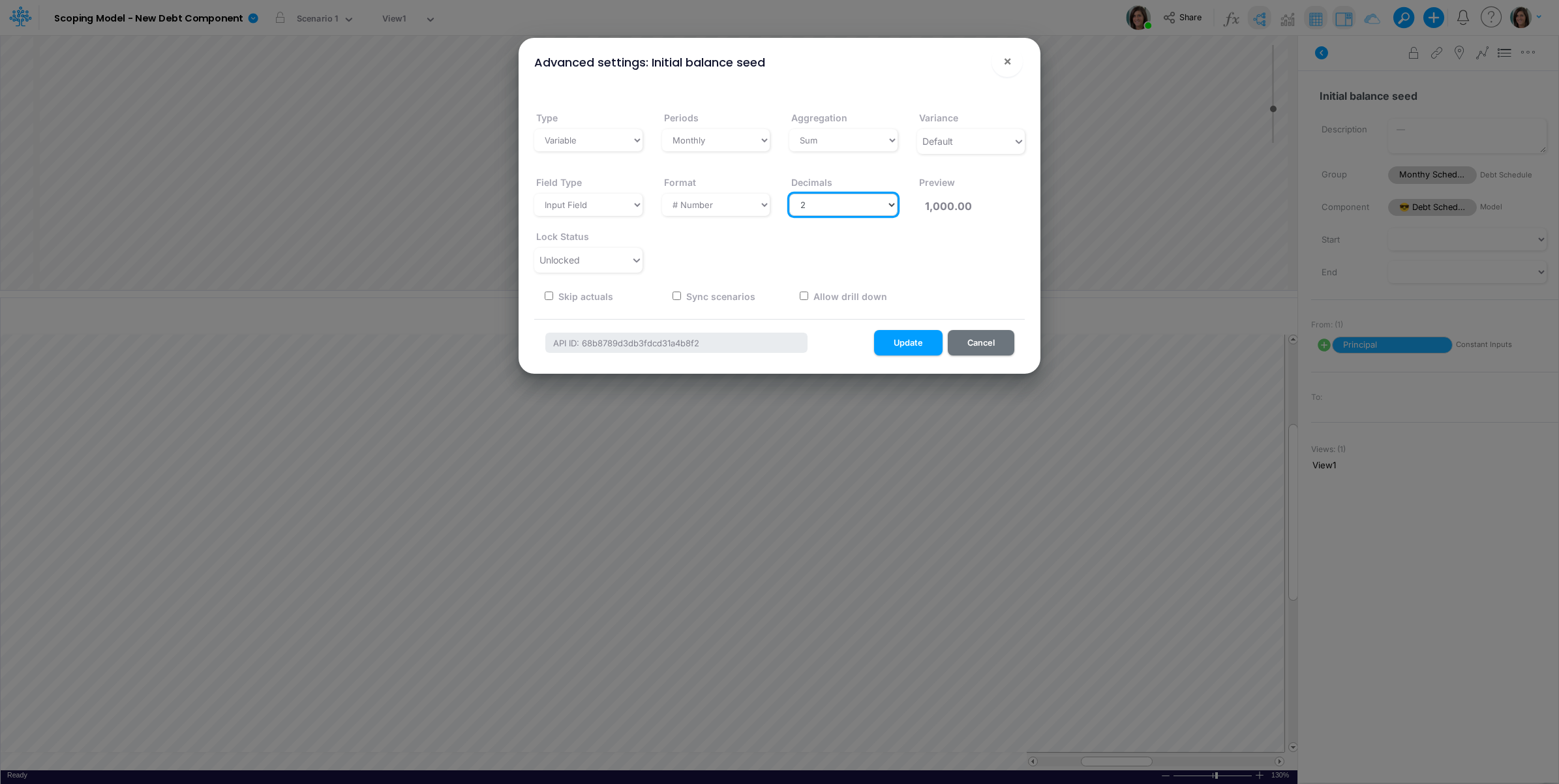
click at [827, 200] on select "Select decimals places 0 1 2 3 4 5 6 7 8 9 10" at bounding box center [843, 204] width 108 height 22
select select "0"
click at [790, 194] on select "Select decimals places 0 1 2 3 4 5 6 7 8 9 10" at bounding box center [843, 204] width 108 height 22
type input "1,000"
click at [897, 344] on button "Update" at bounding box center [908, 342] width 69 height 26
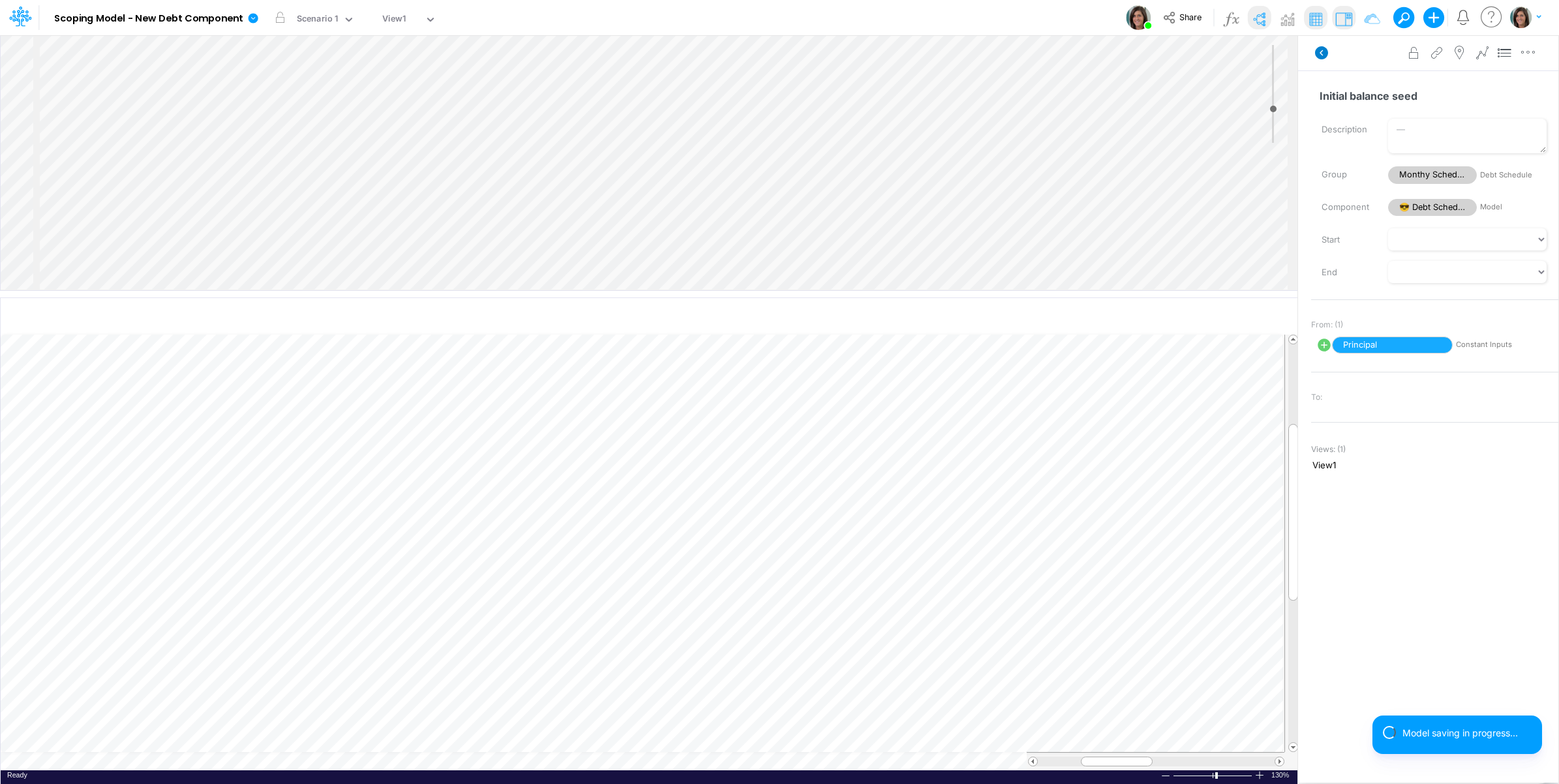
click at [1319, 54] on icon at bounding box center [1321, 53] width 13 height 13
select select "1"
select select "Multiply"
select select "Add"
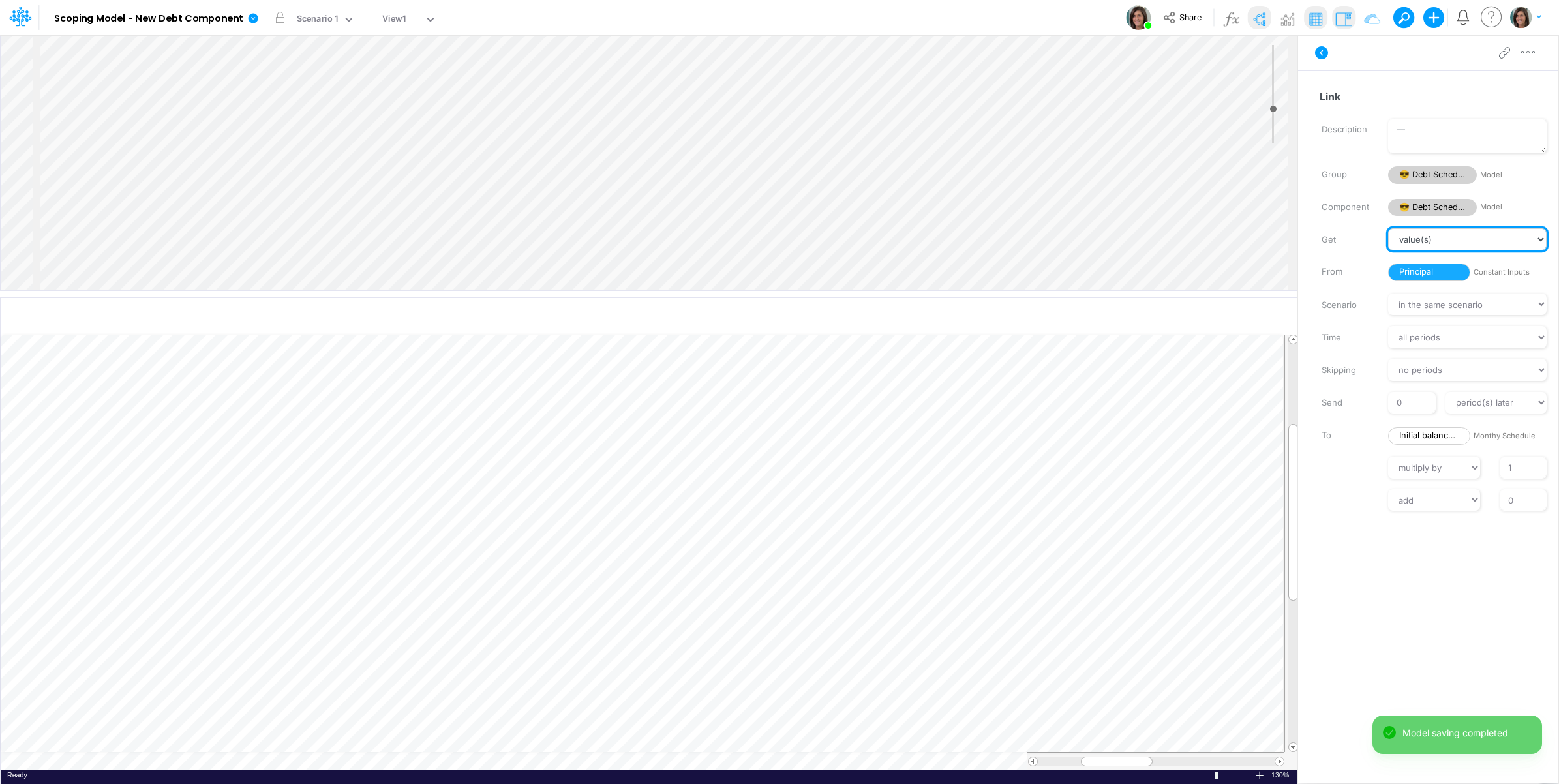
click at [1446, 233] on select "value(s) moving average cumulative change relative change absolute round floor …" at bounding box center [1467, 238] width 158 height 22
select select "Change"
click at [1388, 228] on select "value(s) moving average cumulative change relative change absolute round floor …" at bounding box center [1467, 238] width 158 height 22
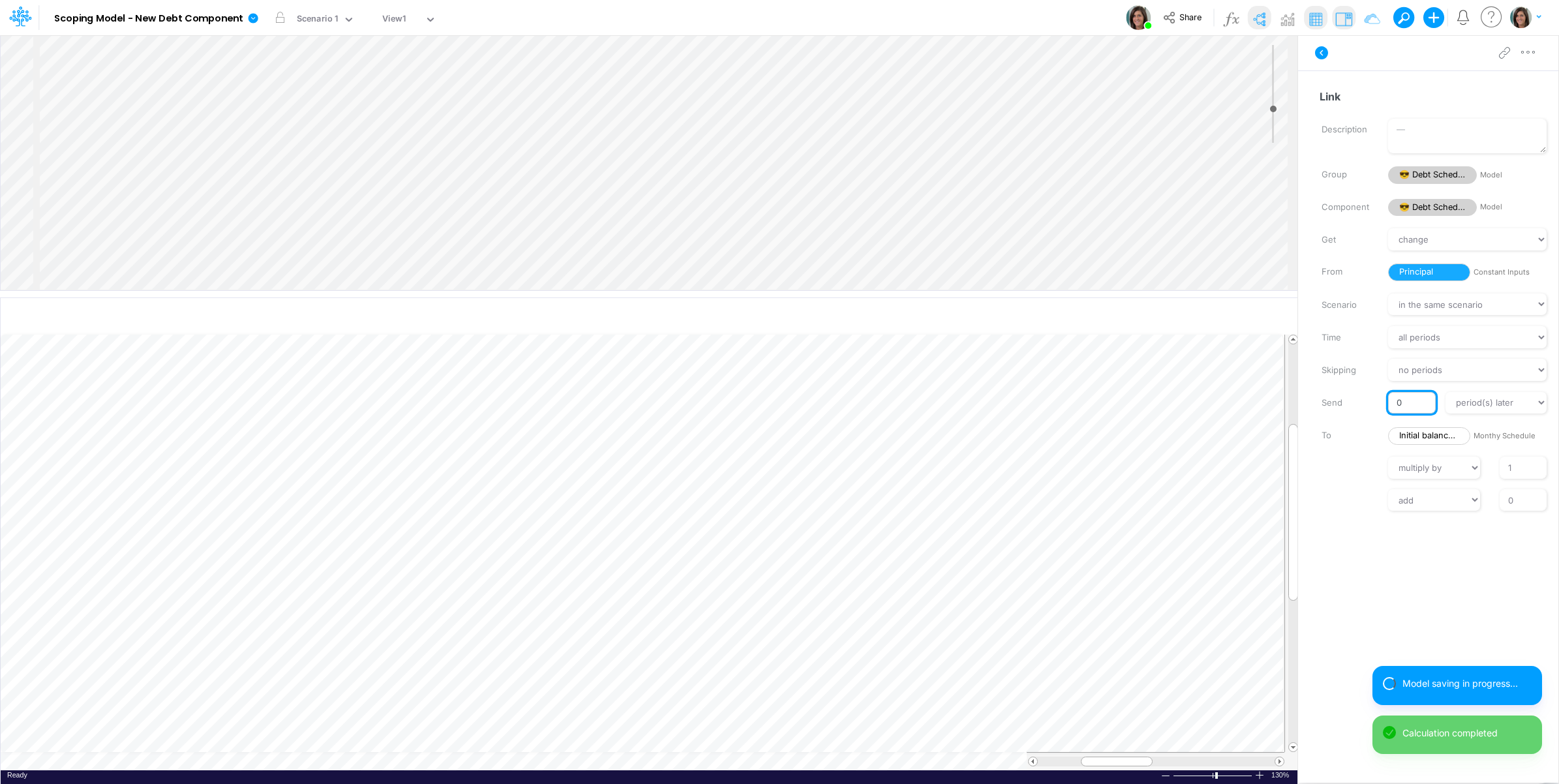
drag, startPoint x: 1409, startPoint y: 401, endPoint x: 1393, endPoint y: 401, distance: 16.0
click at [1393, 401] on input "0" at bounding box center [1411, 402] width 47 height 22
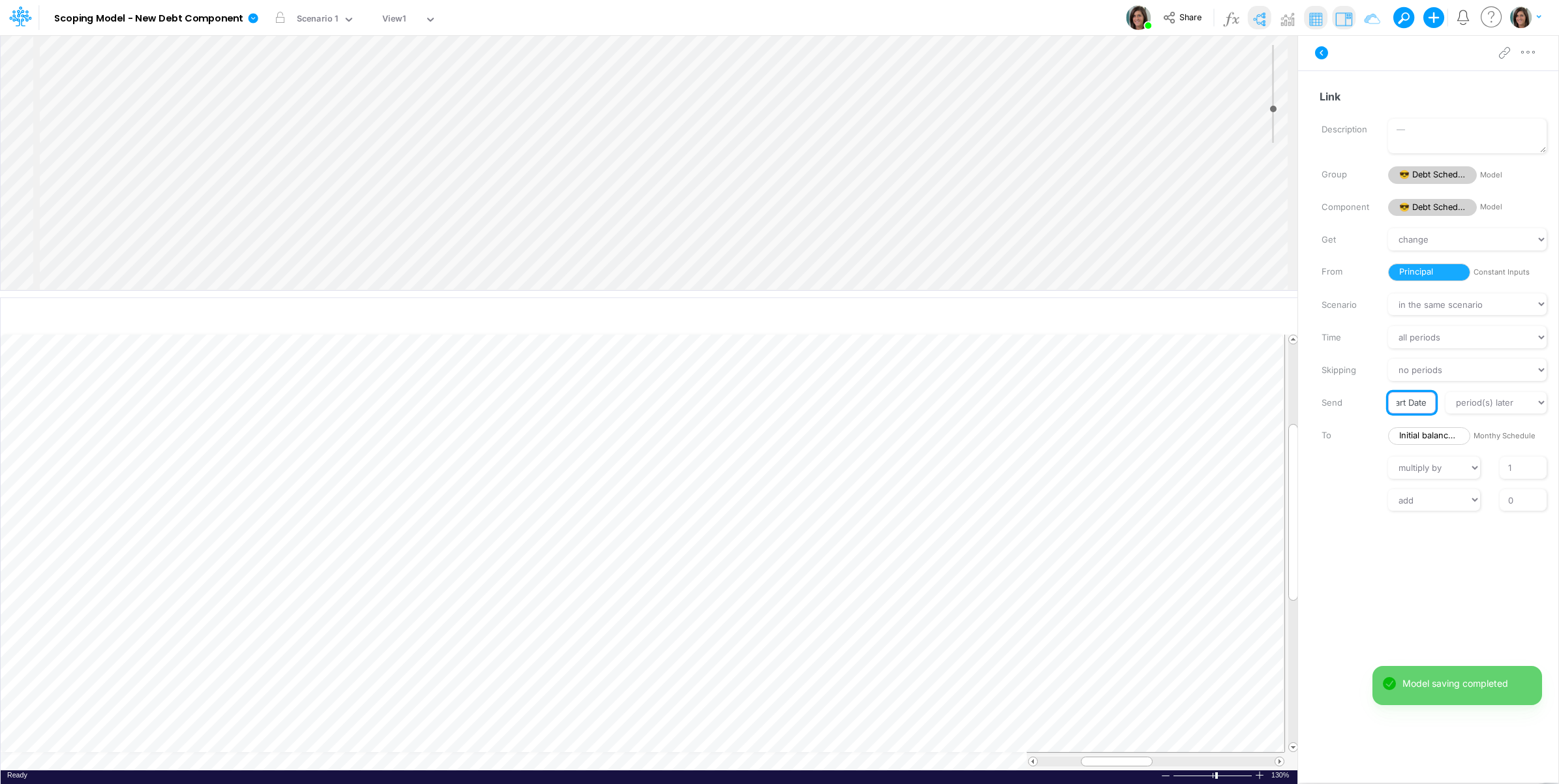
type input "Start Date"
click at [1368, 489] on div "add subtract 0" at bounding box center [1434, 500] width 267 height 22
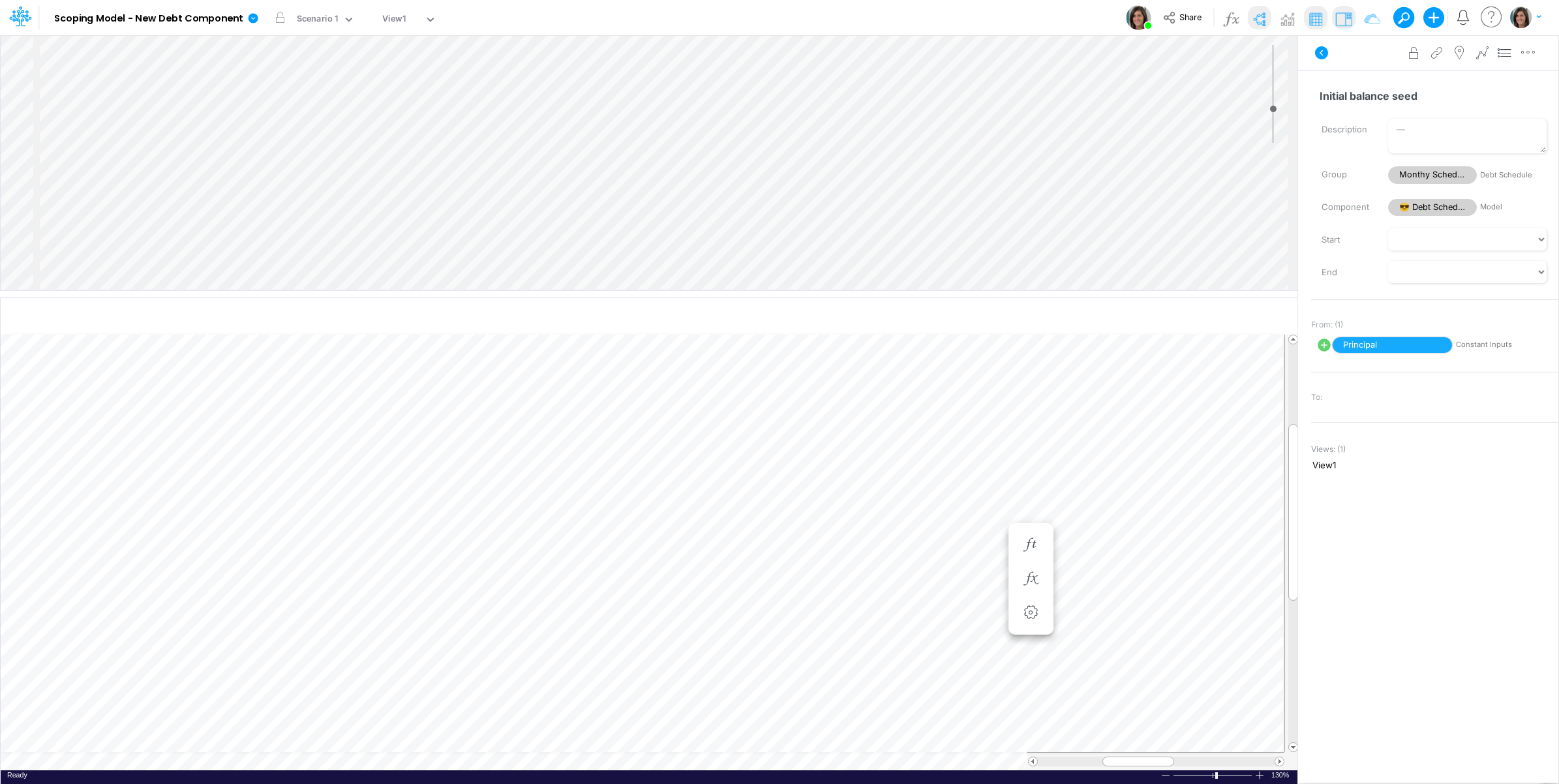
scroll to position [0, 1]
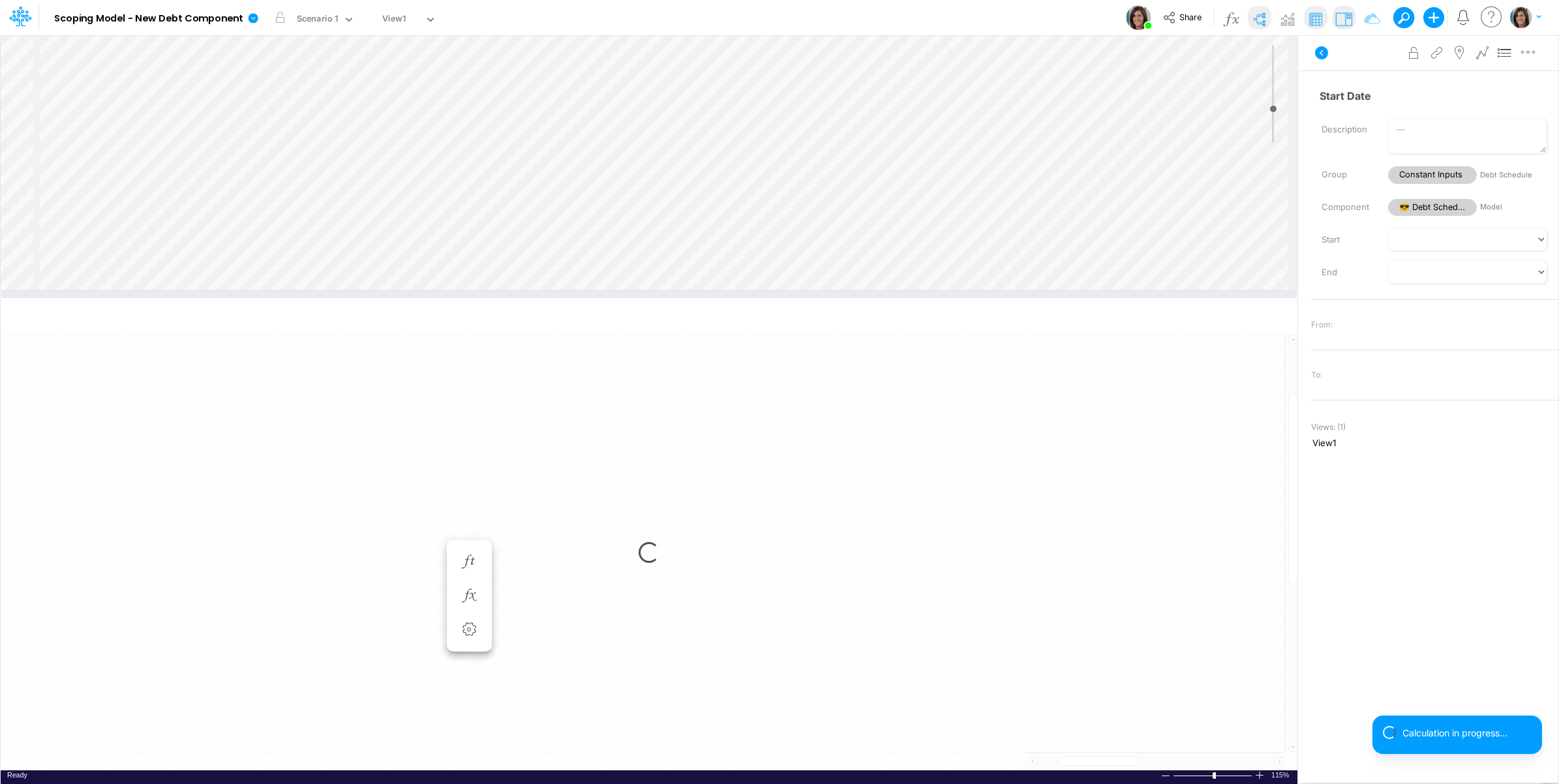
select select "1"
select select "Multiply"
select select "Add"
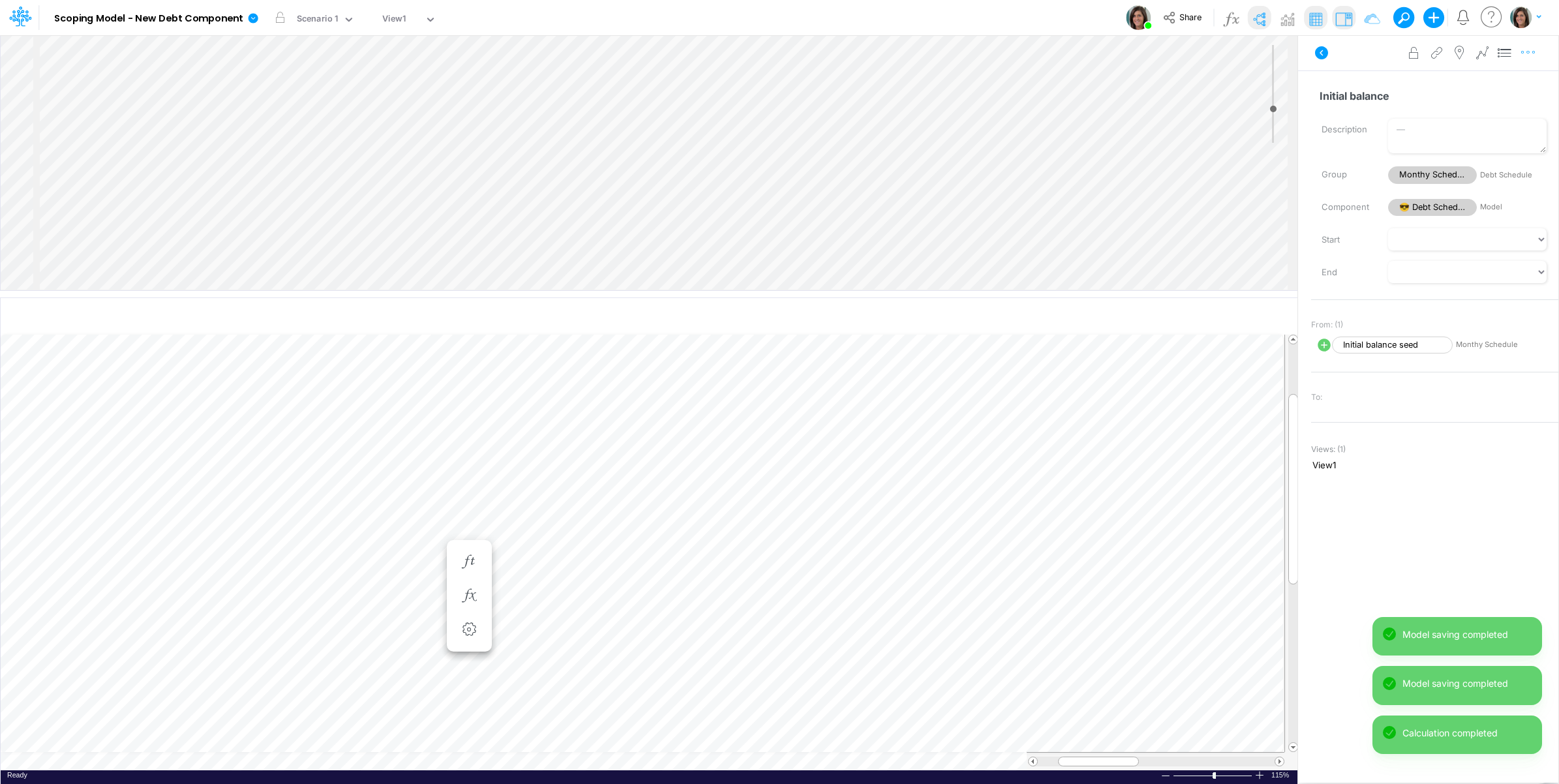
click at [1537, 56] on icon "button" at bounding box center [1528, 53] width 19 height 14
click at [1511, 92] on button "Advanced settings" at bounding box center [1460, 84] width 155 height 22
select select "sum"
select select "field"
select select "Number"
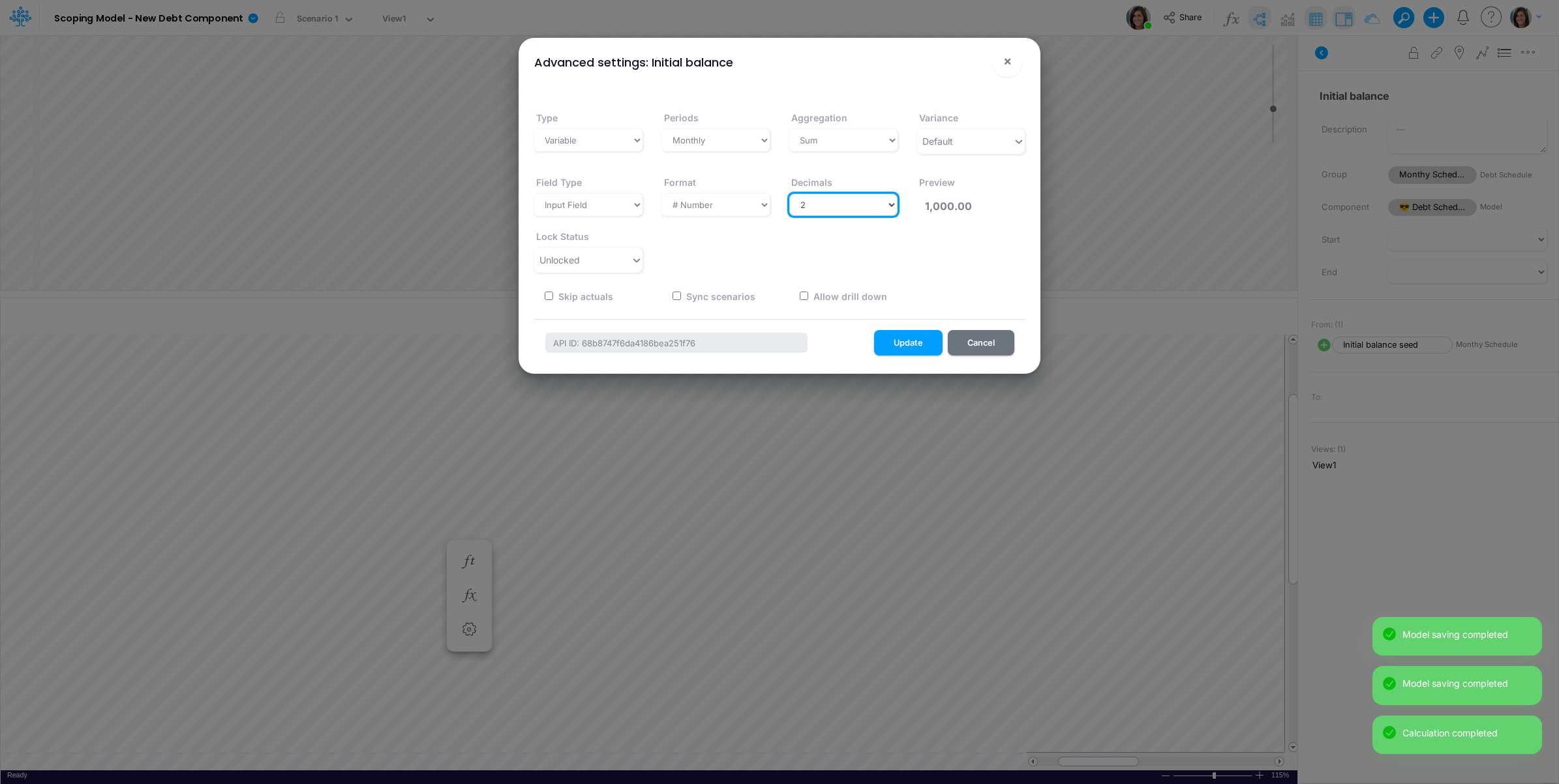
click at [886, 200] on select "Select decimals places 0 1 2 3 4 5 6 7 8 9 10" at bounding box center [843, 204] width 108 height 22
select select "0"
click at [790, 194] on select "Select decimals places 0 1 2 3 4 5 6 7 8 9 10" at bounding box center [843, 204] width 108 height 22
type input "1,000"
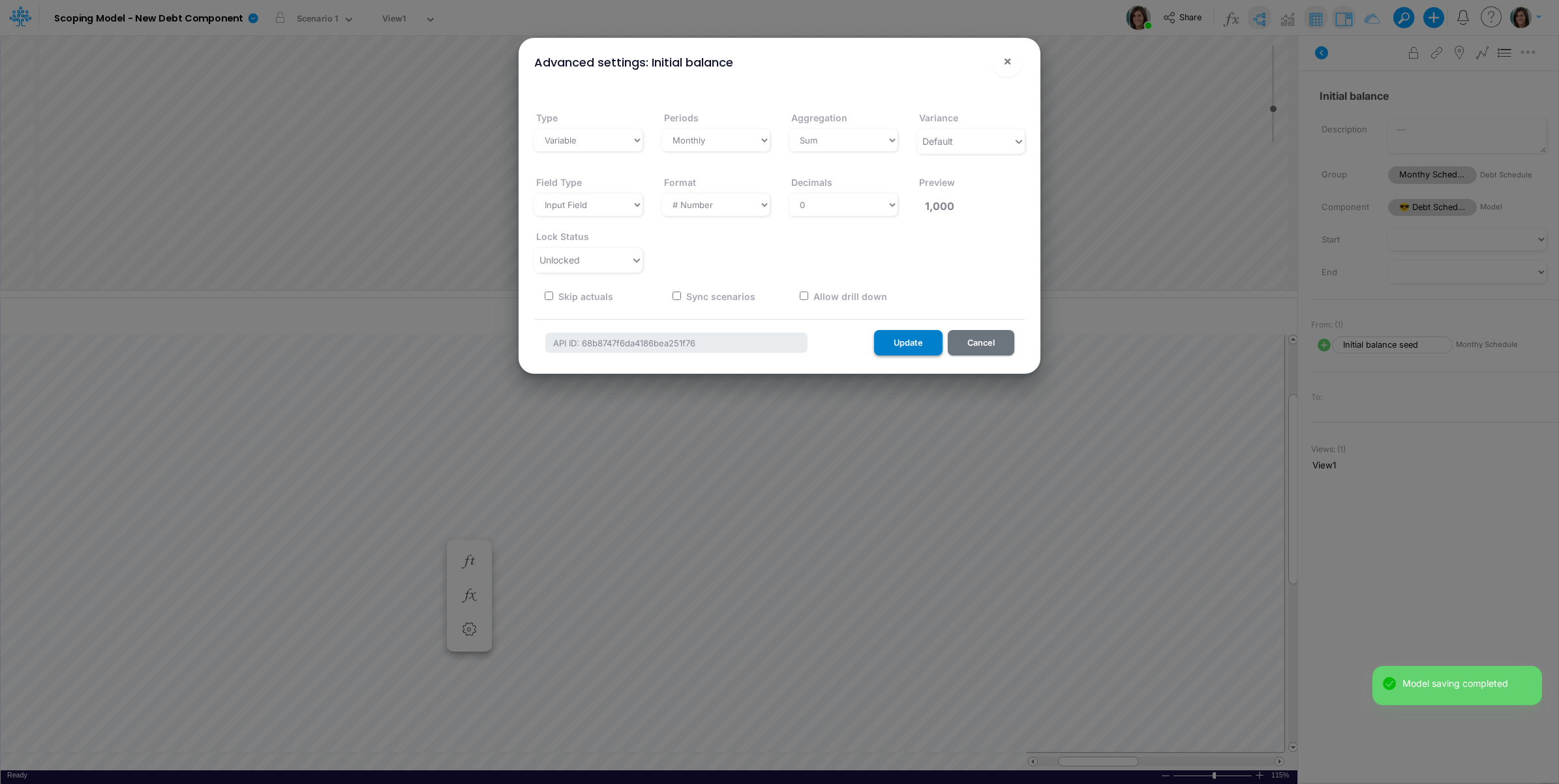
click at [923, 340] on button "Update" at bounding box center [908, 342] width 69 height 26
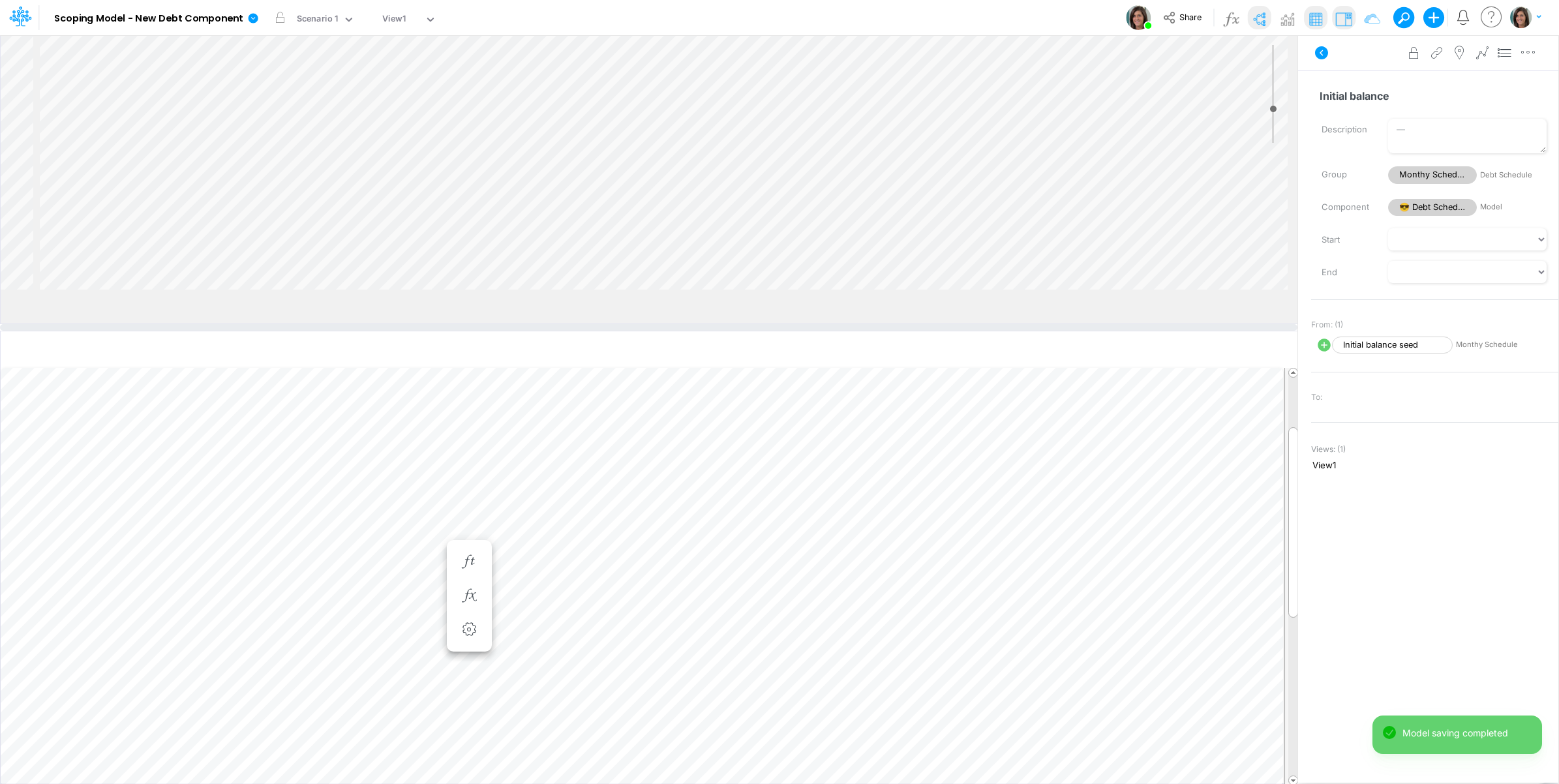
drag, startPoint x: 445, startPoint y: 291, endPoint x: 442, endPoint y: 325, distance: 34.1
click at [442, 325] on div at bounding box center [649, 326] width 1298 height 6
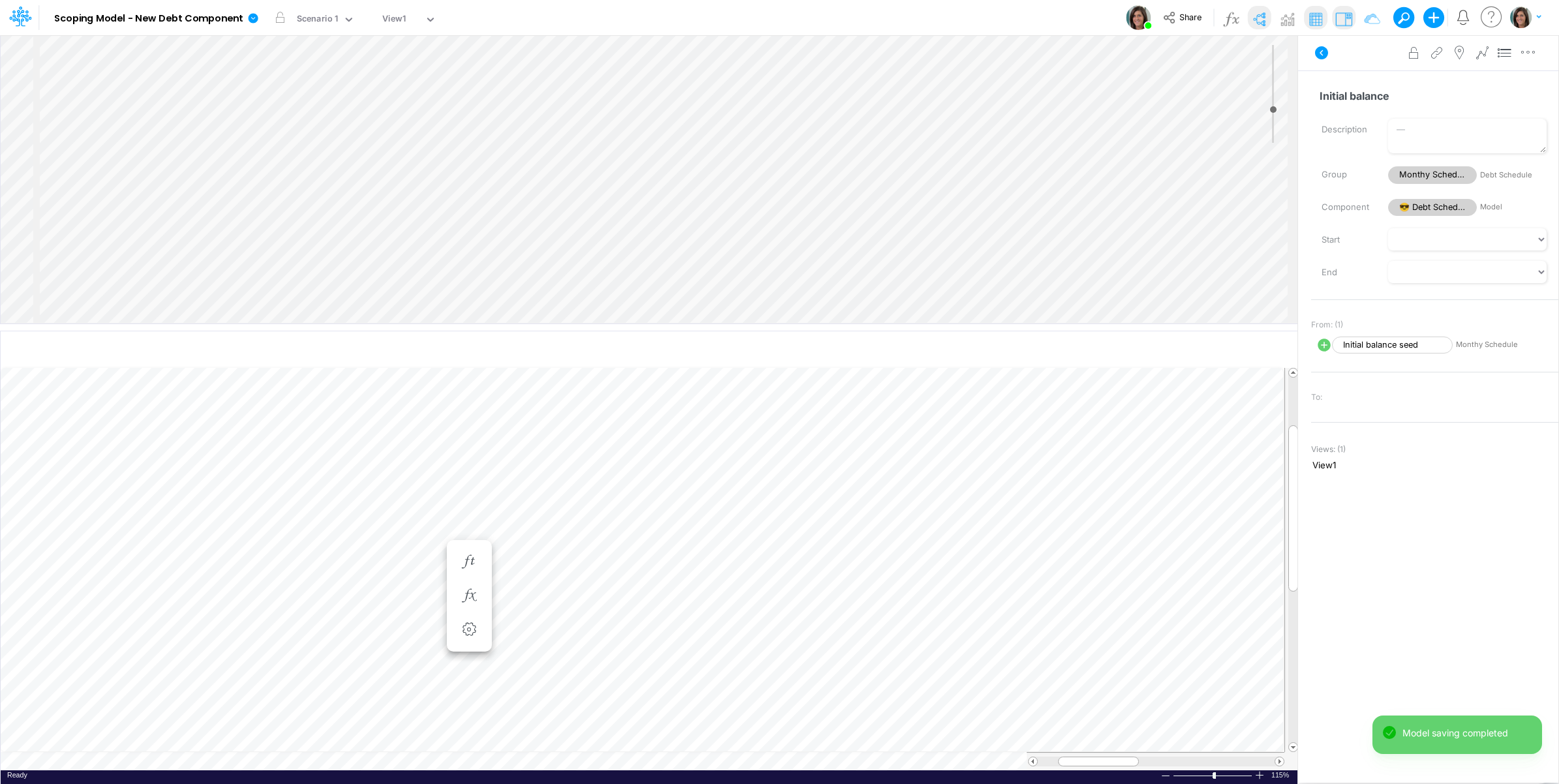
type input "-2"
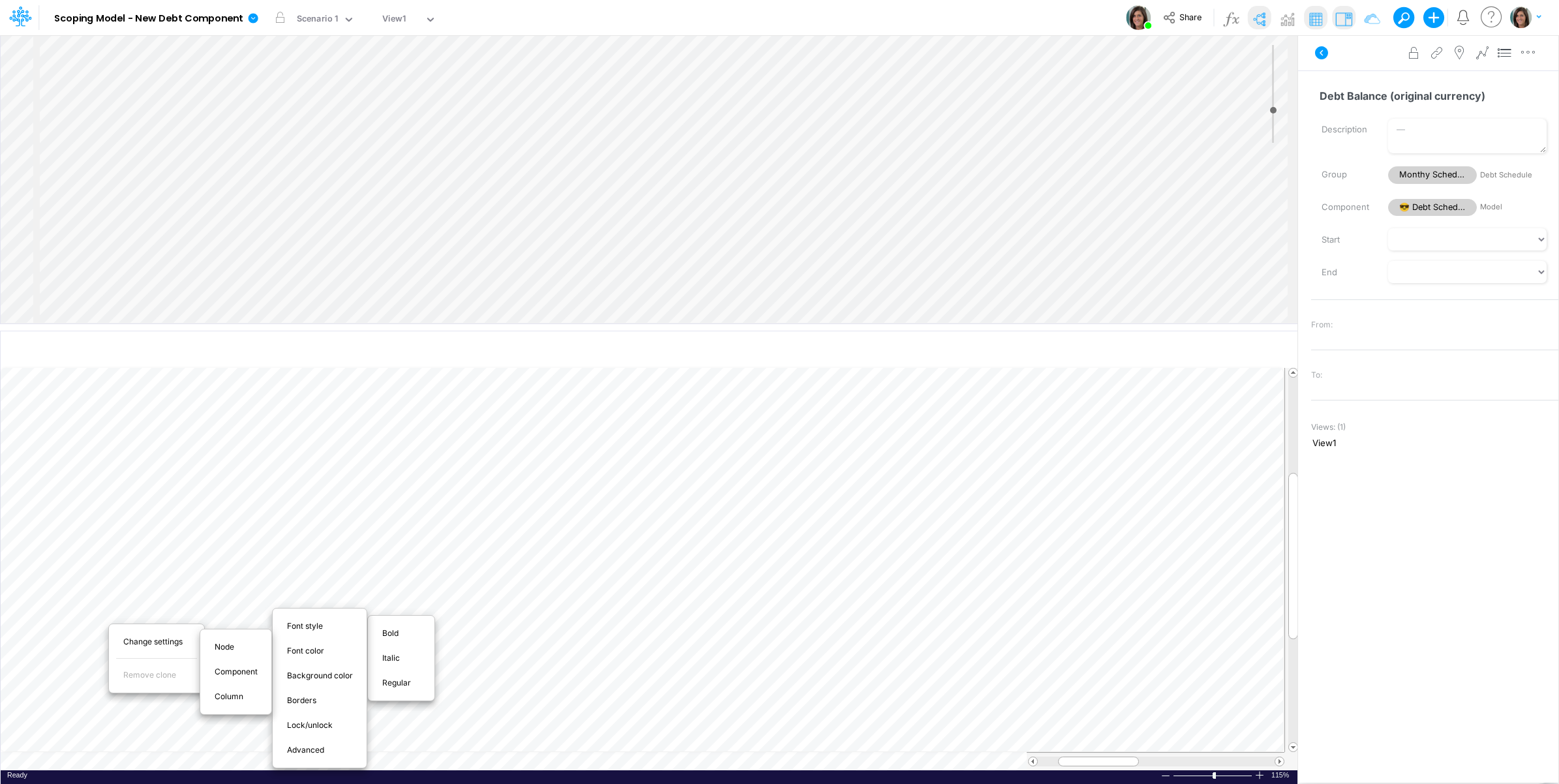
click at [400, 634] on span "Bold" at bounding box center [398, 633] width 32 height 11
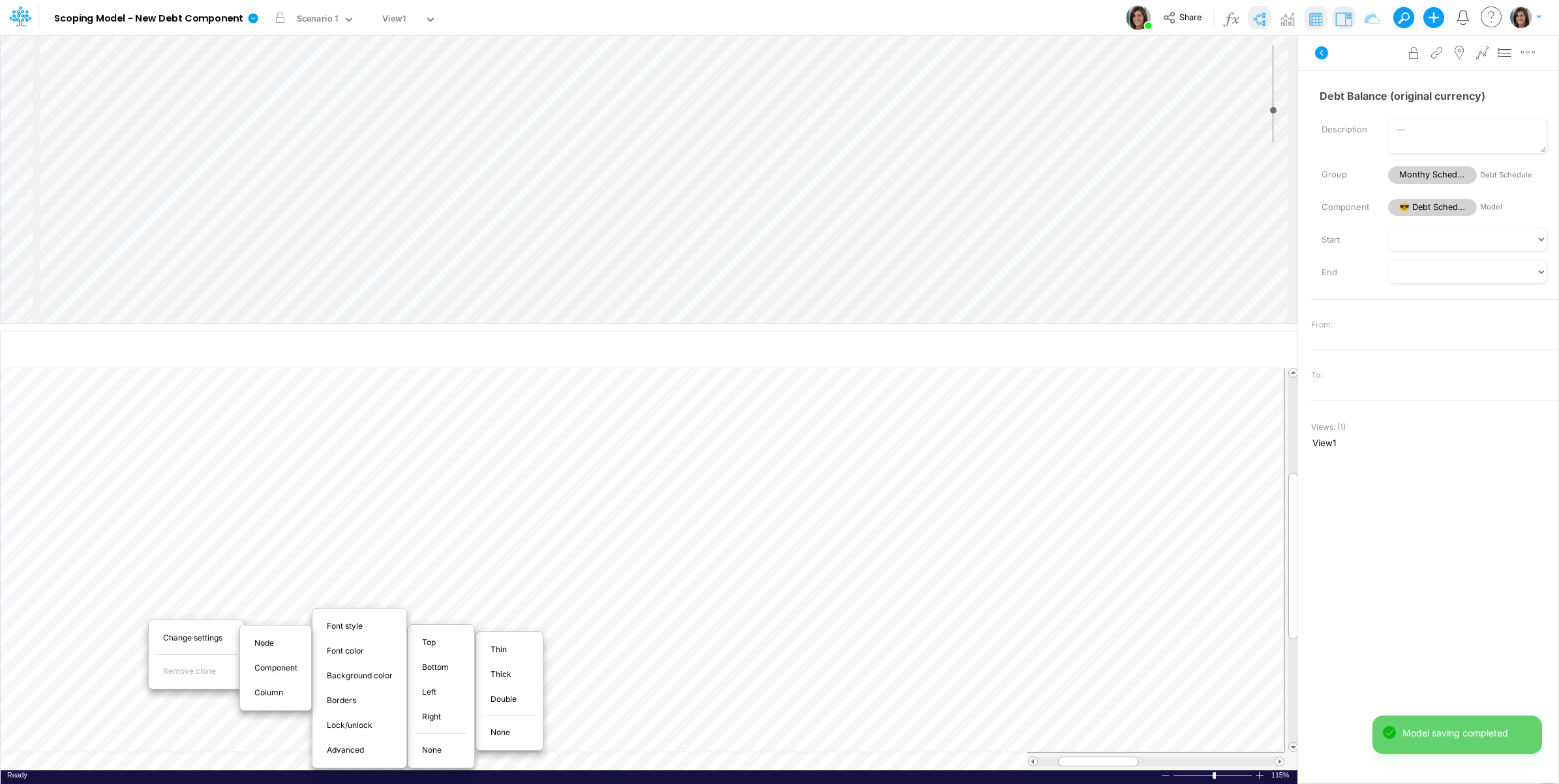
click at [514, 649] on span "Thin" at bounding box center [506, 648] width 32 height 11
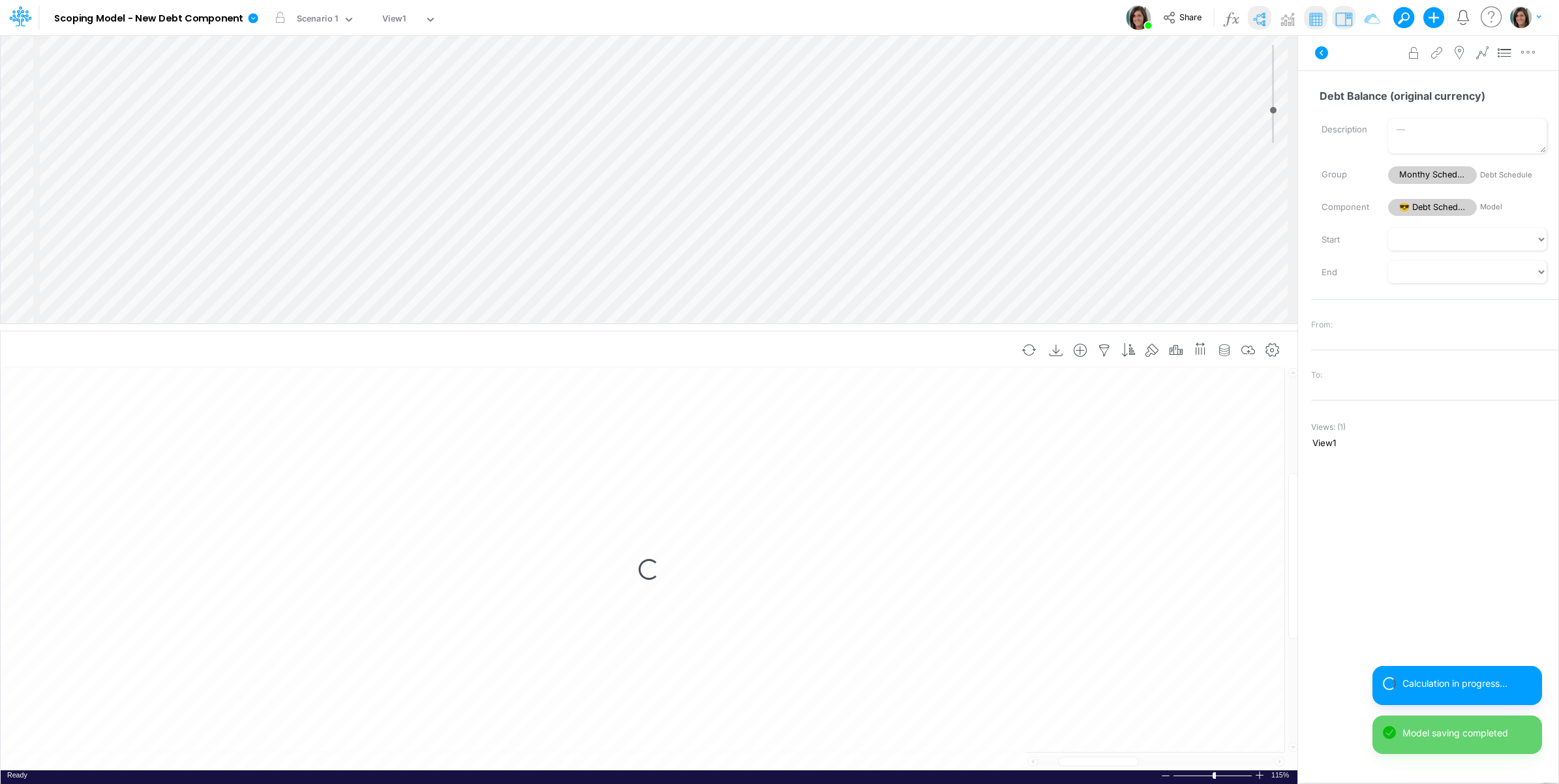
select select "1"
select select "Multiply"
select select "Add"
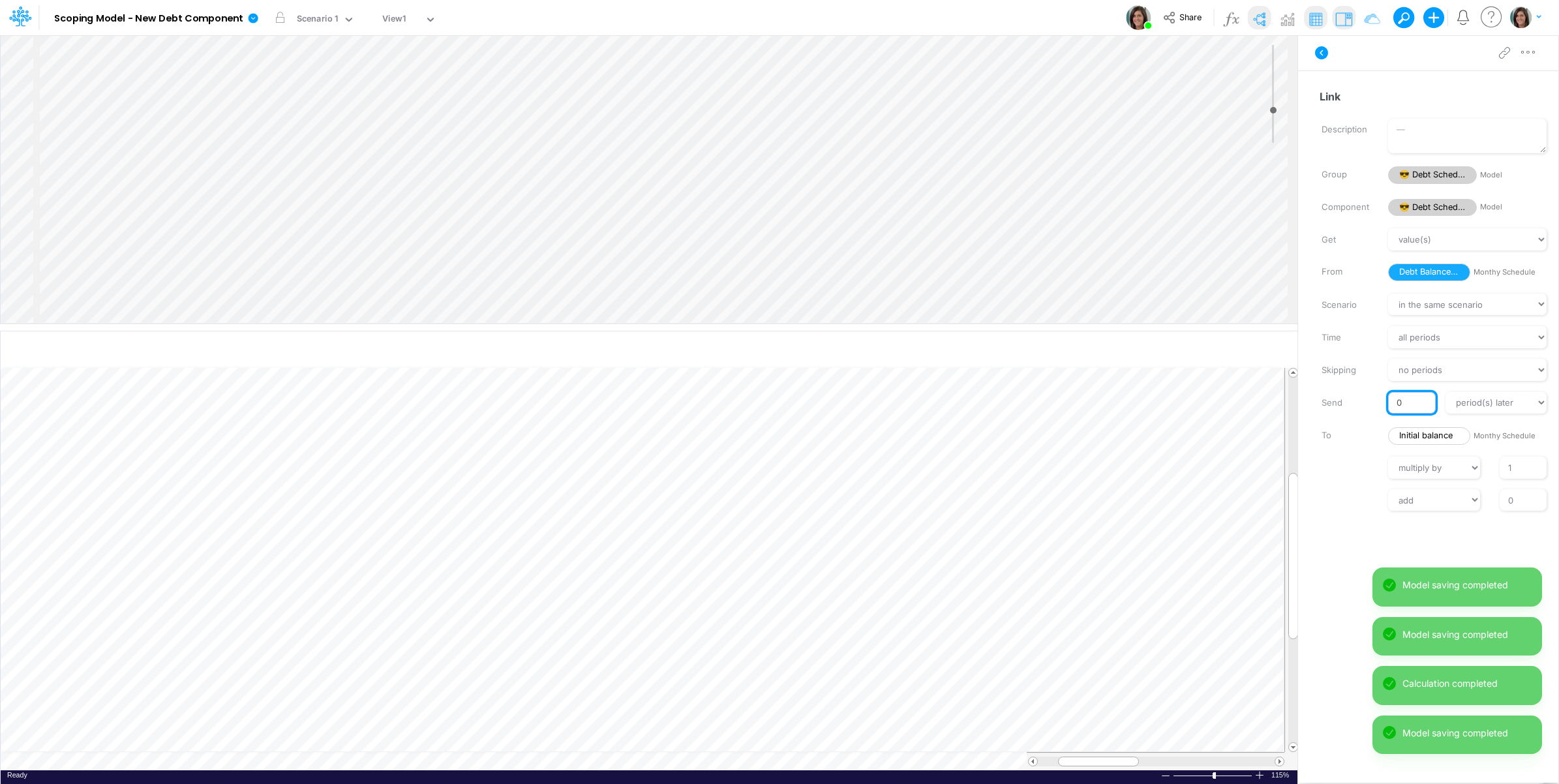
drag, startPoint x: 1409, startPoint y: 404, endPoint x: 1386, endPoint y: 401, distance: 23.2
click at [1386, 401] on div "0" at bounding box center [1412, 402] width 67 height 22
click at [1335, 502] on div "add subtract 0" at bounding box center [1434, 500] width 267 height 22
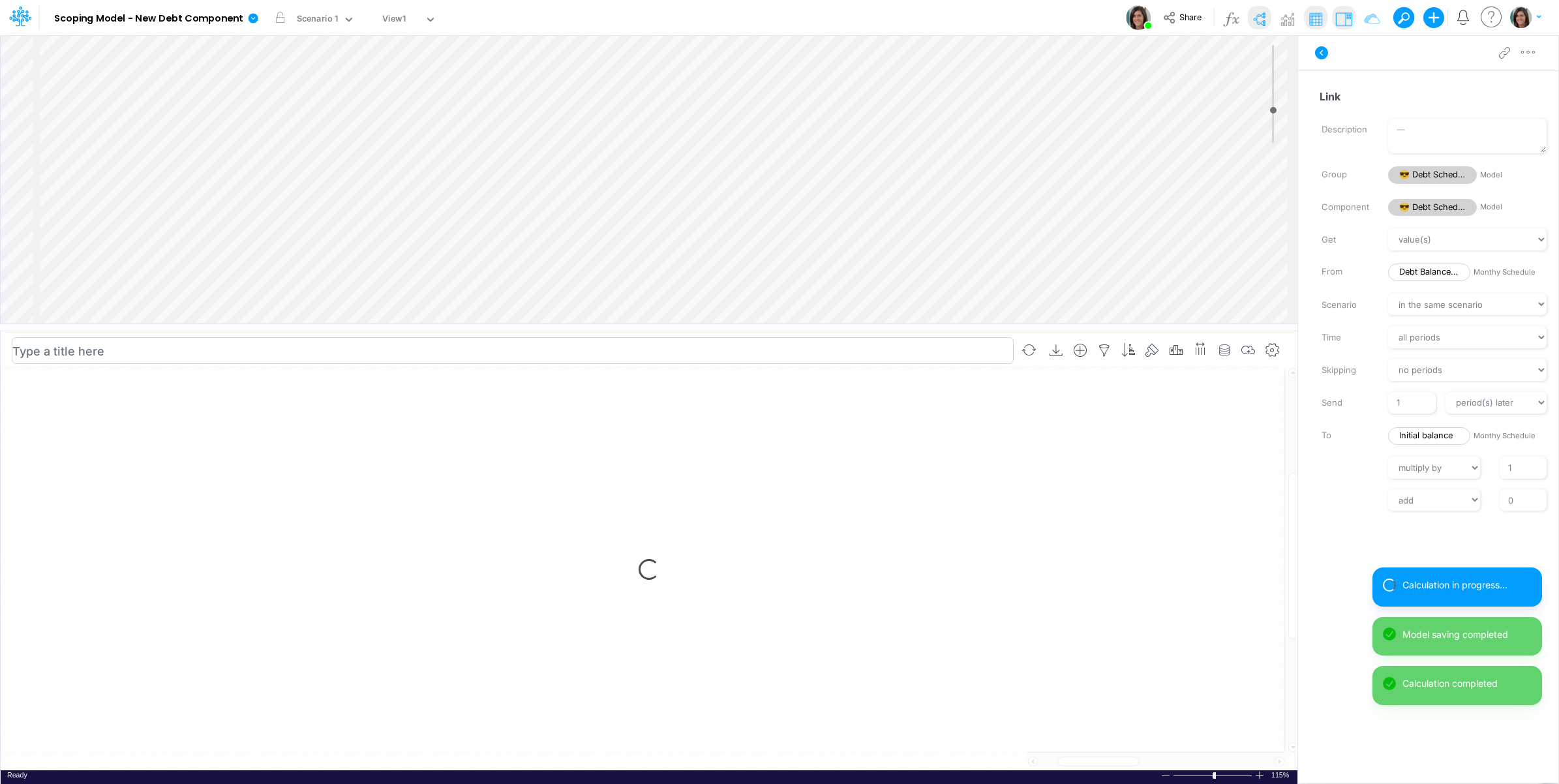
type input "0"
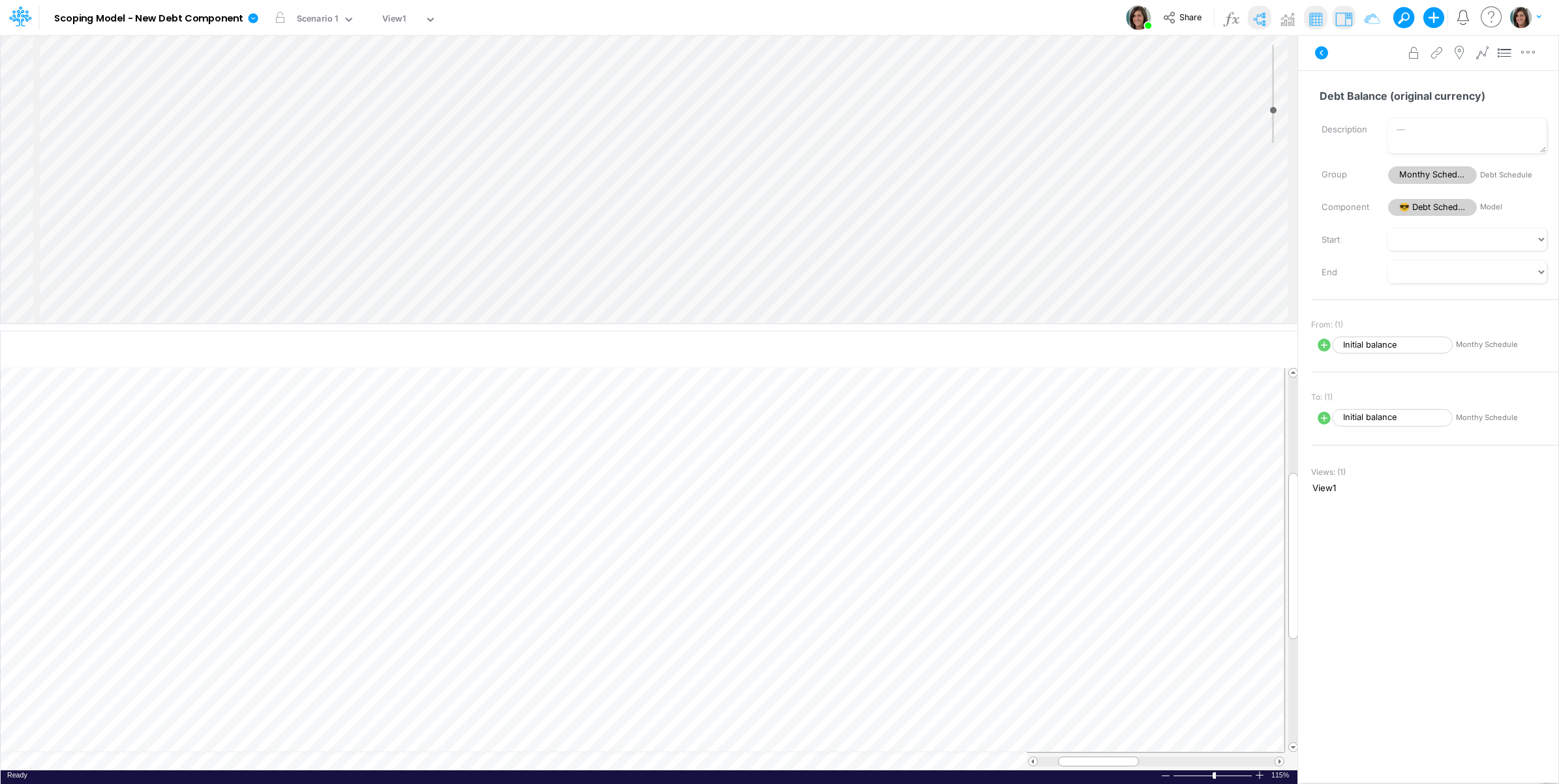
select select "1"
select select "Multiply"
select select "Add"
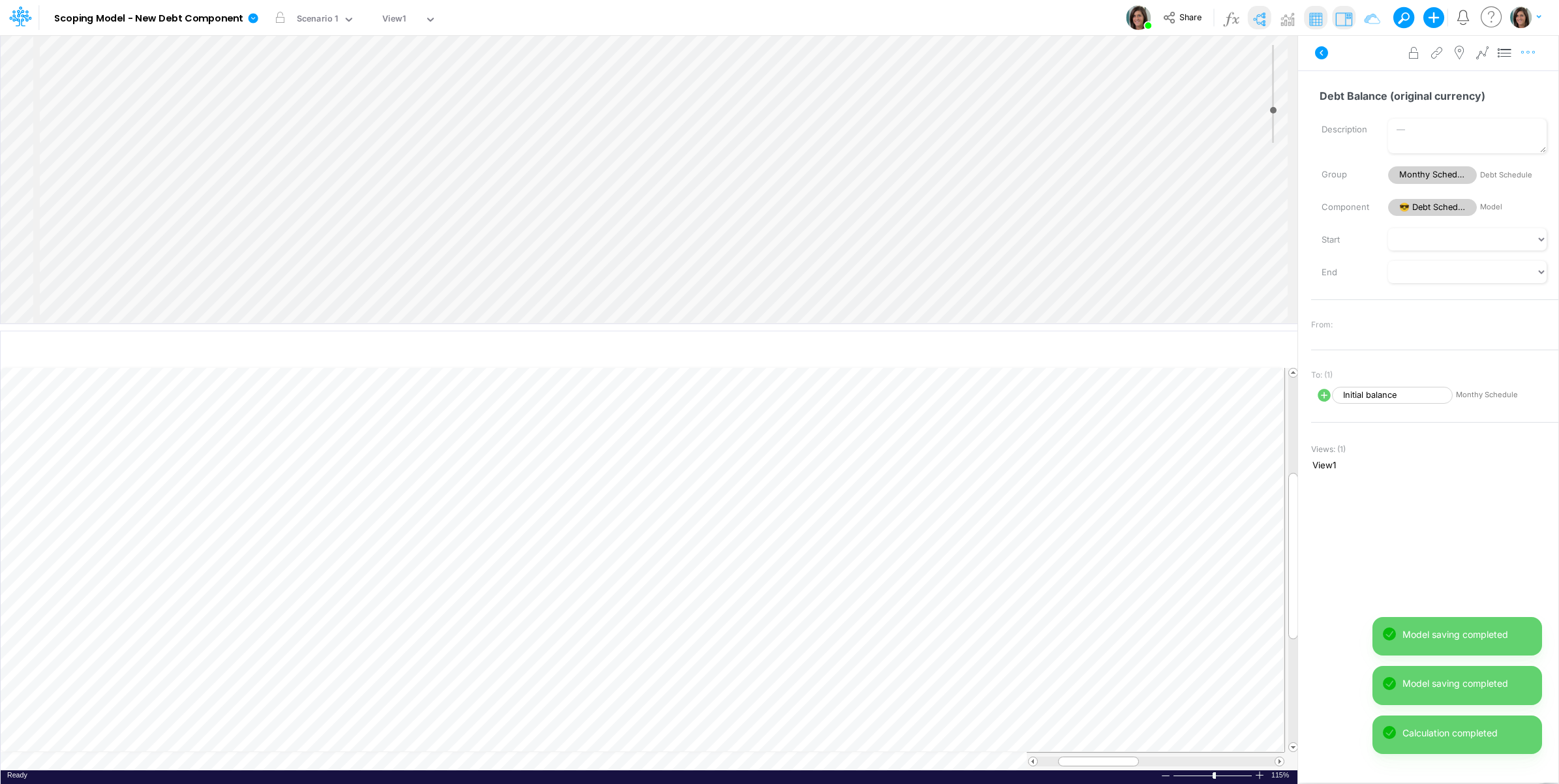
click at [1532, 56] on icon "button" at bounding box center [1528, 53] width 19 height 14
click at [1519, 78] on button "Advanced settings" at bounding box center [1460, 84] width 155 height 22
select select "sum"
select select "field"
select select "Number"
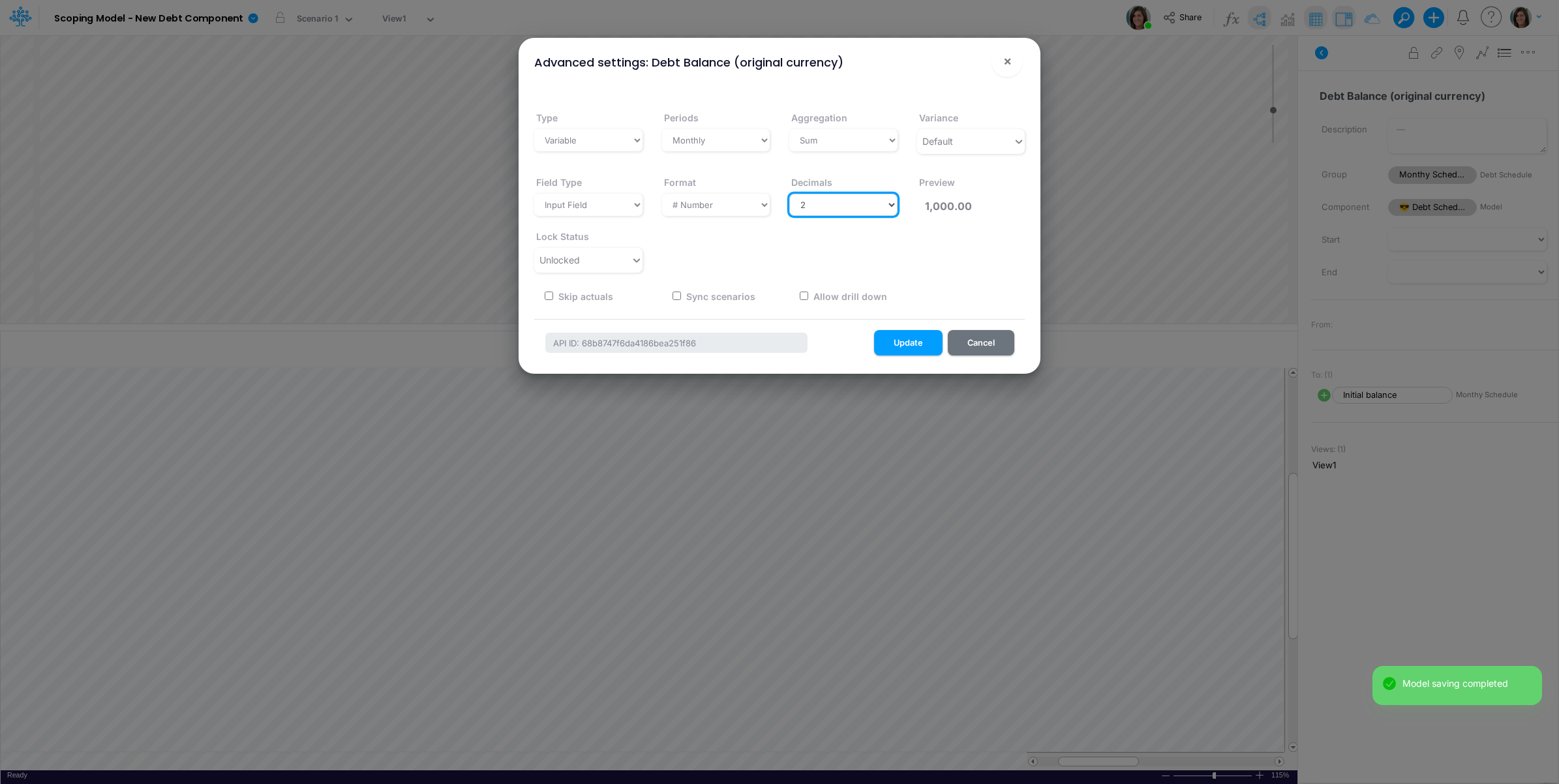
click at [838, 202] on select "Select decimals places 0 1 2 3 4 5 6 7 8 9 10" at bounding box center [843, 204] width 108 height 22
select select "0"
click at [790, 194] on select "Select decimals places 0 1 2 3 4 5 6 7 8 9 10" at bounding box center [843, 204] width 108 height 22
type input "1,000"
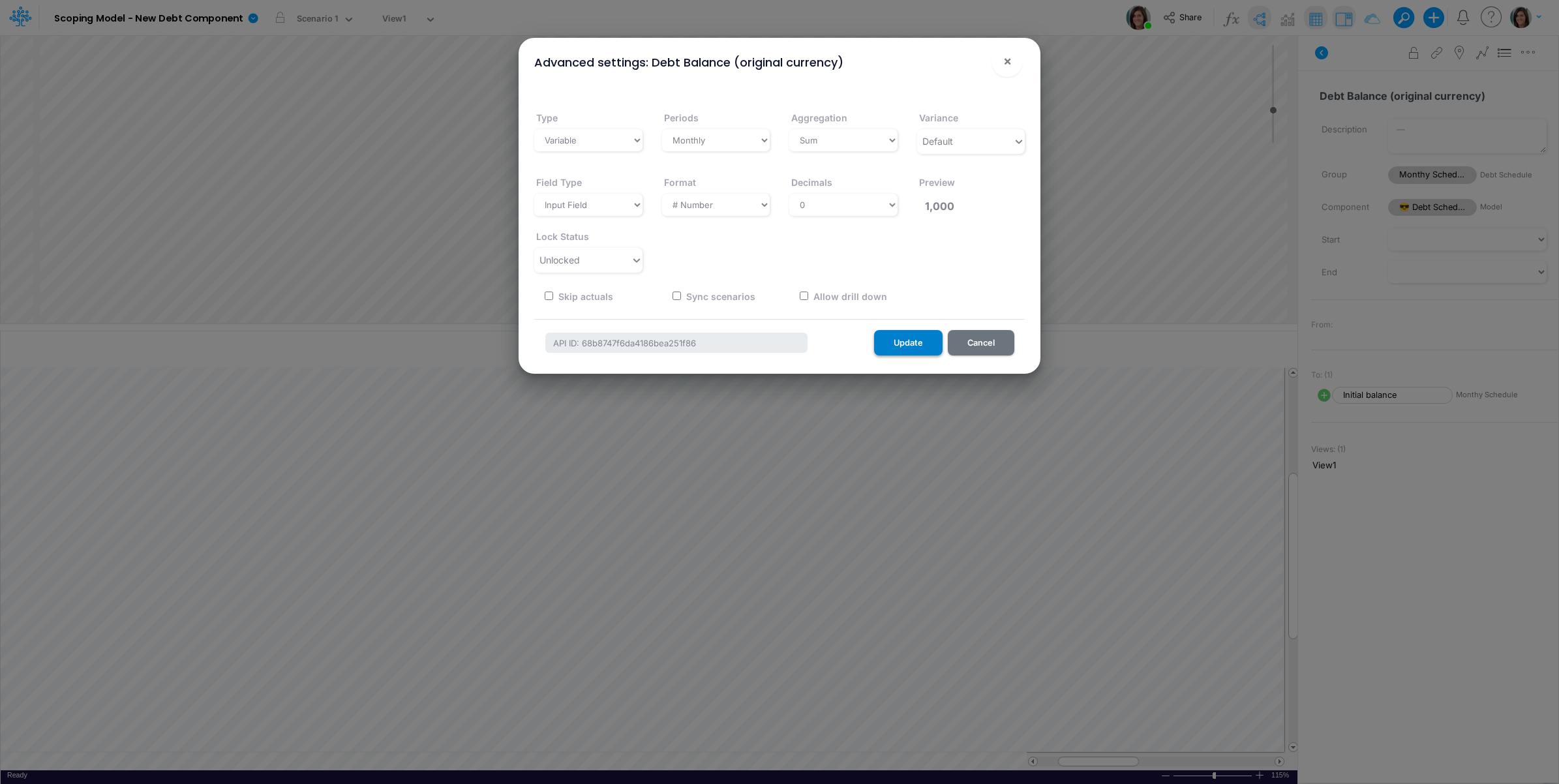
click at [908, 339] on button "Update" at bounding box center [908, 342] width 69 height 26
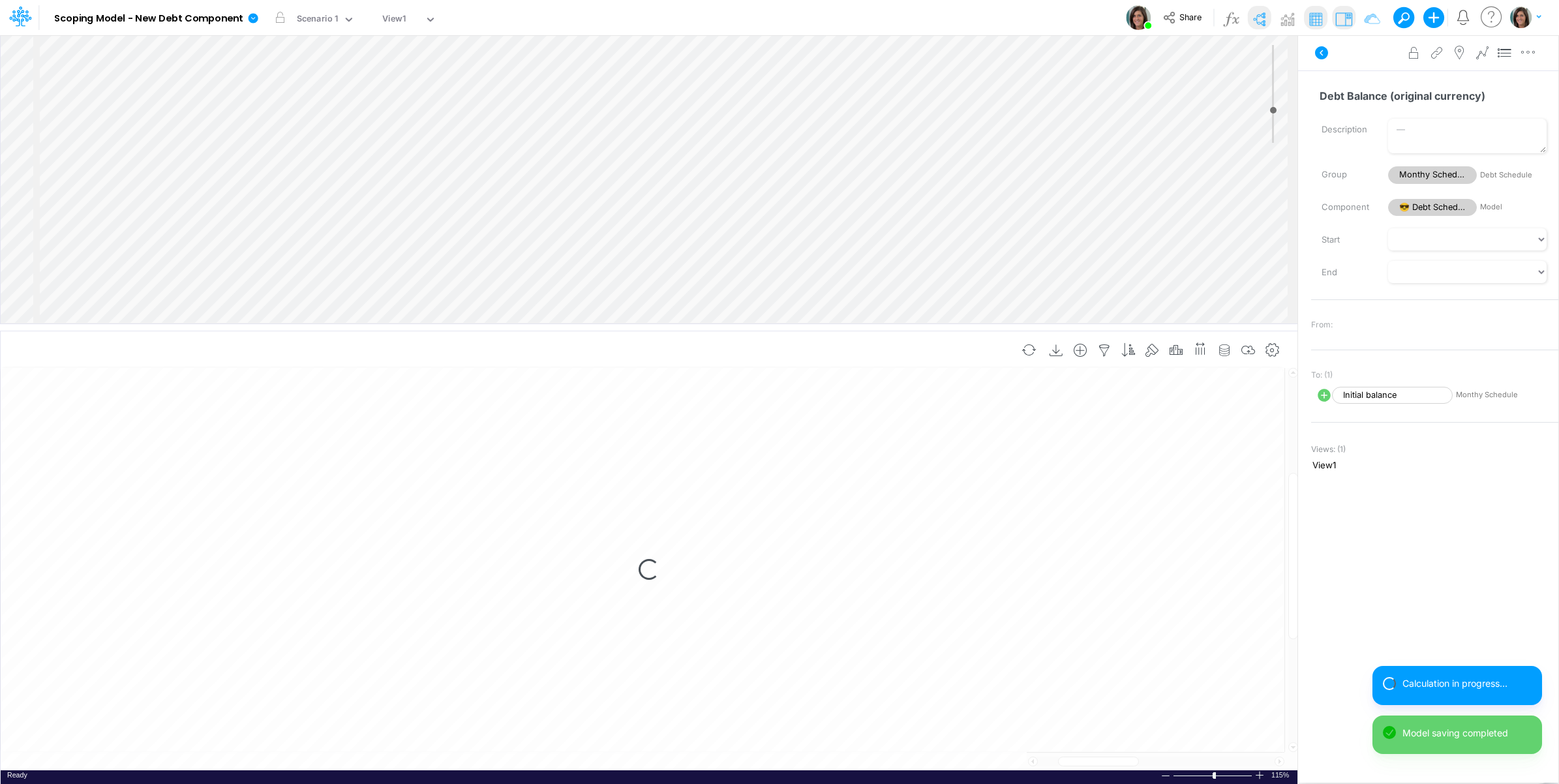
select select "1"
select select "Multiply"
select select "Add"
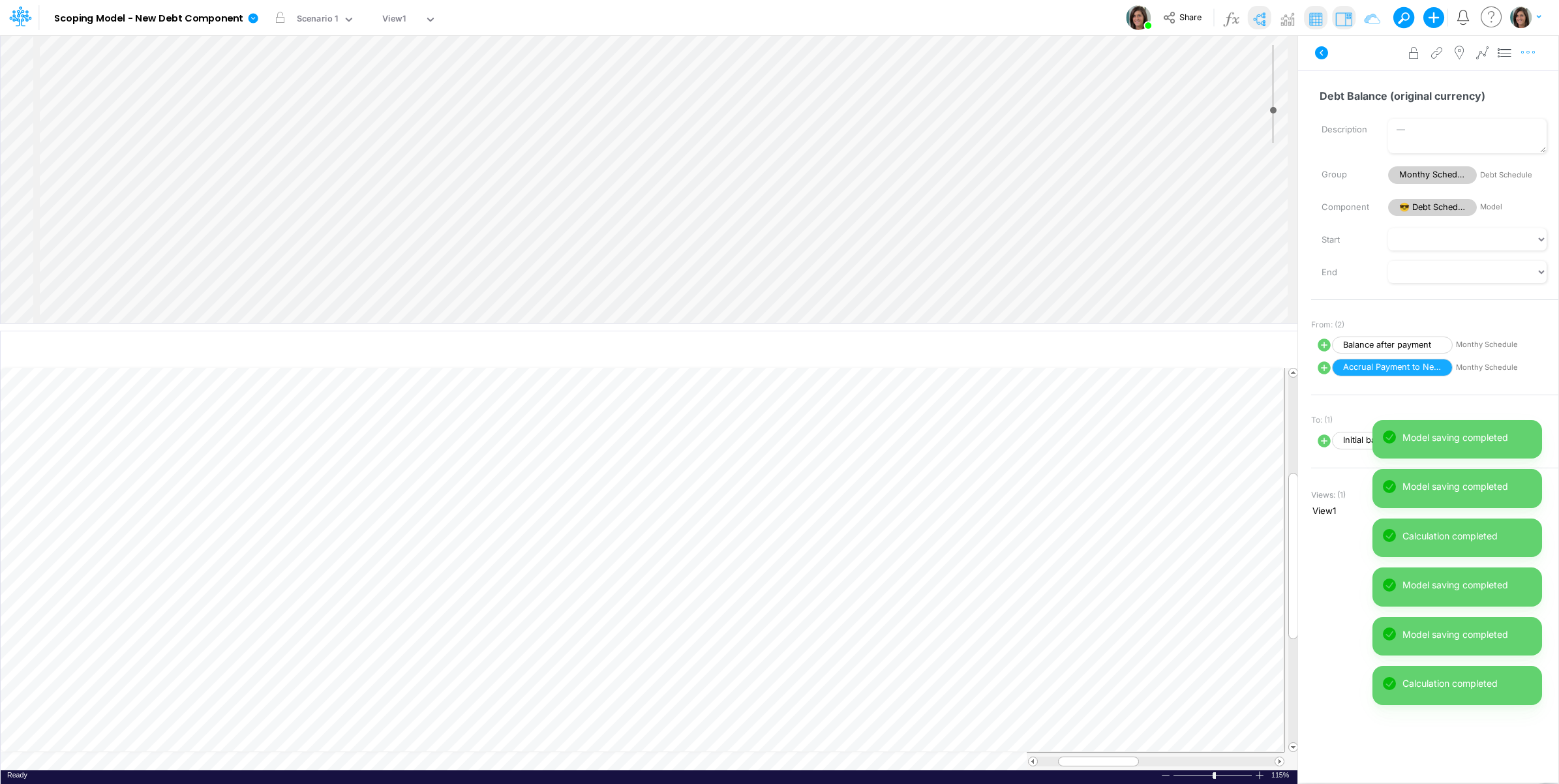
click at [1531, 49] on icon "button" at bounding box center [1528, 53] width 19 height 14
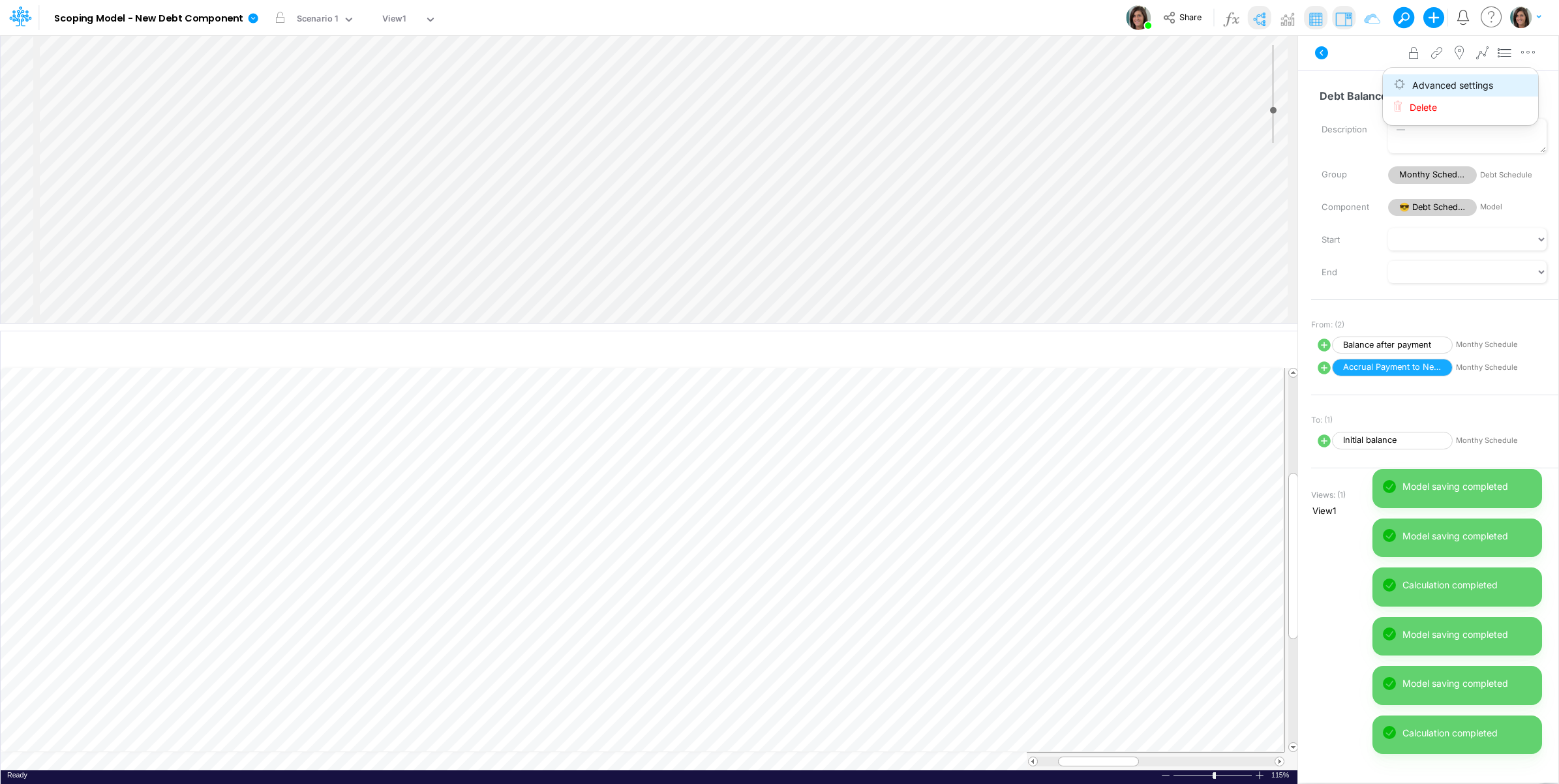
click at [1518, 79] on button "Advanced settings" at bounding box center [1460, 84] width 155 height 22
select select "sum"
select select "field"
select select "Number"
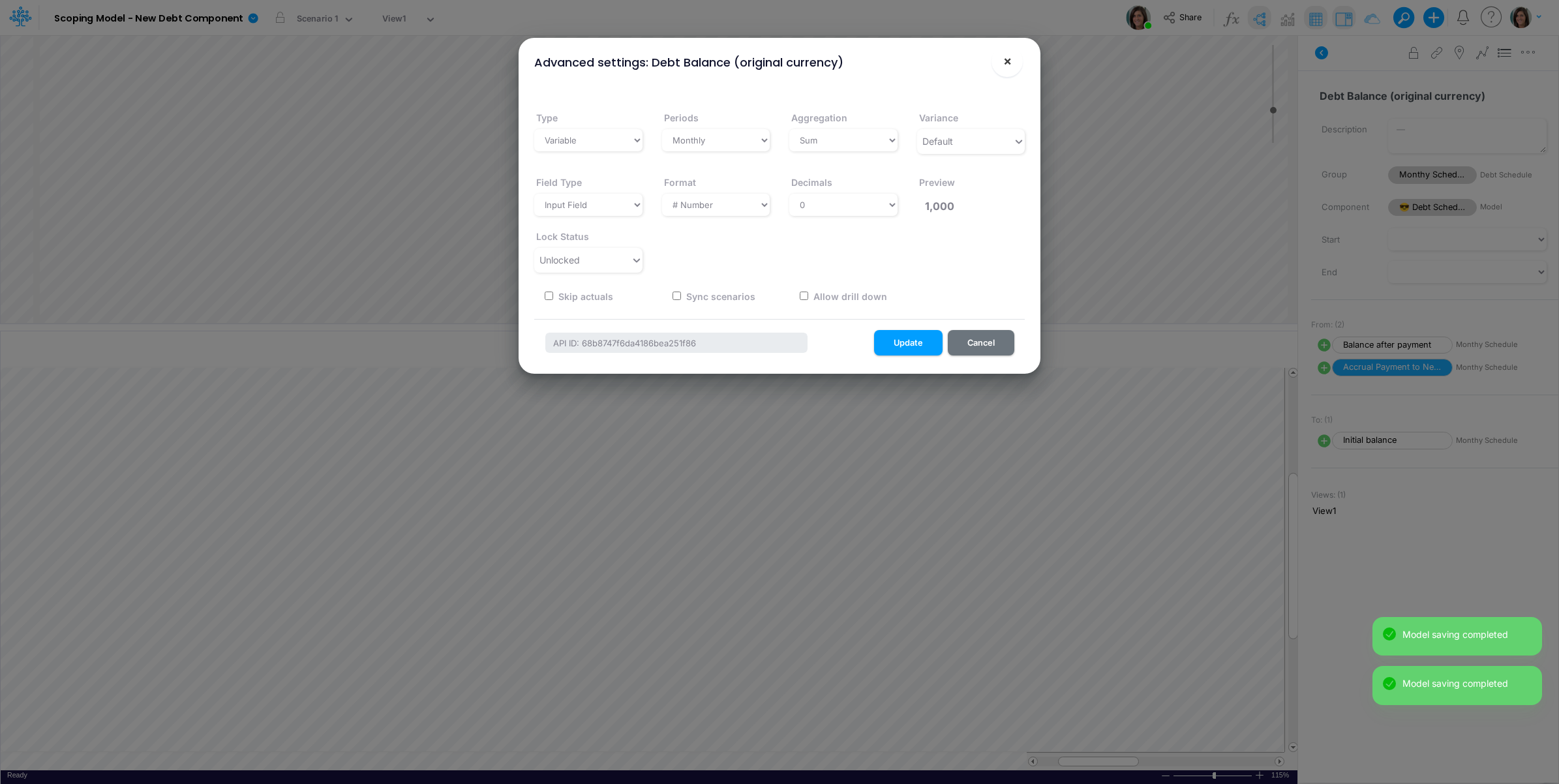
click at [1006, 57] on span "×" at bounding box center [1008, 61] width 9 height 16
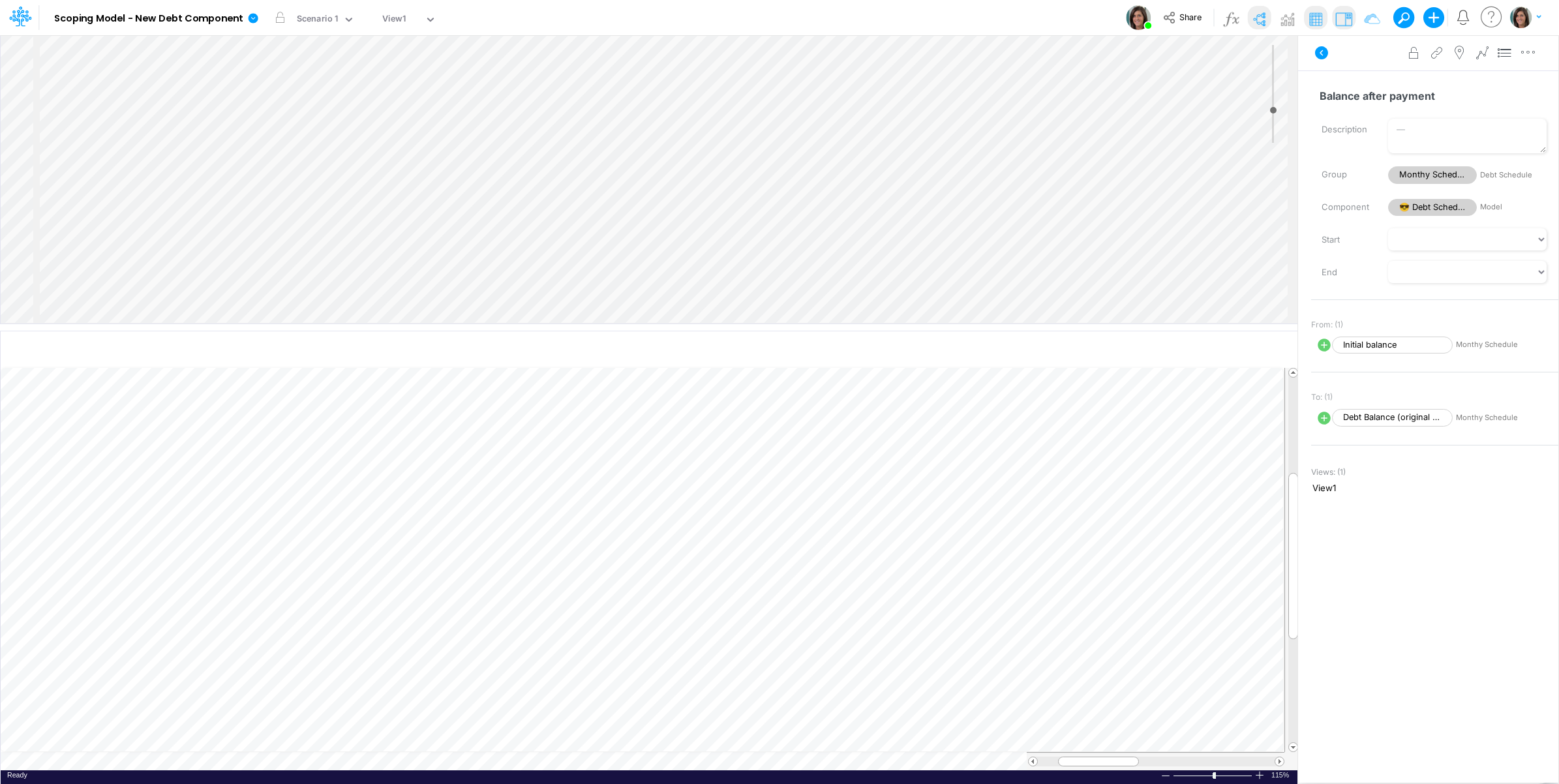
scroll to position [0, 1]
click at [306, 751] on span "Advanced" at bounding box center [300, 749] width 52 height 11
select select "sum"
select select "field"
select select "Number"
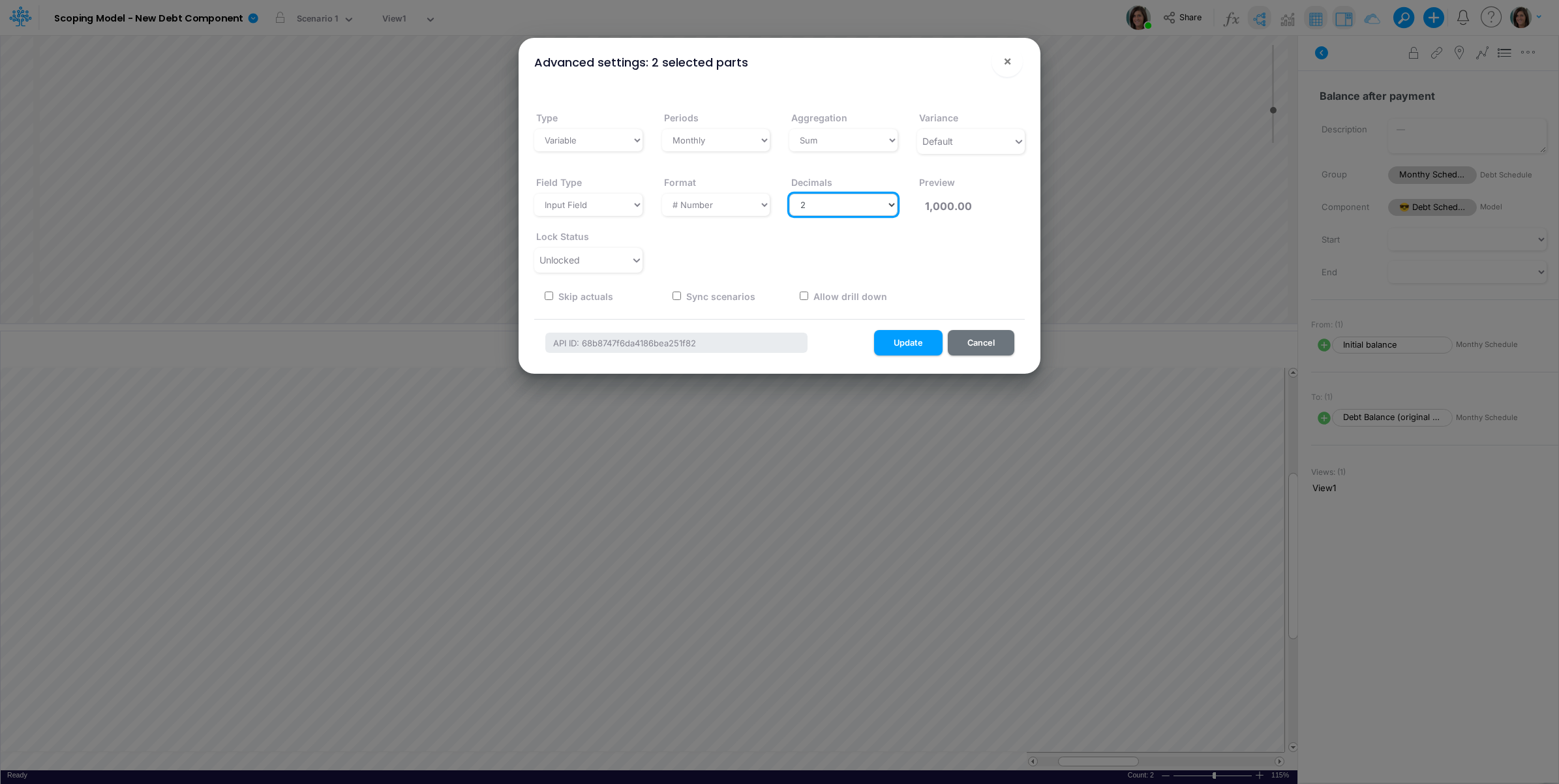
click at [820, 212] on select "Select decimals places 0 1 2 3 4 5 6 7 8 9 10" at bounding box center [843, 204] width 108 height 22
select select "0"
click at [790, 194] on select "Select decimals places 0 1 2 3 4 5 6 7 8 9 10" at bounding box center [843, 204] width 108 height 22
type input "1,000"
click at [908, 344] on button "Update" at bounding box center [908, 342] width 69 height 26
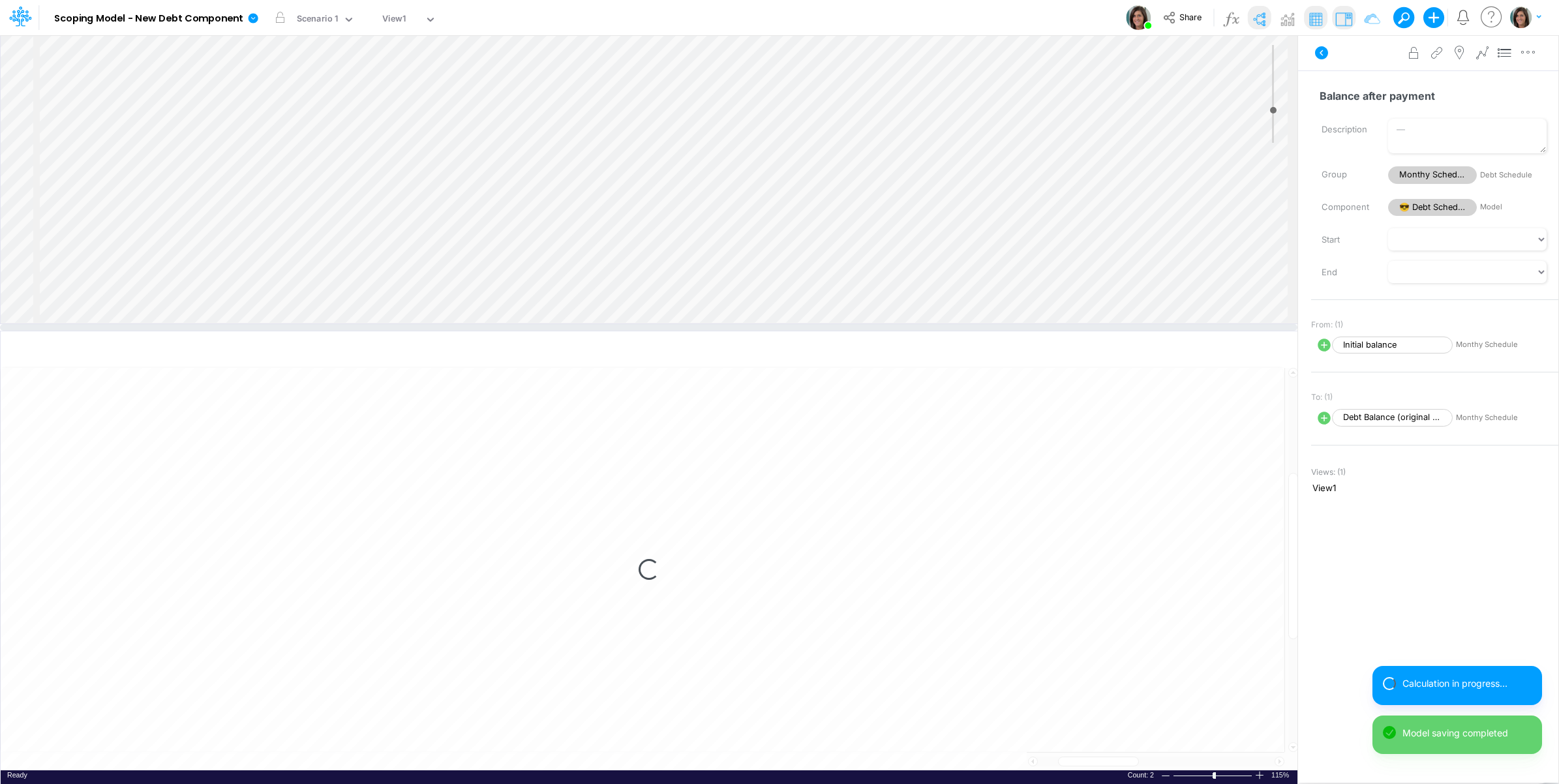
select select "1"
select select "Multiply"
select select "Add"
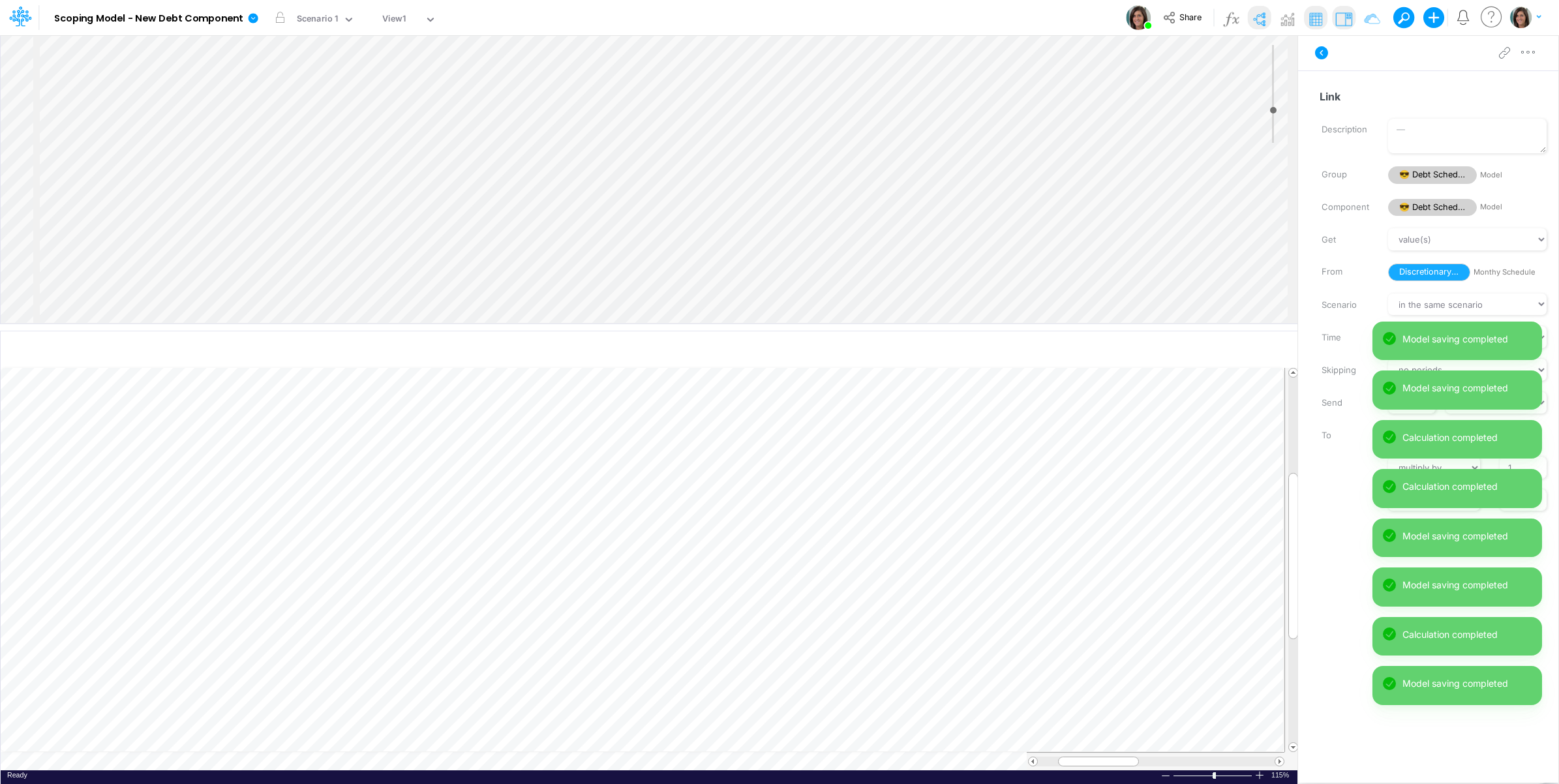
scroll to position [0, 1]
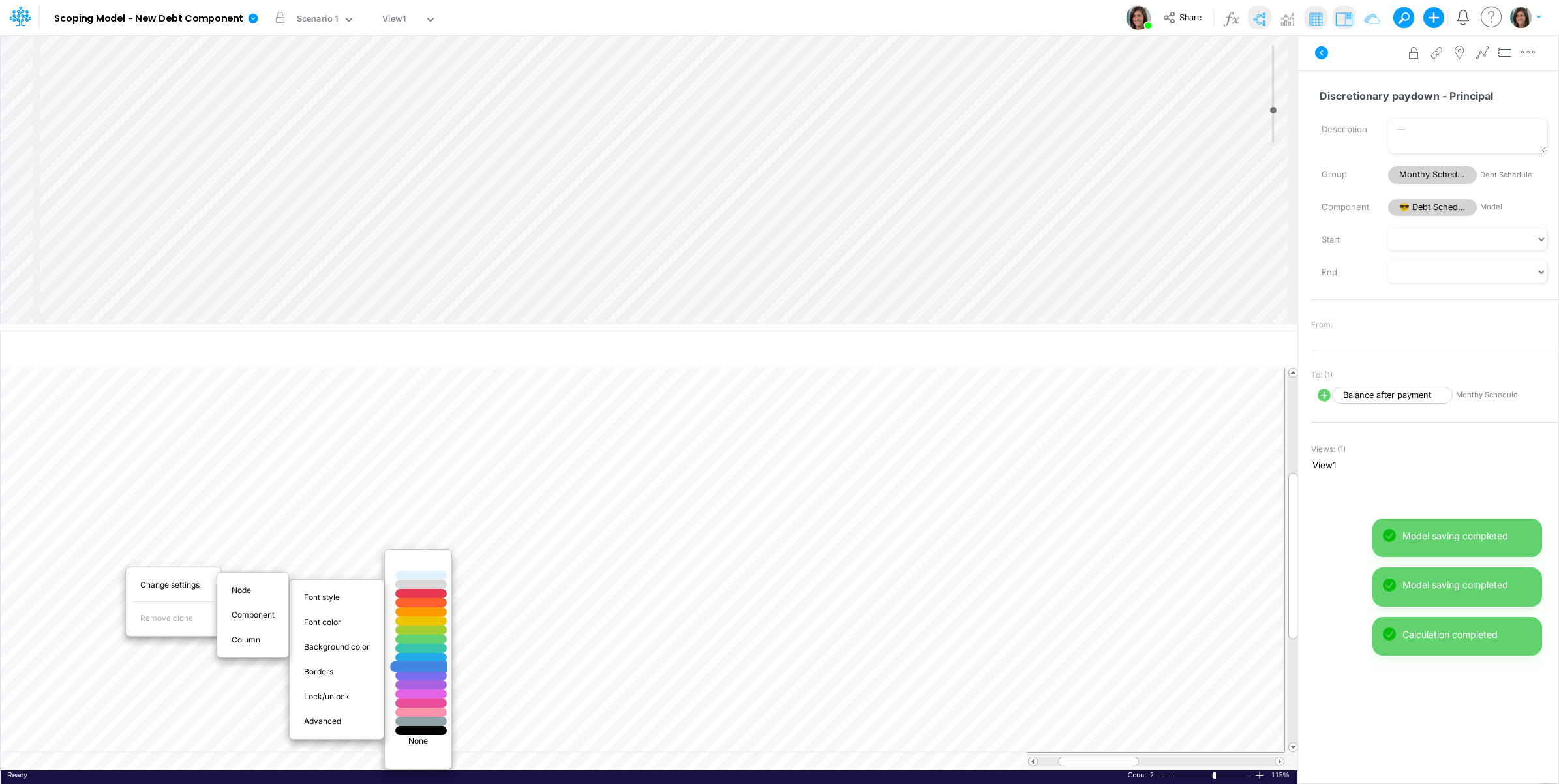
click at [429, 669] on div at bounding box center [422, 666] width 62 height 11
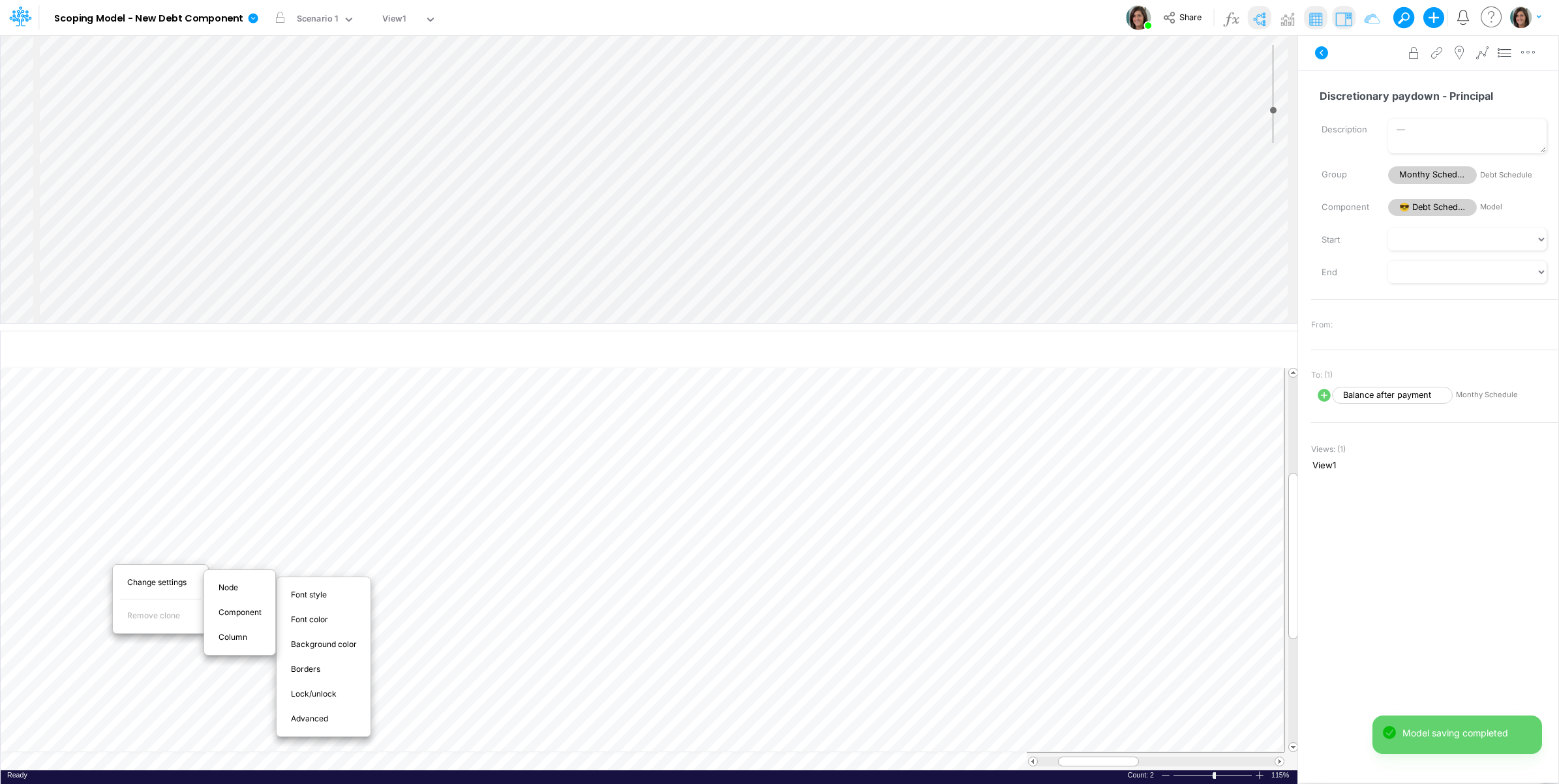
click at [317, 722] on span "Advanced" at bounding box center [316, 718] width 52 height 11
select select "sum"
select select "field"
select select "Number"
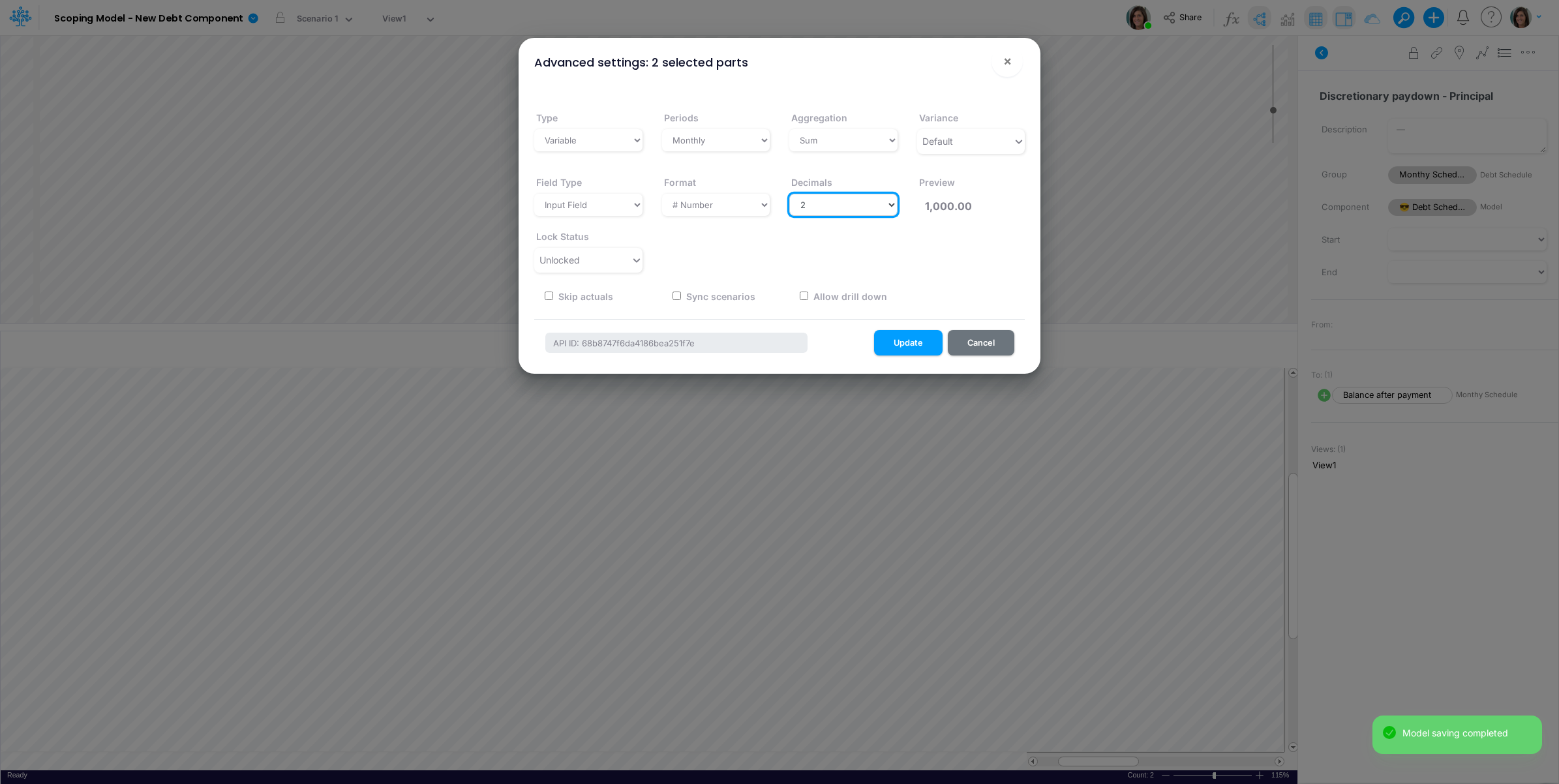
click at [834, 197] on select "Select decimals places 0 1 2 3 4 5 6 7 8 9 10" at bounding box center [843, 204] width 108 height 22
select select "0"
click at [790, 194] on select "Select decimals places 0 1 2 3 4 5 6 7 8 9 10" at bounding box center [843, 204] width 108 height 22
type input "1,000"
click at [906, 333] on button "Update" at bounding box center [908, 342] width 69 height 26
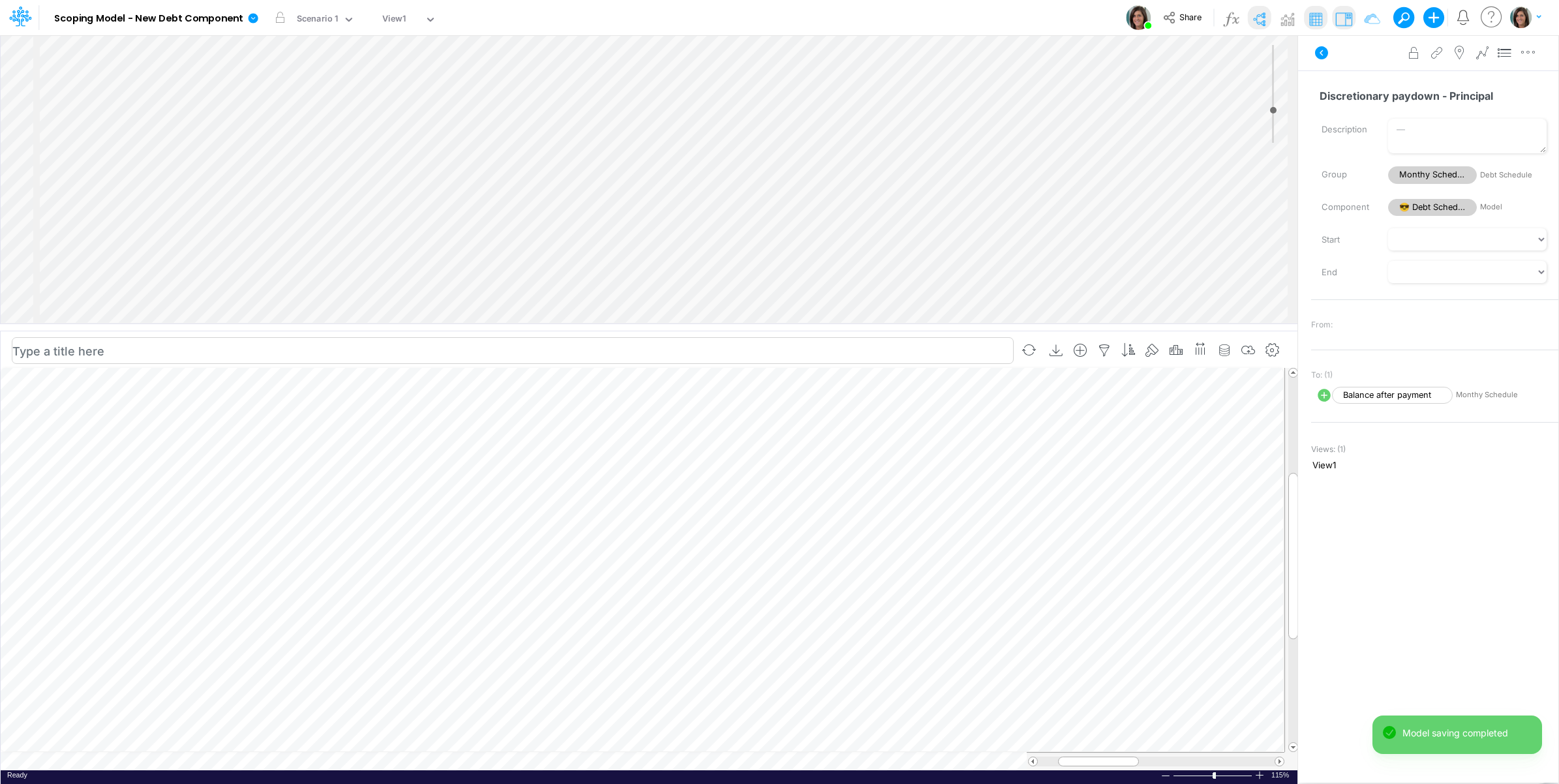
scroll to position [0, 1]
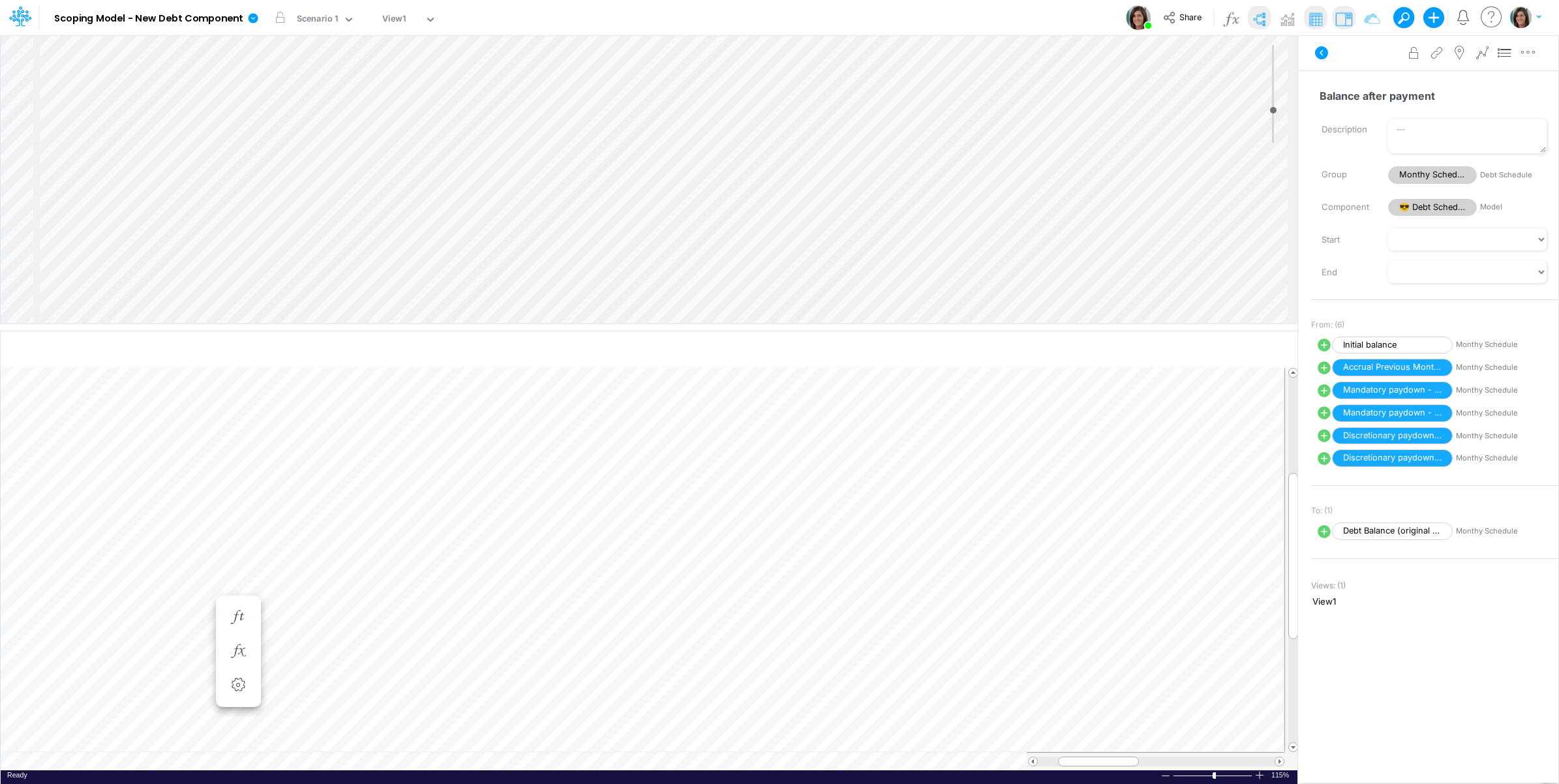
click at [170, 103] on div "Insert child node Variable Constant Group Addition Subtraction Multiplication D…" at bounding box center [649, 180] width 1297 height 289
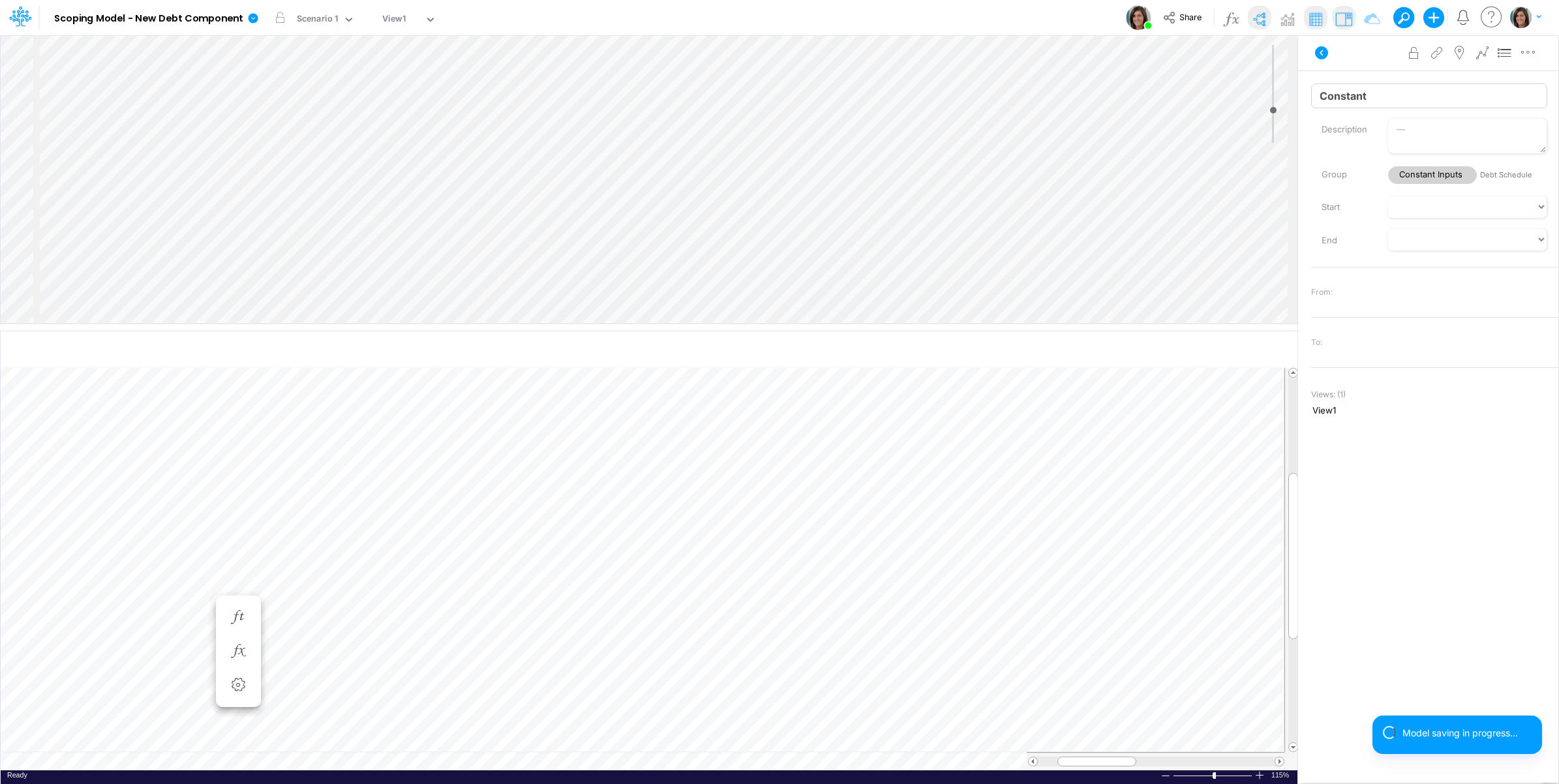
click at [1371, 94] on input "Constant" at bounding box center [1429, 96] width 236 height 25
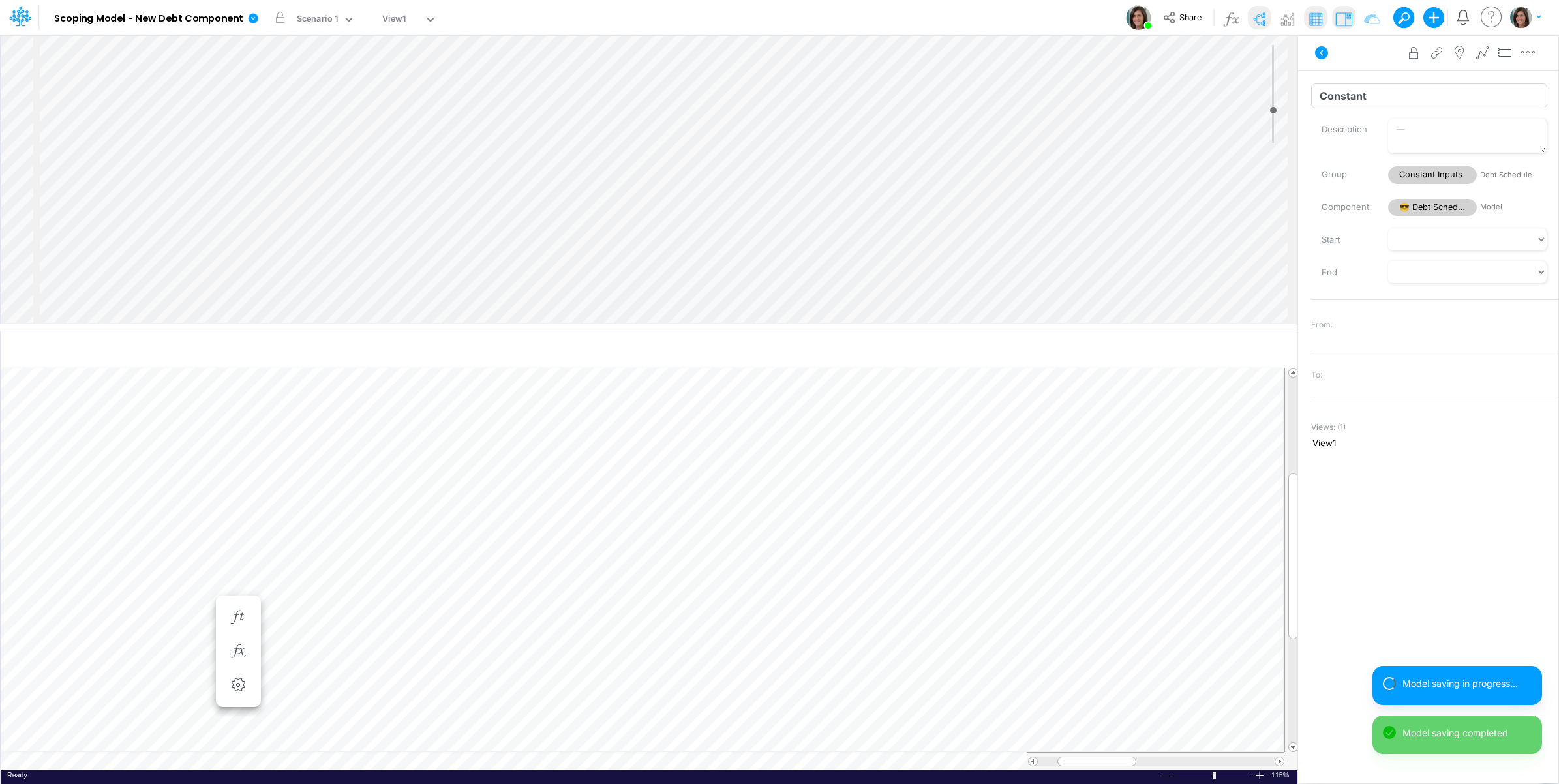
click at [1371, 94] on input "Constant" at bounding box center [1429, 96] width 236 height 25
type input "Accrual basis"
click at [1533, 60] on button "button" at bounding box center [1527, 53] width 24 height 26
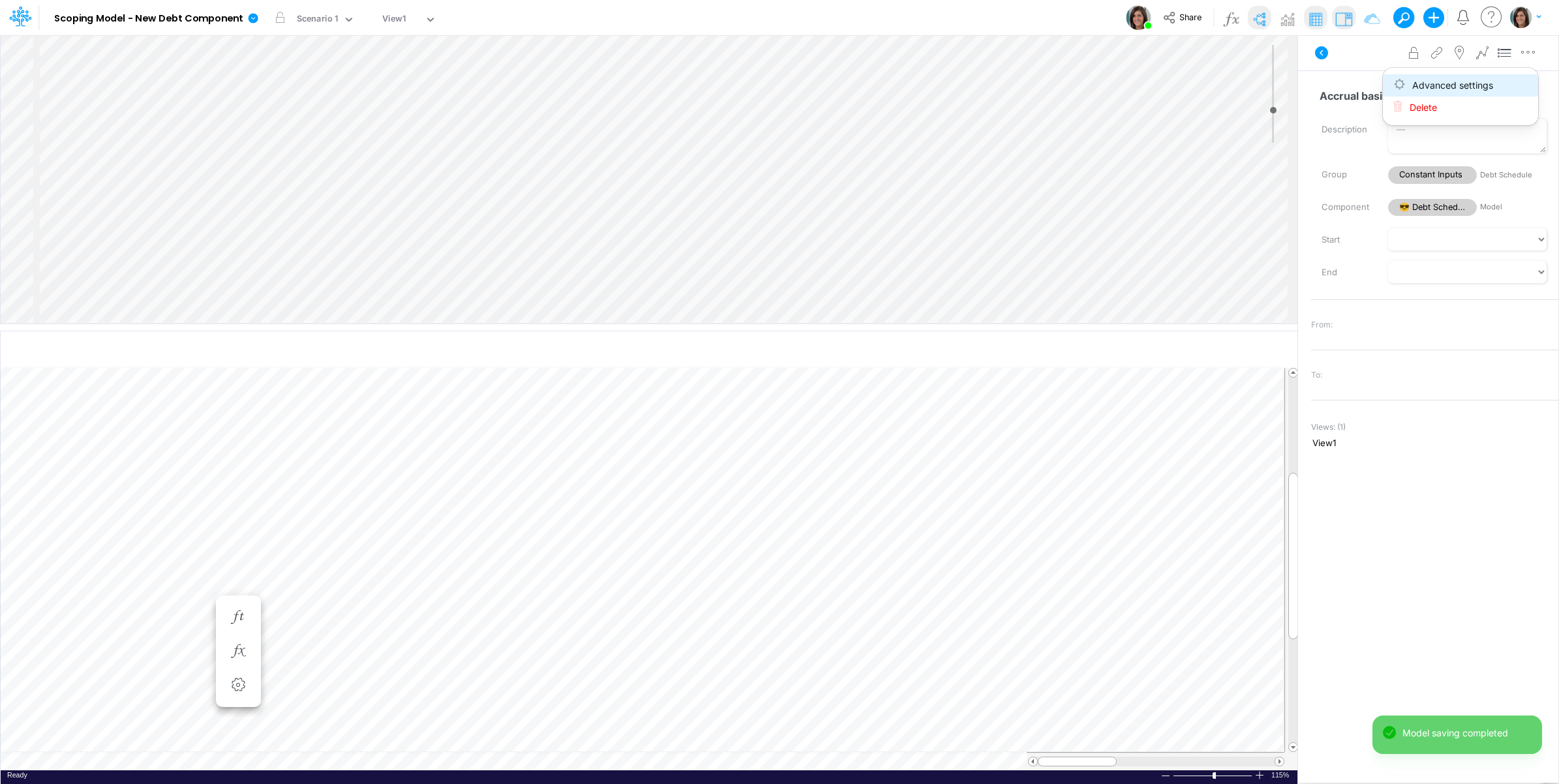
click at [1511, 82] on button "Advanced settings" at bounding box center [1460, 84] width 155 height 22
select select "field"
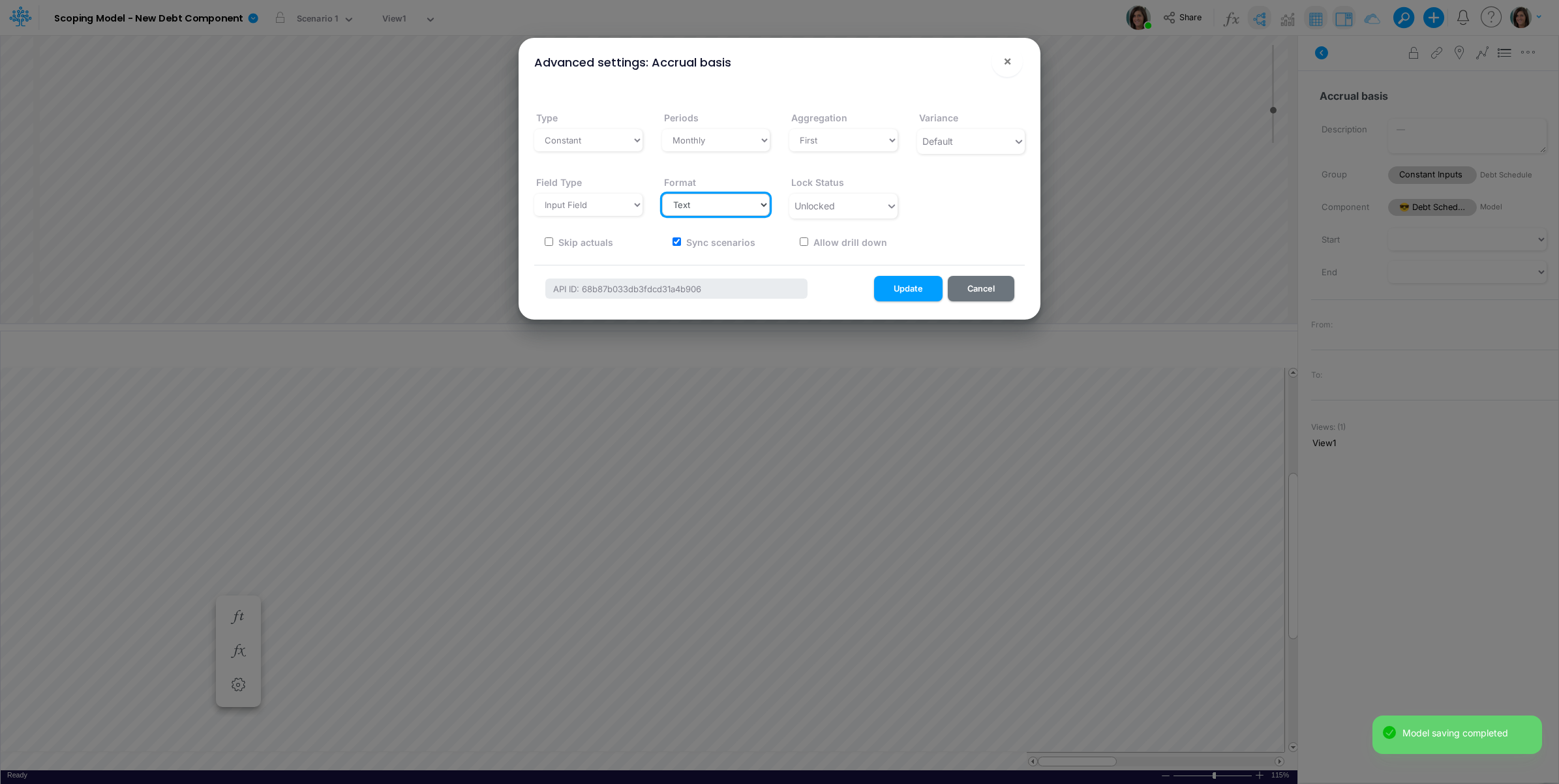
click at [742, 204] on select "Select a type # Number $ USD % Percentage Boolean Text Date Period" at bounding box center [716, 204] width 108 height 22
select select "Number"
click at [662, 194] on select "Select a type # Number $ USD % Percentage Boolean Text Date Period" at bounding box center [716, 204] width 108 height 22
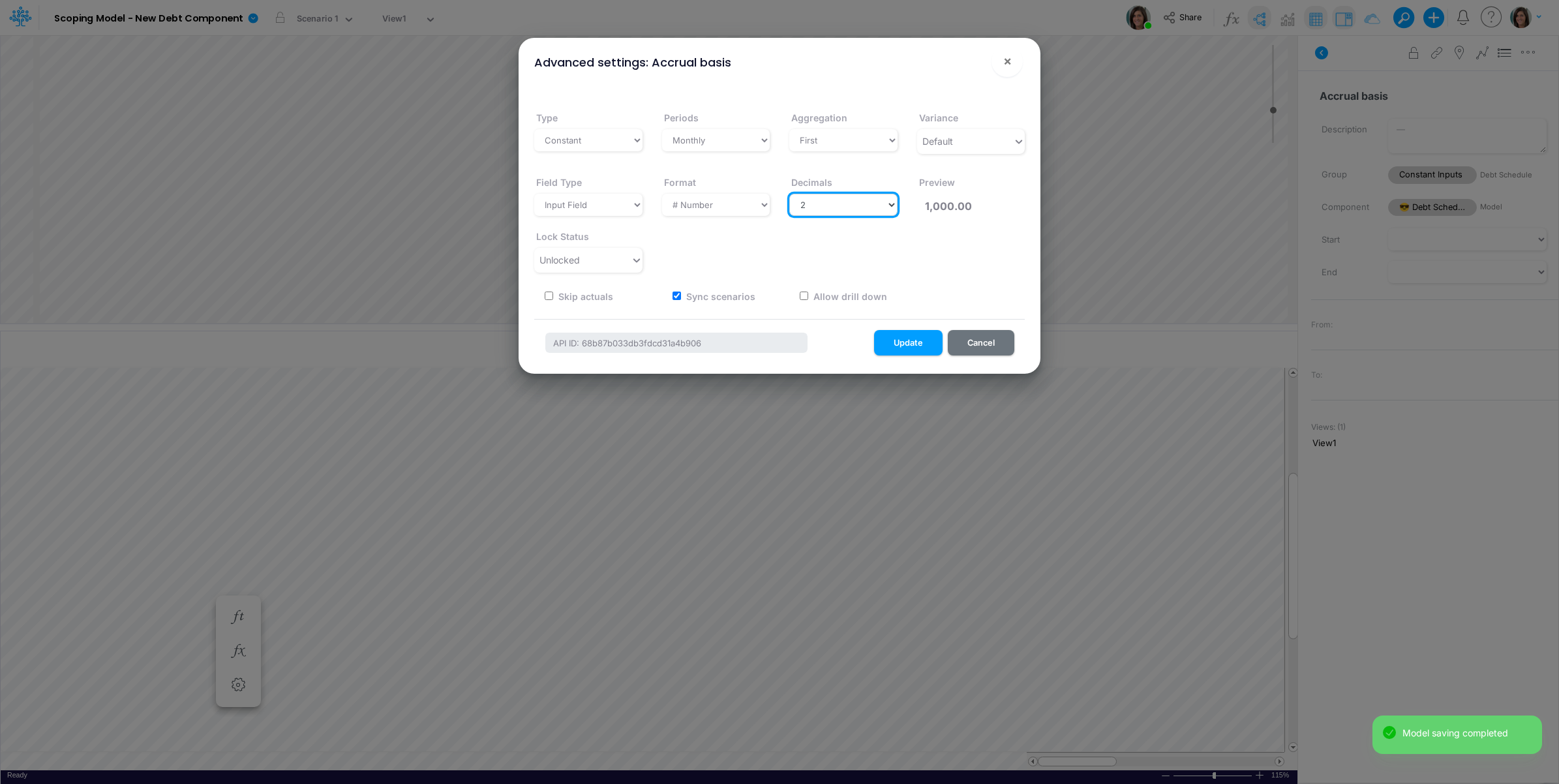
click at [860, 200] on select "Select decimals places 0 1 2 3 4 5 6 7 8 9 10" at bounding box center [843, 204] width 108 height 22
select select "0"
click at [790, 194] on select "Select decimals places 0 1 2 3 4 5 6 7 8 9 10" at bounding box center [843, 204] width 108 height 22
type input "1,000"
click at [916, 343] on button "Update" at bounding box center [908, 342] width 69 height 26
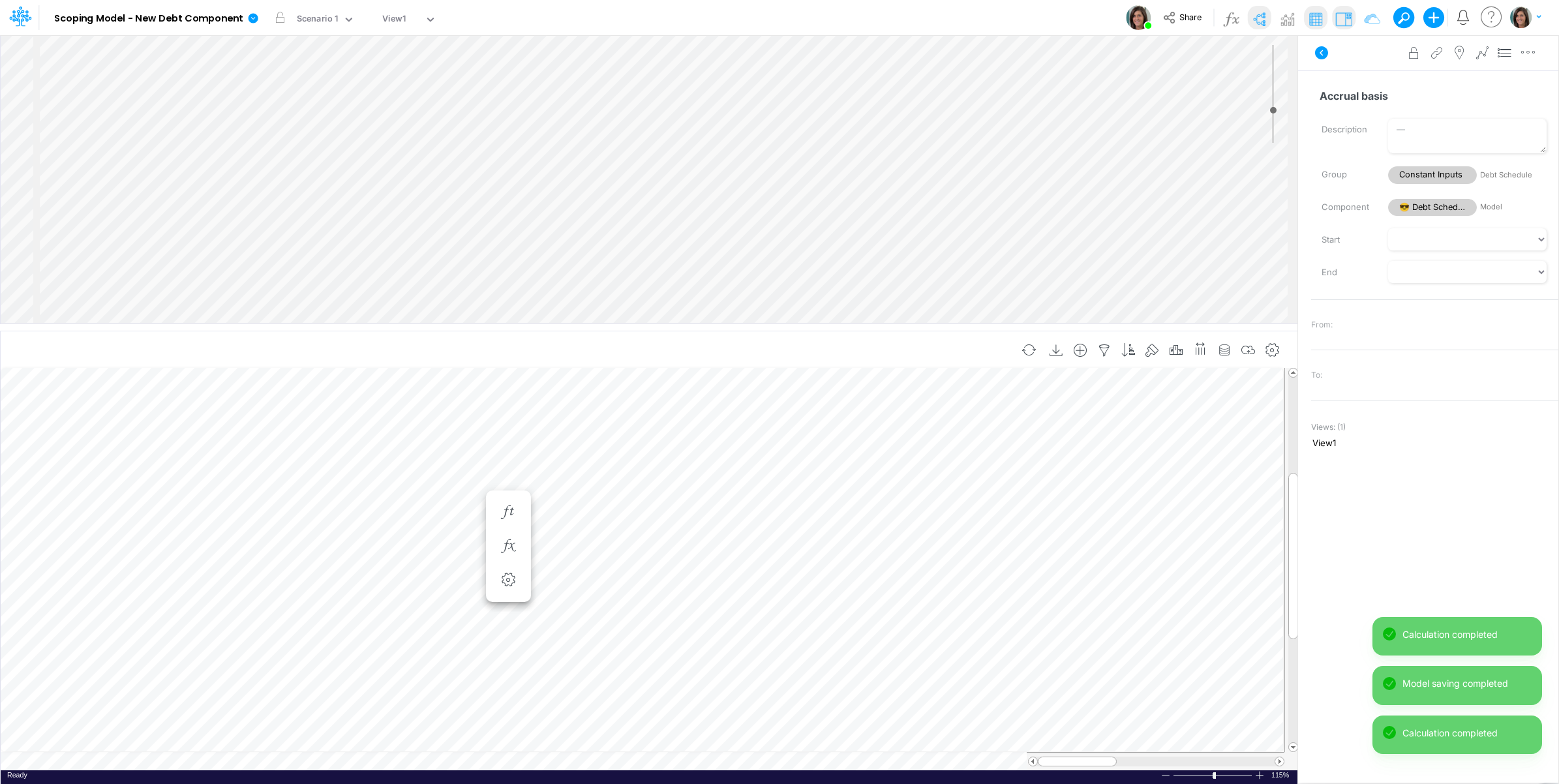
scroll to position [0, 1]
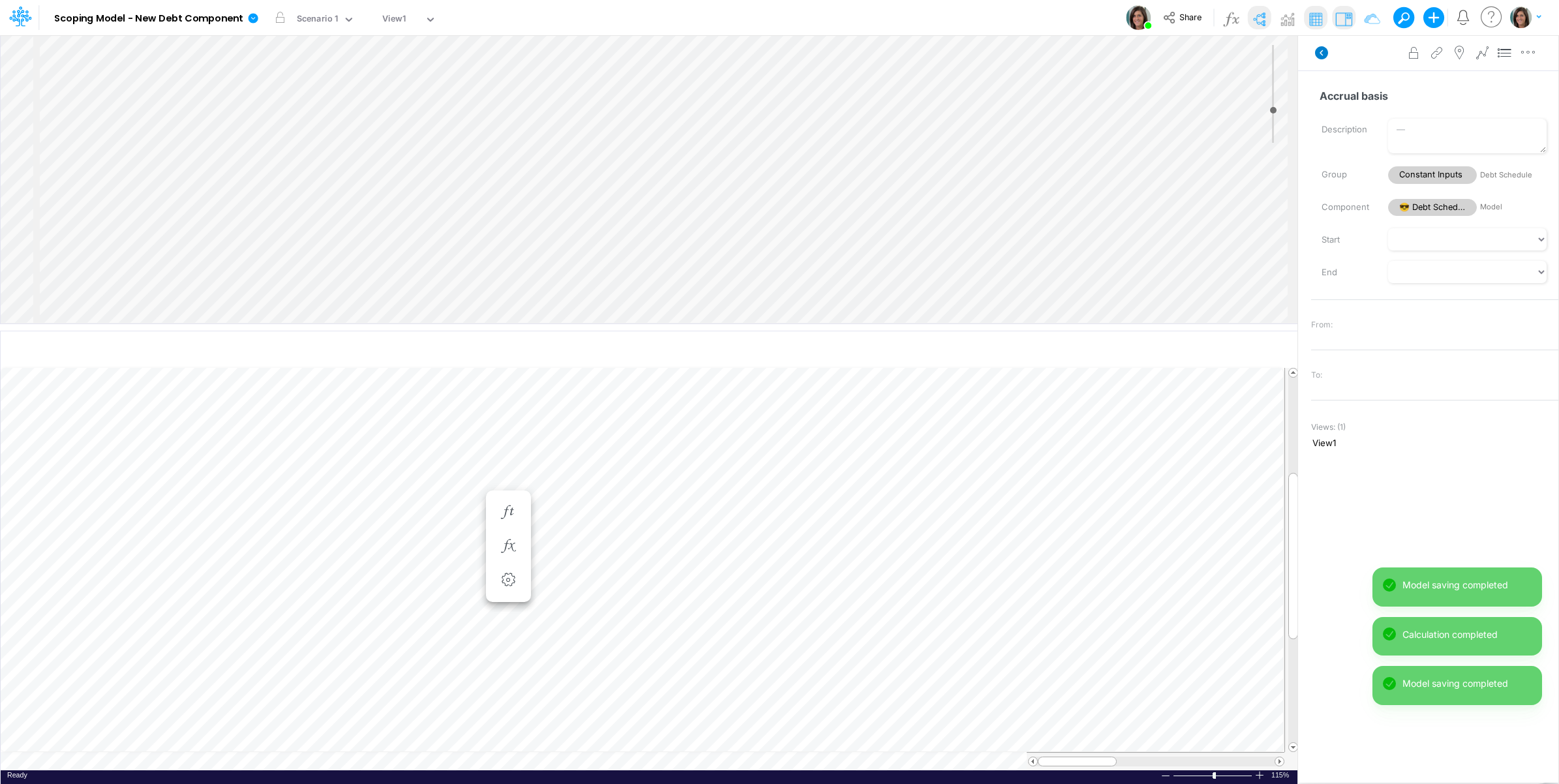
click at [1319, 54] on icon at bounding box center [1321, 53] width 13 height 13
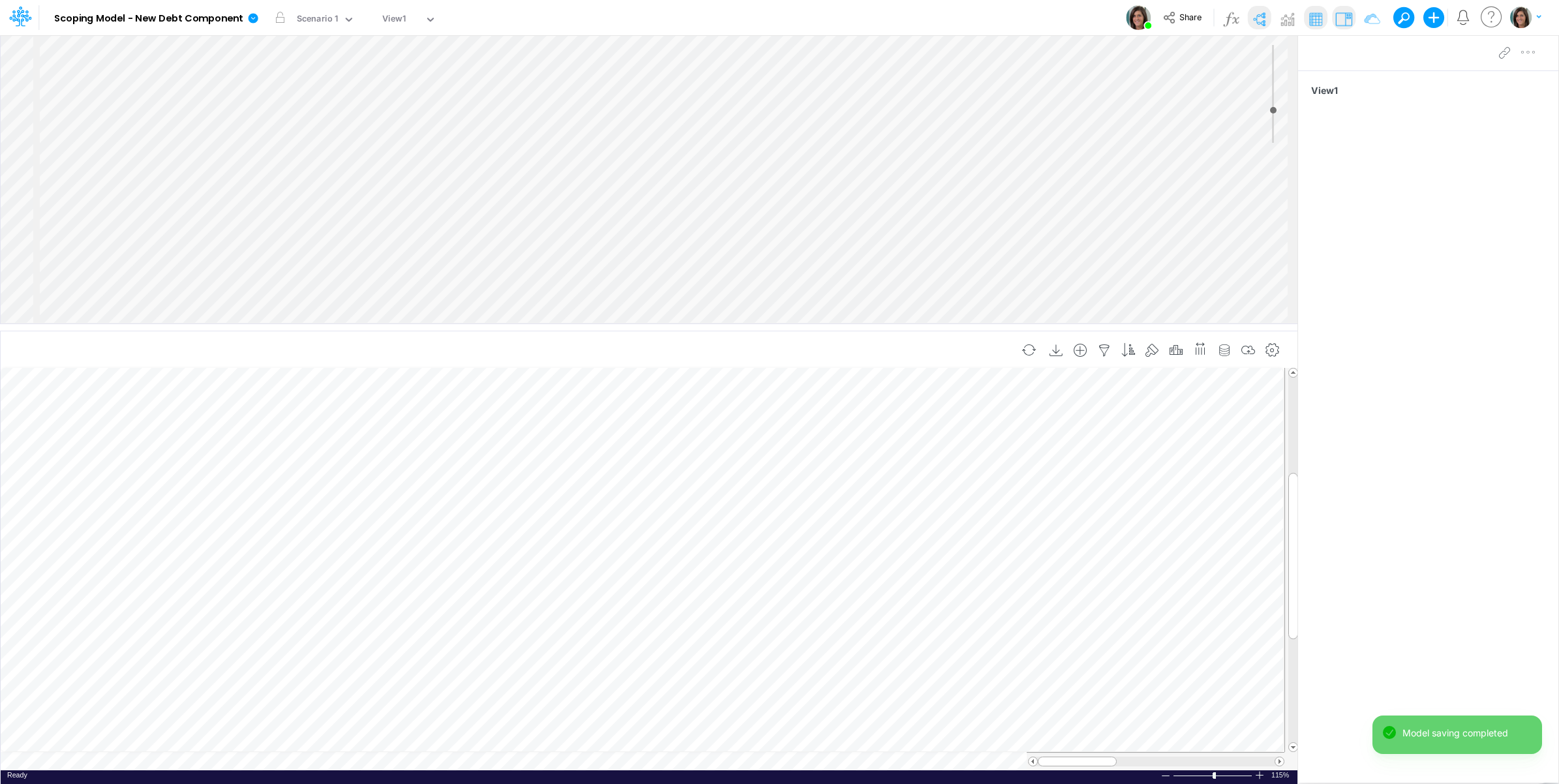
scroll to position [0, 1]
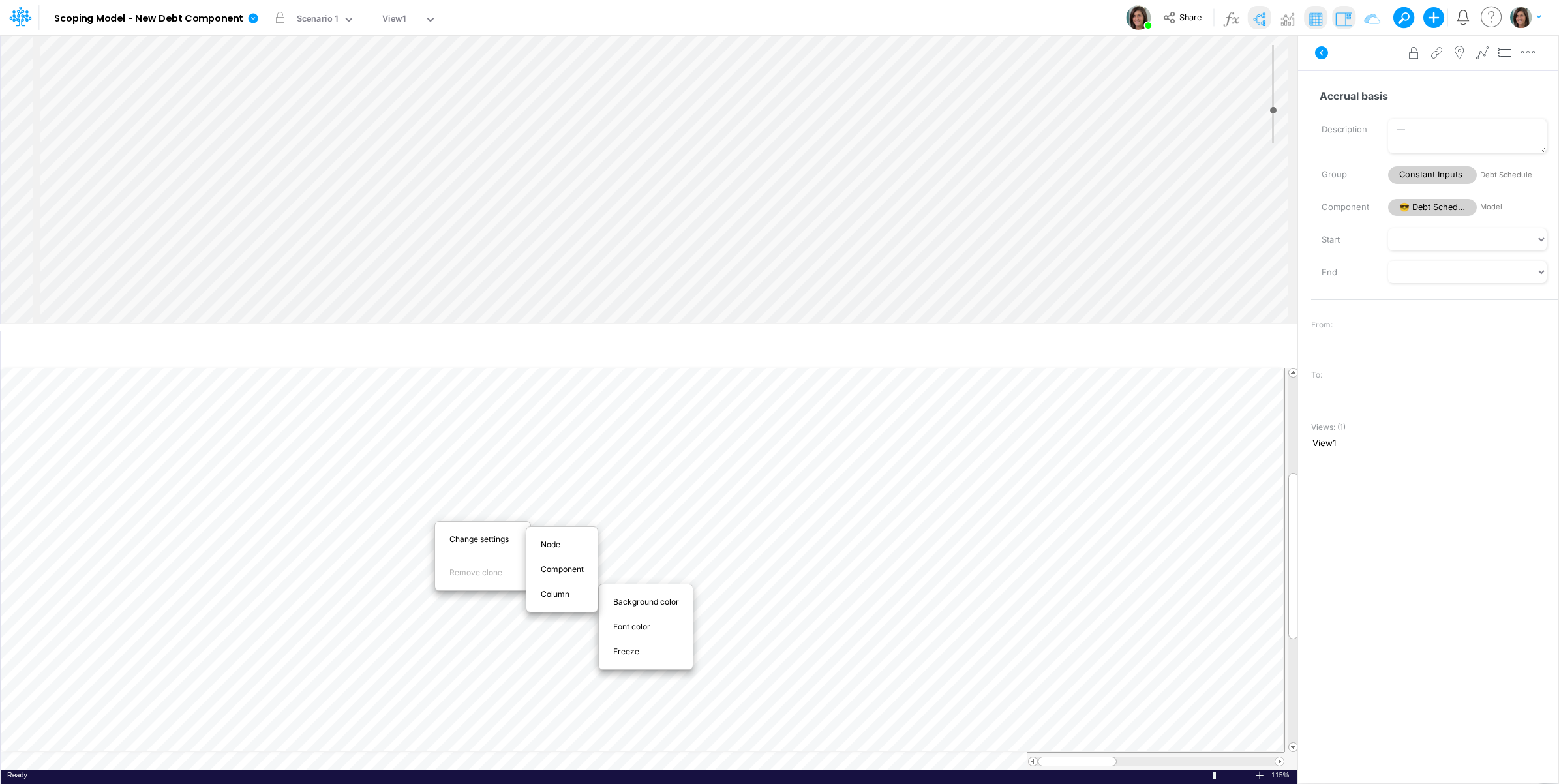
click at [638, 659] on div "Freeze" at bounding box center [645, 651] width 85 height 16
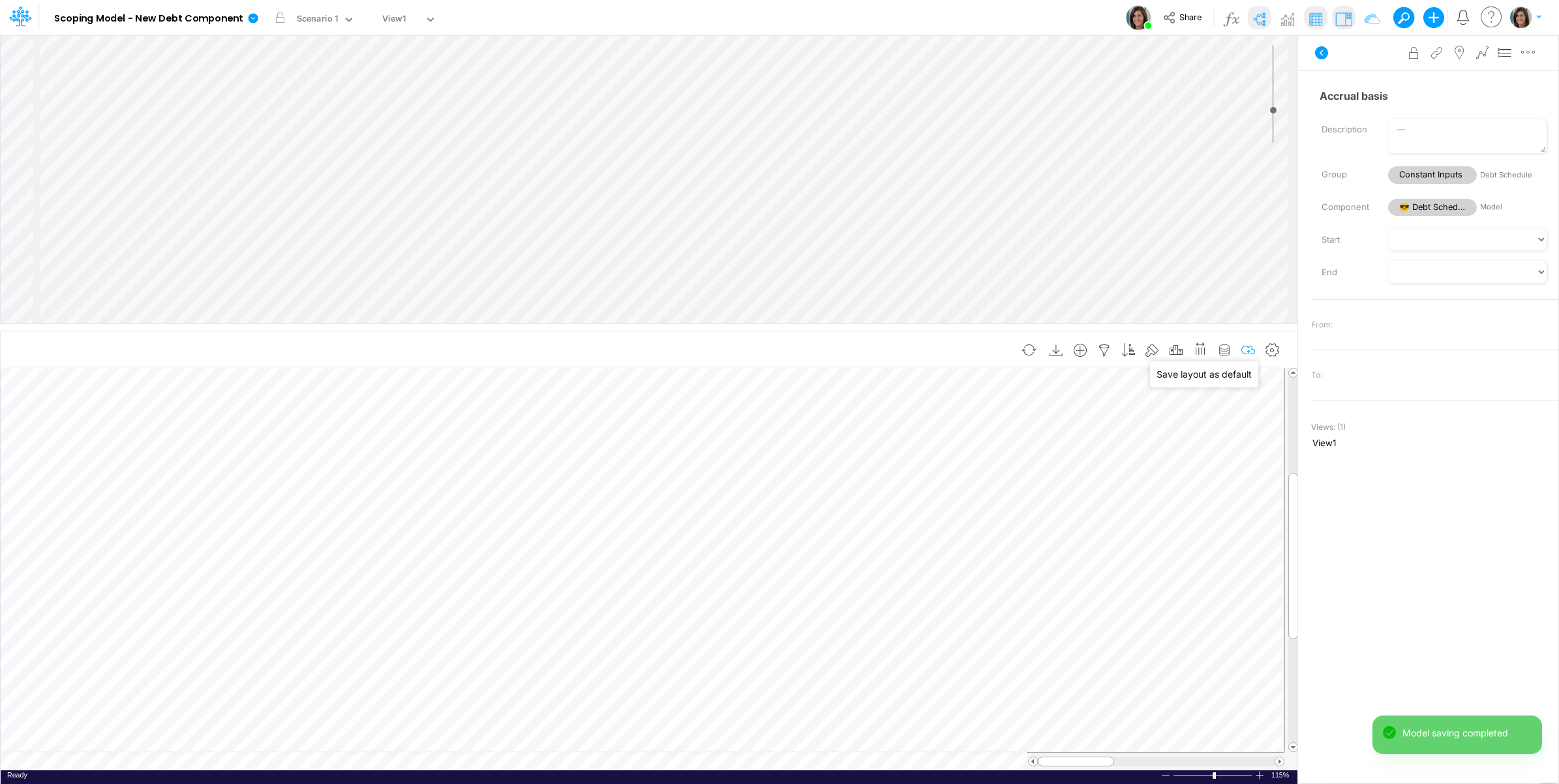
click at [1248, 347] on icon "button" at bounding box center [1248, 351] width 19 height 14
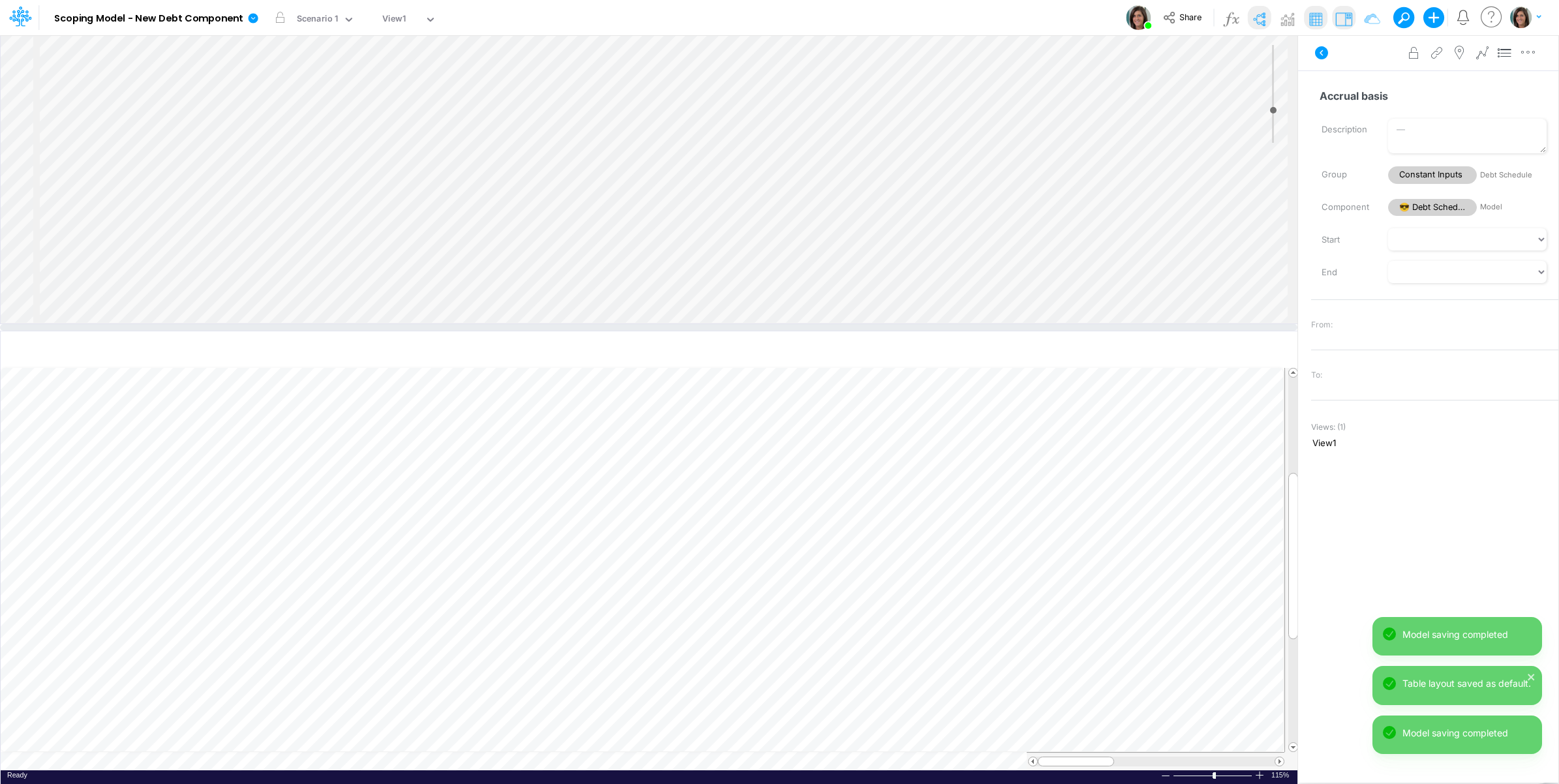
scroll to position [354, 0]
click at [158, 260] on div "Insert child node Variable Constant Group Addition Subtraction Multiplication D…" at bounding box center [649, 180] width 1297 height 289
